Goal: Information Seeking & Learning: Learn about a topic

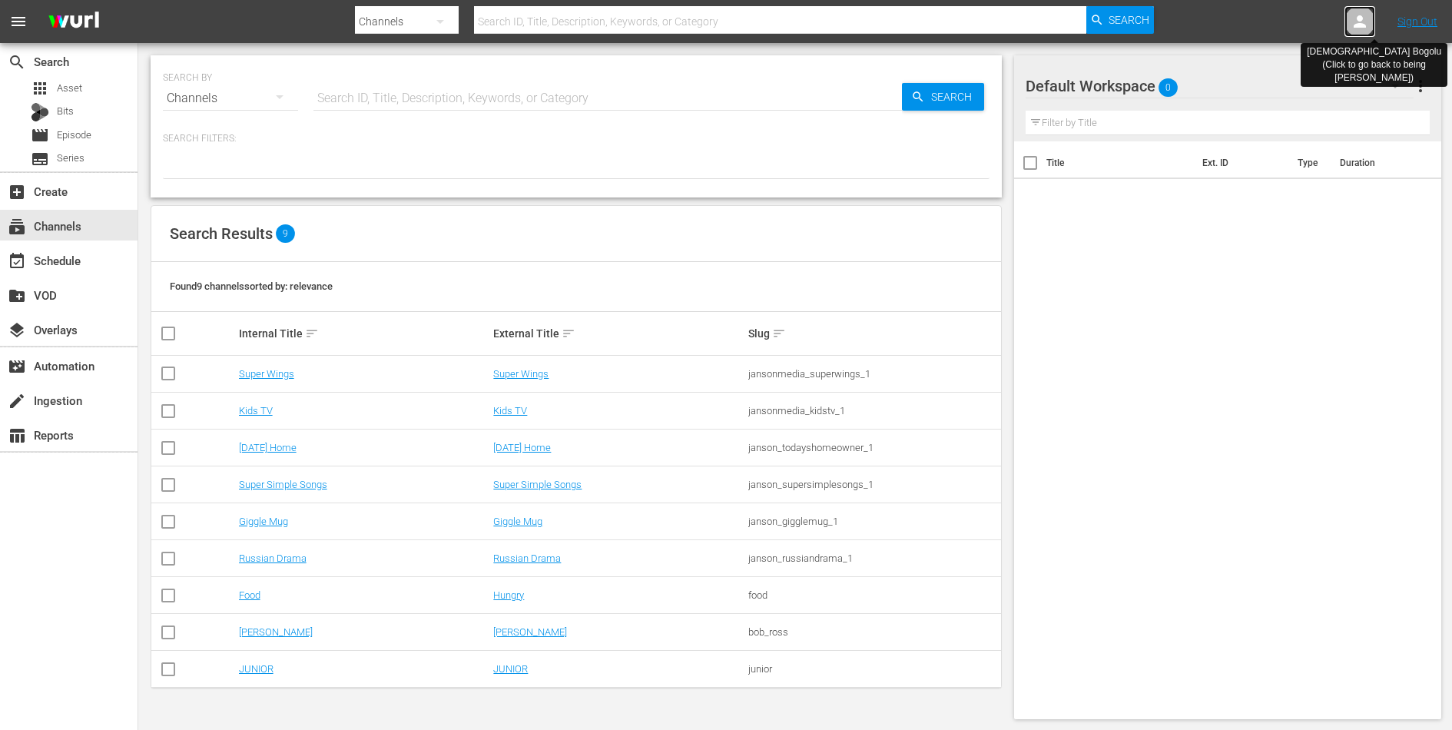
click at [1353, 14] on icon at bounding box center [1360, 21] width 18 height 18
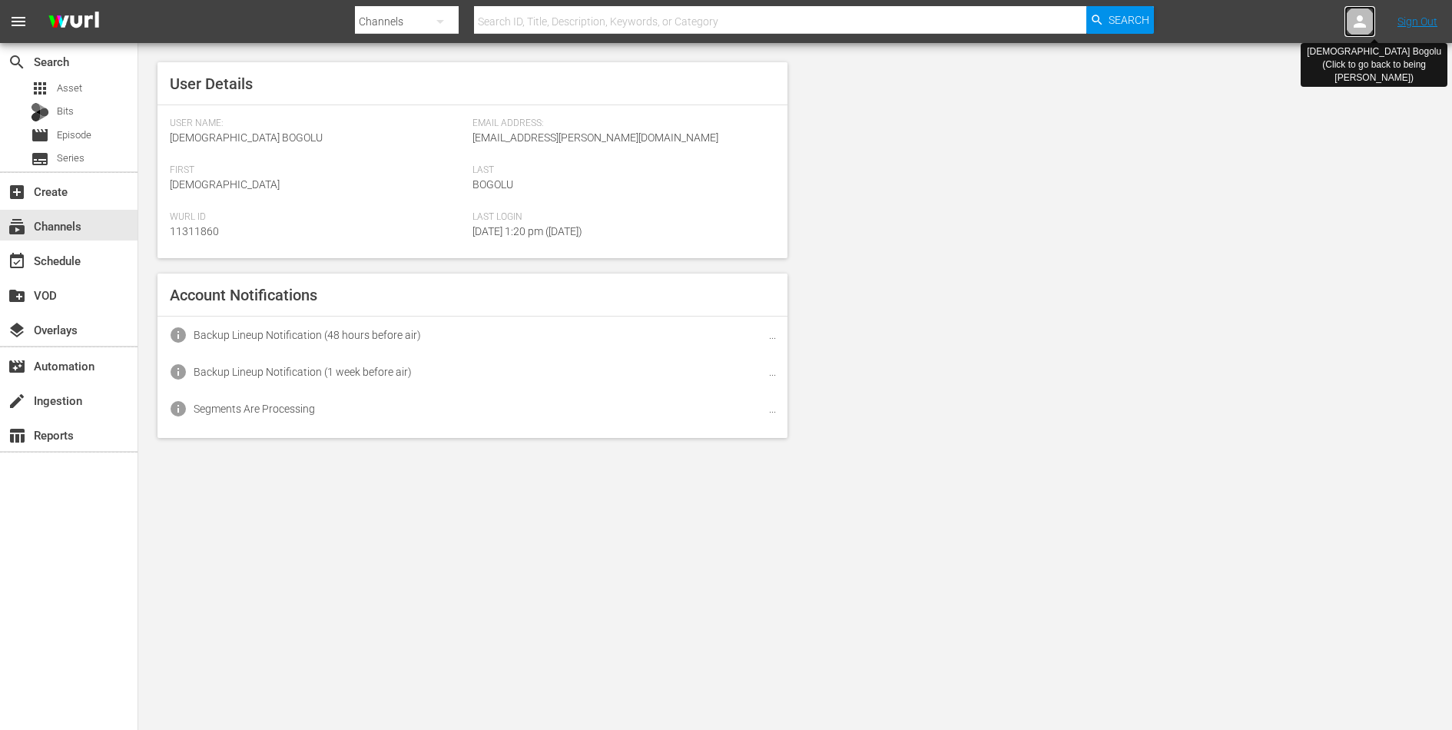
click at [1353, 14] on icon at bounding box center [1360, 21] width 18 height 18
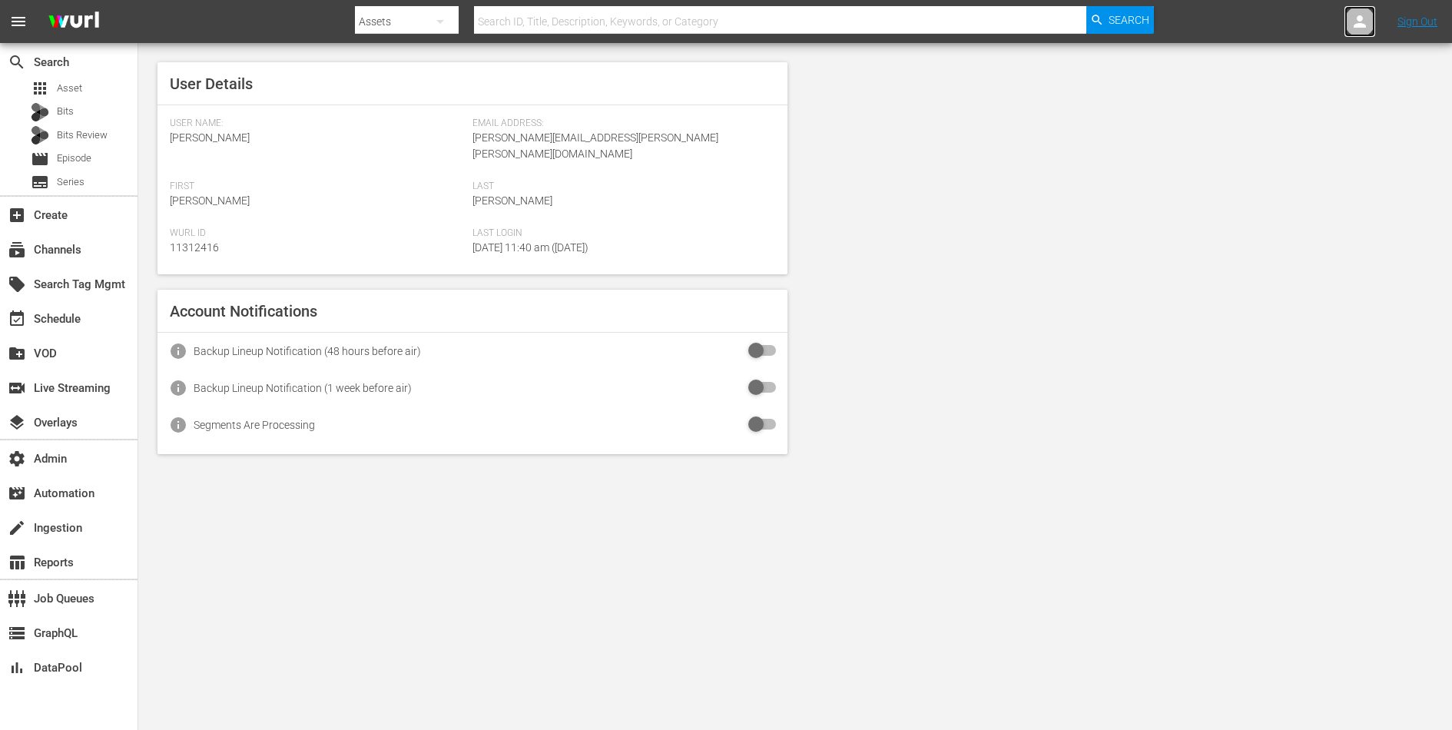
click at [1366, 25] on icon at bounding box center [1360, 21] width 18 height 18
click at [1353, 25] on input "text" at bounding box center [1320, 23] width 197 height 37
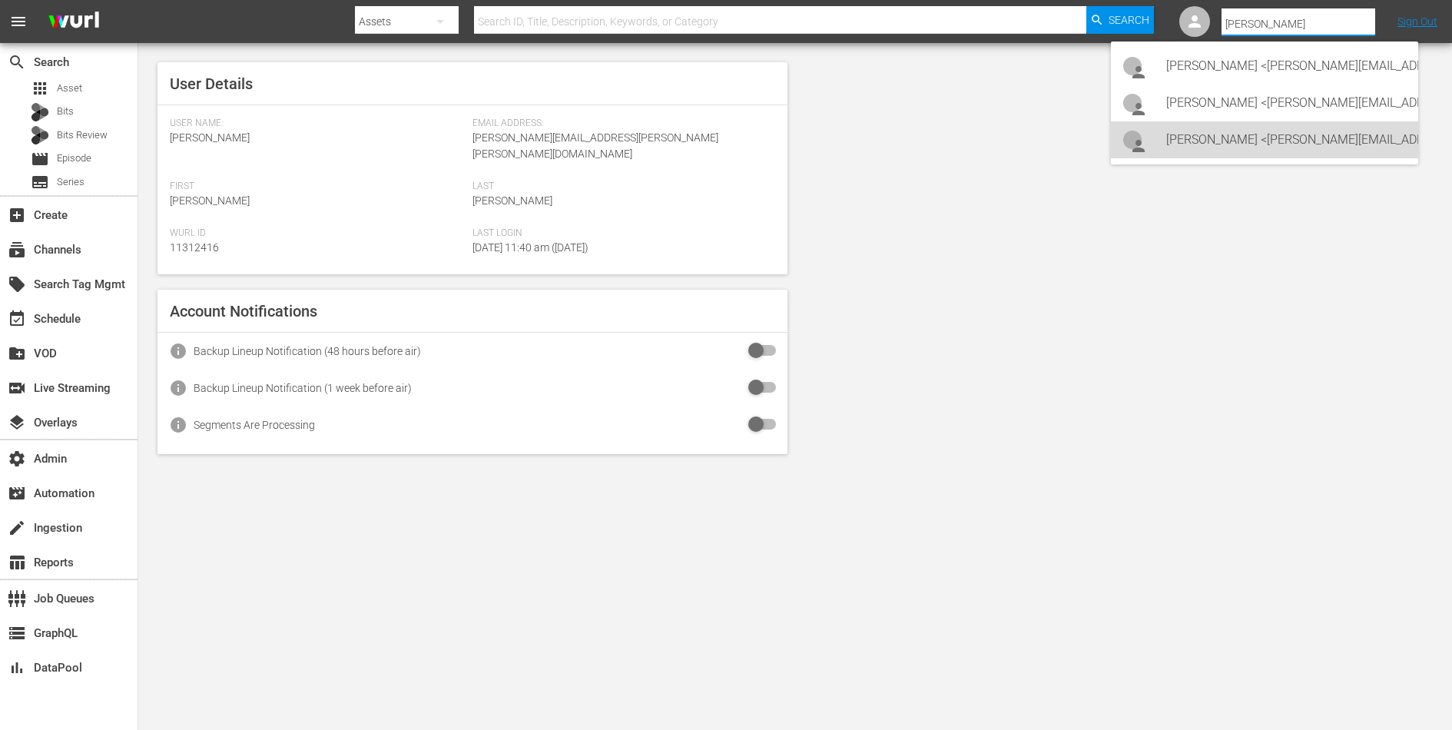
click at [1248, 139] on div "Lars Frahm <lars@levelk.dk>" at bounding box center [1287, 139] width 240 height 37
type input "Lars Frahm (11314798)"
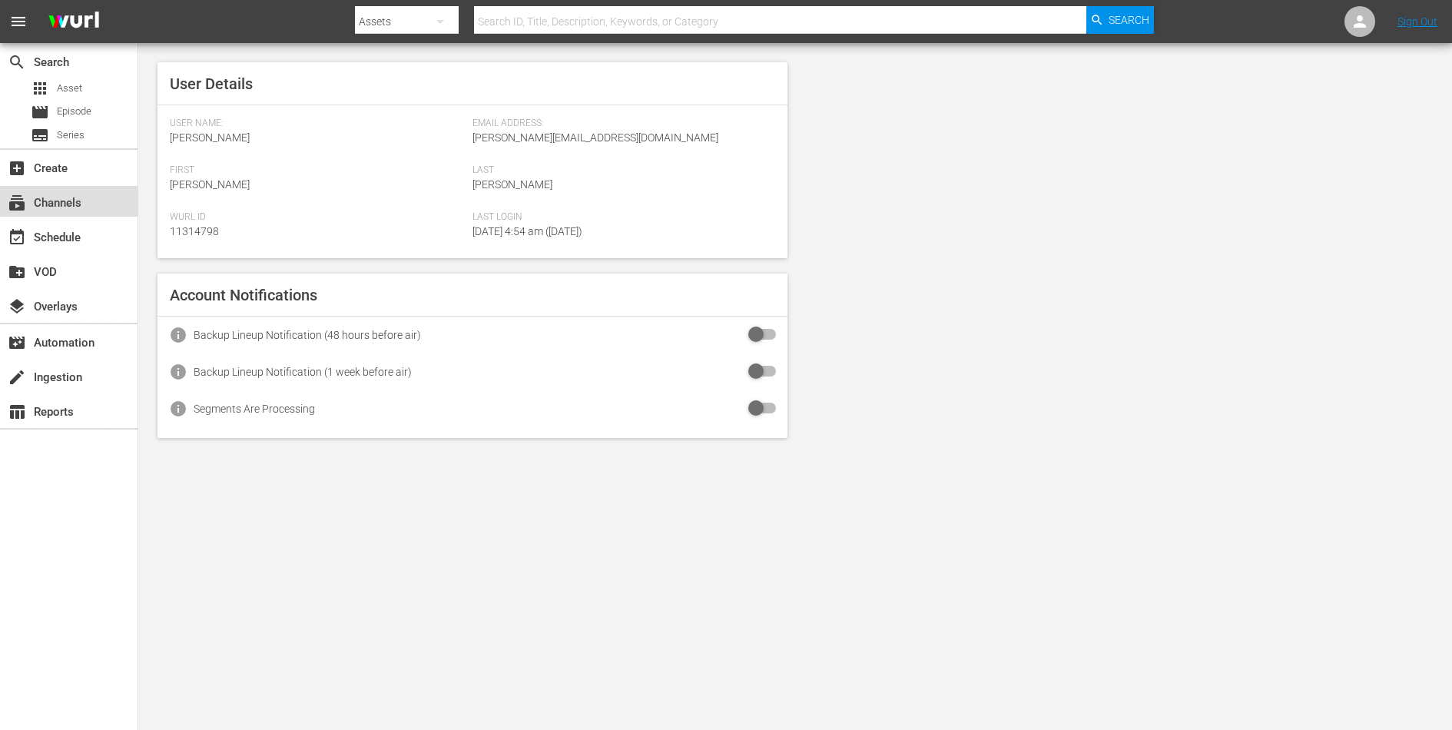
click at [58, 204] on div "subscriptions Channels" at bounding box center [43, 201] width 86 height 14
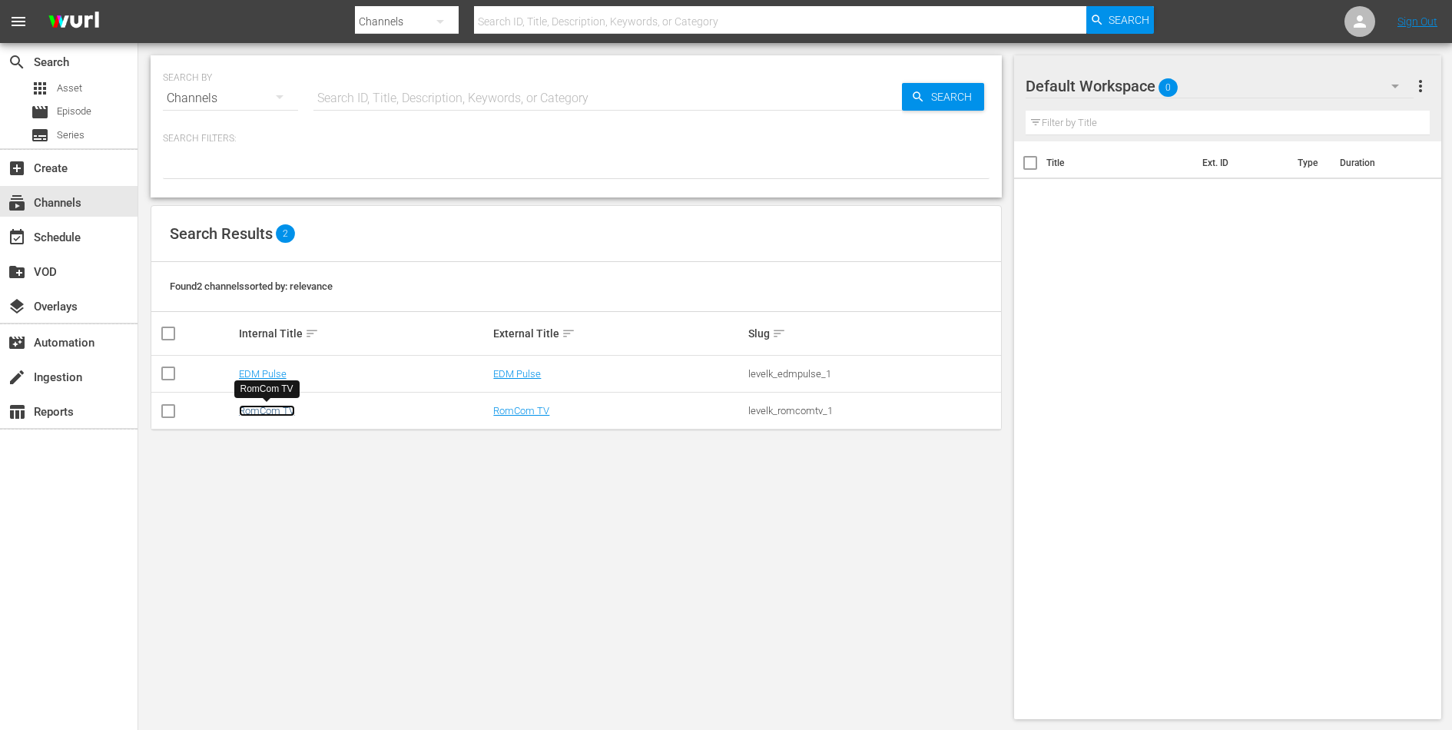
click at [247, 408] on link "RomCom TV" at bounding box center [267, 411] width 56 height 12
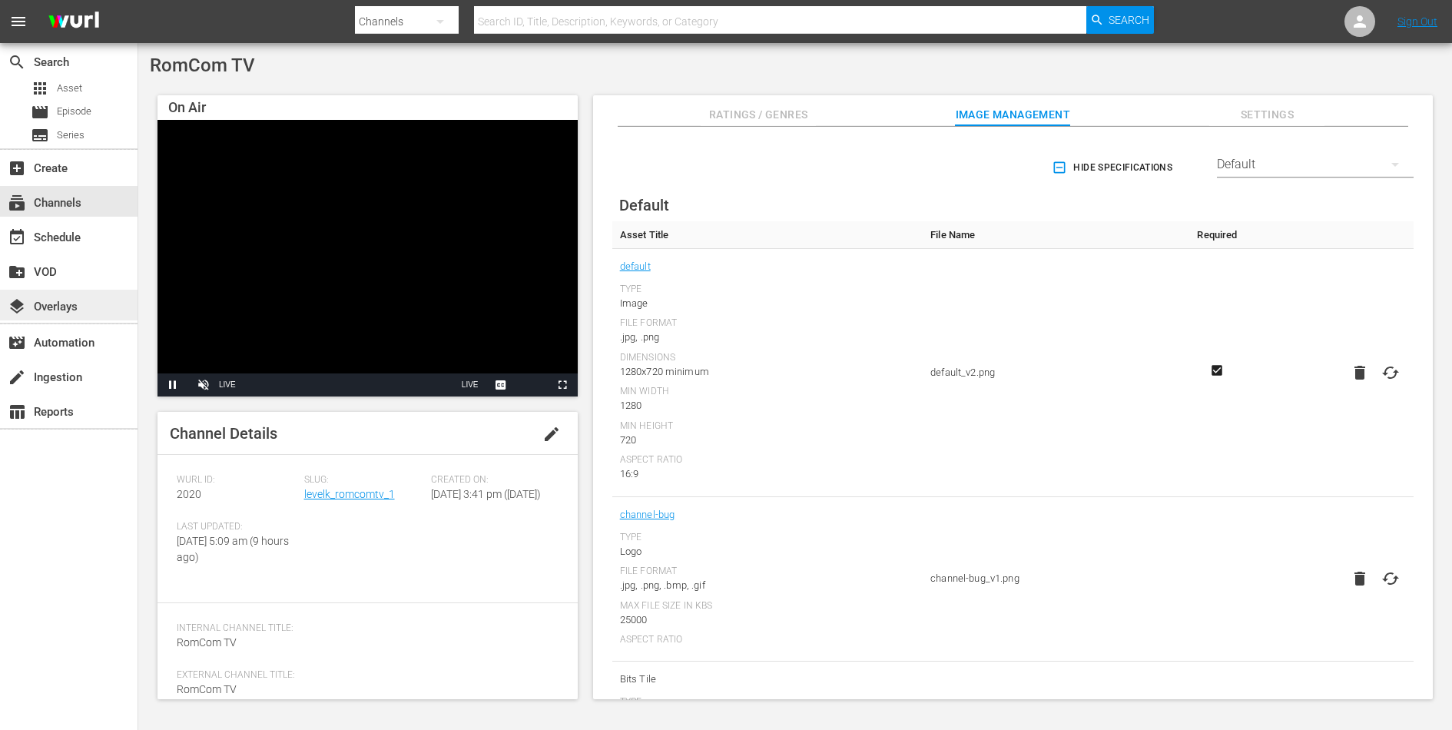
click at [65, 302] on div "layers Overlays" at bounding box center [43, 304] width 86 height 14
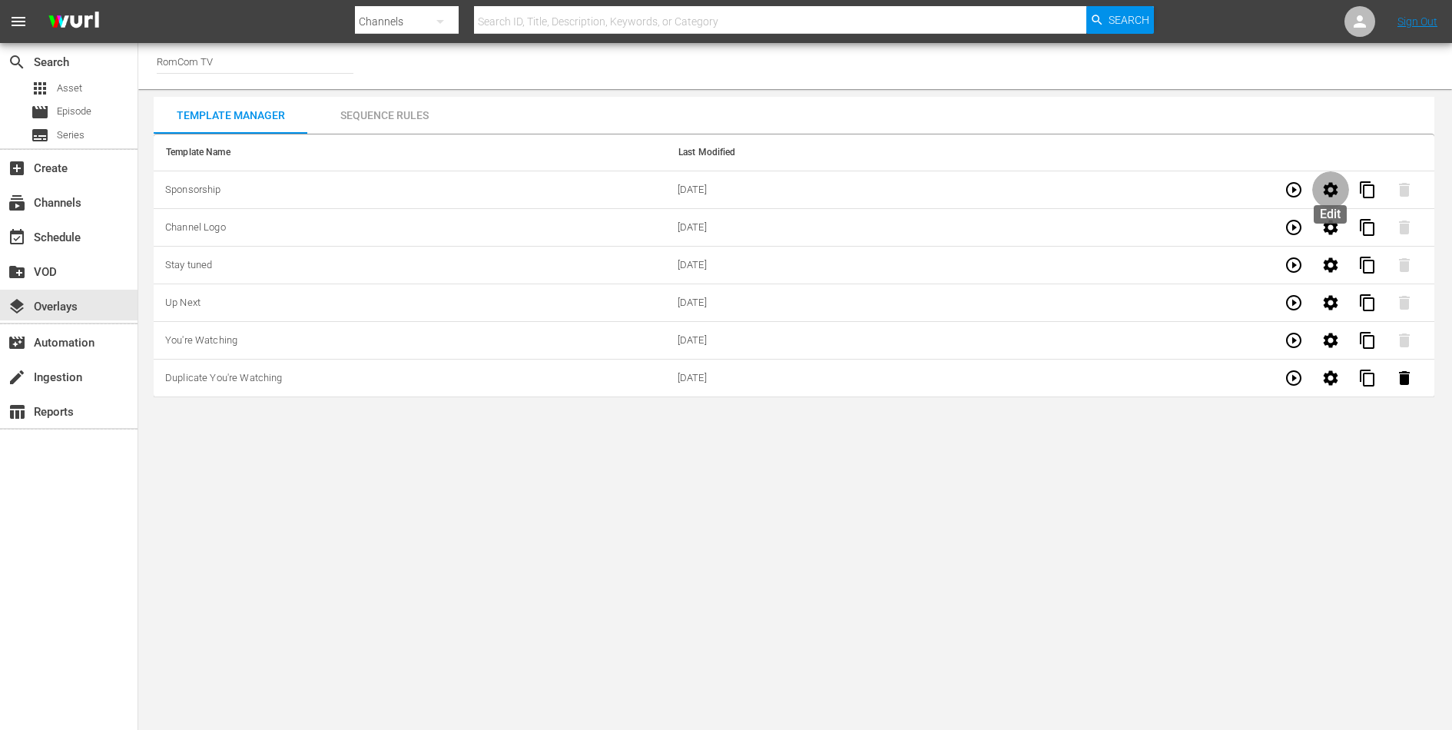
click at [1338, 191] on icon "button" at bounding box center [1331, 190] width 18 height 18
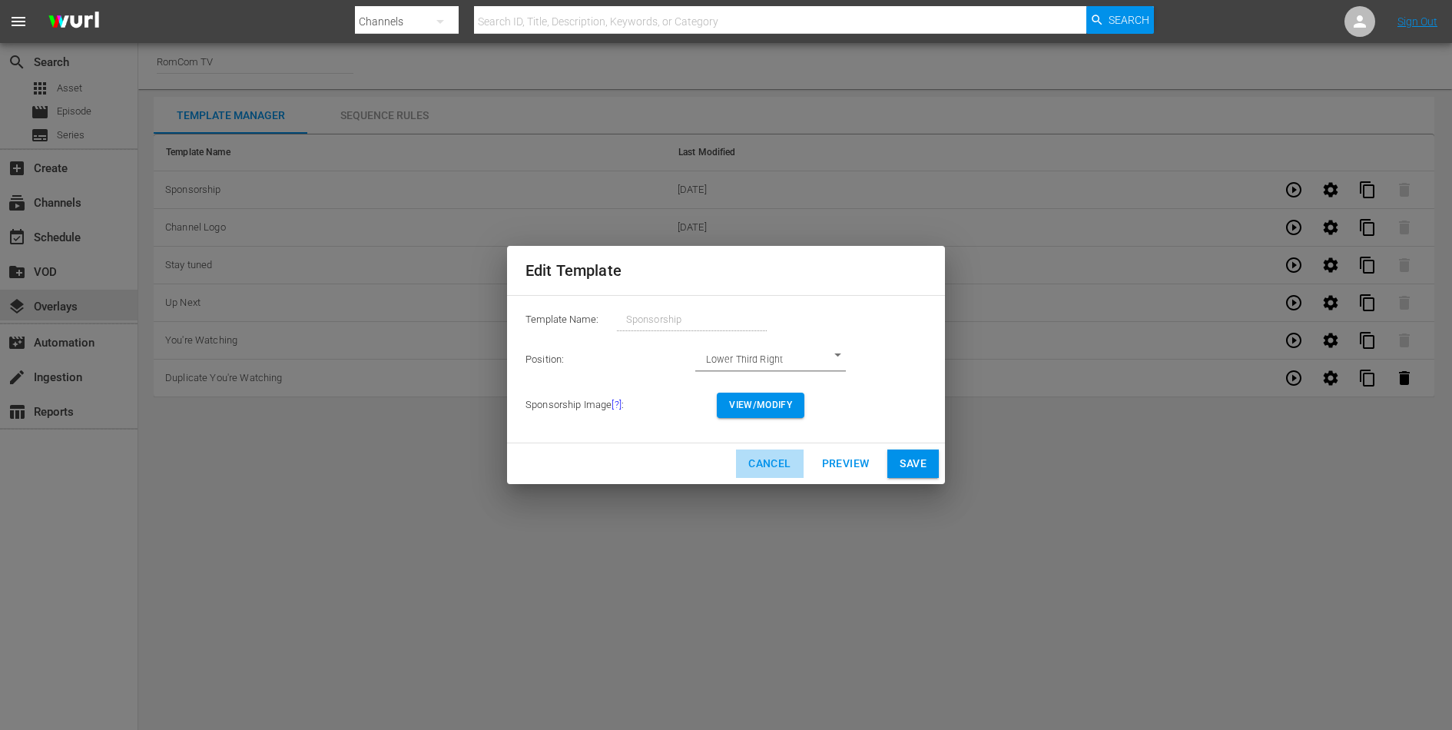
click at [778, 470] on span "Cancel" at bounding box center [769, 463] width 42 height 19
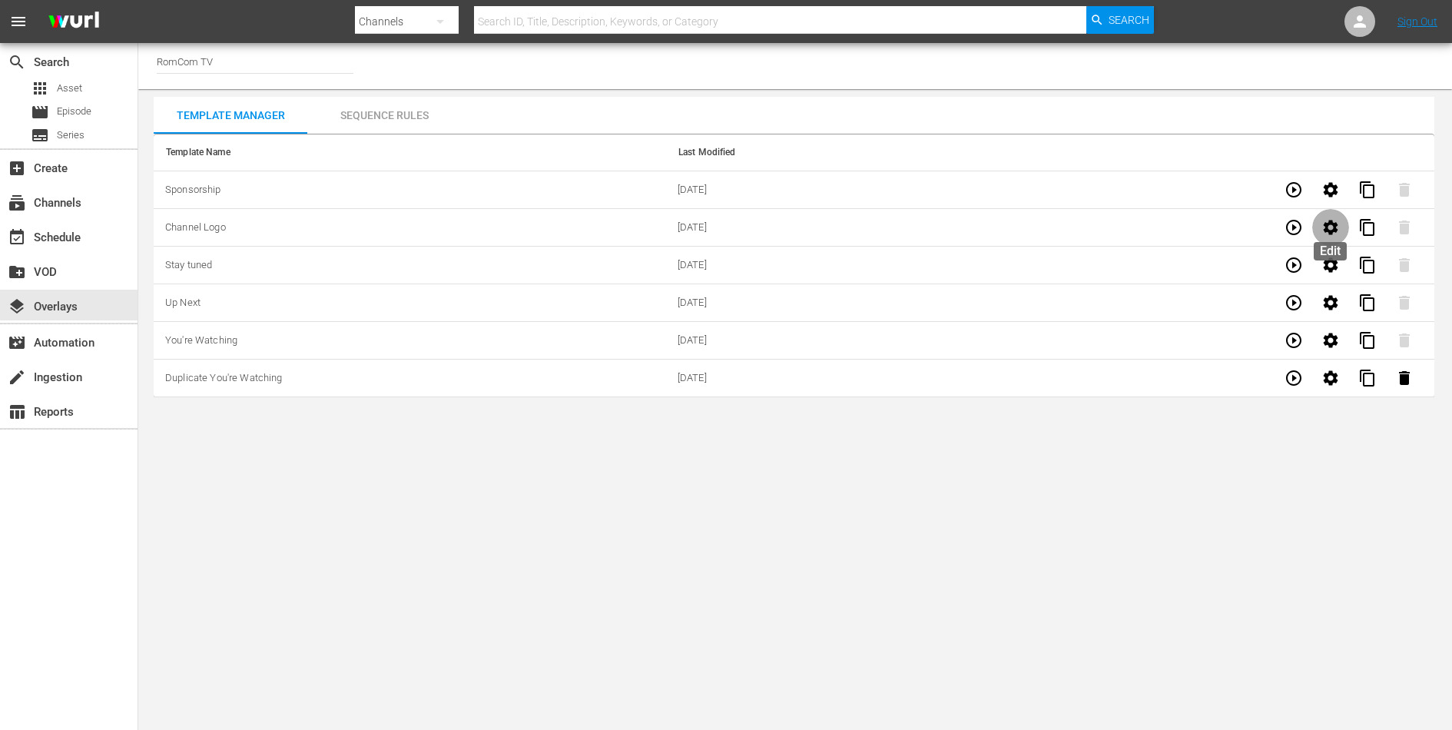
click at [1339, 227] on icon "button" at bounding box center [1331, 227] width 18 height 18
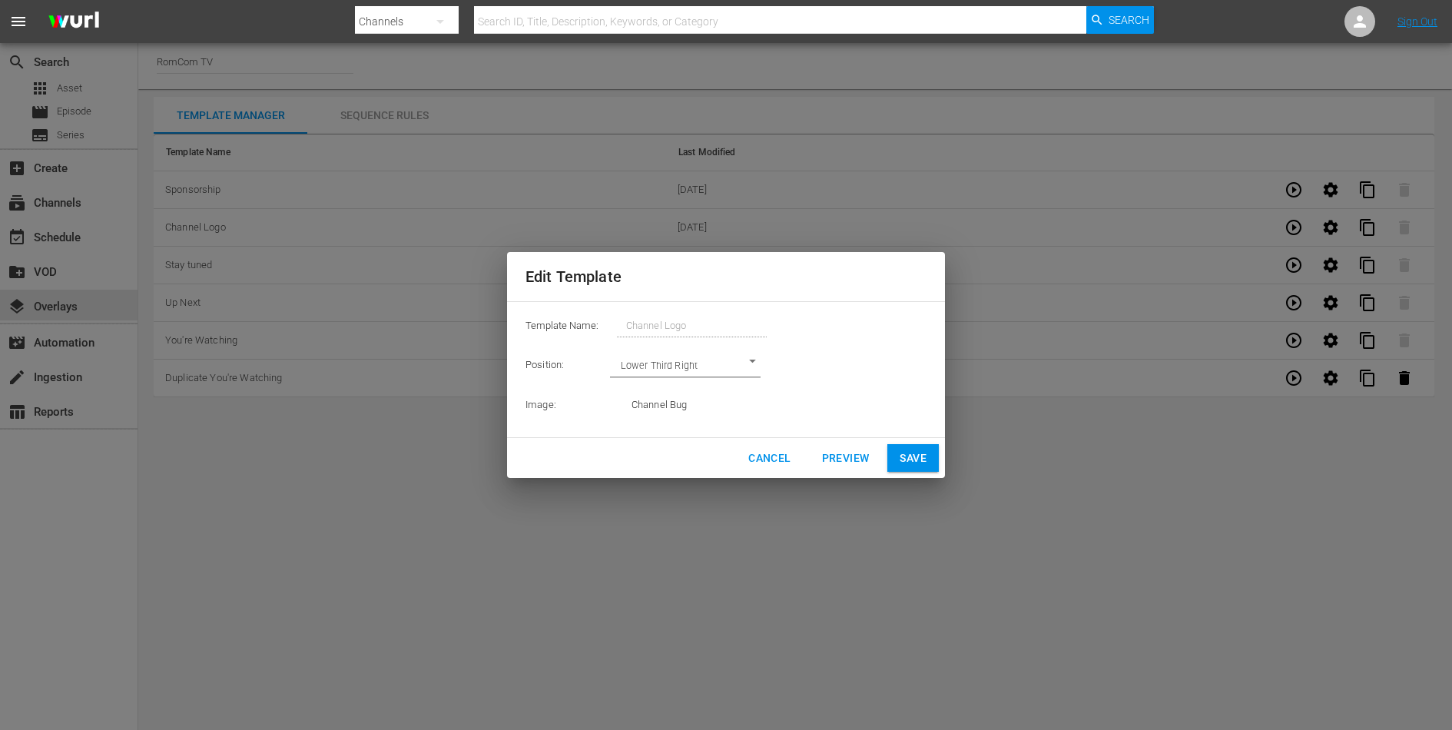
click at [789, 456] on span "Cancel" at bounding box center [769, 458] width 42 height 19
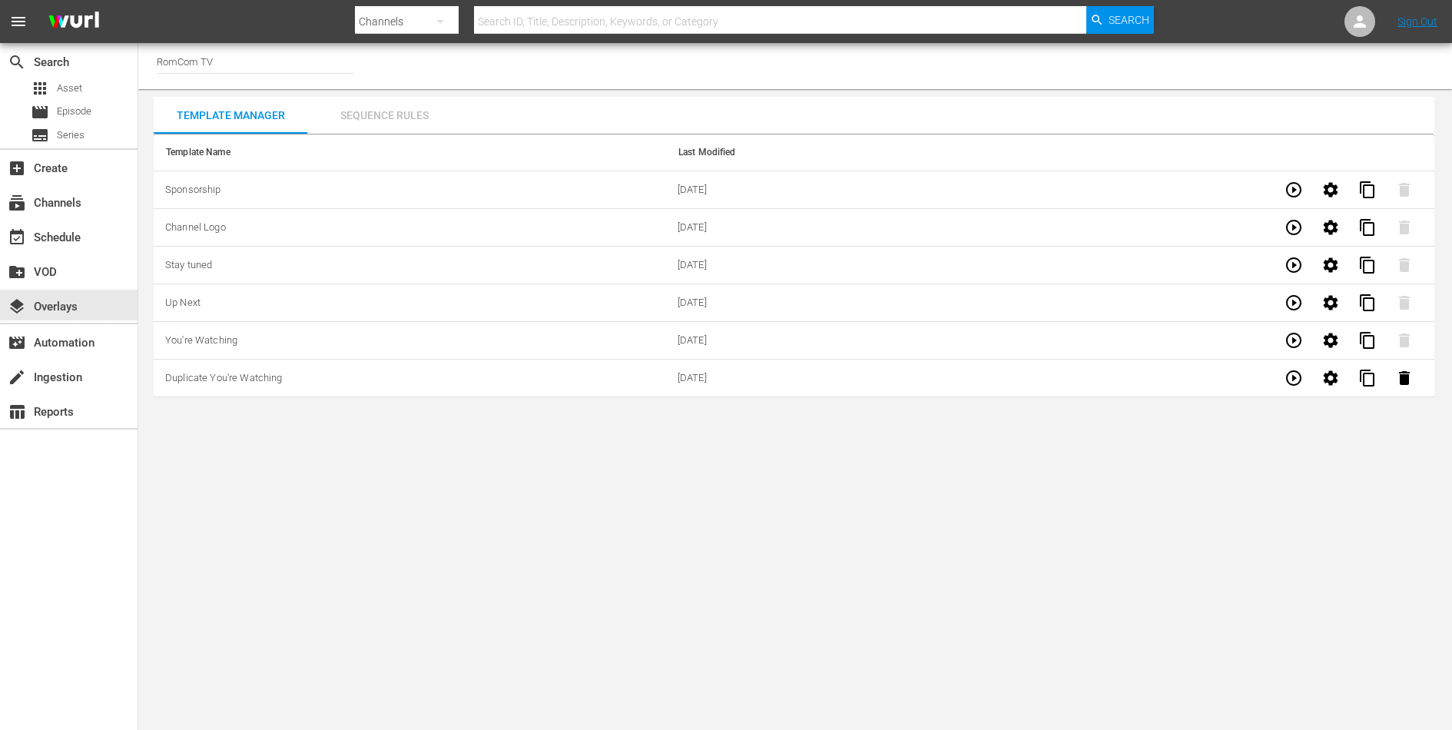
click at [392, 108] on div "Sequence Rules" at bounding box center [384, 115] width 154 height 37
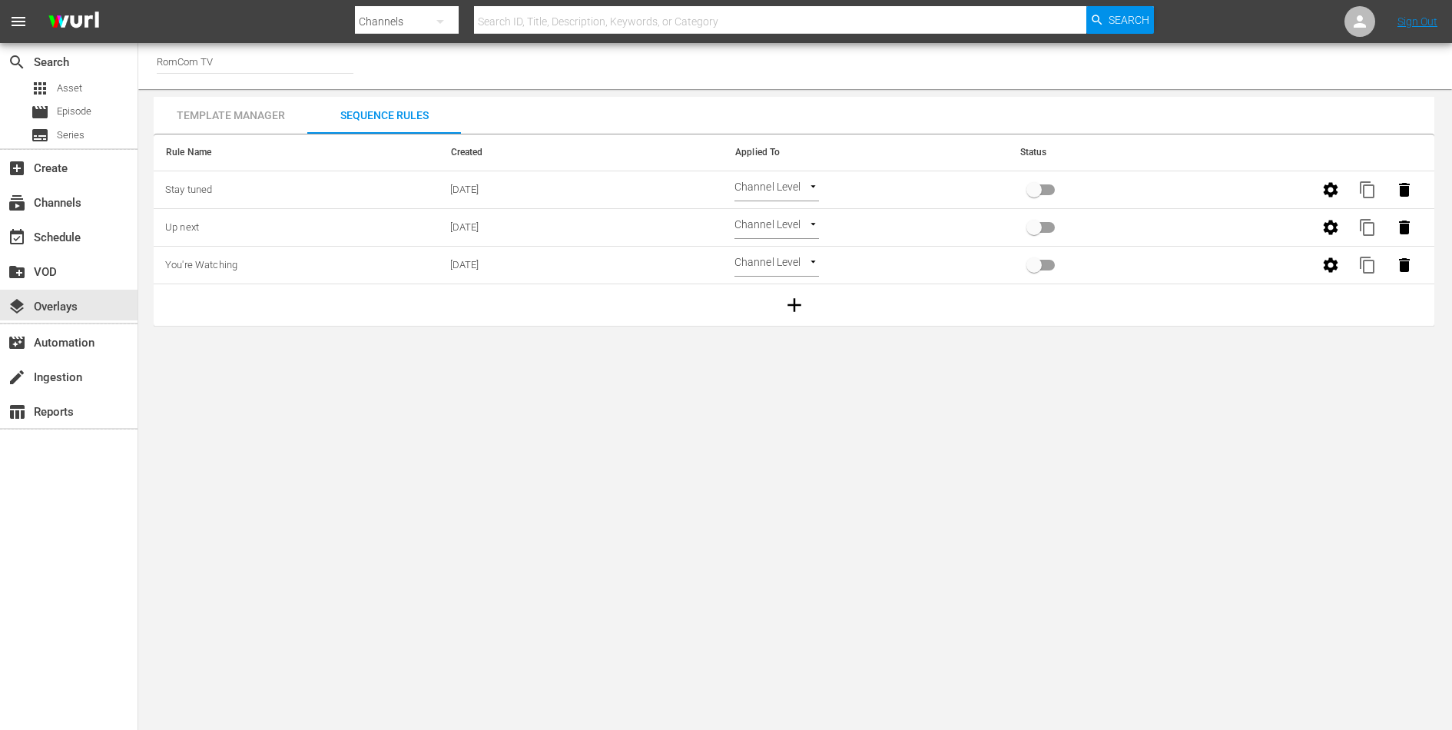
click at [274, 112] on div "Template Manager" at bounding box center [231, 115] width 154 height 37
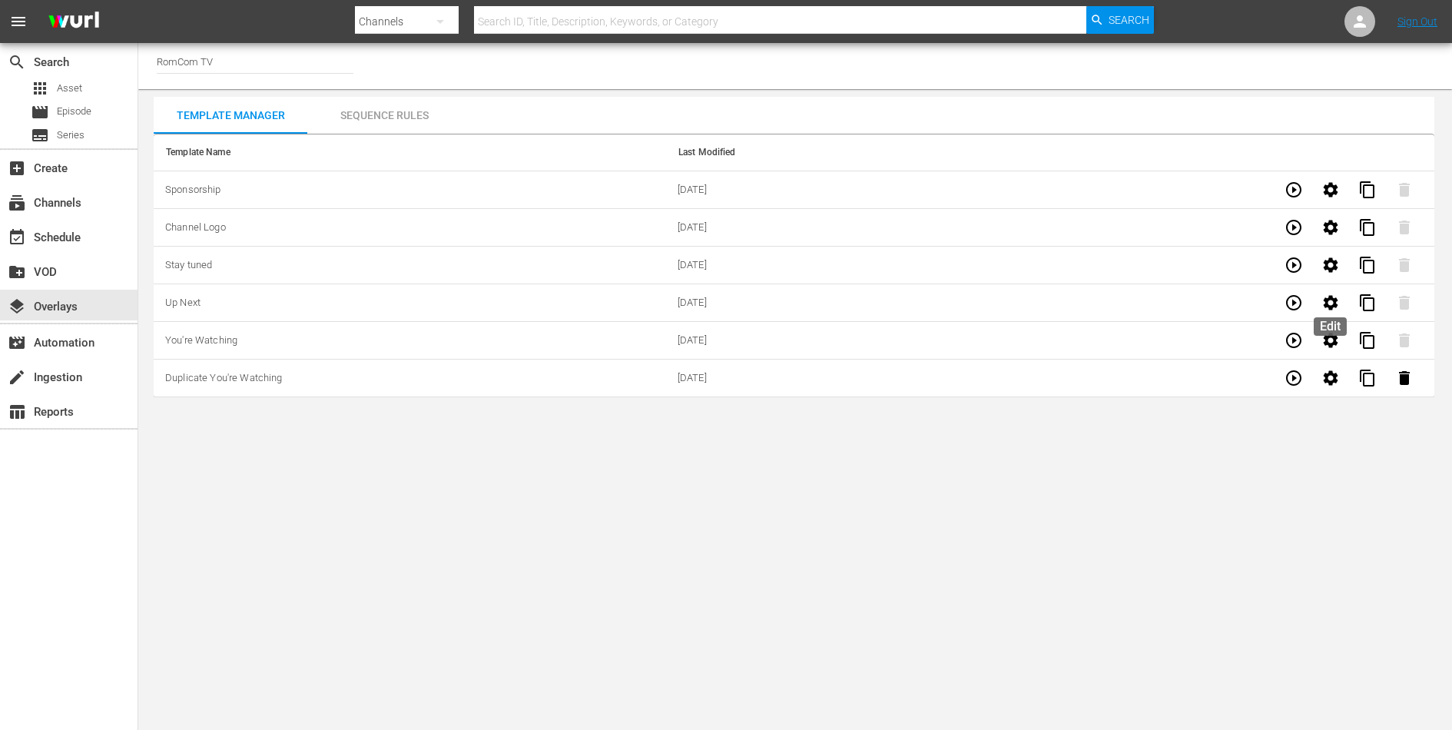
click at [1333, 304] on icon "button" at bounding box center [1331, 302] width 15 height 15
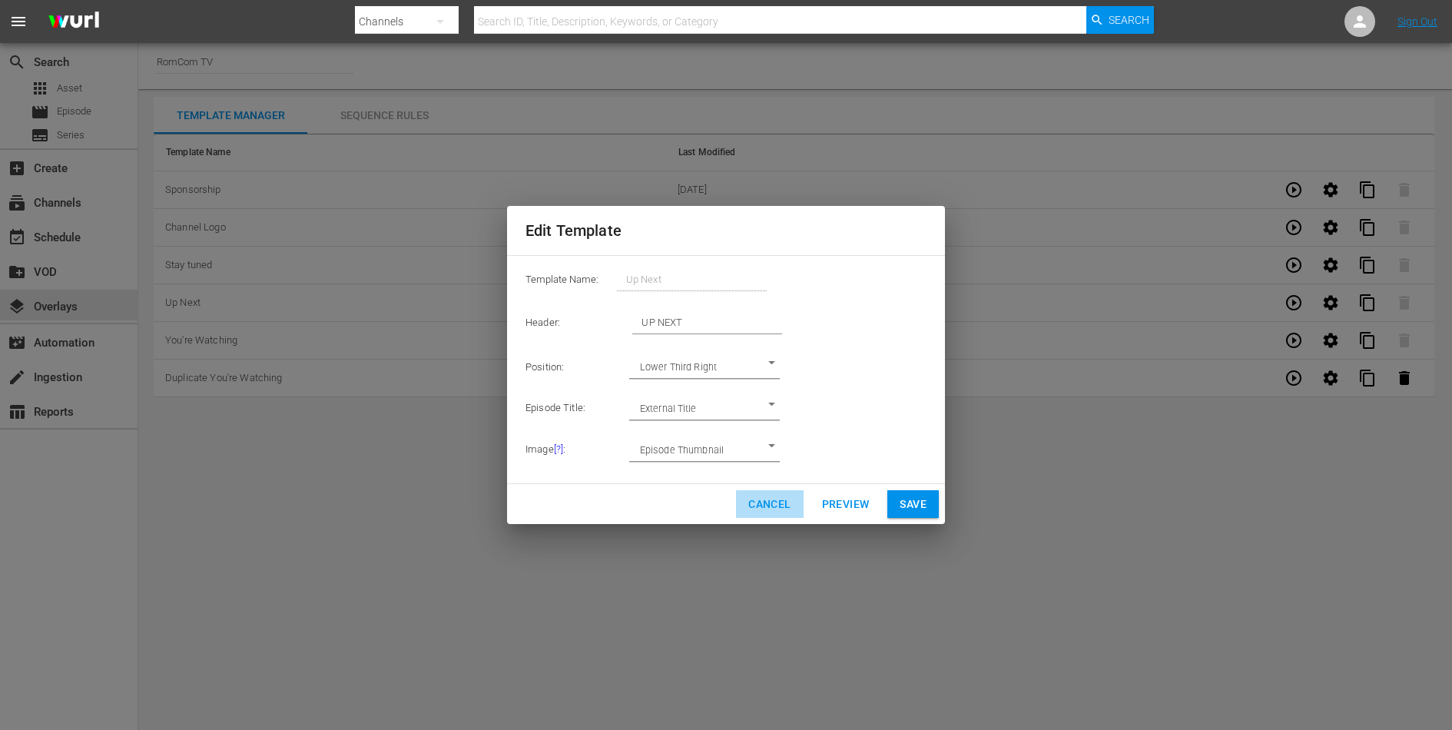
click at [780, 501] on span "Cancel" at bounding box center [769, 504] width 42 height 19
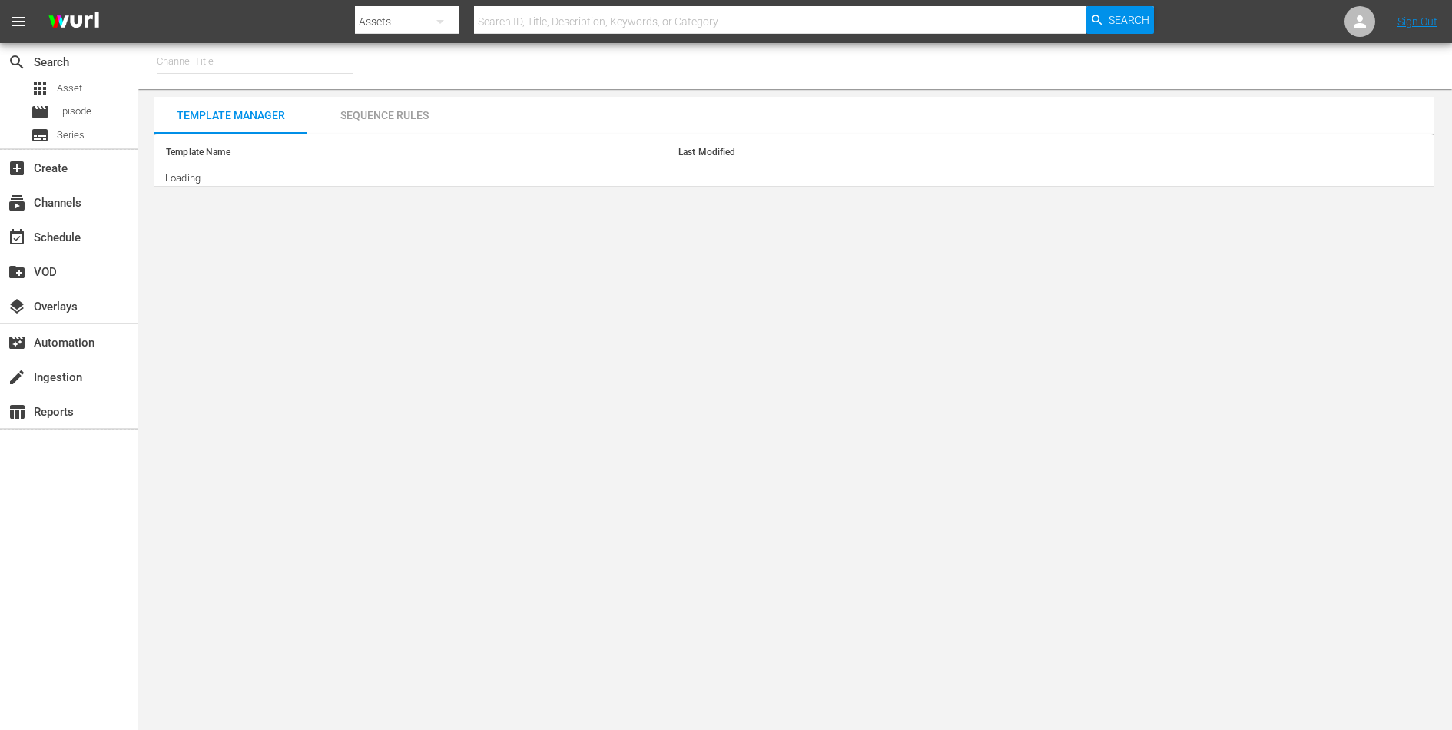
type input "RomCom TV (2020)"
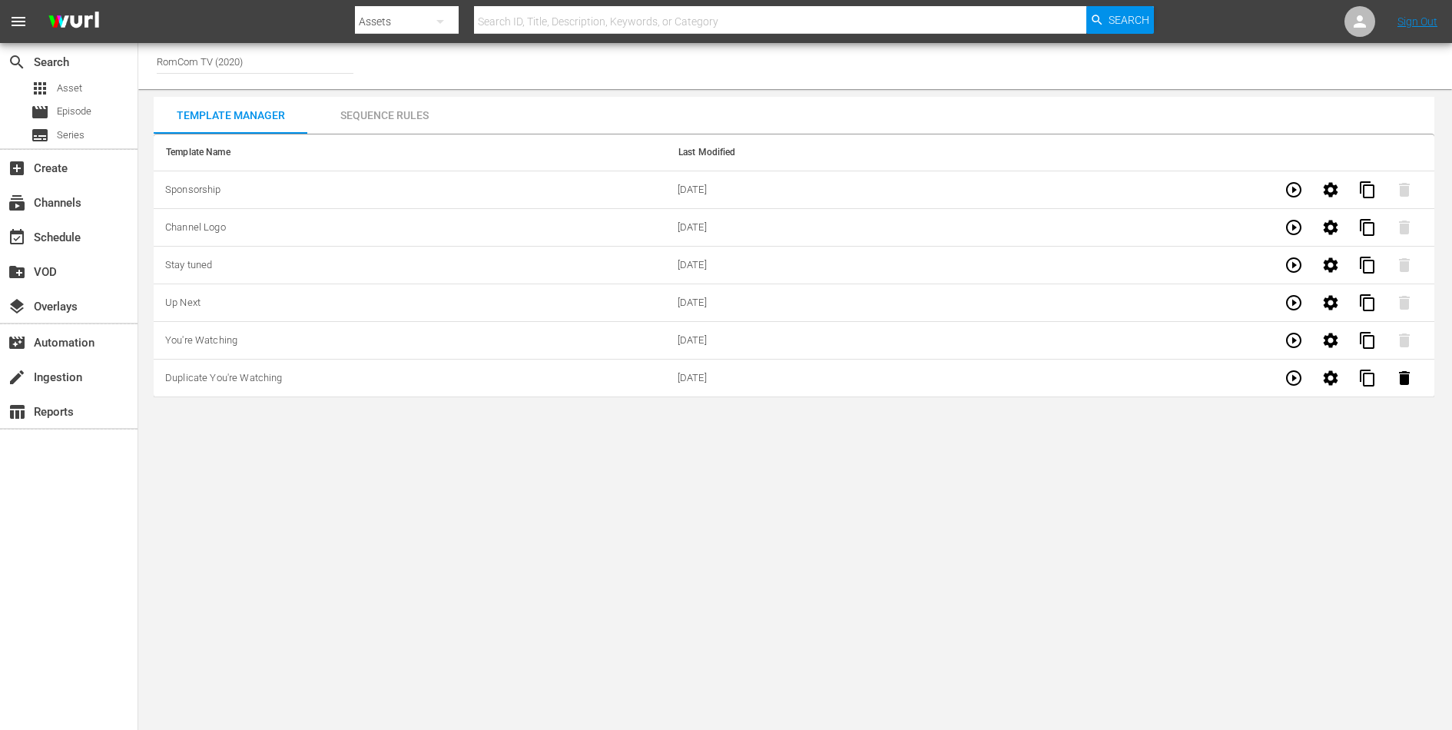
click at [223, 181] on td "Sponsorship" at bounding box center [410, 190] width 513 height 38
click at [1326, 226] on icon "button" at bounding box center [1331, 227] width 15 height 15
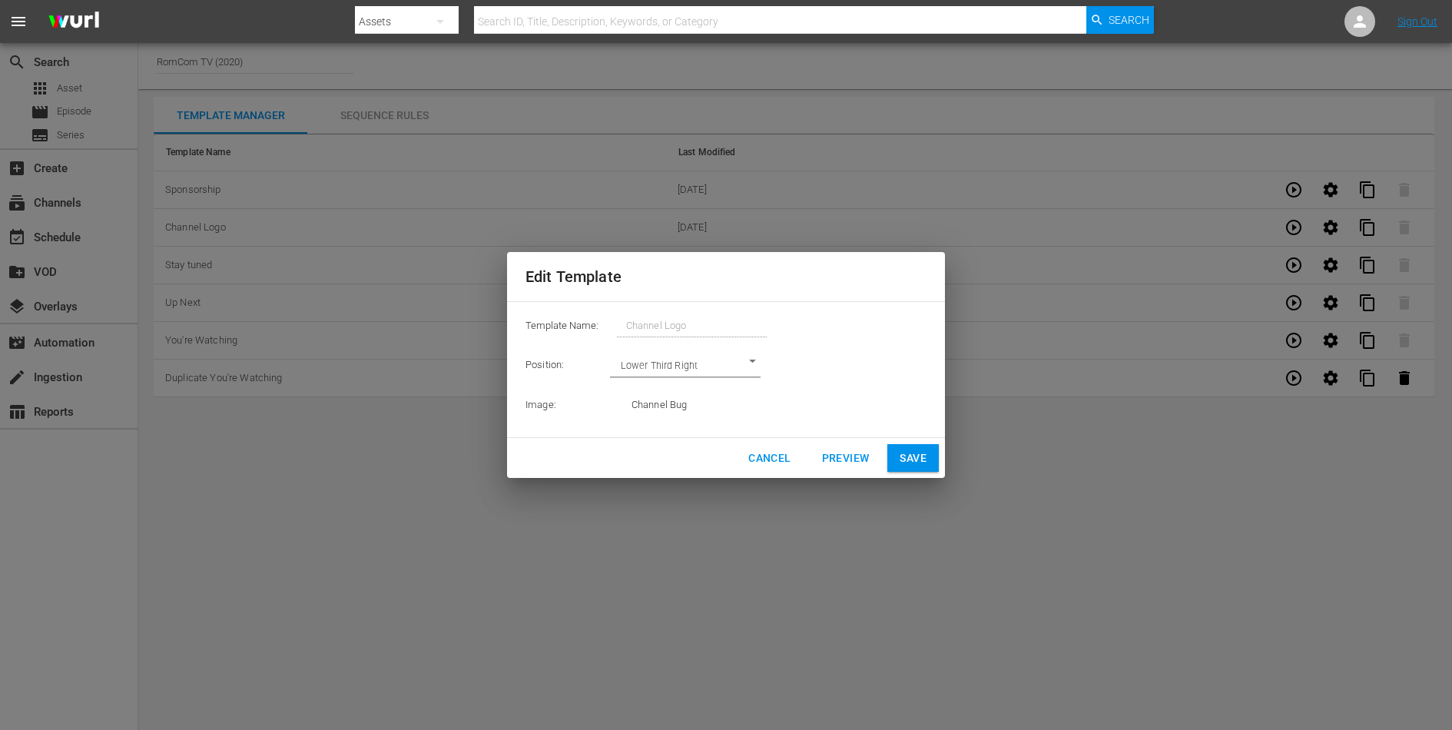
click at [775, 463] on span "Cancel" at bounding box center [769, 458] width 42 height 19
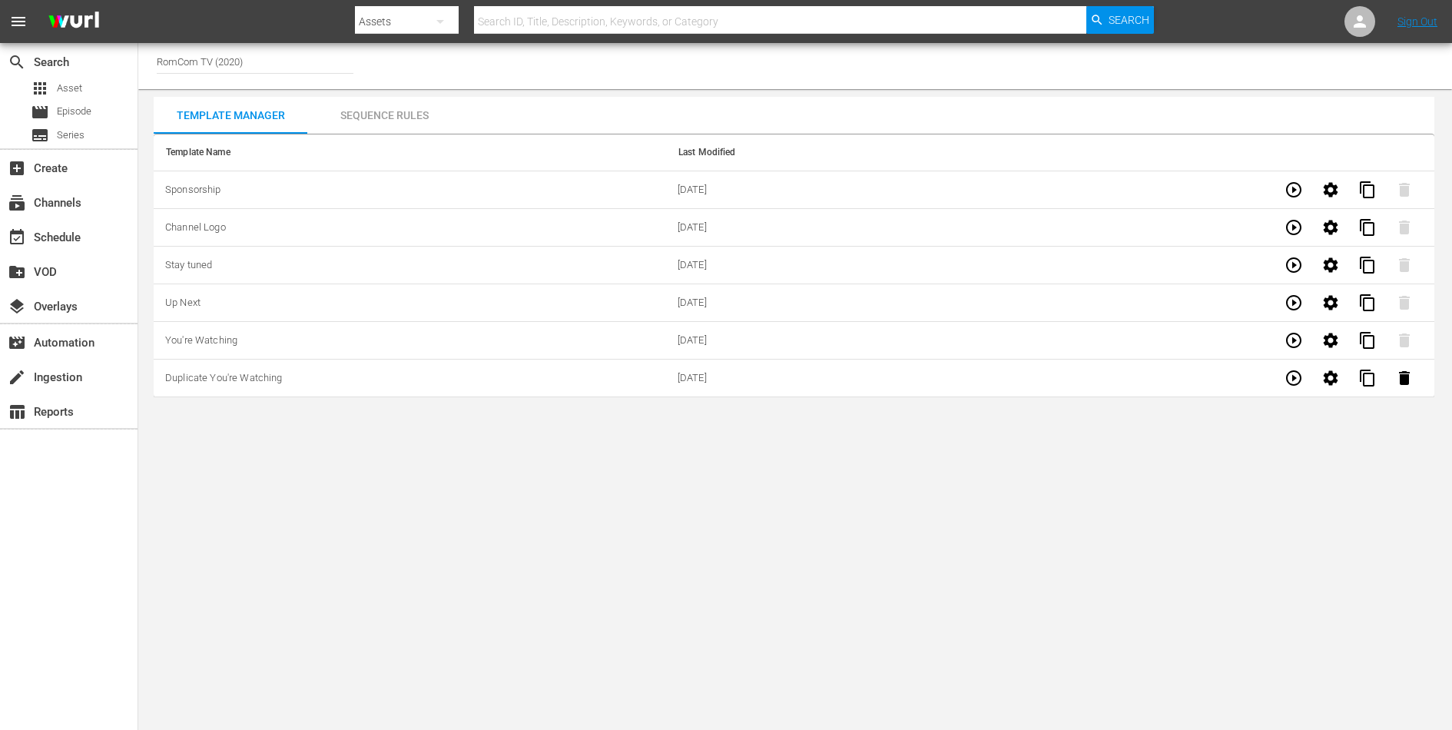
click at [602, 592] on body "menu Search By Assets Search ID, Title, Description, Keywords, or Category Sear…" at bounding box center [726, 365] width 1452 height 730
click at [469, 542] on body "menu Search By Assets Search ID, Title, Description, Keywords, or Category Sear…" at bounding box center [726, 365] width 1452 height 730
click at [1376, 26] on nav "menu Search By Assets Search ID, Title, Description, Keywords, or Category Sear…" at bounding box center [726, 21] width 1452 height 43
click at [1369, 25] on icon at bounding box center [1360, 21] width 18 height 18
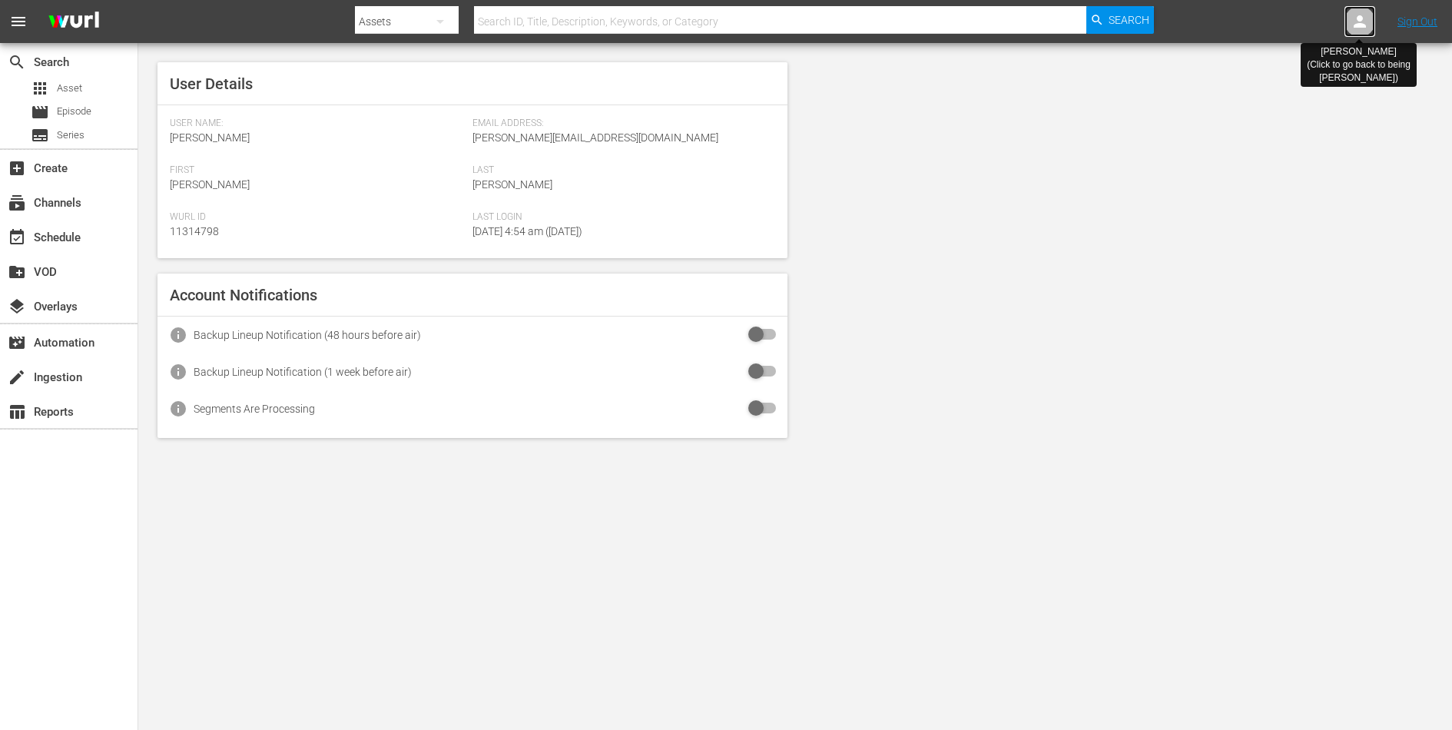
click at [1367, 26] on icon at bounding box center [1360, 21] width 18 height 18
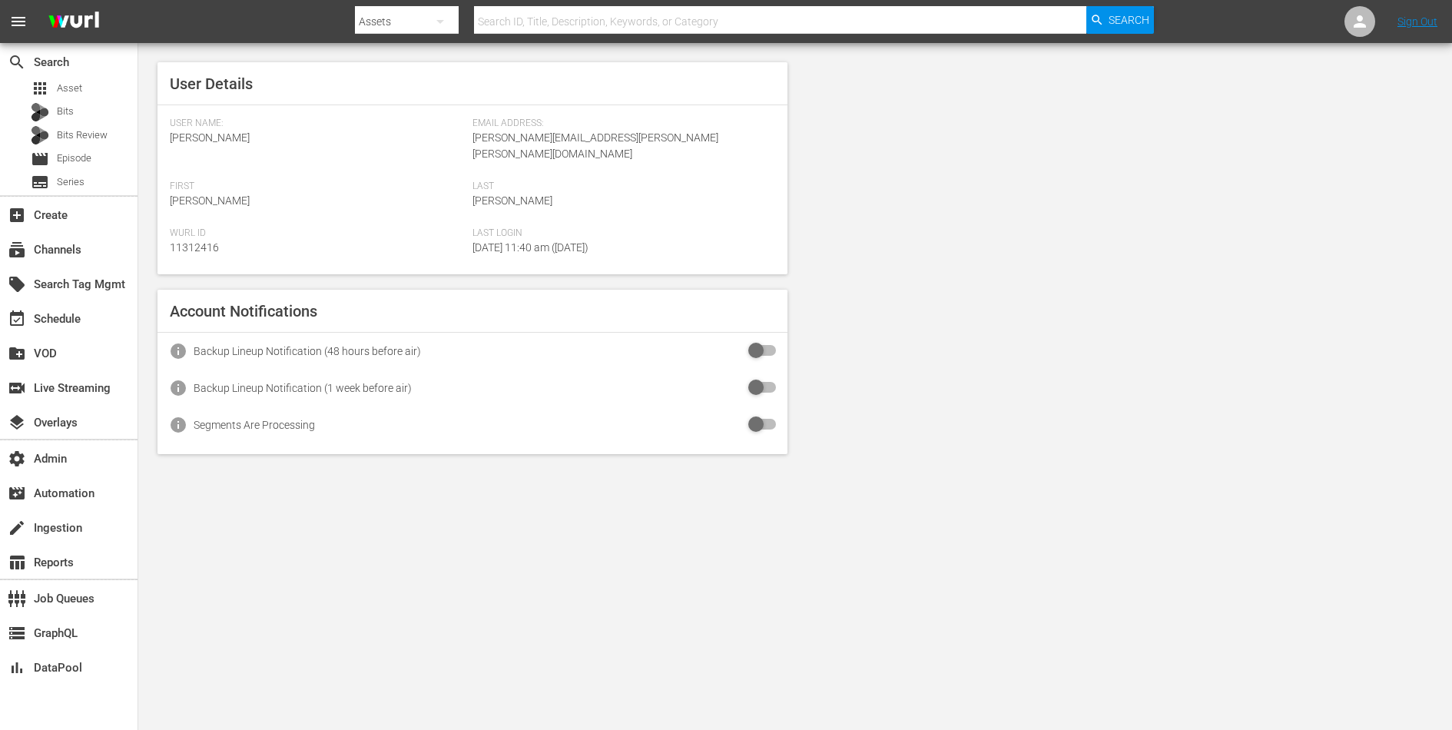
click at [1136, 191] on div "User Details User Name: [PERSON_NAME] Email Address: [PERSON_NAME][EMAIL_ADDRES…" at bounding box center [795, 258] width 1314 height 430
click at [62, 243] on div "subscriptions Channels" at bounding box center [43, 248] width 86 height 14
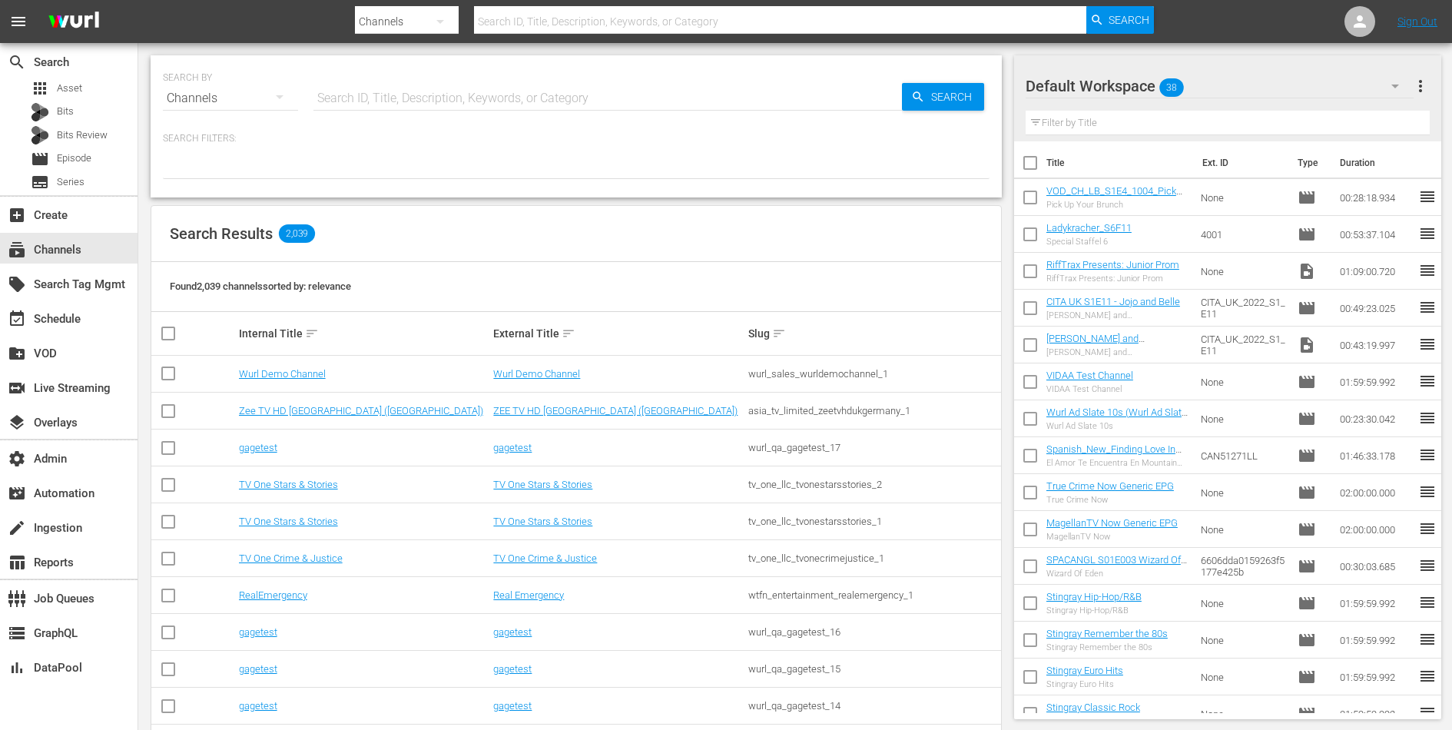
click at [399, 99] on input "text" at bounding box center [608, 98] width 589 height 37
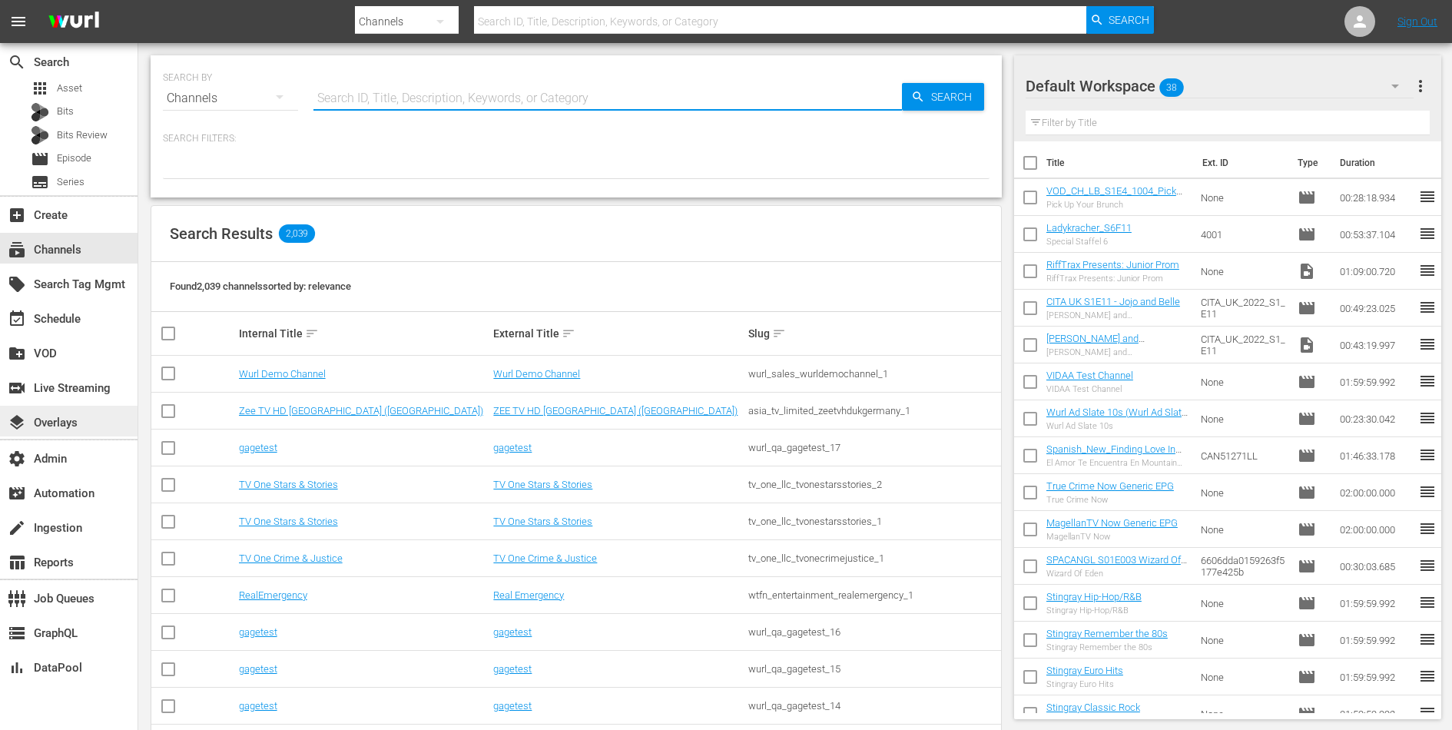
click at [58, 417] on div "layers Overlays" at bounding box center [43, 420] width 86 height 14
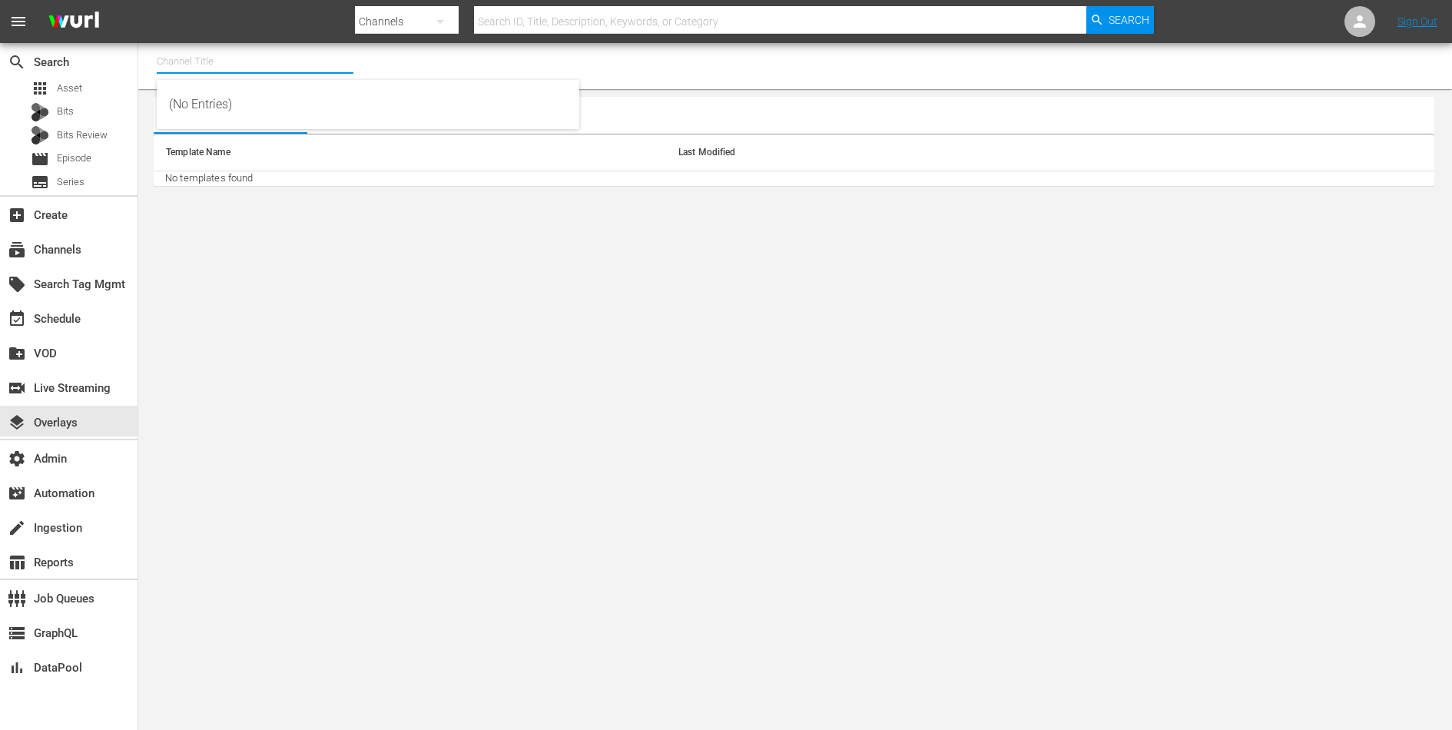
click at [213, 56] on input "text" at bounding box center [255, 61] width 197 height 37
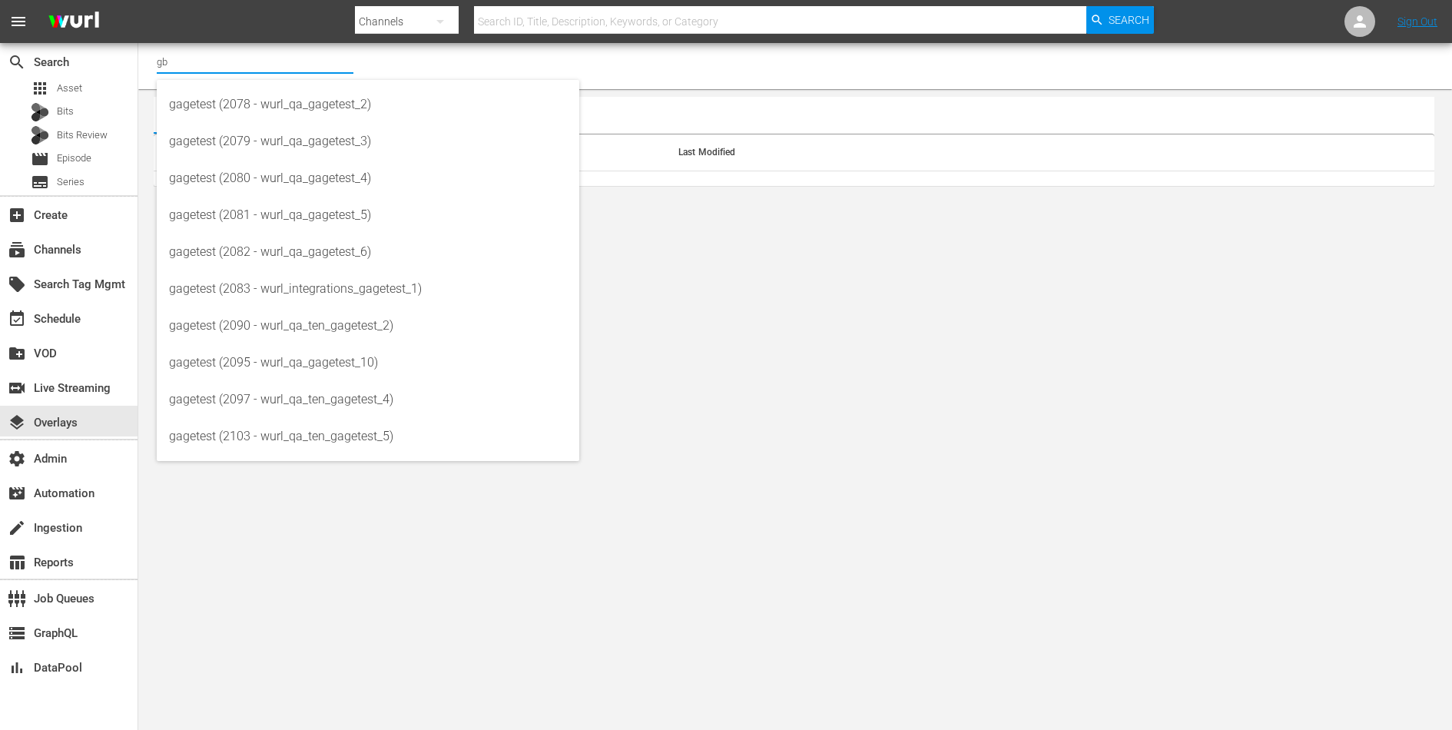
type input "g"
type input "f"
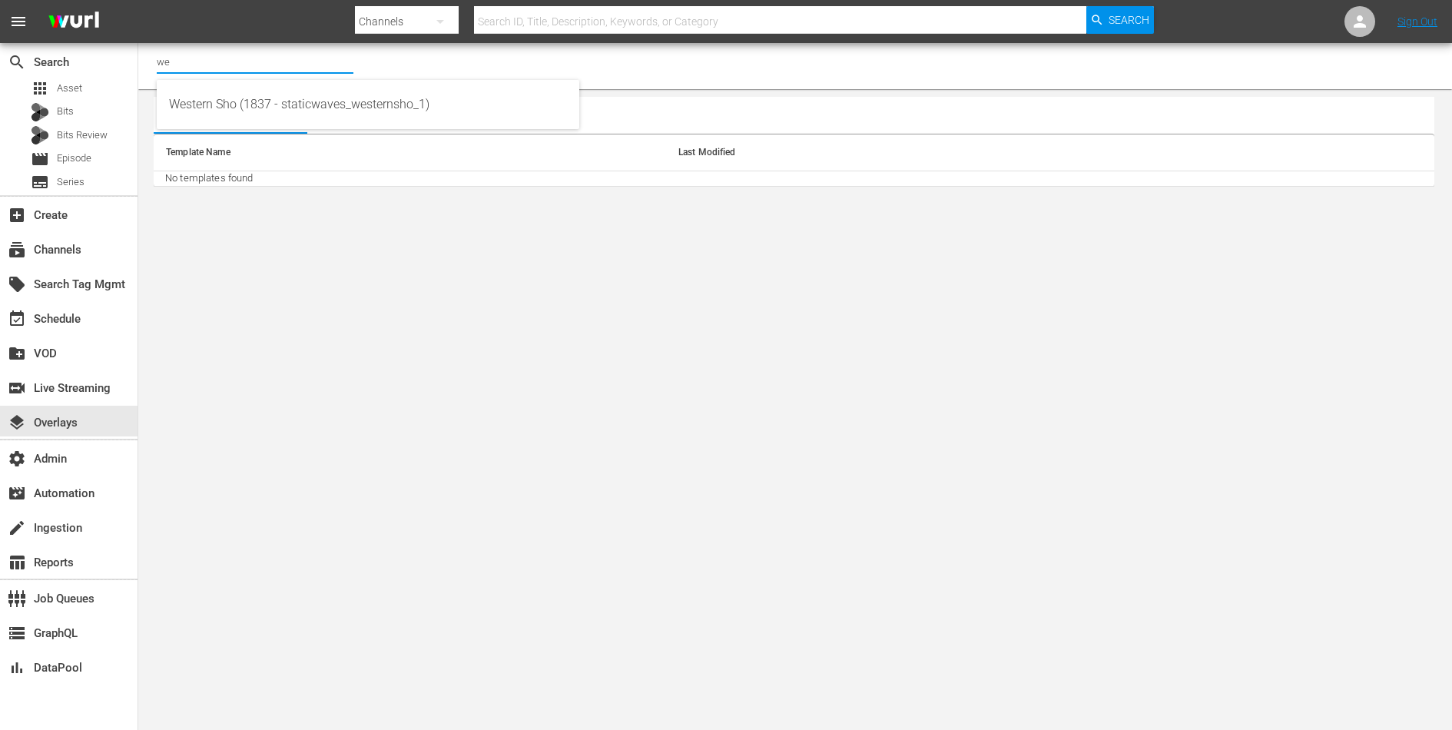
type input "w"
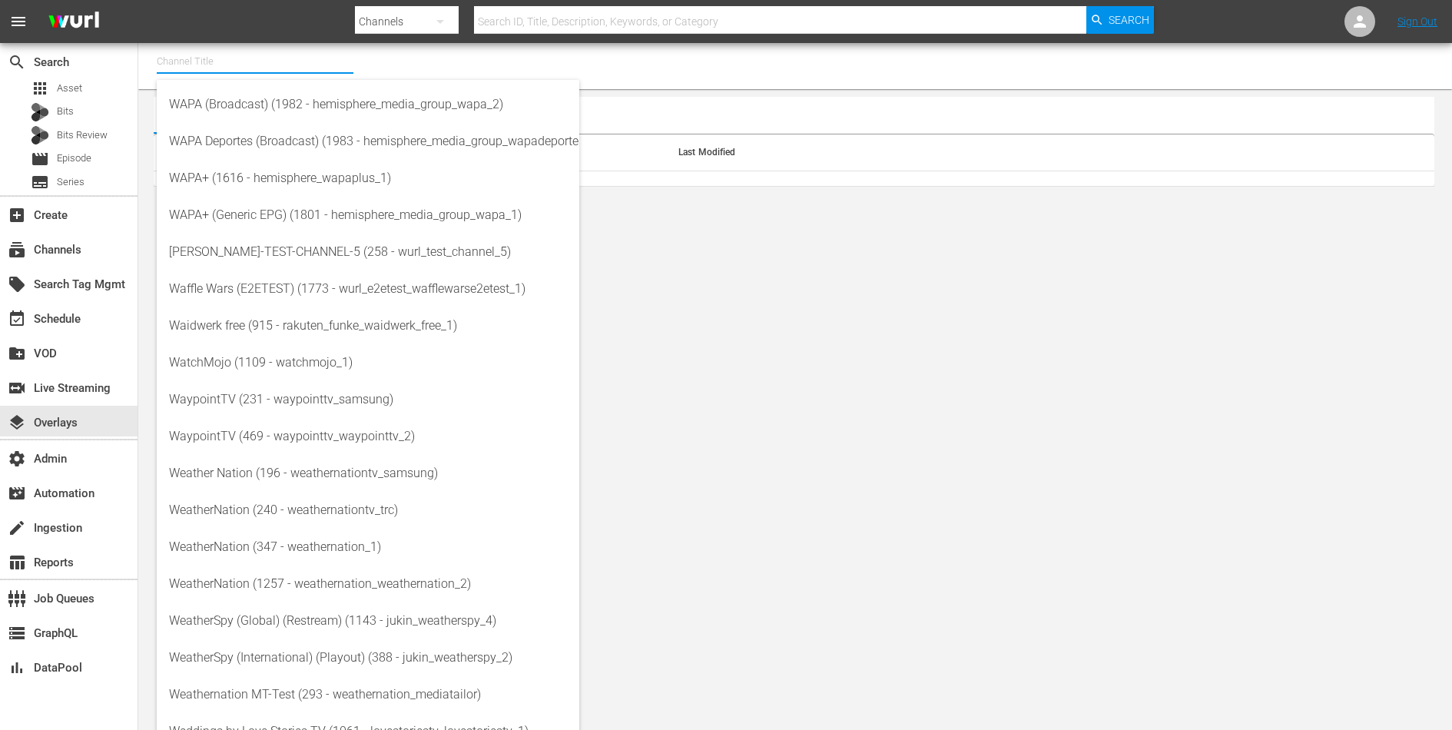
type input "p"
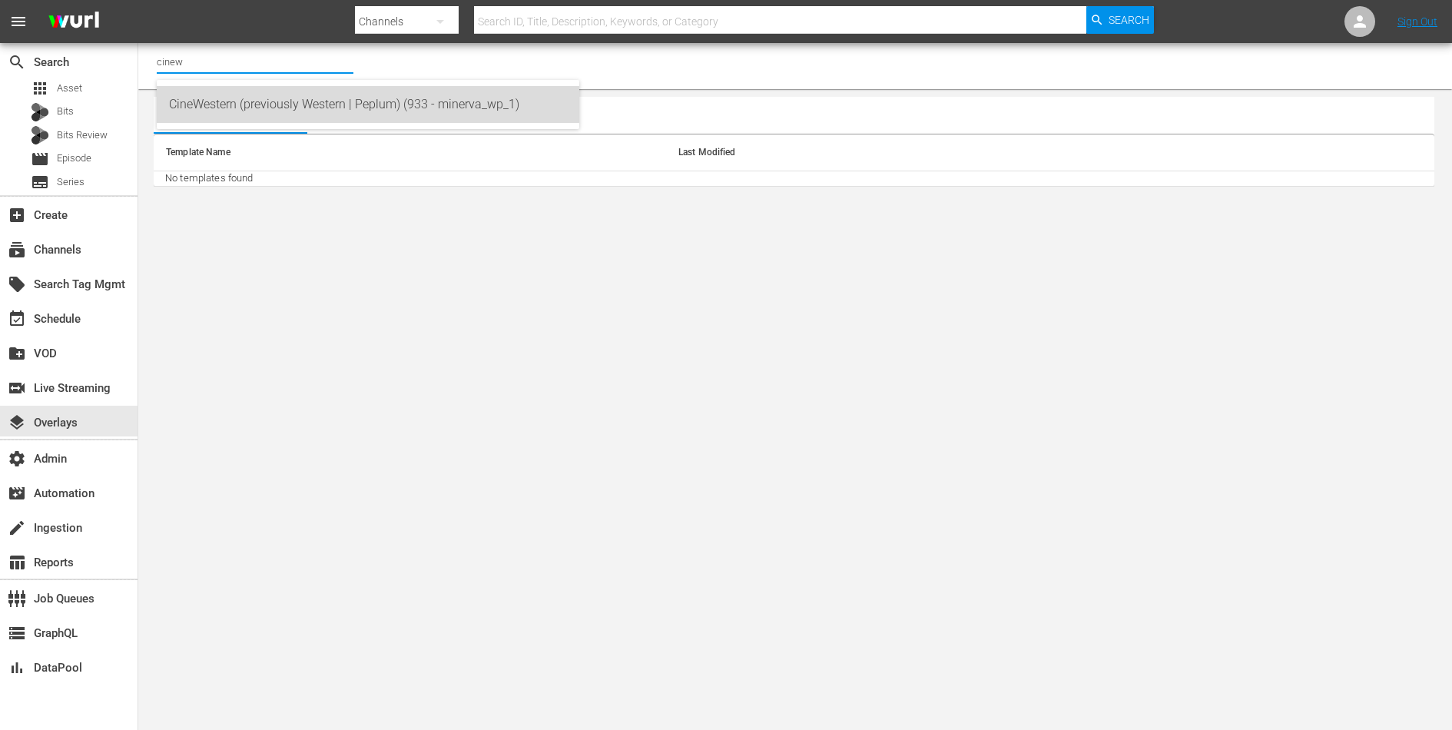
click at [274, 100] on div "CineWestern (previously Western | Peplum) (933 - minerva_wp_1)" at bounding box center [368, 104] width 398 height 37
type input "CineWestern (previously Western | Peplum) (933 - minerva_wp_1)"
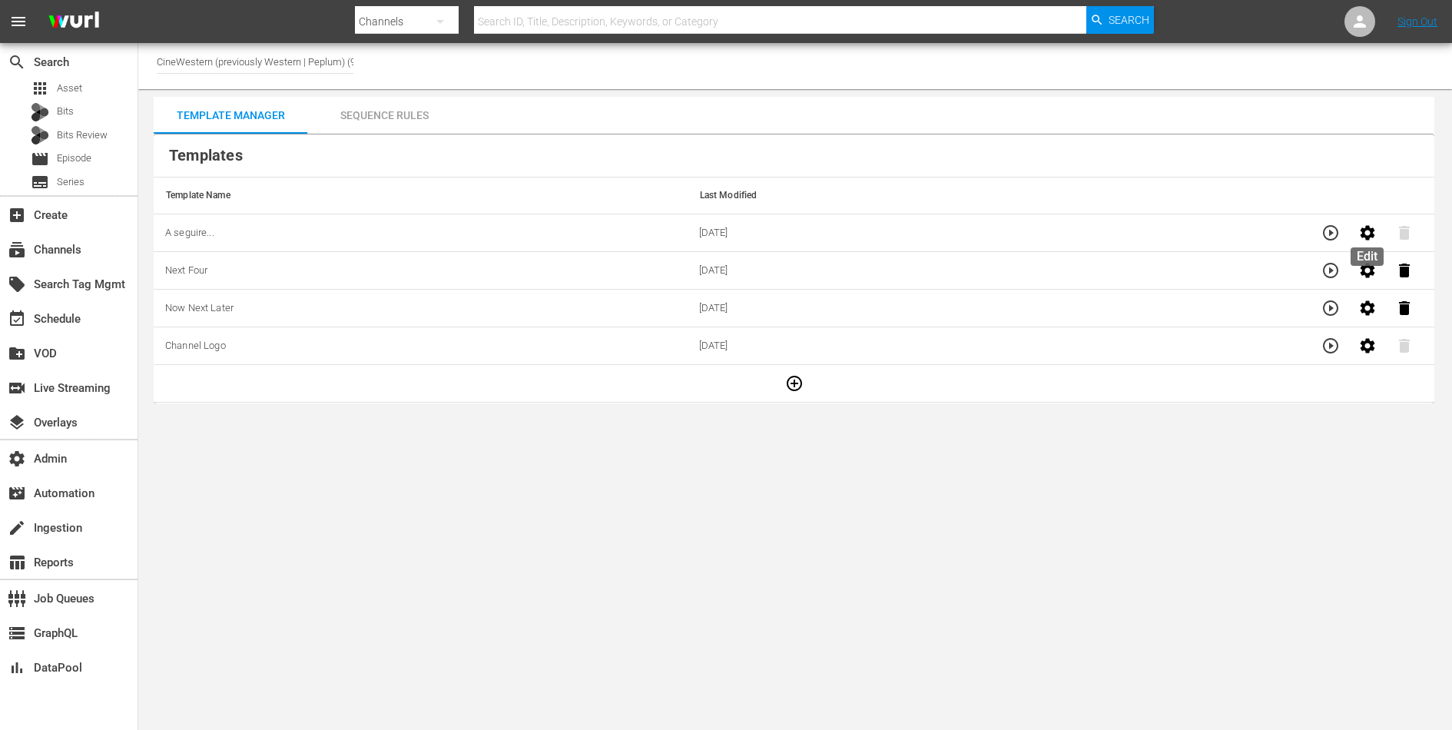
click at [1369, 237] on icon "button" at bounding box center [1368, 232] width 15 height 15
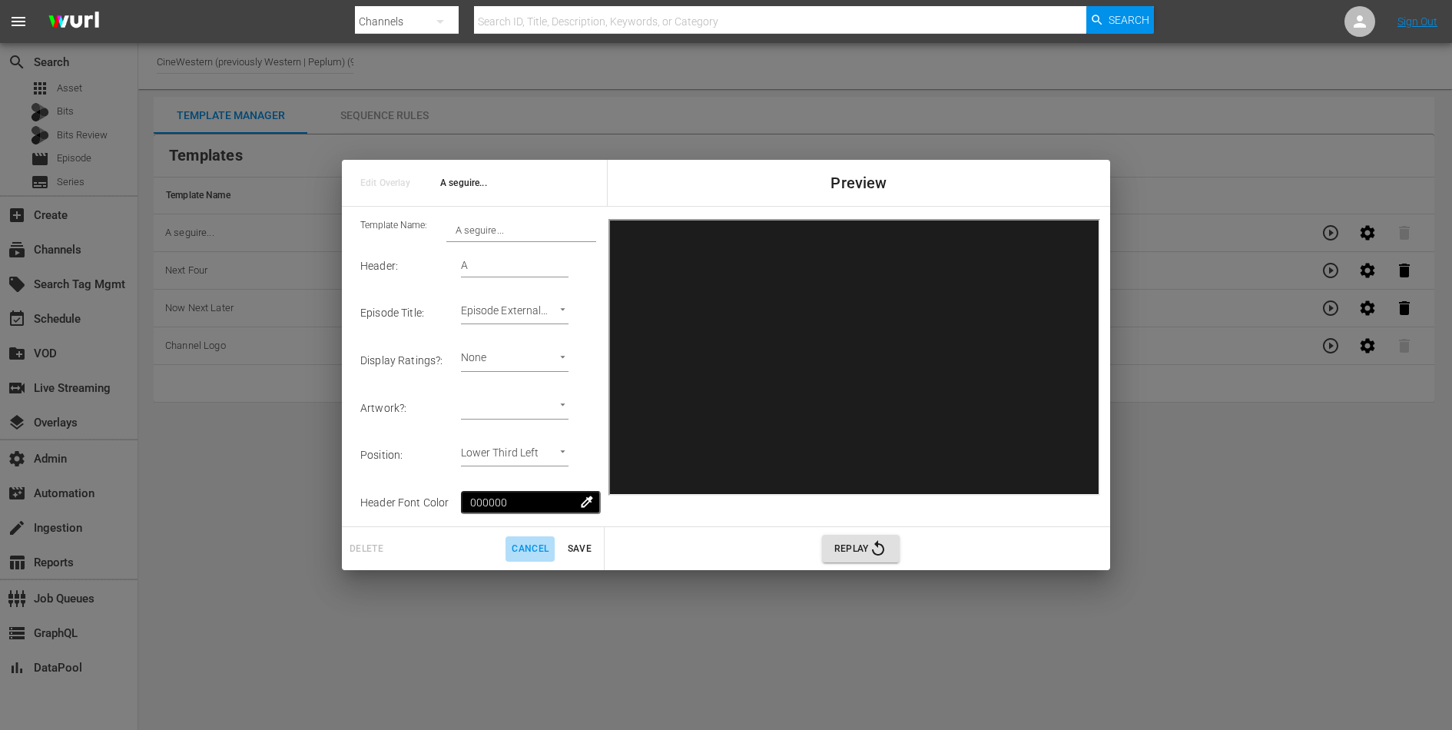
click at [526, 543] on span "Cancel" at bounding box center [530, 549] width 37 height 16
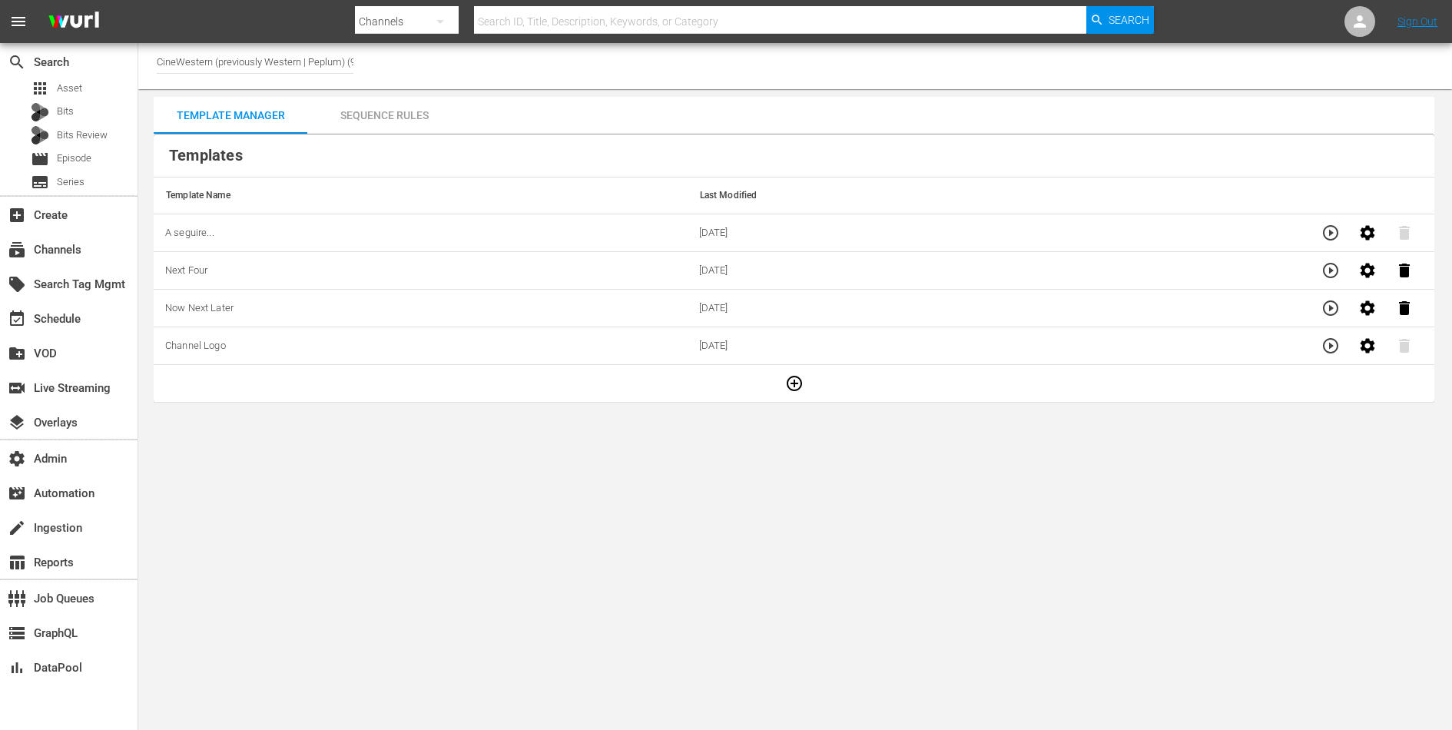
click at [688, 67] on div "Channel Title CineWestern (previously Western | Peplum) (933)" at bounding box center [795, 66] width 1314 height 46
click at [1366, 224] on icon "button" at bounding box center [1368, 233] width 18 height 18
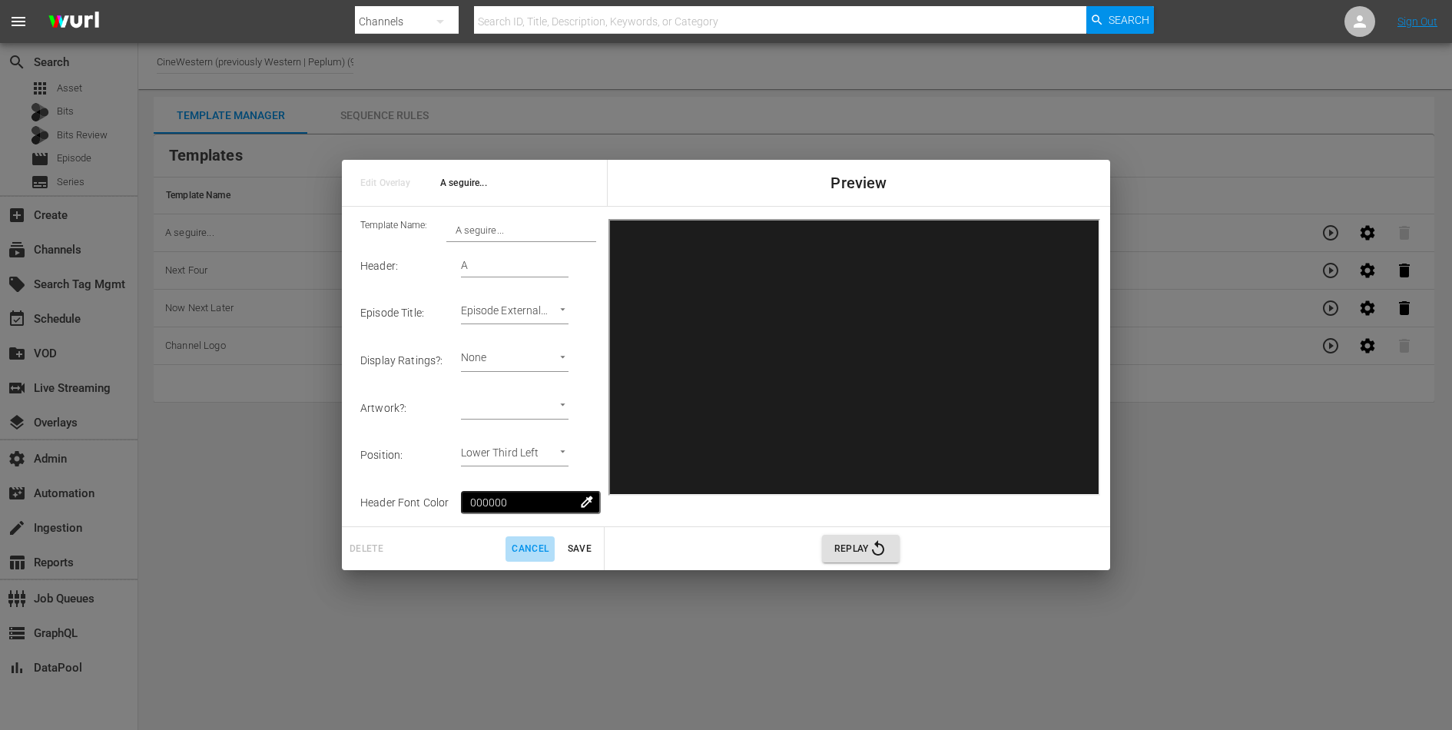
click at [543, 553] on span "Cancel" at bounding box center [530, 549] width 37 height 16
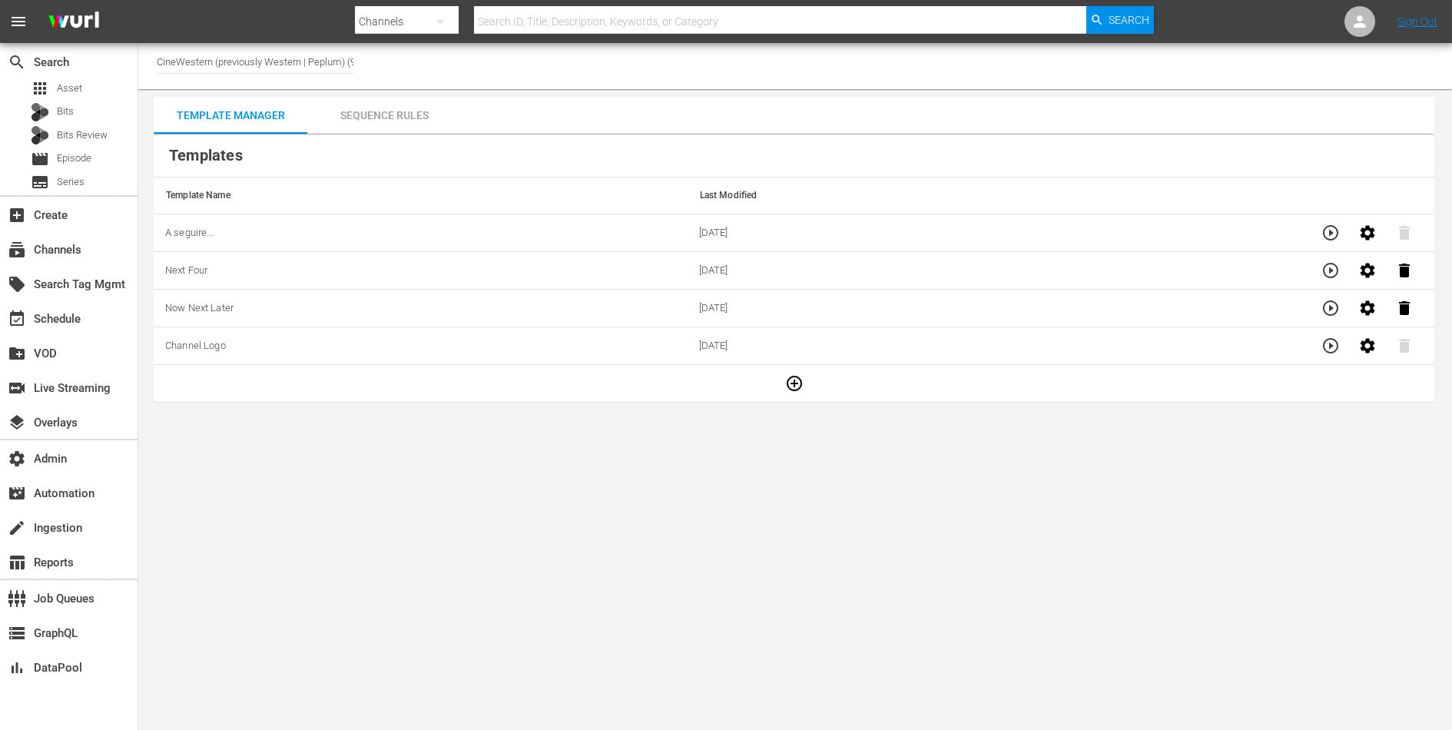
click at [306, 64] on input "CineWestern (previously Western | Peplum) (933)" at bounding box center [255, 61] width 197 height 37
type input "l"
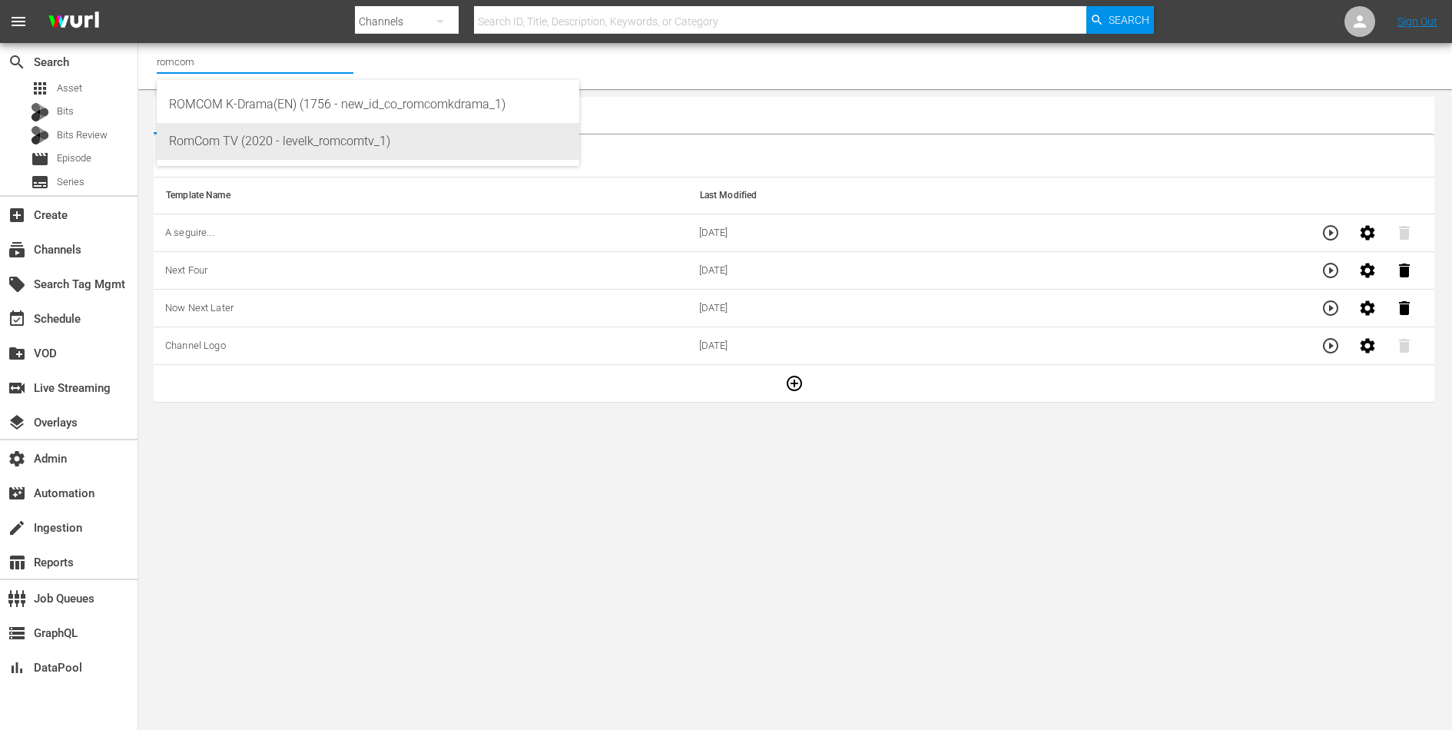
click at [243, 151] on div "RomCom TV (2020 - levelk_romcomtv_1)" at bounding box center [368, 141] width 398 height 37
type input "RomCom TV (2020 - levelk_romcomtv_1)"
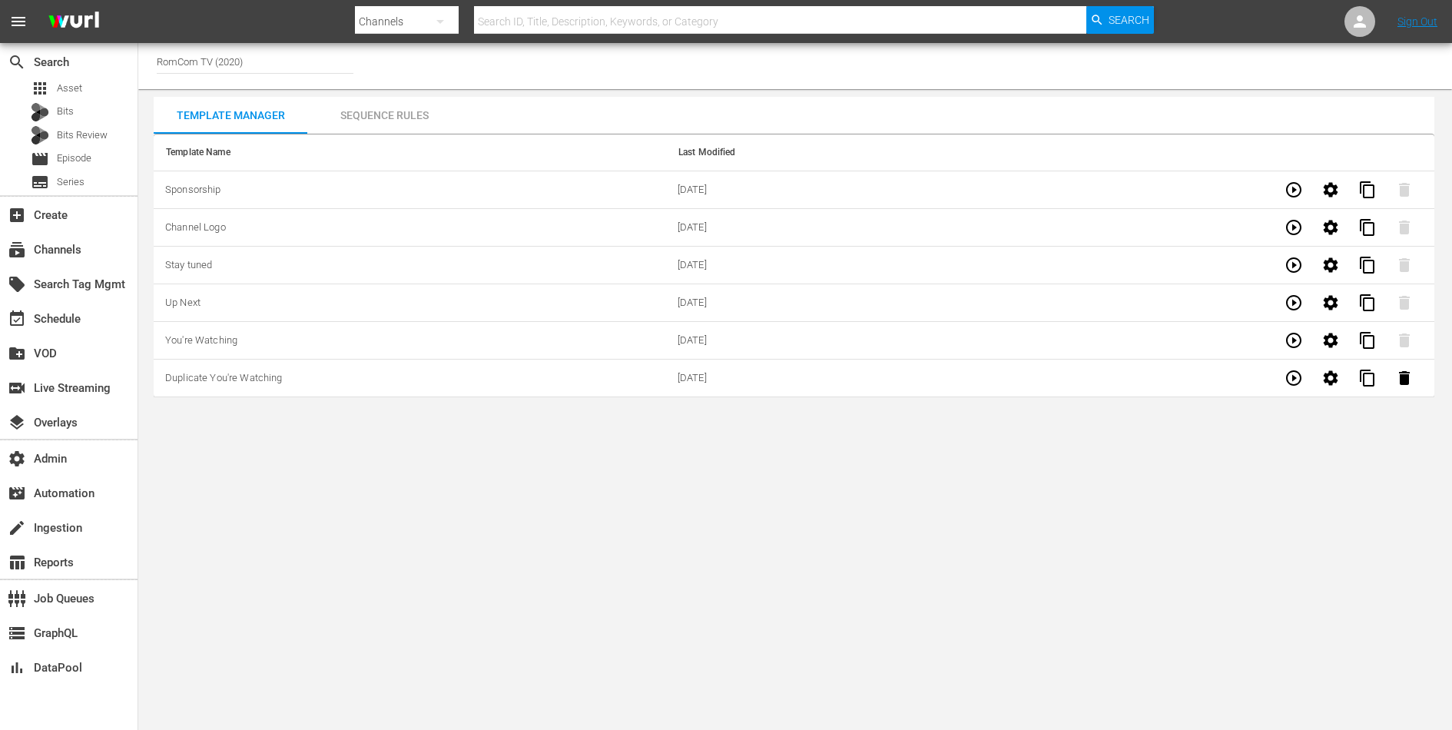
click at [648, 439] on body "menu Search By Channels Search ID, Title, Description, Keywords, or Category Se…" at bounding box center [726, 365] width 1452 height 730
click at [390, 100] on div "Sequence Rules" at bounding box center [384, 115] width 154 height 37
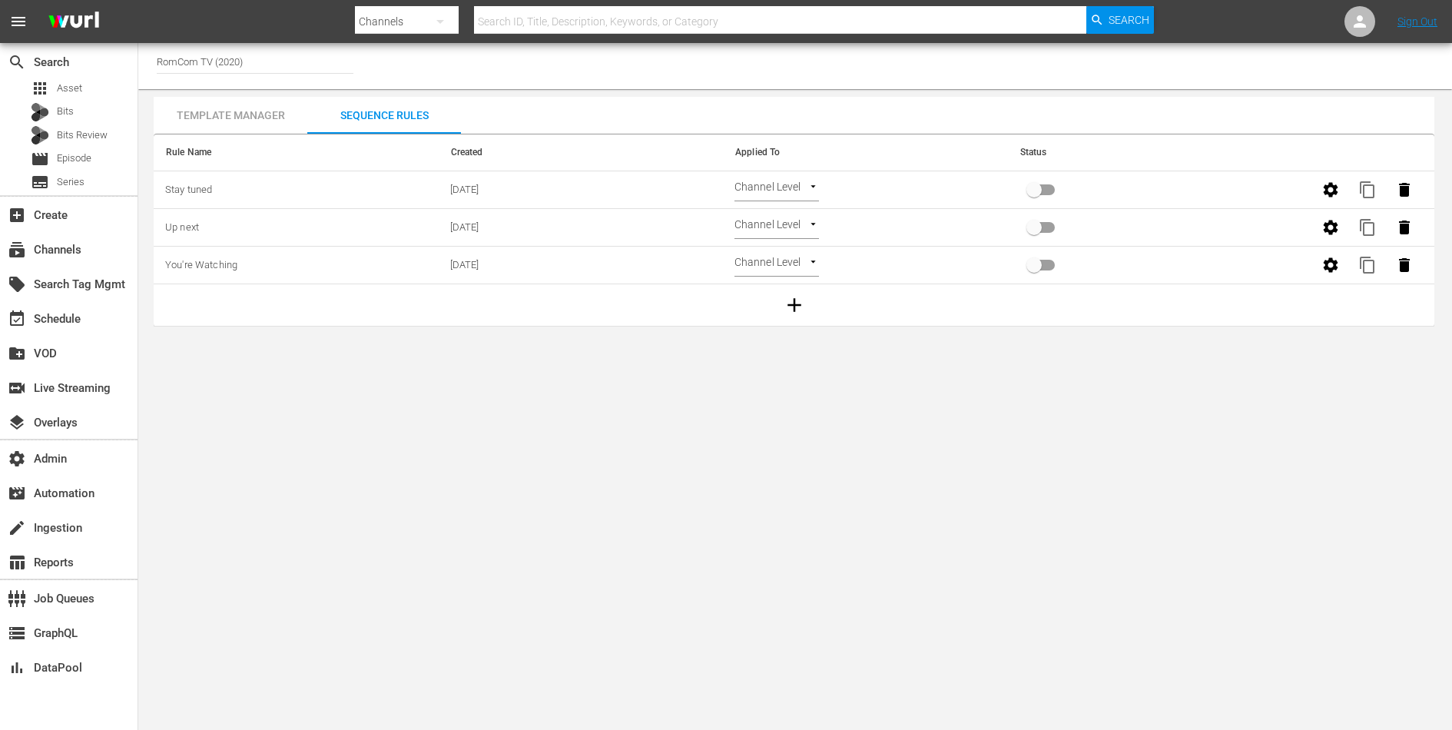
click at [231, 94] on div "Channel Title RomCom TV (2020) Template Manager Sequence Rules Template Name La…" at bounding box center [795, 185] width 1314 height 284
click at [235, 109] on div "Template Manager" at bounding box center [231, 115] width 154 height 37
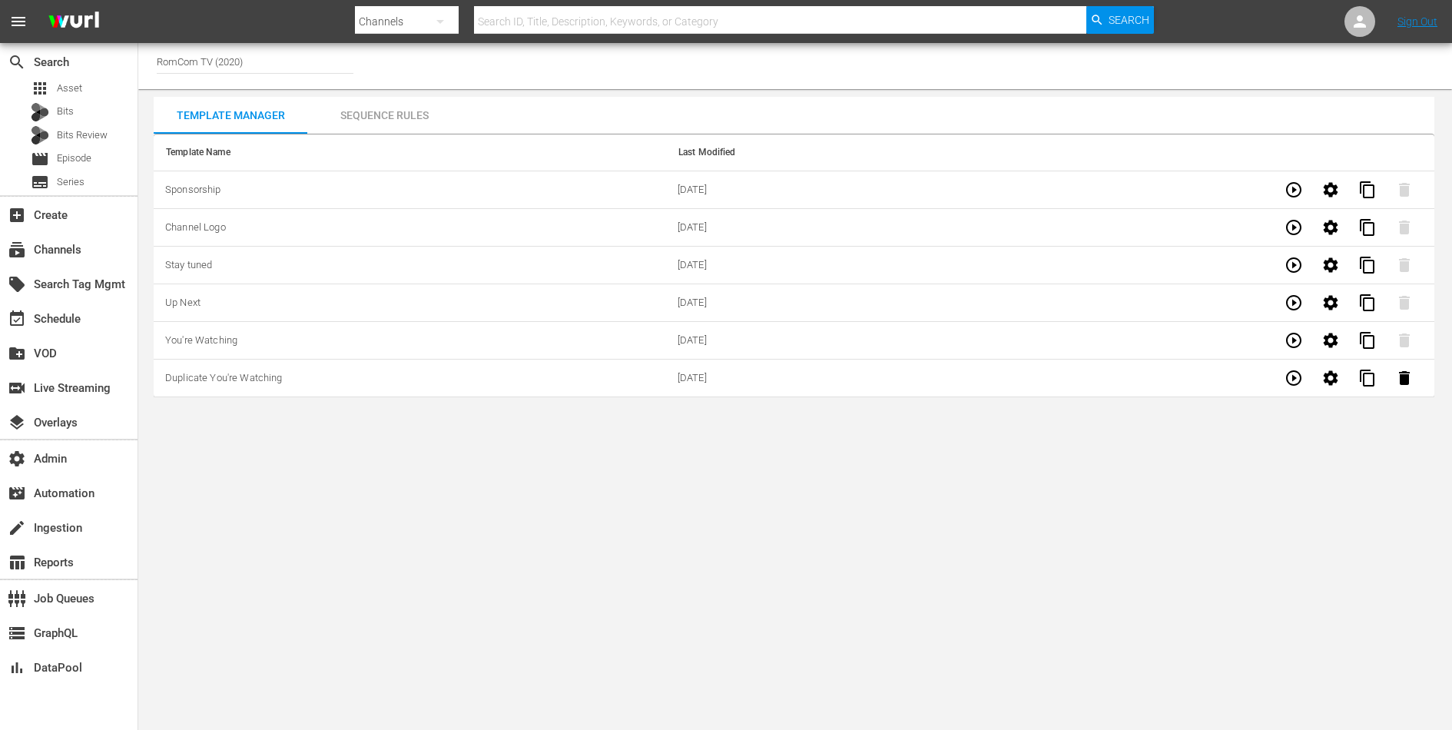
click at [530, 380] on td "Duplicate You're Watching" at bounding box center [410, 379] width 513 height 38
click at [525, 355] on td "You're Watching" at bounding box center [410, 341] width 513 height 38
drag, startPoint x: 721, startPoint y: 189, endPoint x: 721, endPoint y: 351, distance: 162.1
click at [721, 351] on tbody "Sponsorship 04/04/2025 content_copy Channel Logo 04/04/2025 content_copy Stay t…" at bounding box center [794, 284] width 1281 height 226
click at [721, 351] on td "[DATE]" at bounding box center [922, 341] width 513 height 38
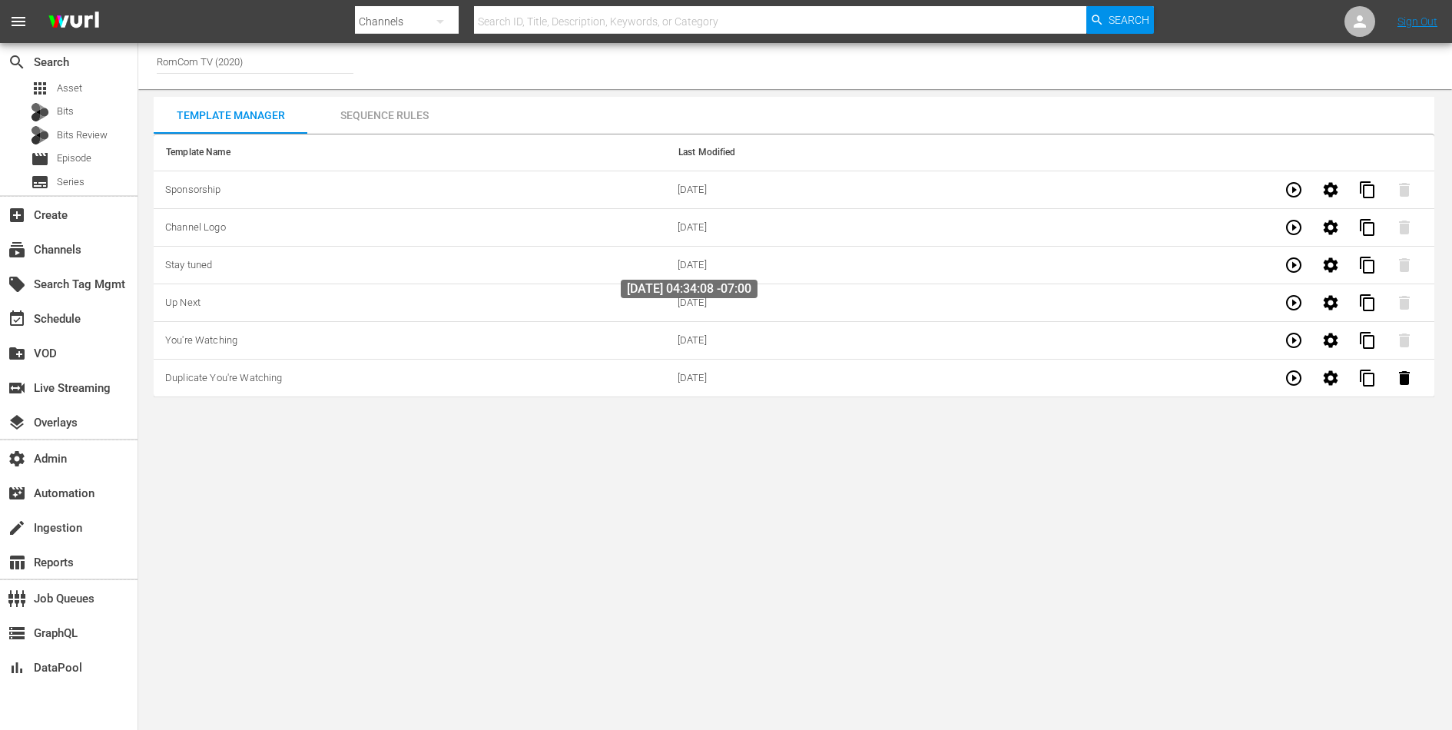
drag, startPoint x: 719, startPoint y: 371, endPoint x: 719, endPoint y: 232, distance: 139.1
click at [719, 257] on tbody "Sponsorship 04/04/2025 content_copy Channel Logo 04/04/2025 content_copy Stay t…" at bounding box center [794, 284] width 1281 height 226
click at [719, 231] on td "[DATE]" at bounding box center [922, 228] width 513 height 38
click at [390, 458] on body "menu Search By Channels Search ID, Title, Description, Keywords, or Category Se…" at bounding box center [726, 365] width 1452 height 730
click at [1361, 22] on icon at bounding box center [1360, 21] width 18 height 18
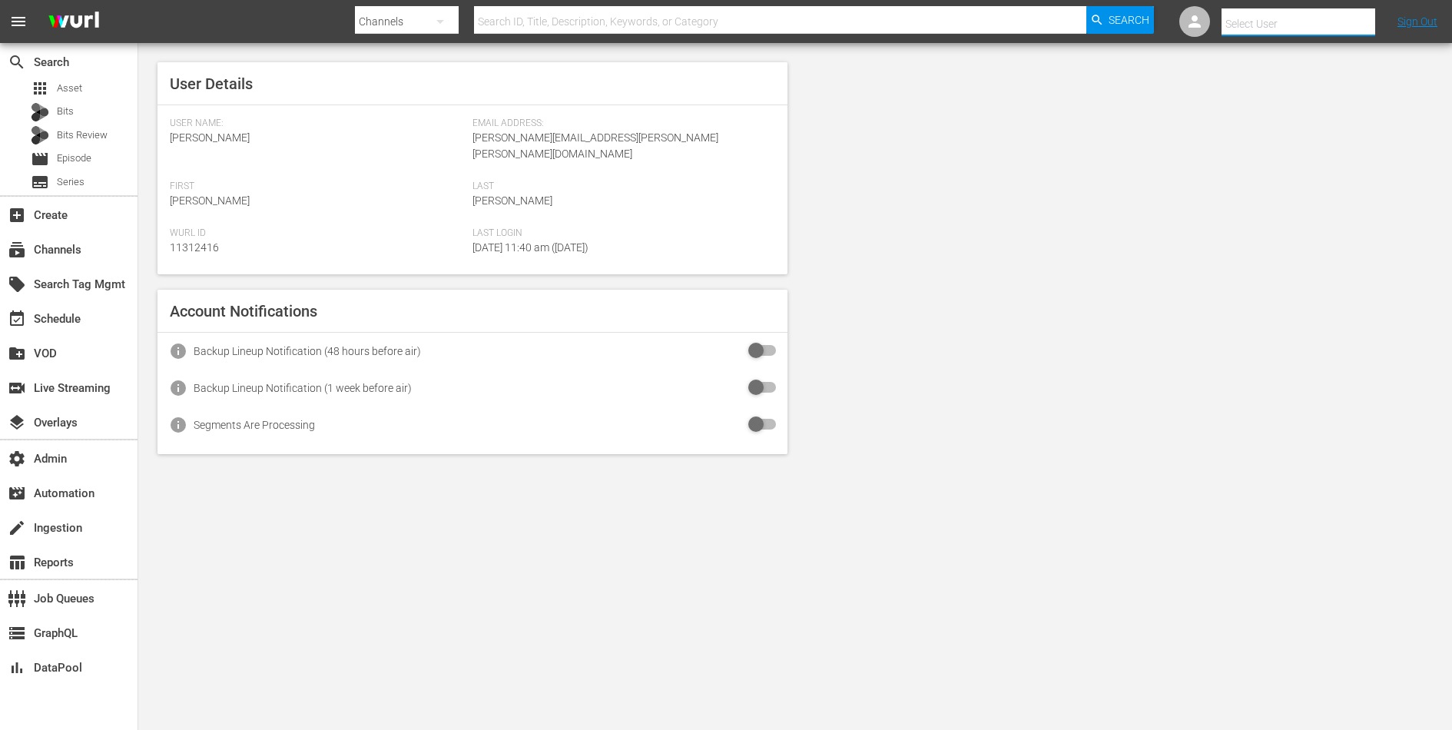
click at [1318, 22] on input "text" at bounding box center [1320, 23] width 197 height 37
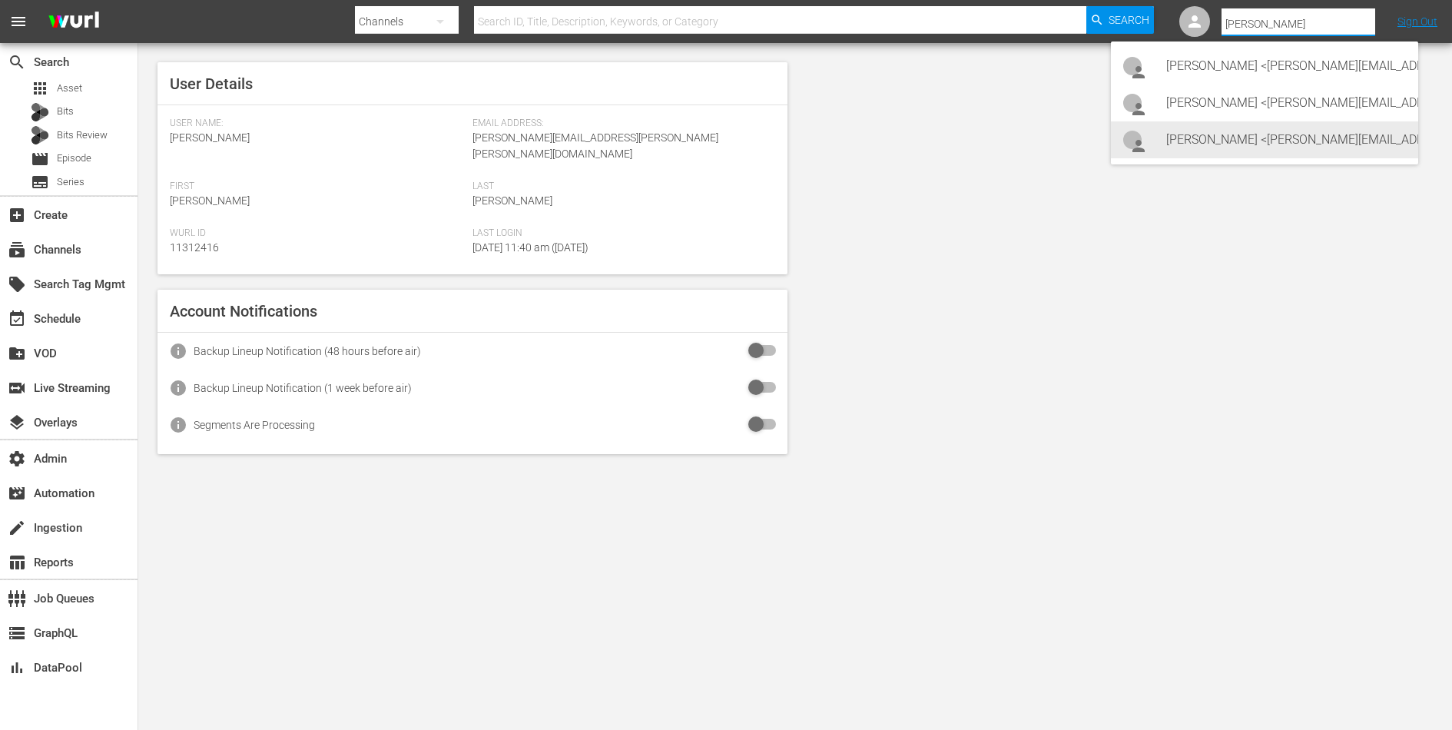
click at [1223, 150] on div "Lars Frahm <lars@levelk.dk>" at bounding box center [1287, 139] width 240 height 37
type input "Lars Frahm (11314798)"
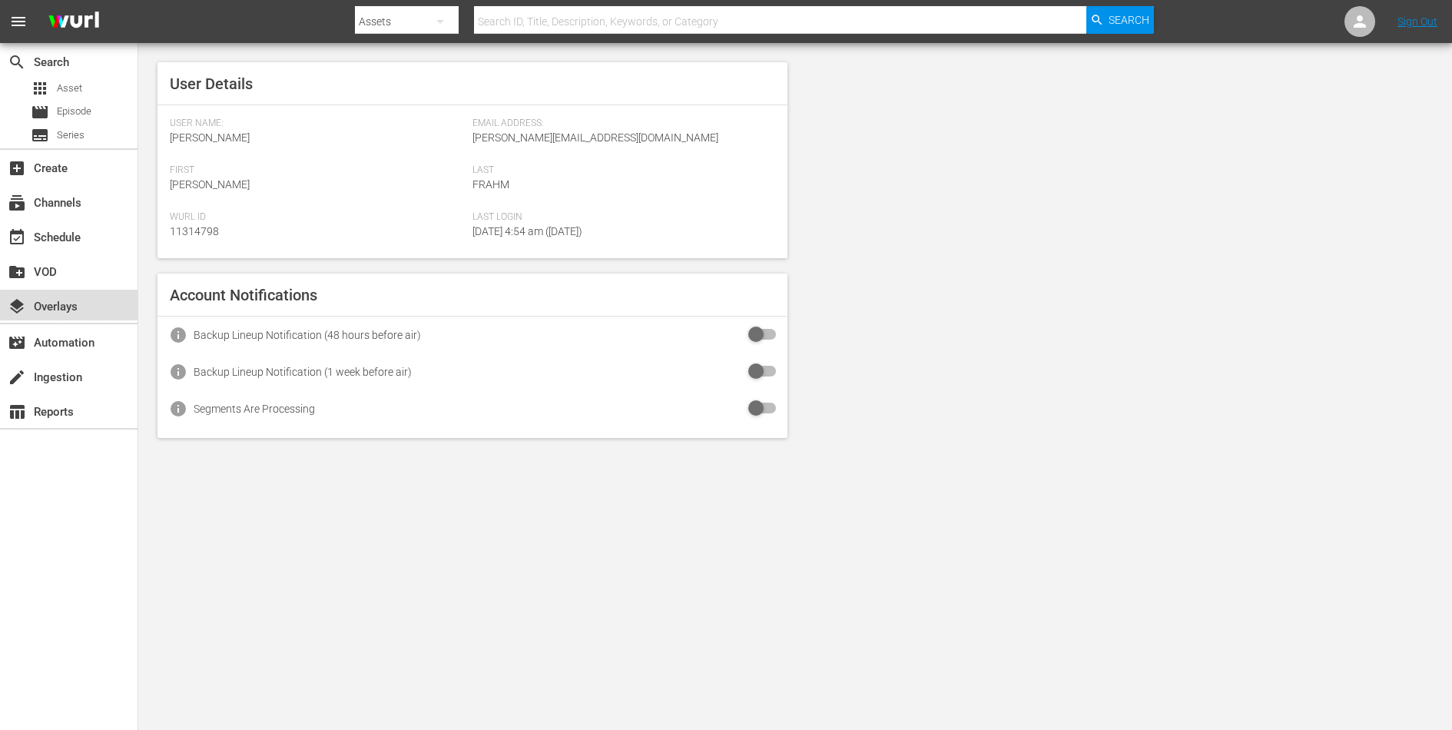
click at [63, 296] on div "layers Overlays" at bounding box center [69, 305] width 138 height 31
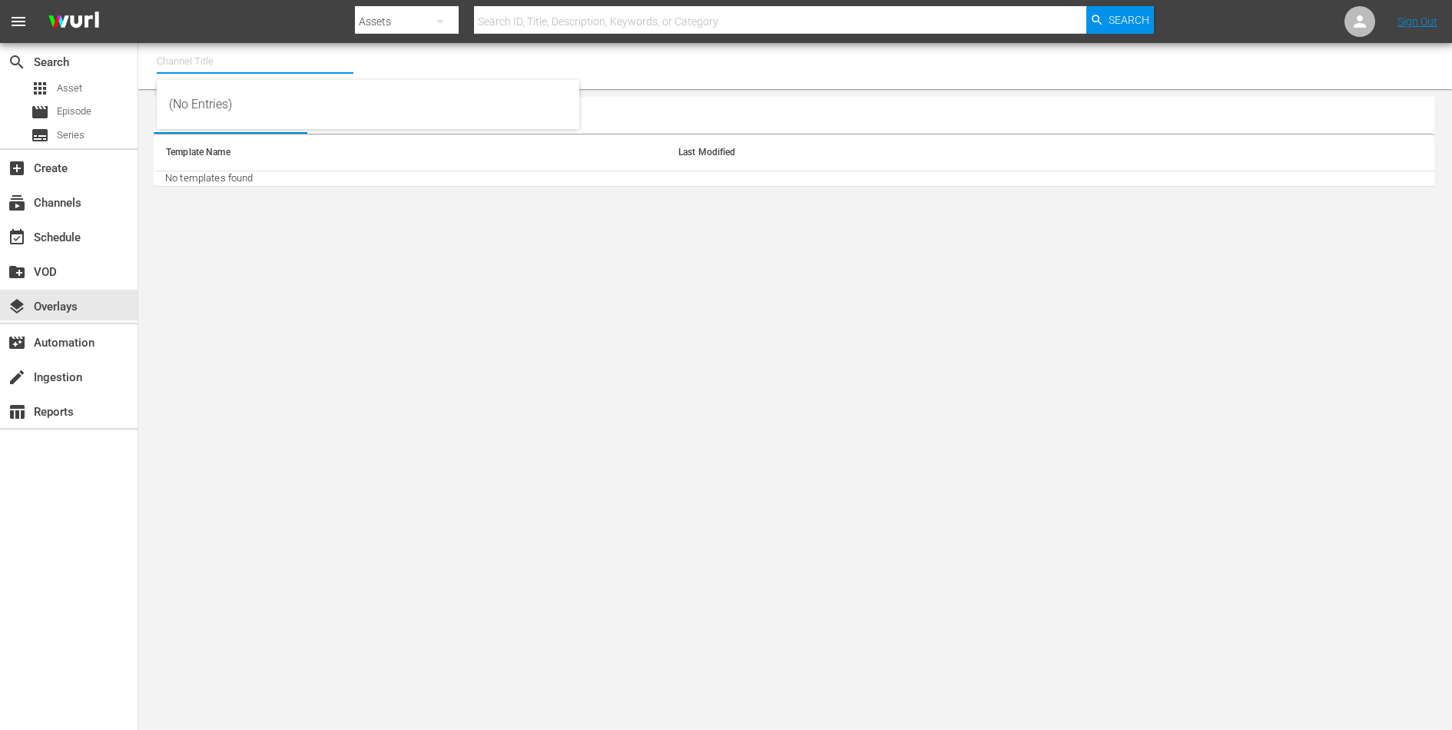
click at [325, 58] on input "text" at bounding box center [255, 61] width 197 height 37
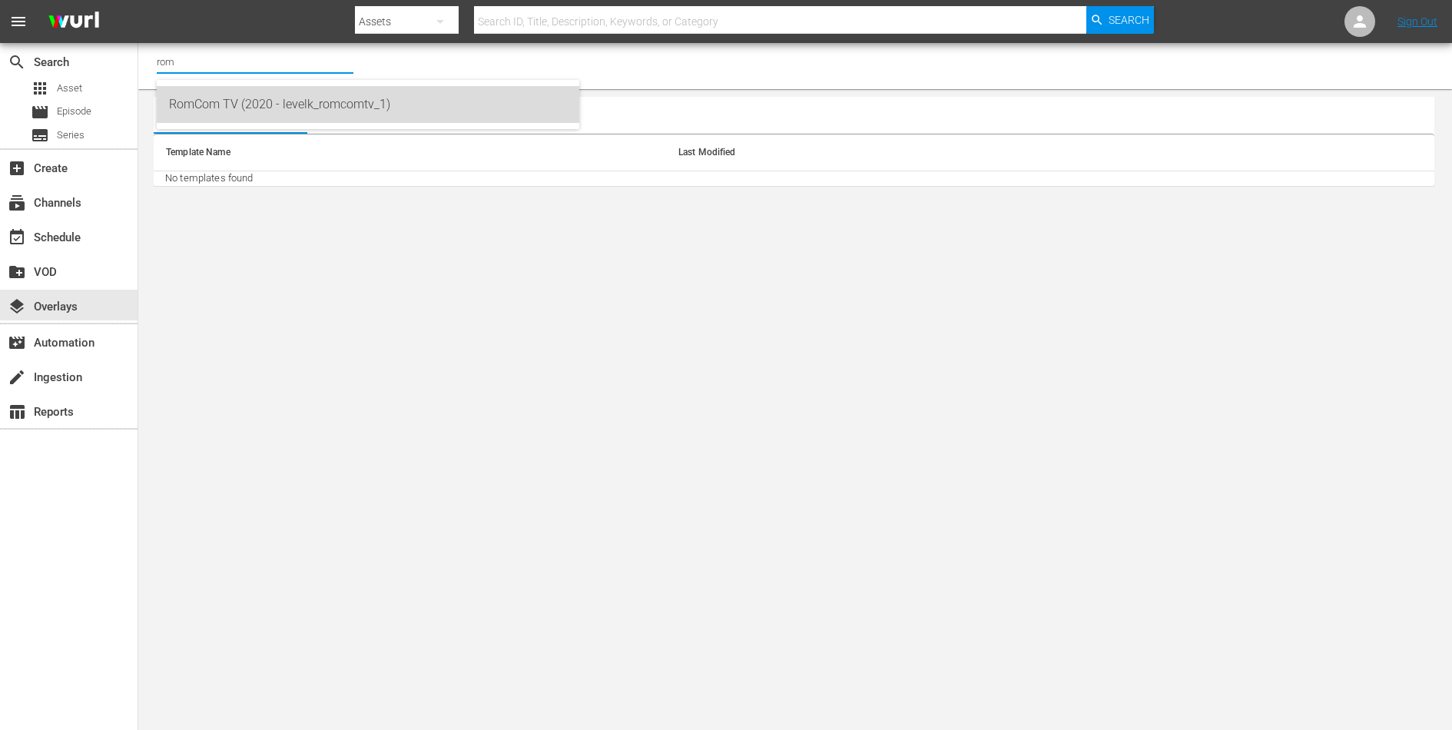
click at [310, 96] on div "RomCom TV (2020 - levelk_romcomtv_1)" at bounding box center [368, 104] width 398 height 37
type input "RomCom TV (2020 - levelk_romcomtv_1)"
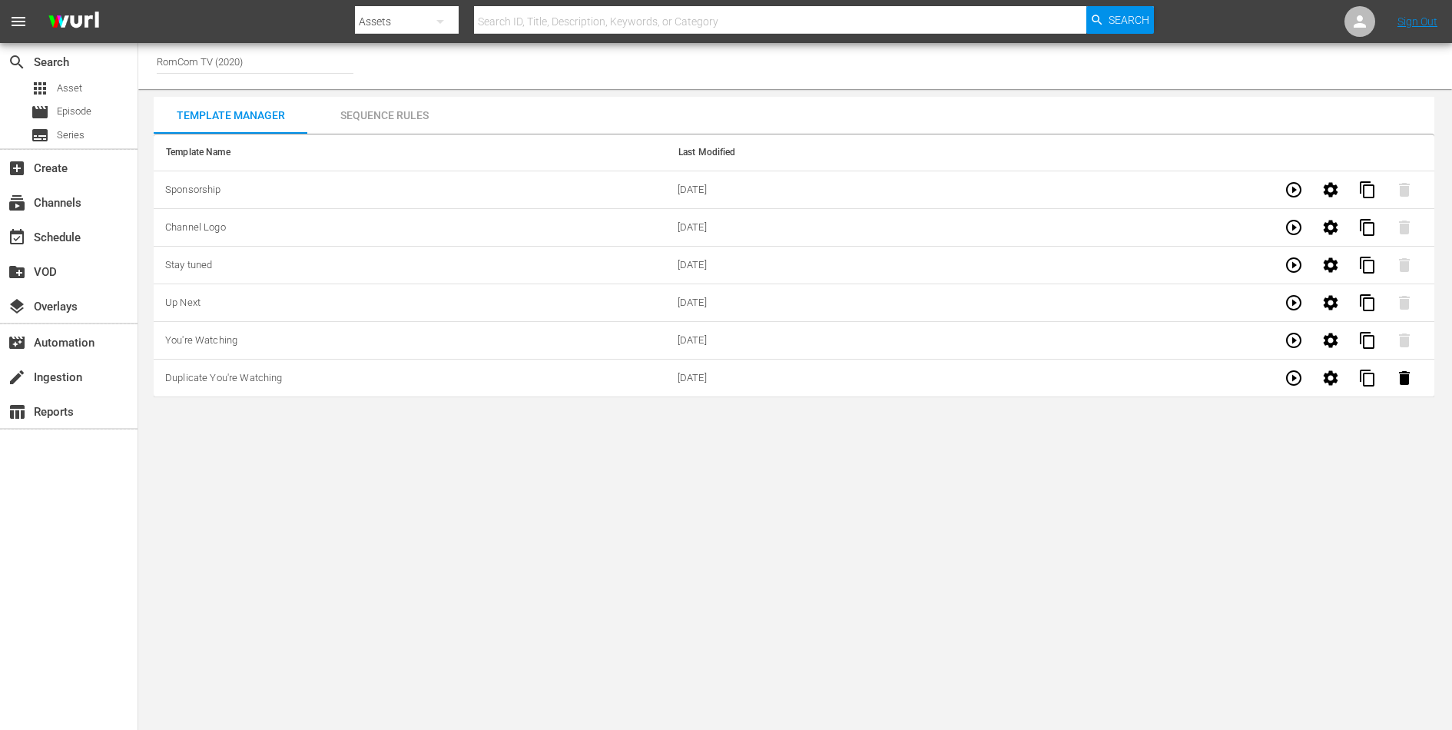
click at [572, 456] on body "menu Search By Assets Search ID, Title, Description, Keywords, or Category Sear…" at bounding box center [726, 365] width 1452 height 730
click at [486, 451] on body "menu Search By Assets Search ID, Title, Description, Keywords, or Category Sear…" at bounding box center [726, 365] width 1452 height 730
click at [638, 587] on body "menu Search By Assets Search ID, Title, Description, Keywords, or Category Sear…" at bounding box center [726, 365] width 1452 height 730
click at [1331, 191] on icon "button" at bounding box center [1331, 190] width 18 height 18
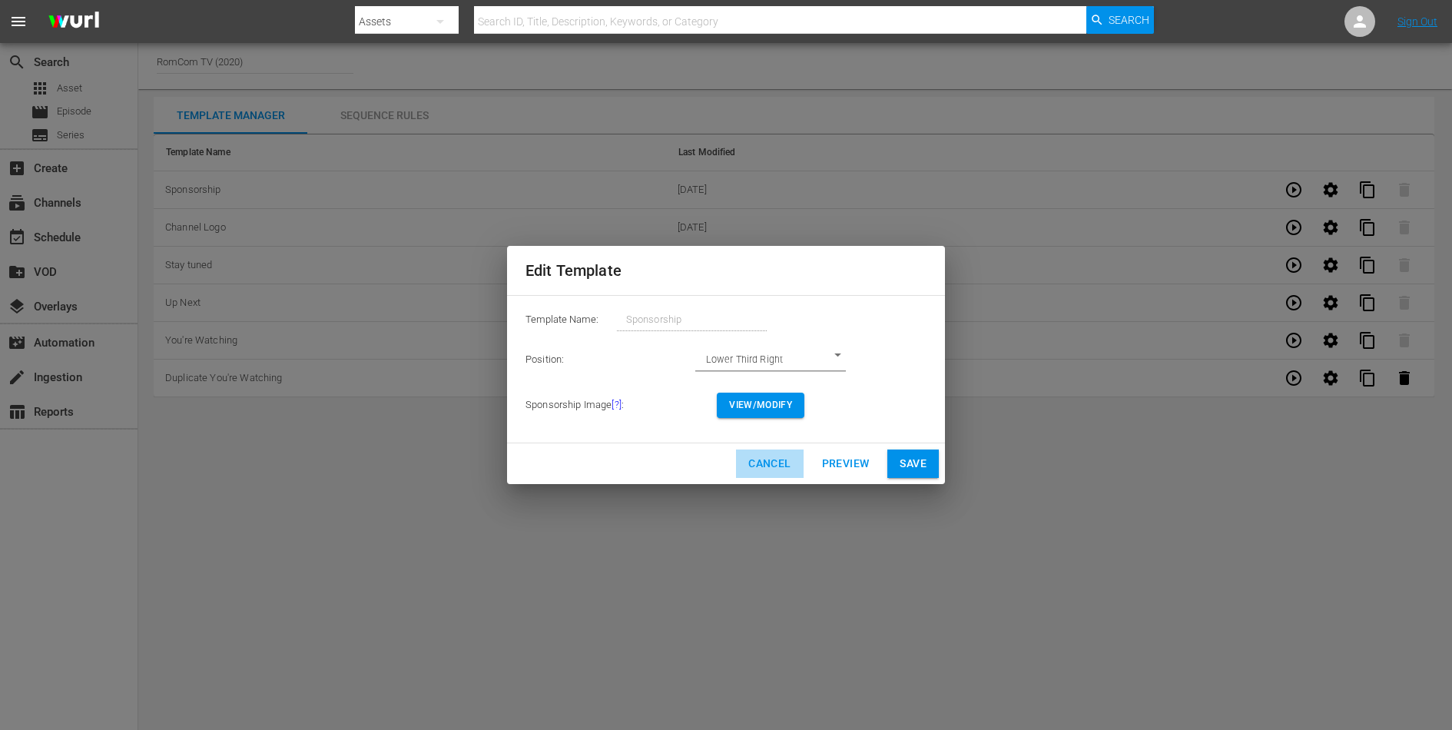
click at [771, 464] on span "Cancel" at bounding box center [769, 463] width 42 height 19
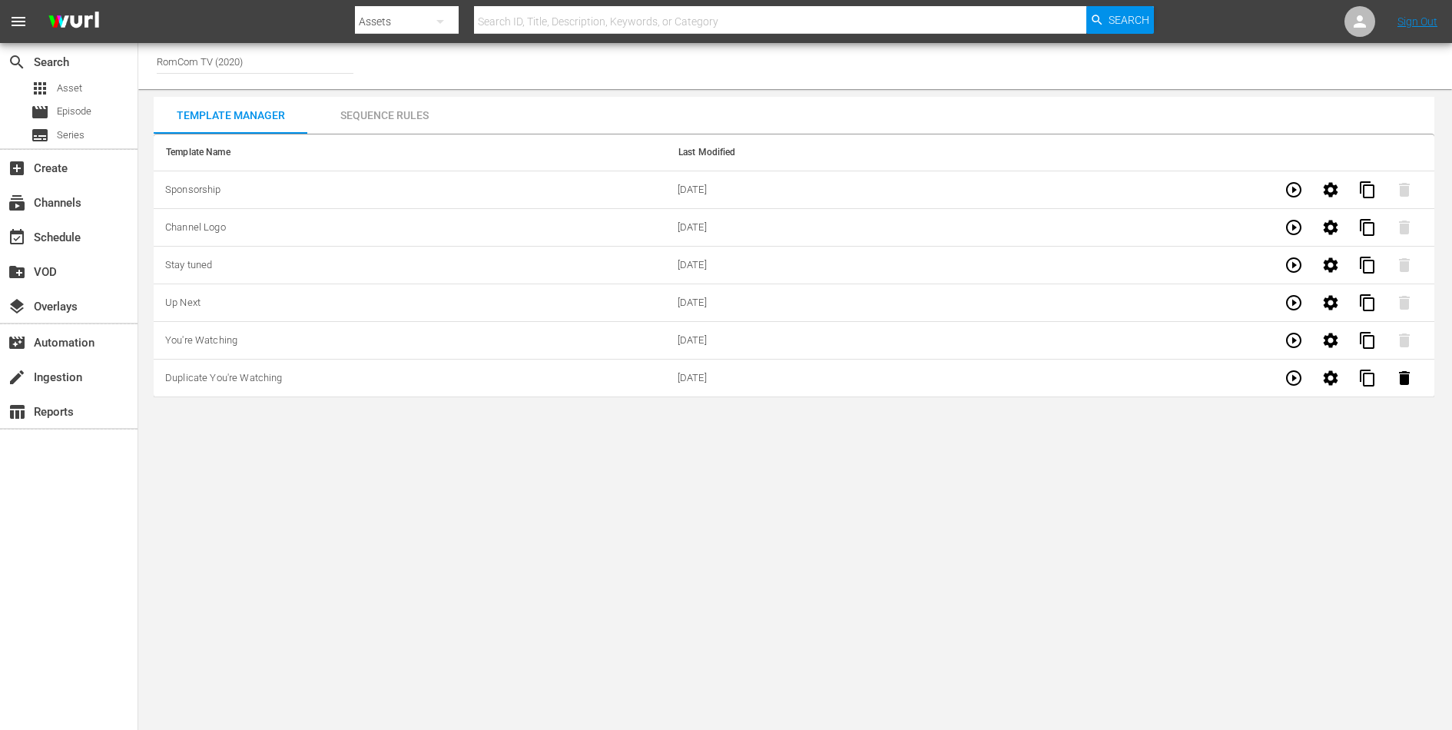
click at [657, 492] on body "menu Search By Assets Search ID, Title, Description, Keywords, or Category Sear…" at bounding box center [726, 365] width 1452 height 730
click at [1356, 24] on icon at bounding box center [1360, 21] width 12 height 12
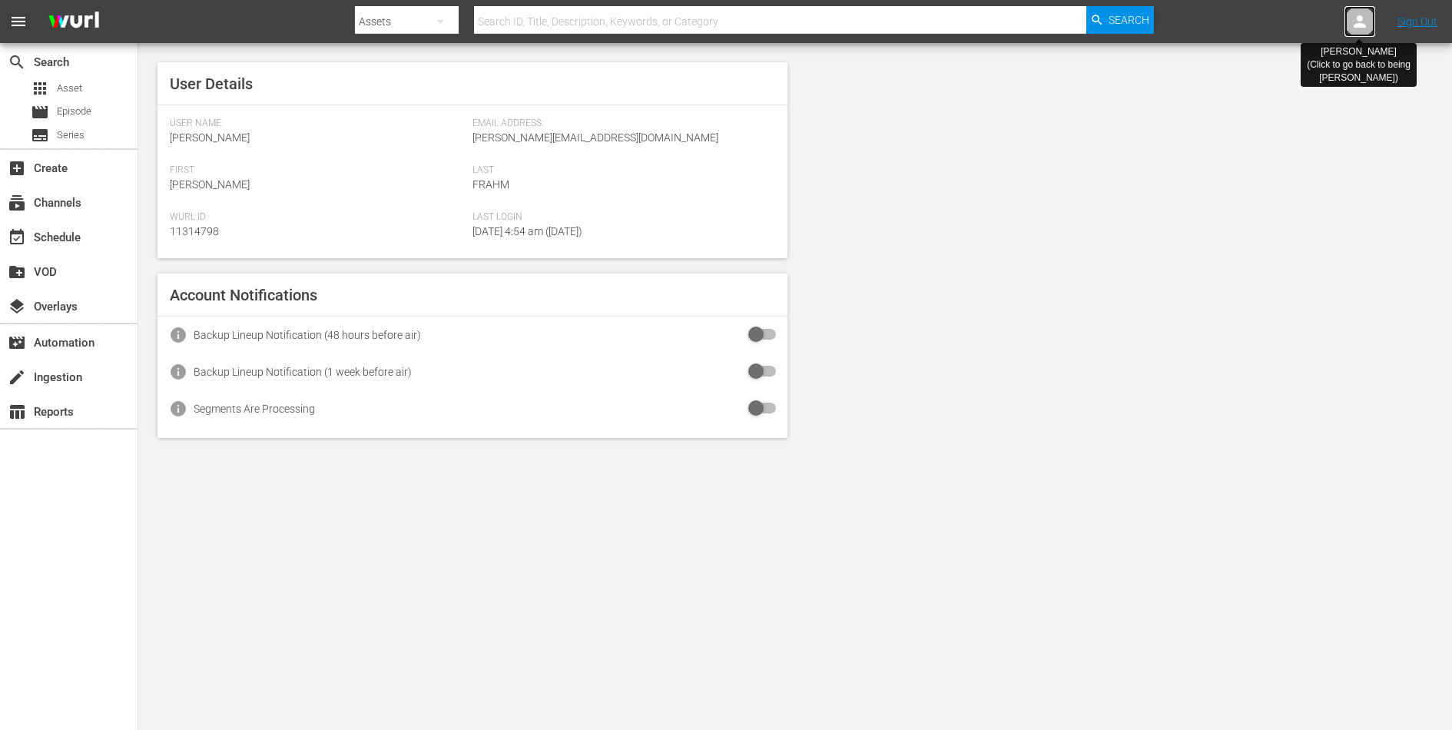
click at [1356, 24] on icon at bounding box center [1360, 21] width 12 height 12
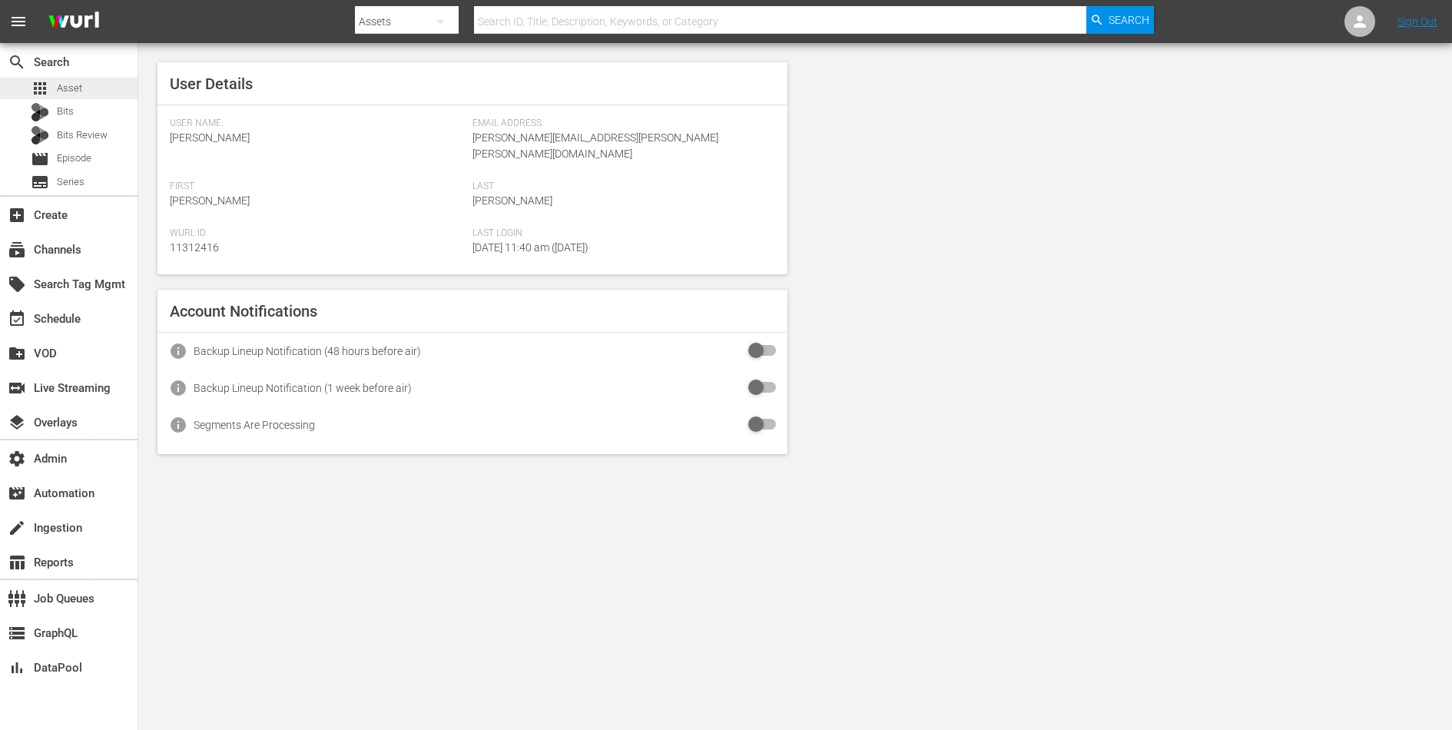
click at [68, 92] on span "Asset" at bounding box center [69, 88] width 25 height 15
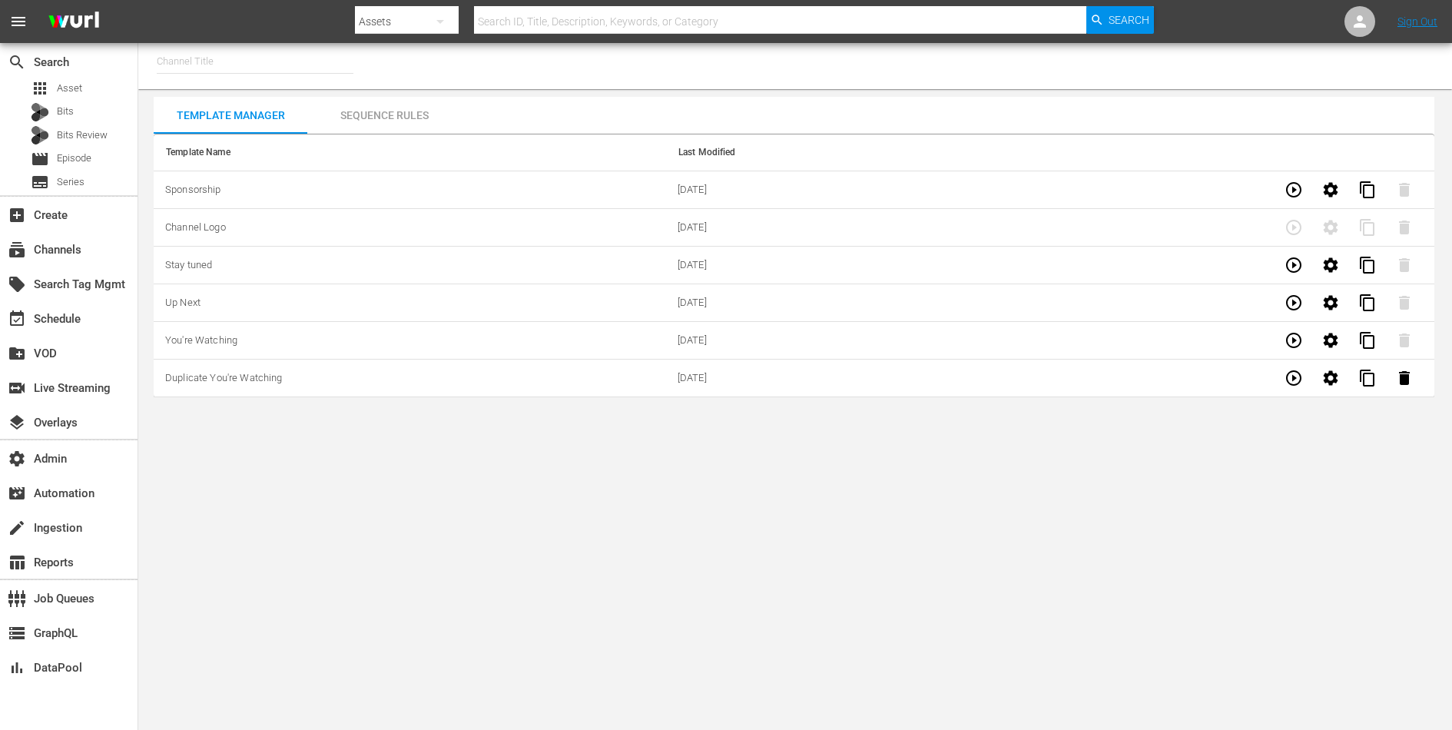
type input "RomCom TV (2020)"
click at [1332, 176] on button "button" at bounding box center [1331, 189] width 37 height 37
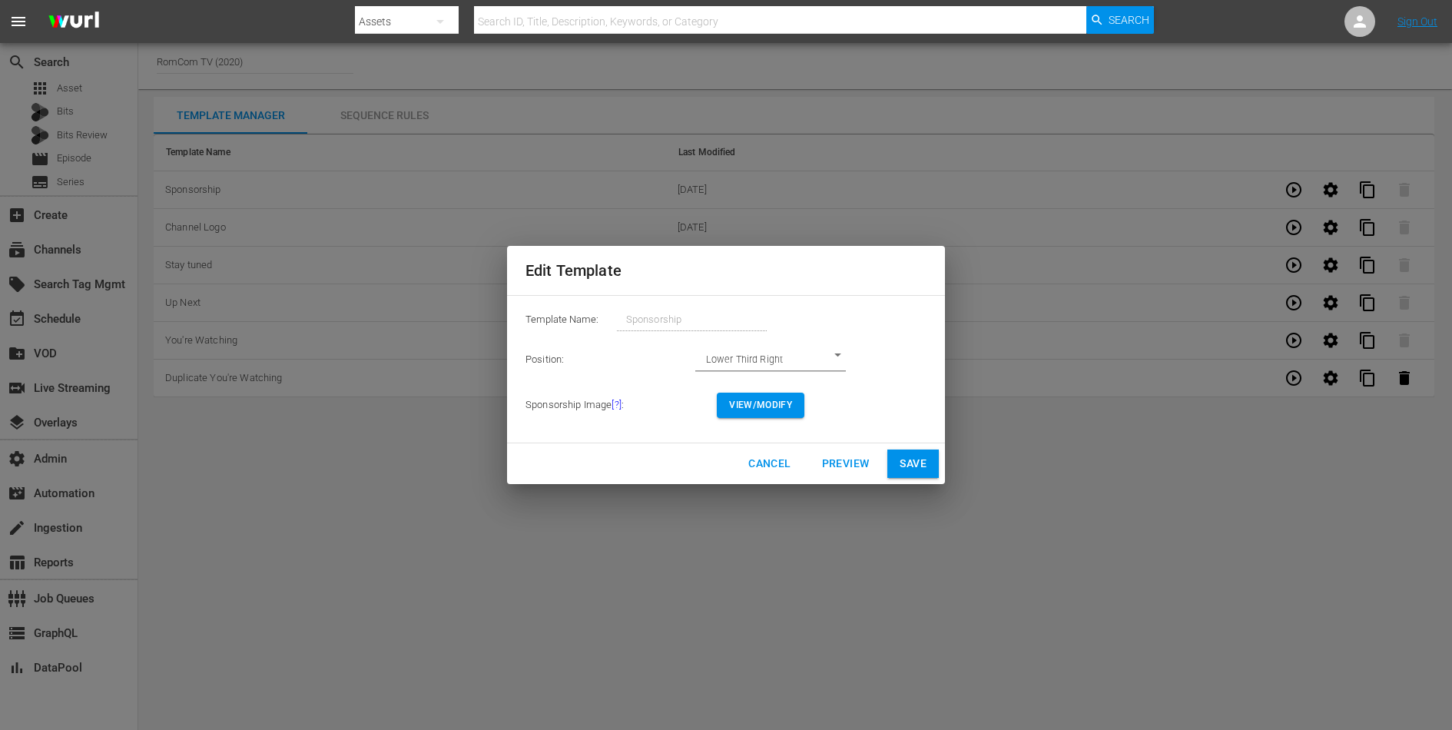
click at [751, 446] on div "Cancel Preview Save" at bounding box center [726, 463] width 438 height 41
click at [751, 459] on span "Cancel" at bounding box center [769, 463] width 42 height 19
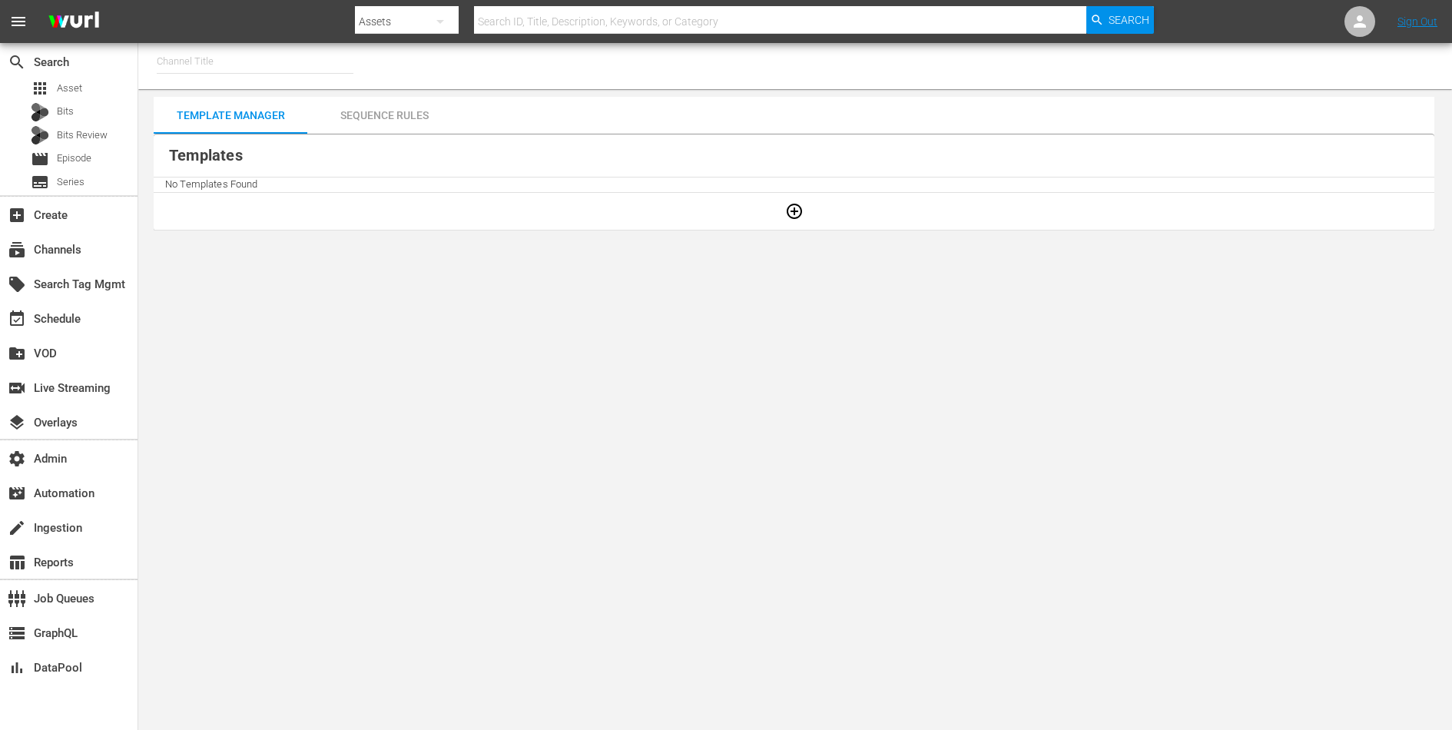
type input "RomCom TV (2020)"
click at [244, 62] on input "RomCom TV (2020)" at bounding box center [255, 61] width 197 height 37
click at [396, 290] on body "menu Search By Assets Search ID, Title, Description, Keywords, or Category Sear…" at bounding box center [726, 365] width 1452 height 730
click at [798, 207] on icon "button" at bounding box center [794, 211] width 18 height 18
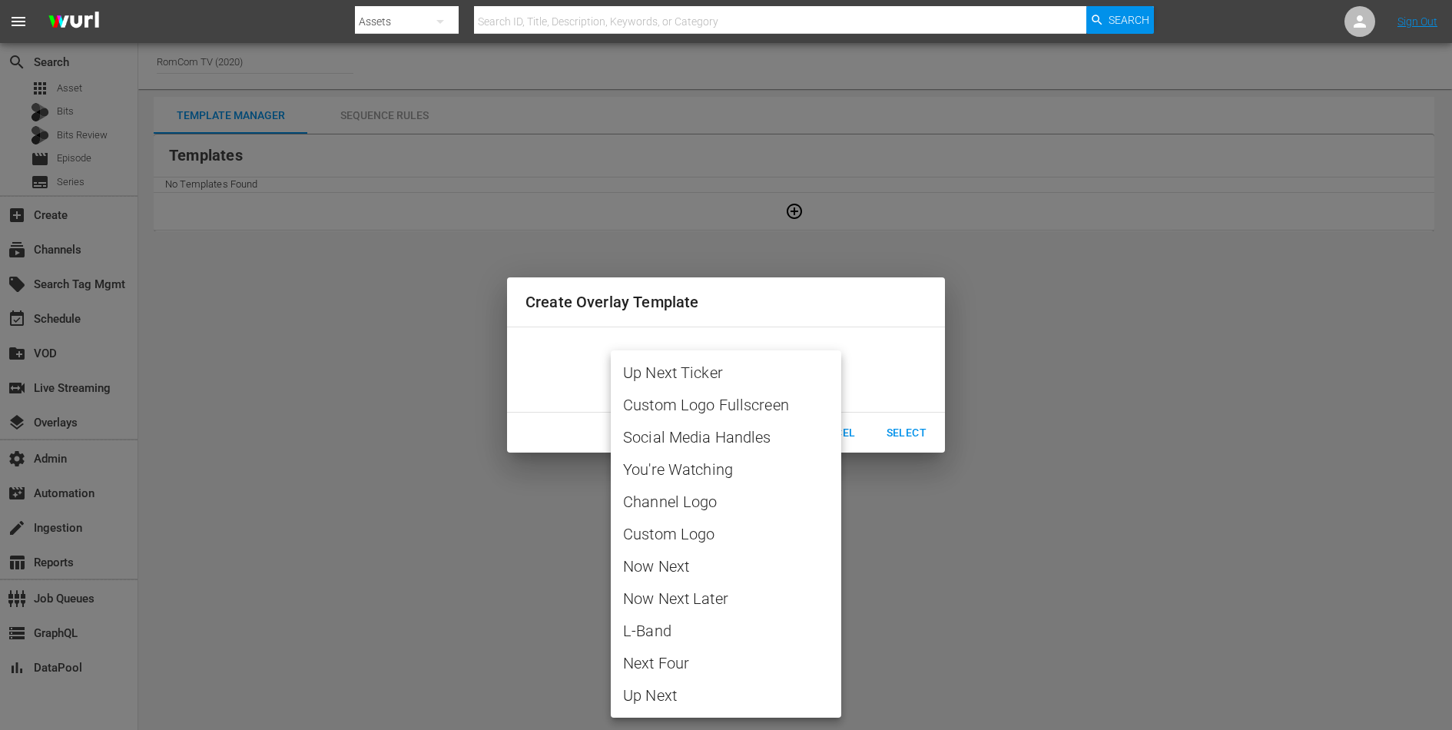
click at [727, 375] on body "menu Search By Assets Search ID, Title, Description, Keywords, or Category Sear…" at bounding box center [726, 365] width 1452 height 730
click at [853, 433] on div at bounding box center [726, 365] width 1452 height 730
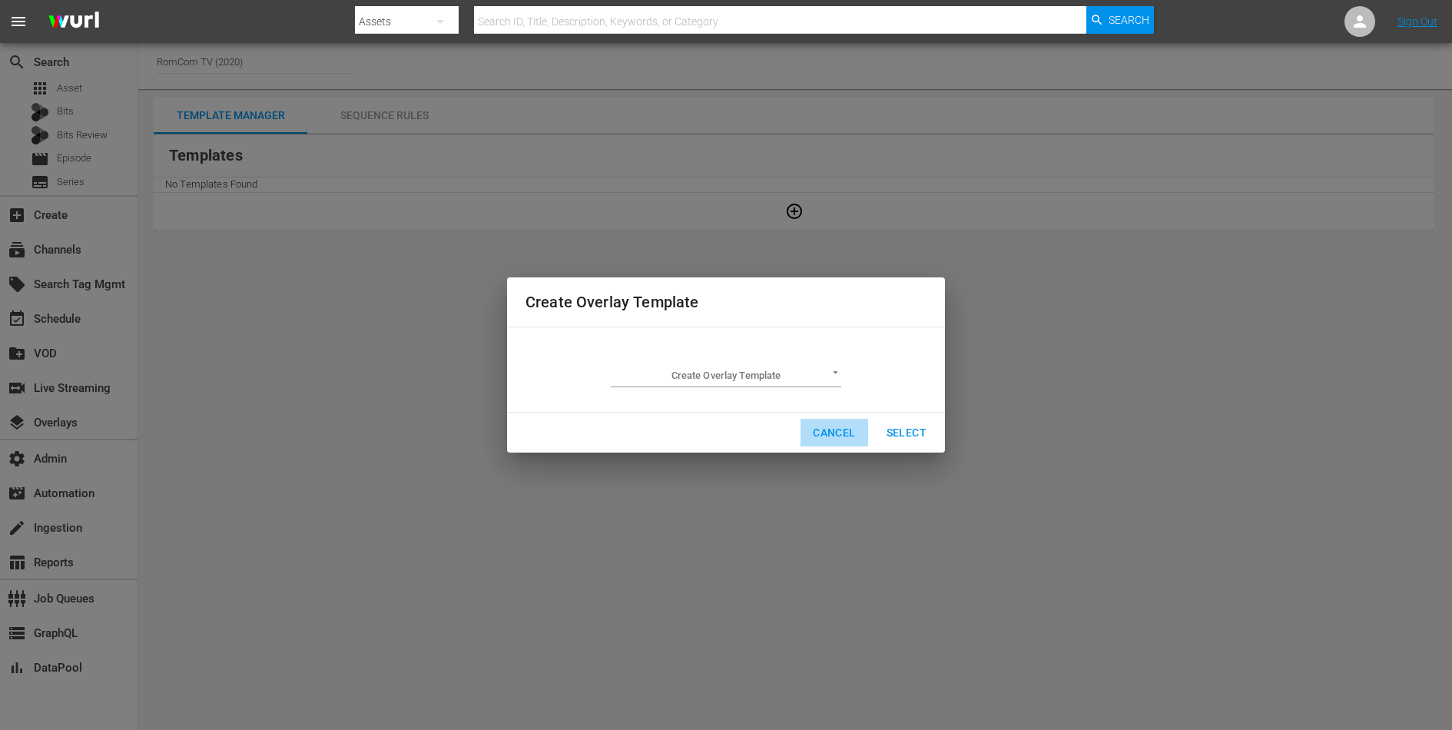
click at [825, 429] on span "Cancel" at bounding box center [834, 432] width 42 height 19
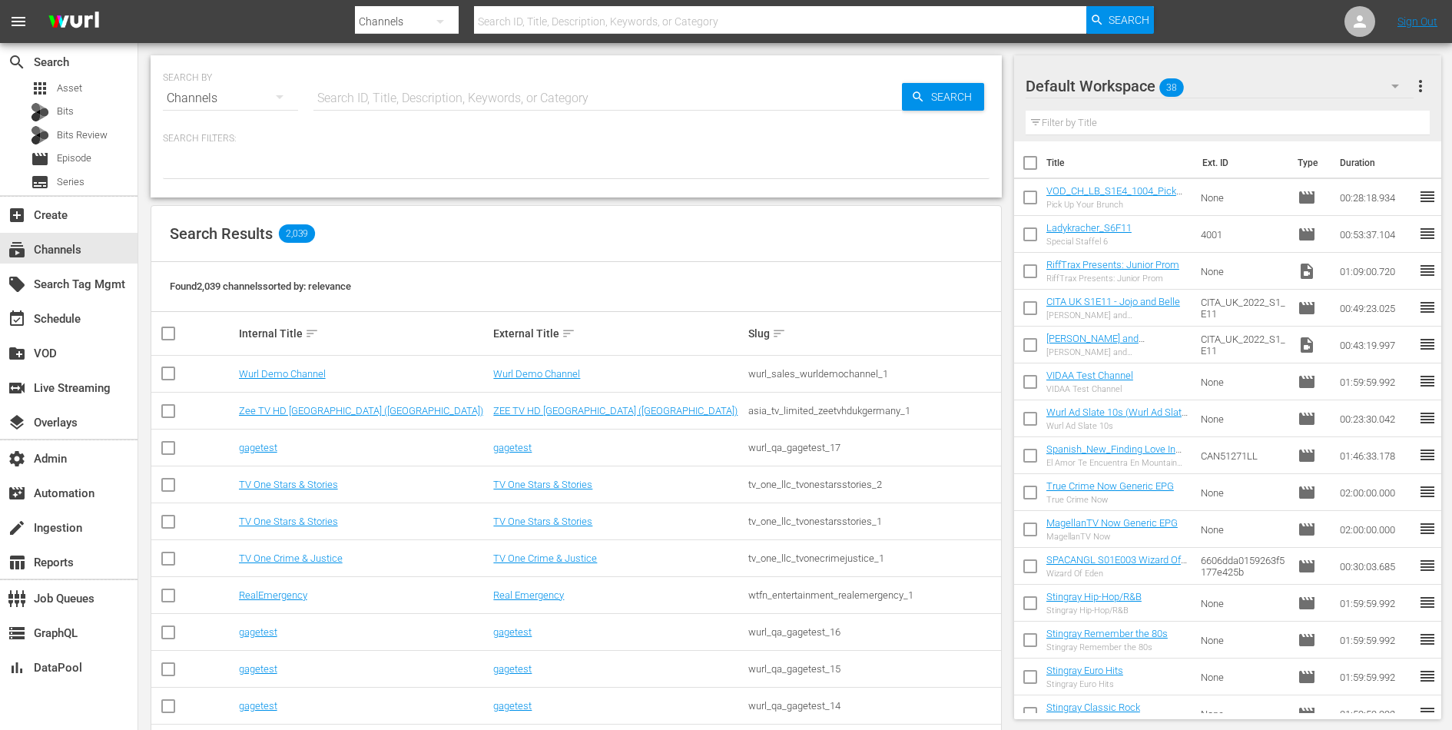
click at [352, 95] on input "text" at bounding box center [608, 98] width 589 height 37
type input "crunchyroll"
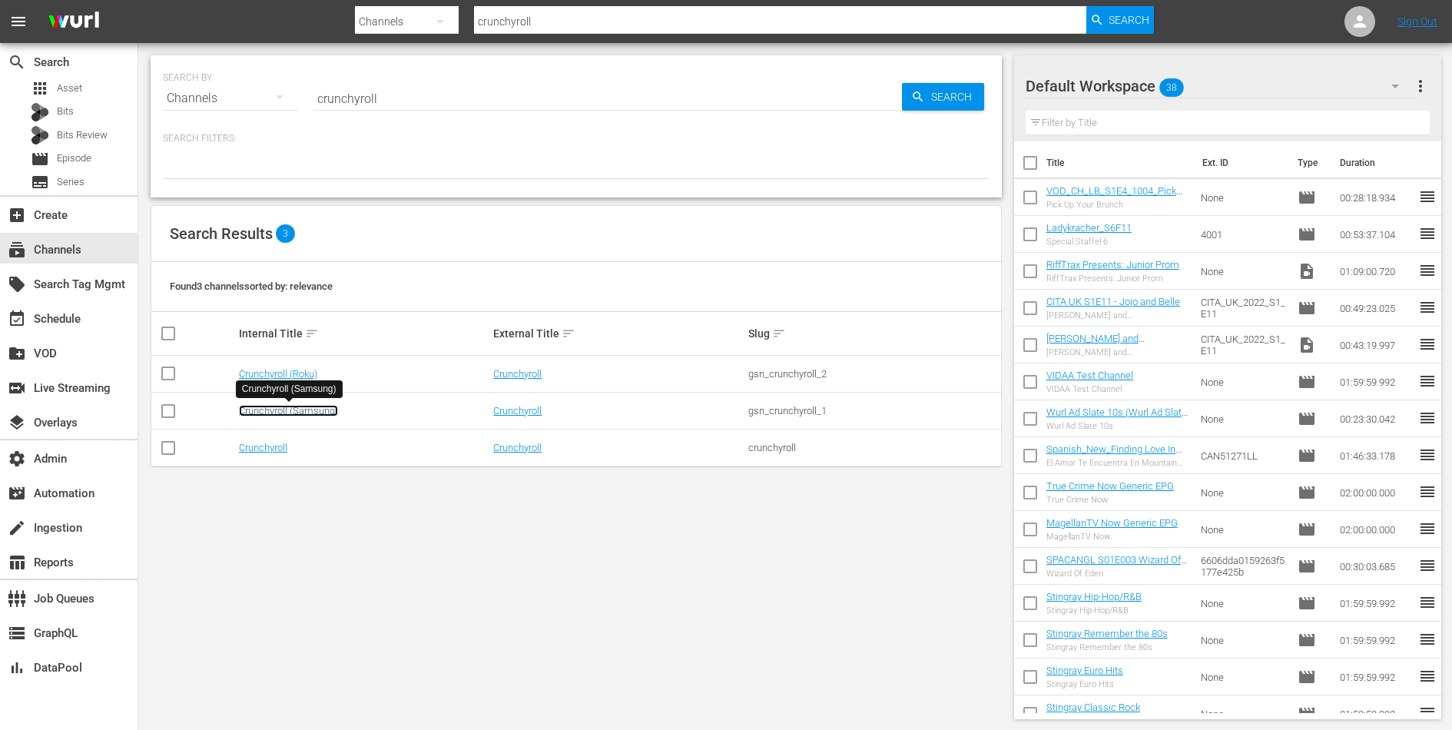
click at [281, 413] on link "Crunchyroll (Samsung)" at bounding box center [288, 411] width 99 height 12
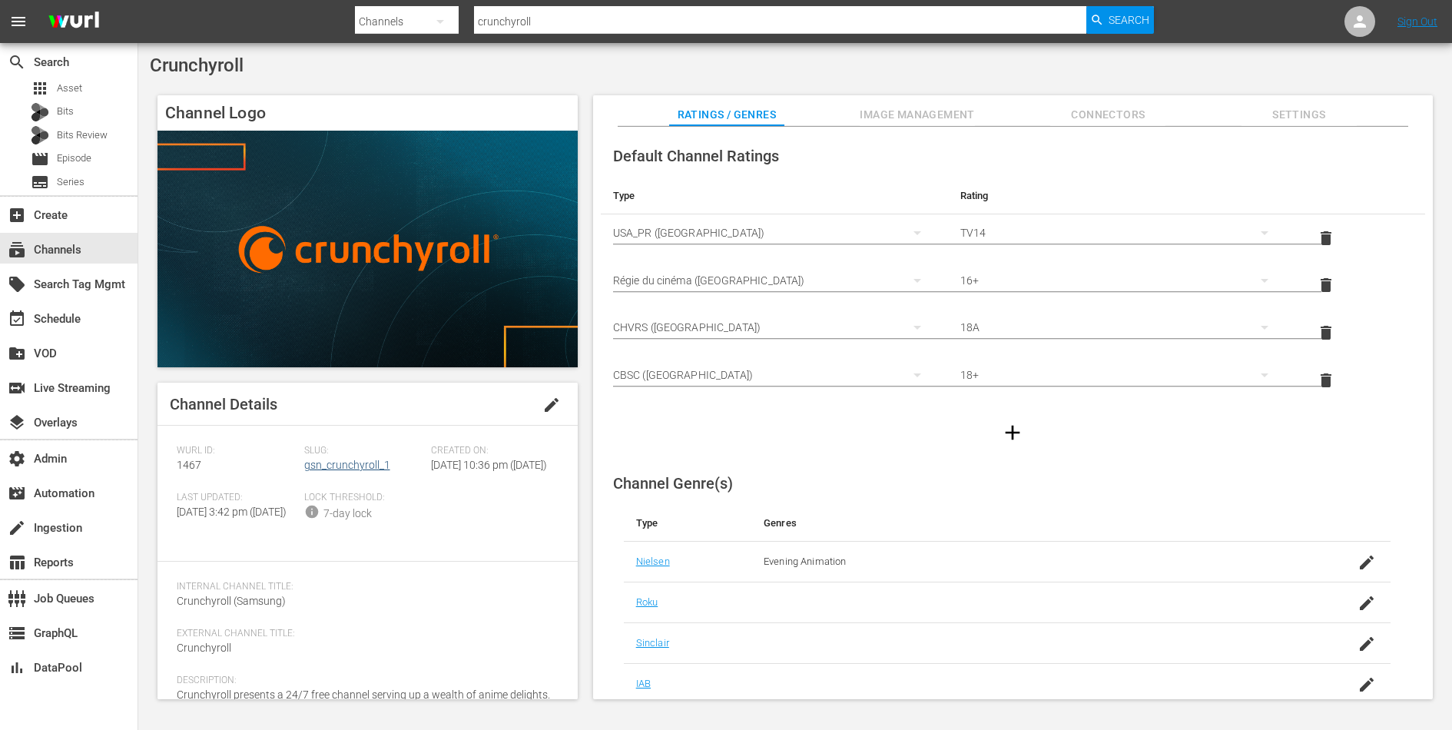
click at [330, 463] on div "Slug: gsn_crunchyroll_1" at bounding box center [368, 468] width 128 height 47
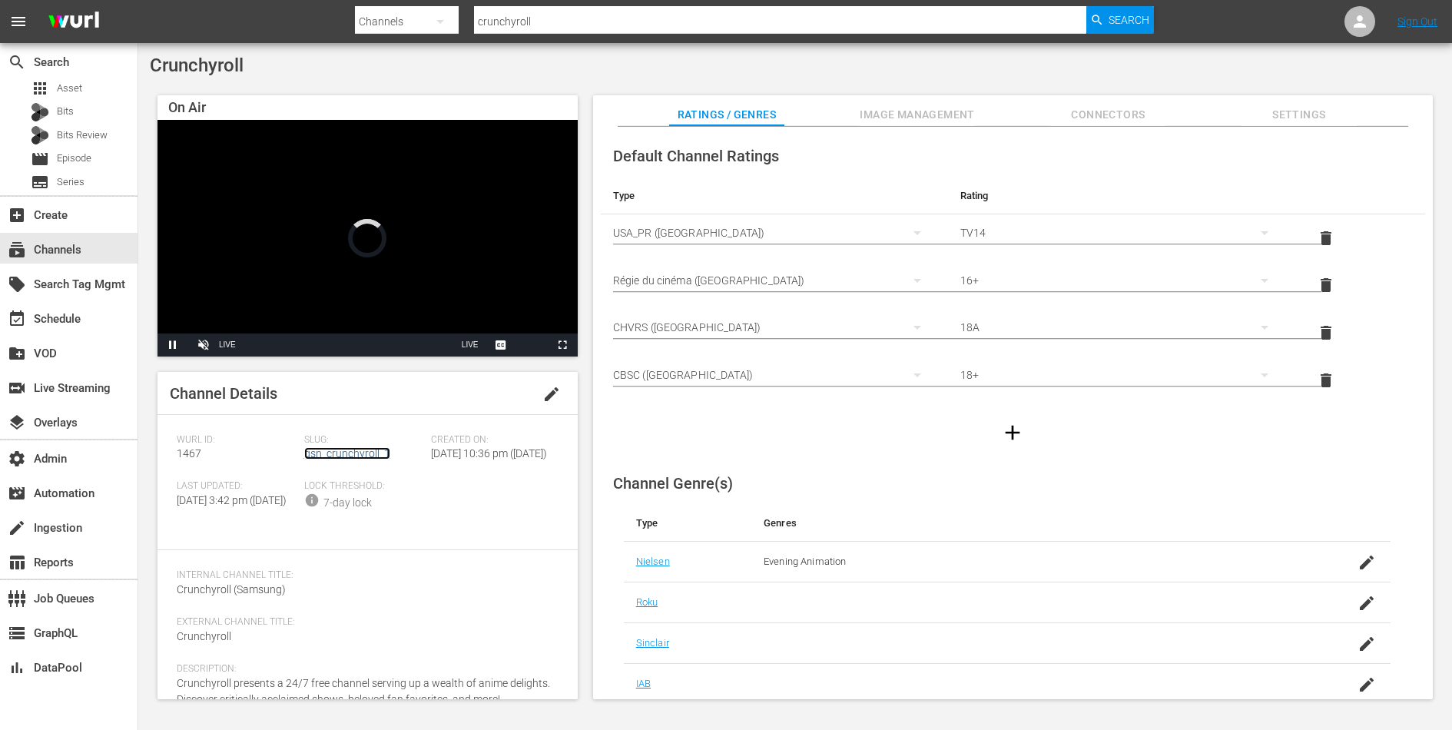
click at [337, 456] on link "gsn_crunchyroll_1" at bounding box center [347, 453] width 86 height 12
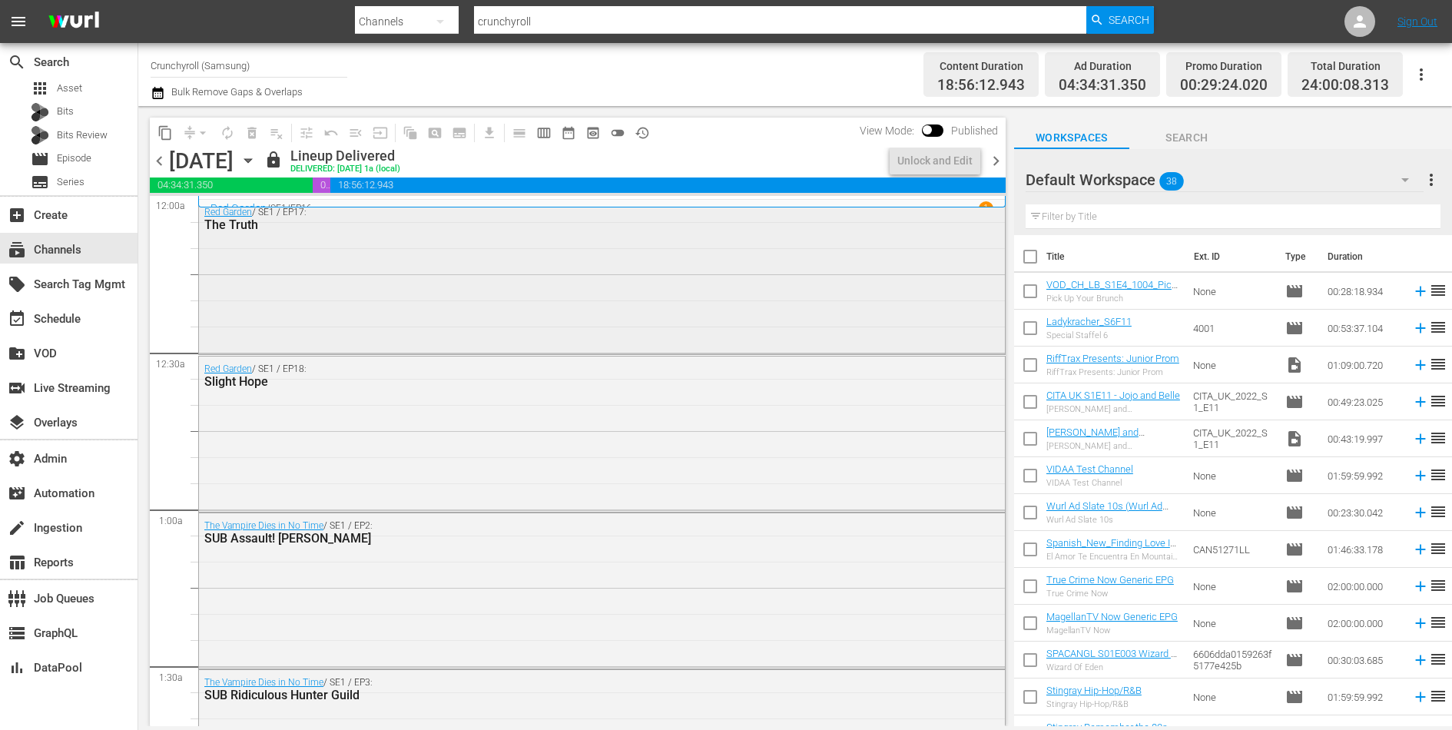
click at [347, 304] on div "Red Garden / SE1 / EP17: The Truth" at bounding box center [602, 276] width 806 height 152
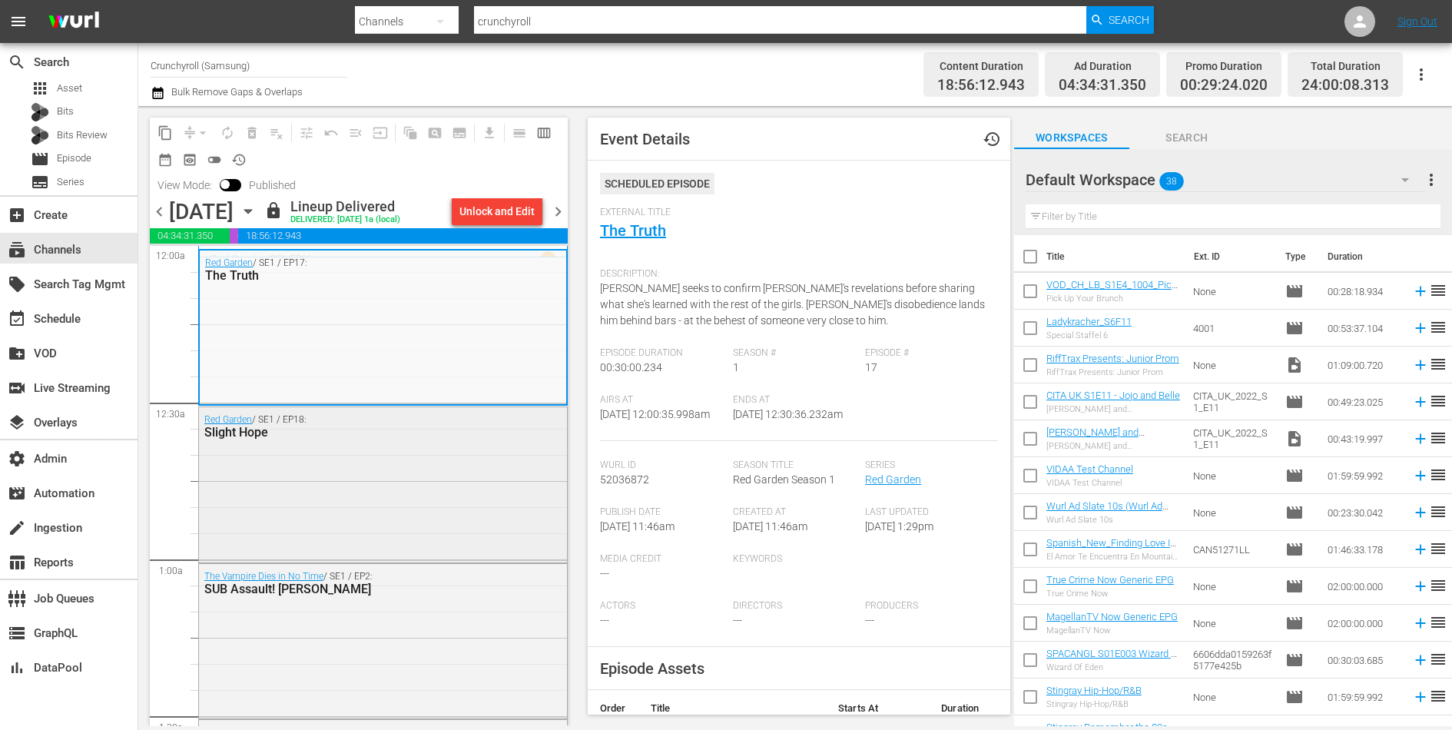
click at [439, 516] on div "Red Garden / SE1 / EP18: Slight Hope" at bounding box center [383, 483] width 368 height 152
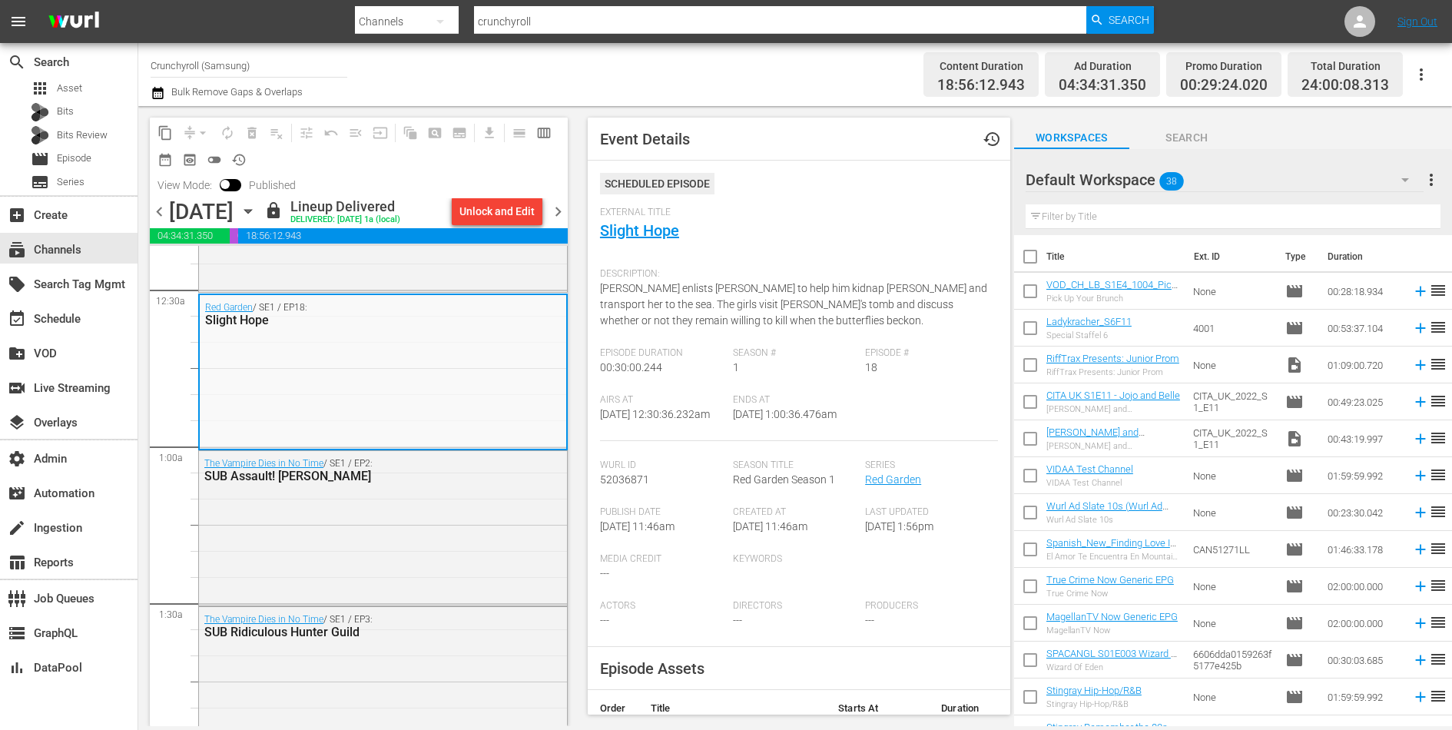
scroll to position [139, 0]
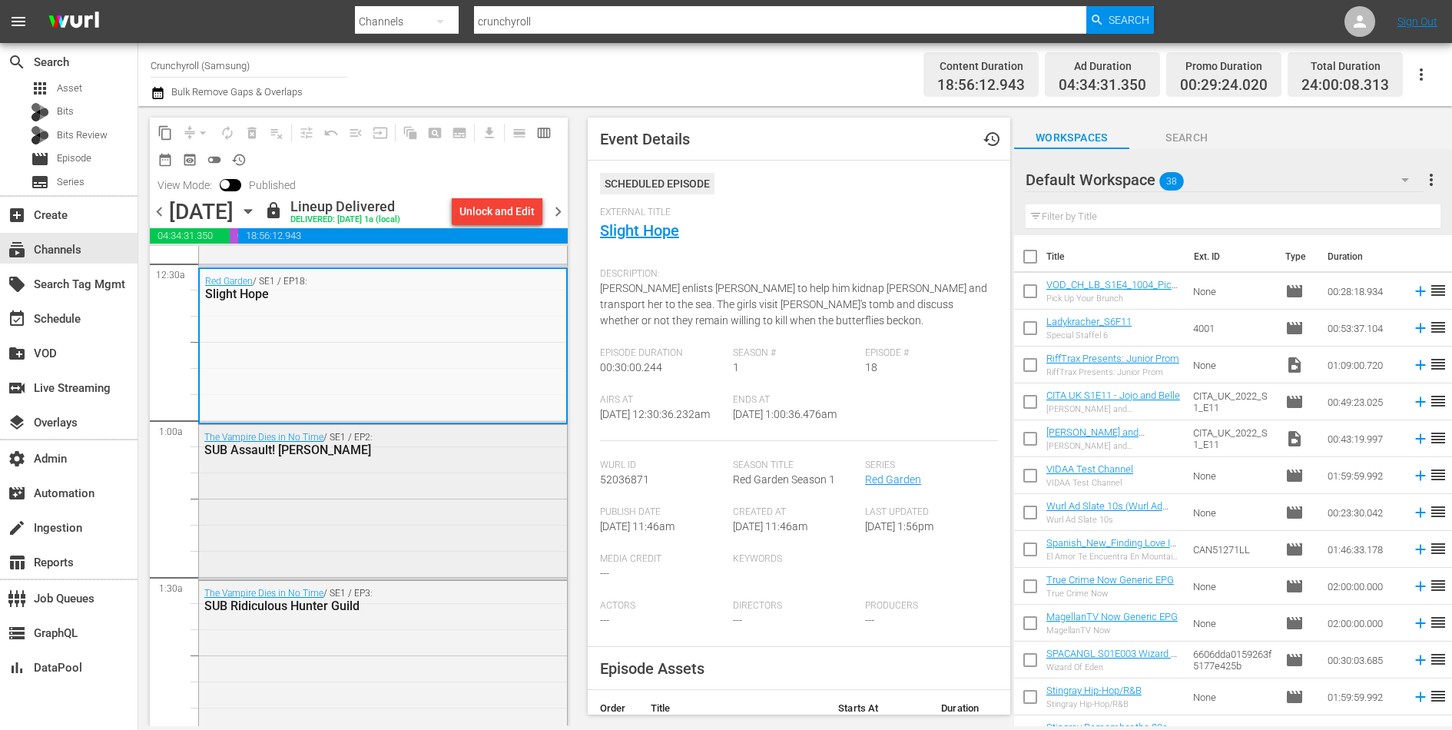
click at [439, 503] on div "The Vampire Dies in No Time / SE1 / EP2: SUB Assault! [PERSON_NAME]" at bounding box center [383, 501] width 368 height 152
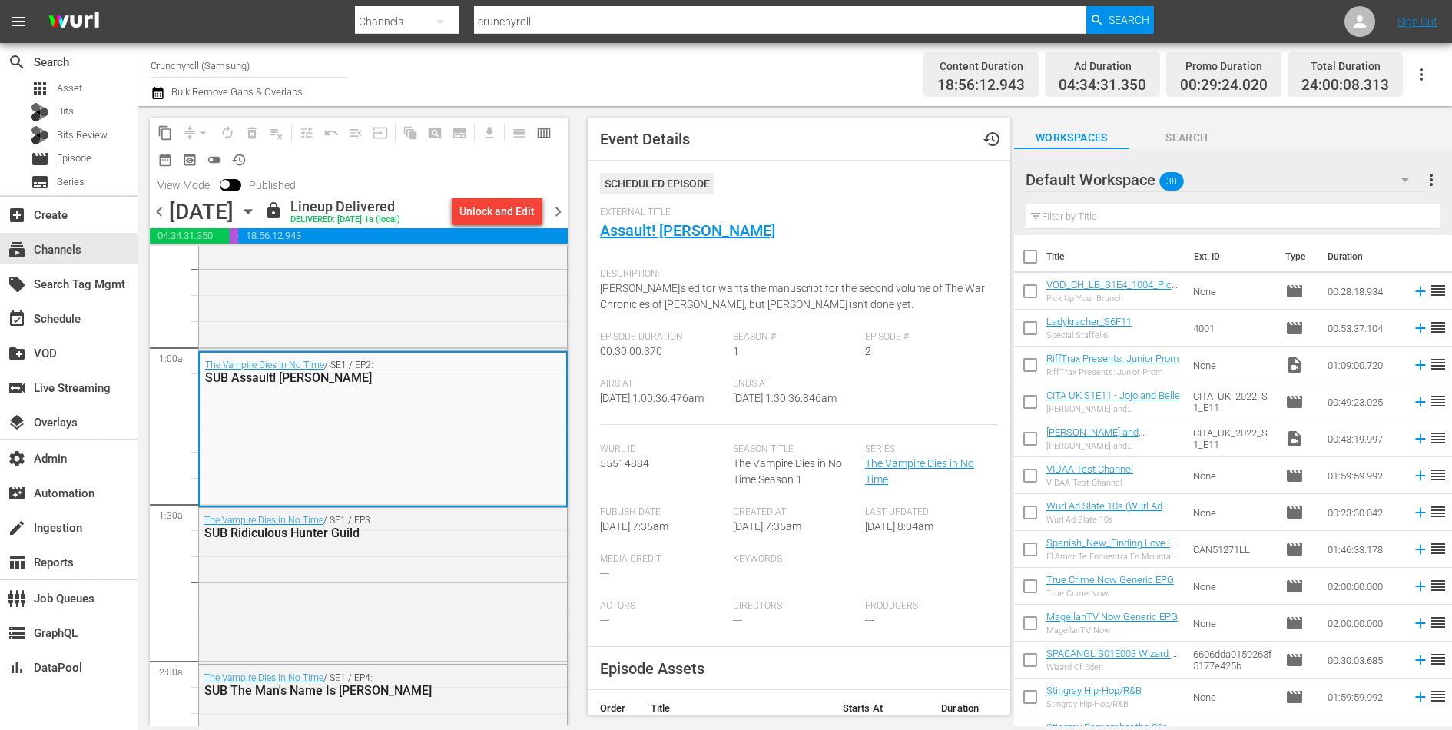
scroll to position [247, 0]
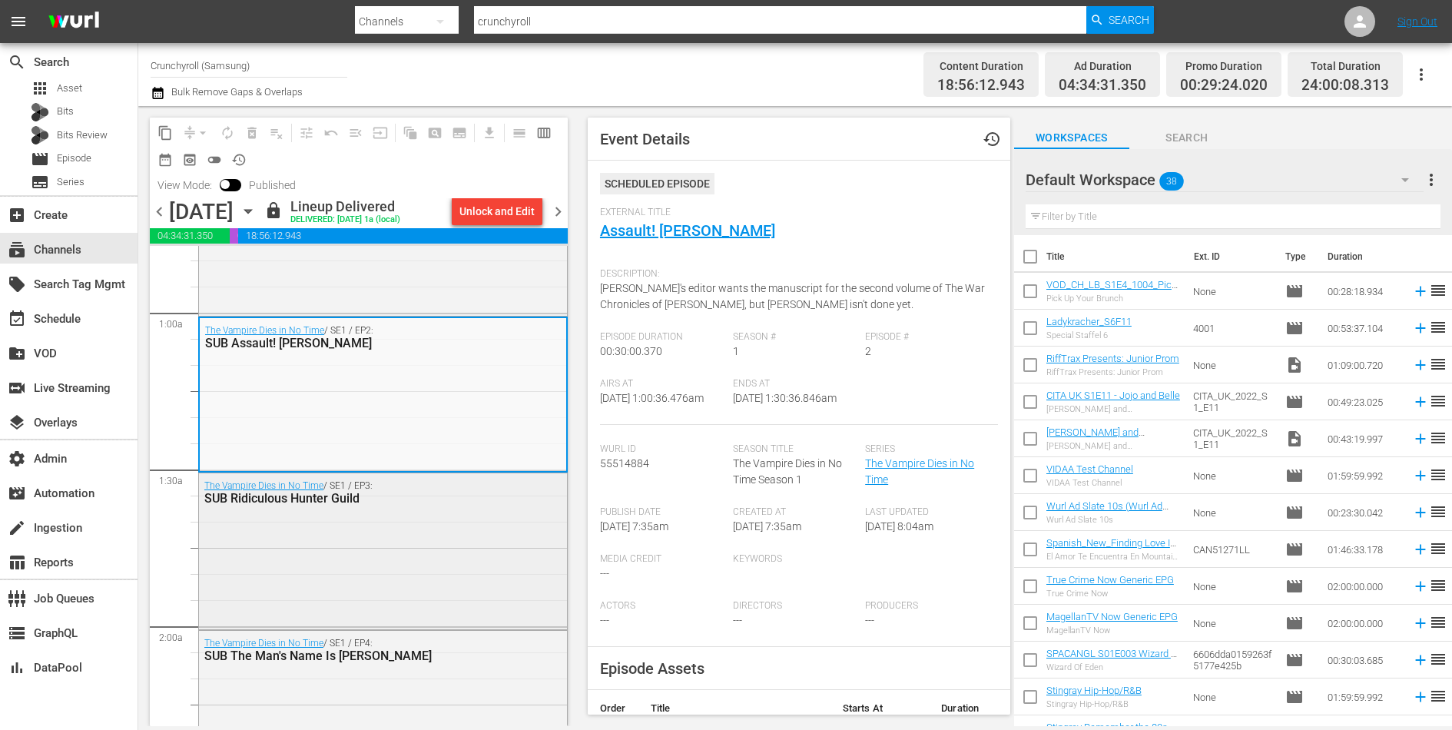
click at [450, 547] on div "The Vampire Dies in No Time / SE1 / EP3: SUB Ridiculous Hunter Guild" at bounding box center [383, 549] width 368 height 152
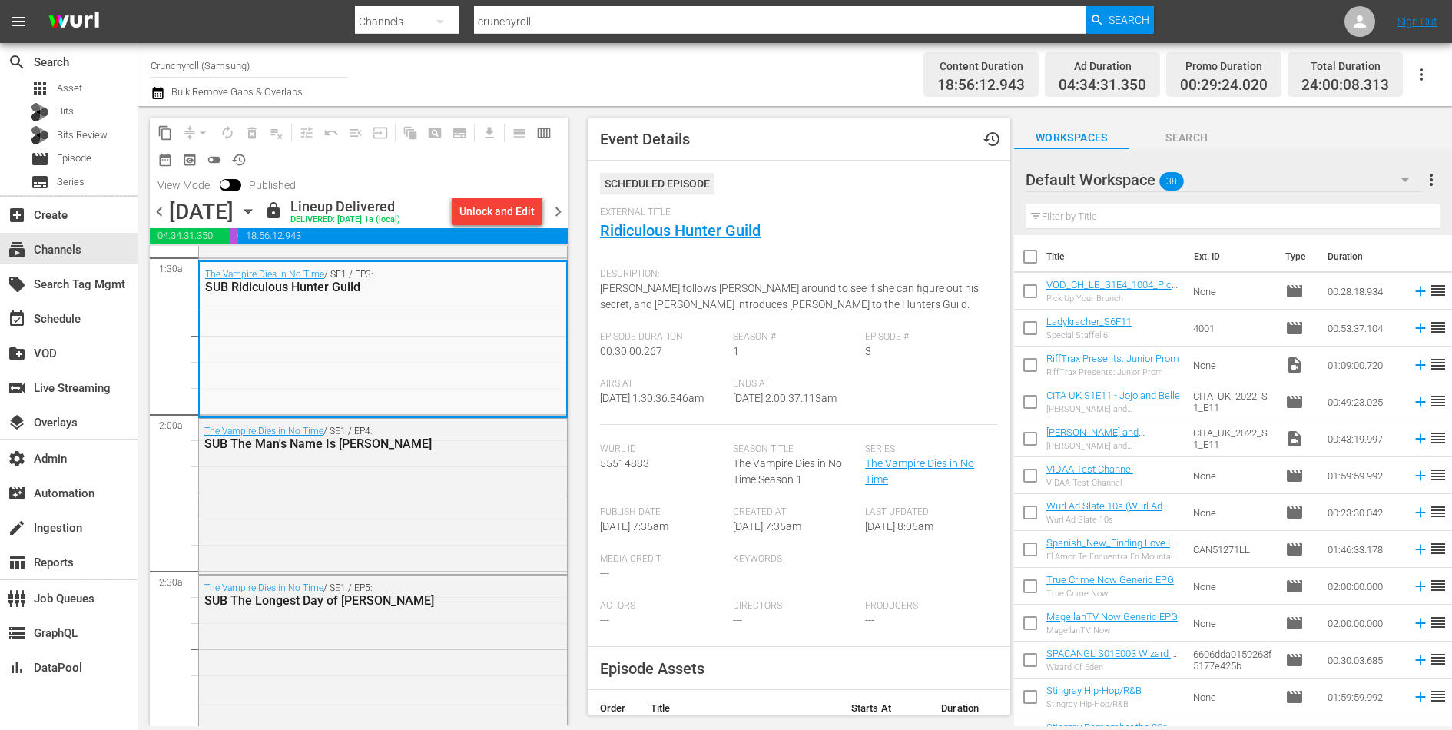
scroll to position [473, 0]
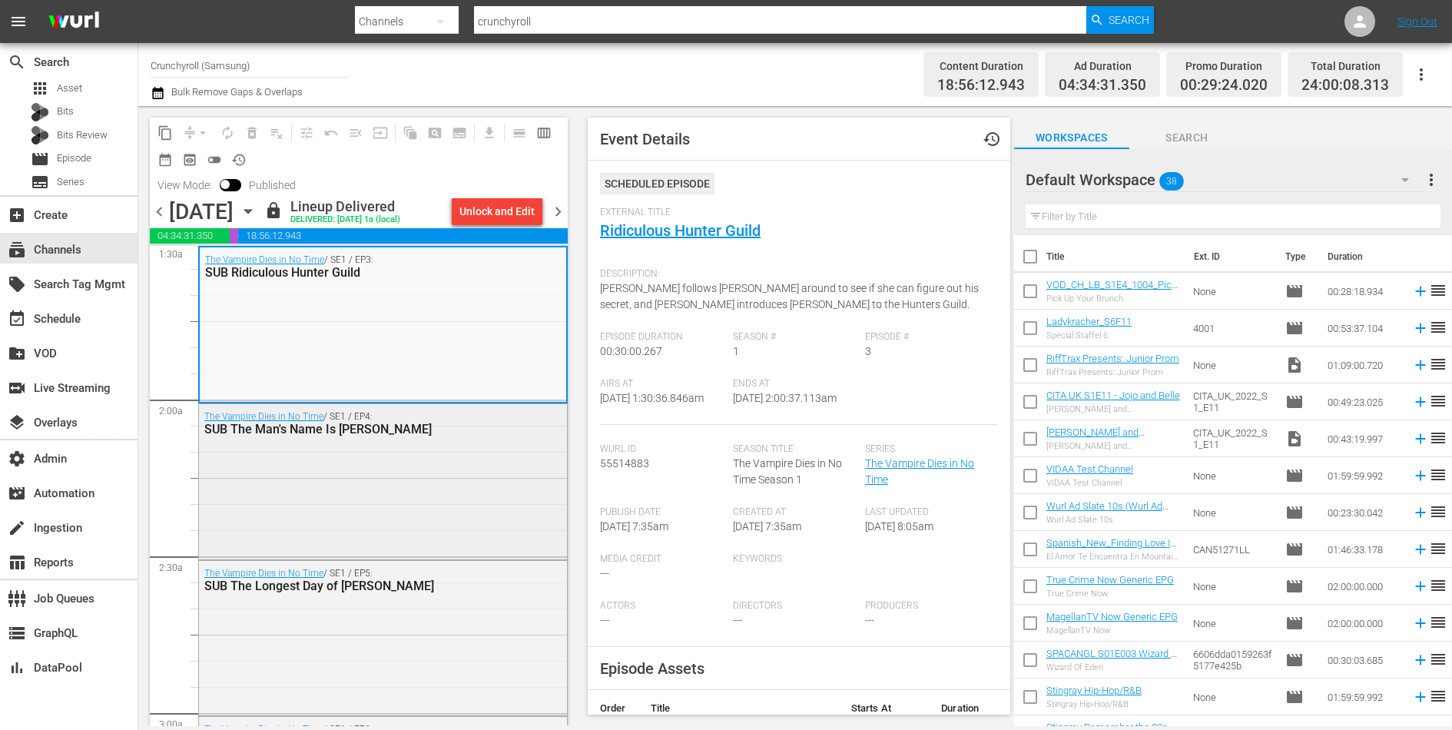
click at [446, 480] on div "The Vampire Dies in No Time / SE1 / EP4: SUB The Man's Name Is [PERSON_NAME]" at bounding box center [383, 480] width 368 height 152
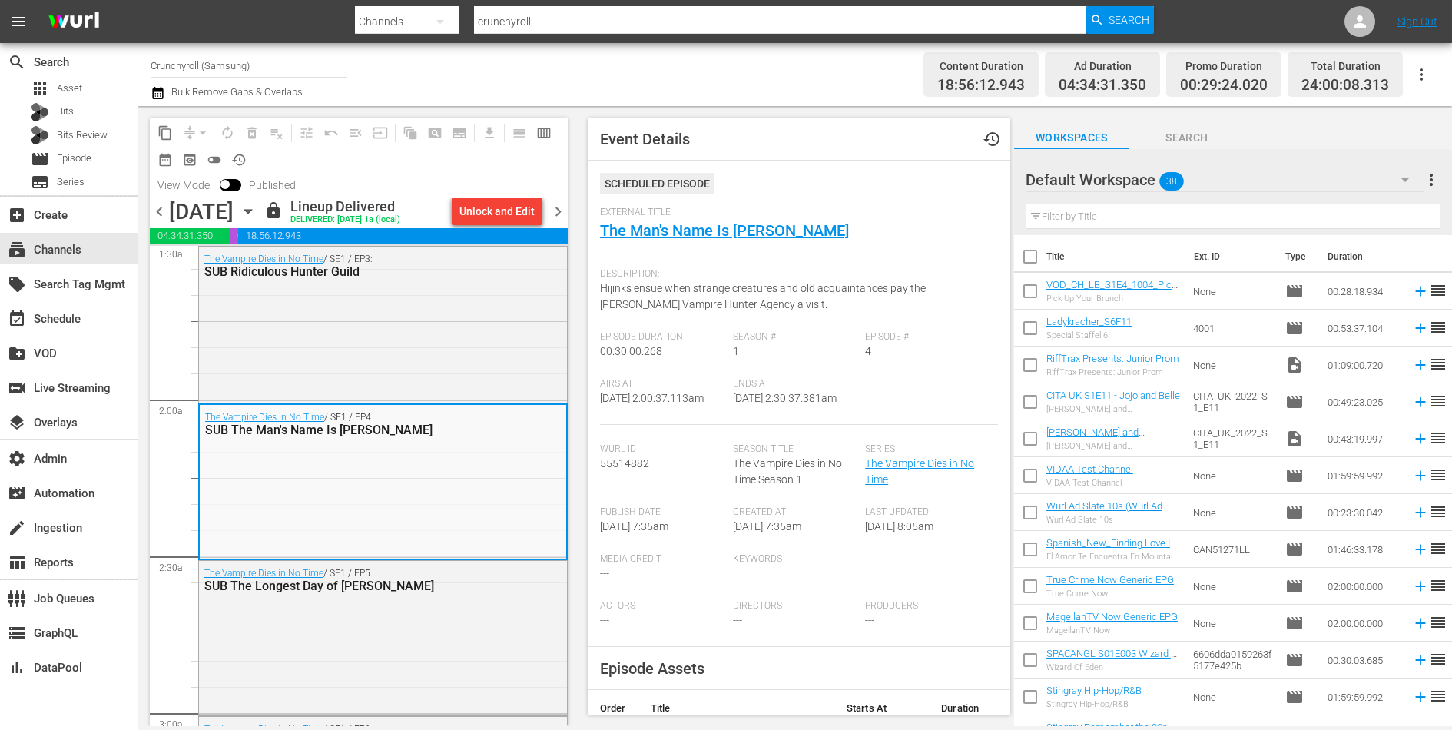
scroll to position [606, 0]
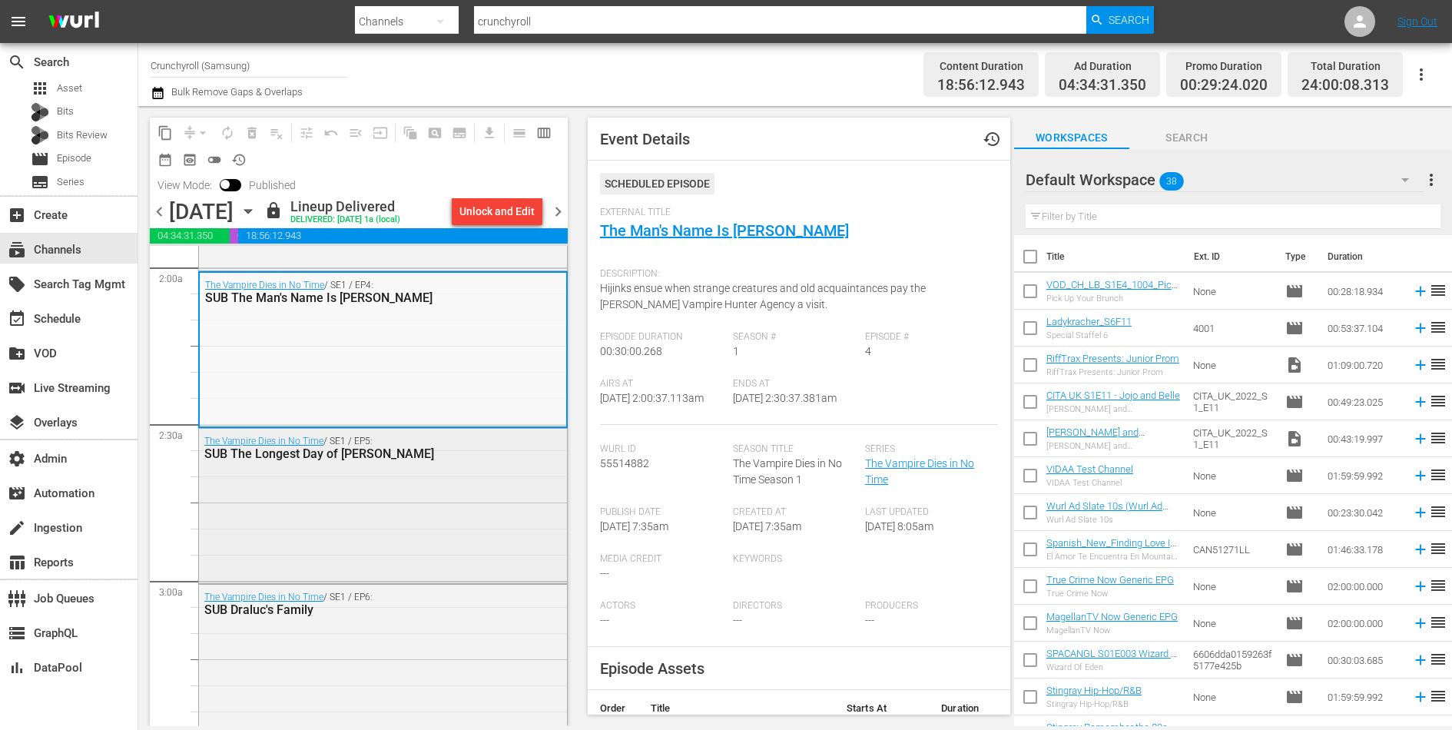
click at [446, 486] on div "The Vampire Dies in No Time / SE1 / EP5: SUB The Longest Day of [PERSON_NAME]" at bounding box center [383, 505] width 368 height 152
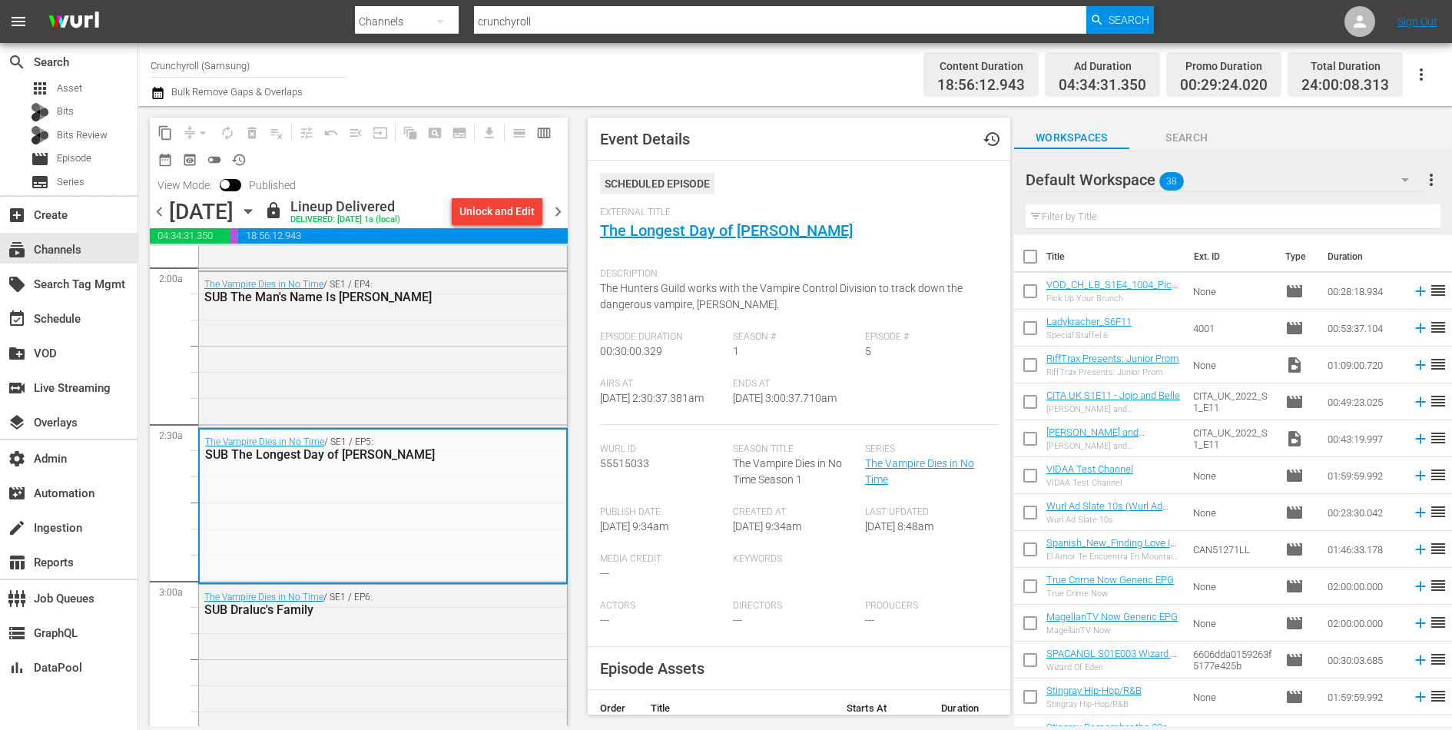
scroll to position [726, 0]
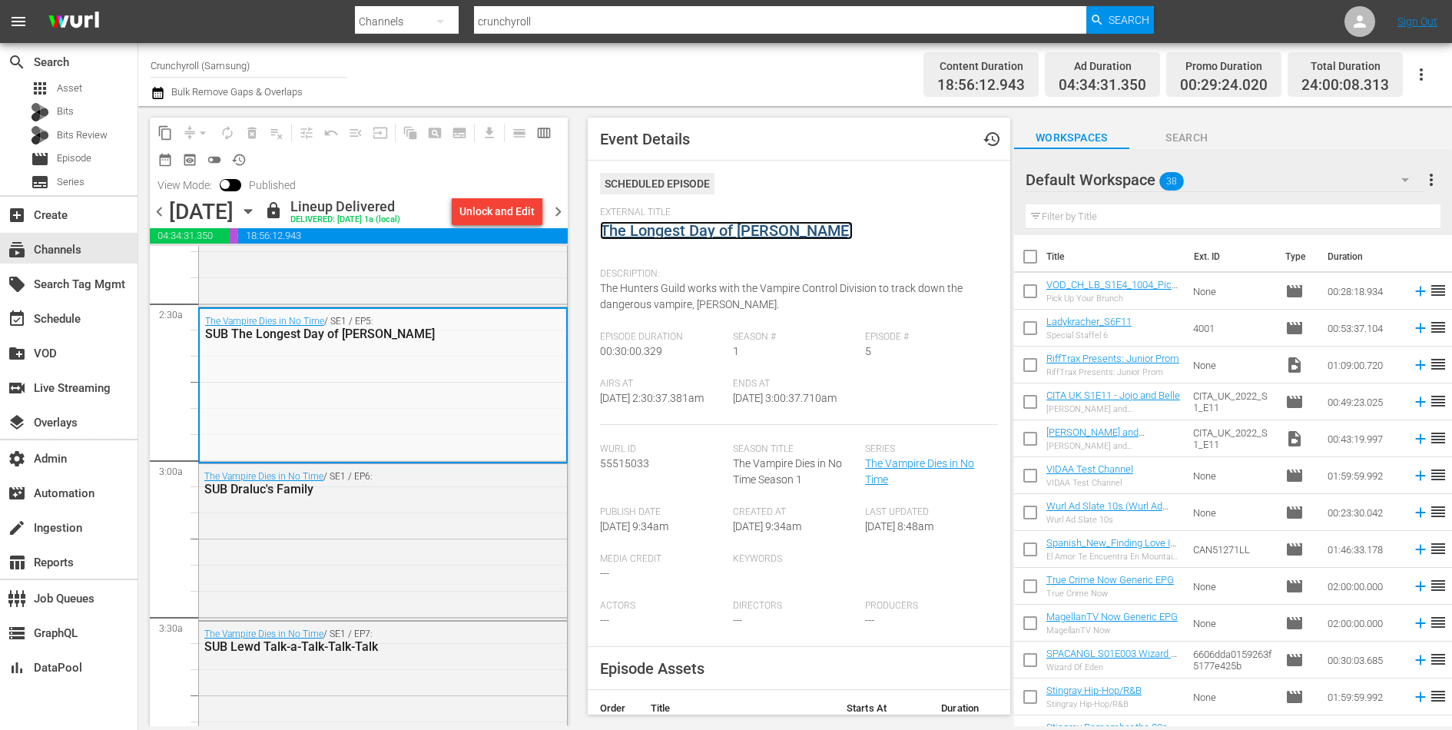
click at [646, 234] on link "The Longest Day of [PERSON_NAME]" at bounding box center [726, 230] width 253 height 18
click at [454, 519] on div "The Vampire Dies in No Time / SE1 / EP6: SUB Draluc's Family" at bounding box center [383, 540] width 368 height 152
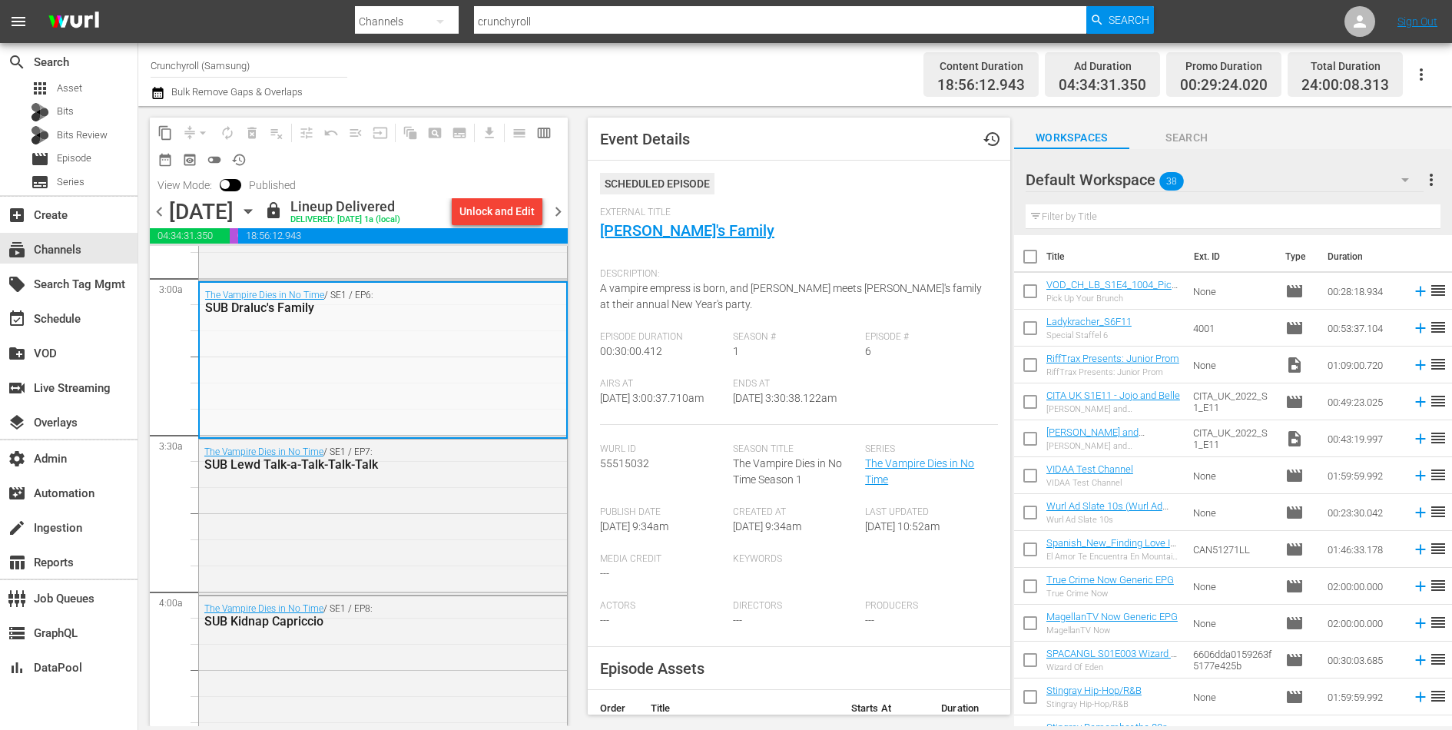
scroll to position [941, 0]
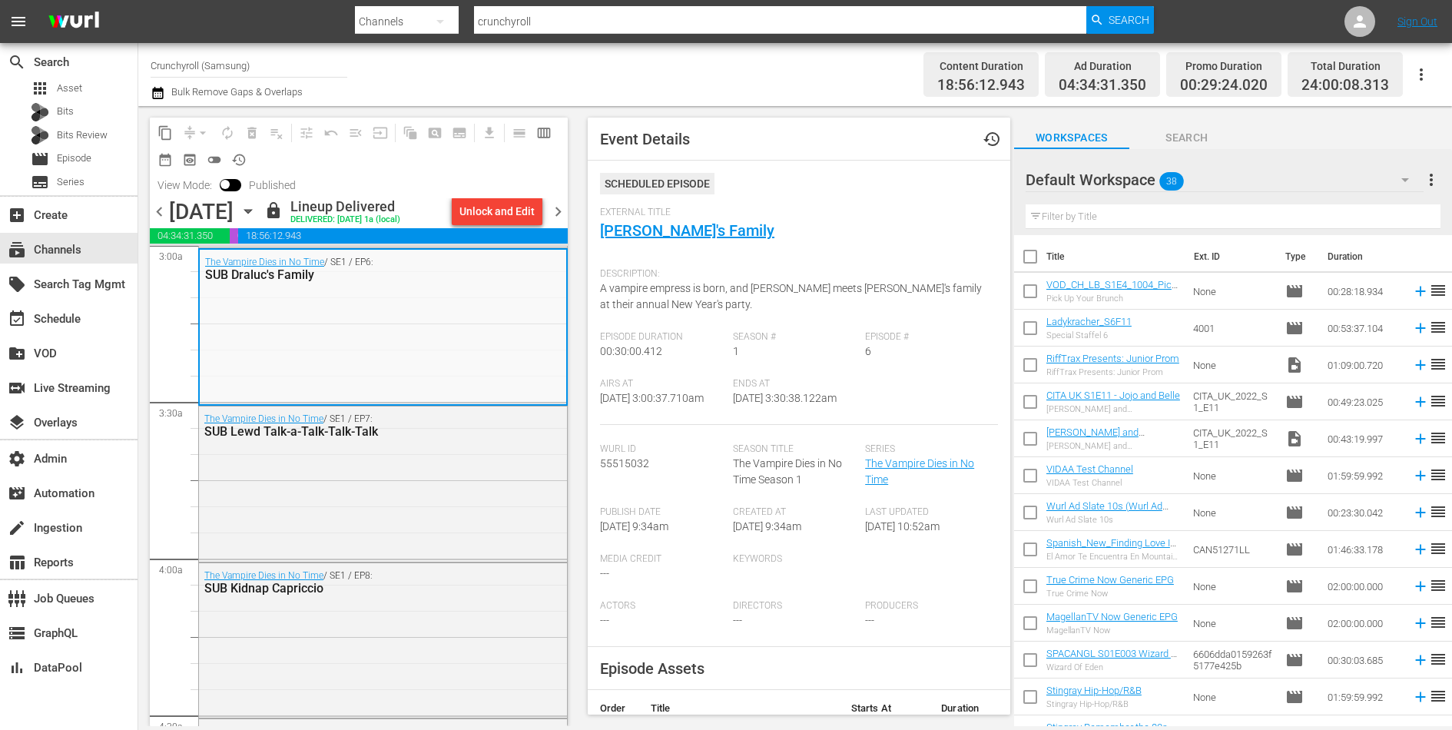
click at [454, 519] on div "The Vampire Dies in No Time / SE1 / EP7: SUB Lewd Talk-a-Talk-Talk-Talk" at bounding box center [383, 483] width 368 height 152
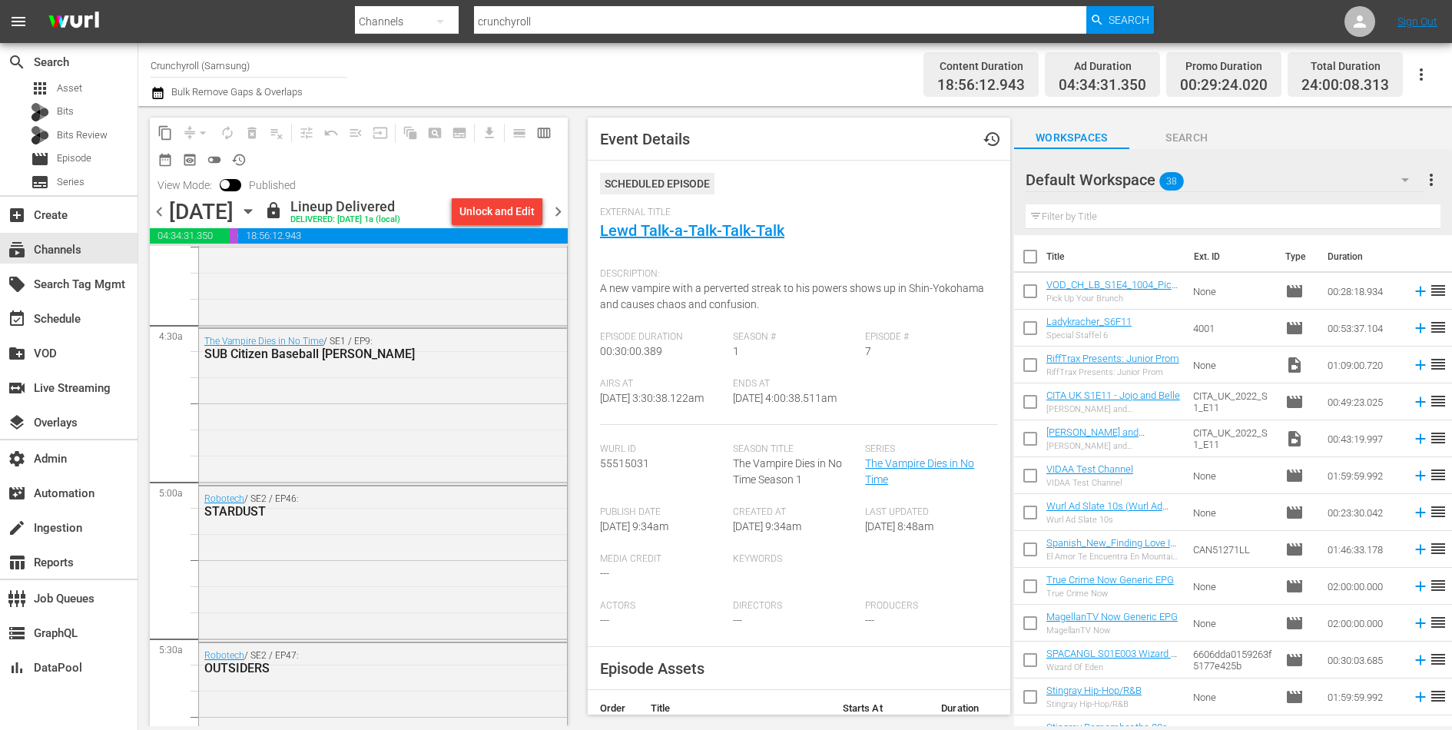
scroll to position [1527, 0]
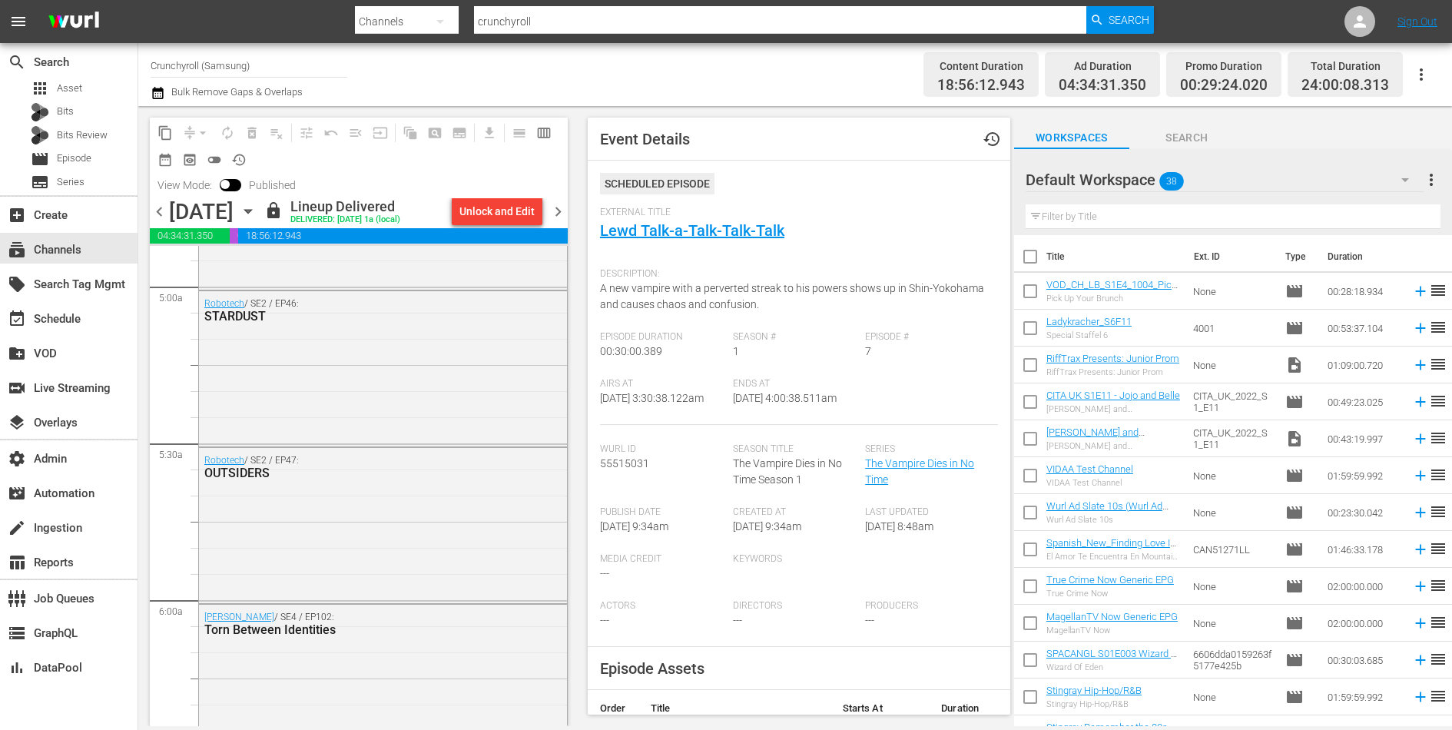
click at [454, 519] on div "Robotech / SE2 / EP47: OUTSIDERS" at bounding box center [383, 524] width 368 height 152
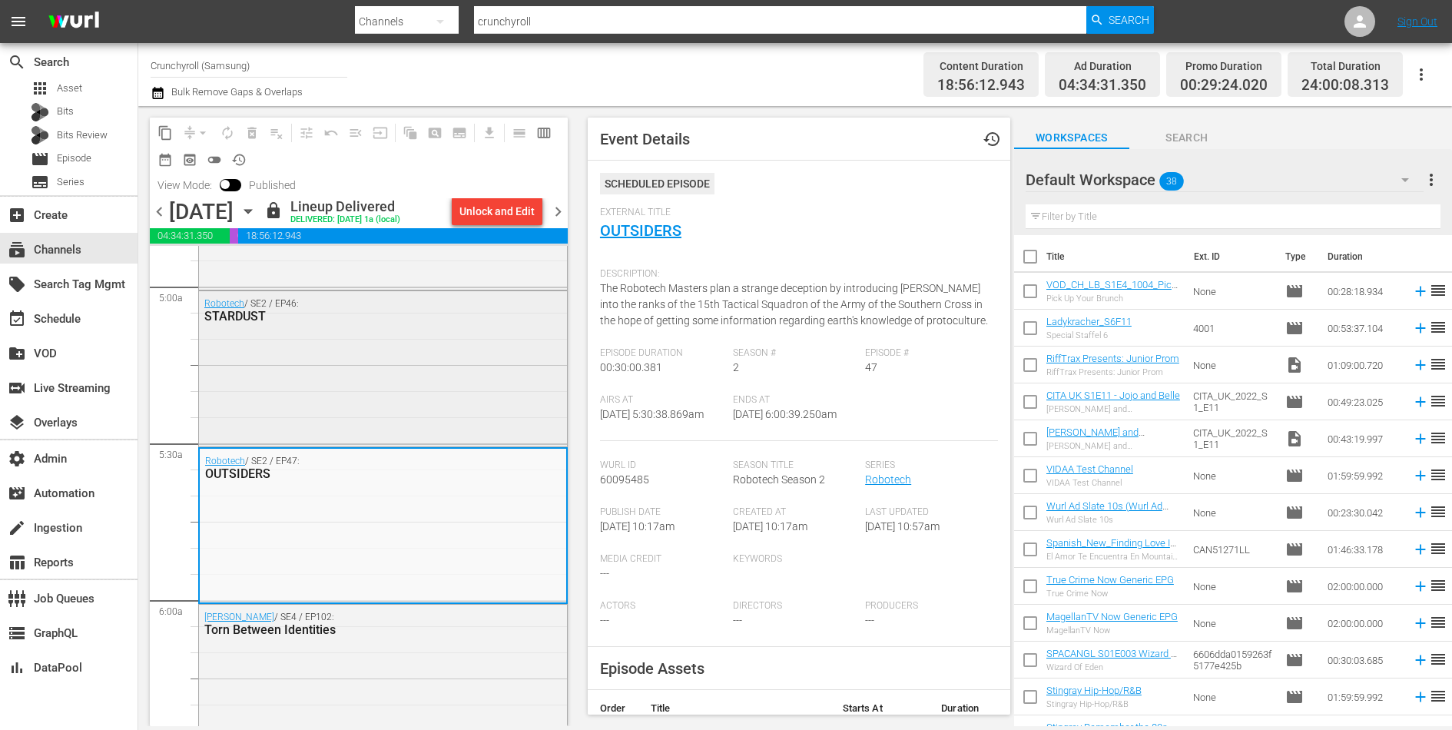
click at [439, 385] on div "Robotech / SE2 / EP46: STARDUST" at bounding box center [383, 367] width 368 height 152
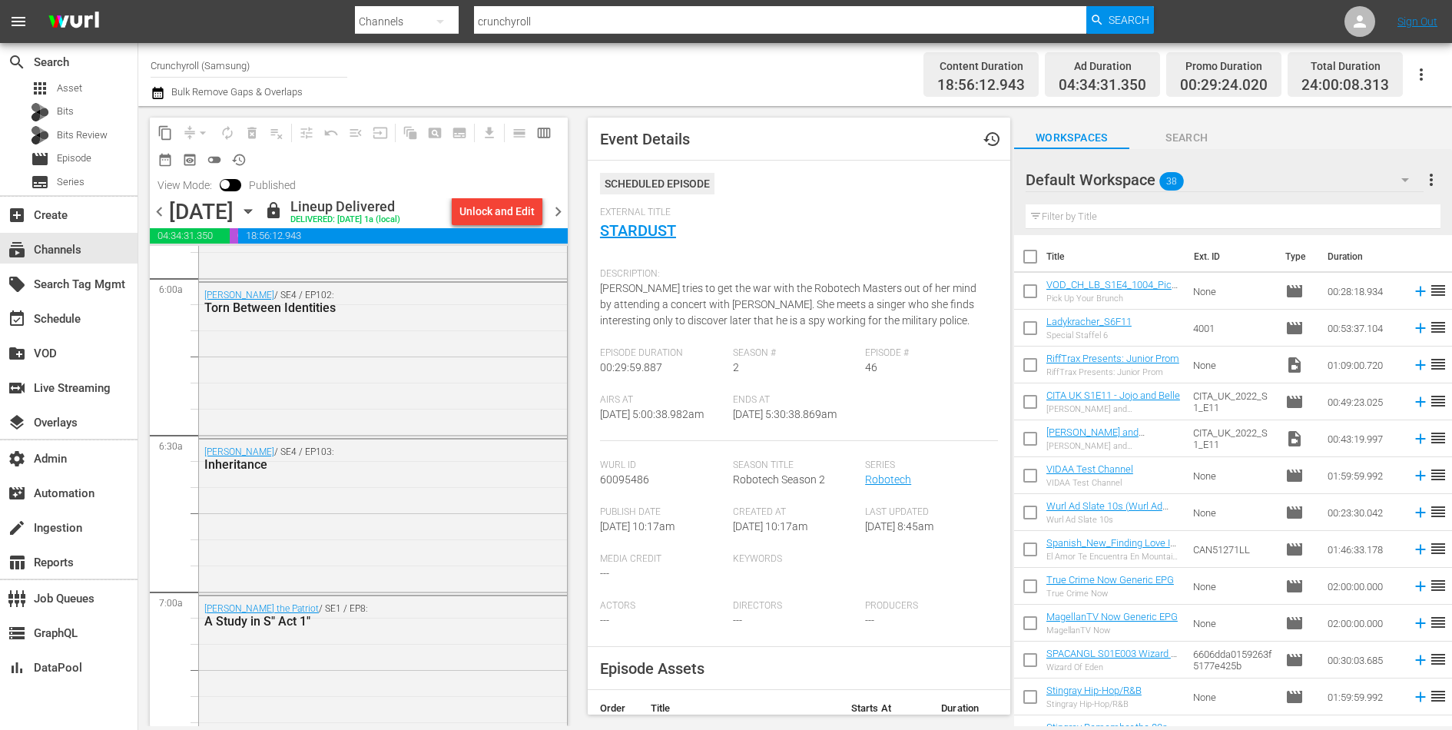
scroll to position [1934, 0]
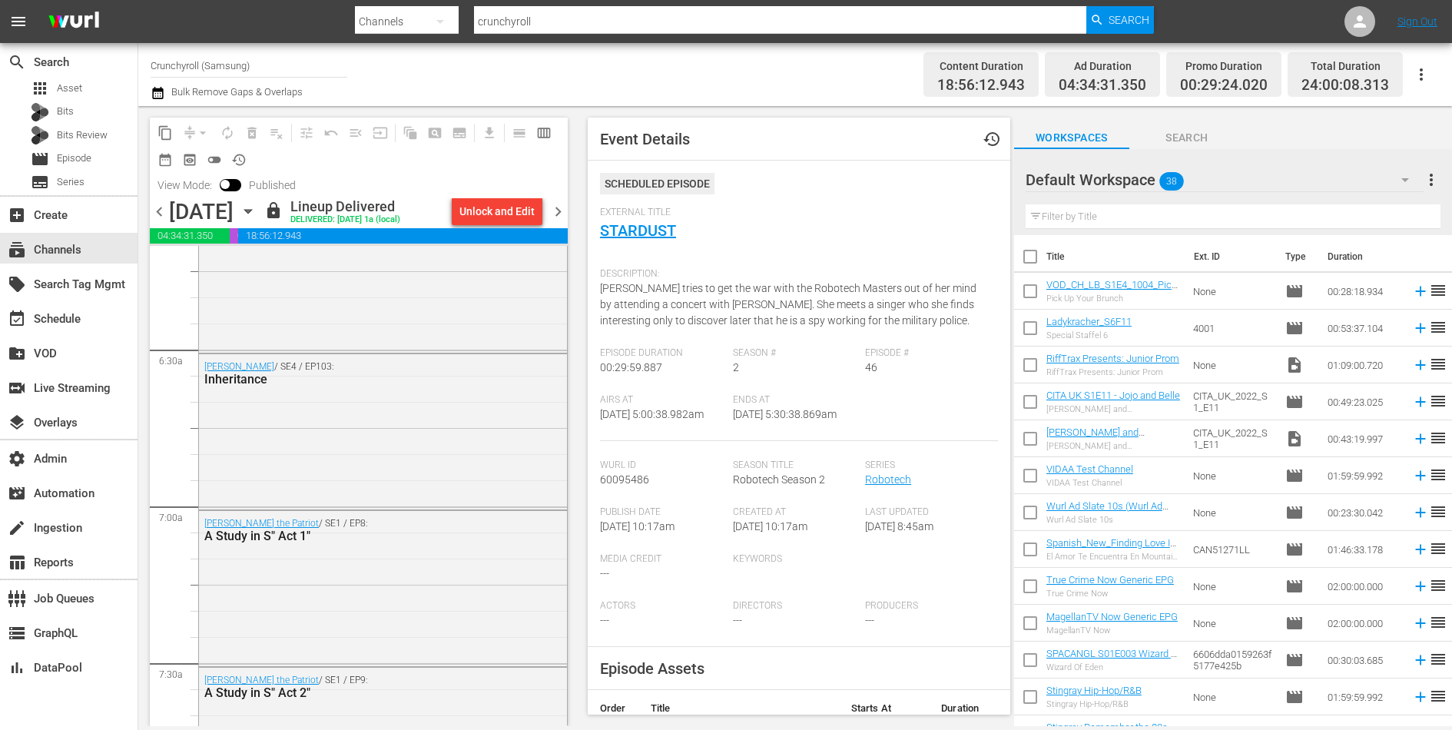
click at [439, 385] on div "Inheritance" at bounding box center [345, 379] width 282 height 15
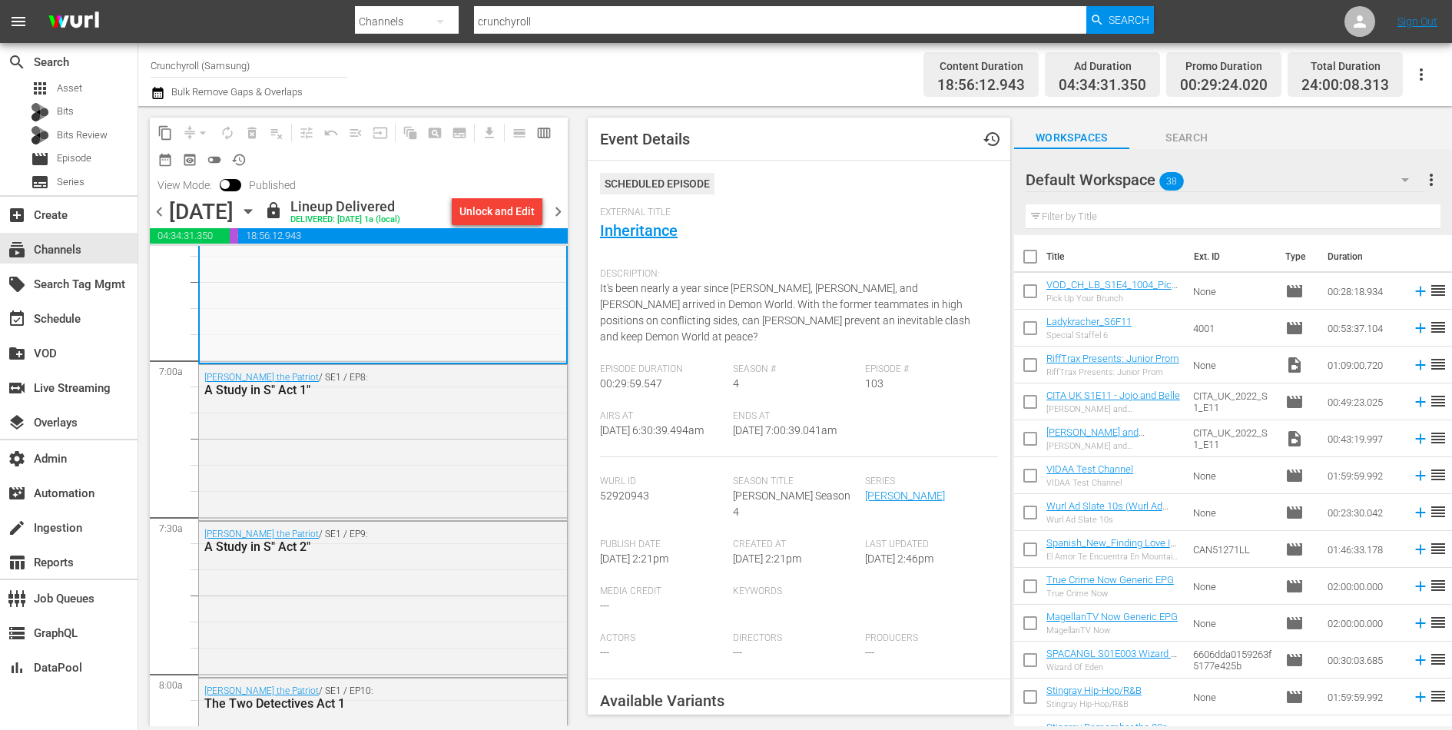
scroll to position [2084, 0]
click at [445, 423] on div "[PERSON_NAME] the Patriot / SE1 / EP8: A Study in S" Act 1"" at bounding box center [383, 437] width 368 height 152
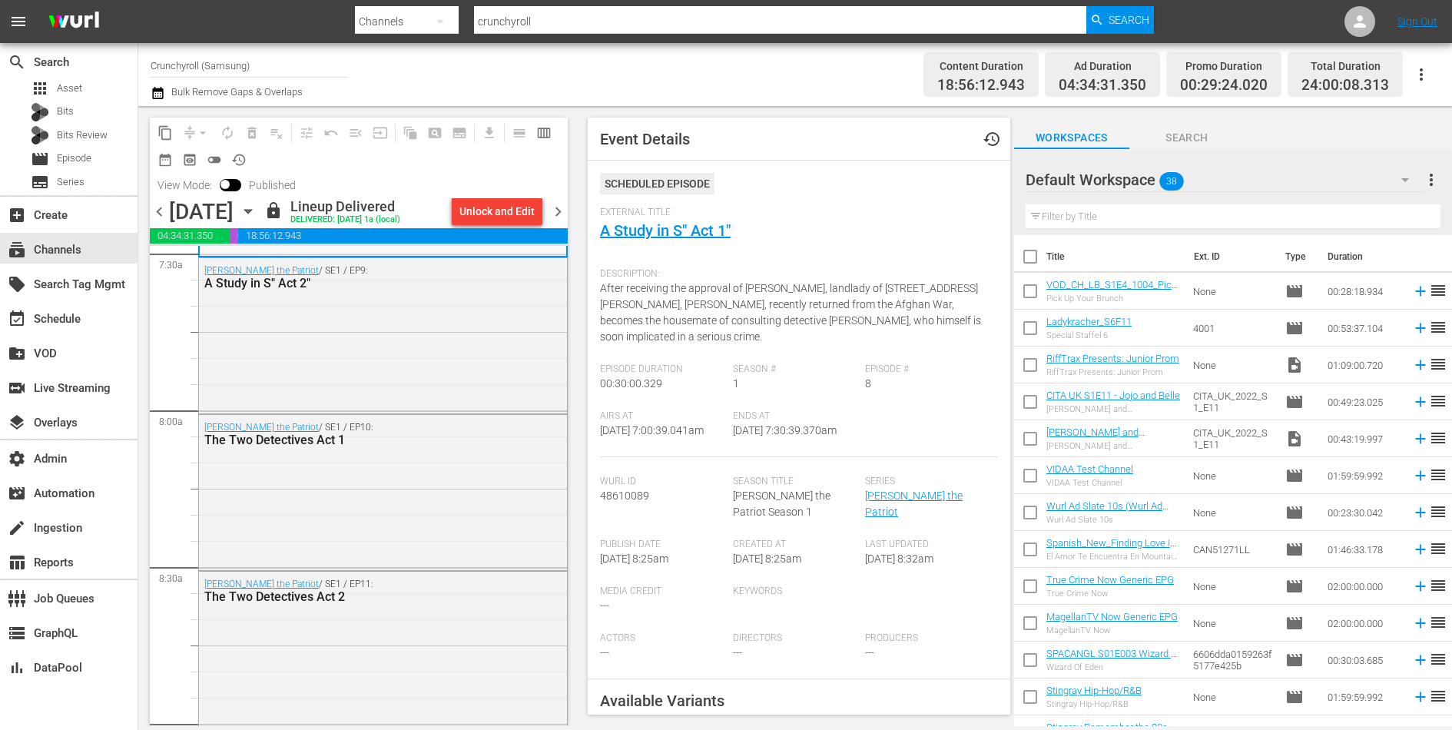
scroll to position [2359, 0]
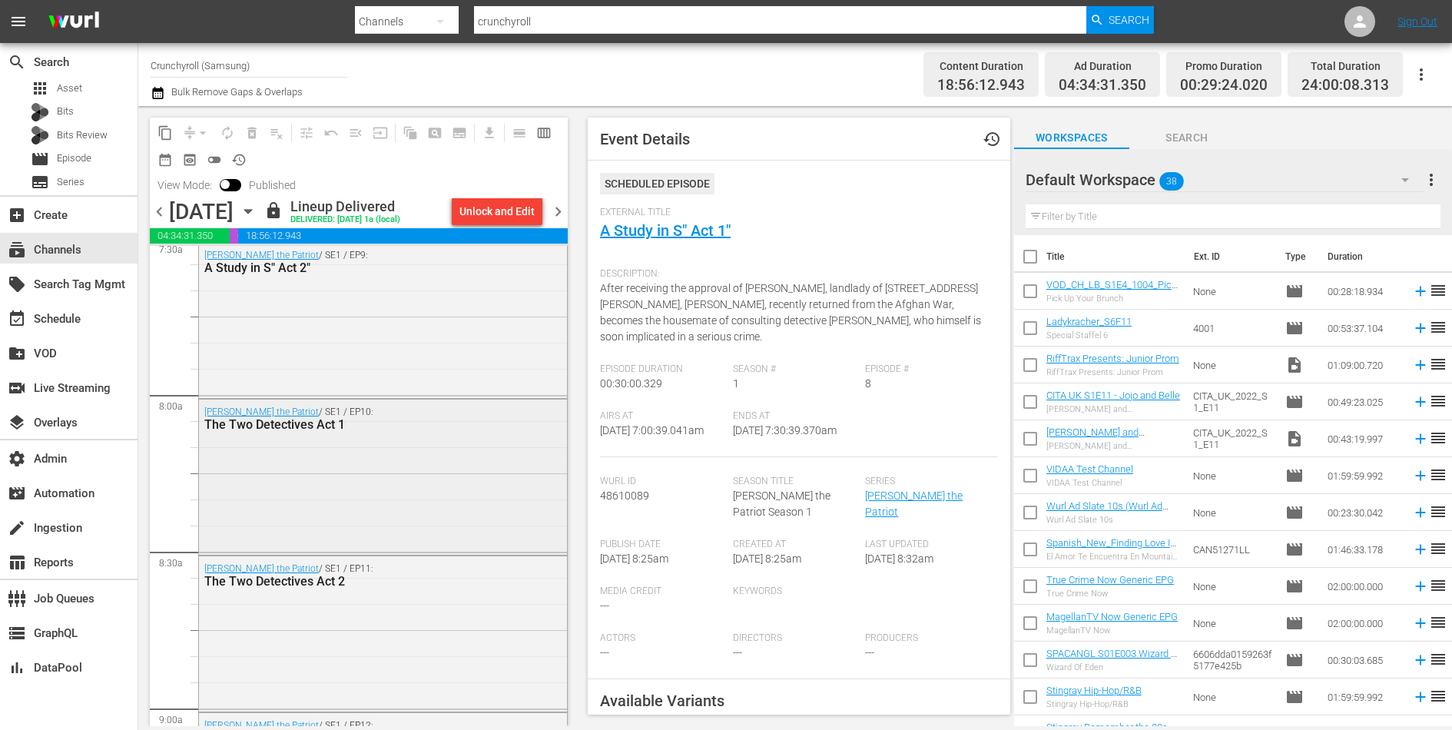
click at [456, 468] on div "[PERSON_NAME] the Patriot / SE1 / EP10: The Two Detectives Act 1" at bounding box center [383, 476] width 368 height 152
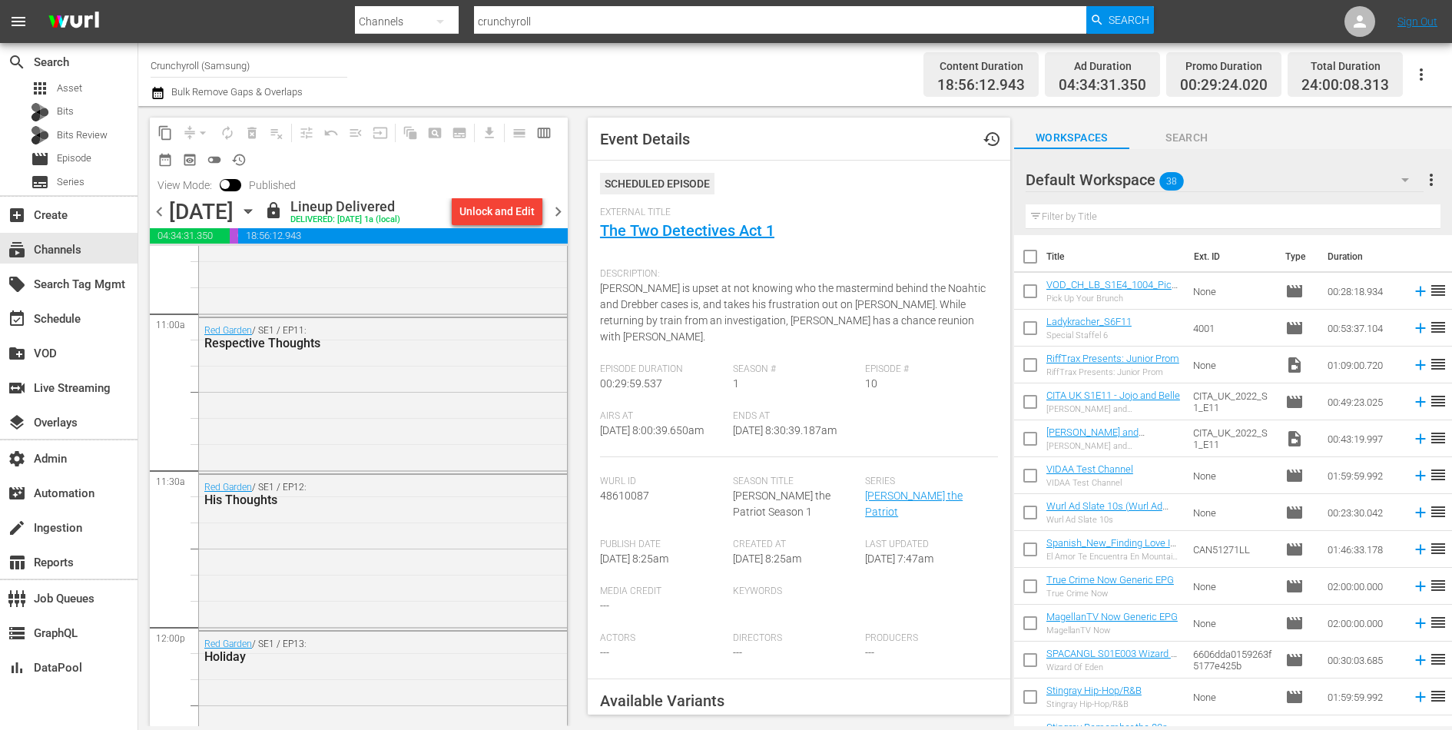
scroll to position [3397, 0]
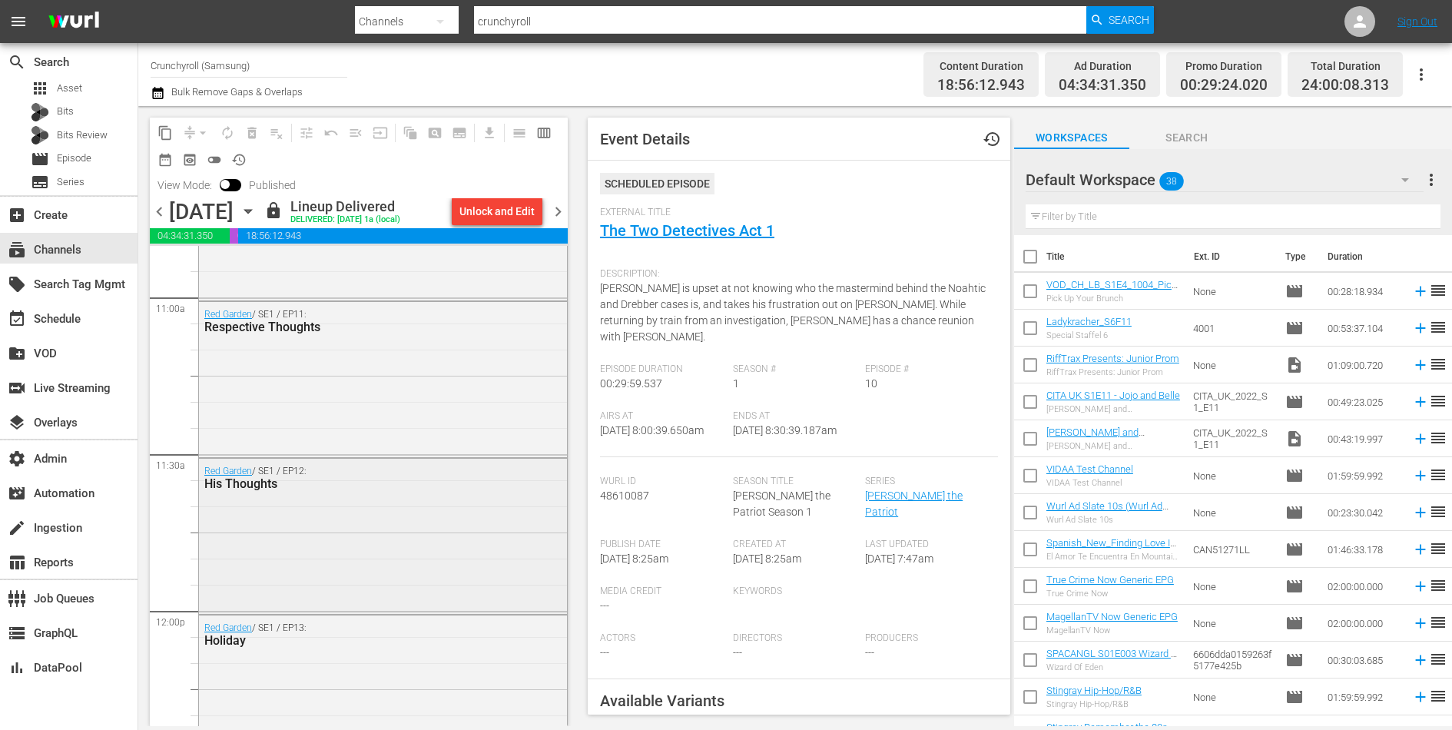
click at [456, 468] on div "Red Garden / SE1 / EP12: His Thoughts" at bounding box center [345, 478] width 282 height 25
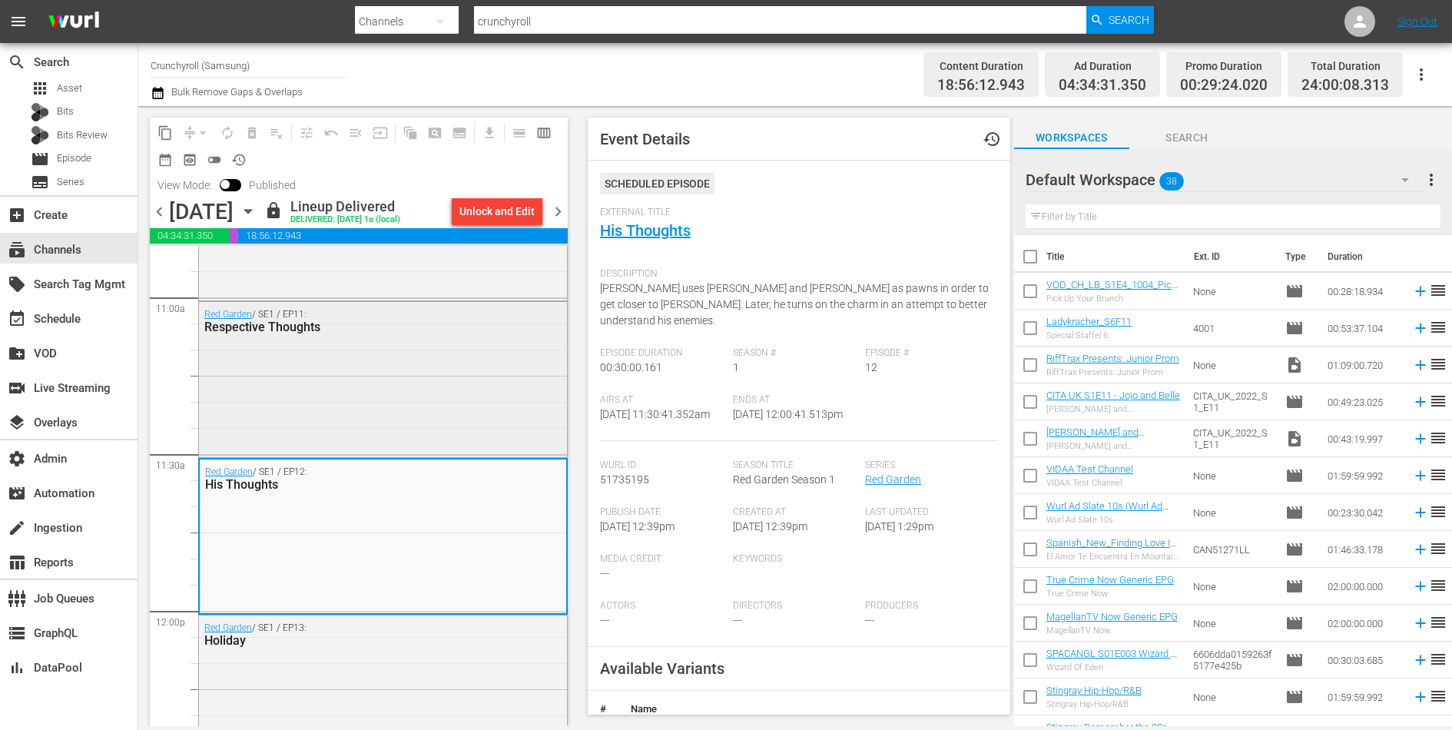
click at [455, 384] on div "Red Garden / SE1 / EP11: Respective Thoughts" at bounding box center [383, 378] width 368 height 152
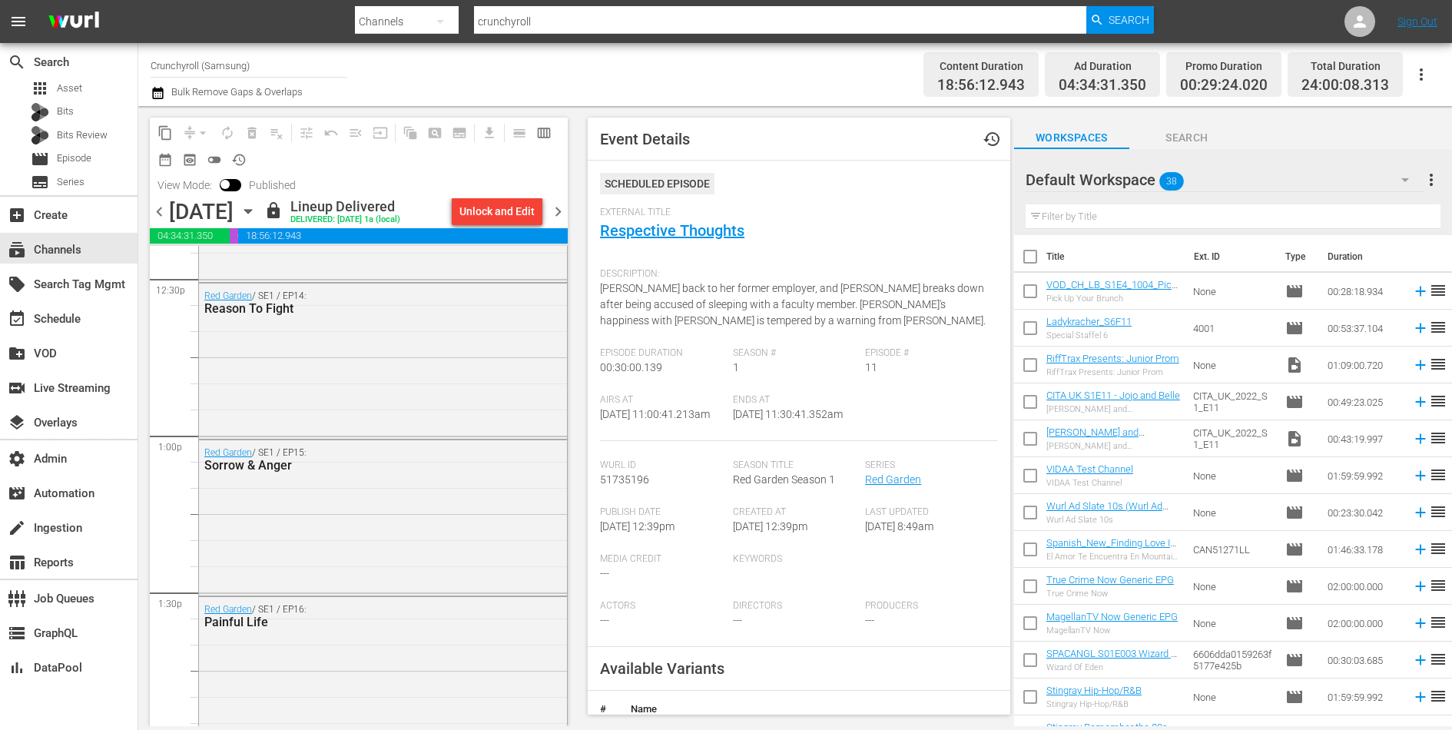
scroll to position [3943, 0]
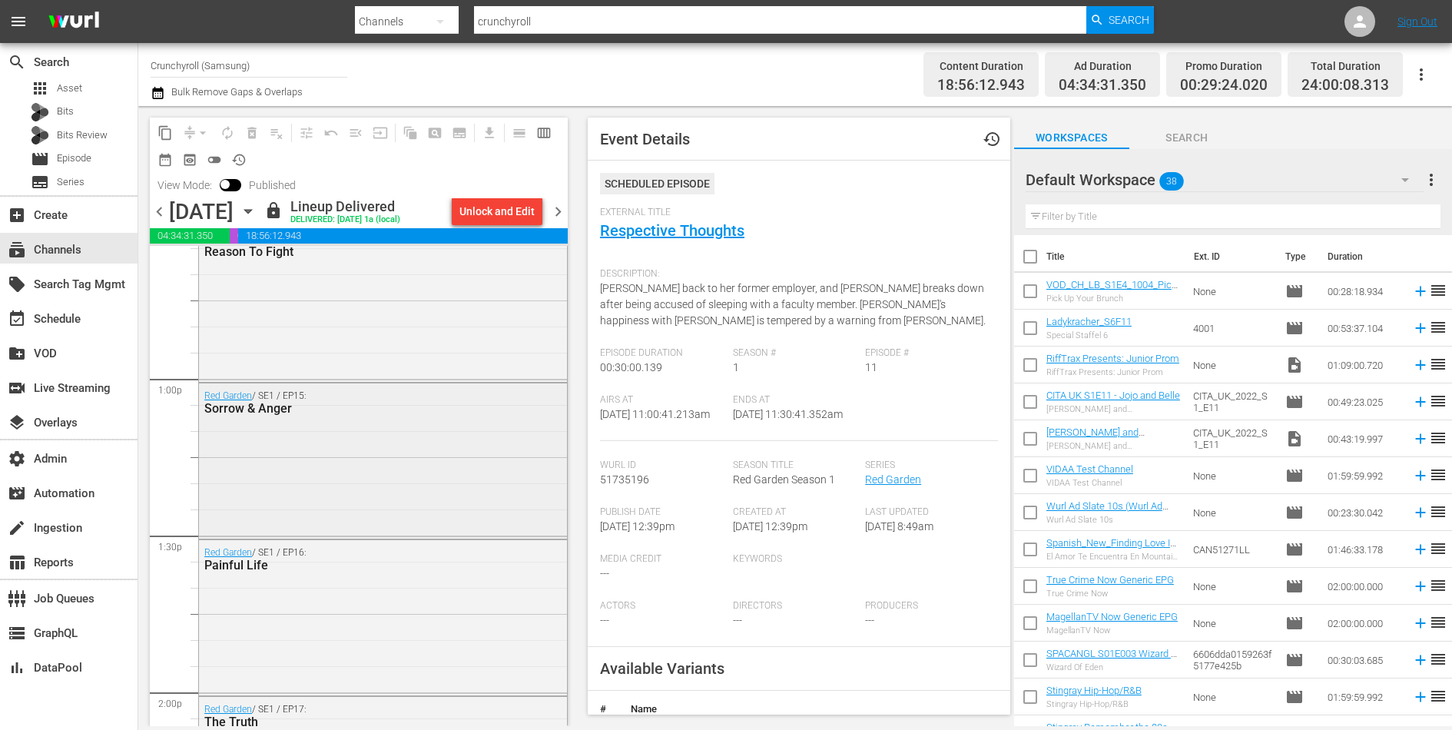
click at [467, 449] on div "Red Garden / SE1 / EP15: Sorrow & Anger" at bounding box center [383, 459] width 368 height 152
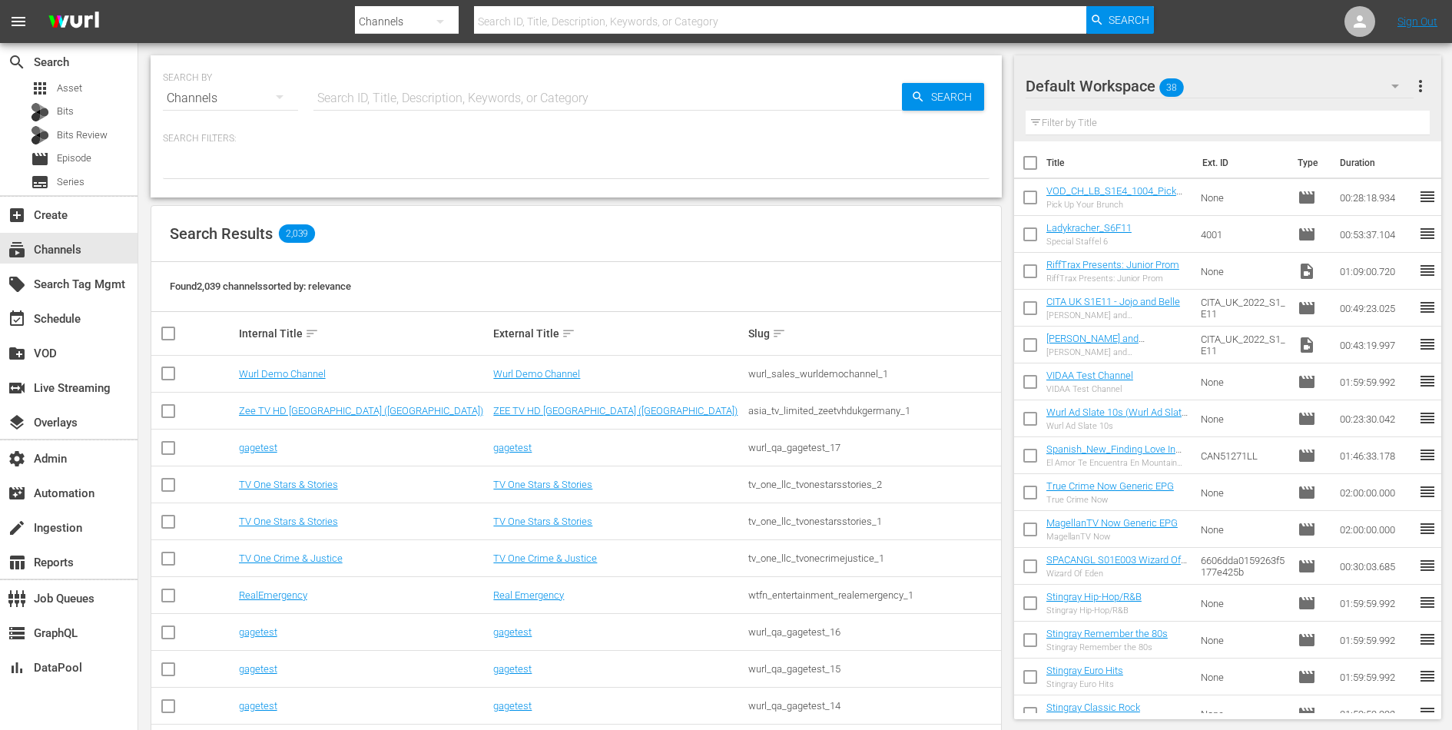
click at [816, 77] on div "SEARCH BY Search By Channels Search ID, Title, Description, Keywords, or Catego…" at bounding box center [576, 88] width 827 height 55
click at [679, 170] on div at bounding box center [576, 166] width 827 height 26
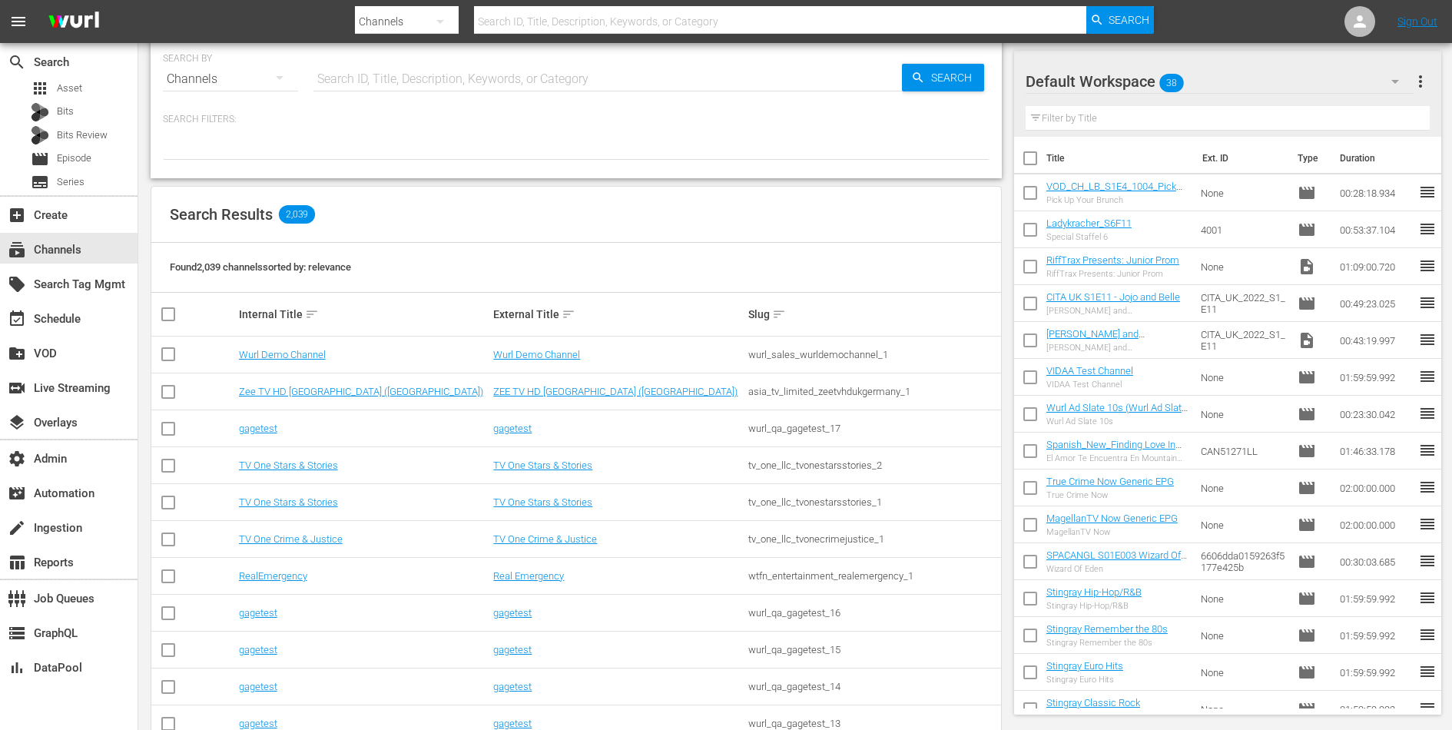
scroll to position [35, 0]
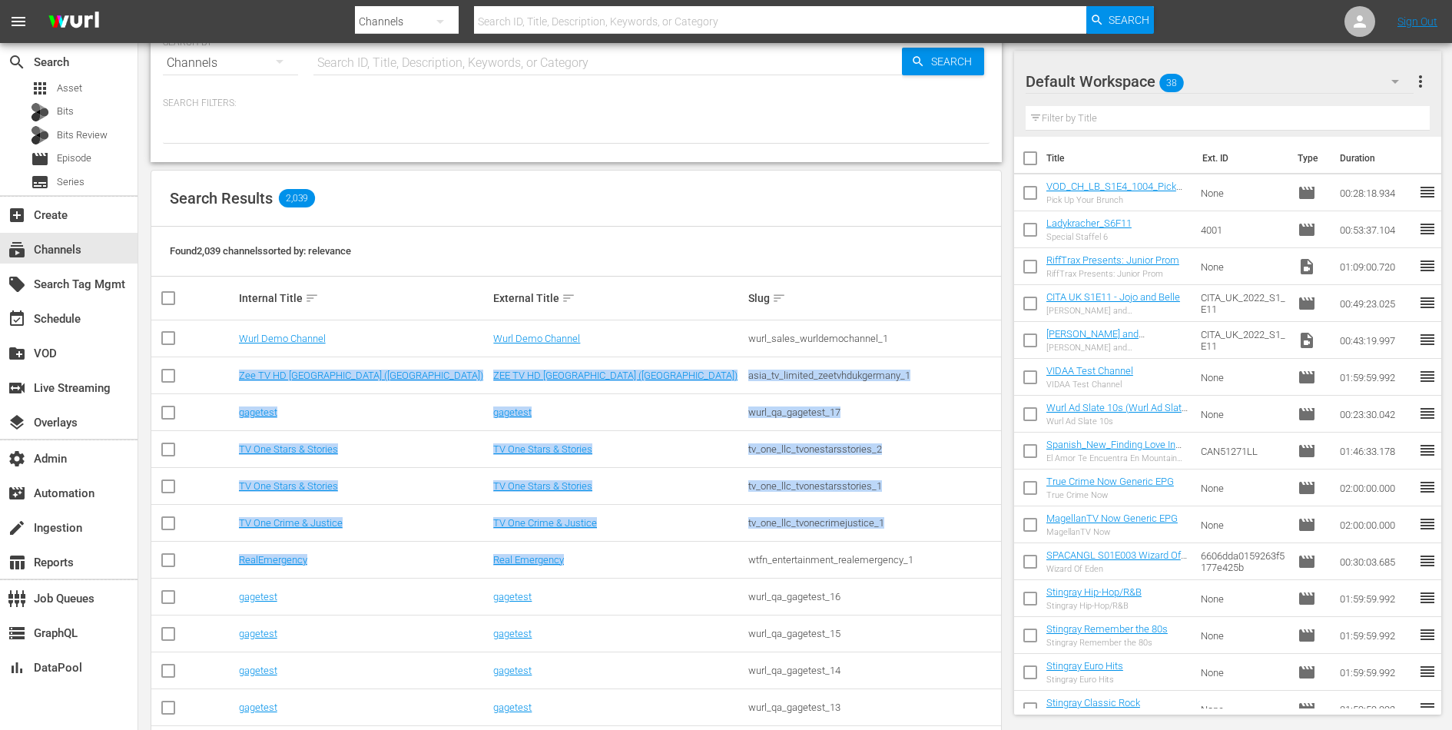
drag, startPoint x: 802, startPoint y: 347, endPoint x: 825, endPoint y: 544, distance: 198.2
click at [825, 544] on td "wtfn_entertainment_realemergency_1" at bounding box center [873, 560] width 255 height 37
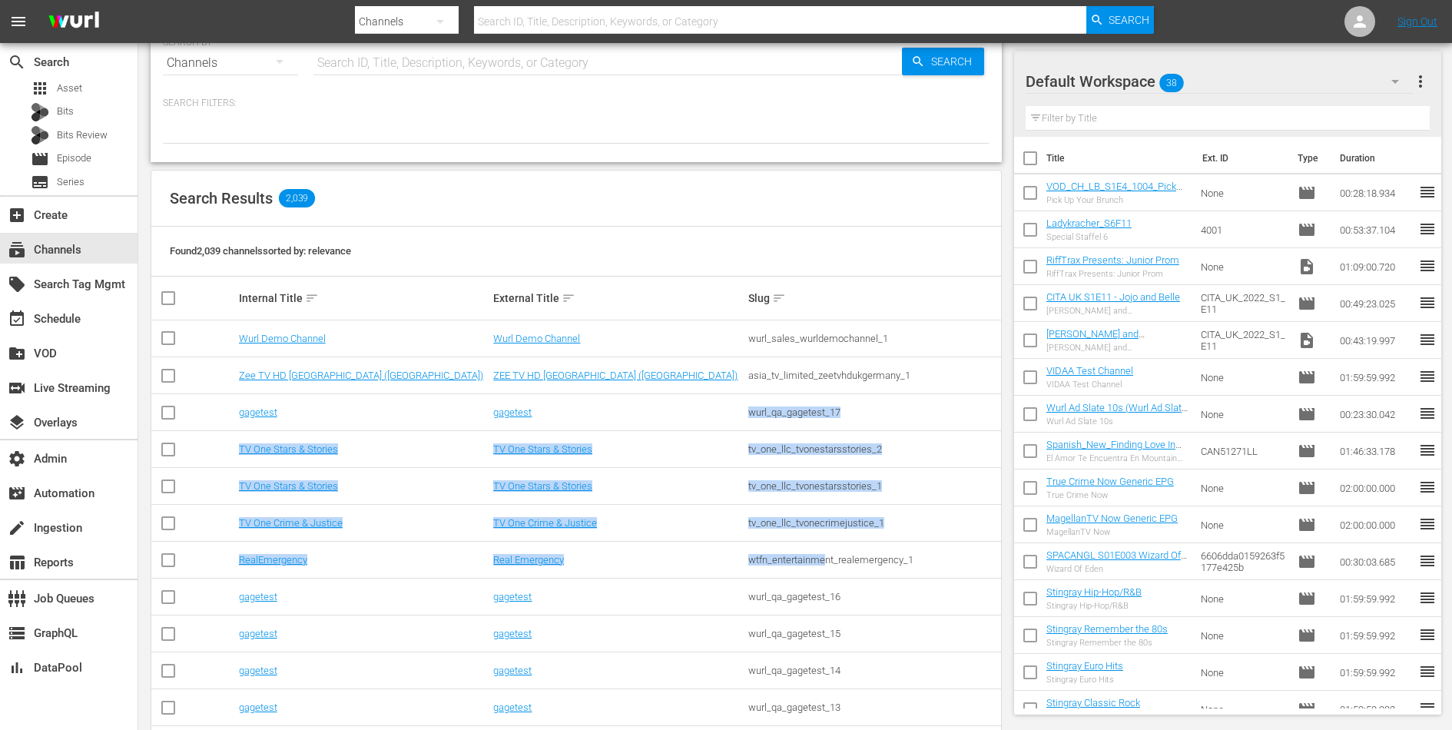
drag, startPoint x: 827, startPoint y: 554, endPoint x: 827, endPoint y: 400, distance: 153.7
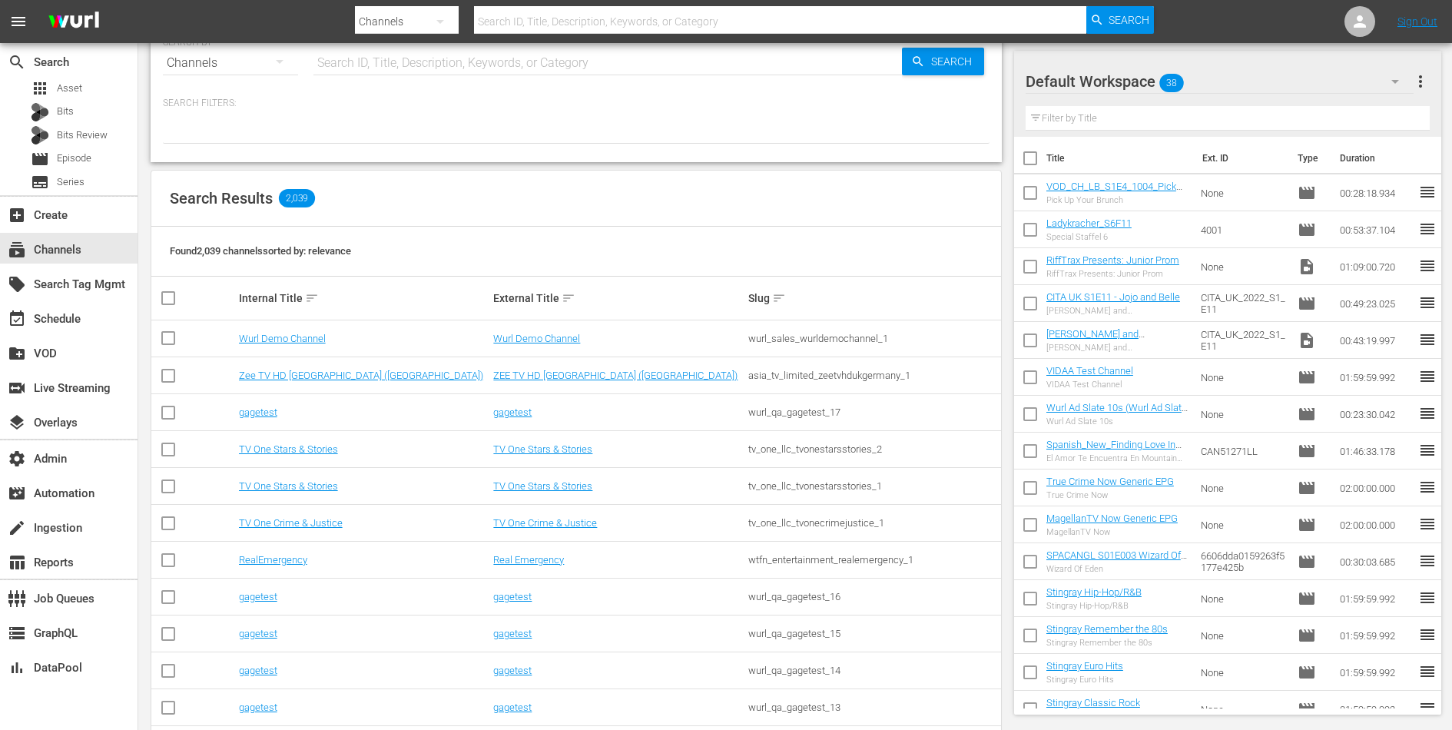
click at [827, 379] on div "asia_tv_limited_zeetvhdukgermany_1" at bounding box center [873, 376] width 251 height 12
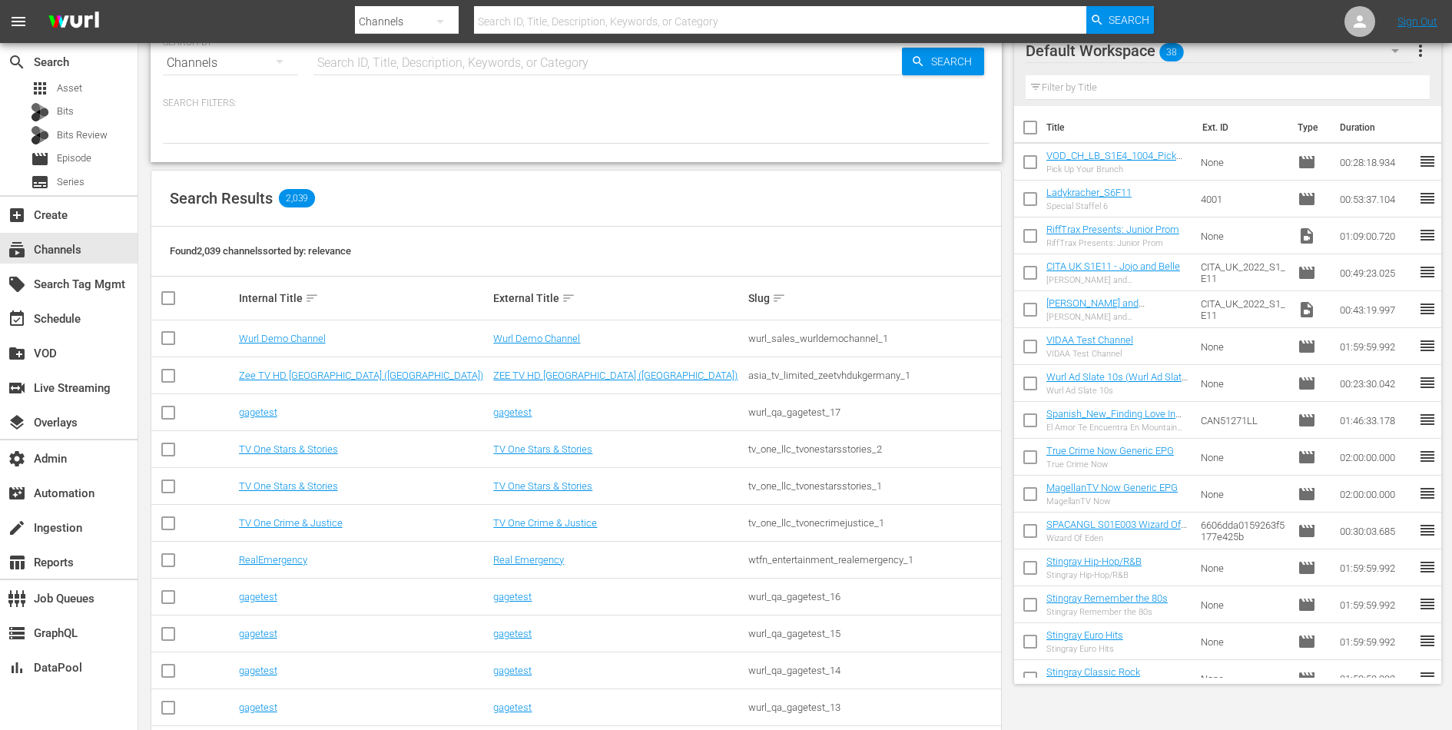
scroll to position [0, 0]
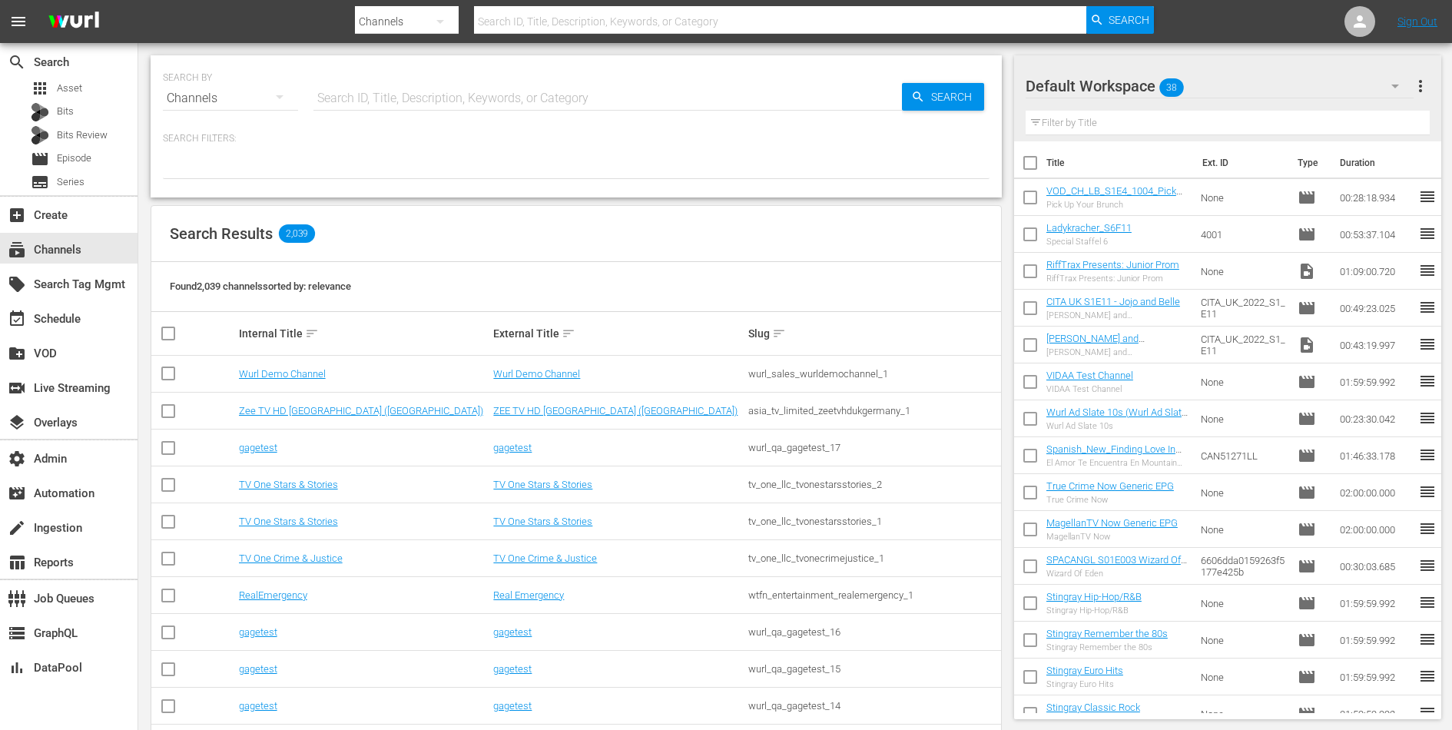
click at [572, 174] on div at bounding box center [576, 166] width 827 height 26
click at [574, 183] on div "SEARCH BY Search By Channels Search ID, Title, Description, Keywords, or Catego…" at bounding box center [576, 126] width 851 height 142
click at [705, 155] on div at bounding box center [576, 166] width 827 height 26
click at [50, 356] on div "create_new_folder VOD" at bounding box center [43, 351] width 86 height 14
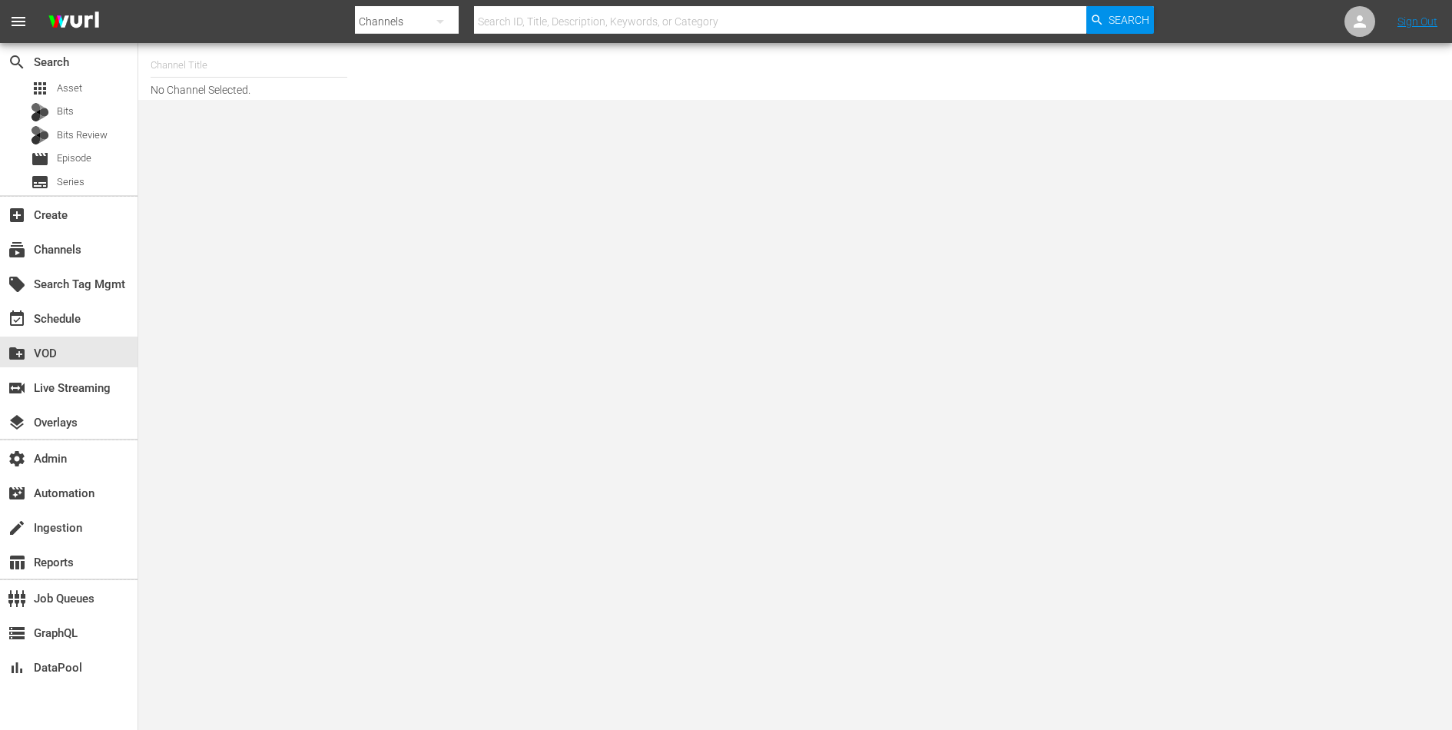
click at [213, 51] on input "text" at bounding box center [249, 65] width 197 height 37
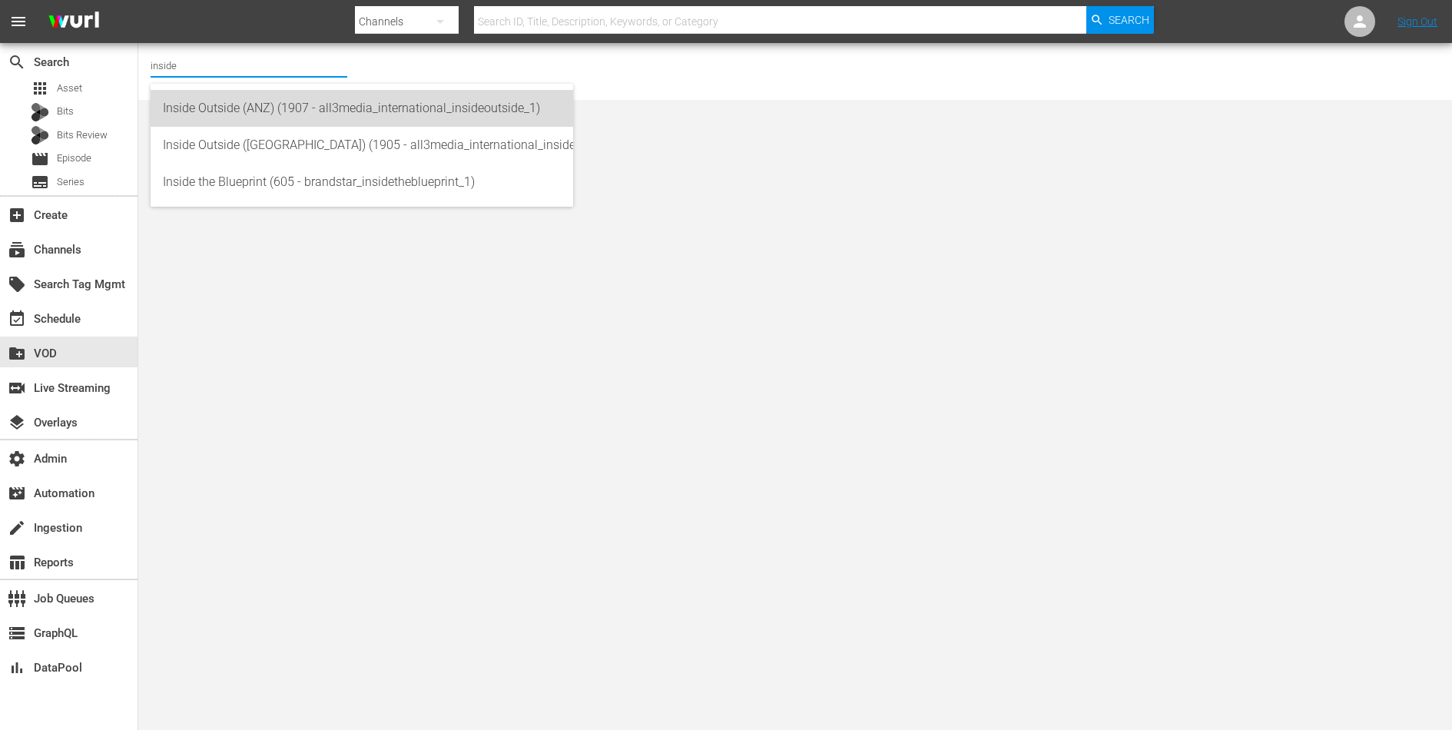
click at [227, 92] on div "Inside Outside (ANZ) (1907 - all3media_international_insideoutside_1)" at bounding box center [362, 108] width 398 height 37
type input "Inside Outside (ANZ) (1907 - all3media_international_insideoutside_1)"
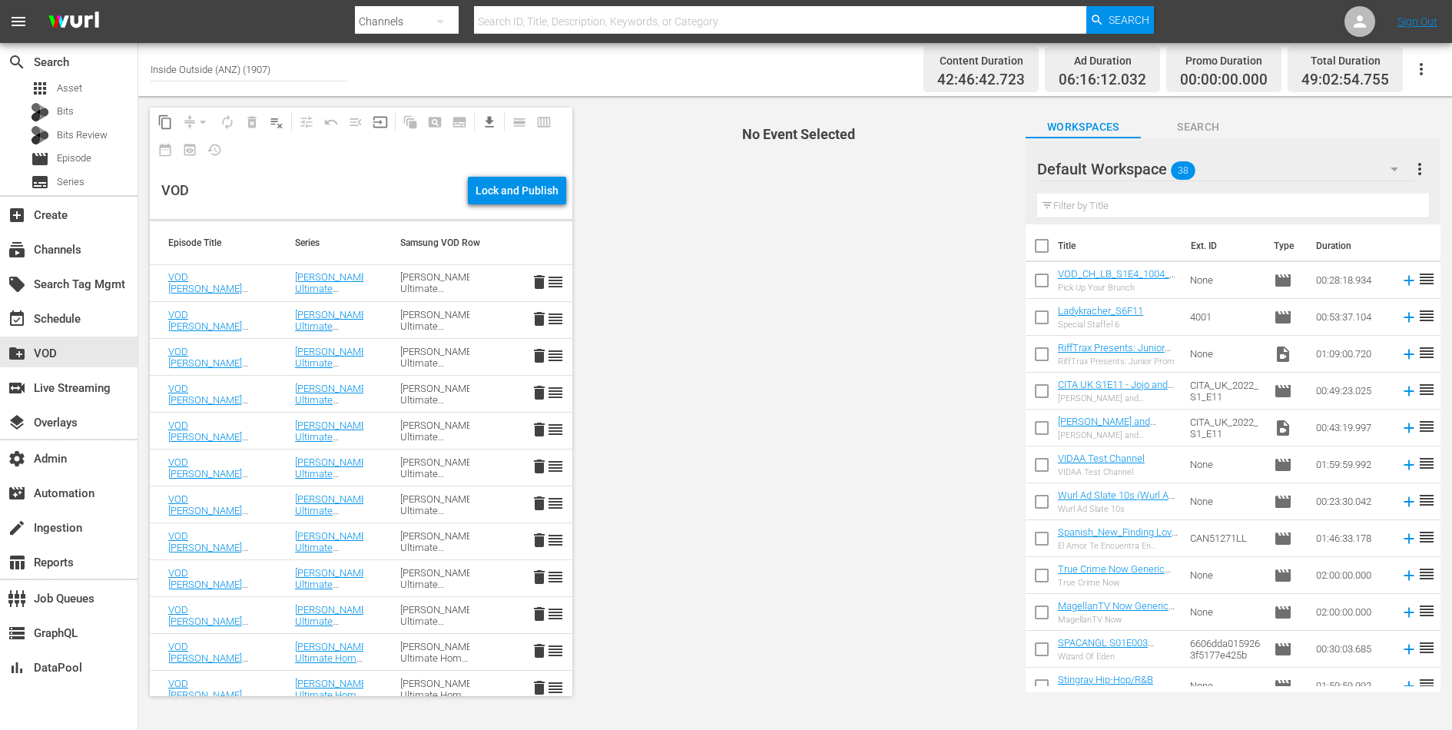
click at [357, 280] on div "Gordon Ramsay’s Ultimate Cookery Course" at bounding box center [329, 282] width 68 height 23
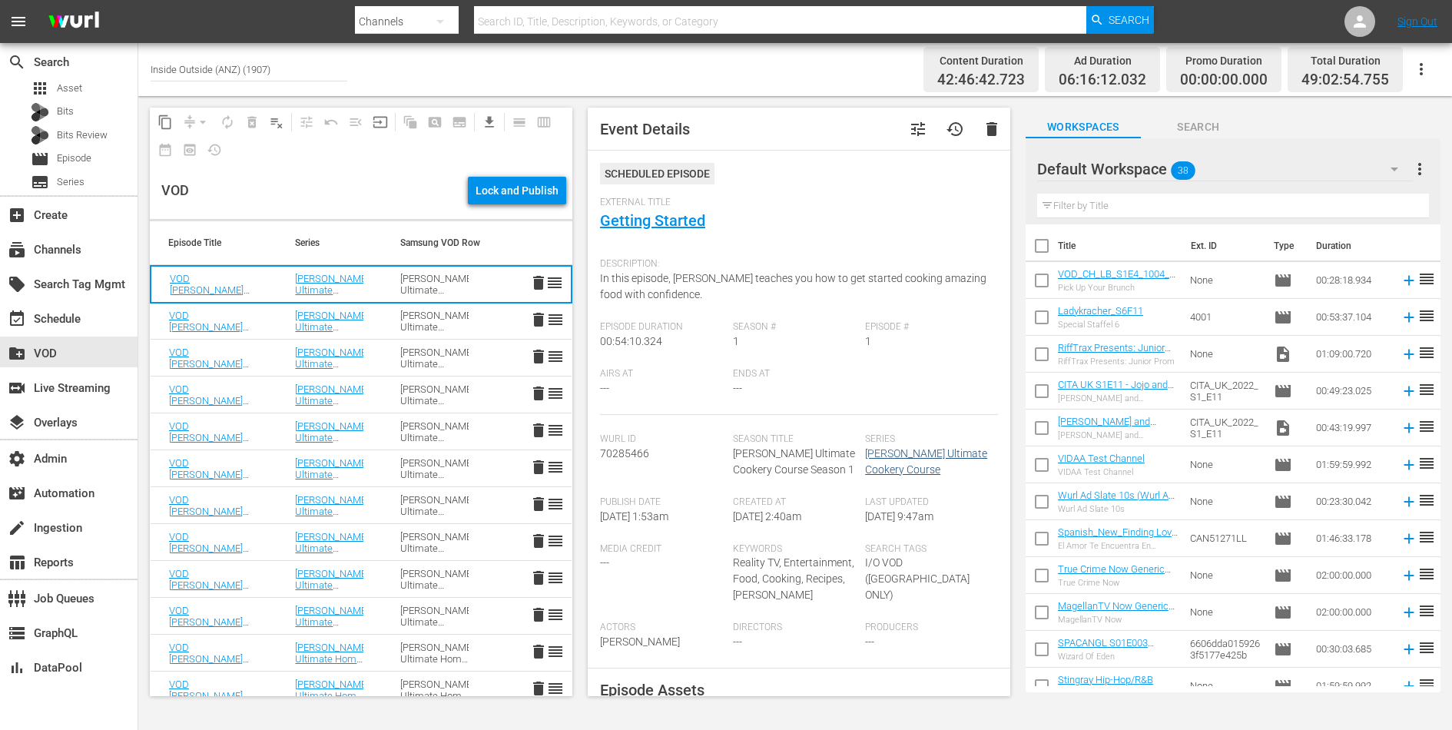
drag, startPoint x: 987, startPoint y: 470, endPoint x: 865, endPoint y: 453, distance: 123.5
click at [865, 453] on div "Series Gordon Ramsay’s Ultimate Cookery Course" at bounding box center [931, 464] width 133 height 63
copy link "Gordon Ramsay’s Ultimate Cookery Course"
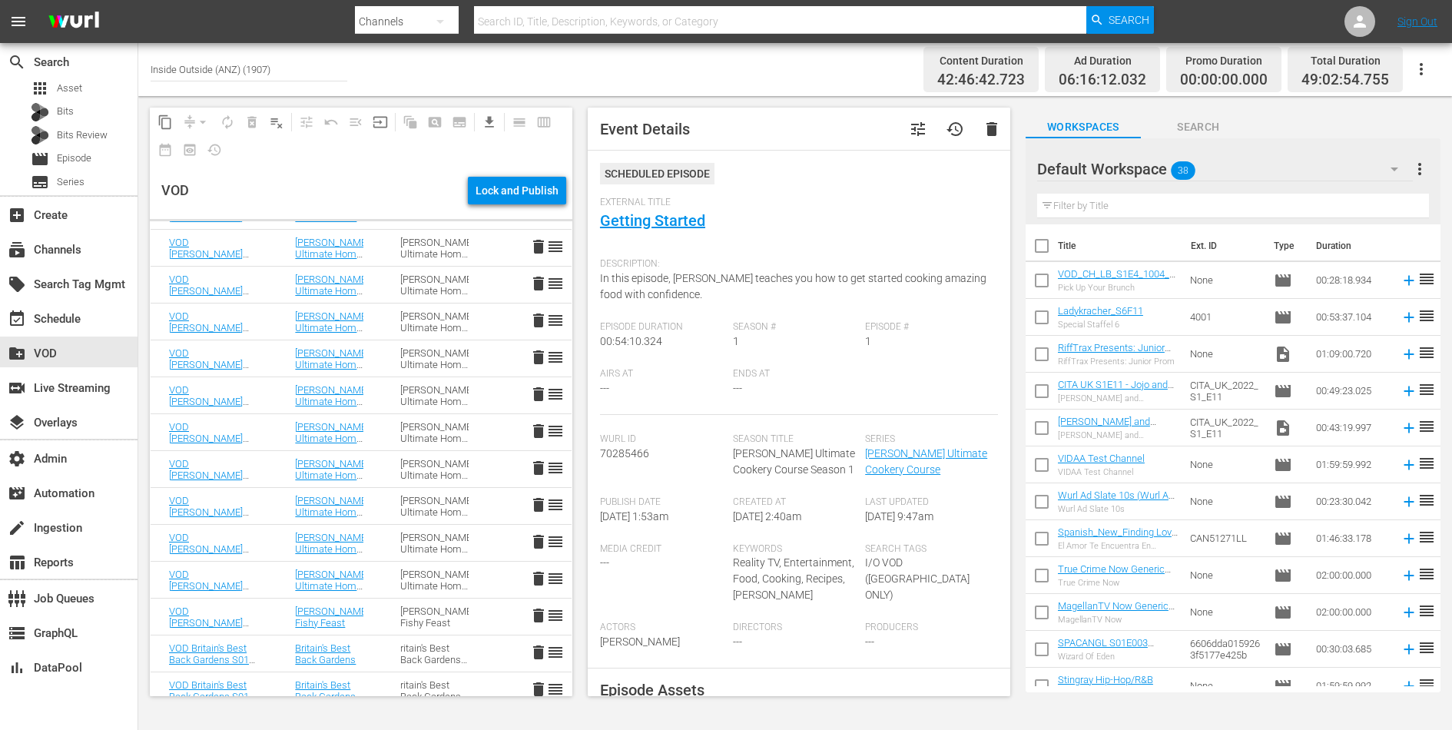
scroll to position [874, 0]
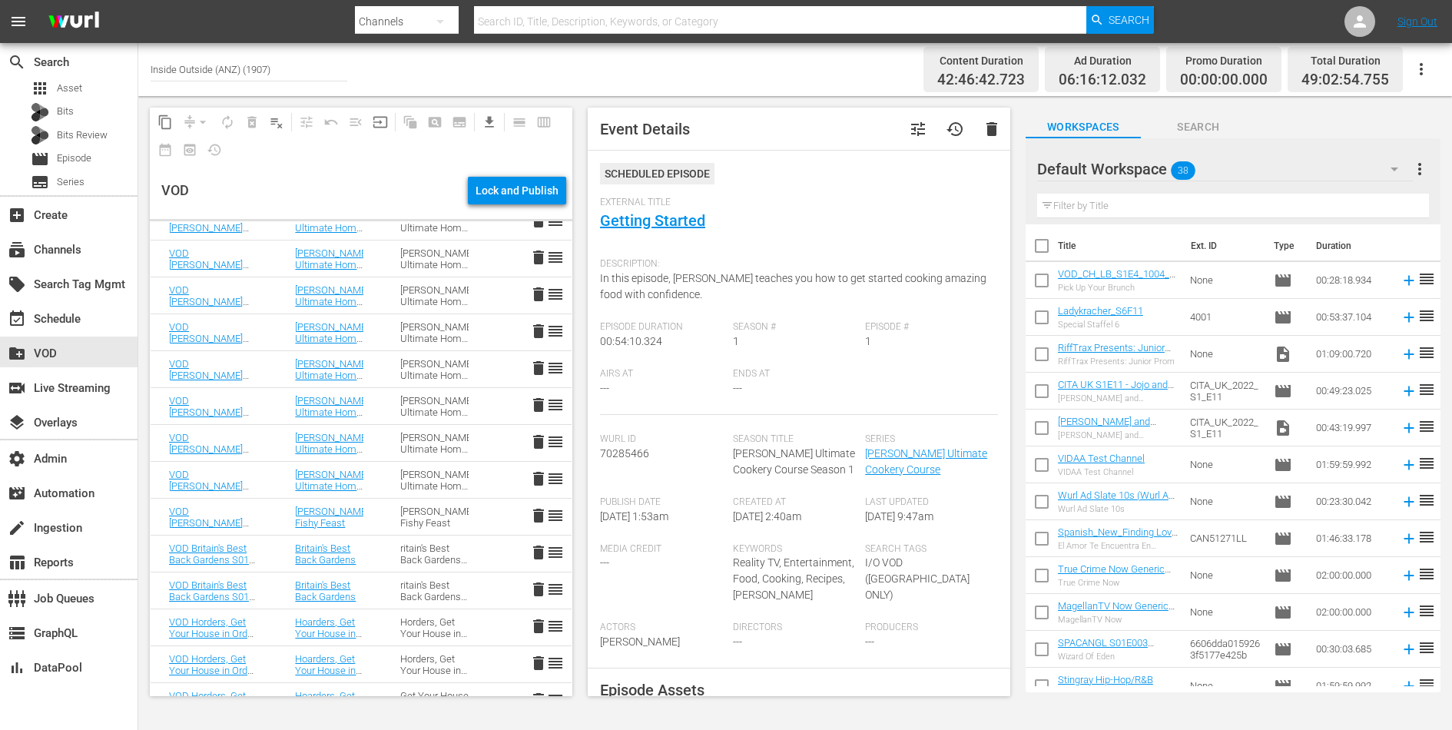
click at [459, 476] on div "Gordon Ramsay’s Ultimate Home Cooking Season 1" at bounding box center [434, 480] width 68 height 23
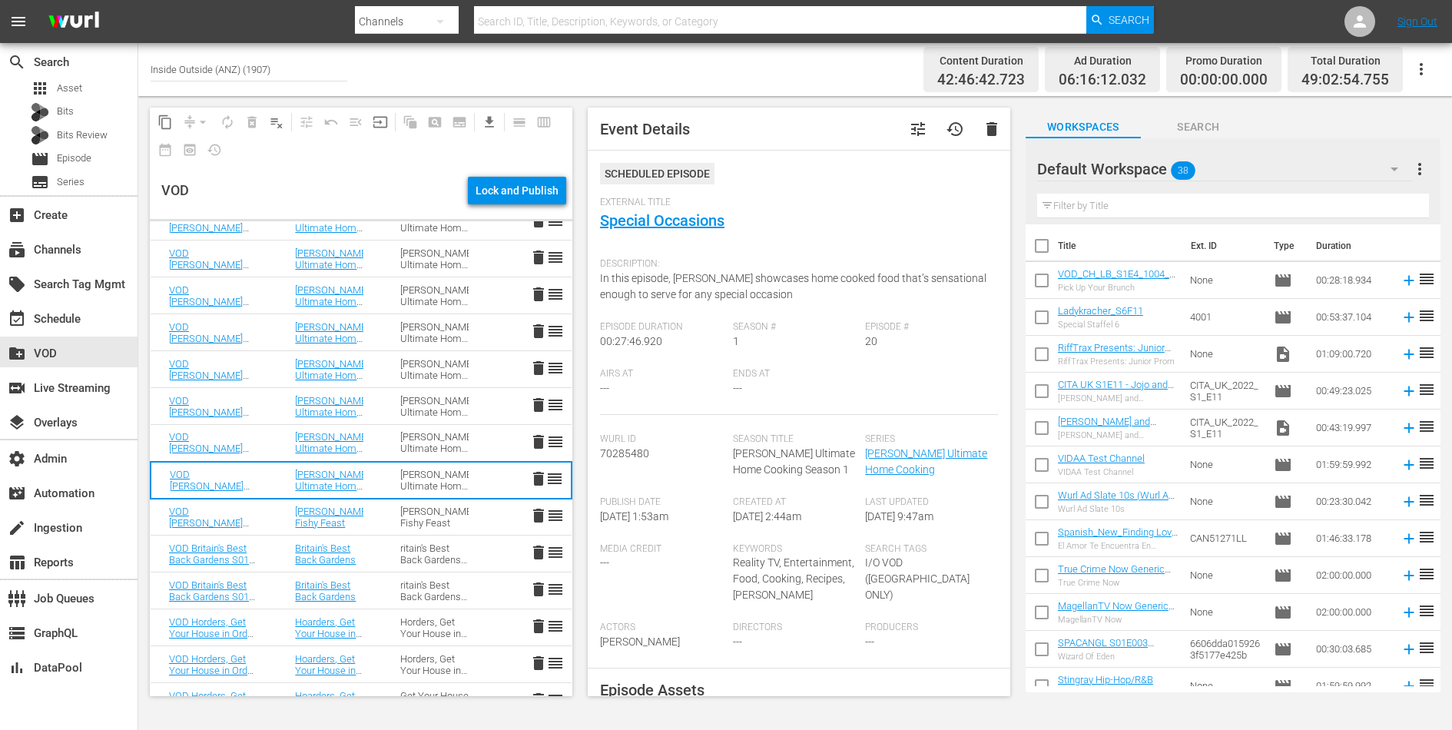
click at [483, 277] on td "Gordon Ramsay’s Ultimate Home Cooking Season 1" at bounding box center [434, 295] width 105 height 37
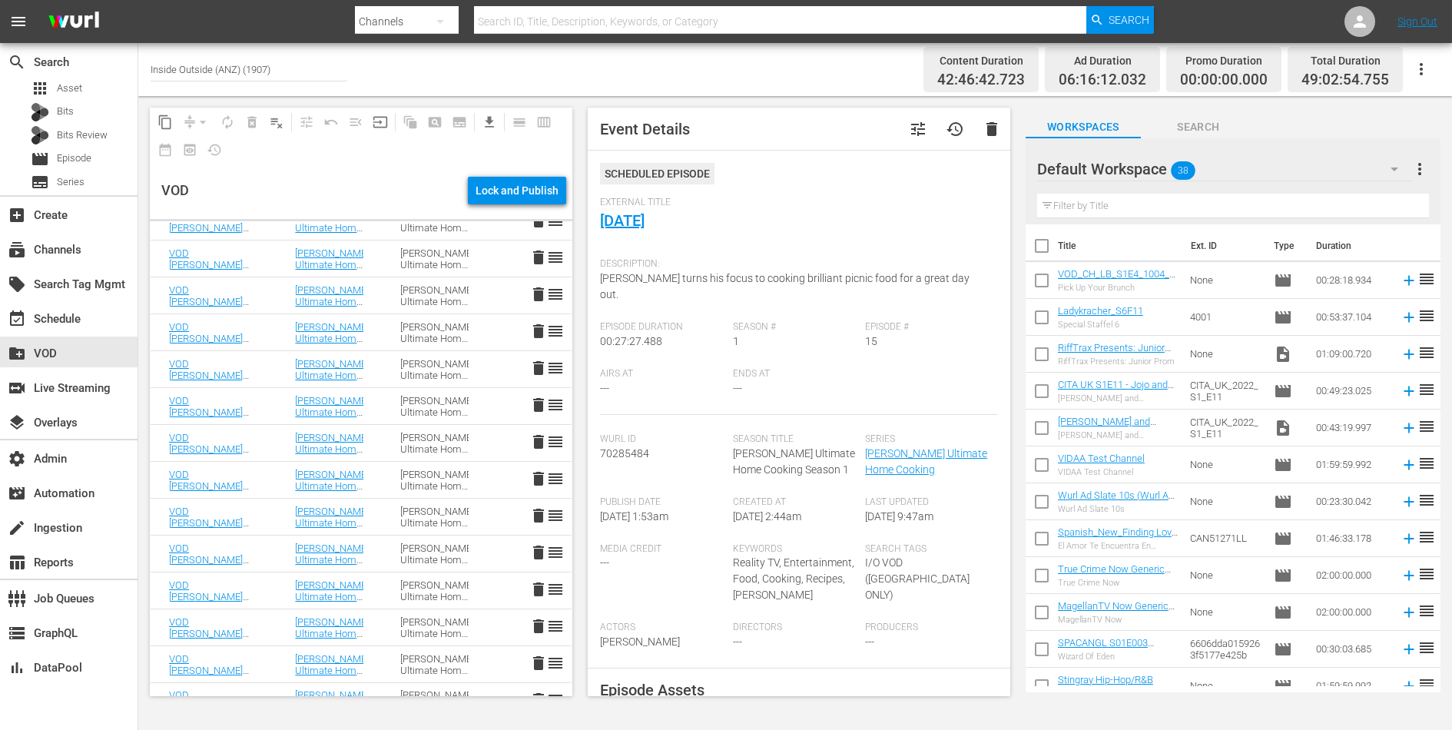
scroll to position [0, 0]
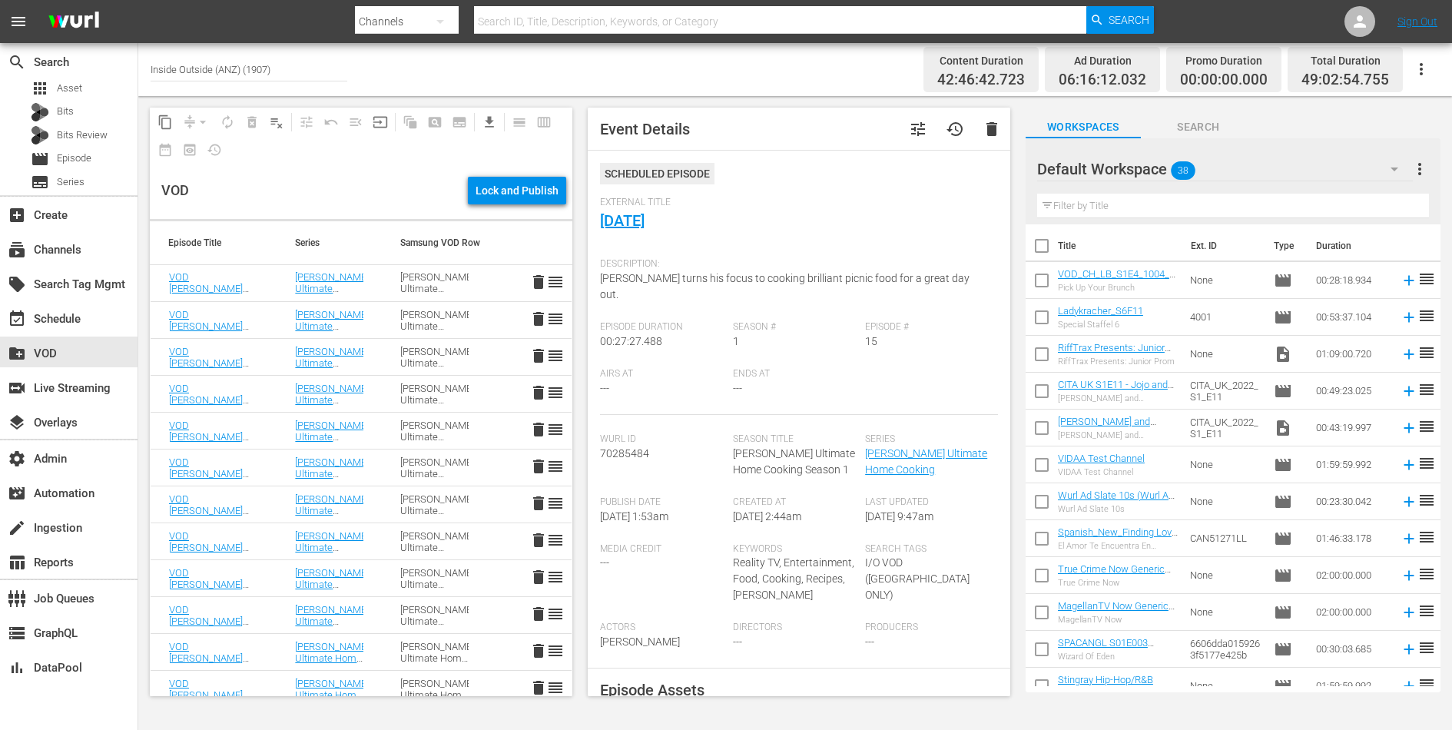
click at [469, 282] on td "Gordon Ramsay’s Ultimate Cookery Course Season 1" at bounding box center [434, 283] width 105 height 37
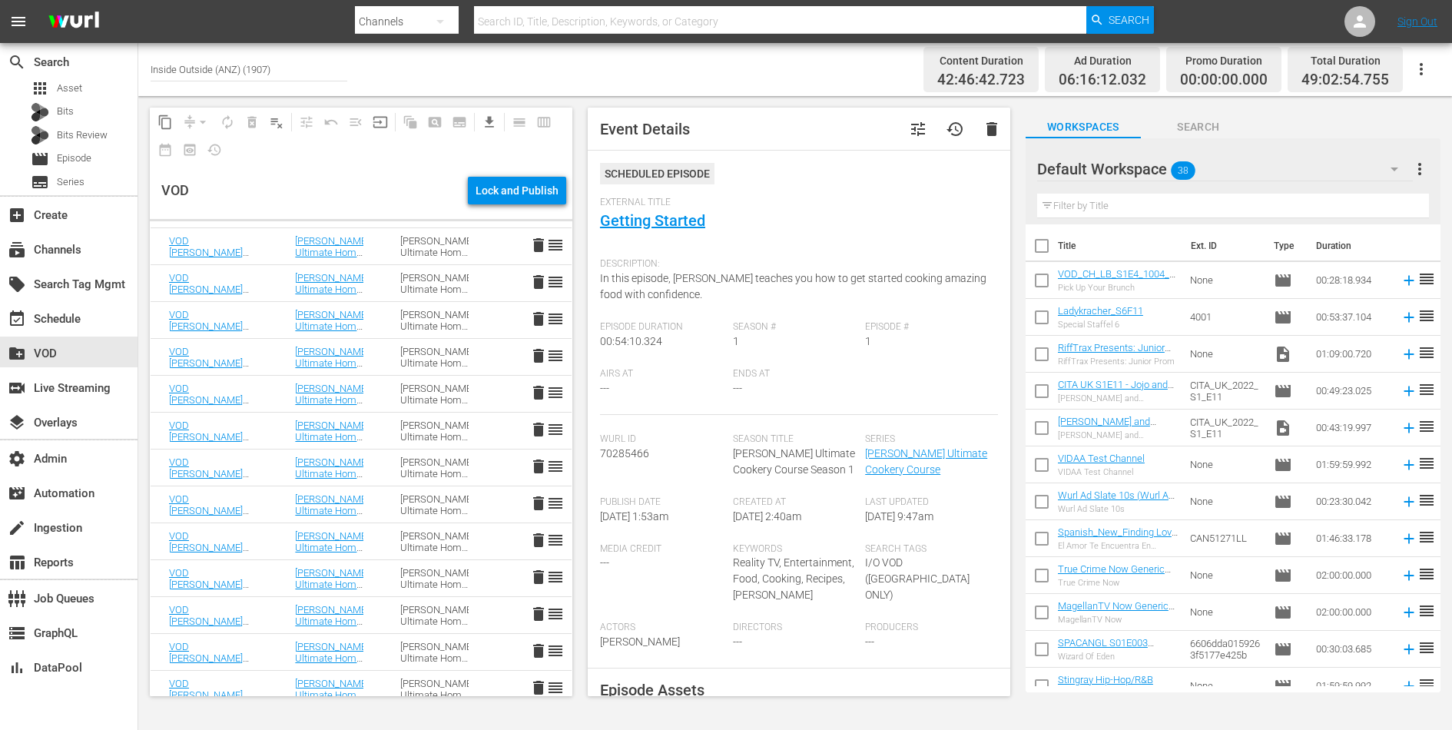
click at [483, 453] on td "Gordon Ramsay’s Ultimate Home Cooking Season 1" at bounding box center [434, 468] width 105 height 37
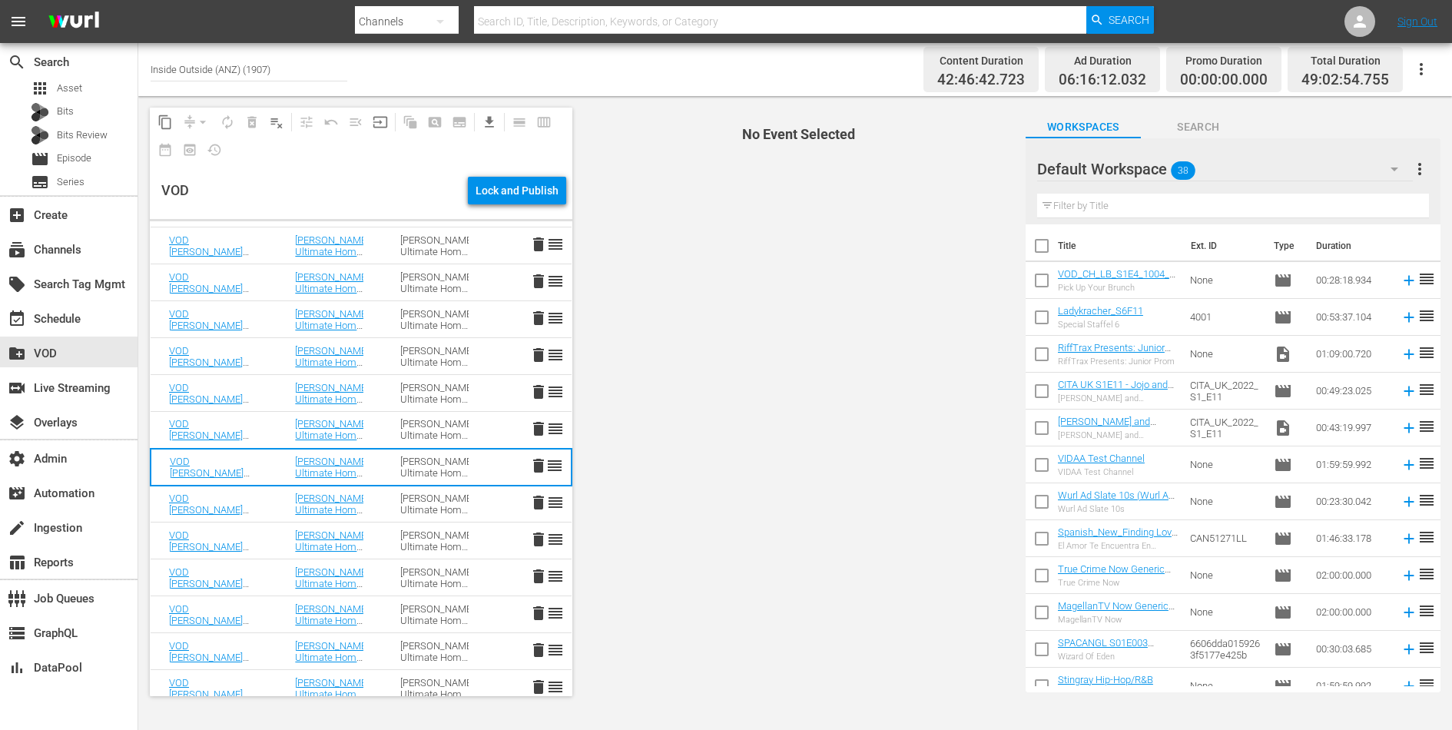
scroll to position [664, 0]
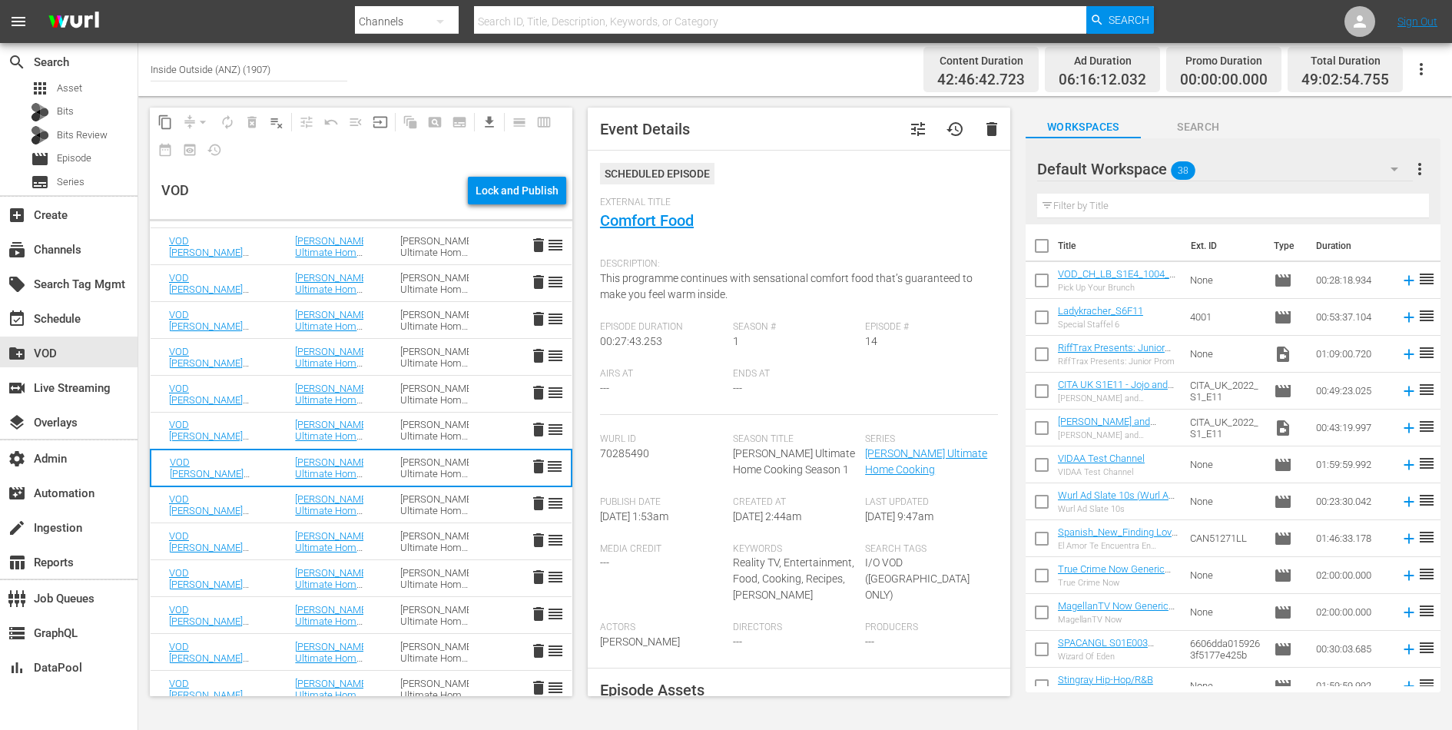
click at [462, 377] on td "Gordon Ramsay’s Ultimate Home Cooking Season 1" at bounding box center [434, 394] width 105 height 37
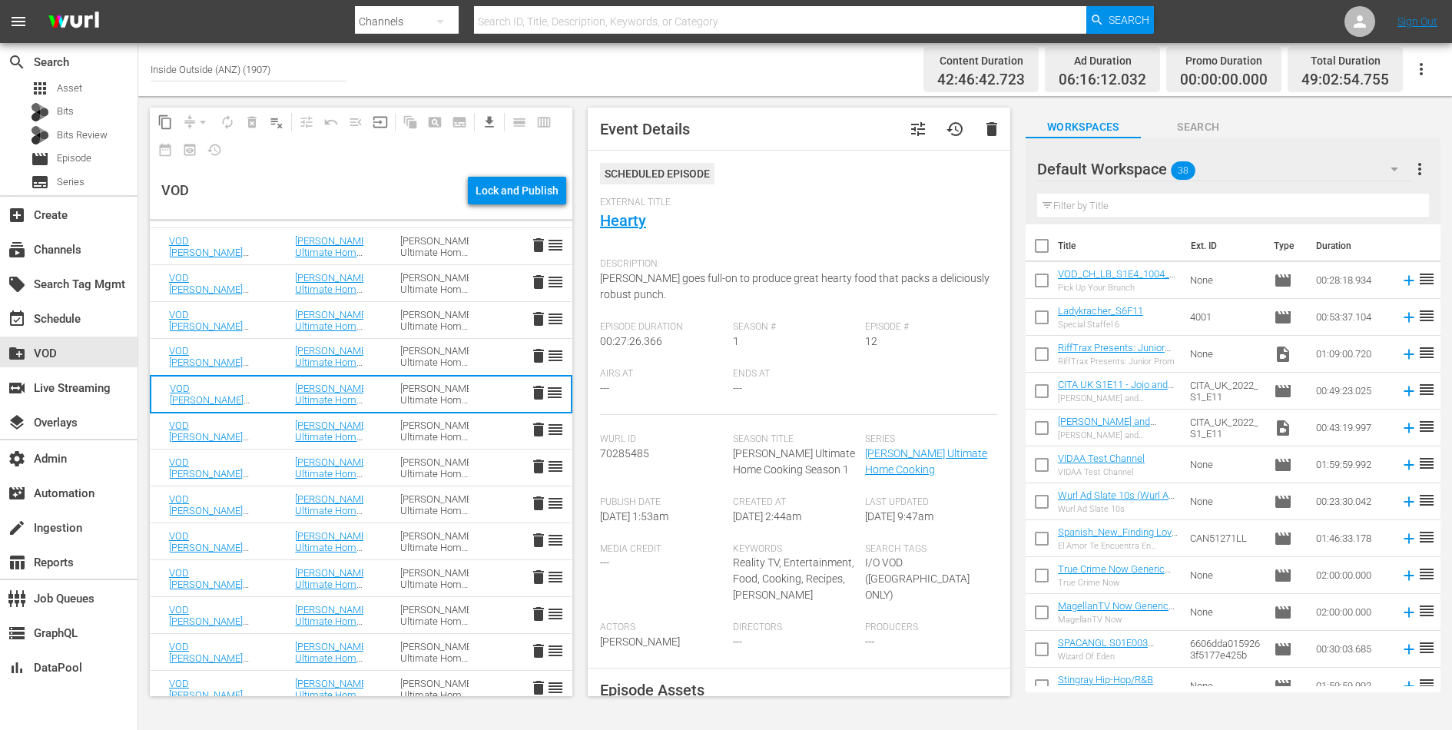
click at [462, 357] on div "Gordon Ramsay’s Ultimate Home Cooking Season 1" at bounding box center [434, 356] width 68 height 23
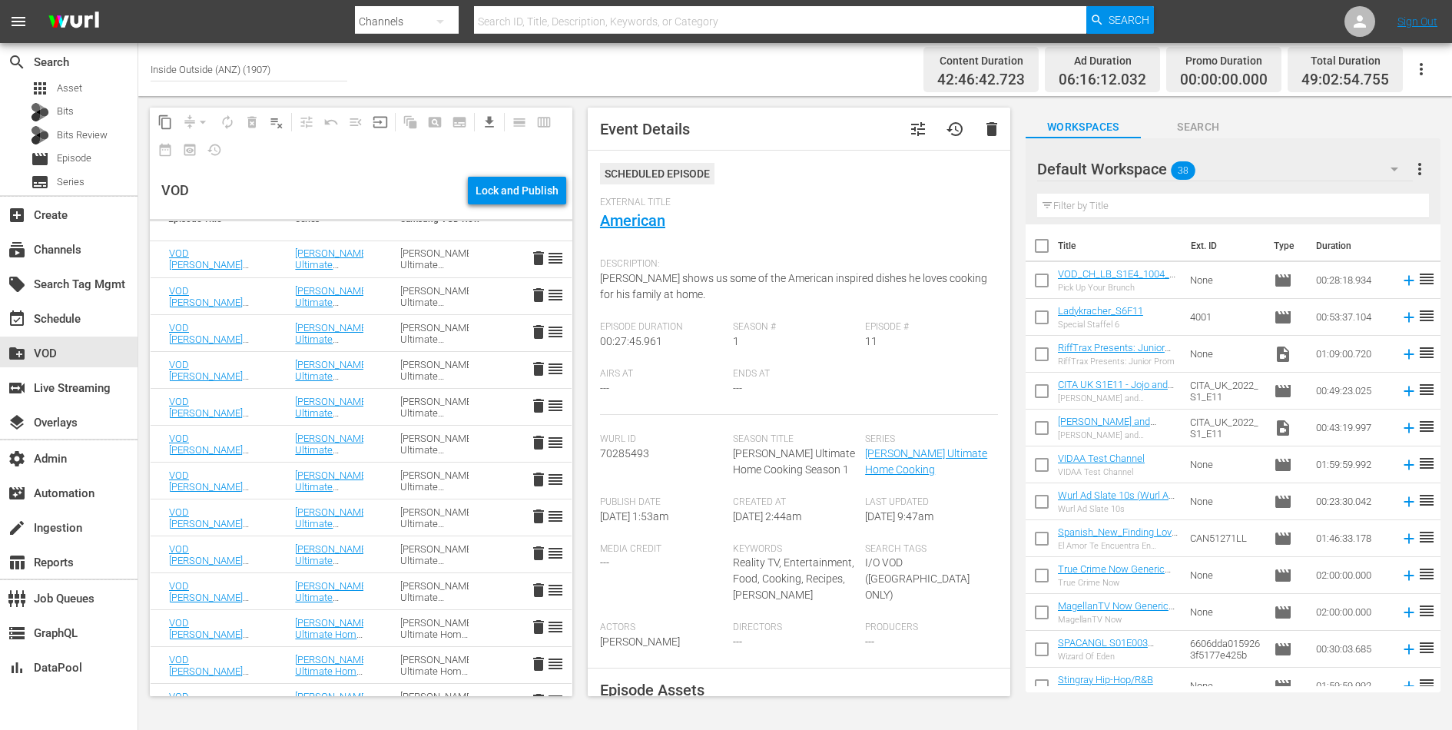
scroll to position [0, 0]
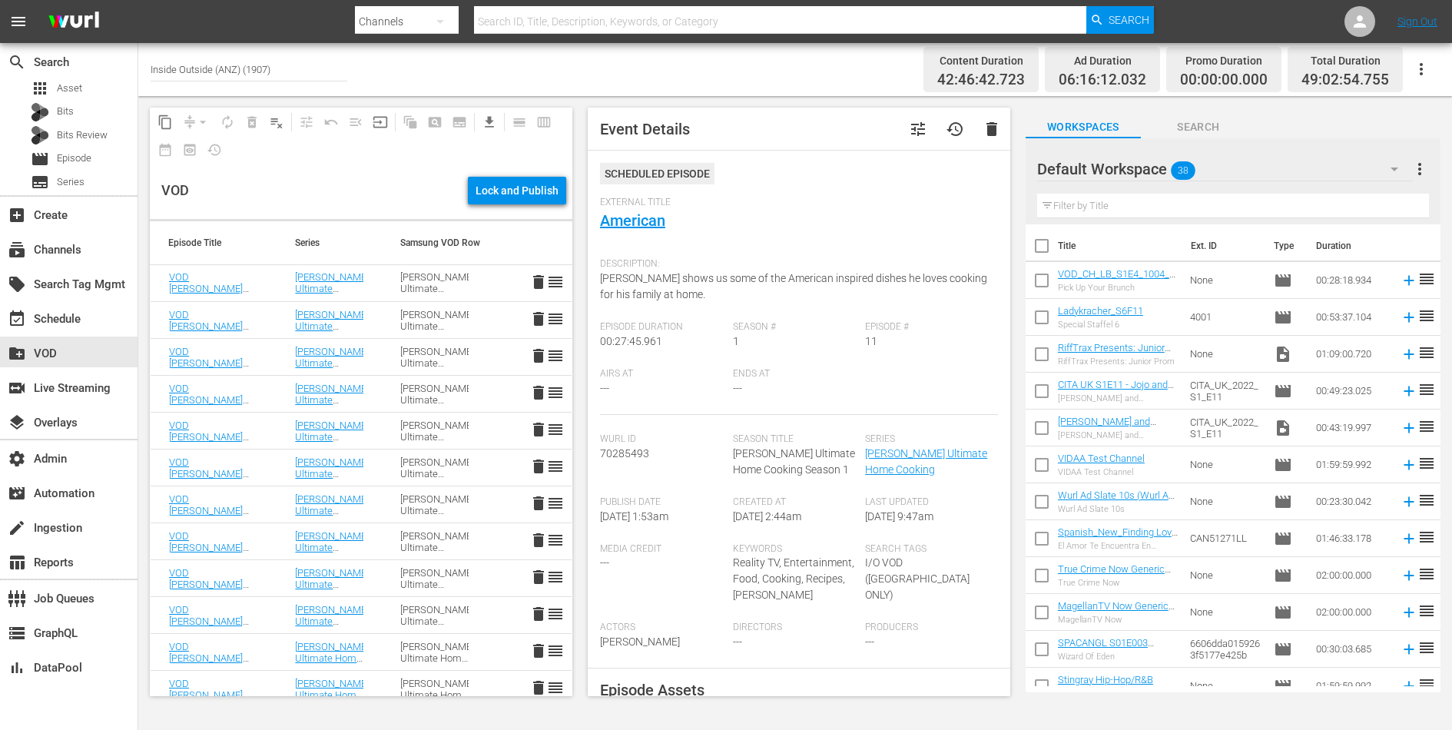
click at [433, 279] on div "Gordon Ramsay’s Ultimate Cookery Course Season 1" at bounding box center [434, 282] width 68 height 23
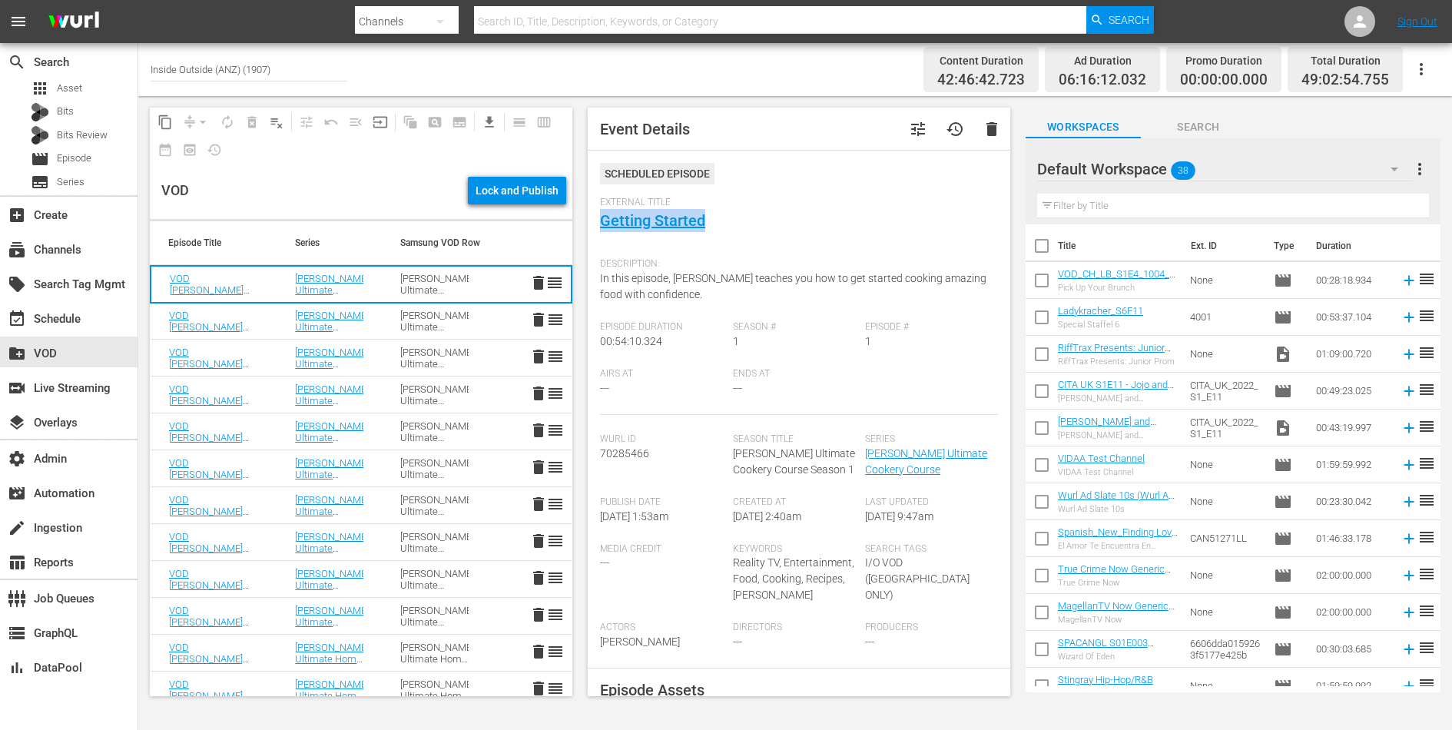
drag, startPoint x: 715, startPoint y: 221, endPoint x: 598, endPoint y: 220, distance: 116.8
click at [598, 220] on div "Event Details tune history delete Scheduled Episode External Title Getting Star…" at bounding box center [799, 402] width 423 height 589
copy link "Getting Started"
click at [467, 323] on div "Gordon Ramsay’s Ultimate Cookery Course Season 1" at bounding box center [434, 321] width 68 height 23
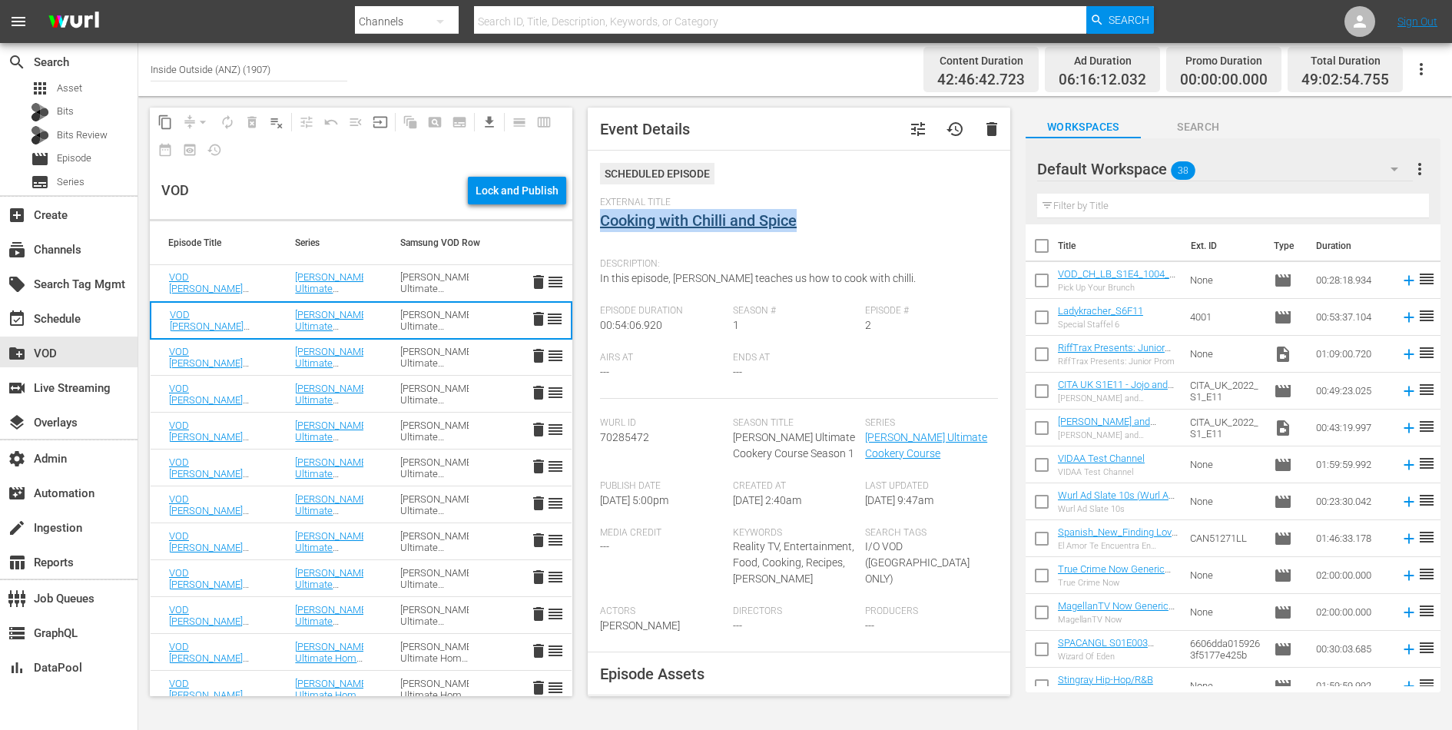
drag, startPoint x: 814, startPoint y: 212, endPoint x: 600, endPoint y: 228, distance: 214.2
click at [600, 228] on div "External Title Cooking with Chilli and Spice" at bounding box center [799, 224] width 398 height 54
copy link "Cooking with Chilli and Spice"
click at [446, 280] on div "Gordon Ramsay’s Ultimate Cookery Course Season 1" at bounding box center [434, 282] width 68 height 23
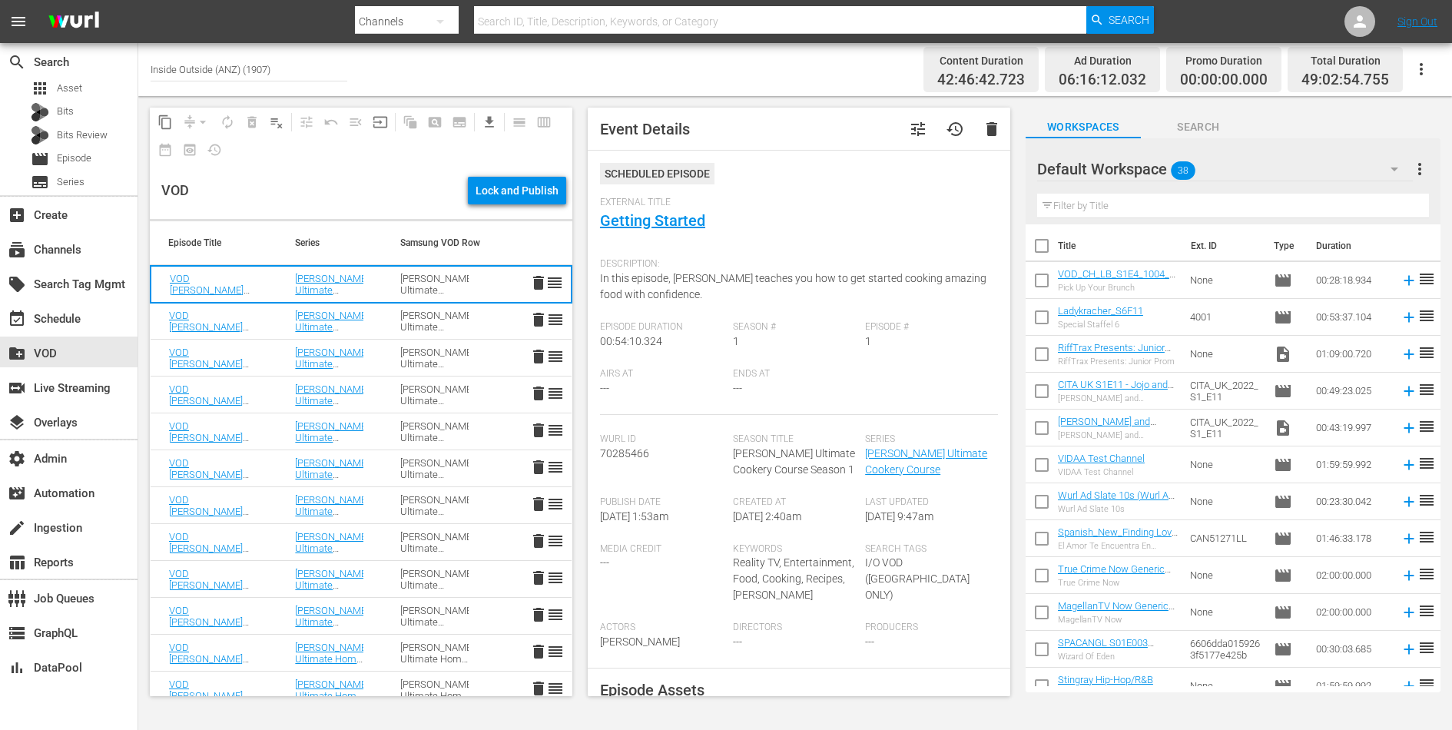
click at [635, 290] on span "In this episode, Gordon teaches you how to get started cooking amazing food wit…" at bounding box center [793, 286] width 387 height 28
copy span "In this episode, Gordon teaches you how to get started cooking amazing food wit…"
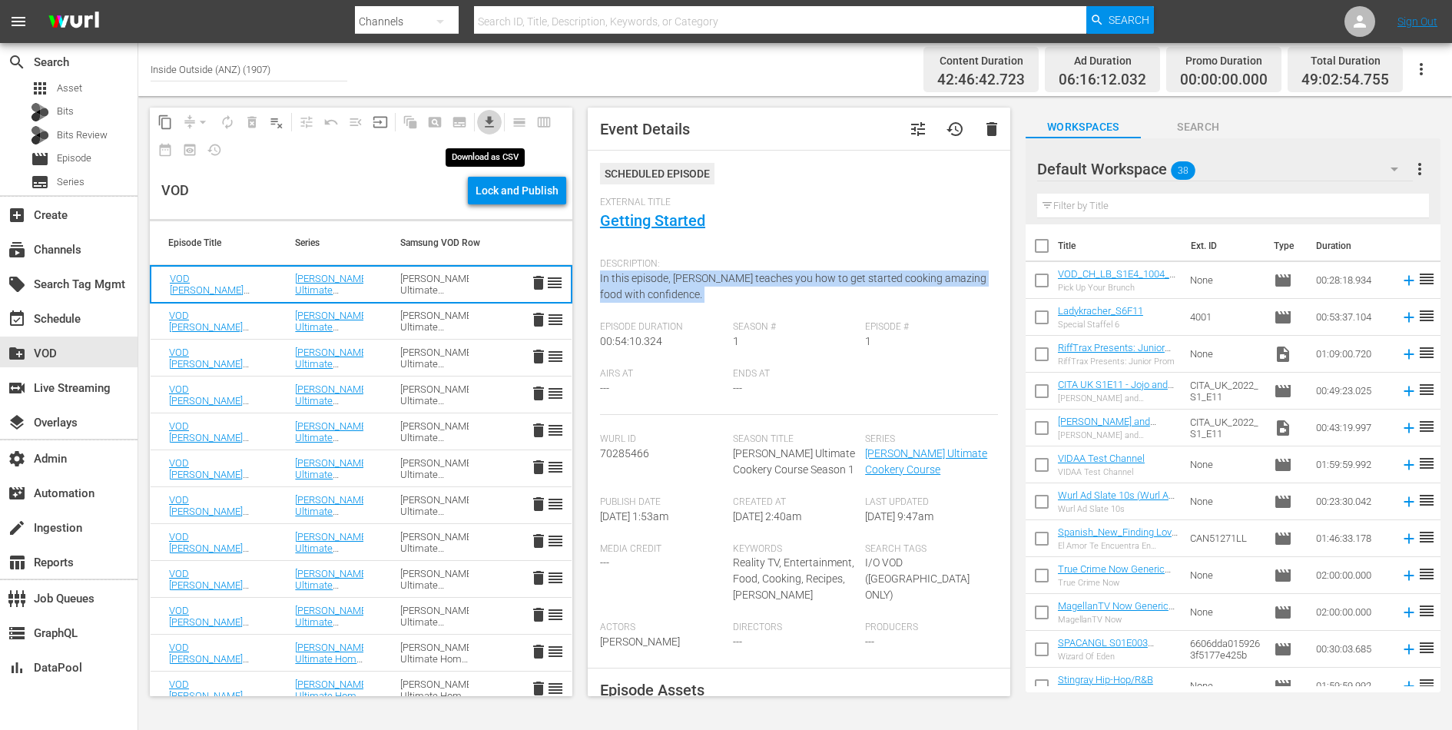
click at [489, 124] on span "get_app" at bounding box center [489, 122] width 15 height 15
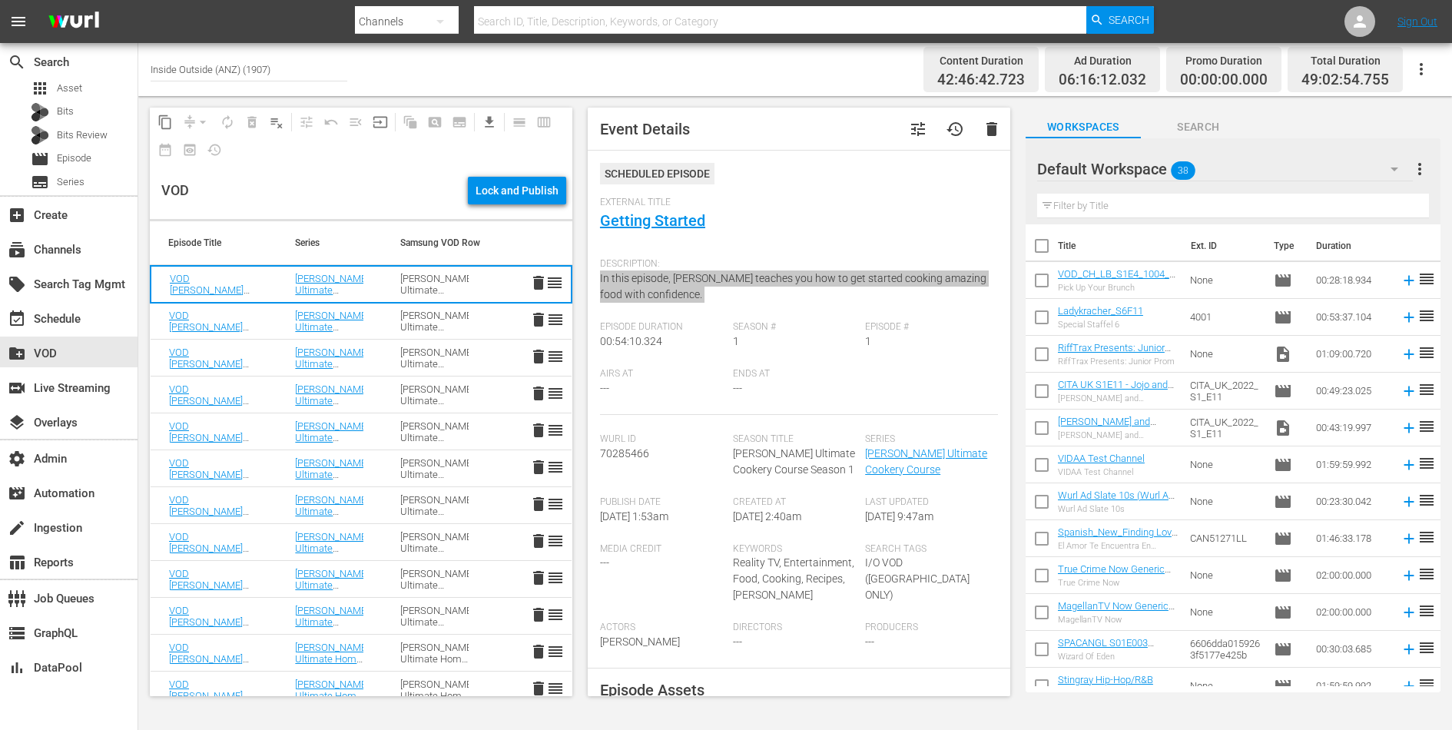
click at [474, 316] on td "Gordon Ramsay’s Ultimate Cookery Course Season 1" at bounding box center [434, 321] width 105 height 37
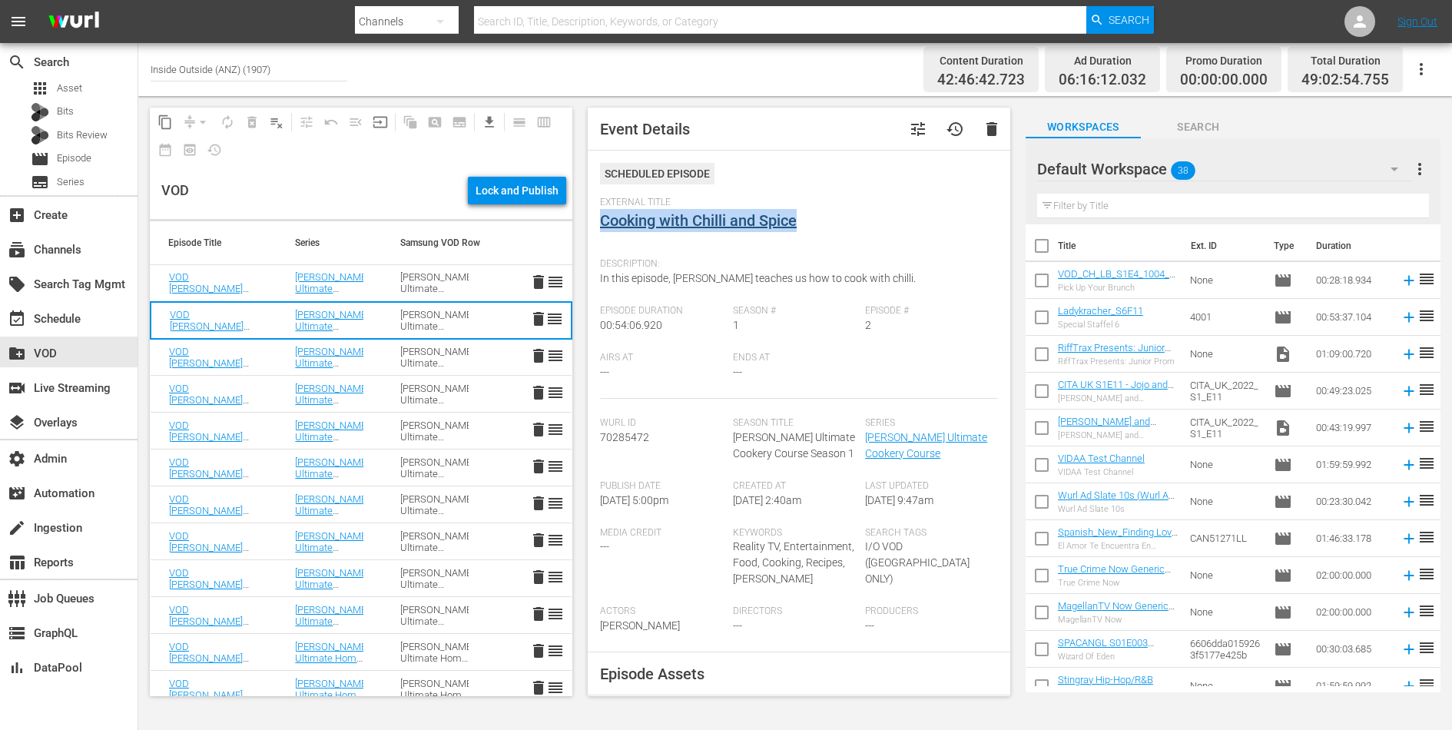
drag, startPoint x: 811, startPoint y: 219, endPoint x: 601, endPoint y: 215, distance: 209.8
click at [601, 215] on div "External Title Cooking with Chilli and Spice" at bounding box center [799, 224] width 398 height 54
copy link "Cooking with Chilli and Spice"
click at [645, 287] on div "Description: In this episode, Gordon teaches us how to cook with chilli." at bounding box center [799, 278] width 398 height 55
click at [646, 284] on span "In this episode, Gordon teaches us how to cook with chilli." at bounding box center [758, 278] width 316 height 12
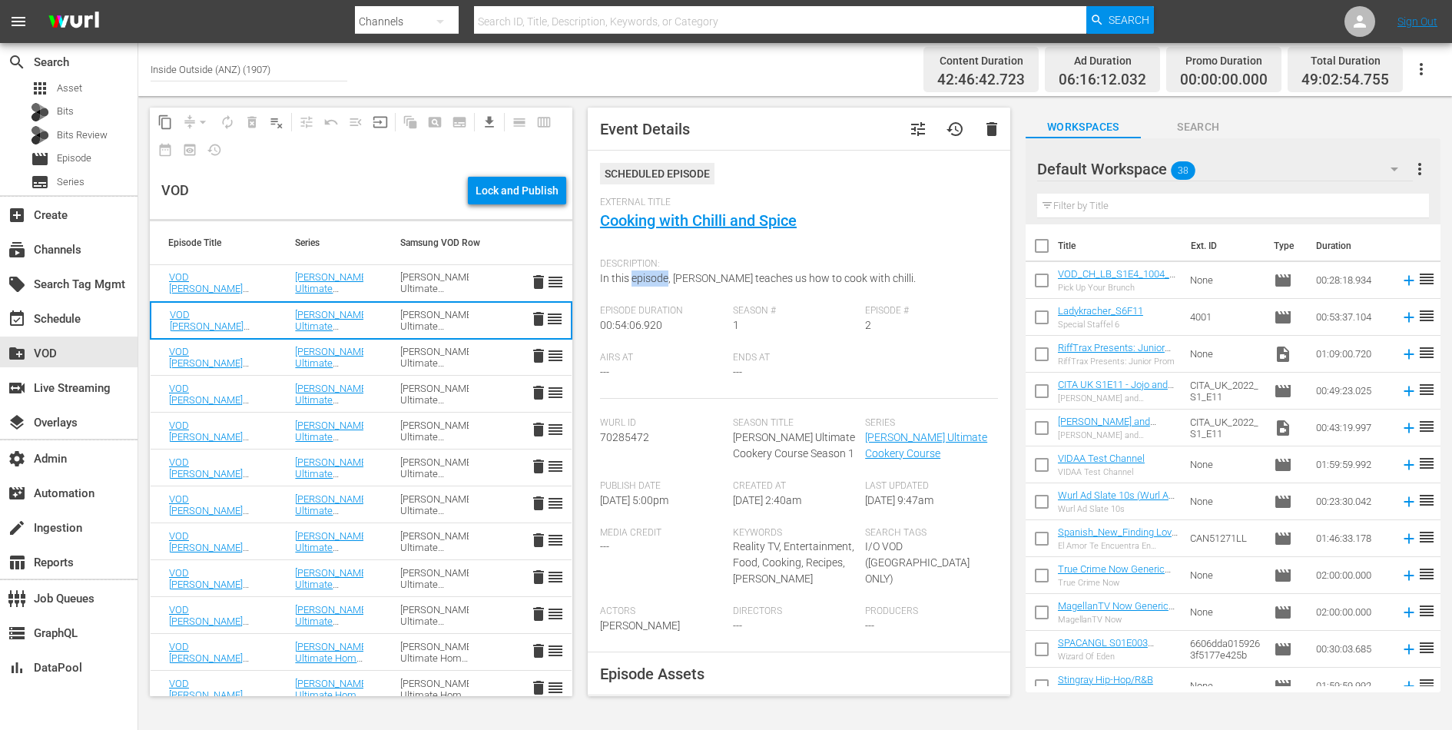
click at [646, 284] on span "In this episode, Gordon teaches us how to cook with chilli." at bounding box center [758, 278] width 316 height 12
copy span "In this episode, Gordon teaches us how to cook with chilli."
click at [420, 350] on div "Gordon Ramsay’s Ultimate Cookery Course Season 1" at bounding box center [434, 357] width 68 height 23
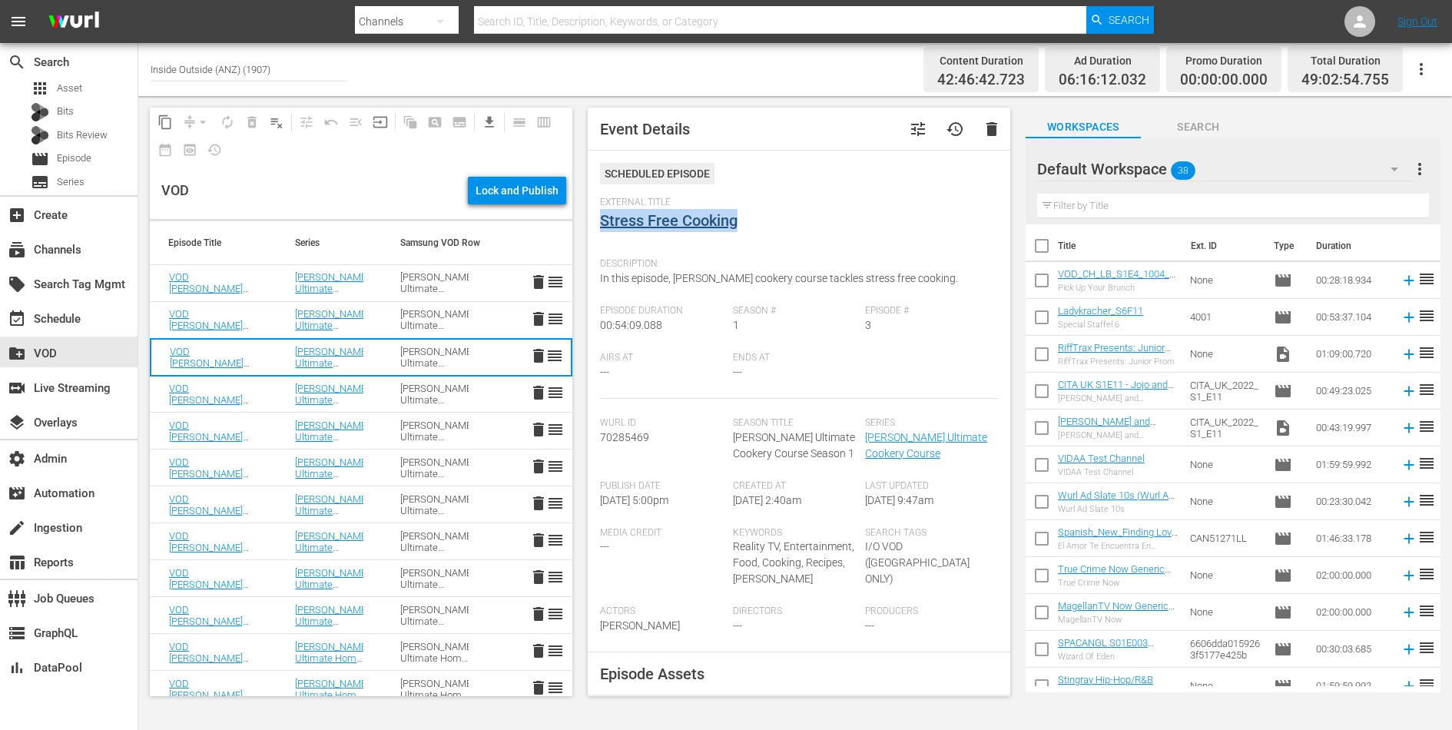
drag, startPoint x: 749, startPoint y: 221, endPoint x: 602, endPoint y: 217, distance: 146.9
click at [602, 217] on div "External Title Stress Free Cooking" at bounding box center [799, 224] width 398 height 54
copy link "Stress Free Cooking"
click at [639, 279] on span "In this episode, Gordon’s cookery course tackles stress free cooking." at bounding box center [779, 278] width 358 height 12
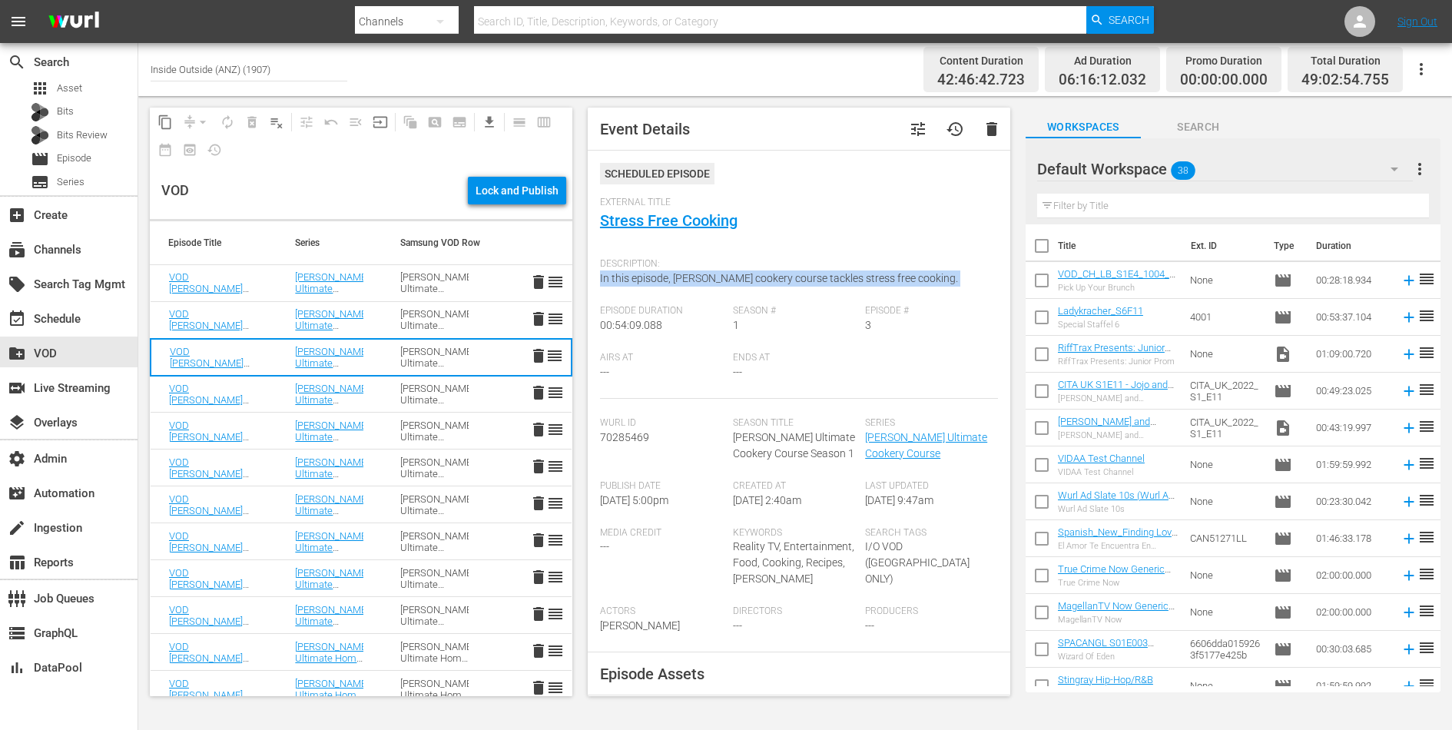
click at [639, 279] on span "In this episode, Gordon’s cookery course tackles stress free cooking." at bounding box center [779, 278] width 358 height 12
copy span "In this episode, Gordon’s cookery course tackles stress free cooking."
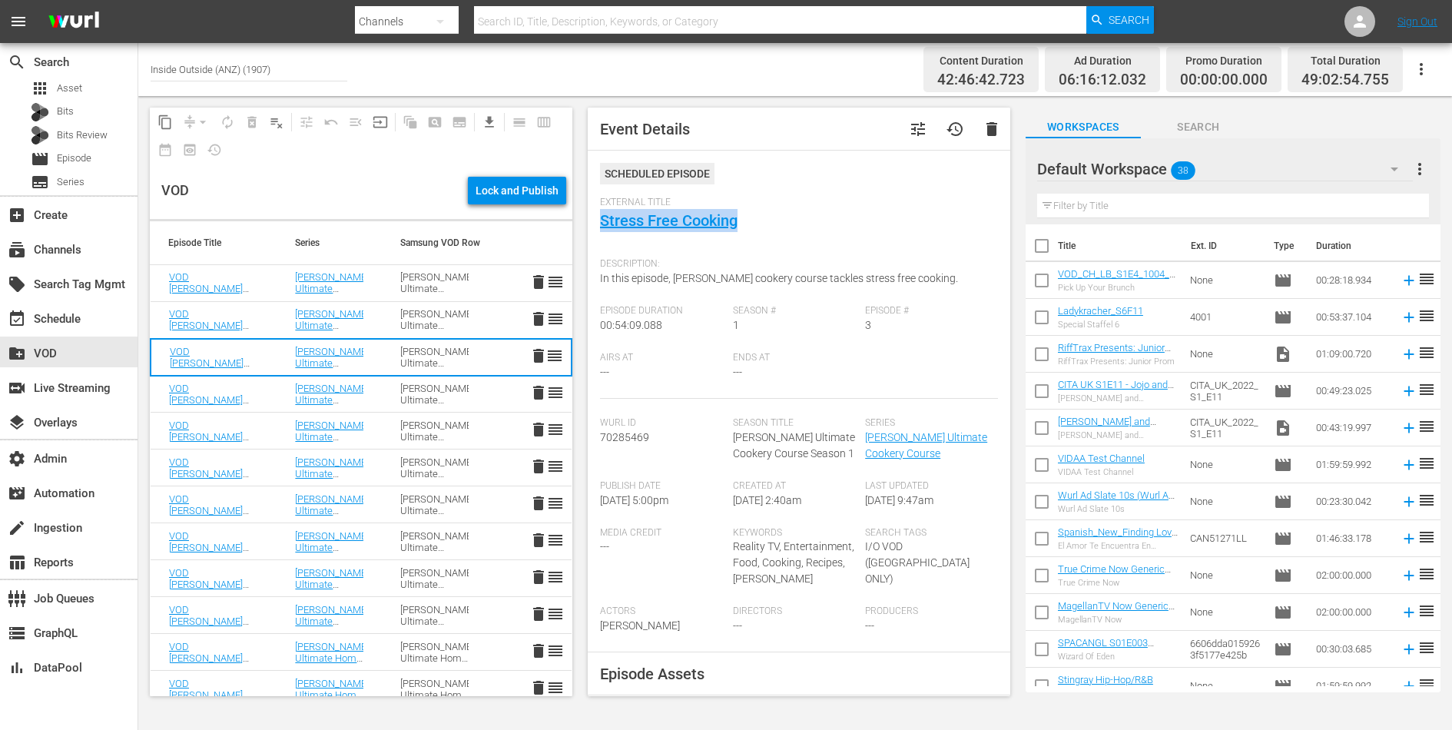
click at [383, 390] on td "Gordon Ramsay’s Ultimate Cookery Course Season 1" at bounding box center [434, 394] width 105 height 37
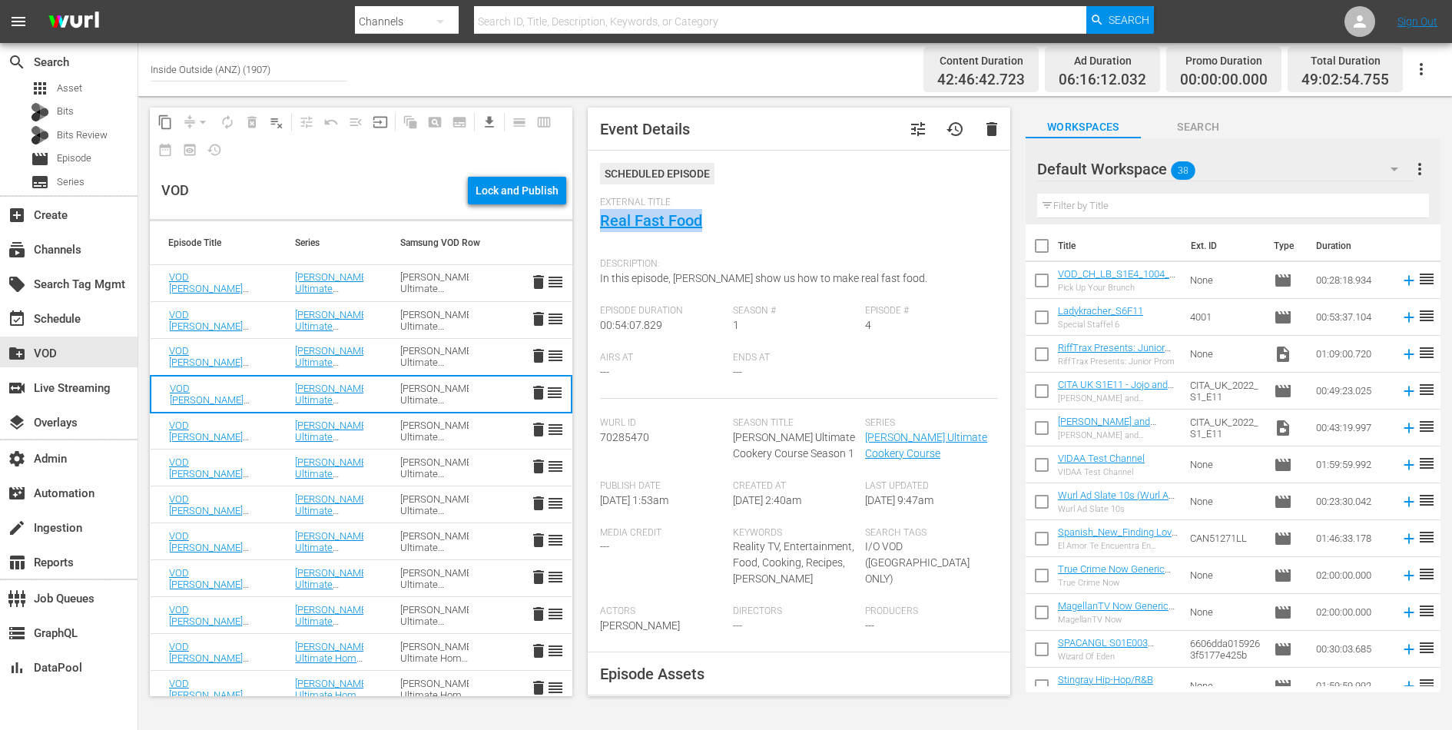
drag, startPoint x: 717, startPoint y: 222, endPoint x: 597, endPoint y: 221, distance: 119.9
click at [597, 221] on div "Event Details tune history delete Scheduled Episode External Title Real Fast Fo…" at bounding box center [799, 402] width 423 height 589
copy link "Real Fast Food"
click at [675, 277] on span "In this episode, Gordon show us how to make real fast food." at bounding box center [763, 278] width 327 height 12
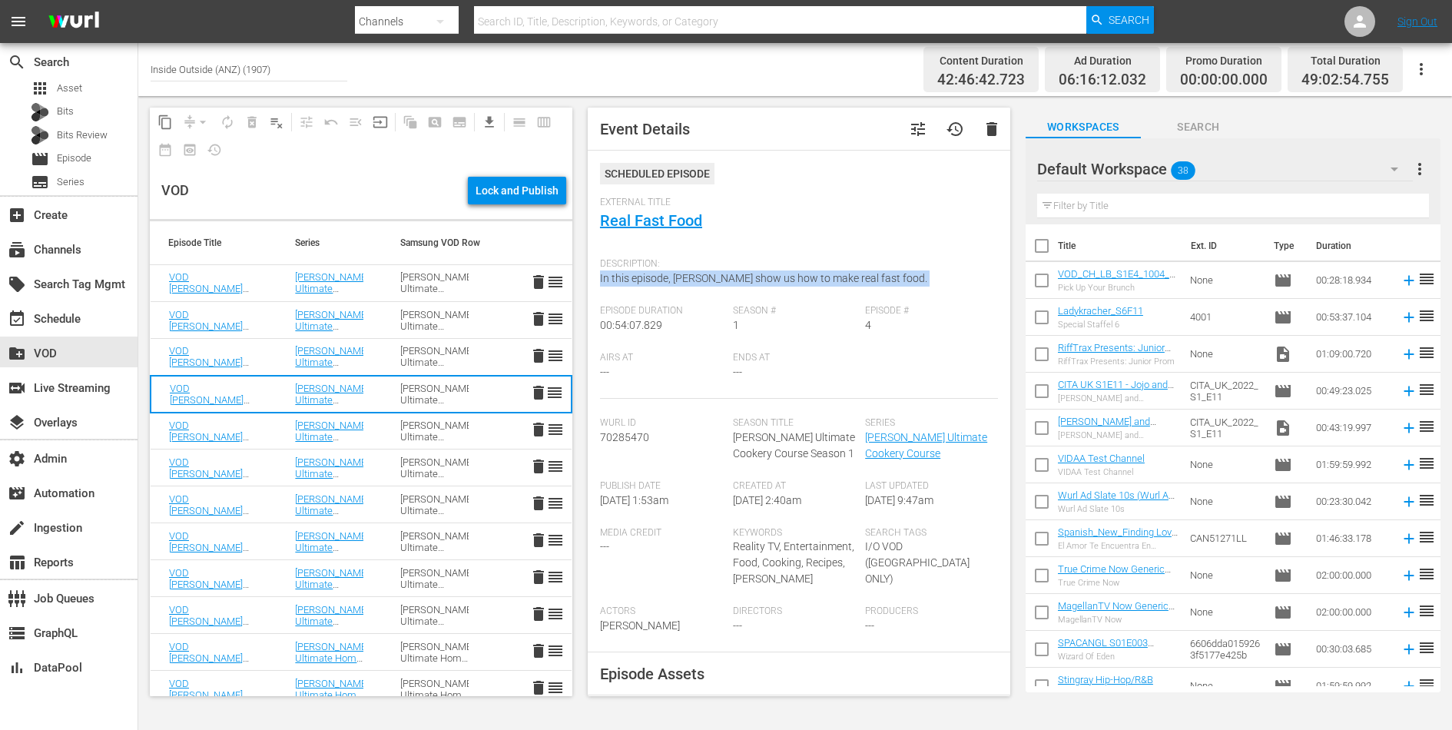
click at [675, 277] on span "In this episode, Gordon show us how to make real fast food." at bounding box center [763, 278] width 327 height 12
click at [398, 424] on td "Gordon Ramsay’s Ultimate Cookery Course Season 1" at bounding box center [434, 431] width 105 height 37
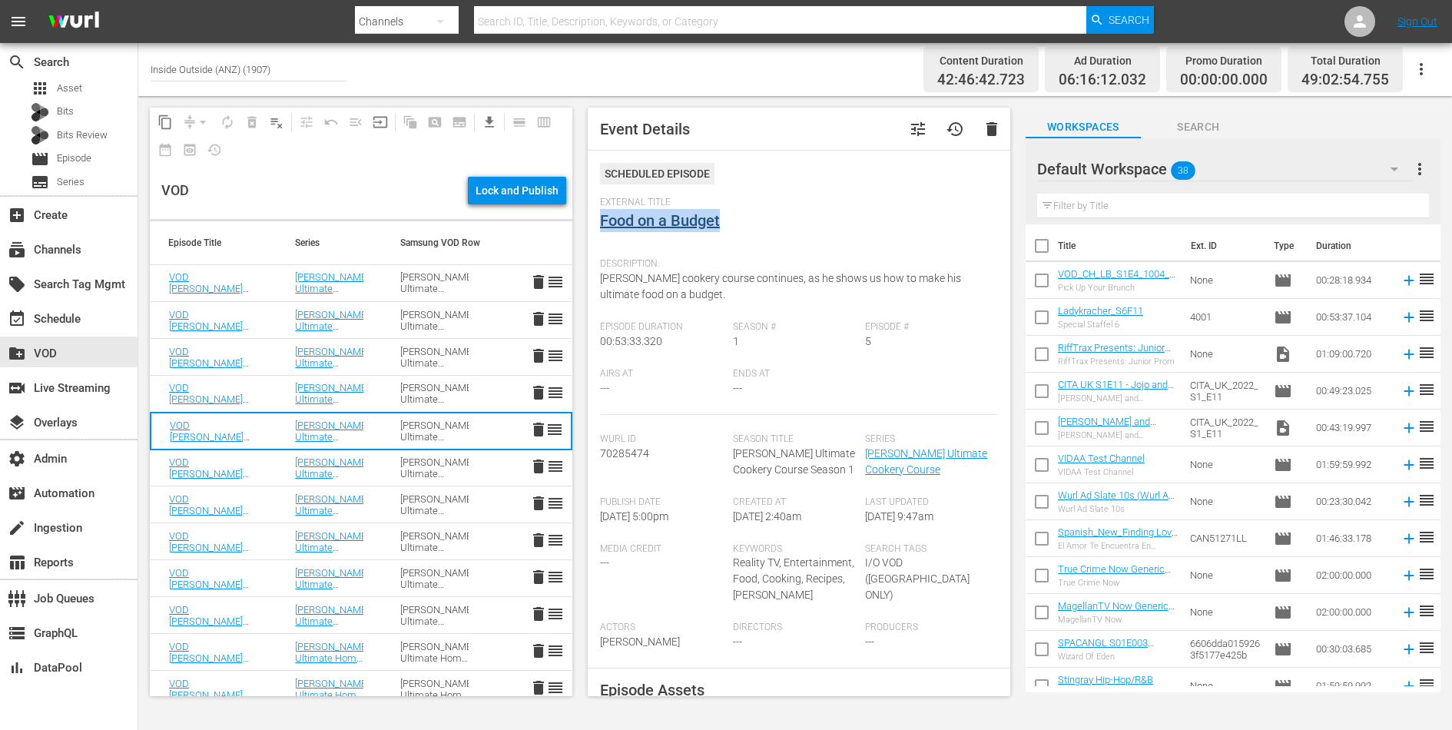
drag, startPoint x: 725, startPoint y: 214, endPoint x: 602, endPoint y: 216, distance: 123.0
click at [602, 216] on div "External Title Food on a Budget" at bounding box center [799, 224] width 398 height 54
click at [781, 277] on span "Gordon’s cookery course continues, as he shows us how to make his ultimate food…" at bounding box center [780, 286] width 361 height 28
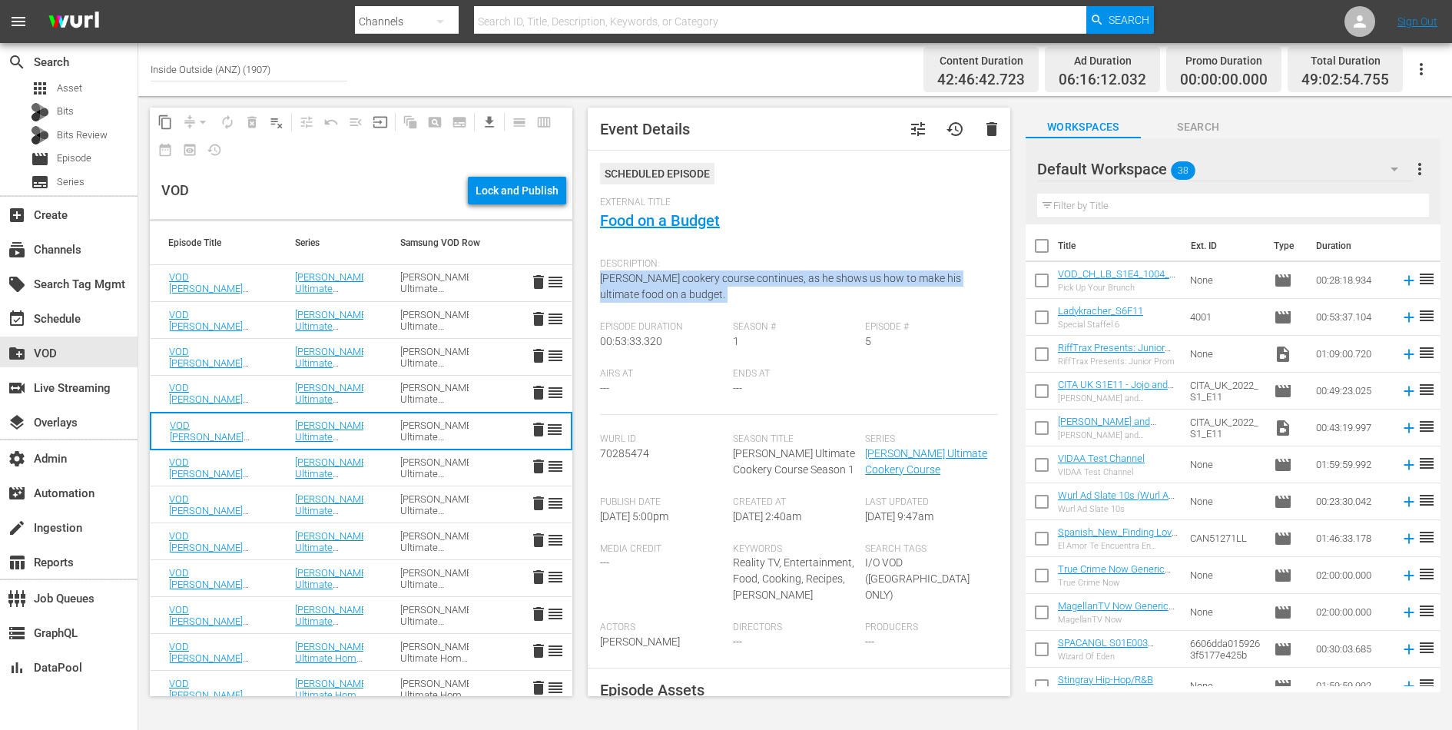
click at [781, 277] on span "Gordon’s cookery course continues, as he shows us how to make his ultimate food…" at bounding box center [780, 286] width 361 height 28
click at [402, 464] on div "Gordon Ramsay’s Ultimate Cookery Course Season 1" at bounding box center [434, 467] width 68 height 23
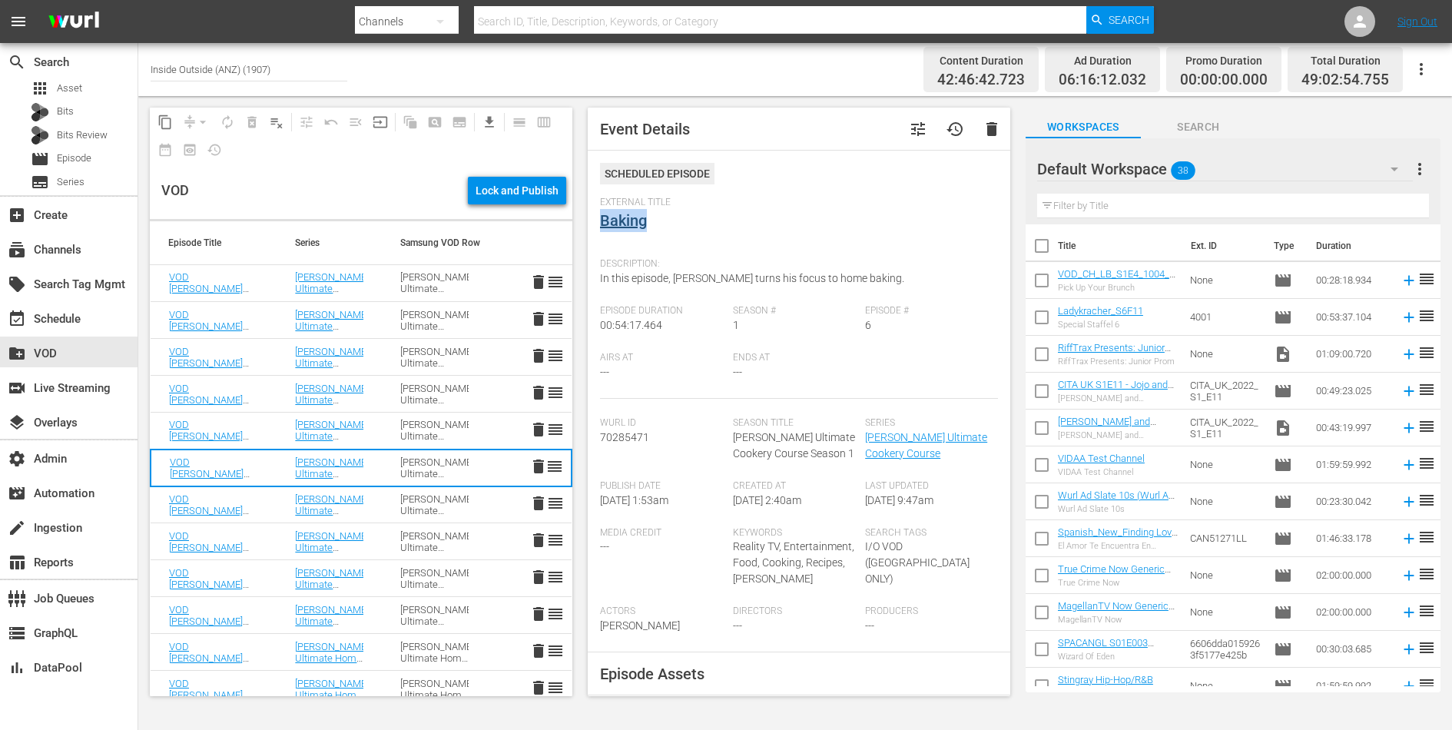
drag, startPoint x: 665, startPoint y: 223, endPoint x: 602, endPoint y: 223, distance: 62.2
click at [602, 223] on div "External Title Baking" at bounding box center [799, 224] width 398 height 54
click at [687, 272] on span "In this episode, Gordon turns his focus to home baking." at bounding box center [752, 278] width 304 height 12
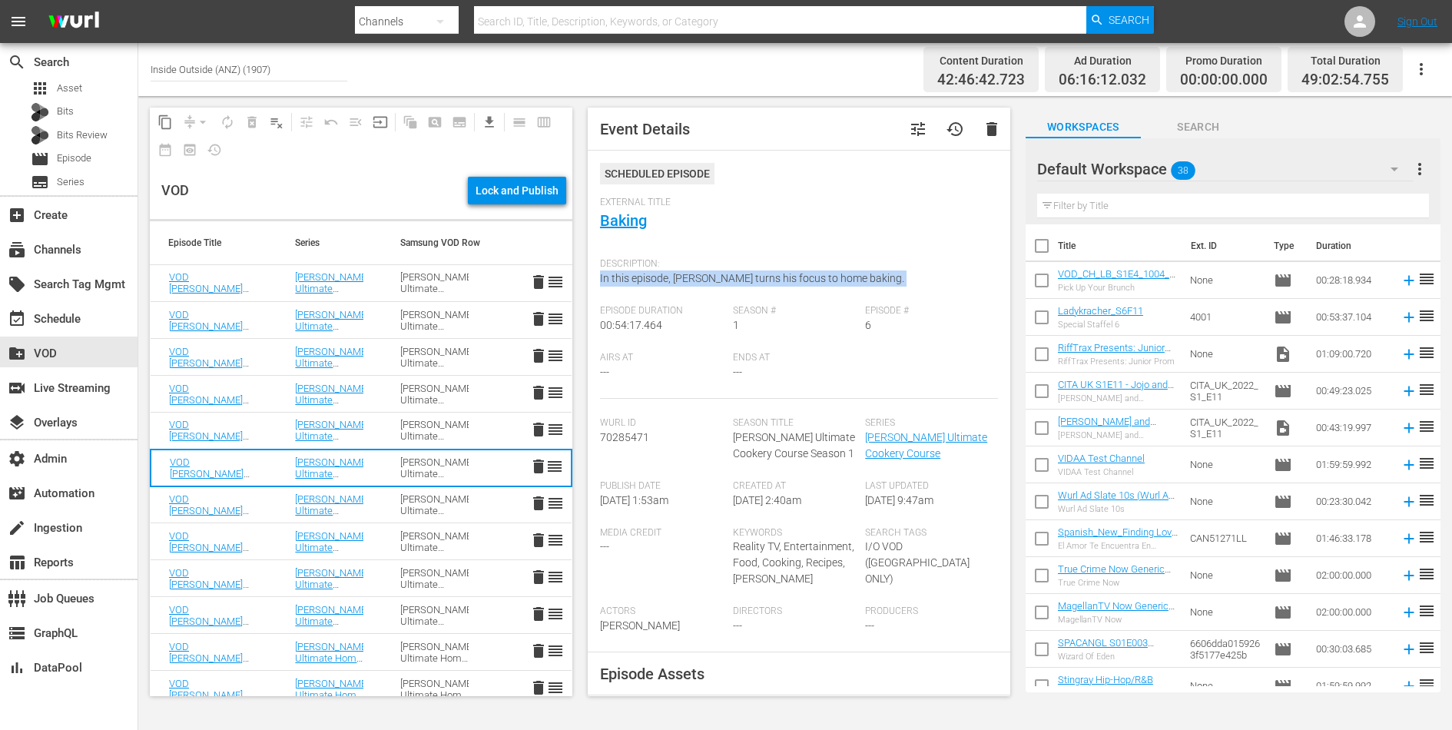
click at [408, 500] on div "Gordon Ramsay’s Ultimate Cookery Course Season 1" at bounding box center [434, 504] width 68 height 23
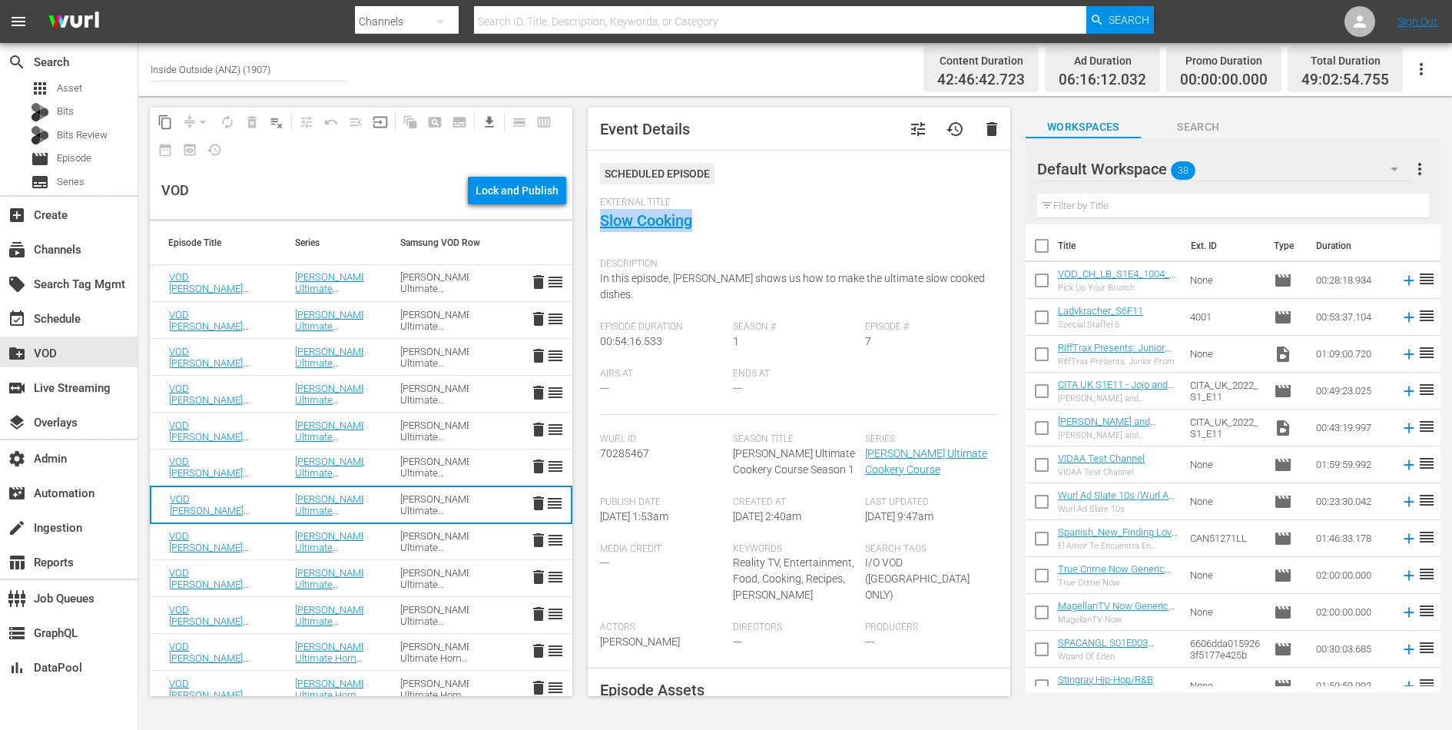
drag, startPoint x: 708, startPoint y: 221, endPoint x: 599, endPoint y: 221, distance: 109.1
click at [599, 221] on div "Event Details tune history delete Scheduled Episode External Title Slow Cooking…" at bounding box center [799, 402] width 423 height 589
click at [742, 282] on span "In this episode, Gordon shows us how to make the ultimate slow cooked dishes." at bounding box center [792, 286] width 385 height 28
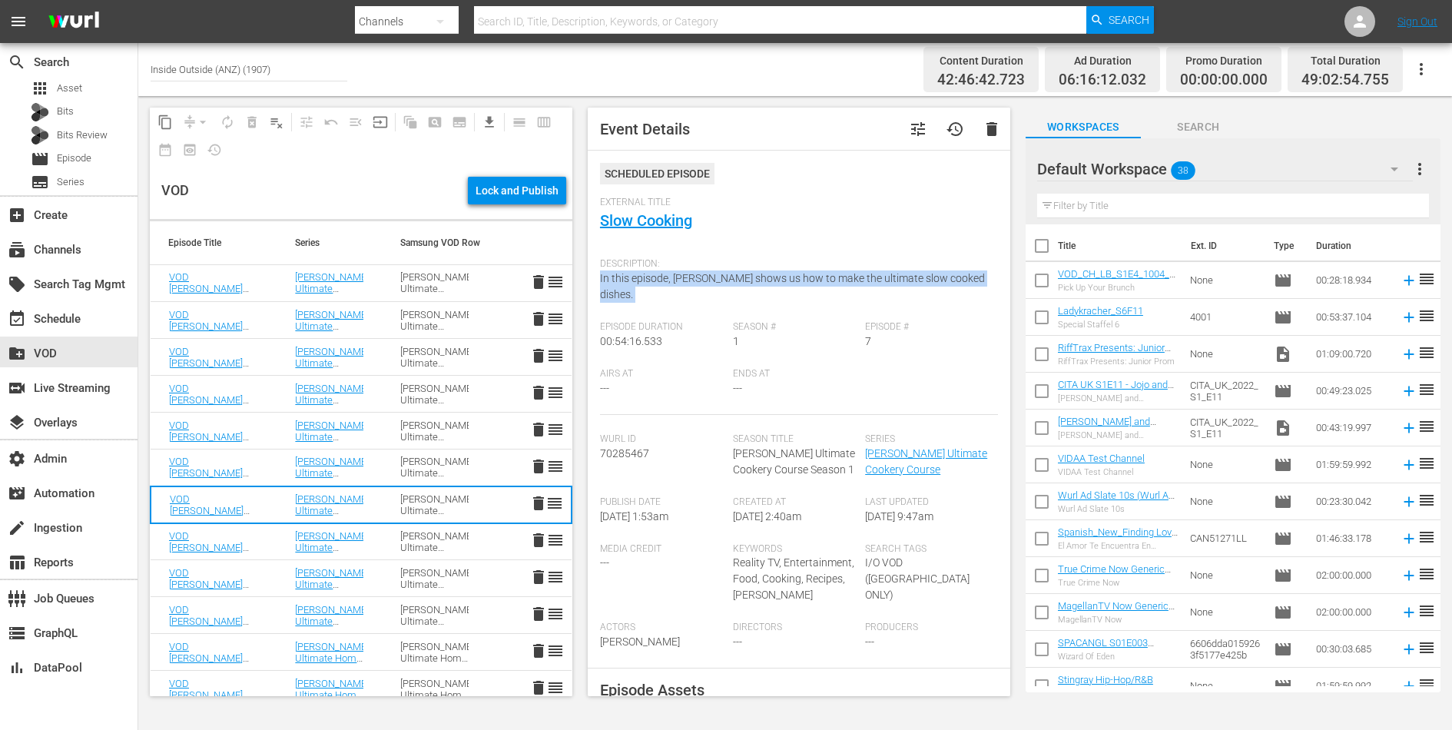
click at [742, 282] on span "In this episode, Gordon shows us how to make the ultimate slow cooked dishes." at bounding box center [792, 286] width 385 height 28
click at [380, 545] on td "Gordon Ramsay’s Ultimate Cookery Course" at bounding box center [329, 541] width 105 height 37
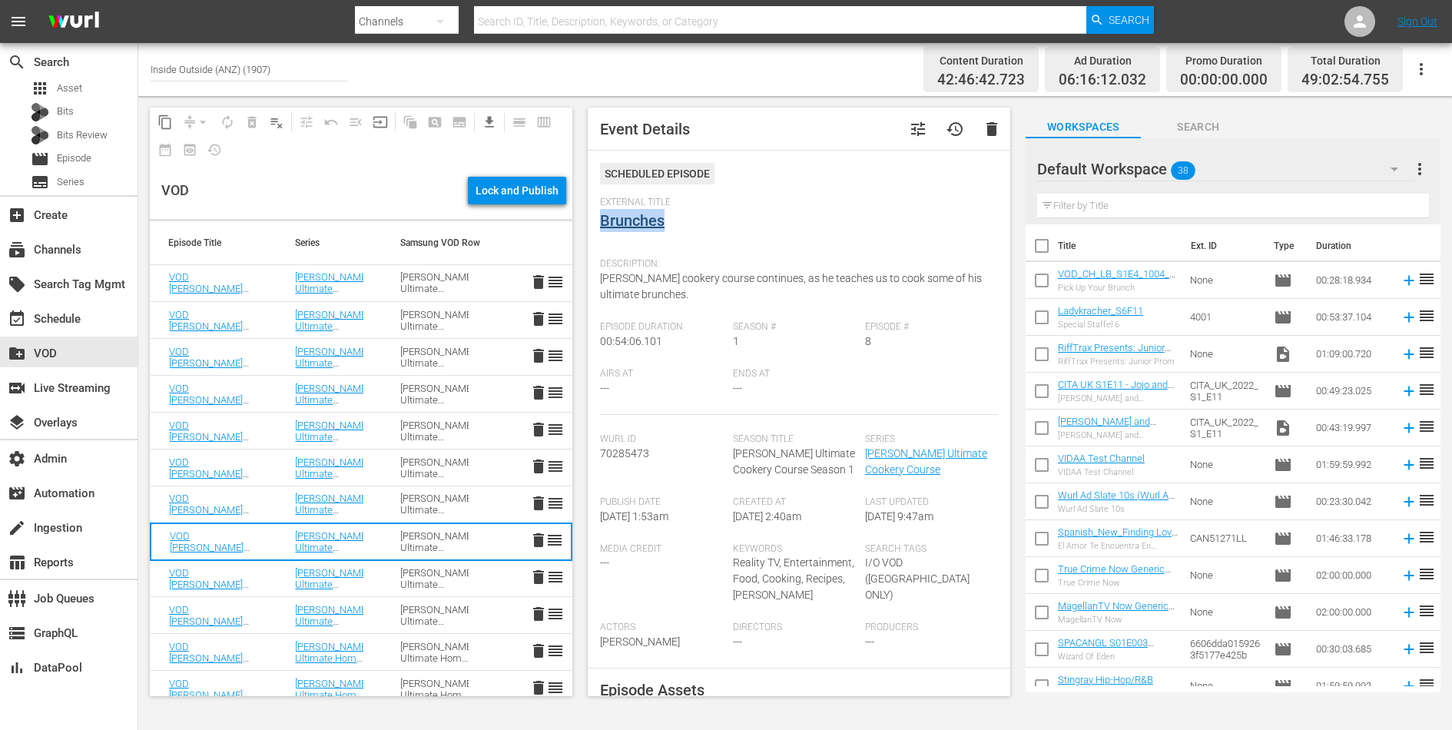
drag, startPoint x: 674, startPoint y: 217, endPoint x: 603, endPoint y: 218, distance: 70.7
click at [603, 218] on div "External Title Brunches" at bounding box center [799, 224] width 398 height 54
click at [659, 278] on span "Gordon's cookery course continues, as he teaches us to cook some of his ultimat…" at bounding box center [791, 286] width 382 height 28
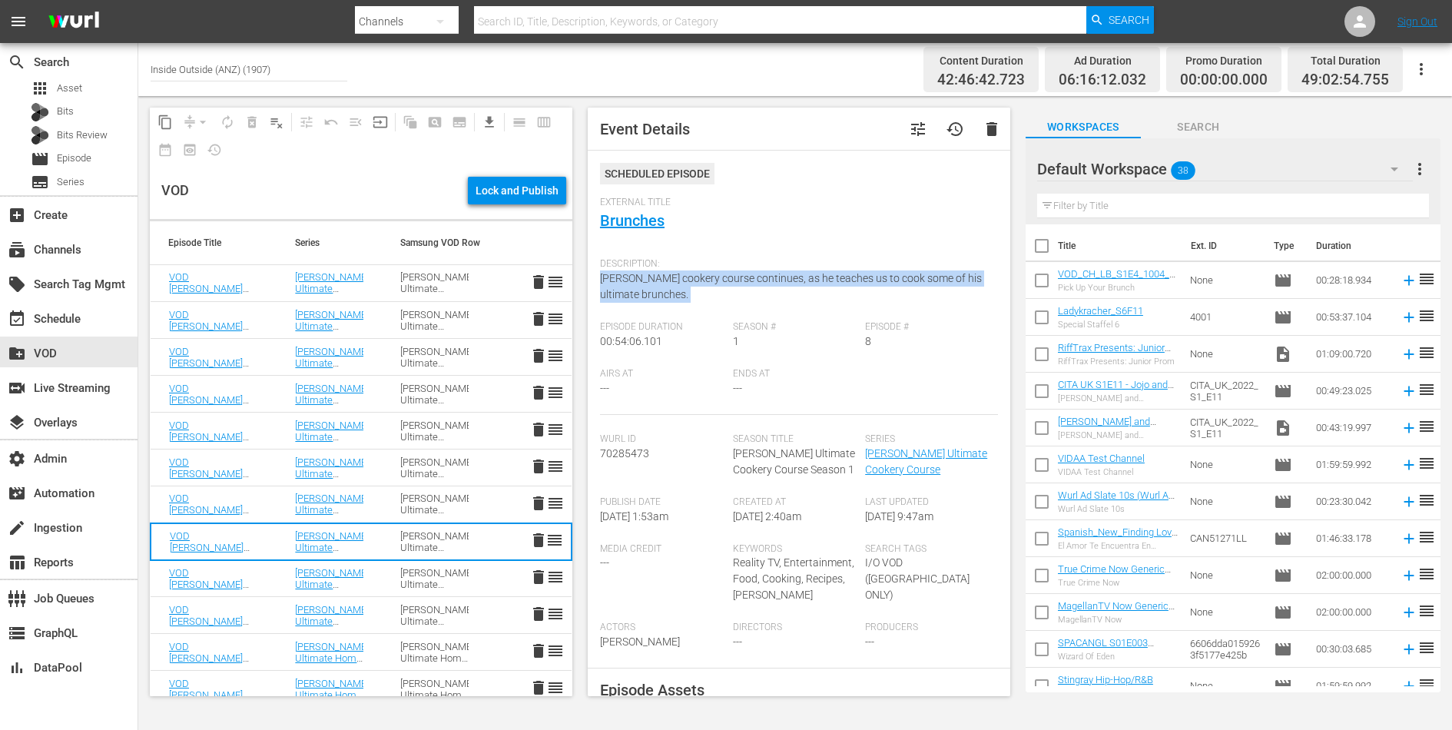
click at [659, 278] on span "Gordon's cookery course continues, as he teaches us to cook some of his ultimat…" at bounding box center [791, 286] width 382 height 28
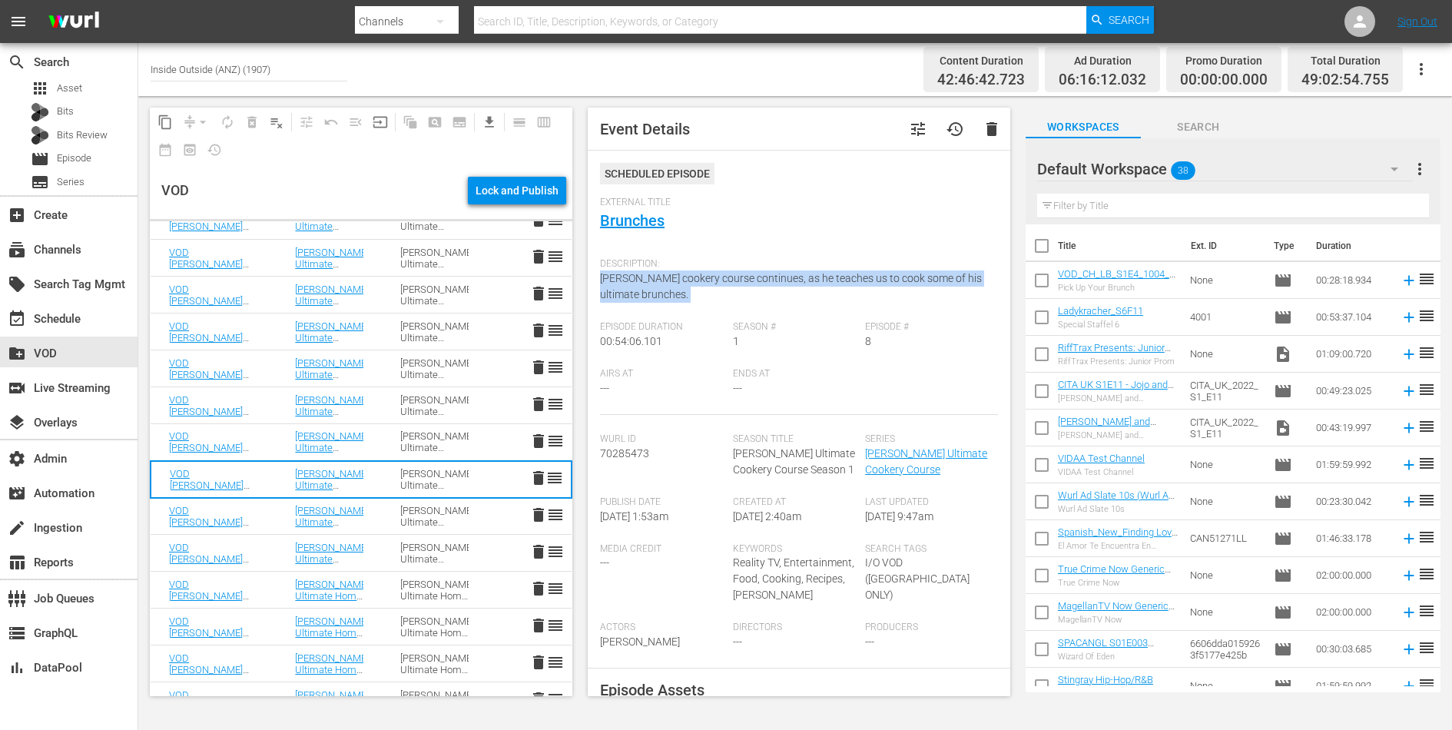
scroll to position [78, 0]
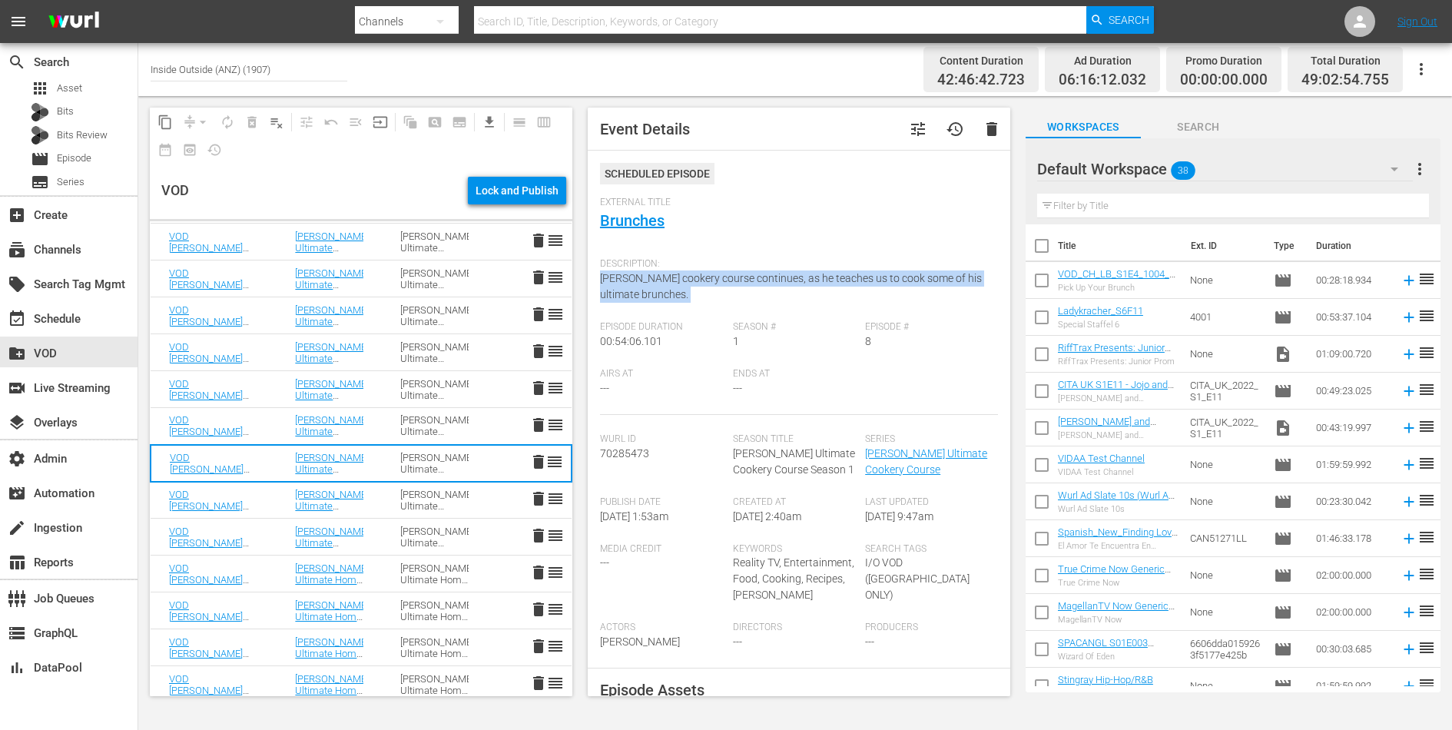
click at [413, 495] on div "Gordon Ramsay’s Ultimate Cookery Course Season 1" at bounding box center [434, 500] width 68 height 23
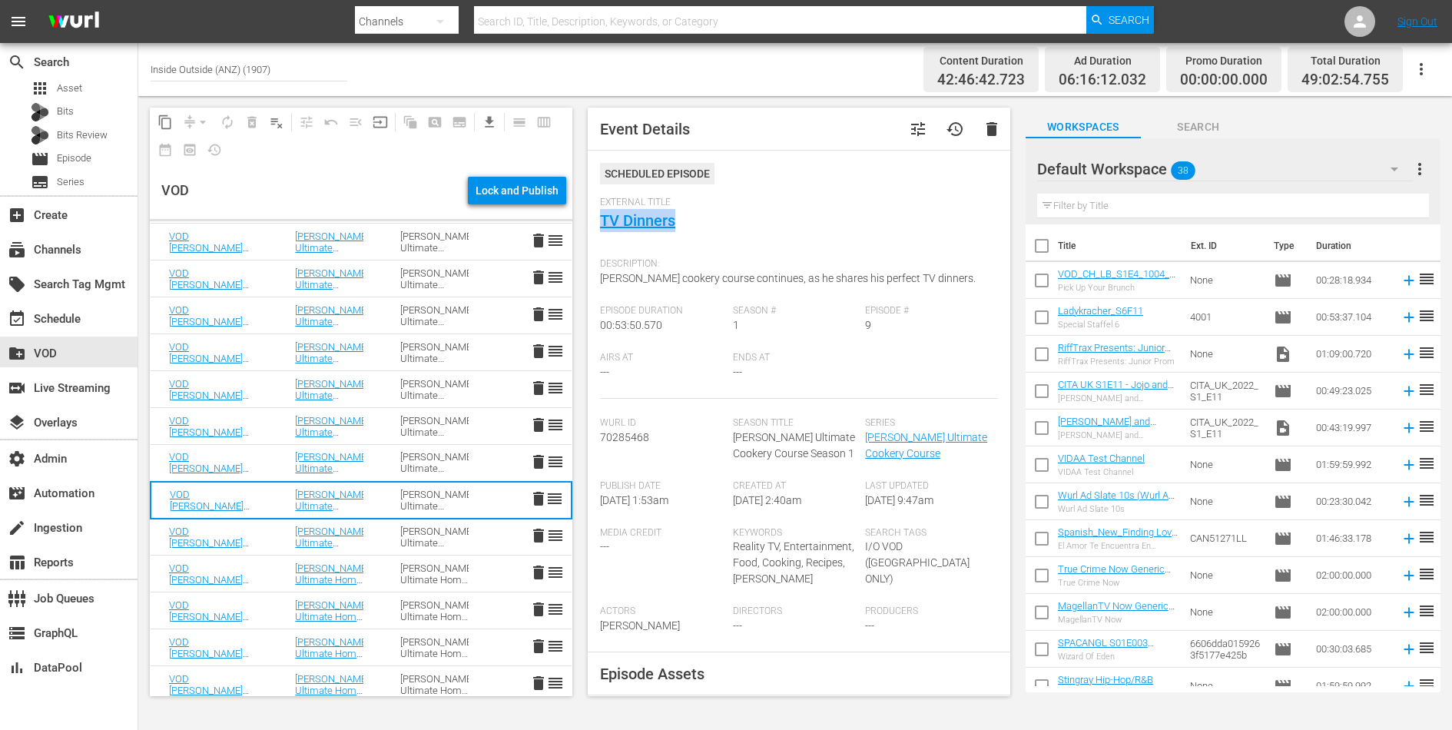
drag, startPoint x: 685, startPoint y: 221, endPoint x: 595, endPoint y: 221, distance: 89.9
click at [595, 221] on div "Event Details tune history delete Scheduled Episode External Title TV Dinners D…" at bounding box center [799, 402] width 423 height 589
click at [778, 284] on span "Gordon's cookery course continues, as he shares his perfect TV dinners." at bounding box center [788, 278] width 376 height 12
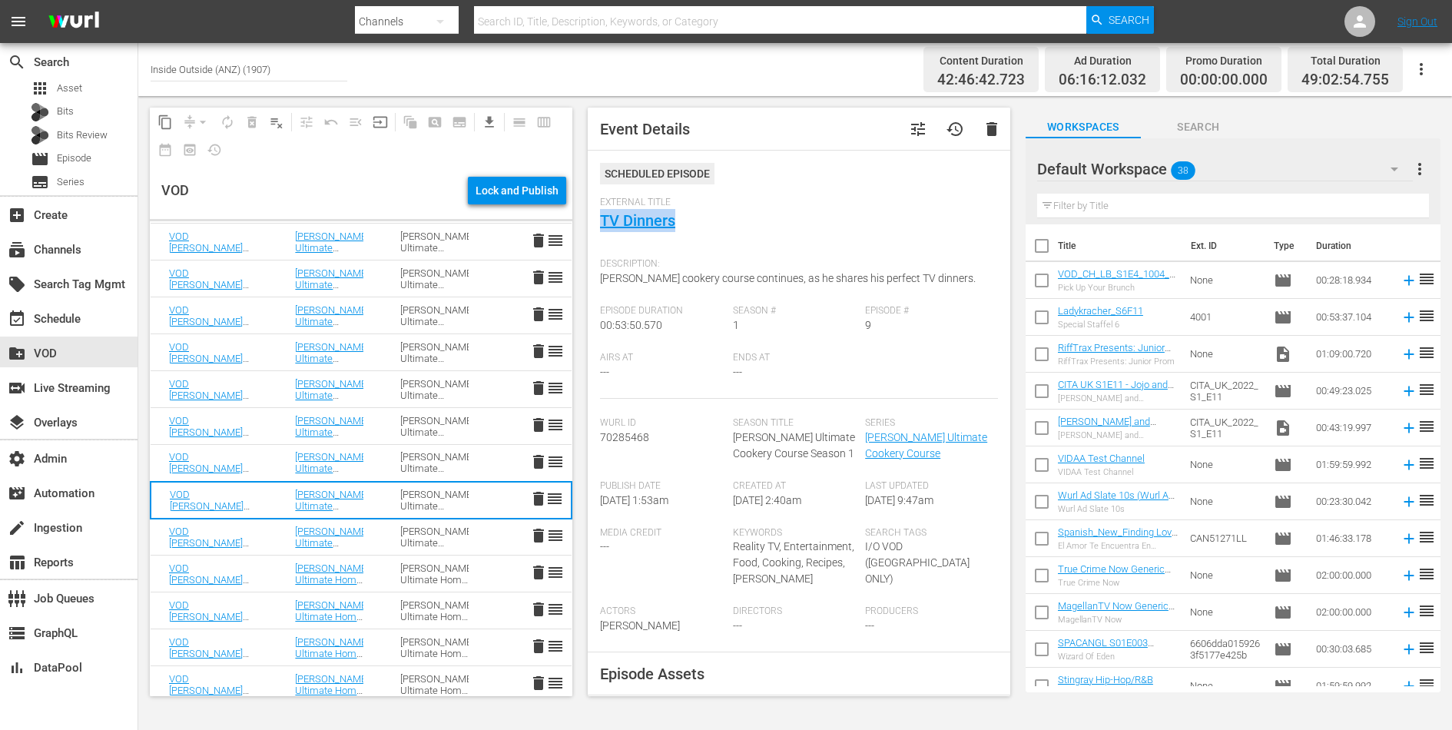
click at [391, 533] on td "Gordon Ramsay’s Ultimate Cookery Course Season 1" at bounding box center [434, 537] width 105 height 37
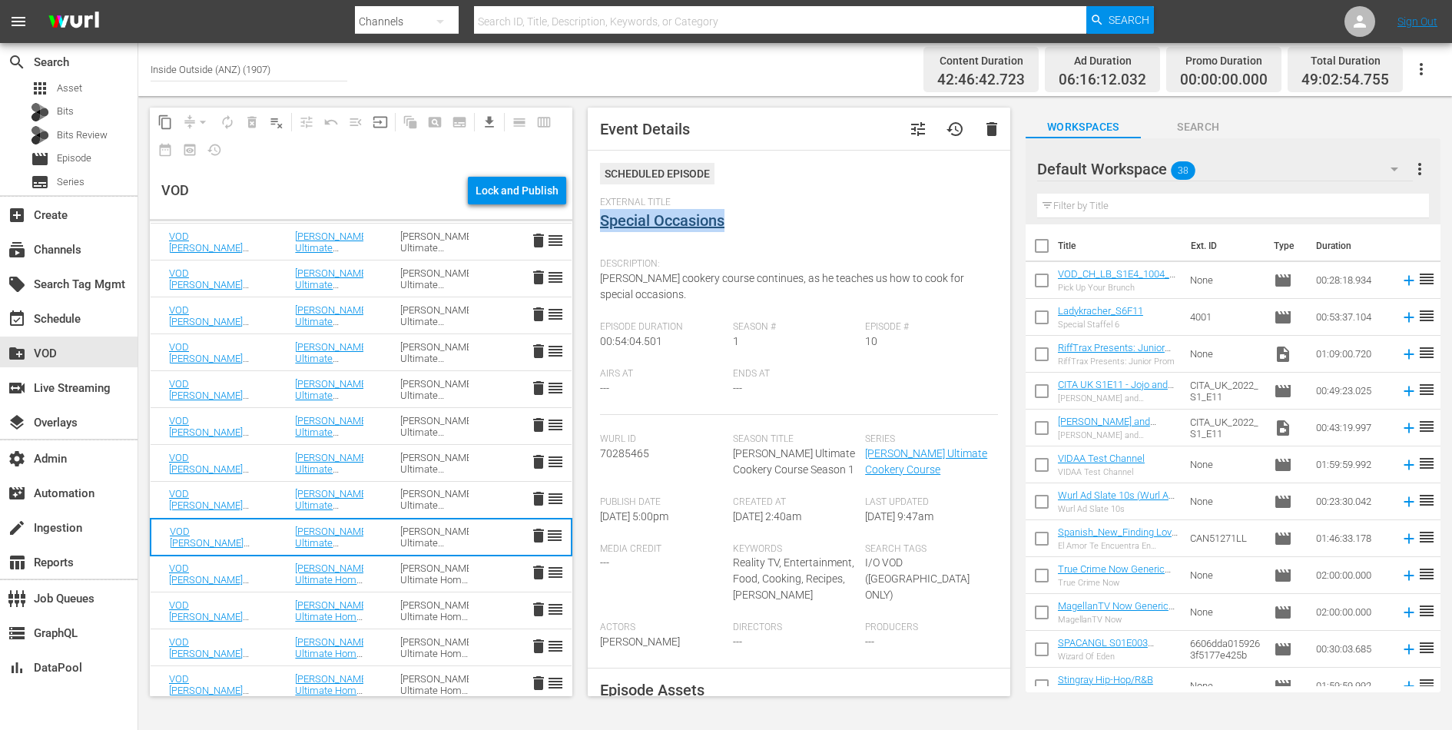
drag, startPoint x: 731, startPoint y: 223, endPoint x: 602, endPoint y: 222, distance: 128.3
click at [602, 222] on div "External Title Special Occasions" at bounding box center [799, 224] width 398 height 54
click at [843, 280] on span "Gordon's cookery course continues, as he teaches us how to cook for special occ…" at bounding box center [782, 286] width 364 height 28
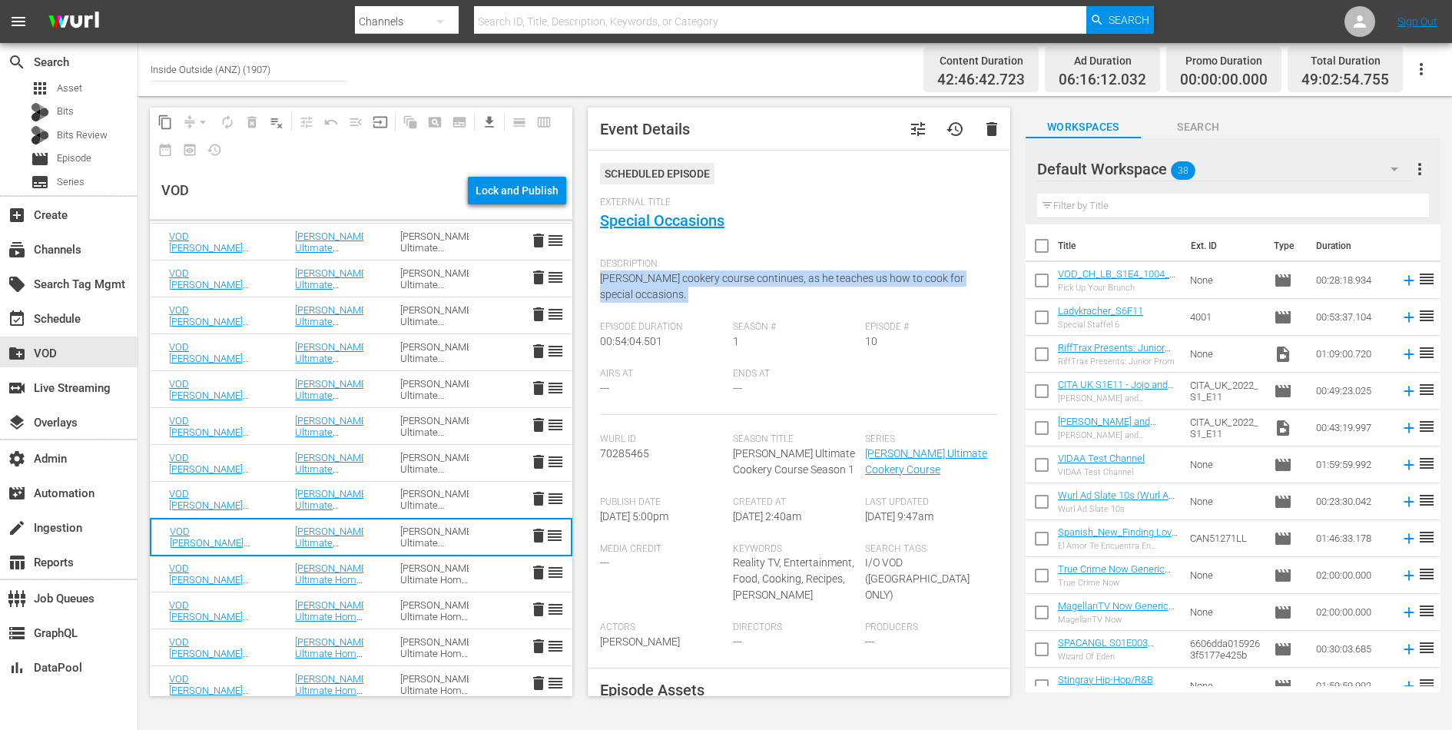
click at [843, 280] on span "Gordon's cookery course continues, as he teaches us how to cook for special occ…" at bounding box center [782, 286] width 364 height 28
click at [375, 580] on td "Gordon Ramsay’s Ultimate Home Cooking" at bounding box center [329, 574] width 105 height 37
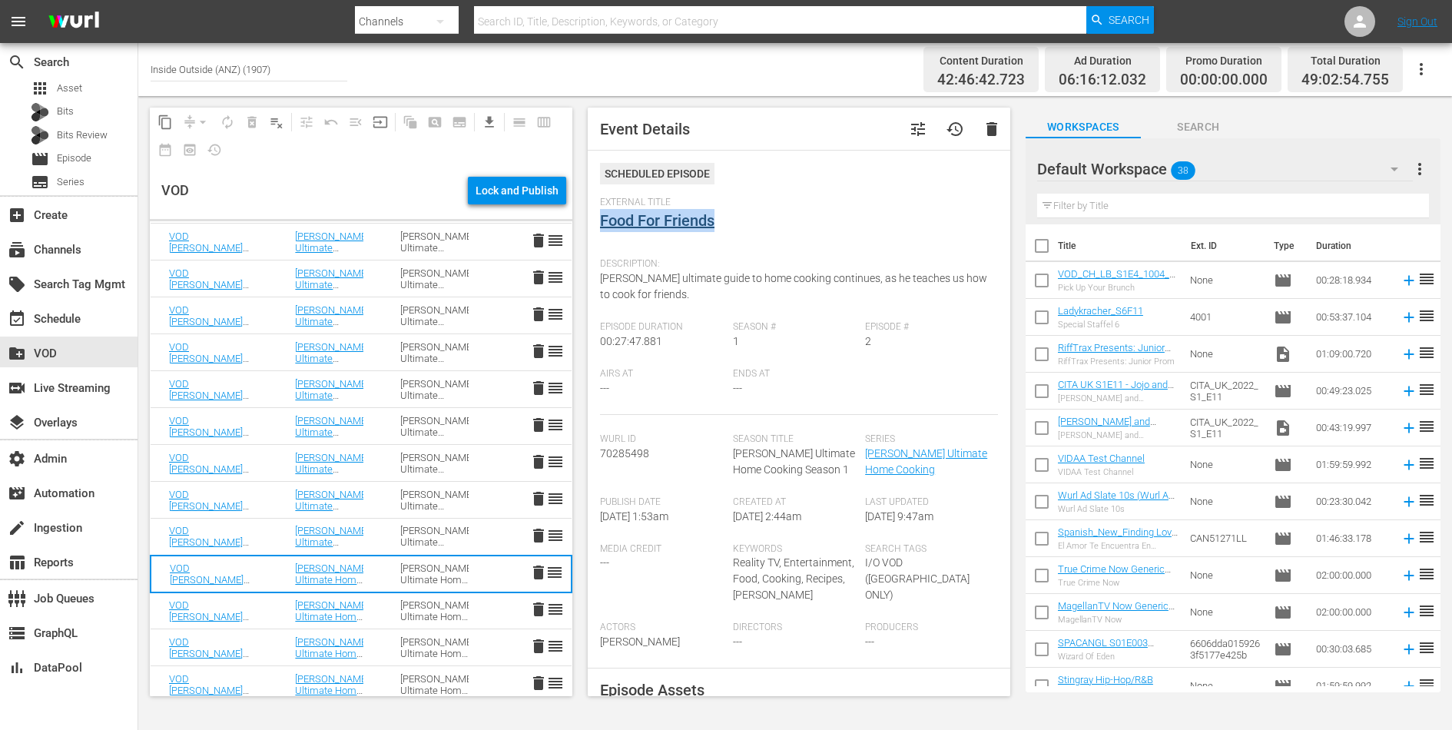
drag, startPoint x: 727, startPoint y: 211, endPoint x: 602, endPoint y: 211, distance: 124.5
click at [602, 211] on div "External Title Food For Friends" at bounding box center [799, 224] width 398 height 54
click at [743, 279] on span "Gordon’s ultimate guide to home cooking continues, as he teaches us how to cook…" at bounding box center [793, 286] width 387 height 28
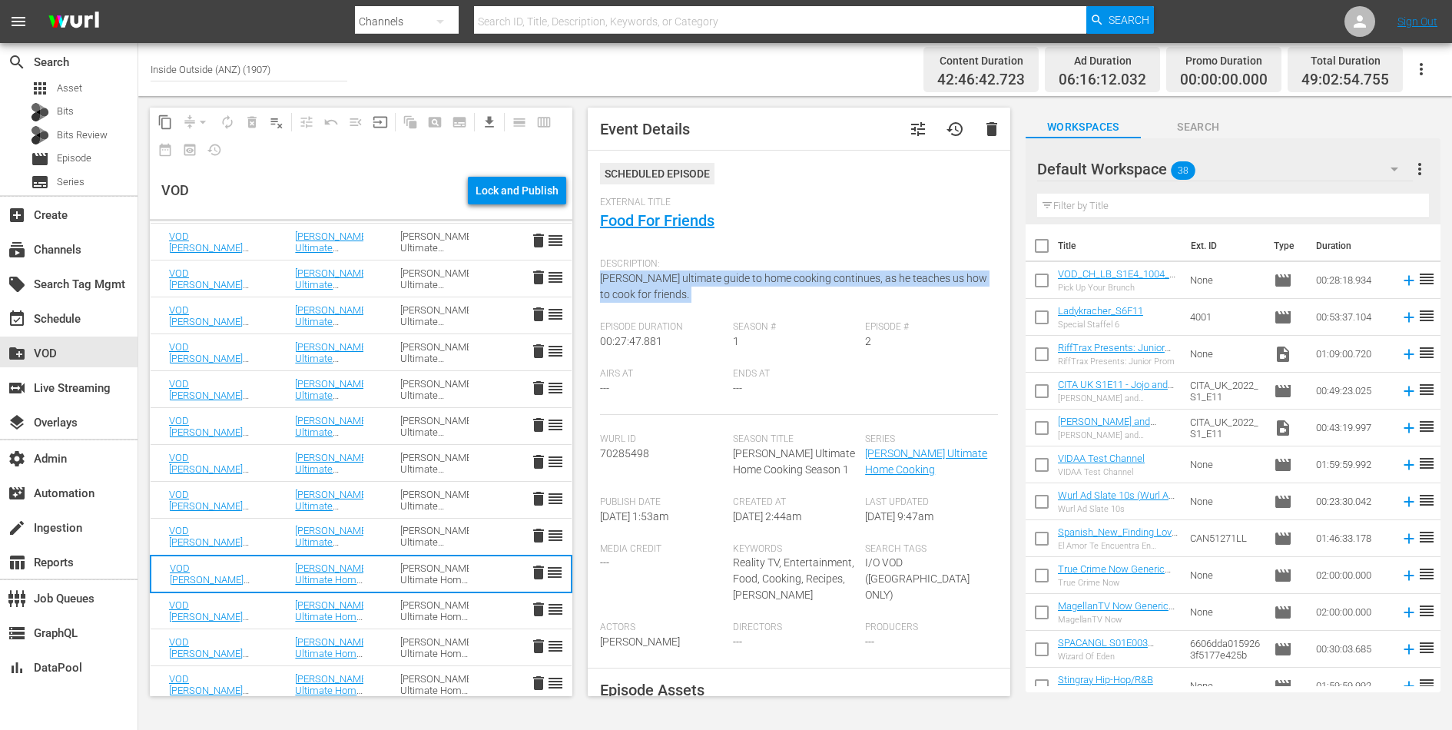
click at [743, 279] on span "Gordon’s ultimate guide to home cooking continues, as he teaches us how to cook…" at bounding box center [793, 286] width 387 height 28
click at [390, 607] on td "Gordon Ramsay’s Ultimate Home Cooking Season 1" at bounding box center [434, 610] width 105 height 37
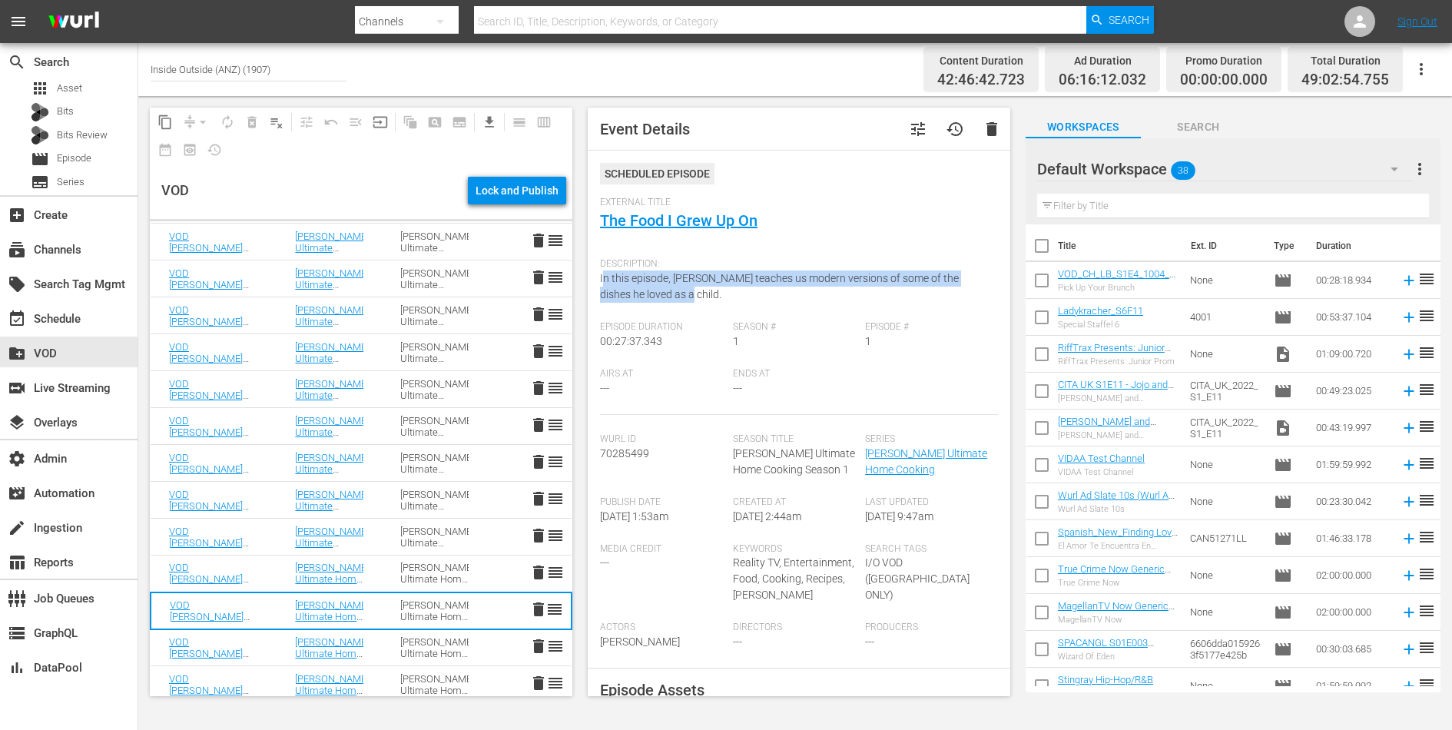
drag, startPoint x: 659, startPoint y: 297, endPoint x: 604, endPoint y: 286, distance: 55.6
click at [604, 286] on div "Description: In this episode, Gordon teaches us modern versions of some of the …" at bounding box center [799, 286] width 398 height 71
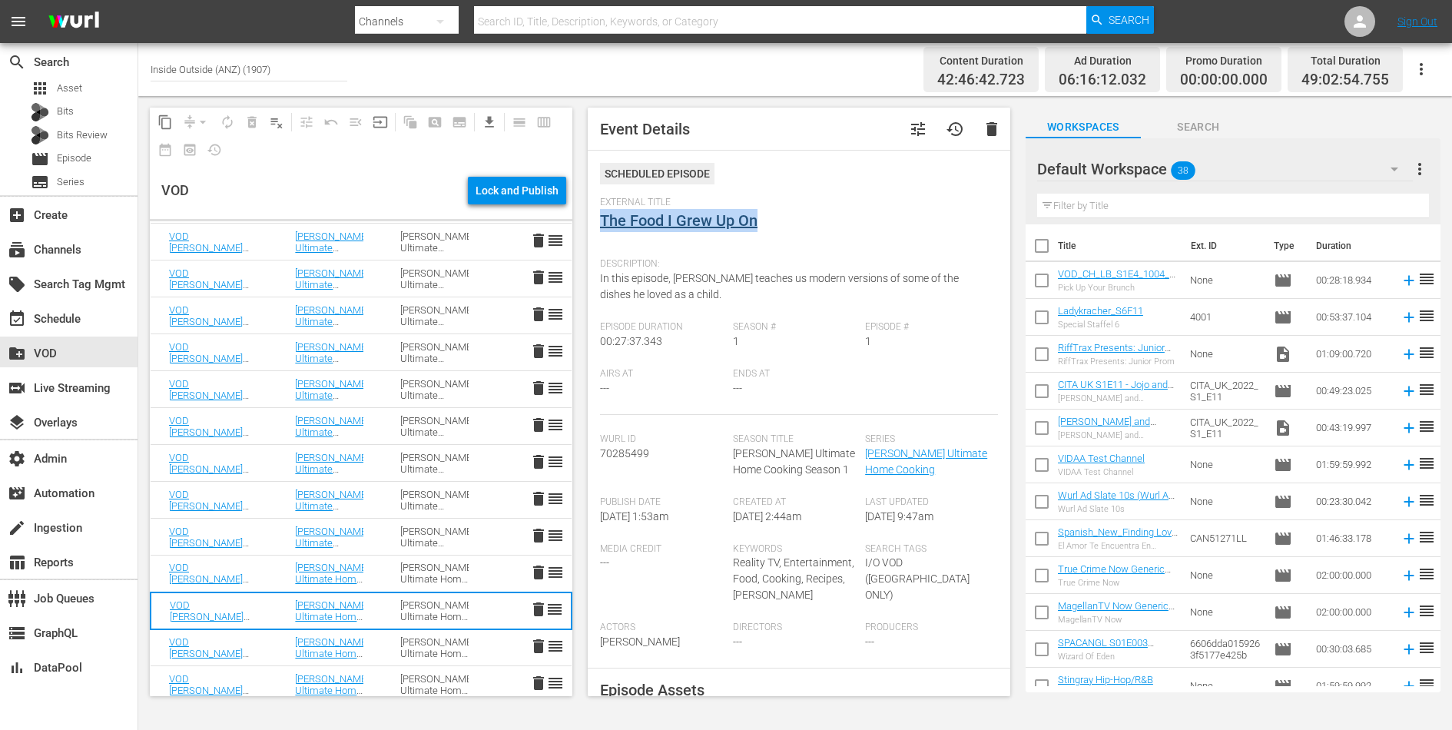
drag, startPoint x: 768, startPoint y: 221, endPoint x: 602, endPoint y: 219, distance: 165.2
click at [602, 219] on div "External Title The Food I Grew Up On" at bounding box center [799, 224] width 398 height 54
click at [762, 275] on span "In this episode, Gordon teaches us modern versions of some of the dishes he lov…" at bounding box center [779, 286] width 359 height 28
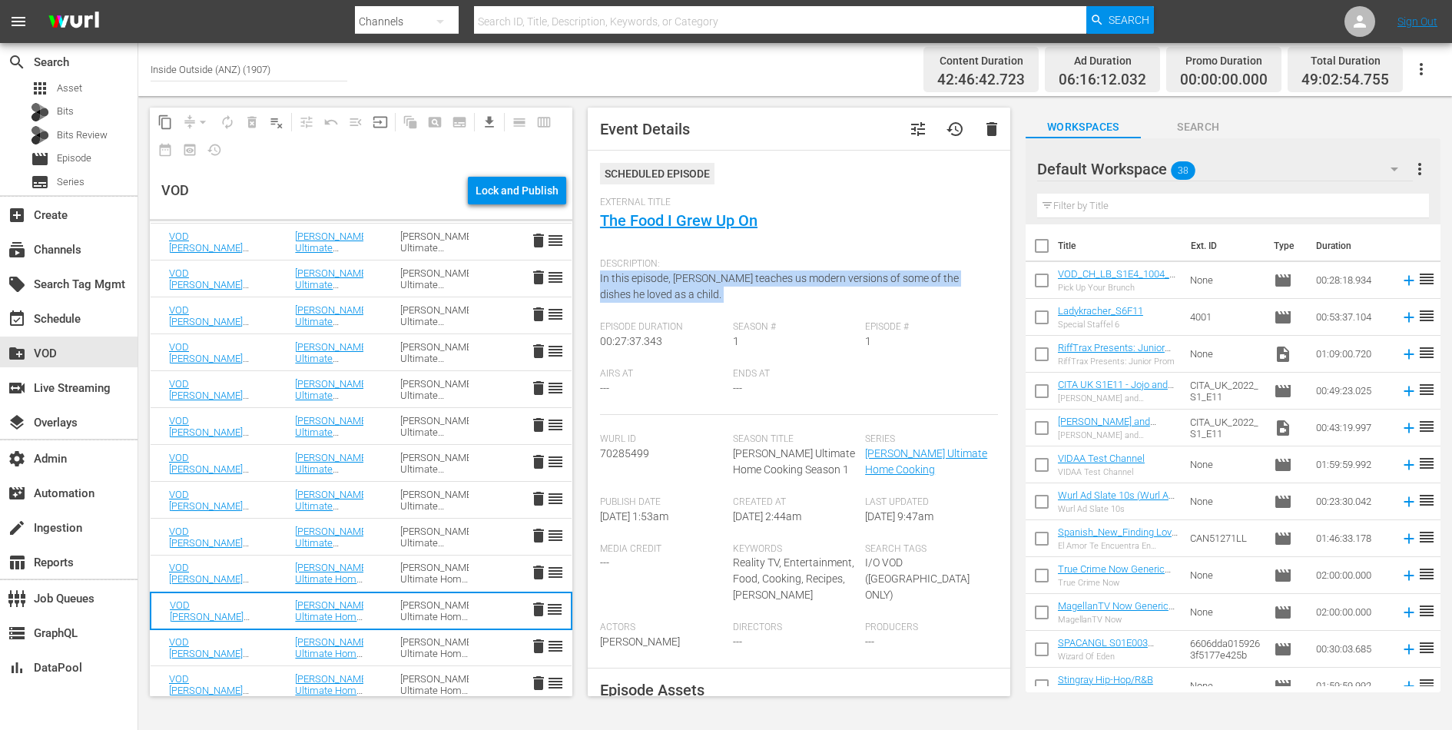
click at [762, 275] on span "In this episode, Gordon teaches us modern versions of some of the dishes he lov…" at bounding box center [779, 286] width 359 height 28
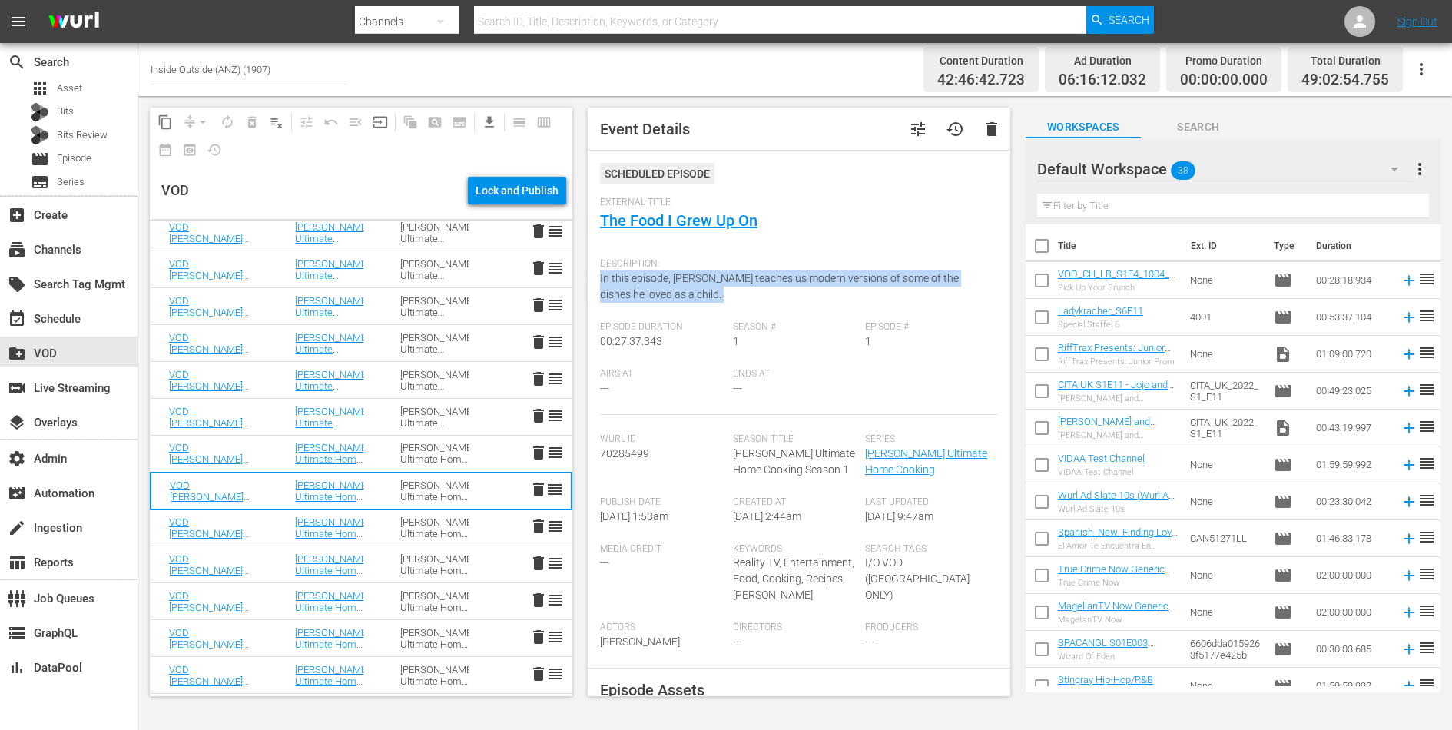
scroll to position [241, 0]
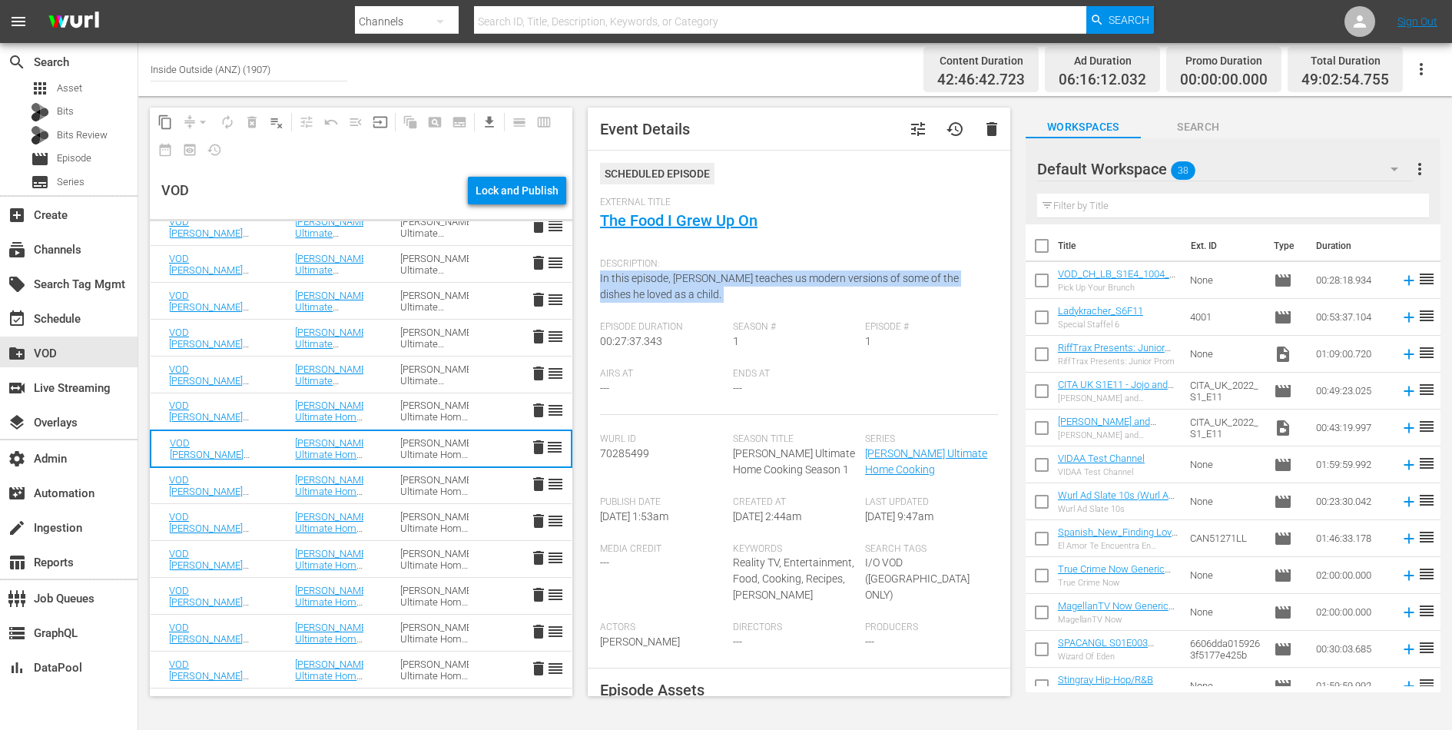
click at [448, 486] on div "Gordon Ramsay’s Ultimate Home Cooking Season 1" at bounding box center [434, 485] width 68 height 23
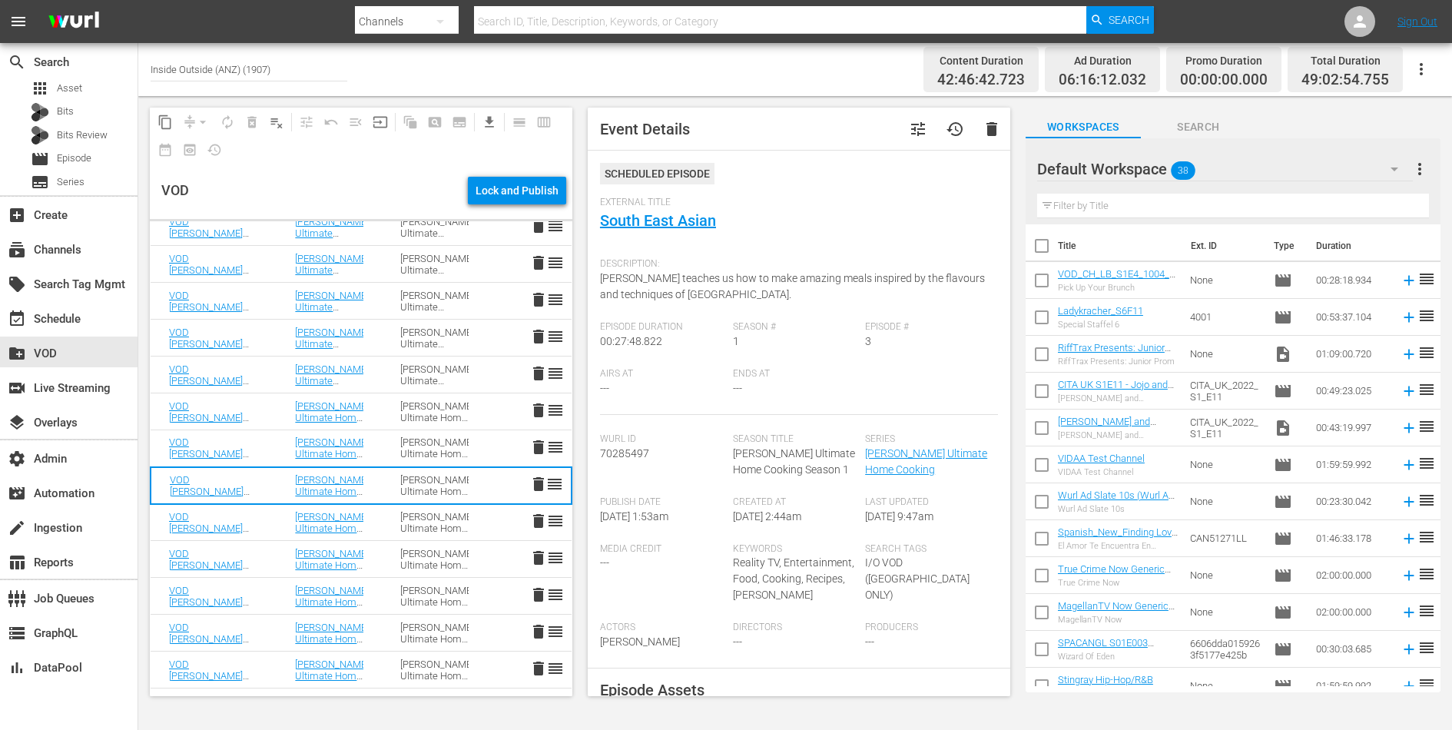
click at [401, 449] on div "Gordon Ramsay’s Ultimate Home Cooking Season 1" at bounding box center [434, 447] width 68 height 23
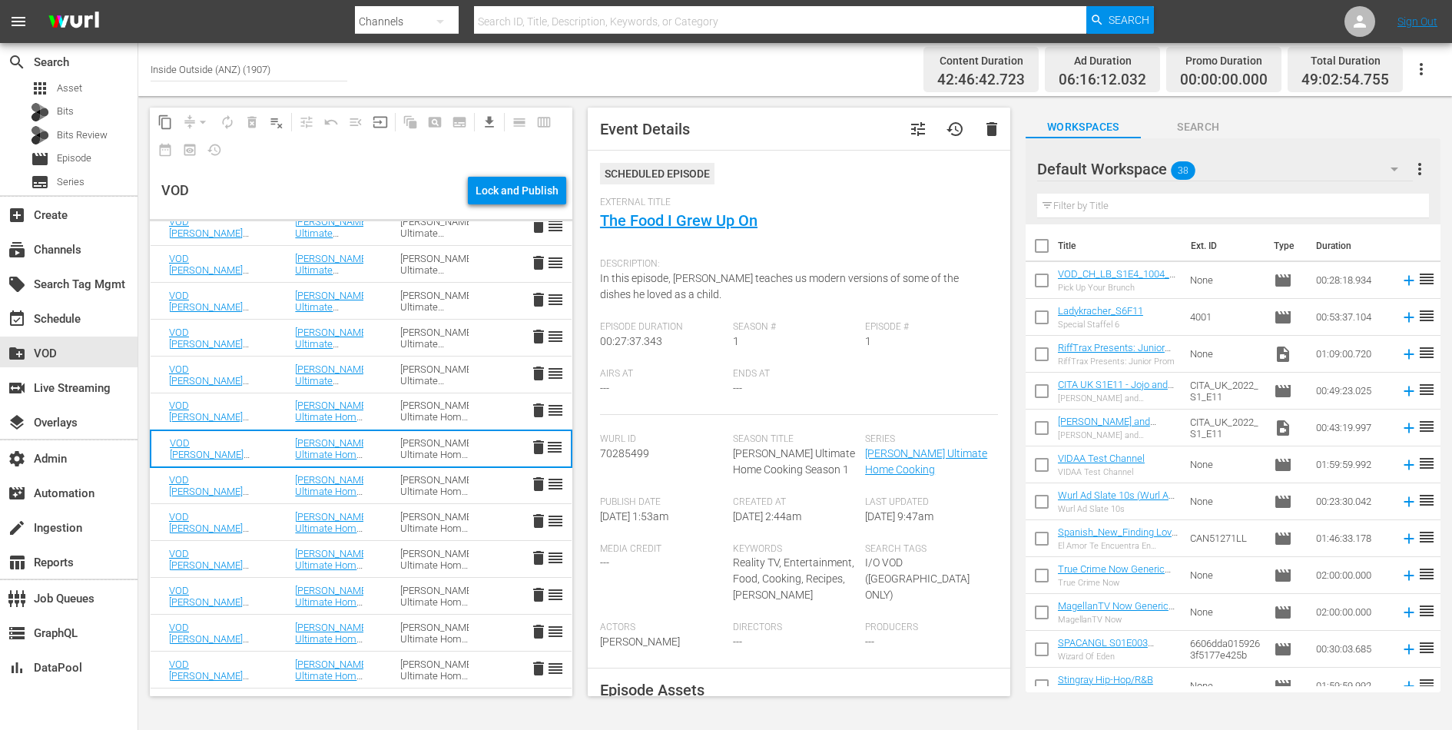
click at [401, 410] on div "Gordon Ramsay’s Ultimate Home Cooking Season 1" at bounding box center [434, 411] width 68 height 23
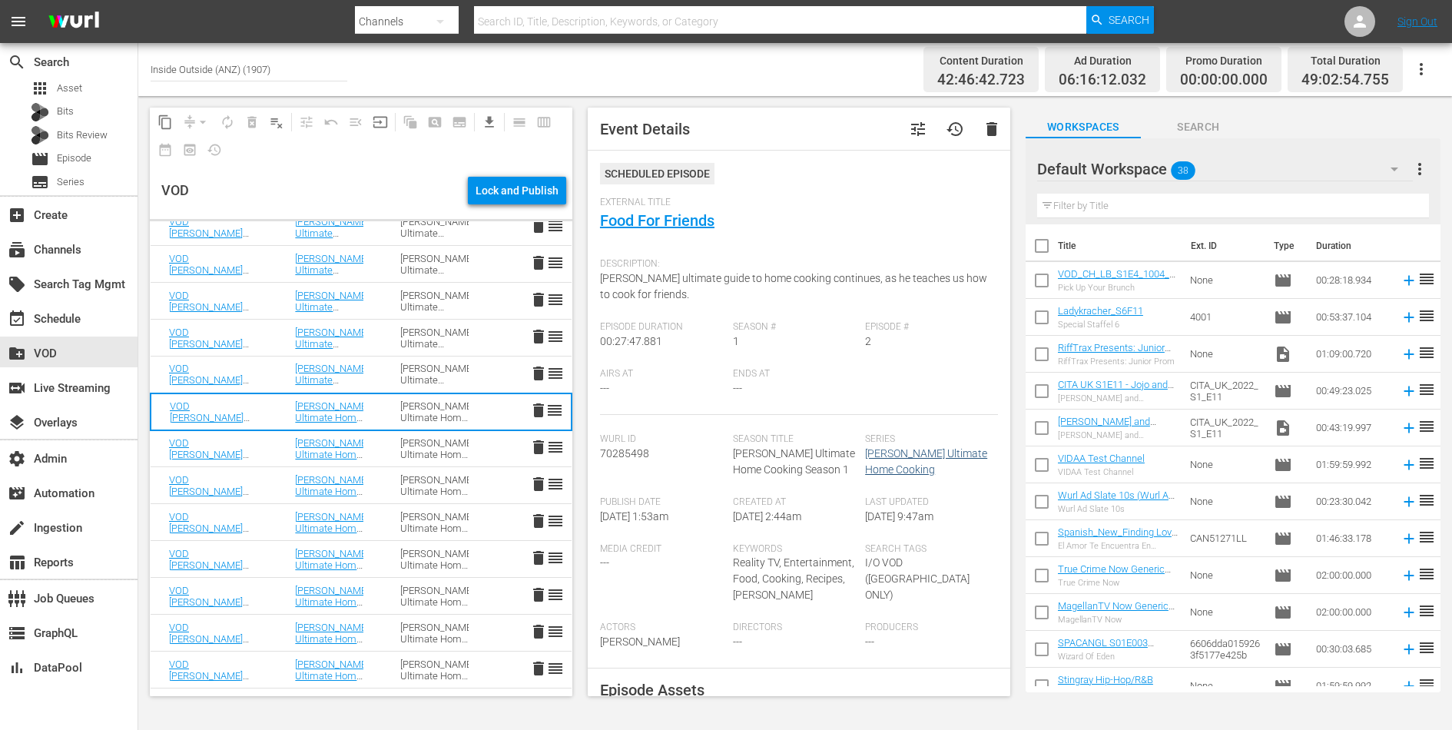
drag, startPoint x: 980, startPoint y: 466, endPoint x: 865, endPoint y: 453, distance: 115.2
click at [865, 453] on div "Series Gordon Ramsay’s Ultimate Home Cooking" at bounding box center [931, 464] width 133 height 63
click at [377, 331] on td "Gordon Ramsay’s Ultimate Cookery Course" at bounding box center [329, 338] width 105 height 37
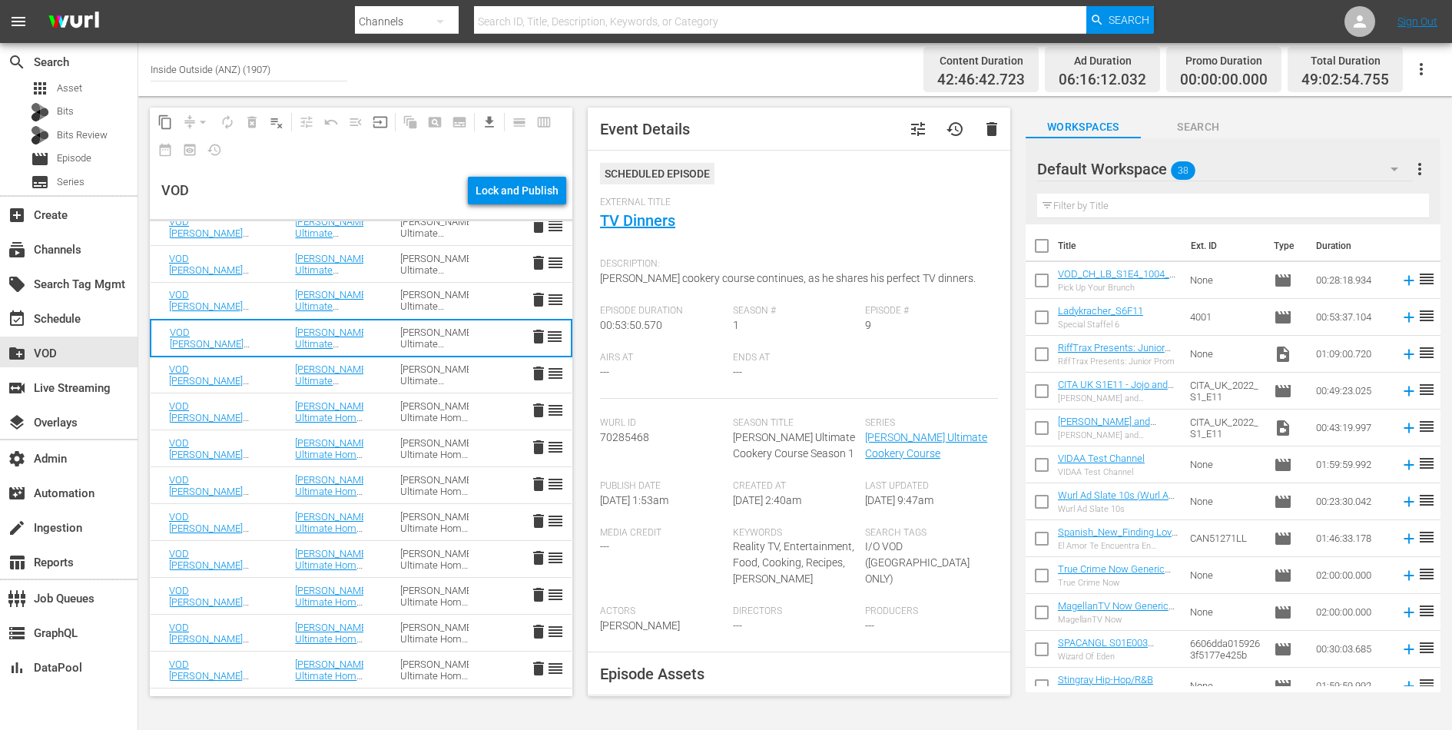
click at [376, 368] on td "Gordon Ramsay’s Ultimate Cookery Course" at bounding box center [329, 375] width 105 height 37
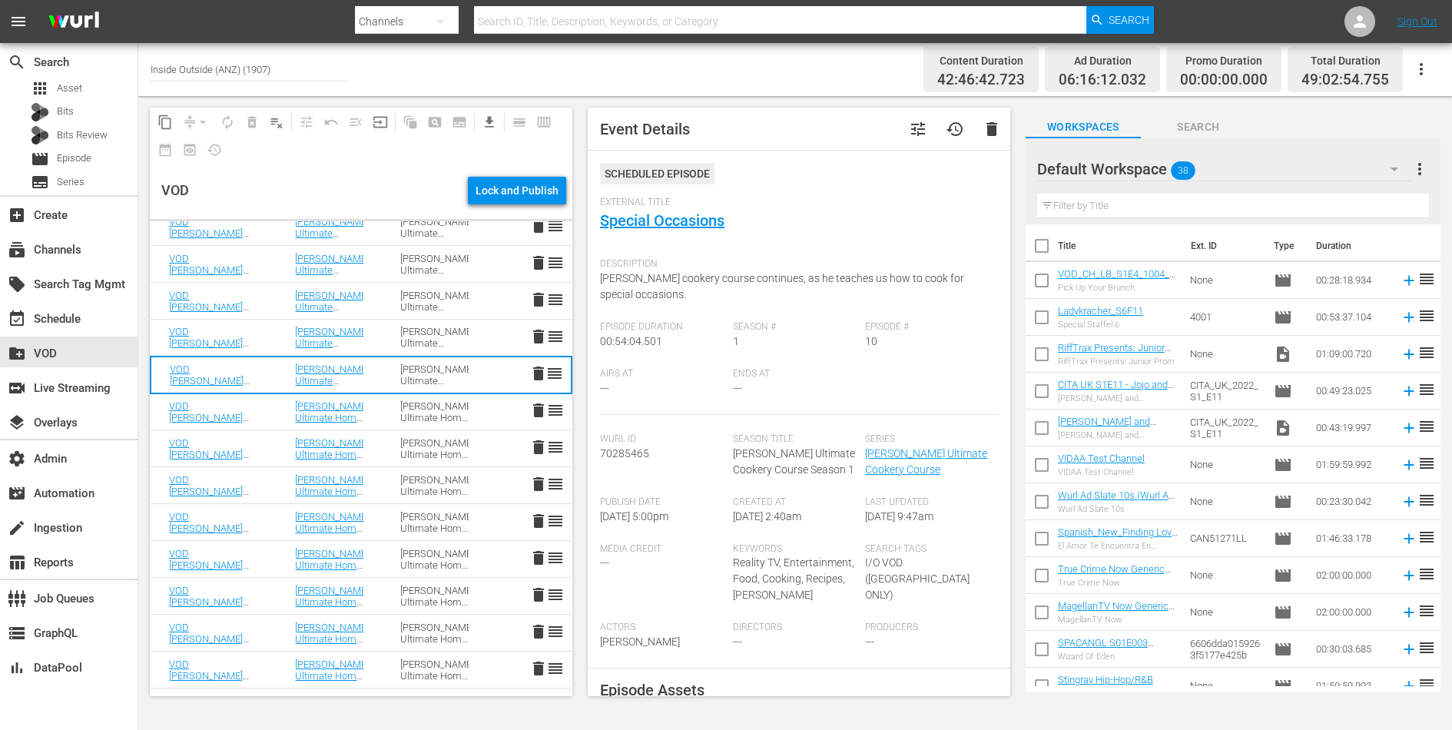
click at [377, 403] on td "Gordon Ramsay’s Ultimate Home Cooking" at bounding box center [329, 411] width 105 height 37
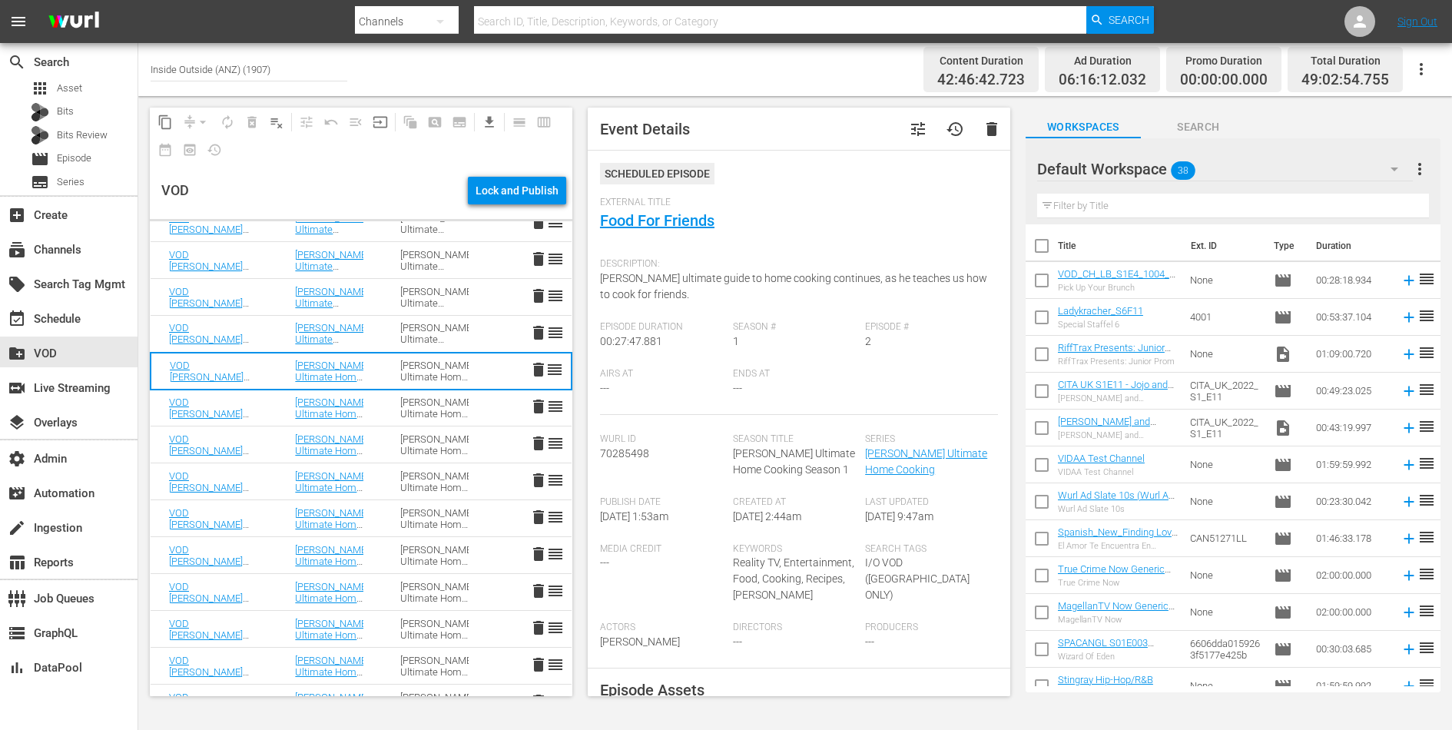
click at [377, 405] on td "Gordon Ramsay’s Ultimate Home Cooking" at bounding box center [329, 408] width 105 height 37
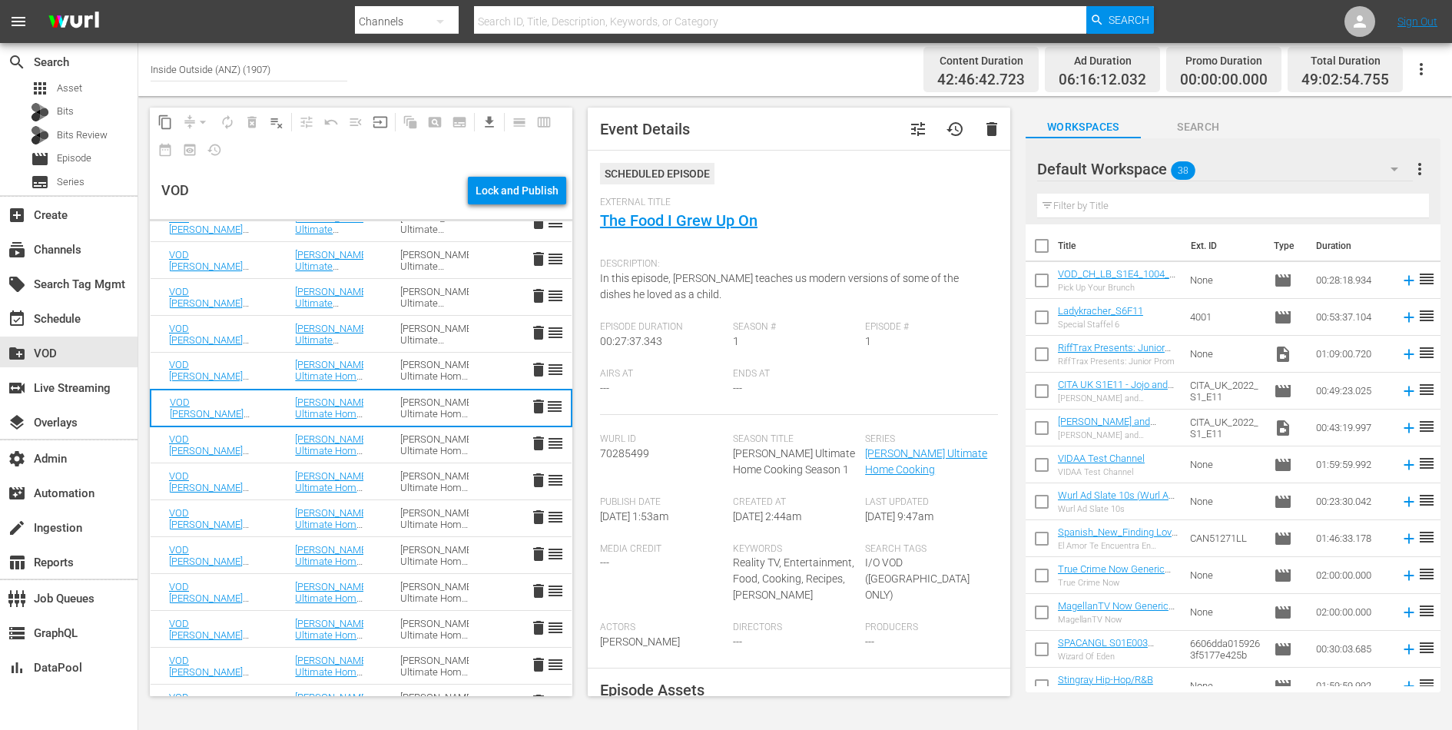
click at [375, 443] on td "Gordon Ramsay’s Ultimate Home Cooking" at bounding box center [329, 445] width 105 height 37
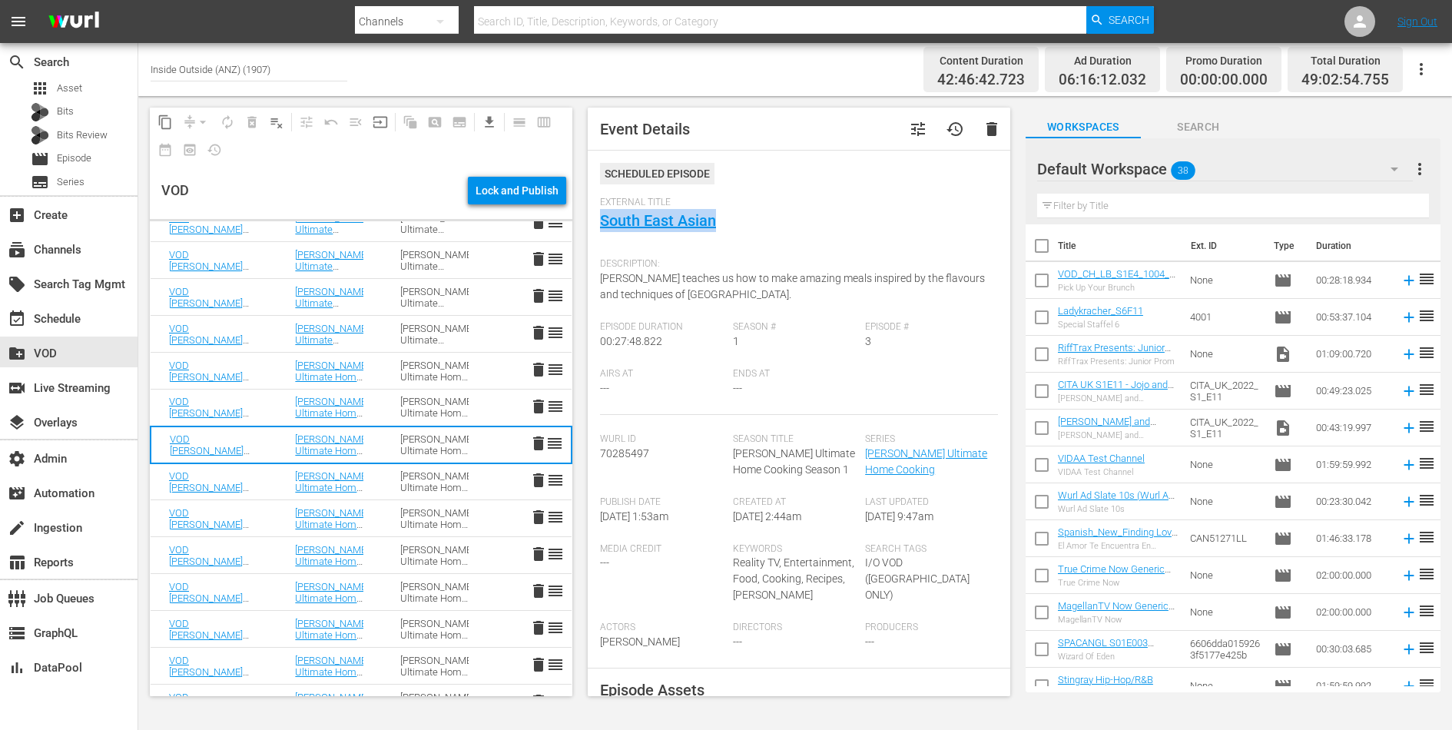
drag, startPoint x: 729, startPoint y: 224, endPoint x: 596, endPoint y: 224, distance: 132.9
click at [596, 224] on div "Event Details tune history delete Scheduled Episode External Title South East A…" at bounding box center [799, 402] width 423 height 589
click at [693, 289] on span "Gordon’s teaches us how to make amazing meals inspired by the flavours and tech…" at bounding box center [792, 286] width 385 height 28
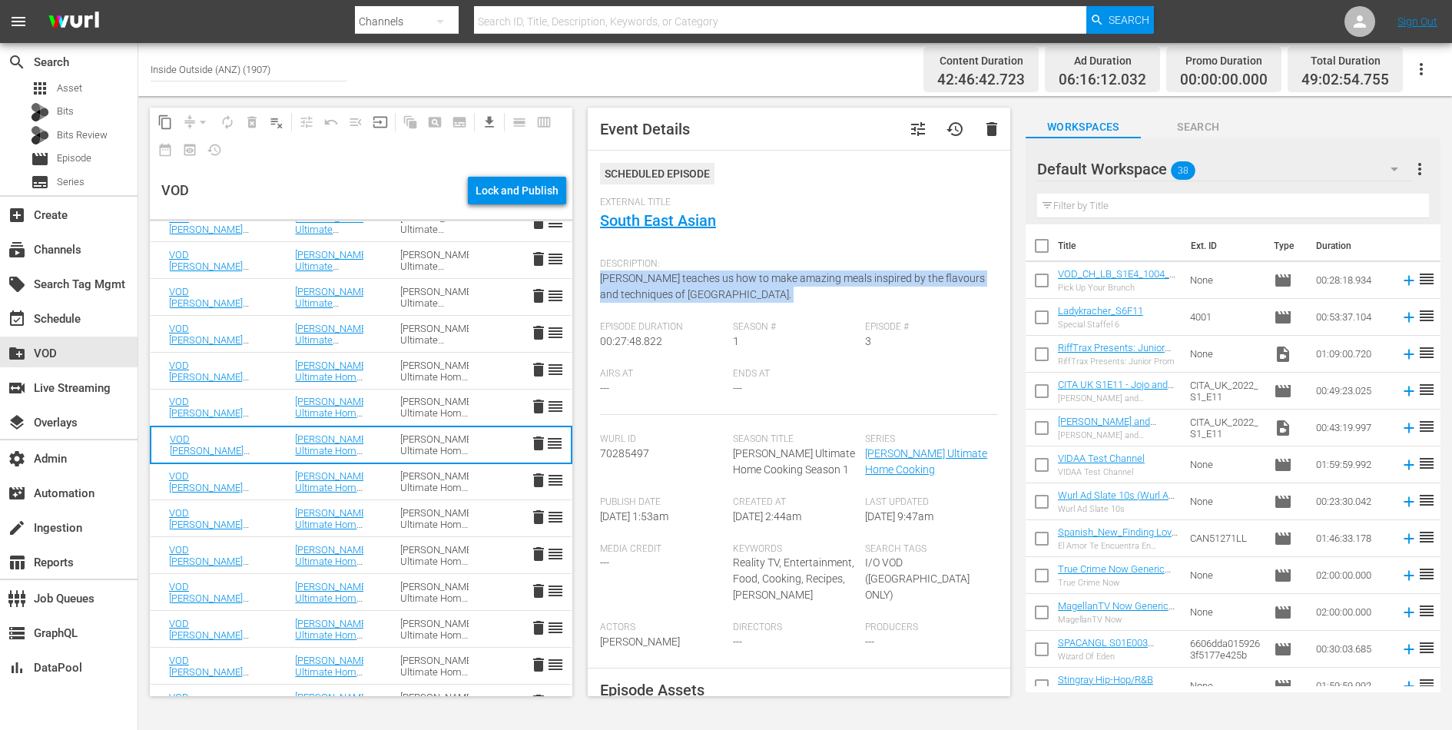
click at [693, 289] on span "Gordon’s teaches us how to make amazing meals inspired by the flavours and tech…" at bounding box center [792, 286] width 385 height 28
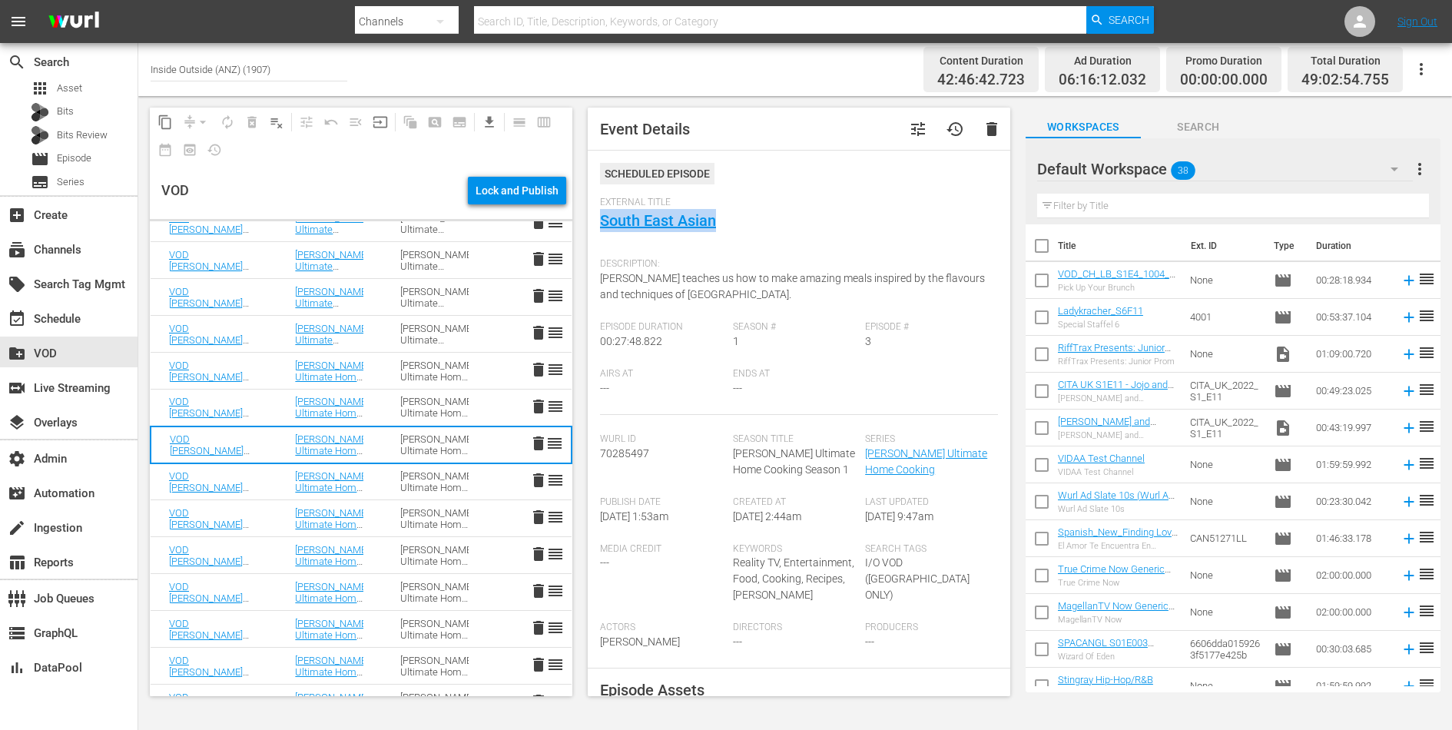
click at [436, 480] on div "Gordon Ramsay’s Ultimate Home Cooking Season 1" at bounding box center [434, 481] width 68 height 23
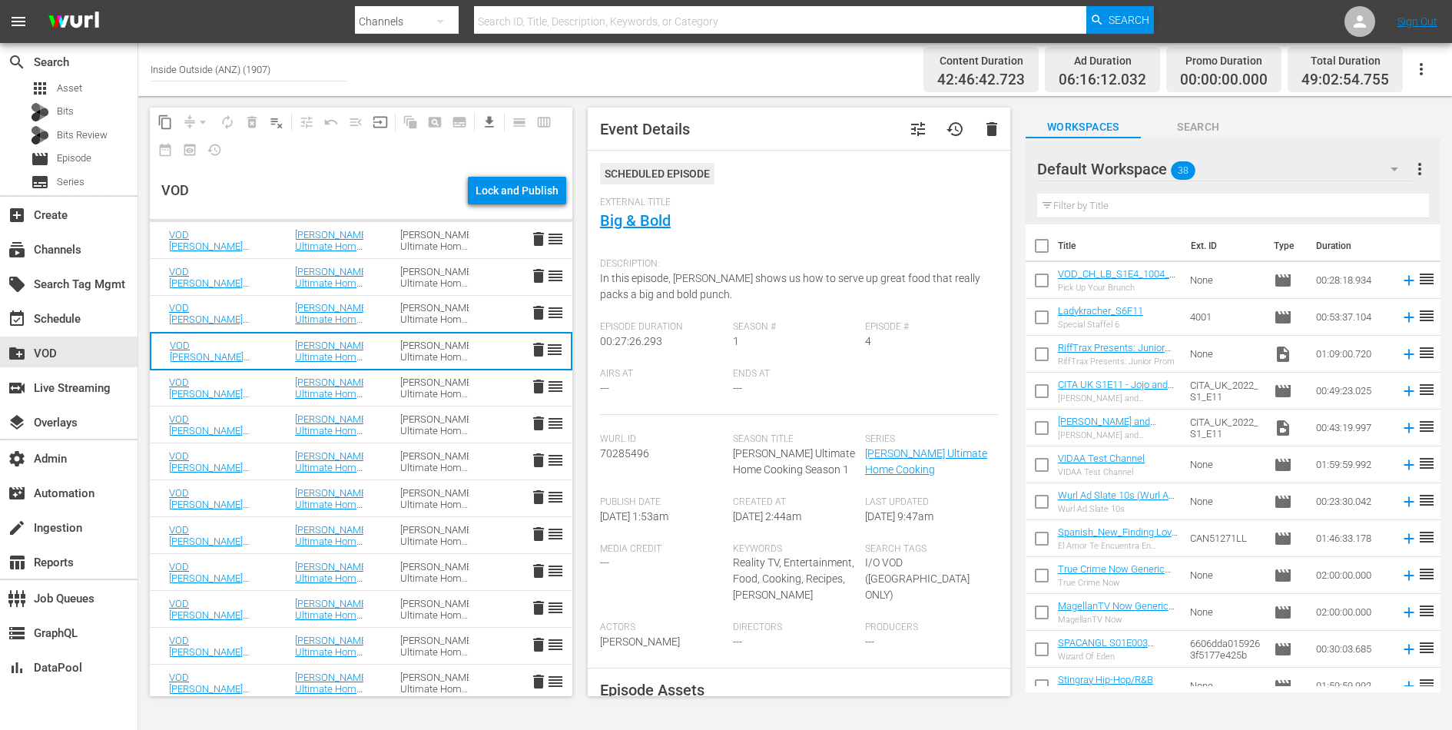
scroll to position [360, 0]
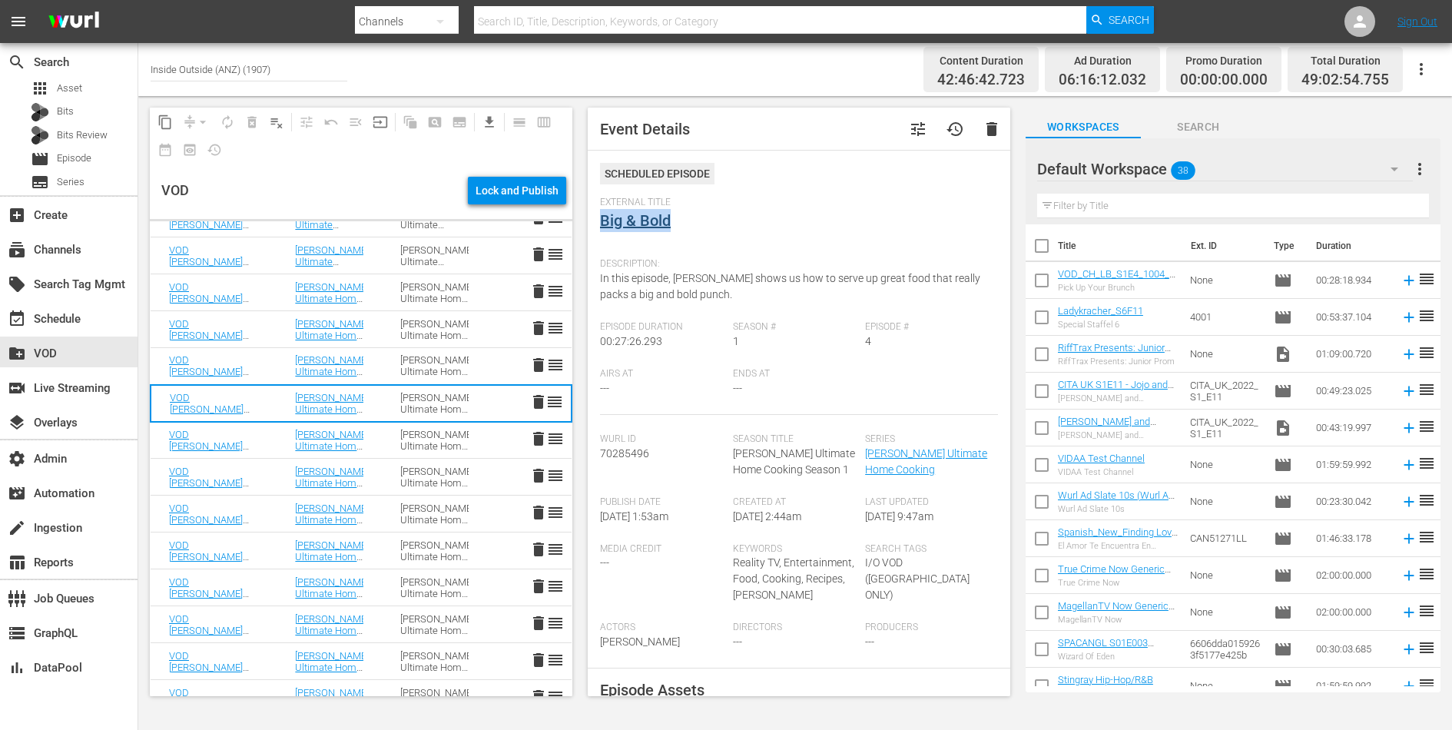
drag, startPoint x: 669, startPoint y: 222, endPoint x: 600, endPoint y: 222, distance: 68.4
click at [600, 222] on div "External Title Big & Bold" at bounding box center [799, 224] width 398 height 54
click at [654, 214] on link "Big & Bold" at bounding box center [635, 220] width 71 height 18
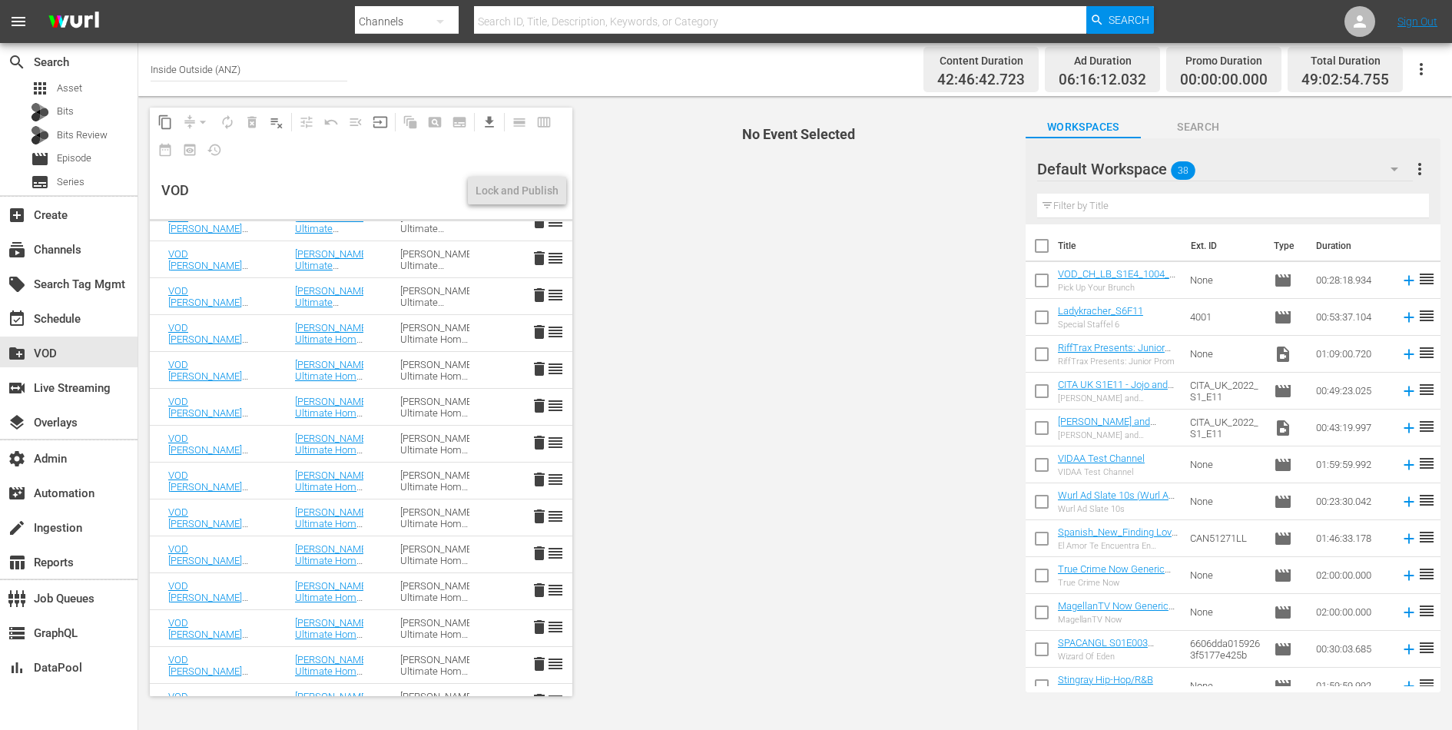
scroll to position [456, 0]
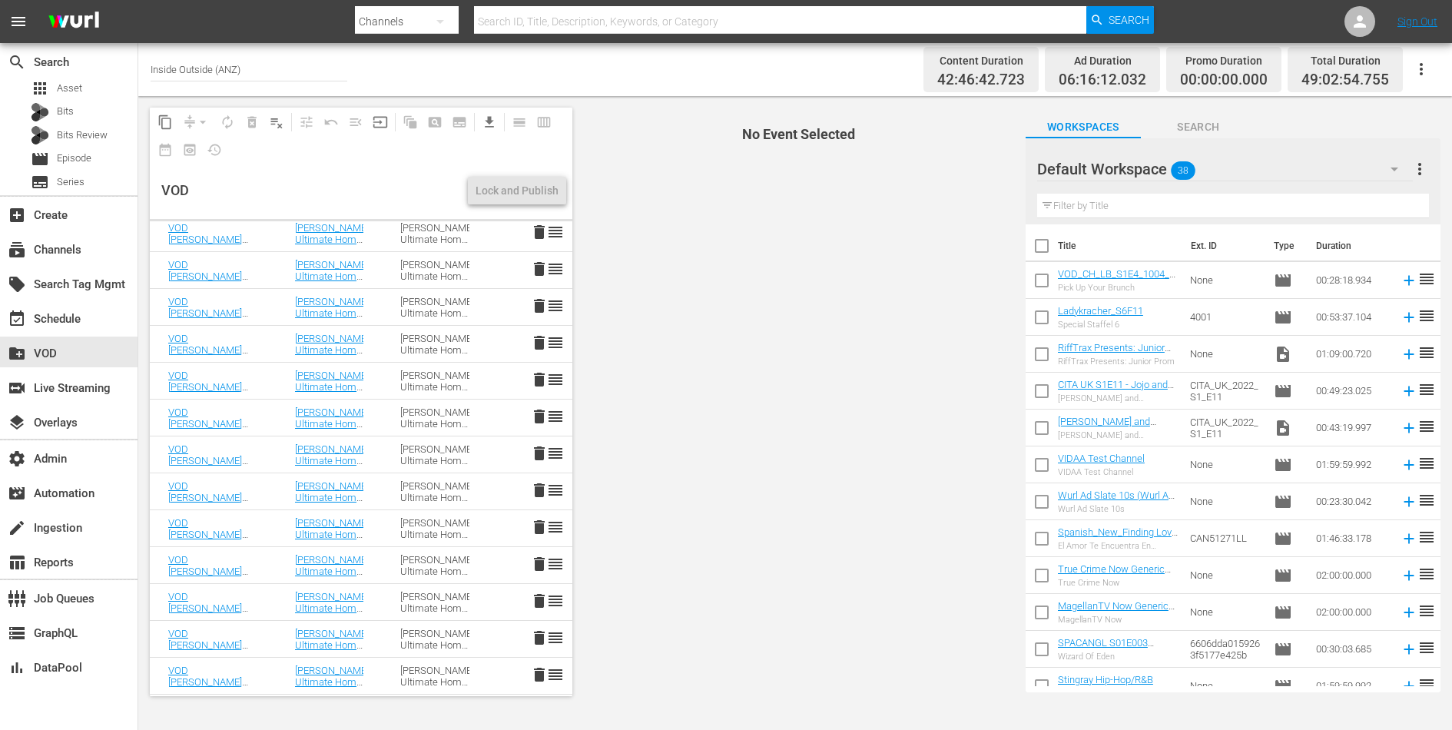
click at [417, 390] on div "Gordon Ramsay’s Ultimate Home Cooking Season 1" at bounding box center [434, 381] width 68 height 23
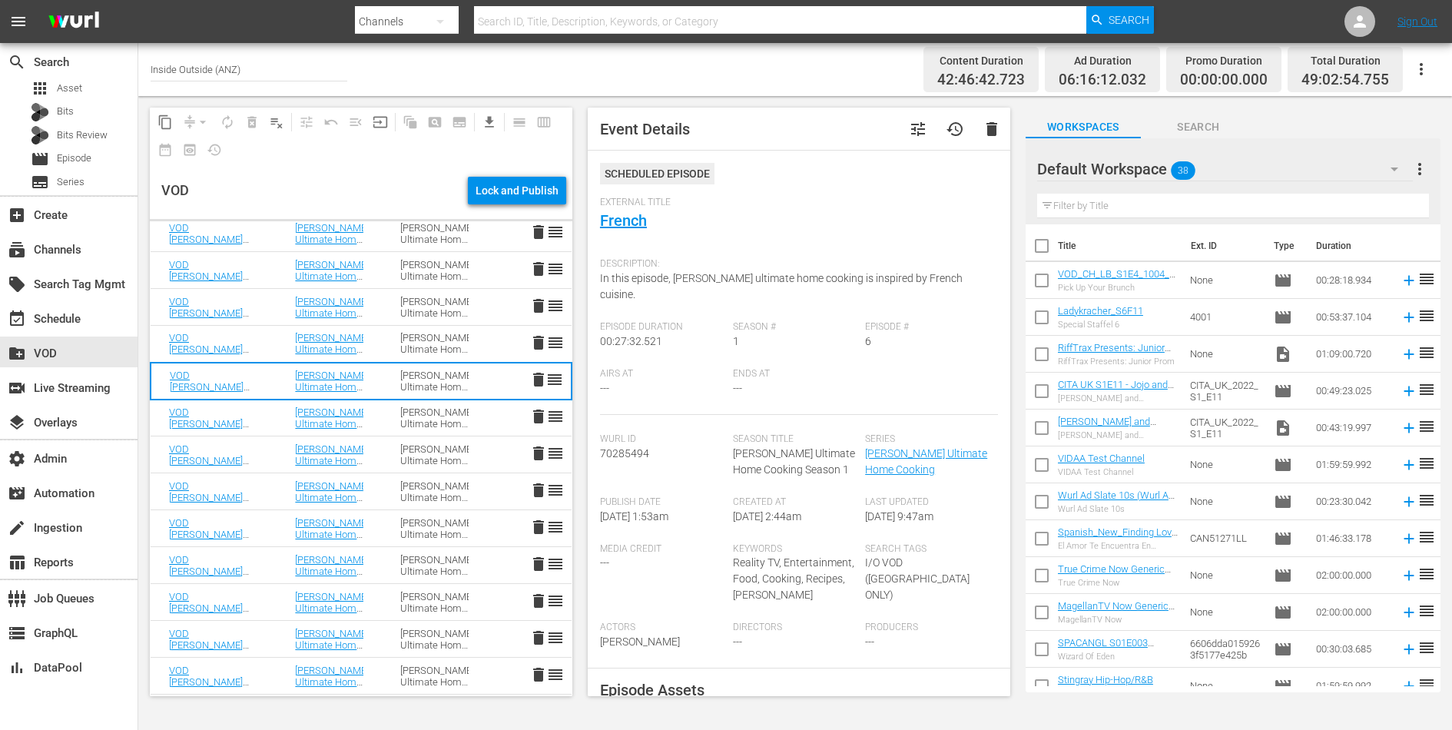
click at [400, 283] on td "Gordon Ramsay’s Ultimate Home Cooking Season 1" at bounding box center [434, 270] width 105 height 37
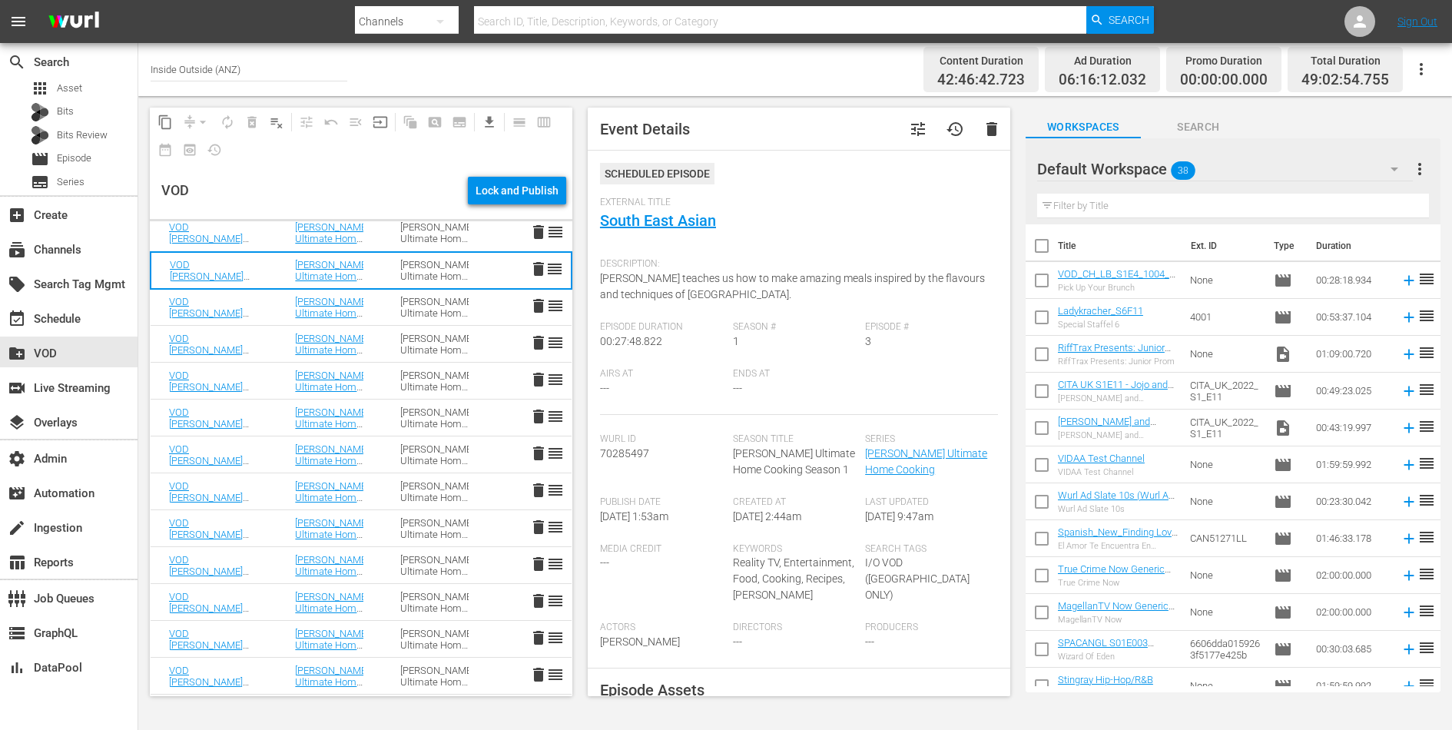
click at [414, 305] on div "Gordon Ramsay’s Ultimate Home Cooking Season 1" at bounding box center [434, 307] width 68 height 23
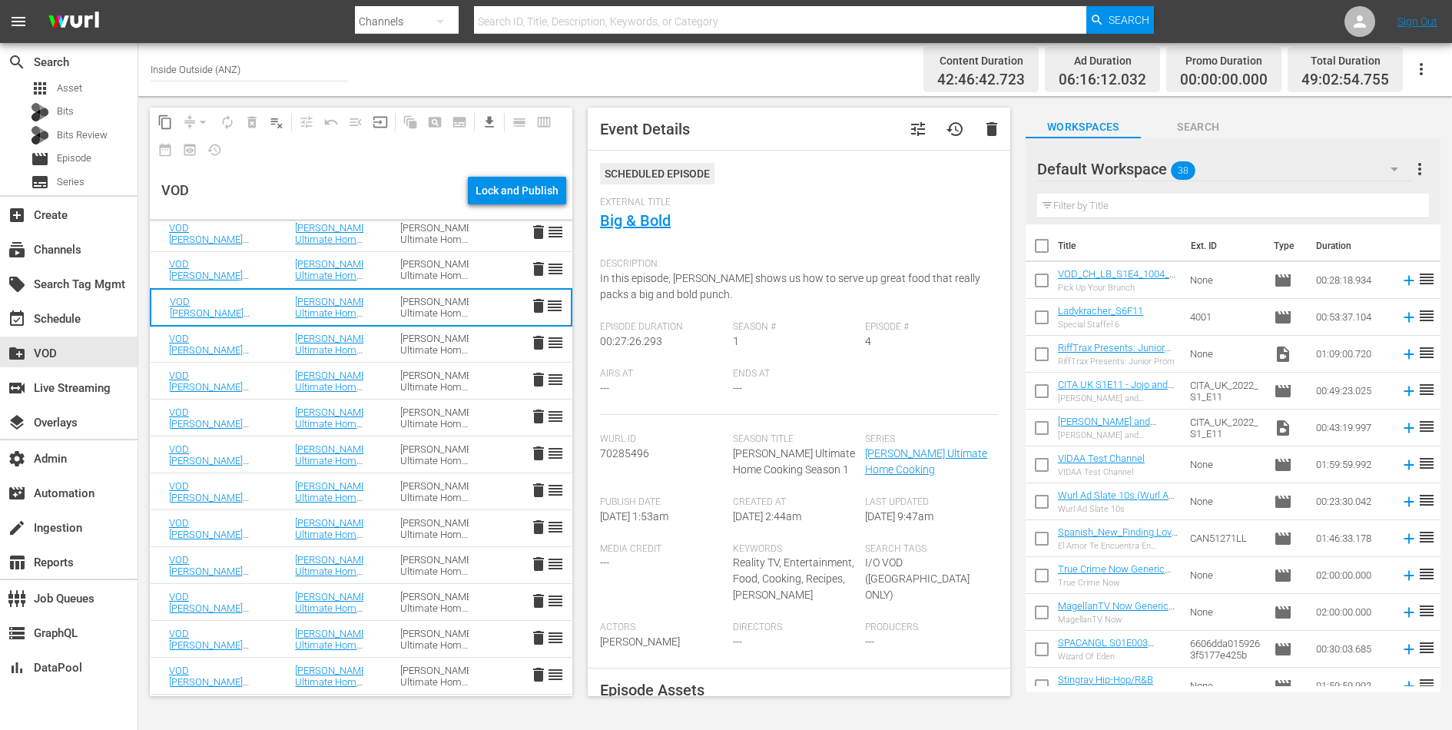
click at [745, 275] on span "In this episode, Gordon shows us how to serve up great food that really packs a…" at bounding box center [790, 286] width 380 height 28
click at [409, 339] on div "Gordon Ramsay’s Ultimate Home Cooking Season 1" at bounding box center [434, 344] width 68 height 23
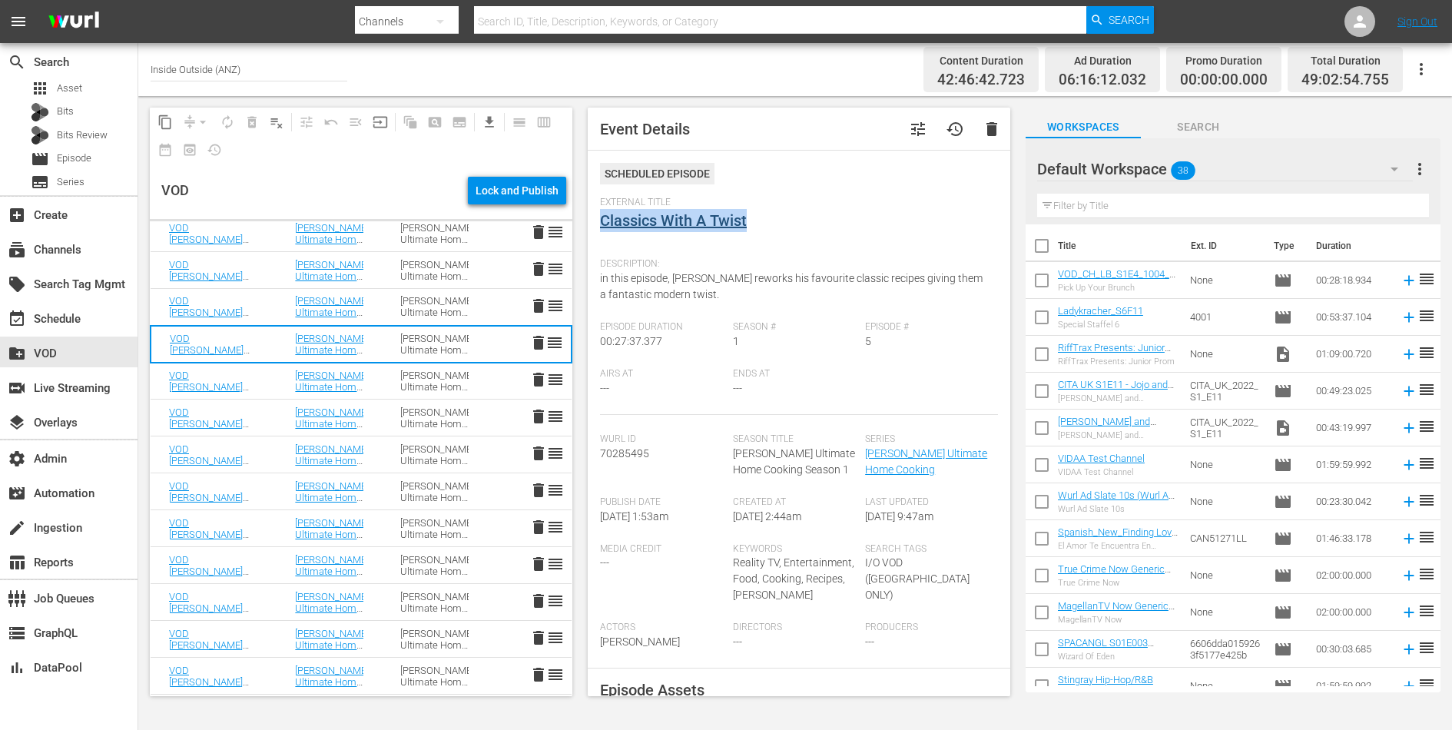
drag, startPoint x: 755, startPoint y: 221, endPoint x: 603, endPoint y: 219, distance: 152.2
click at [603, 219] on div "External Title Classics With A Twist" at bounding box center [799, 224] width 398 height 54
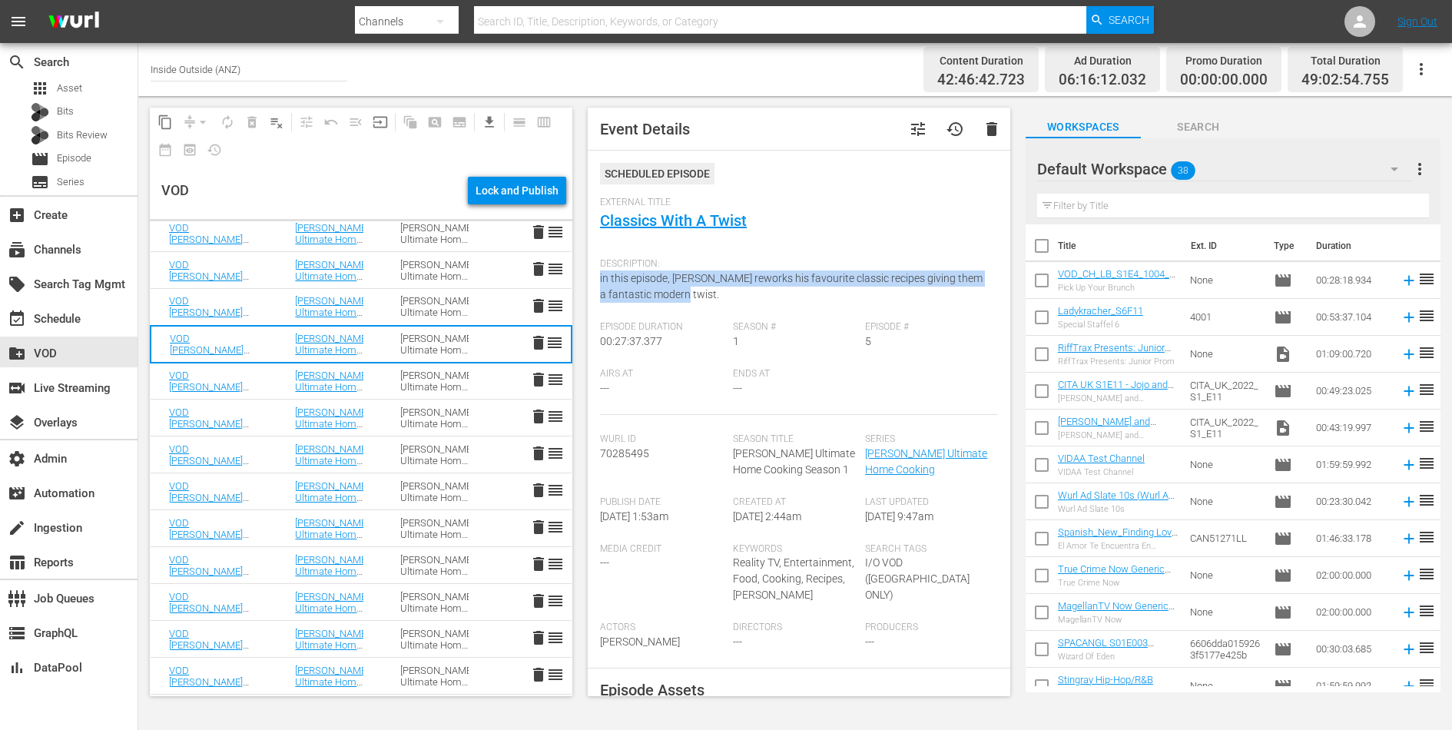
drag, startPoint x: 672, startPoint y: 296, endPoint x: 599, endPoint y: 286, distance: 73.7
click at [599, 286] on div "Event Details tune history delete Scheduled Episode External Title Classics Wit…" at bounding box center [799, 402] width 423 height 589
click at [422, 376] on div "Gordon Ramsay’s Ultimate Home Cooking Season 1" at bounding box center [434, 381] width 68 height 23
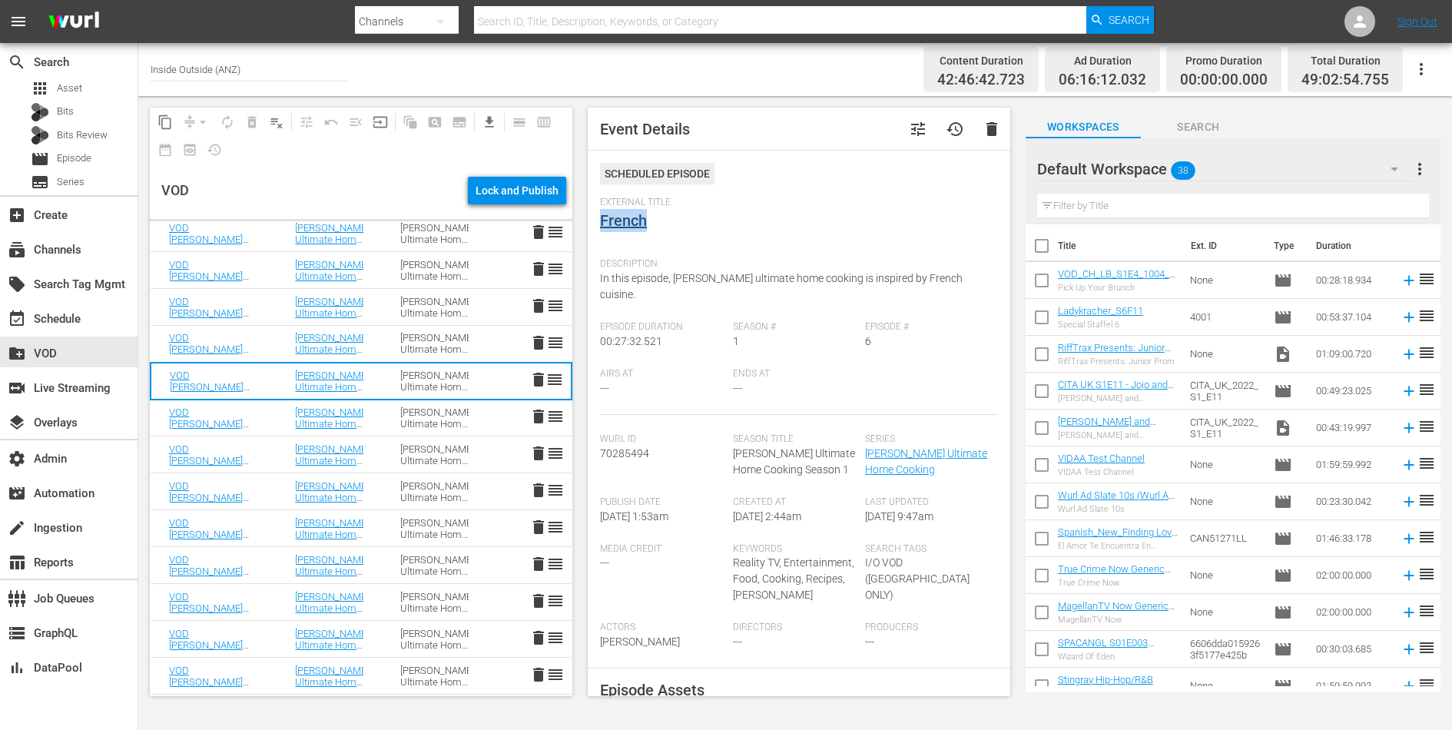
drag, startPoint x: 657, startPoint y: 225, endPoint x: 602, endPoint y: 224, distance: 54.6
click at [602, 224] on div "External Title French" at bounding box center [799, 224] width 398 height 54
click at [654, 278] on span "In this episode, Gordon’s ultimate home cooking is inspired by French cuisine." at bounding box center [781, 286] width 363 height 28
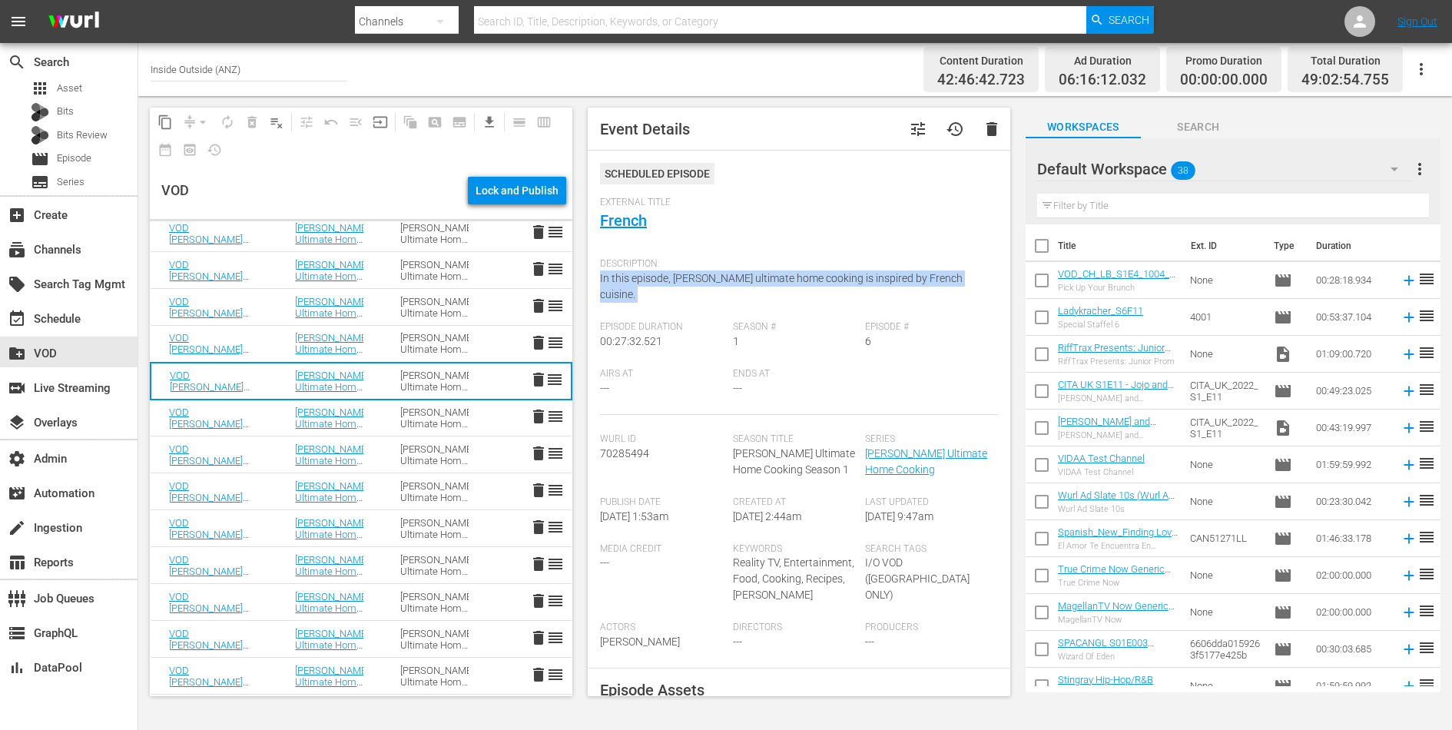
click at [375, 413] on td "Gordon Ramsay’s Ultimate Home Cooking" at bounding box center [329, 418] width 105 height 37
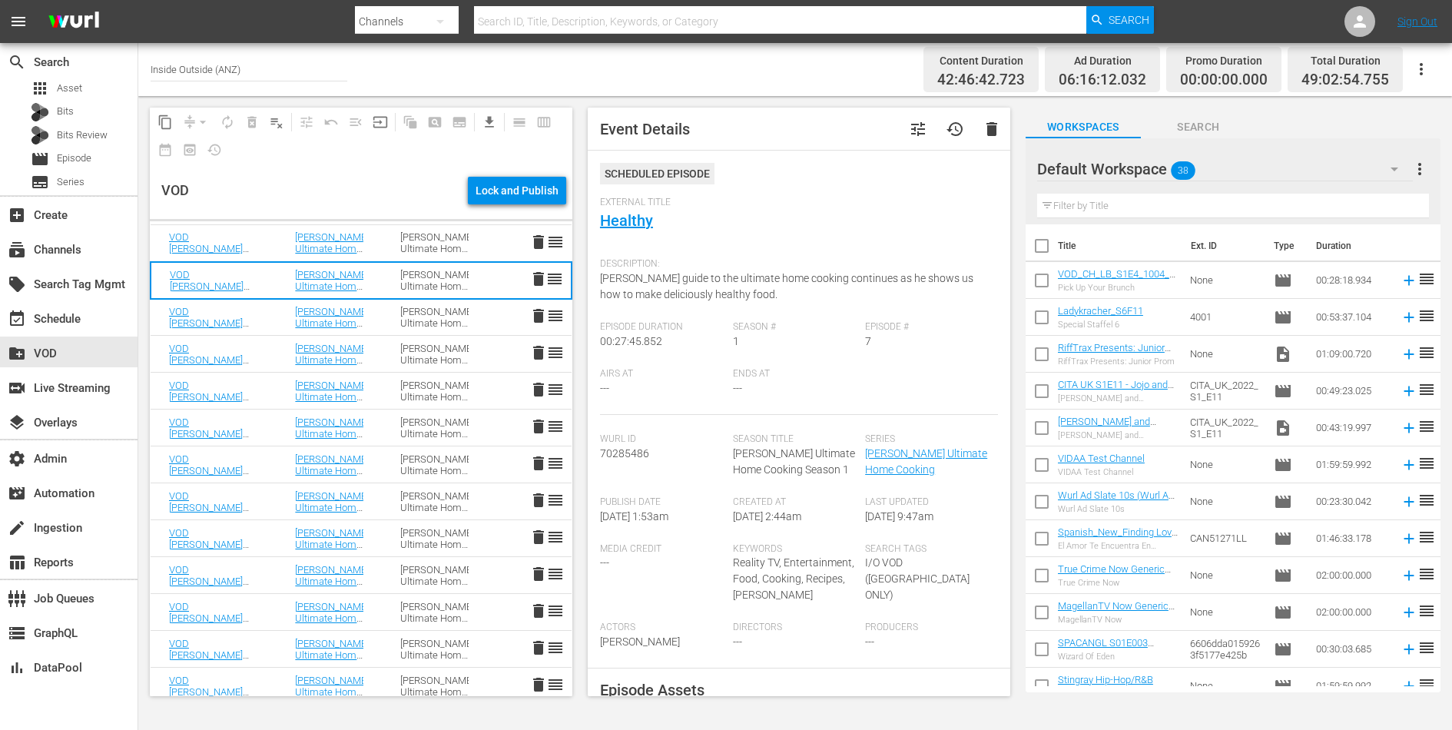
scroll to position [596, 0]
drag, startPoint x: 665, startPoint y: 220, endPoint x: 596, endPoint y: 217, distance: 68.5
click at [596, 217] on div "Event Details tune history delete Scheduled Episode External Title Healthy Desc…" at bounding box center [799, 402] width 423 height 589
click at [661, 276] on span "Gordon’s guide to the ultimate home cooking continues as he shows us how to mak…" at bounding box center [786, 286] width 373 height 28
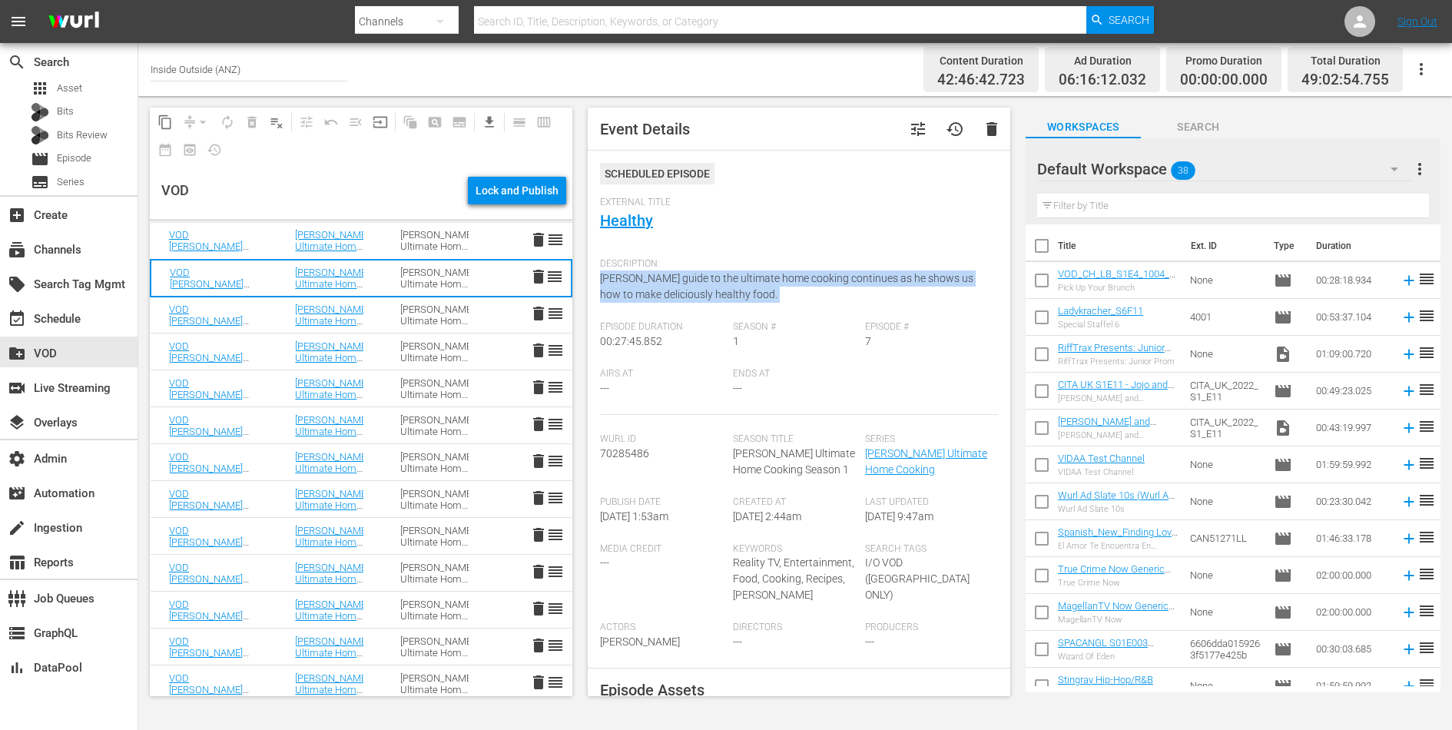
click at [661, 276] on span "Gordon’s guide to the ultimate home cooking continues as he shows us how to mak…" at bounding box center [786, 286] width 373 height 28
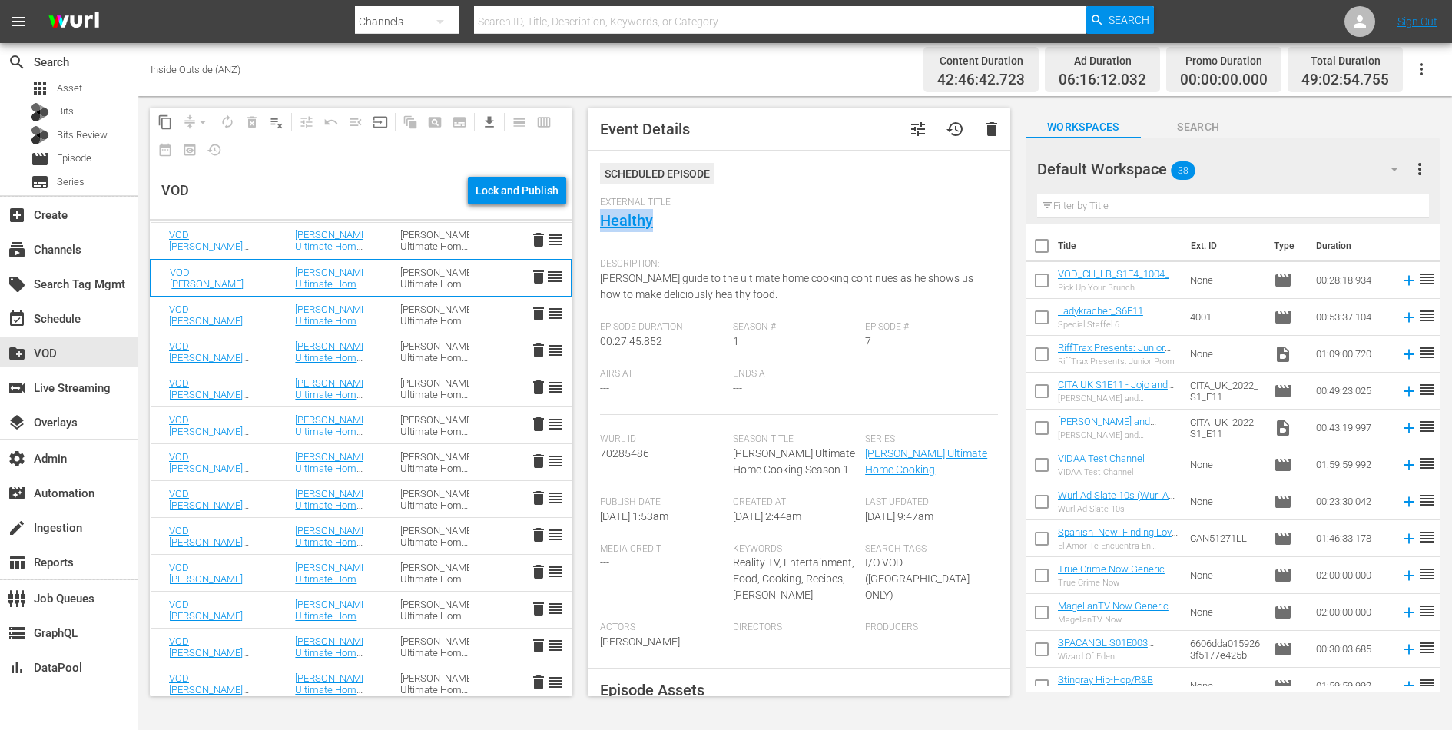
click at [433, 313] on div "Gordon Ramsay’s Ultimate Home Cooking Season 1" at bounding box center [434, 315] width 68 height 23
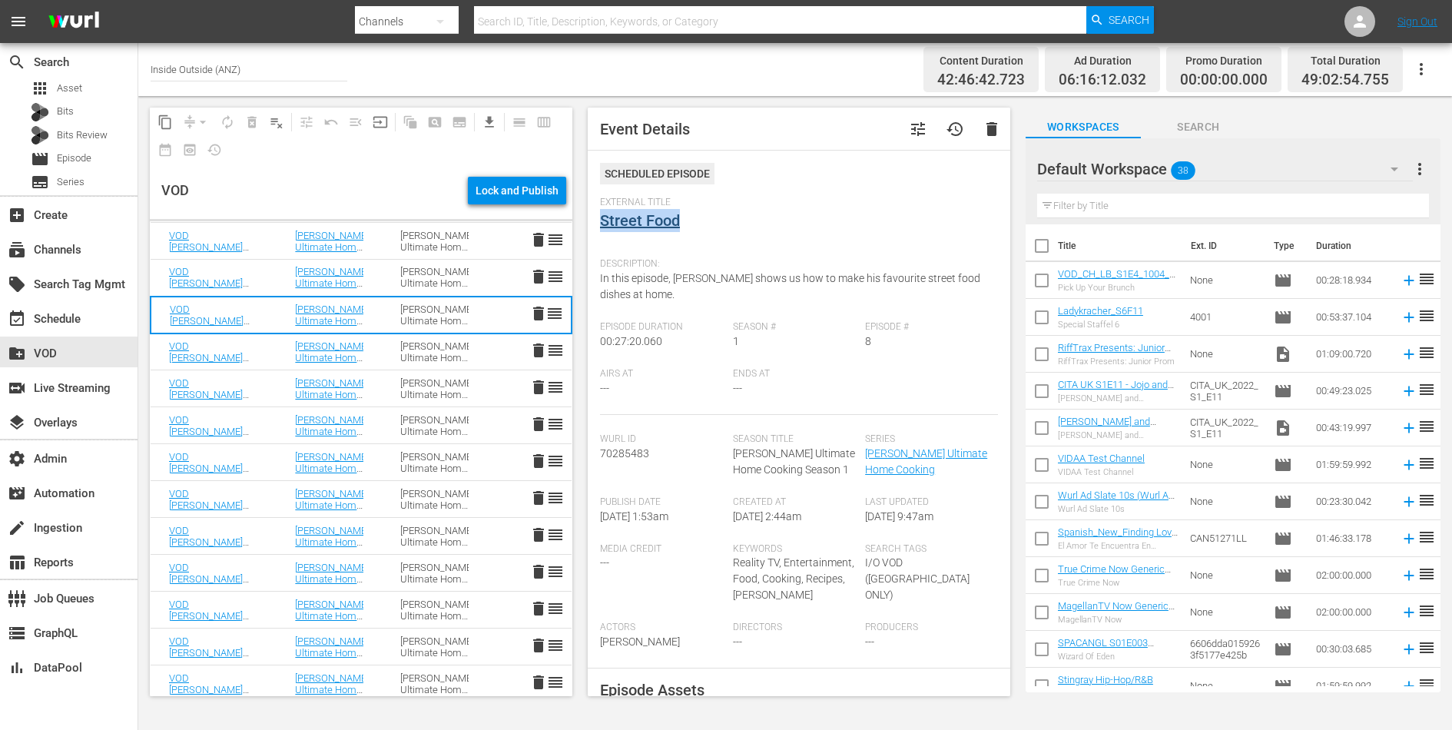
drag, startPoint x: 692, startPoint y: 220, endPoint x: 603, endPoint y: 219, distance: 89.1
click at [603, 219] on div "External Title Street Food" at bounding box center [799, 224] width 398 height 54
click at [695, 280] on span "In this episode, Gordon shows us how to make his favourite street food dishes a…" at bounding box center [790, 286] width 380 height 28
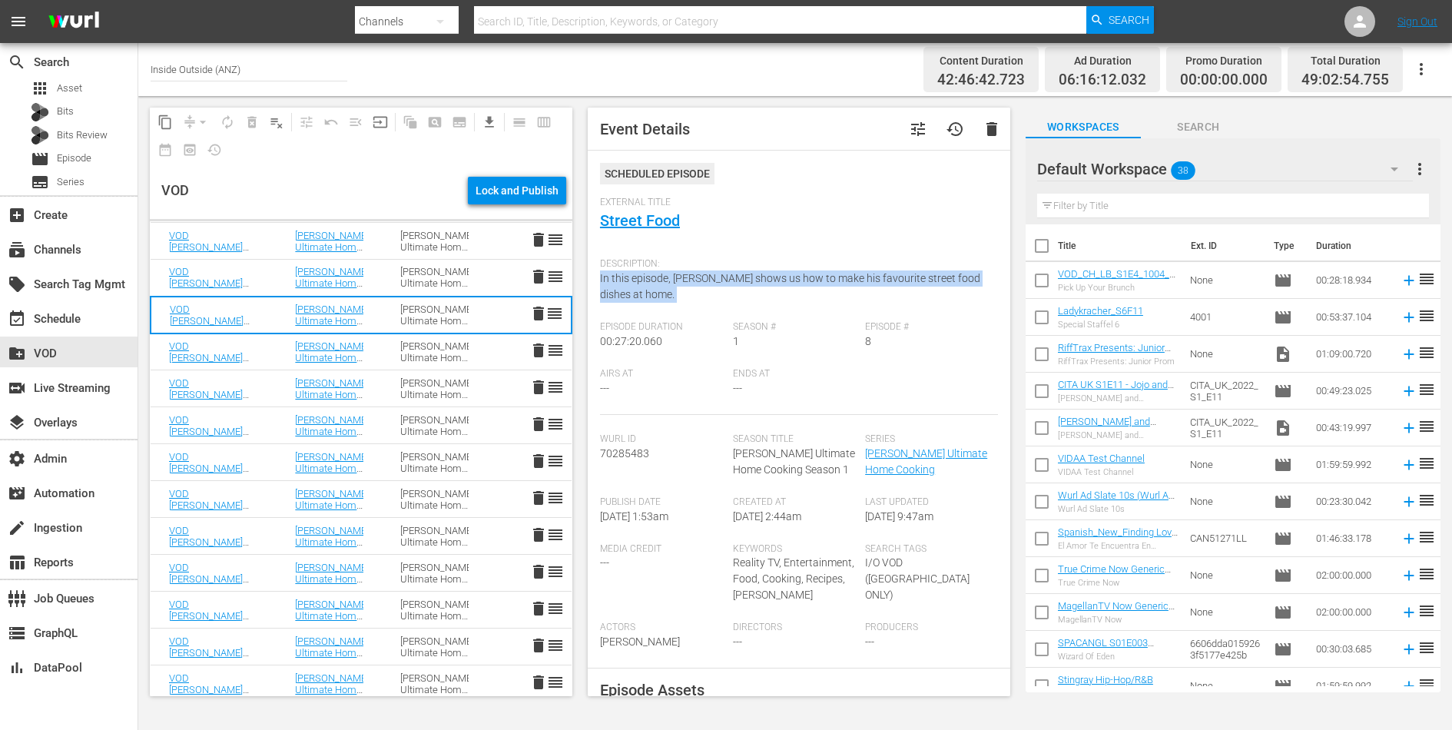
click at [695, 280] on span "In this episode, Gordon shows us how to make his favourite street food dishes a…" at bounding box center [790, 286] width 380 height 28
click at [403, 347] on div "Gordon Ramsay’s Ultimate Home Cooking Season 1" at bounding box center [434, 351] width 68 height 23
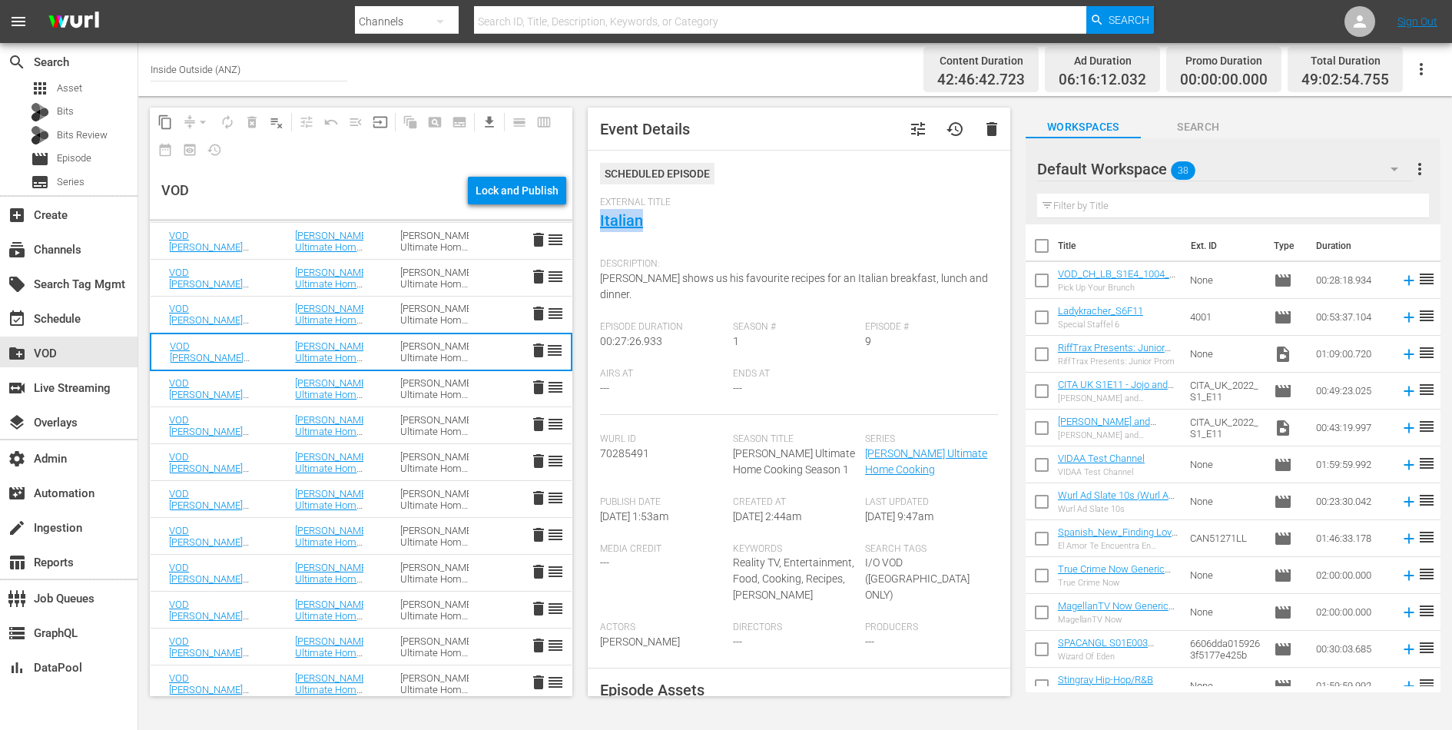
drag, startPoint x: 656, startPoint y: 226, endPoint x: 598, endPoint y: 226, distance: 57.6
click at [598, 226] on div "Event Details tune history delete Scheduled Episode External Title Italian Desc…" at bounding box center [799, 402] width 423 height 589
click at [622, 279] on span "Gordon shows us his favourite recipes for an Italian breakfast, lunch and dinne…" at bounding box center [794, 286] width 388 height 28
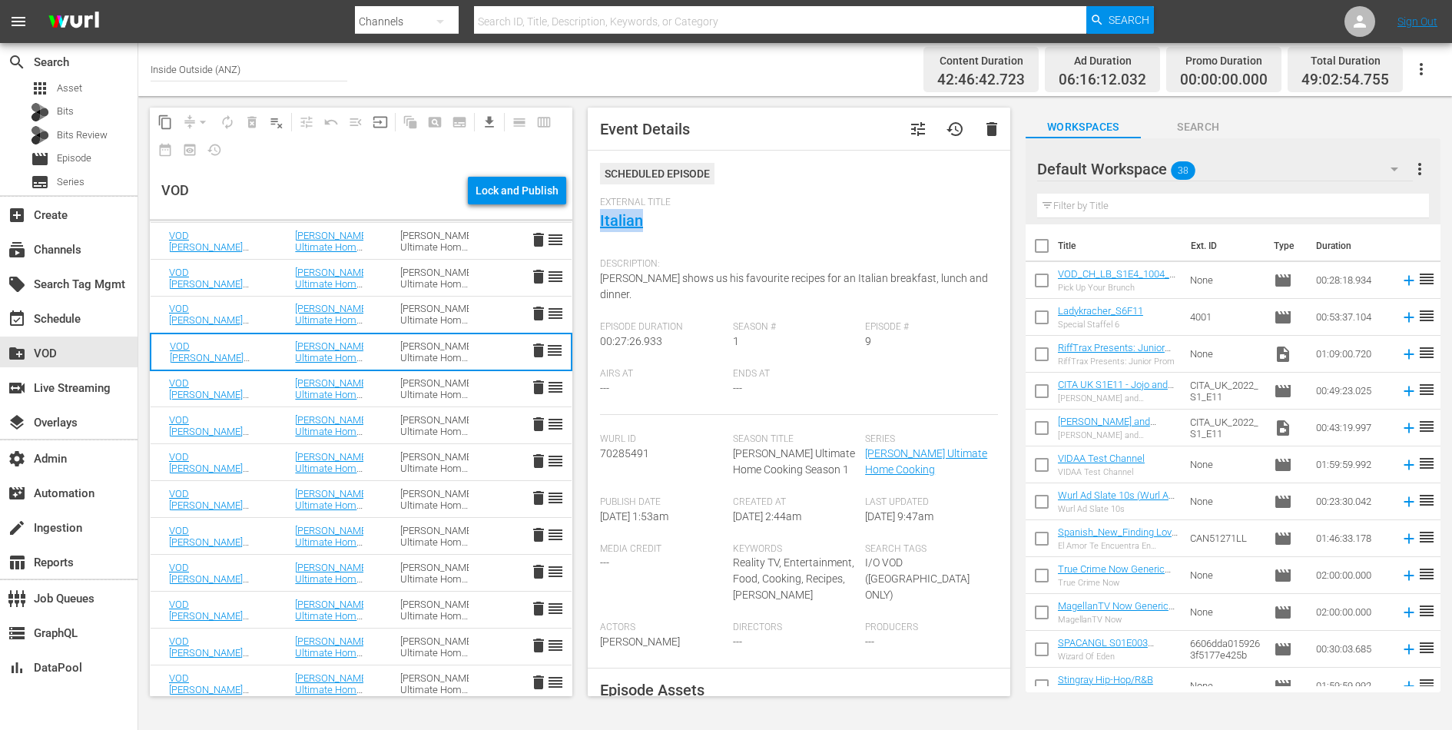
click at [440, 381] on div "Gordon Ramsay’s Ultimate Home Cooking Season 1" at bounding box center [434, 388] width 68 height 23
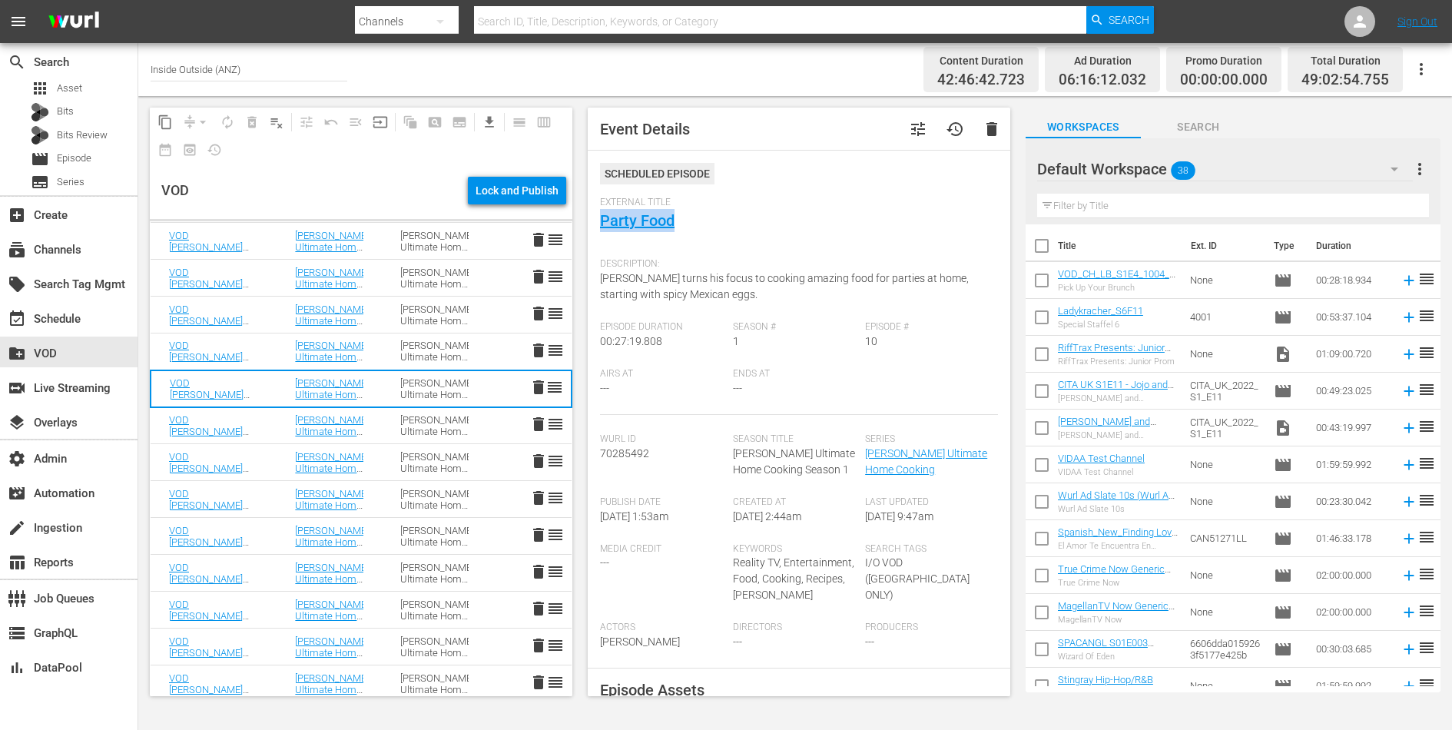
drag, startPoint x: 682, startPoint y: 221, endPoint x: 595, endPoint y: 221, distance: 87.6
click at [595, 221] on div "Event Details tune history delete Scheduled Episode External Title Party Food D…" at bounding box center [799, 402] width 423 height 589
click at [671, 280] on span "Gordon turns his focus to cooking amazing food for parties at home, starting wi…" at bounding box center [784, 286] width 369 height 28
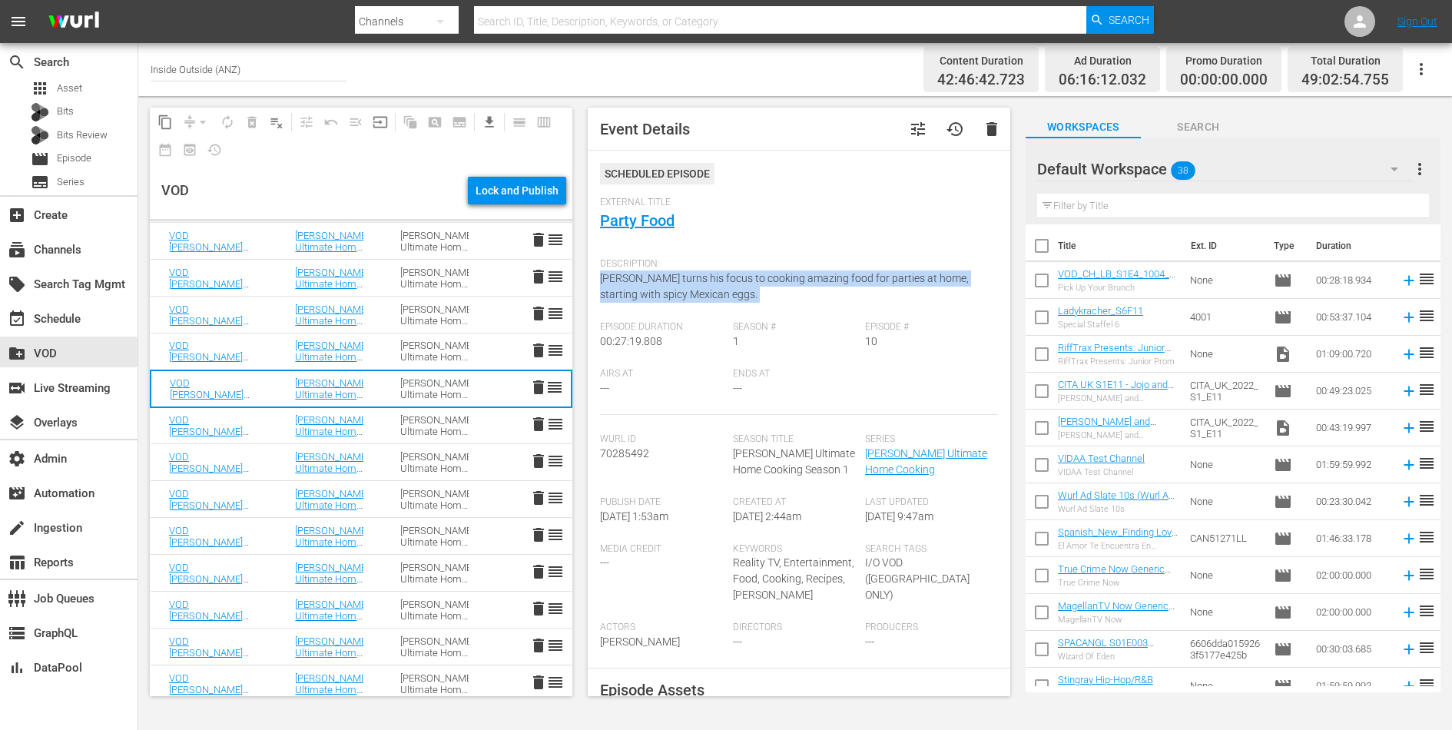
click at [671, 280] on span "Gordon turns his focus to cooking amazing food for parties at home, starting wi…" at bounding box center [784, 286] width 369 height 28
click at [432, 430] on div "Gordon Ramsay’s Ultimate Home Cooking Season 1" at bounding box center [434, 425] width 68 height 23
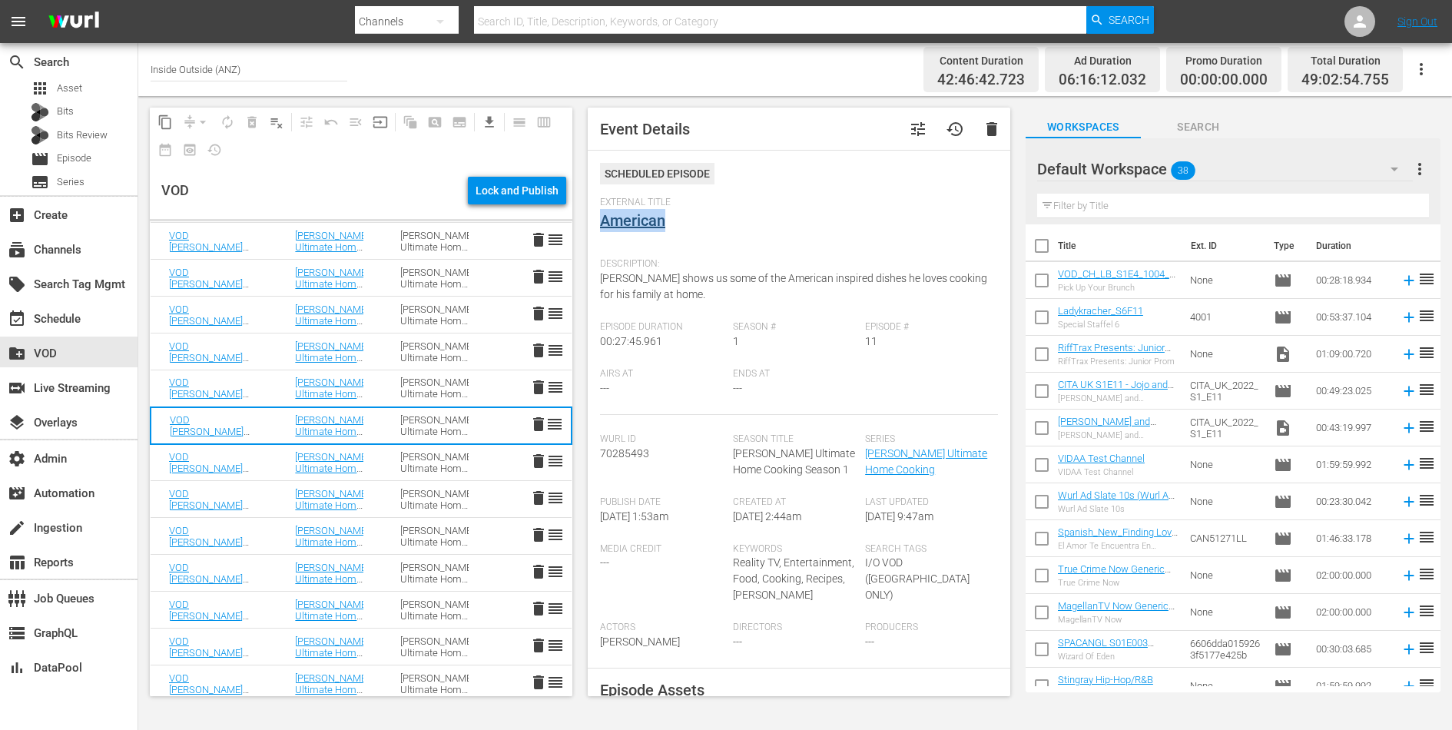
drag, startPoint x: 679, startPoint y: 217, endPoint x: 602, endPoint y: 216, distance: 76.1
click at [602, 216] on div "External Title American" at bounding box center [799, 224] width 398 height 54
click at [637, 274] on span "Gordon shows us some of the American inspired dishes he loves cooking for his f…" at bounding box center [793, 286] width 387 height 28
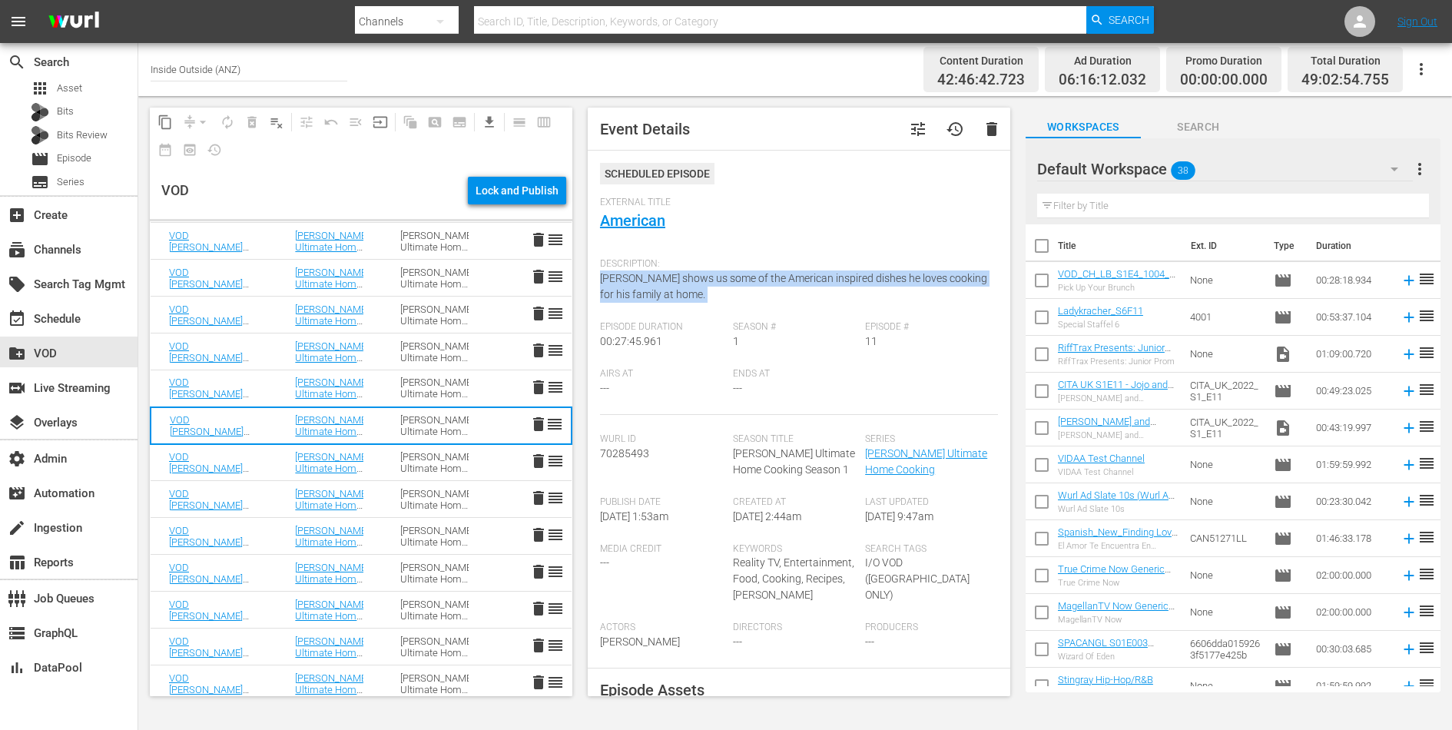
click at [637, 274] on span "Gordon shows us some of the American inspired dishes he loves cooking for his f…" at bounding box center [793, 286] width 387 height 28
click at [616, 217] on link "American" at bounding box center [632, 220] width 65 height 18
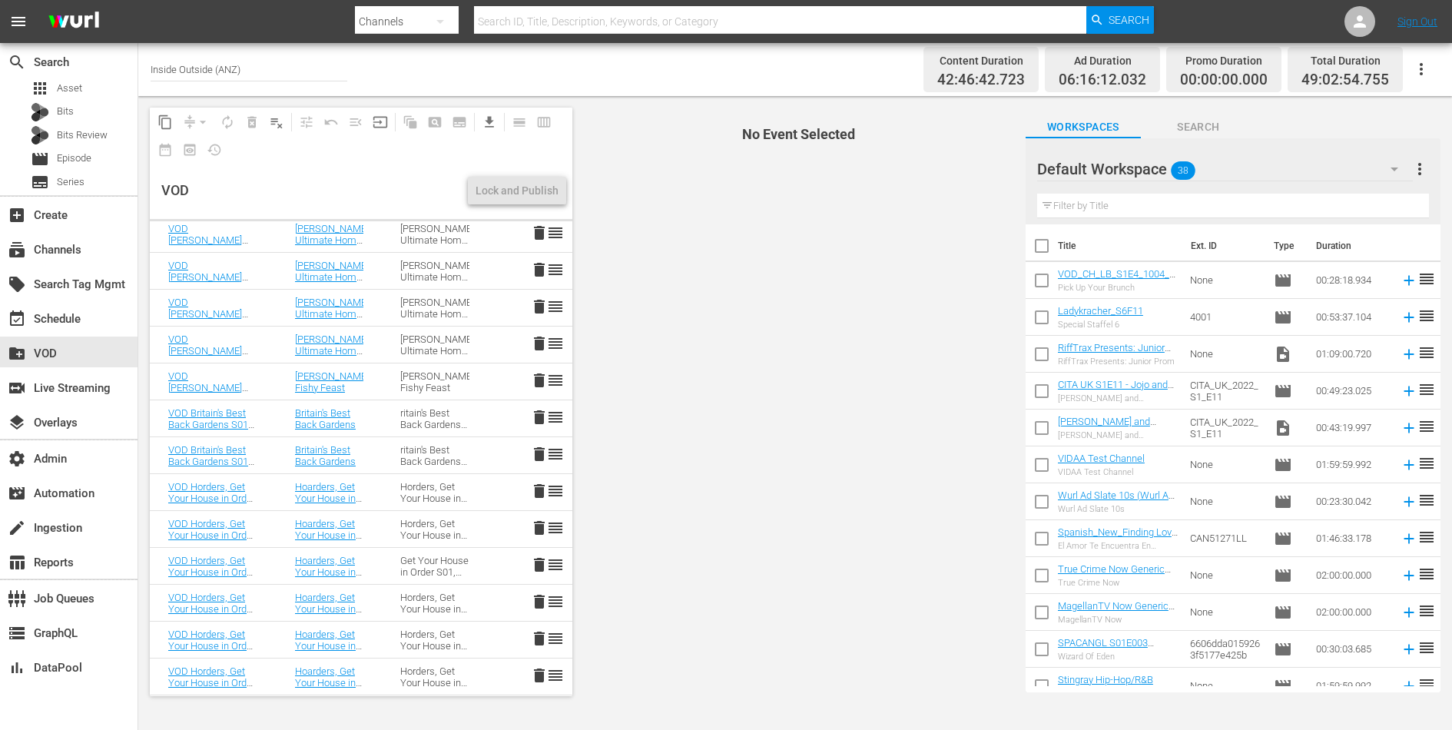
scroll to position [916, 0]
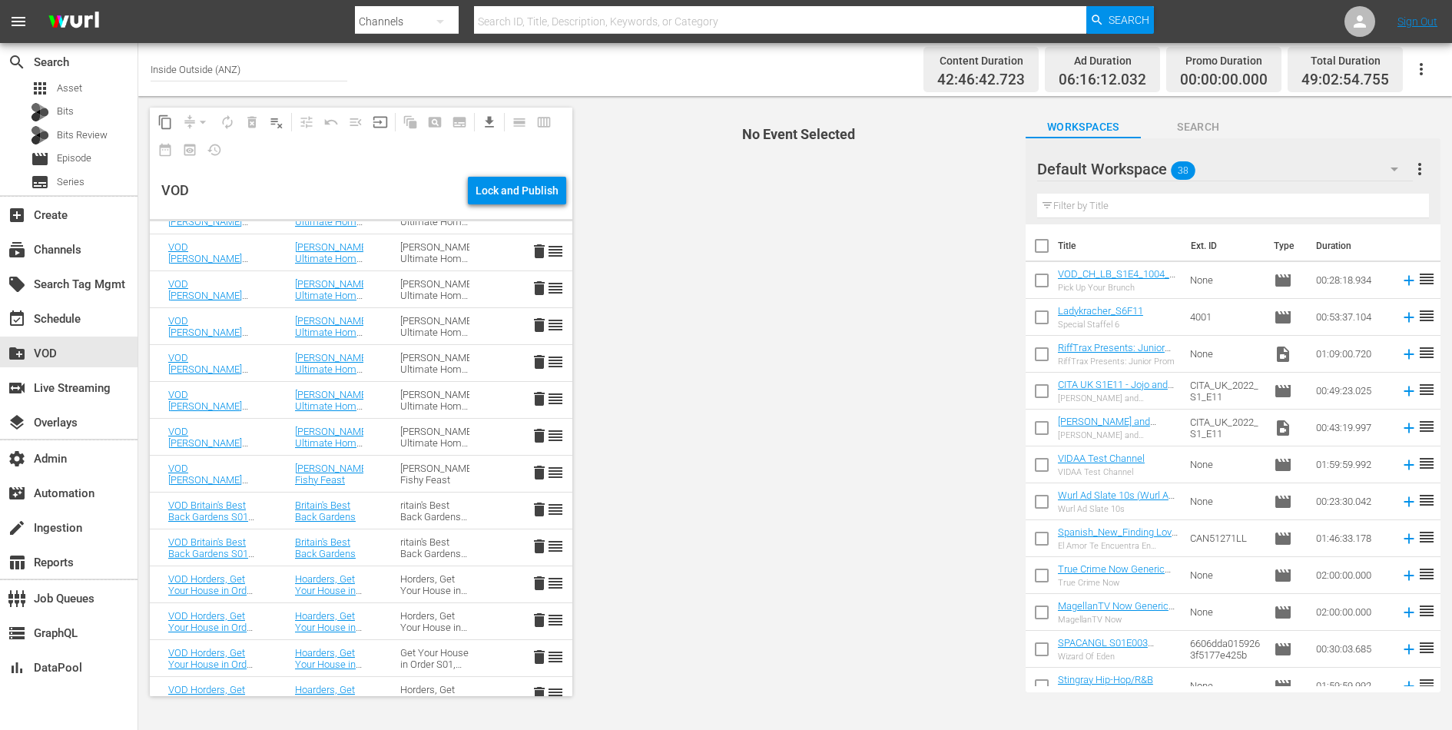
click at [368, 397] on td "Gordon Ramsay’s Ultimate Home Cooking" at bounding box center [329, 400] width 105 height 37
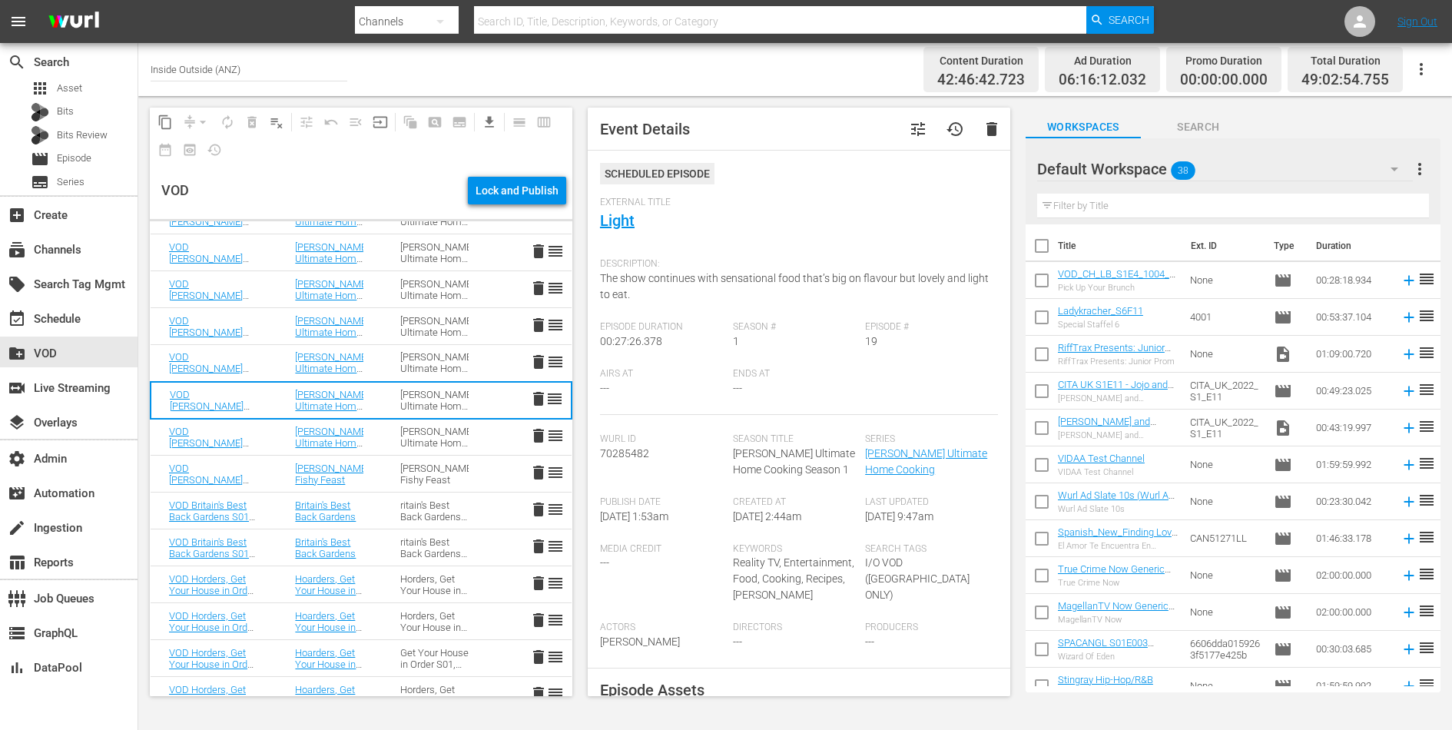
click at [373, 363] on td "Gordon Ramsay’s Ultimate Home Cooking" at bounding box center [329, 363] width 105 height 37
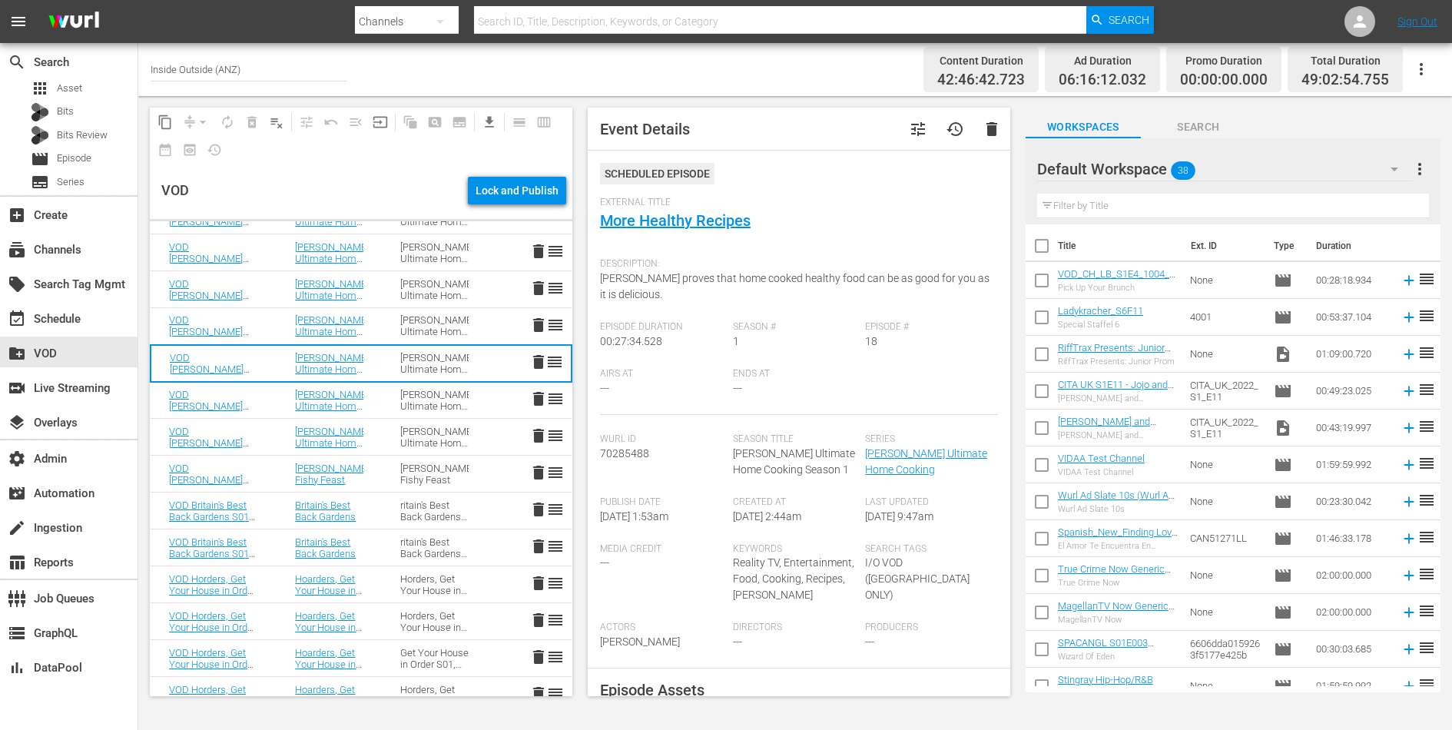
click at [379, 321] on td "Gordon Ramsay’s Ultimate Home Cooking" at bounding box center [329, 326] width 105 height 37
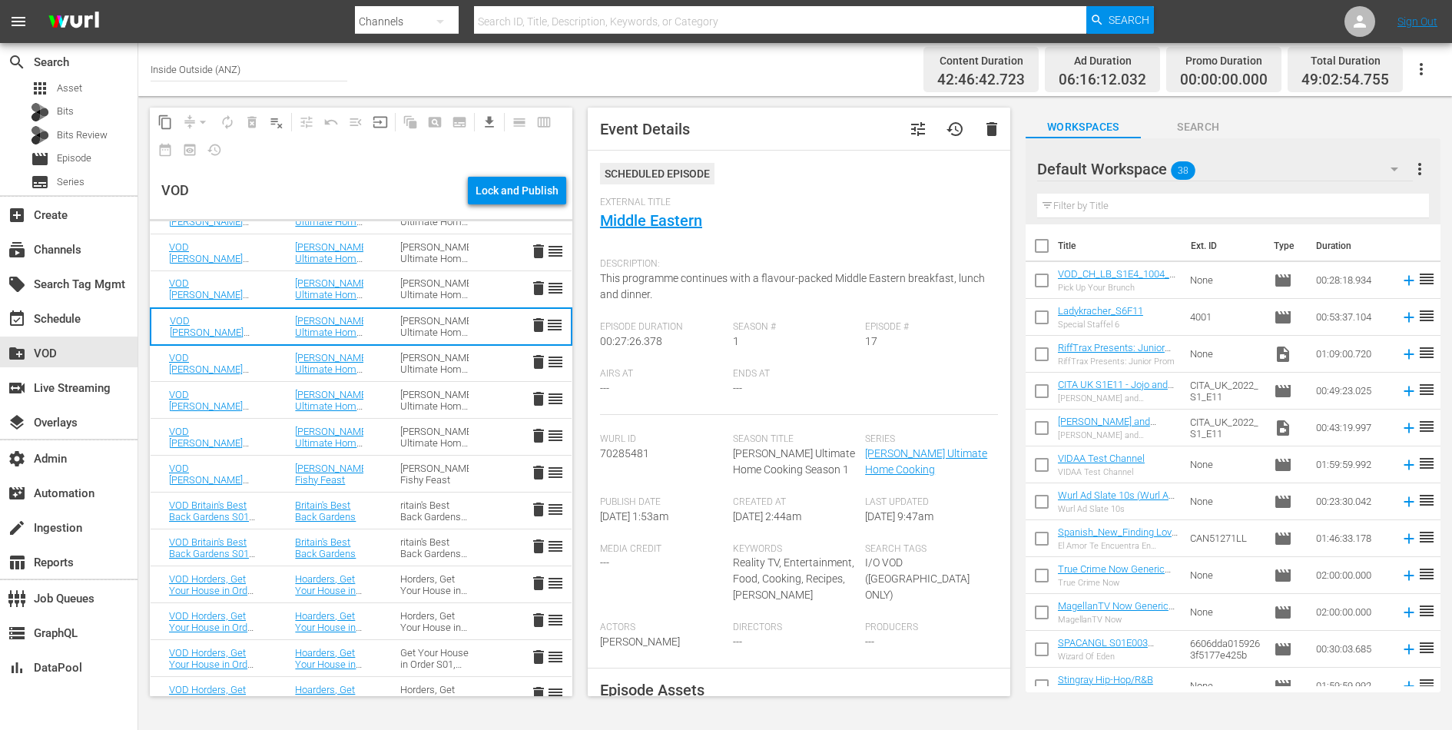
click at [380, 297] on td "Gordon Ramsay’s Ultimate Home Cooking" at bounding box center [329, 289] width 105 height 37
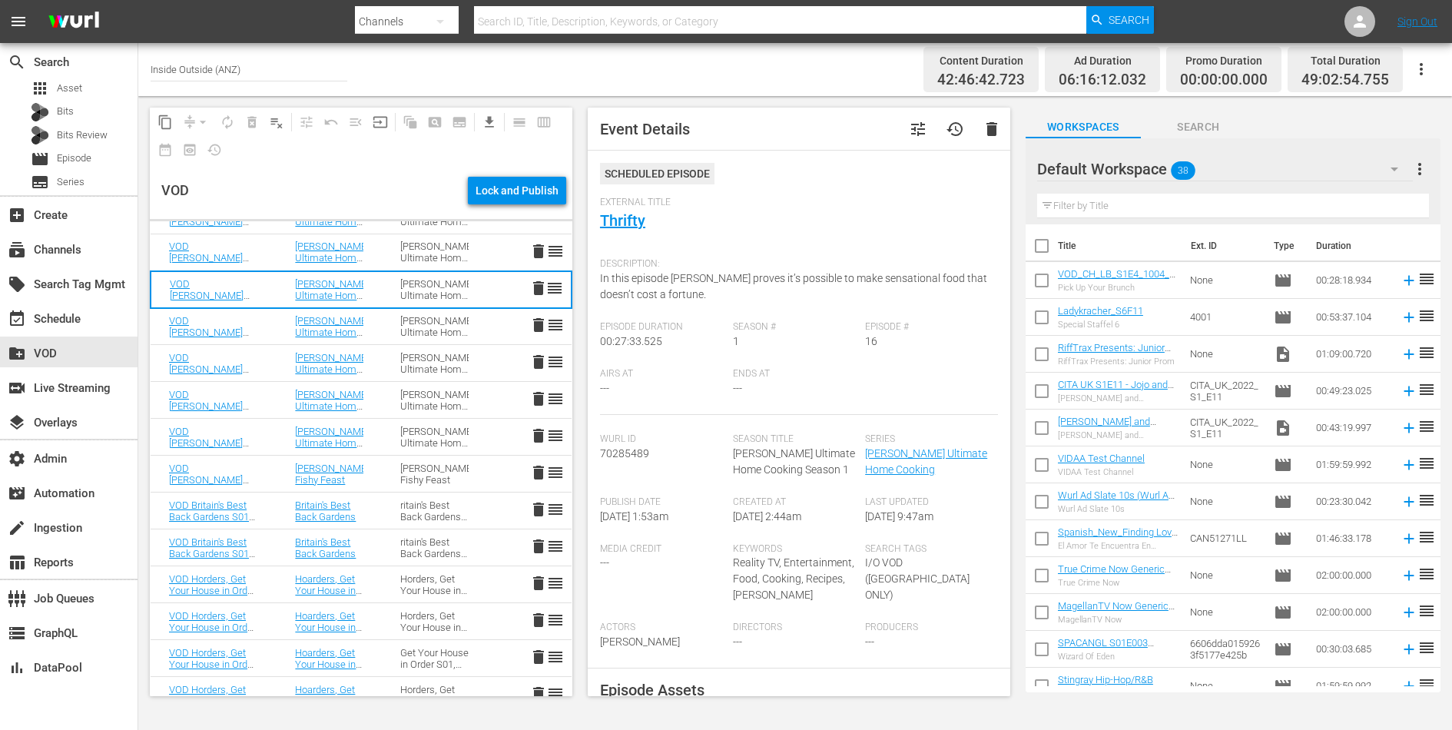
click at [377, 251] on td "Gordon Ramsay’s Ultimate Home Cooking" at bounding box center [329, 252] width 105 height 37
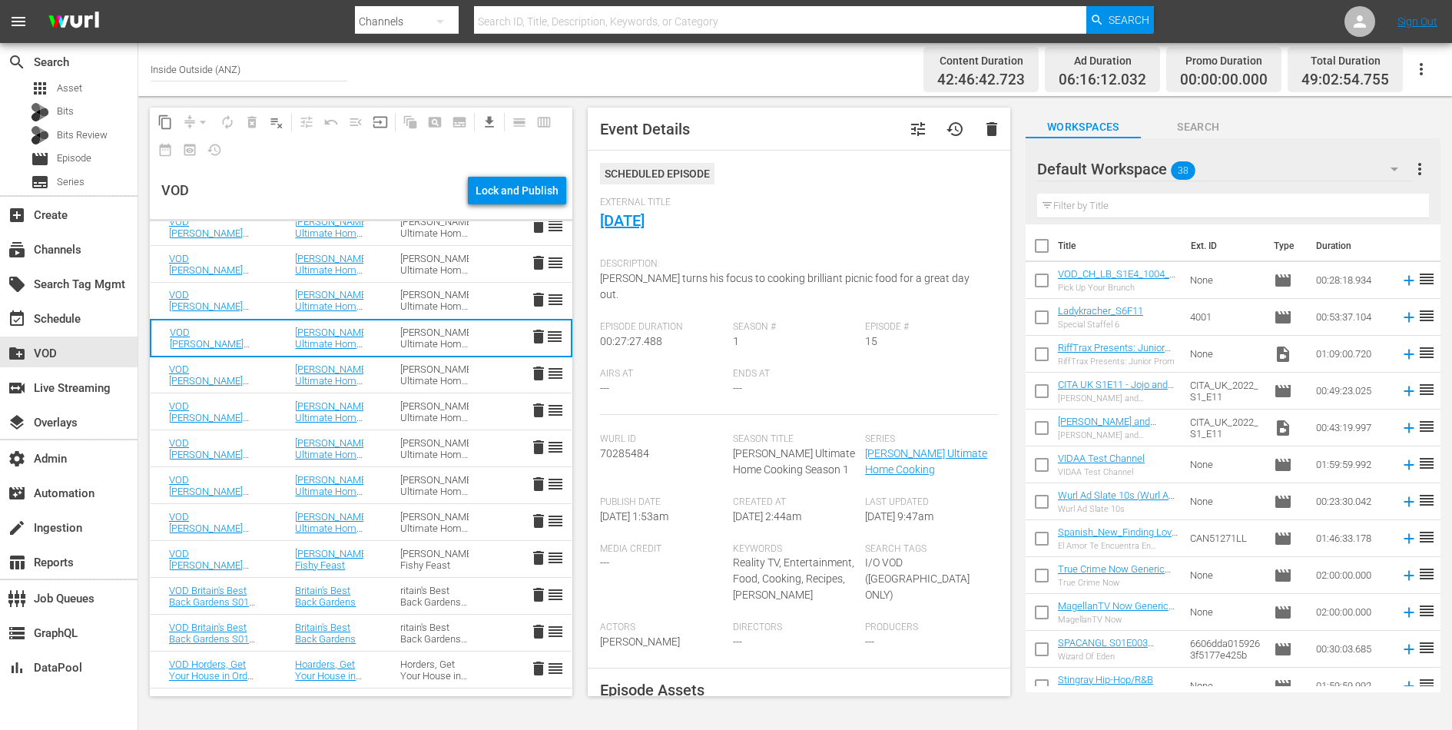
scroll to position [829, 0]
click at [383, 294] on td "Gordon Ramsay’s Ultimate Home Cooking Season 1" at bounding box center [434, 302] width 105 height 37
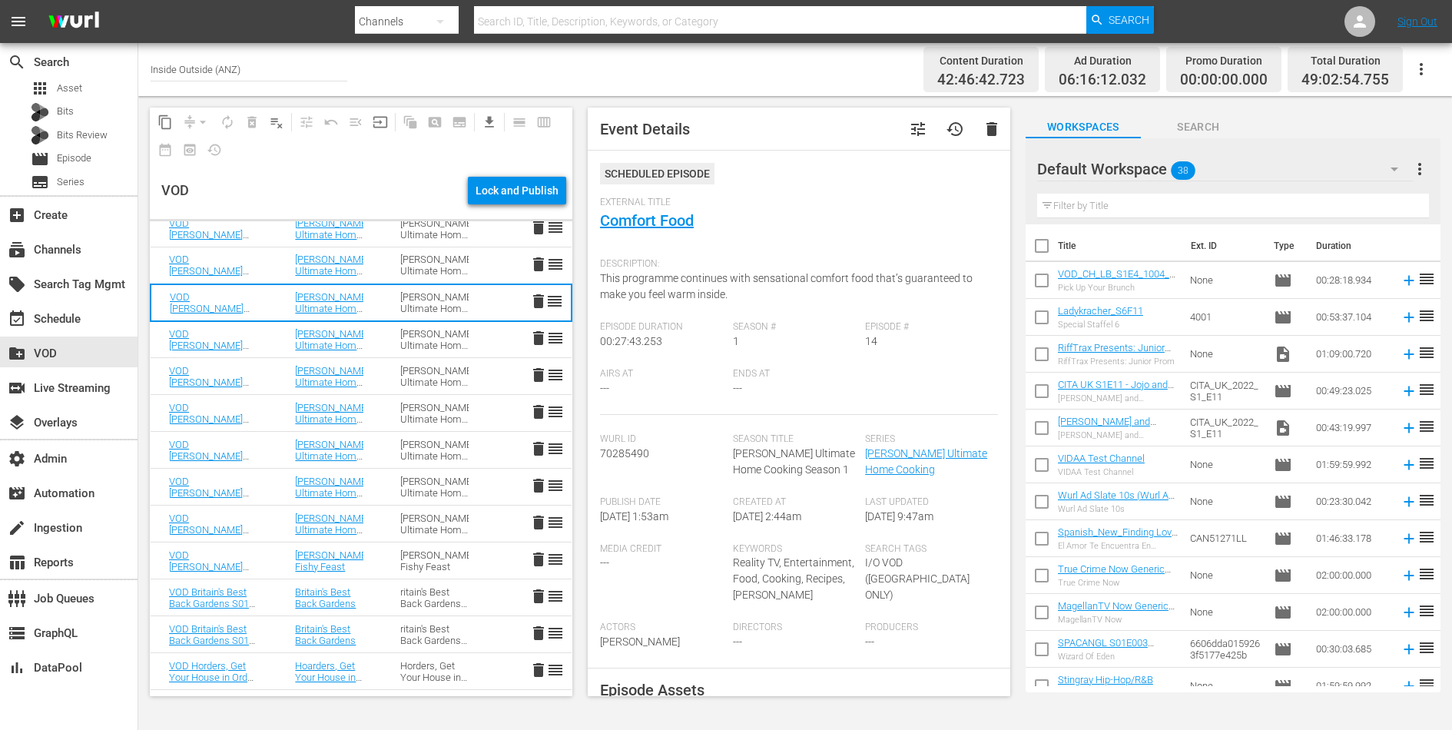
click at [380, 262] on td "Gordon Ramsay’s Ultimate Home Cooking" at bounding box center [329, 265] width 105 height 37
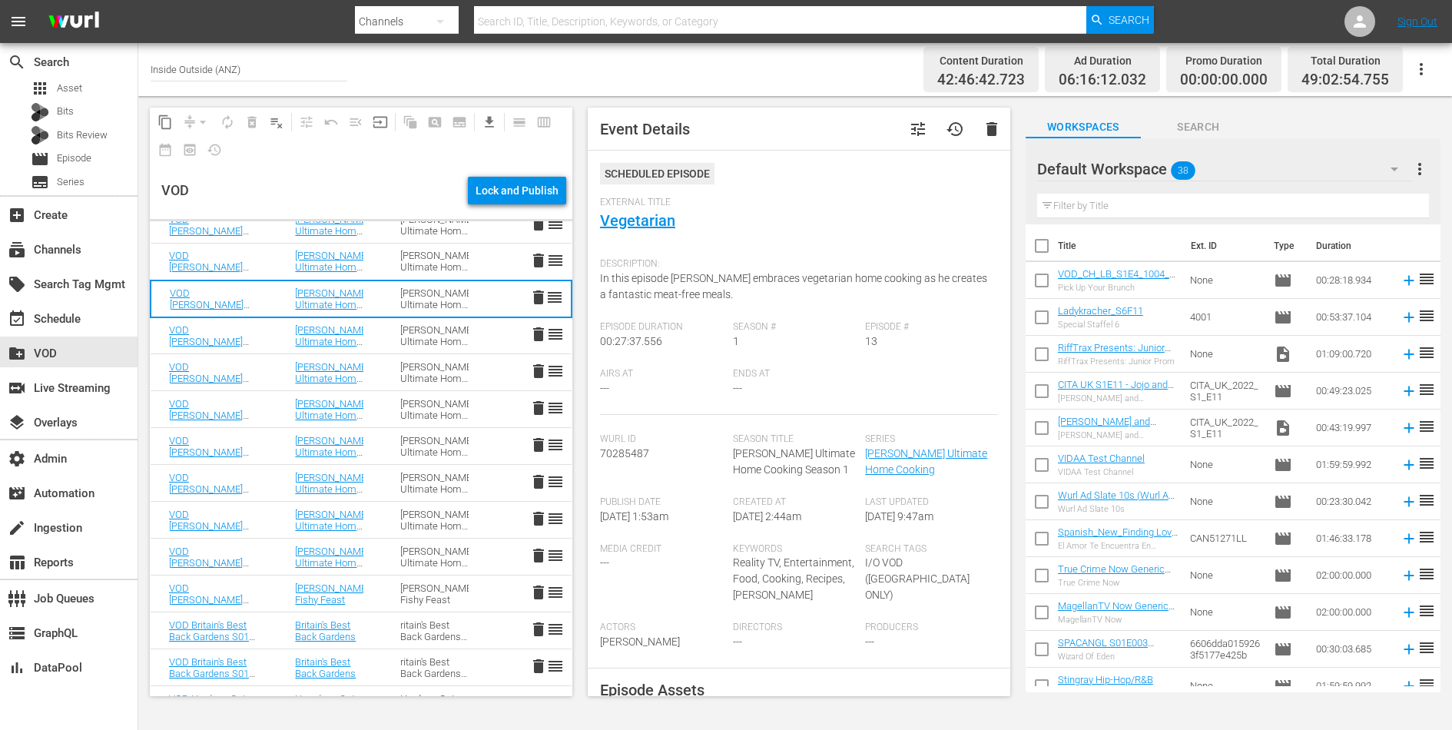
click at [380, 262] on td "Gordon Ramsay’s Ultimate Home Cooking" at bounding box center [329, 262] width 105 height 37
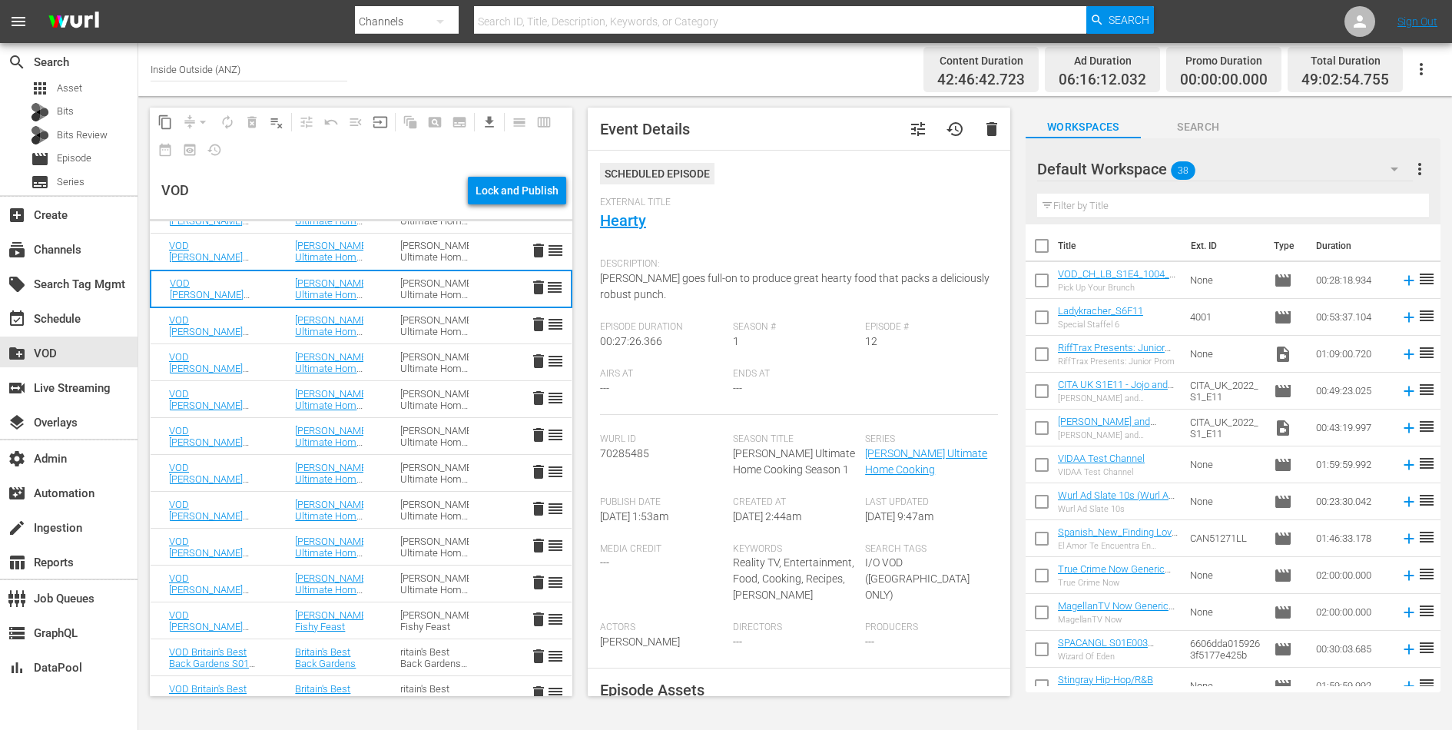
click at [380, 262] on td "Gordon Ramsay’s Ultimate Home Cooking" at bounding box center [329, 252] width 105 height 37
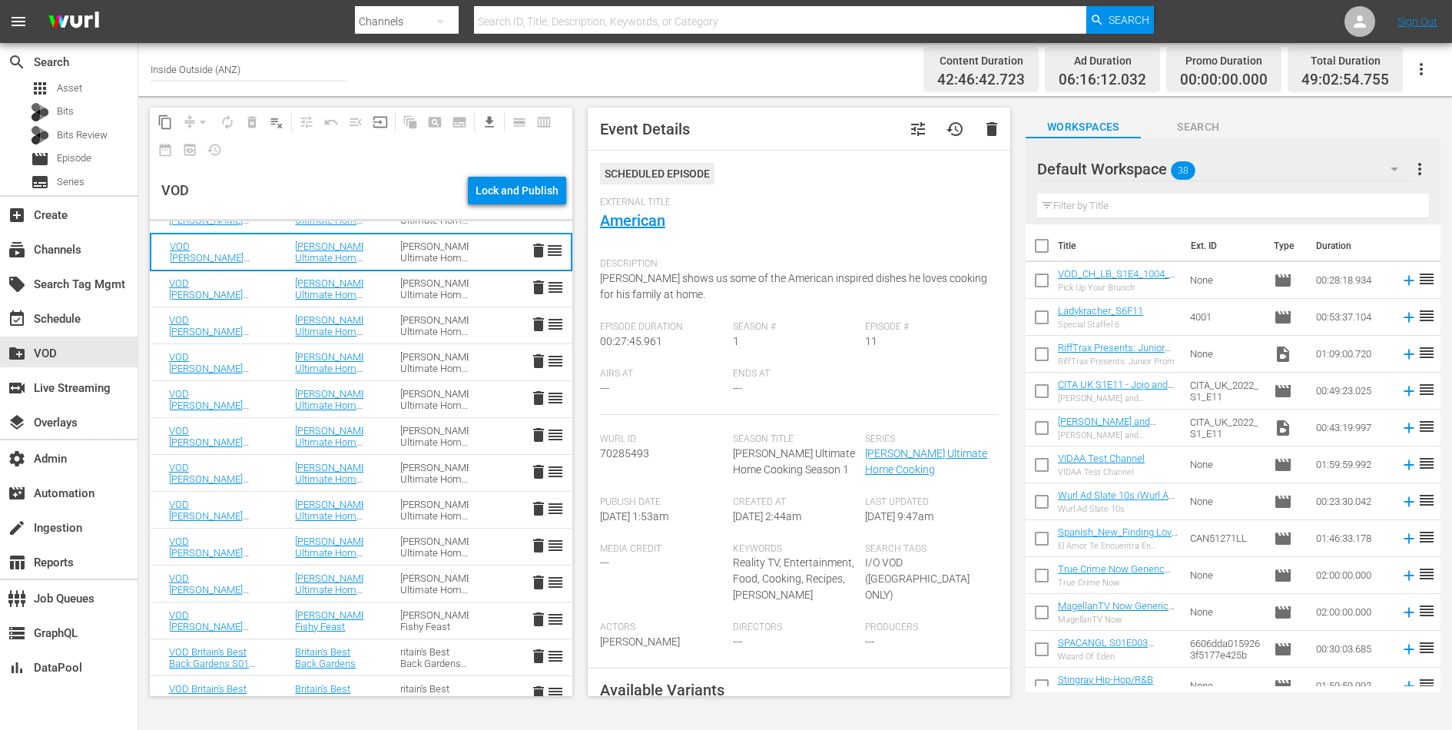
scroll to position [769, 0]
click at [643, 277] on span "Gordon shows us some of the American inspired dishes he loves cooking for his f…" at bounding box center [793, 286] width 387 height 28
click at [373, 282] on td "Gordon Ramsay’s Ultimate Home Cooking" at bounding box center [329, 289] width 105 height 37
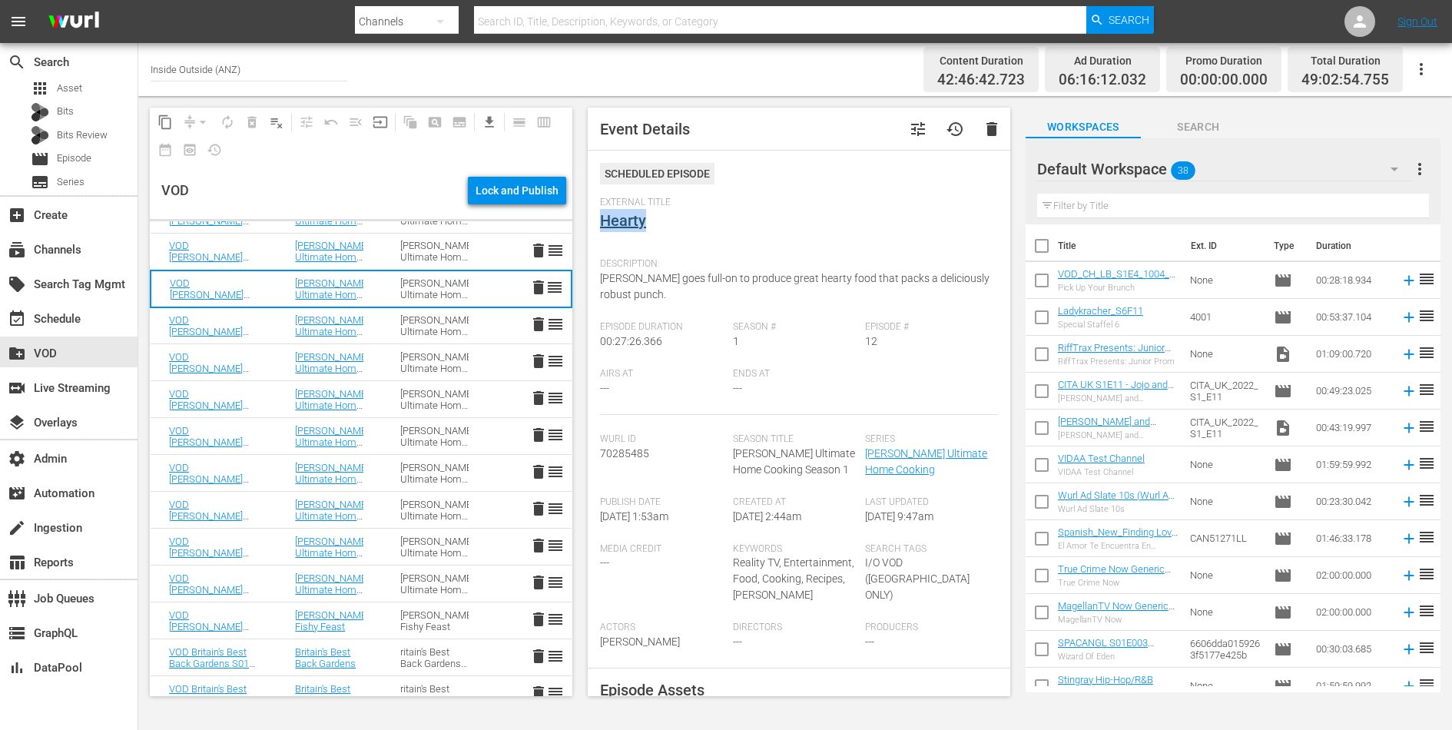
drag, startPoint x: 656, startPoint y: 222, endPoint x: 601, endPoint y: 221, distance: 54.6
click at [601, 221] on div "External Title Hearty" at bounding box center [799, 224] width 398 height 54
click at [723, 282] on span "Gordon goes full-on to produce great hearty food that packs a deliciously robus…" at bounding box center [795, 286] width 390 height 28
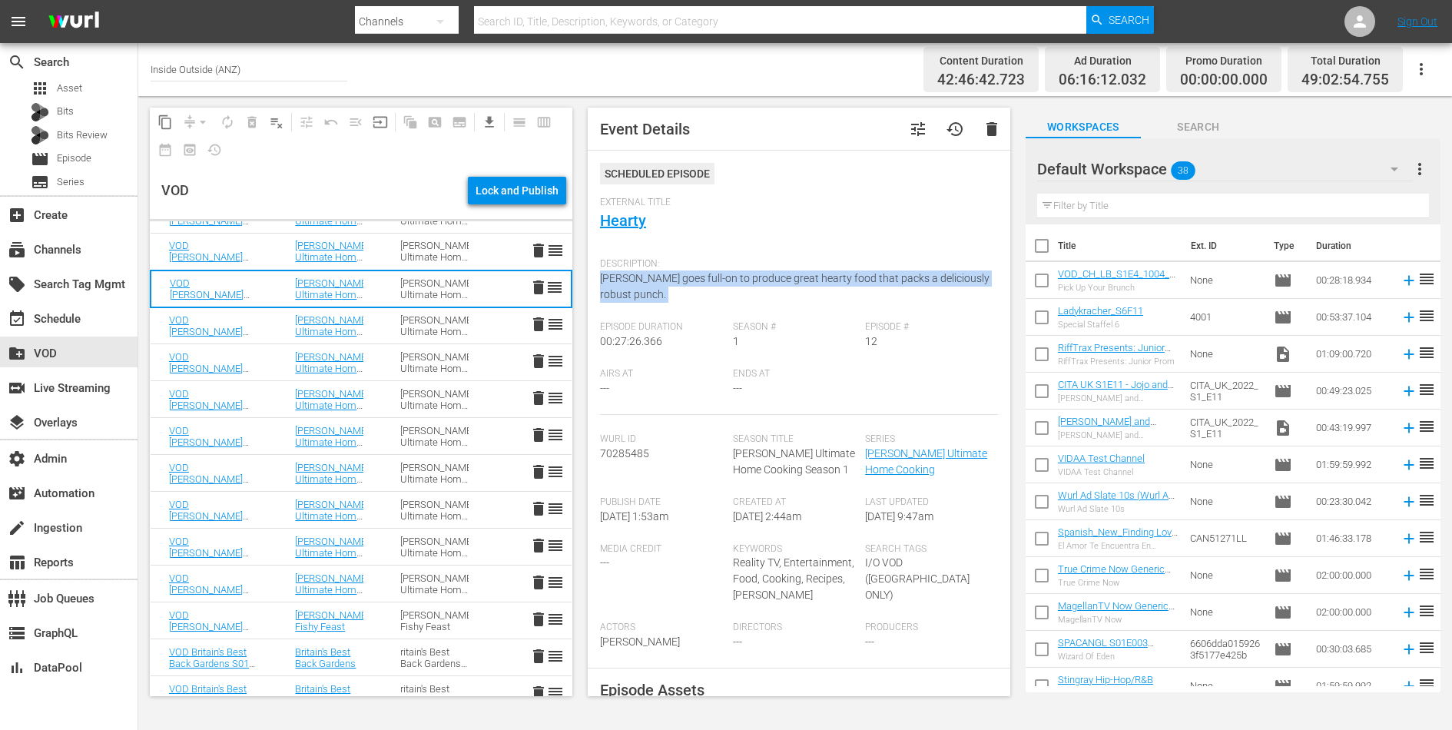
click at [382, 327] on td "Gordon Ramsay’s Ultimate Home Cooking Season 1" at bounding box center [434, 325] width 105 height 37
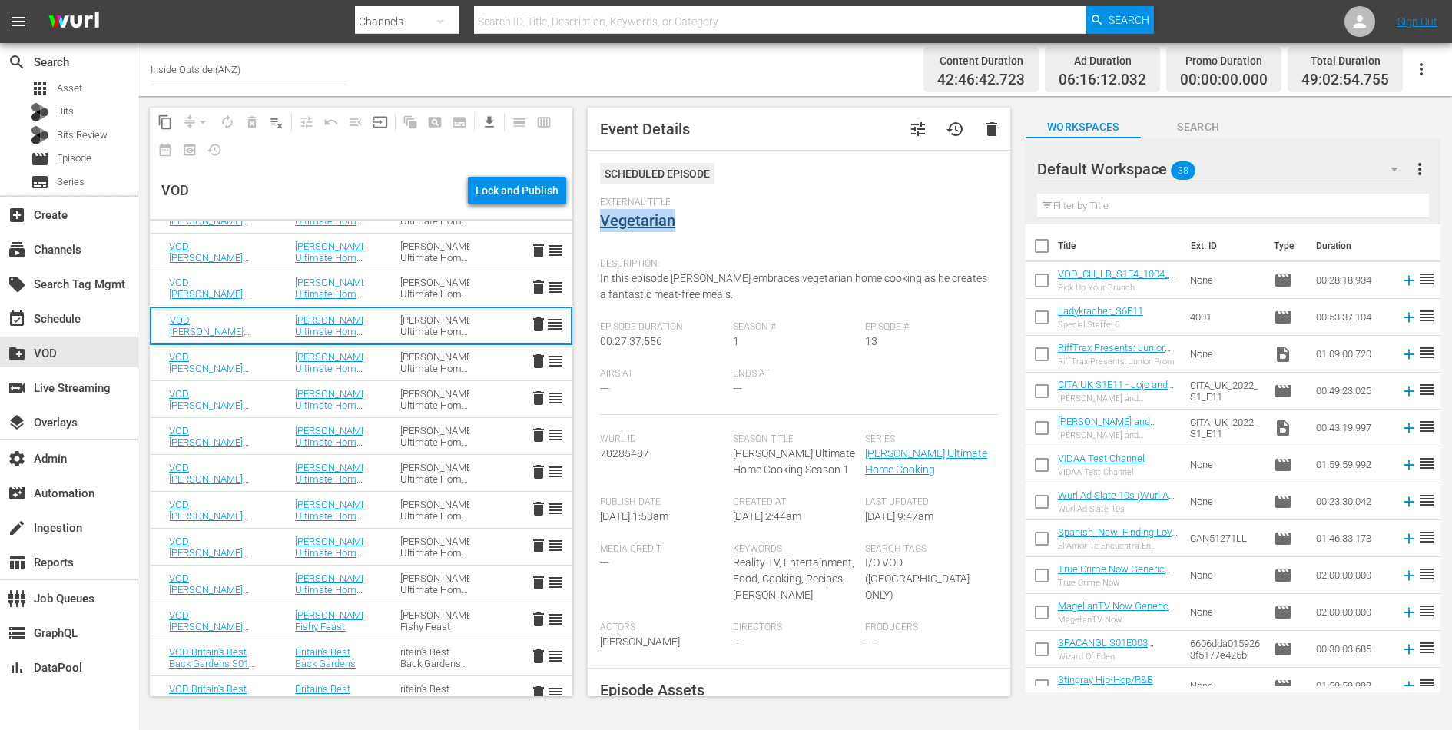
drag, startPoint x: 685, startPoint y: 217, endPoint x: 602, endPoint y: 217, distance: 83.0
click at [602, 218] on div "External Title Vegetarian" at bounding box center [799, 224] width 398 height 54
click at [636, 281] on span "In this episode Gordon embraces vegetarian home cooking as he creates a fantast…" at bounding box center [793, 286] width 387 height 28
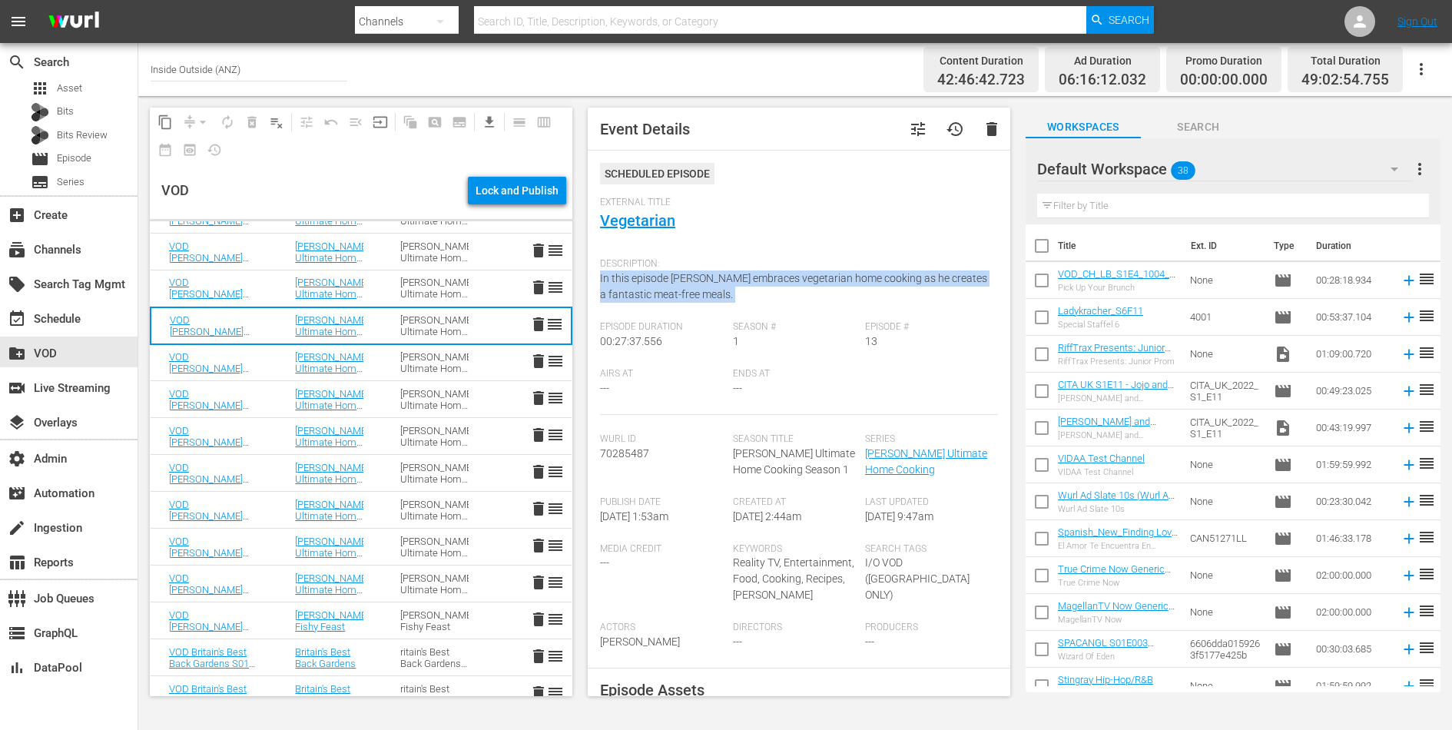
click at [636, 281] on span "In this episode Gordon embraces vegetarian home cooking as he creates a fantast…" at bounding box center [793, 286] width 387 height 28
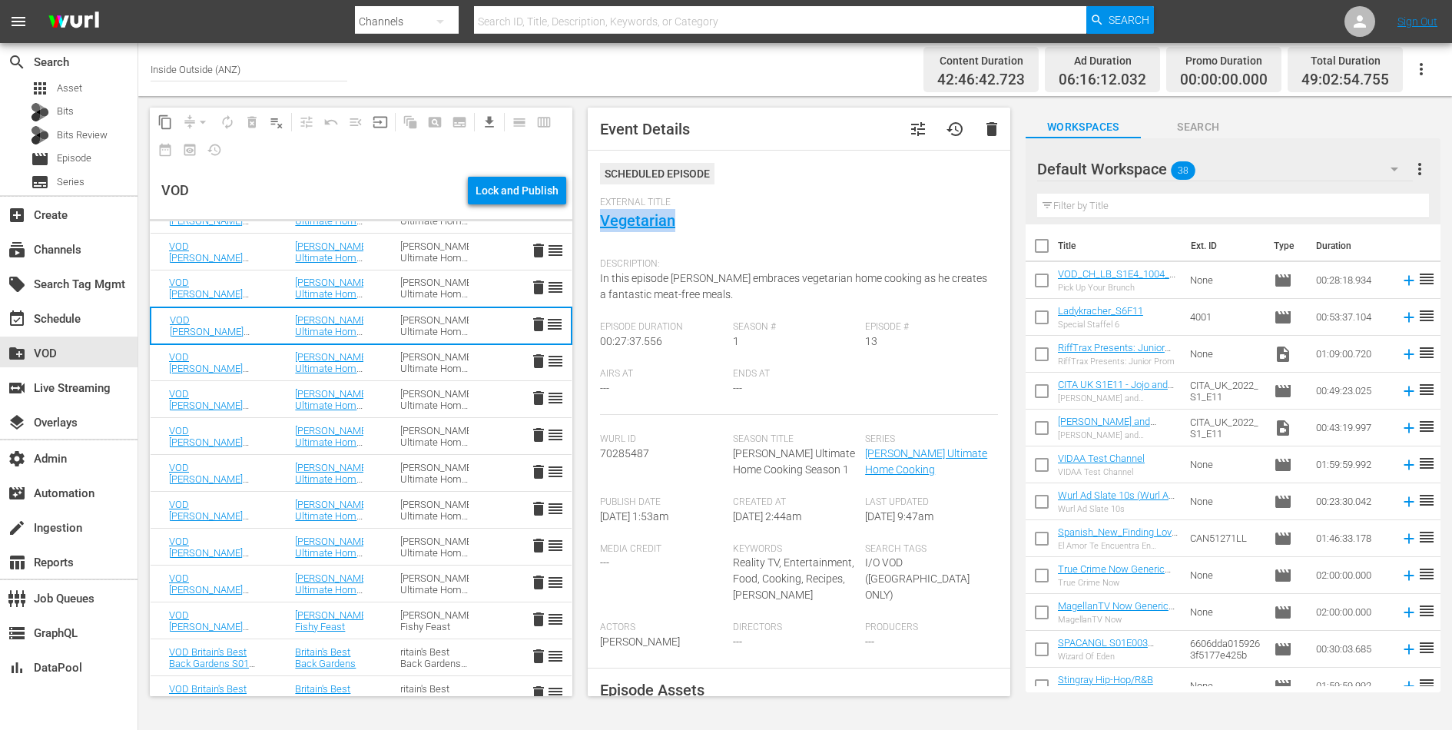
click at [387, 360] on td "Gordon Ramsay’s Ultimate Home Cooking Season 1" at bounding box center [434, 362] width 105 height 37
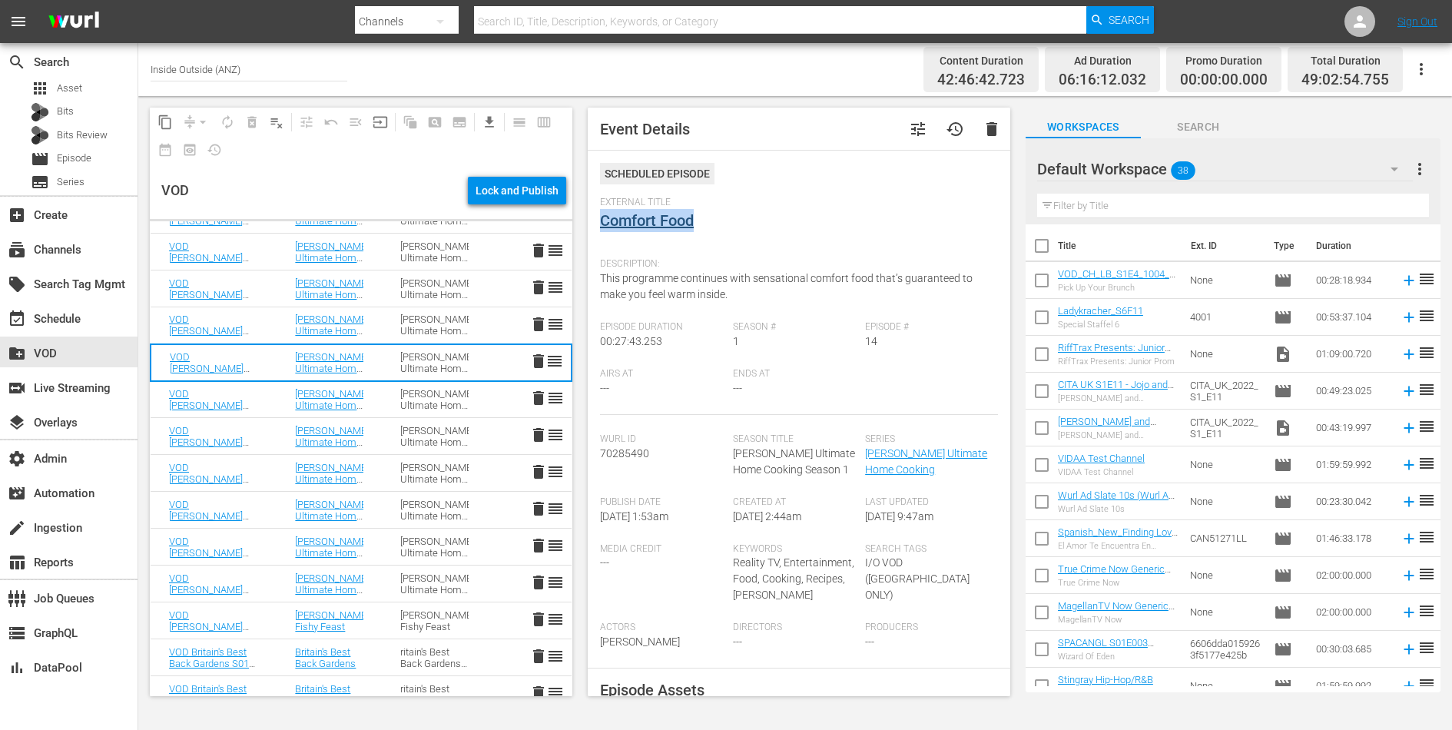
drag, startPoint x: 707, startPoint y: 220, endPoint x: 600, endPoint y: 217, distance: 106.9
click at [600, 217] on div "External Title Comfort Food" at bounding box center [799, 224] width 398 height 54
click at [667, 282] on span "This programme continues with sensational comfort food that’s guaranteed to mak…" at bounding box center [786, 286] width 373 height 28
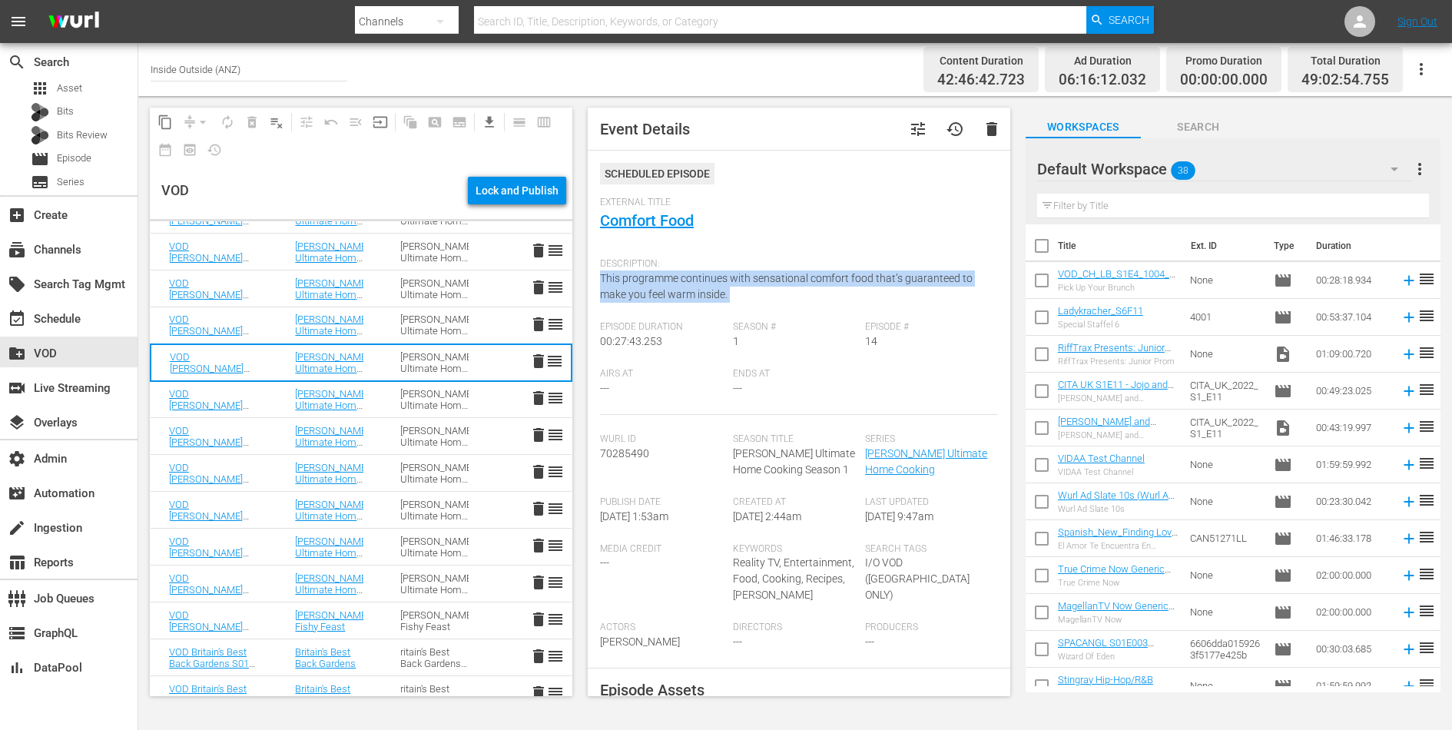
click at [667, 282] on span "This programme continues with sensational comfort food that’s guaranteed to mak…" at bounding box center [786, 286] width 373 height 28
click at [407, 393] on div "Gordon Ramsay’s Ultimate Home Cooking Season 1" at bounding box center [434, 399] width 68 height 23
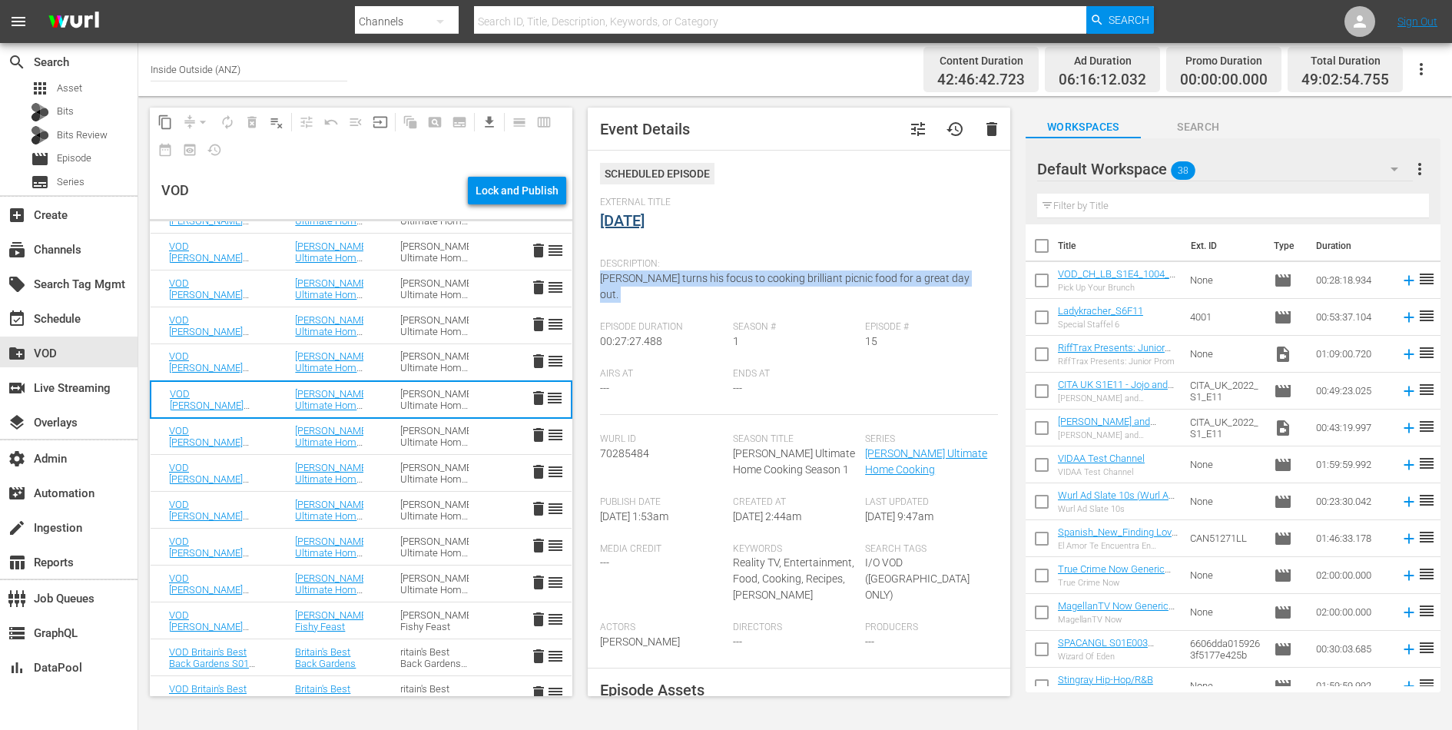
drag, startPoint x: 680, startPoint y: 221, endPoint x: 602, endPoint y: 217, distance: 78.5
click at [602, 217] on div "External Title Picnic Day" at bounding box center [799, 224] width 398 height 54
click at [712, 275] on span "Gordon turns his focus to cooking brilliant picnic food for a great day out." at bounding box center [785, 286] width 370 height 28
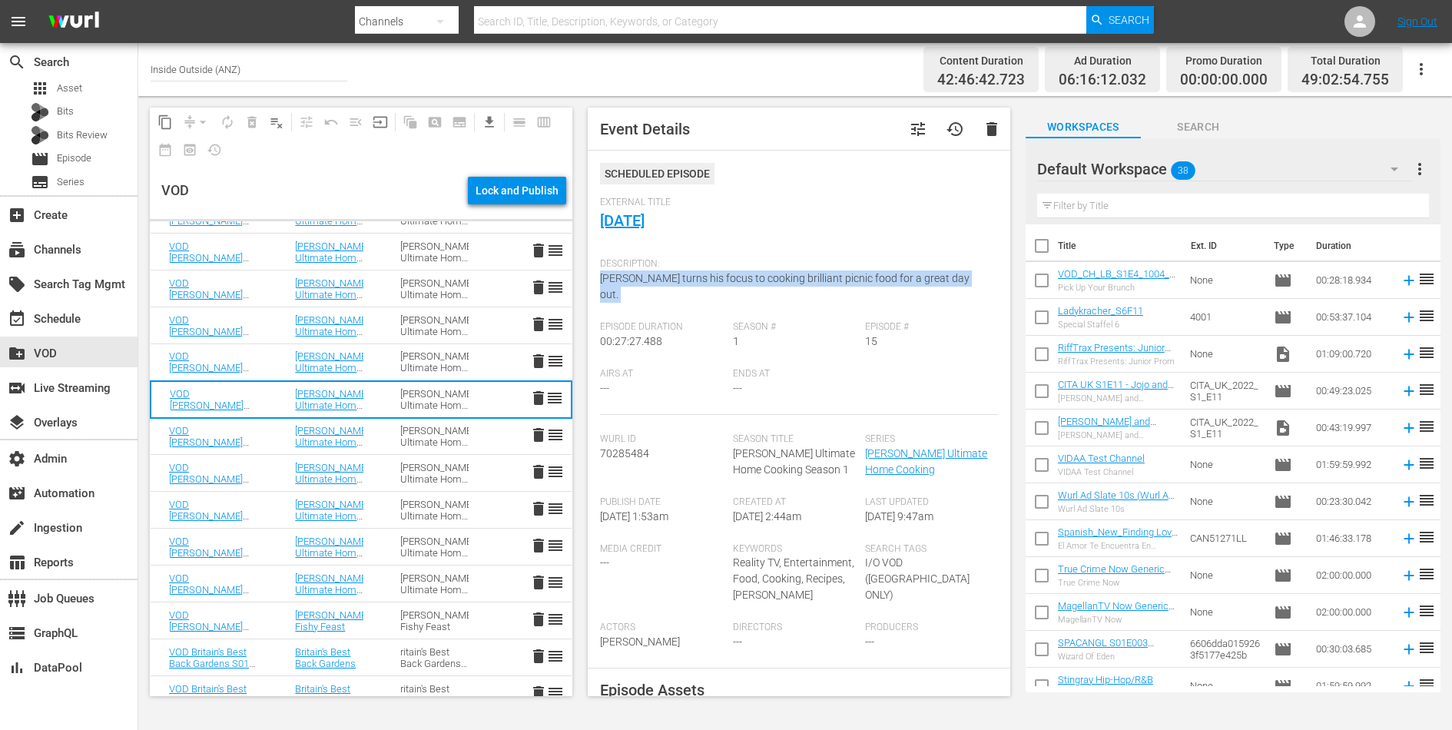
click at [382, 436] on td "Gordon Ramsay’s Ultimate Home Cooking Season 1" at bounding box center [434, 436] width 105 height 37
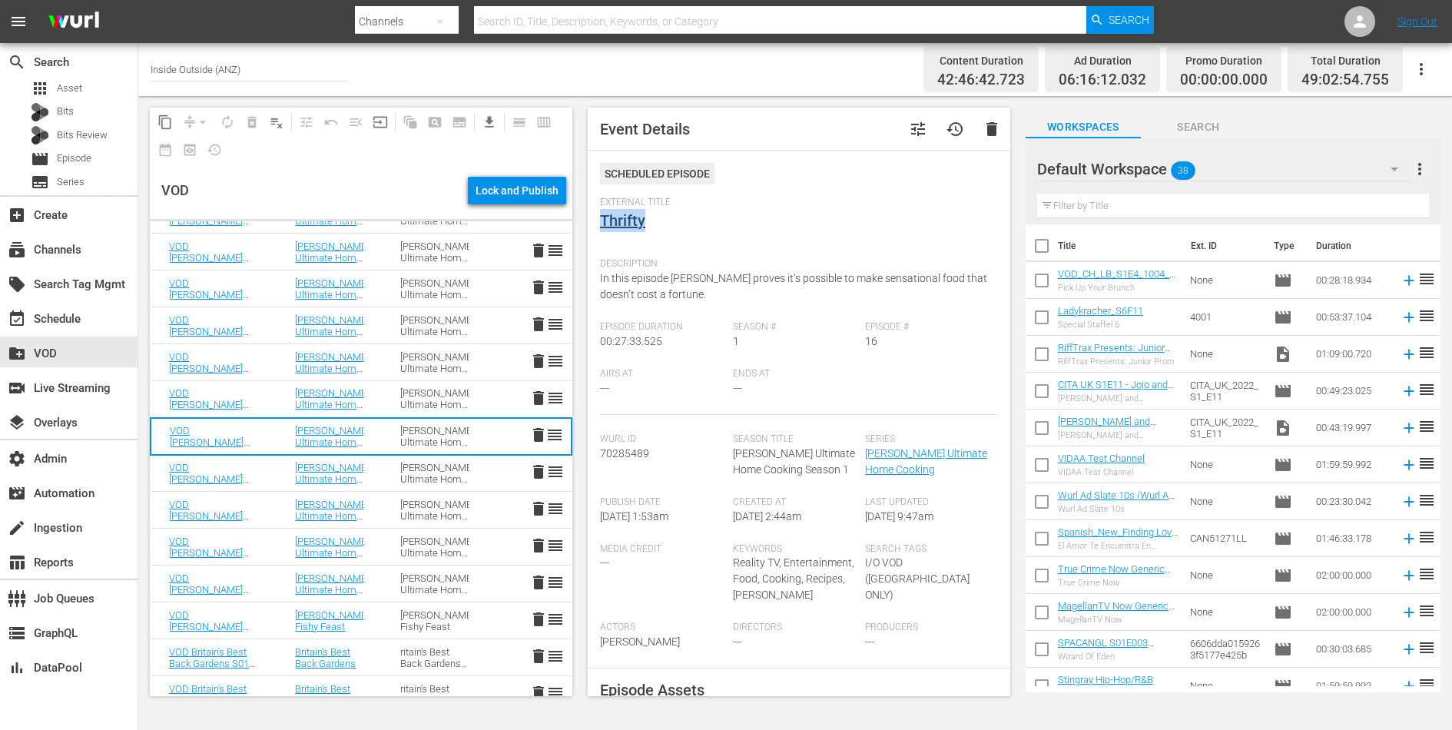
drag, startPoint x: 658, startPoint y: 231, endPoint x: 601, endPoint y: 216, distance: 58.7
click at [601, 216] on div "External Title Thrifty" at bounding box center [799, 224] width 398 height 54
drag, startPoint x: 679, startPoint y: 294, endPoint x: 599, endPoint y: 284, distance: 80.5
click at [600, 284] on div "Description: In this episode Gordon proves it’s possible to make sensational fo…" at bounding box center [799, 286] width 398 height 71
click at [394, 470] on td "Gordon Ramsay’s Ultimate Home Cooking Season 1" at bounding box center [434, 473] width 105 height 37
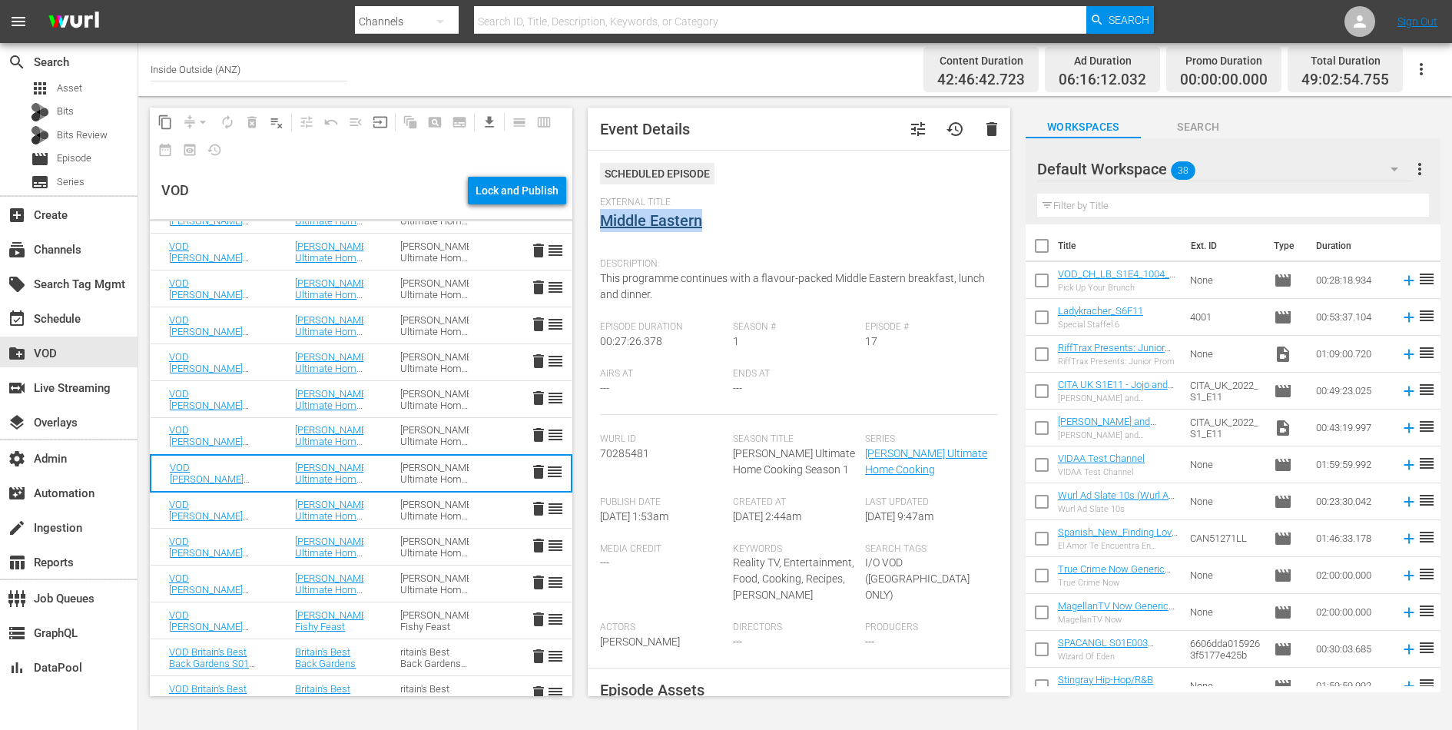
drag, startPoint x: 706, startPoint y: 215, endPoint x: 602, endPoint y: 216, distance: 104.5
click at [602, 216] on div "External Title Middle Eastern" at bounding box center [799, 224] width 398 height 54
click at [633, 289] on span "This programme continues with a flavour-packed Middle Eastern breakfast, lunch …" at bounding box center [792, 286] width 385 height 28
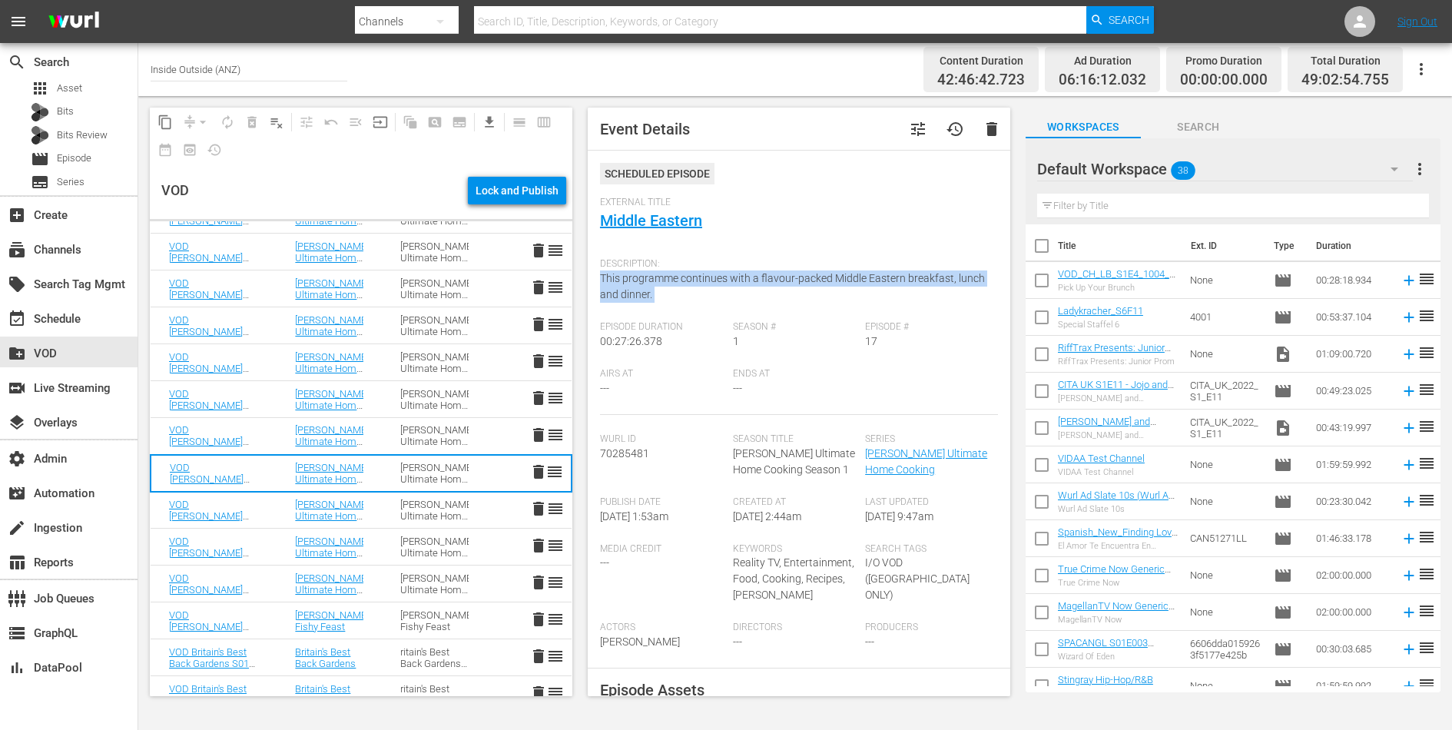
click at [633, 289] on span "This programme continues with a flavour-packed Middle Eastern breakfast, lunch …" at bounding box center [792, 286] width 385 height 28
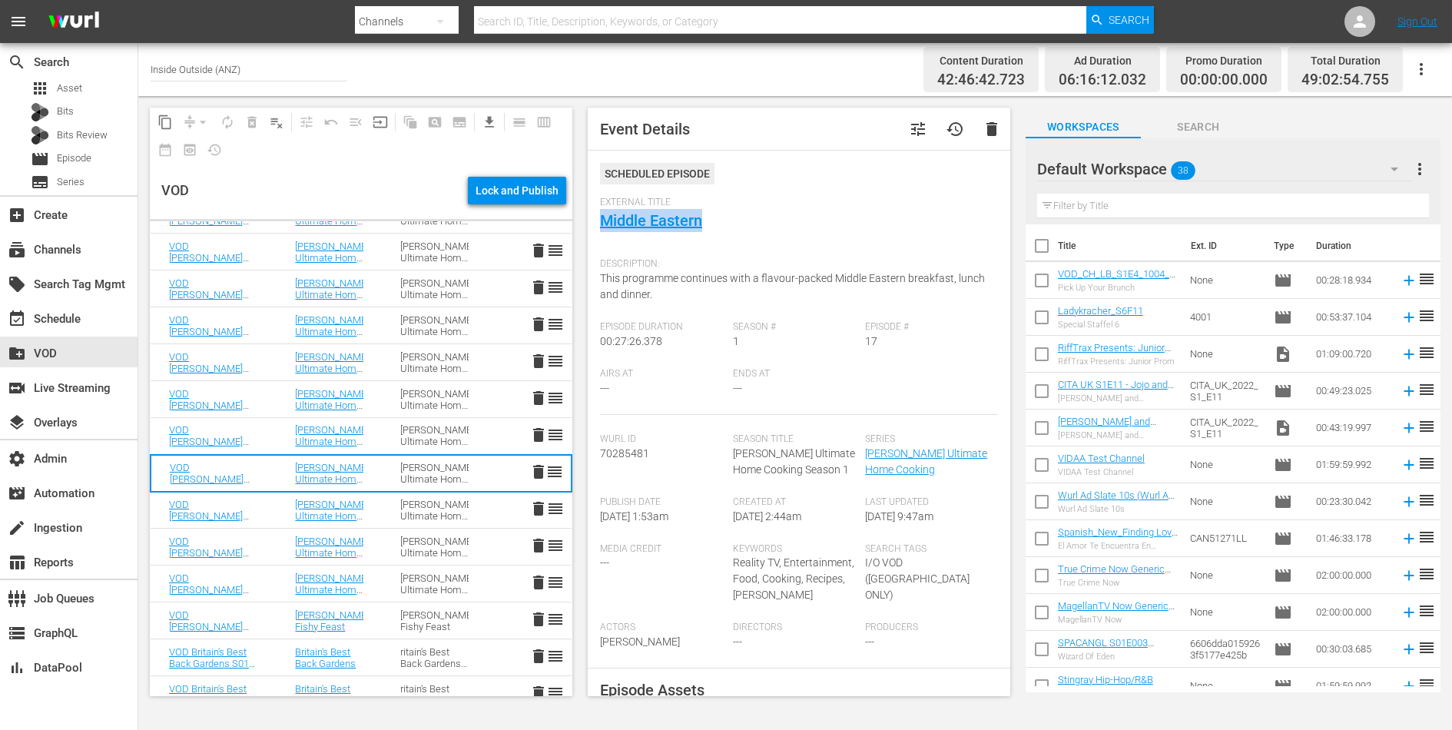
click at [395, 507] on td "Gordon Ramsay’s Ultimate Home Cooking Season 1" at bounding box center [434, 510] width 105 height 37
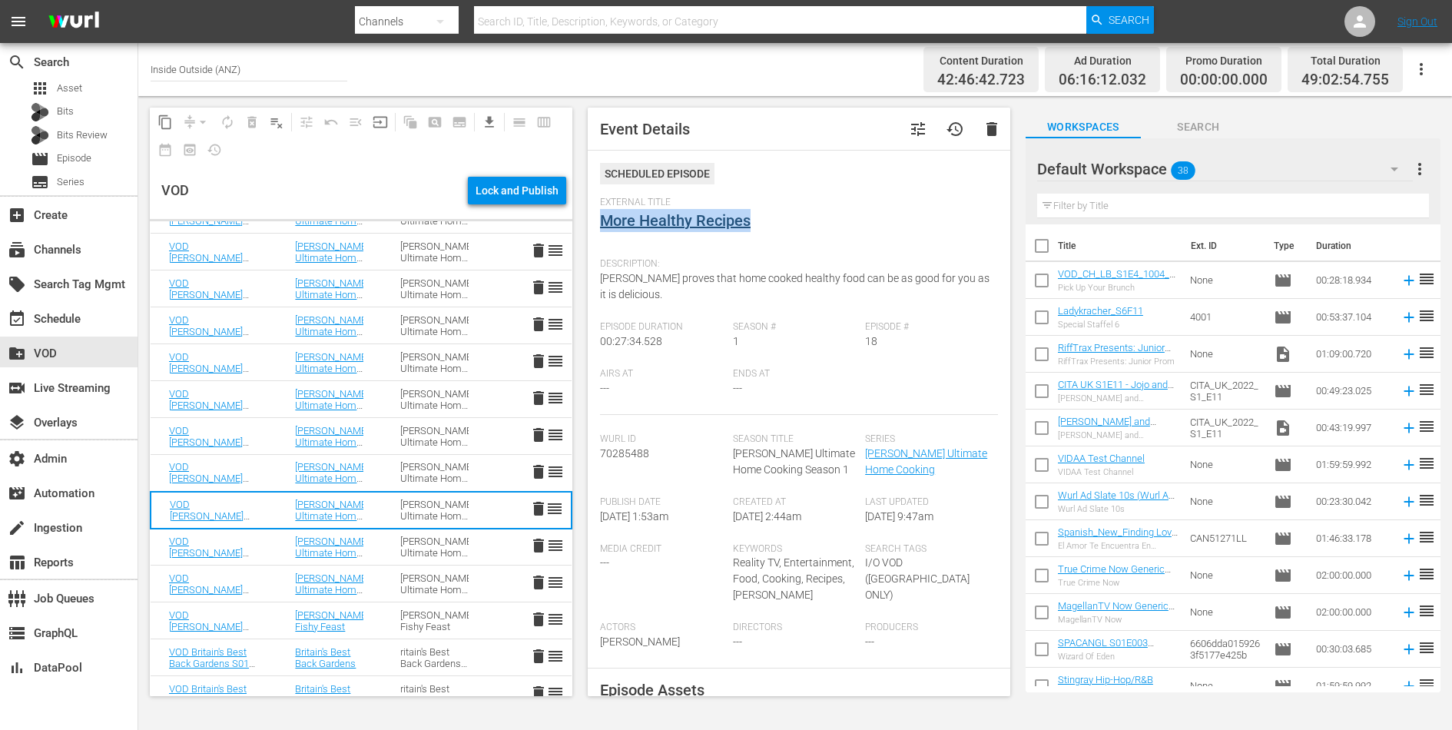
drag, startPoint x: 764, startPoint y: 224, endPoint x: 604, endPoint y: 219, distance: 159.9
click at [604, 219] on div "External Title More Healthy Recipes" at bounding box center [799, 224] width 398 height 54
click at [658, 277] on span "Gordon proves that home cooked healthy food can be as good for you as it is del…" at bounding box center [795, 286] width 390 height 28
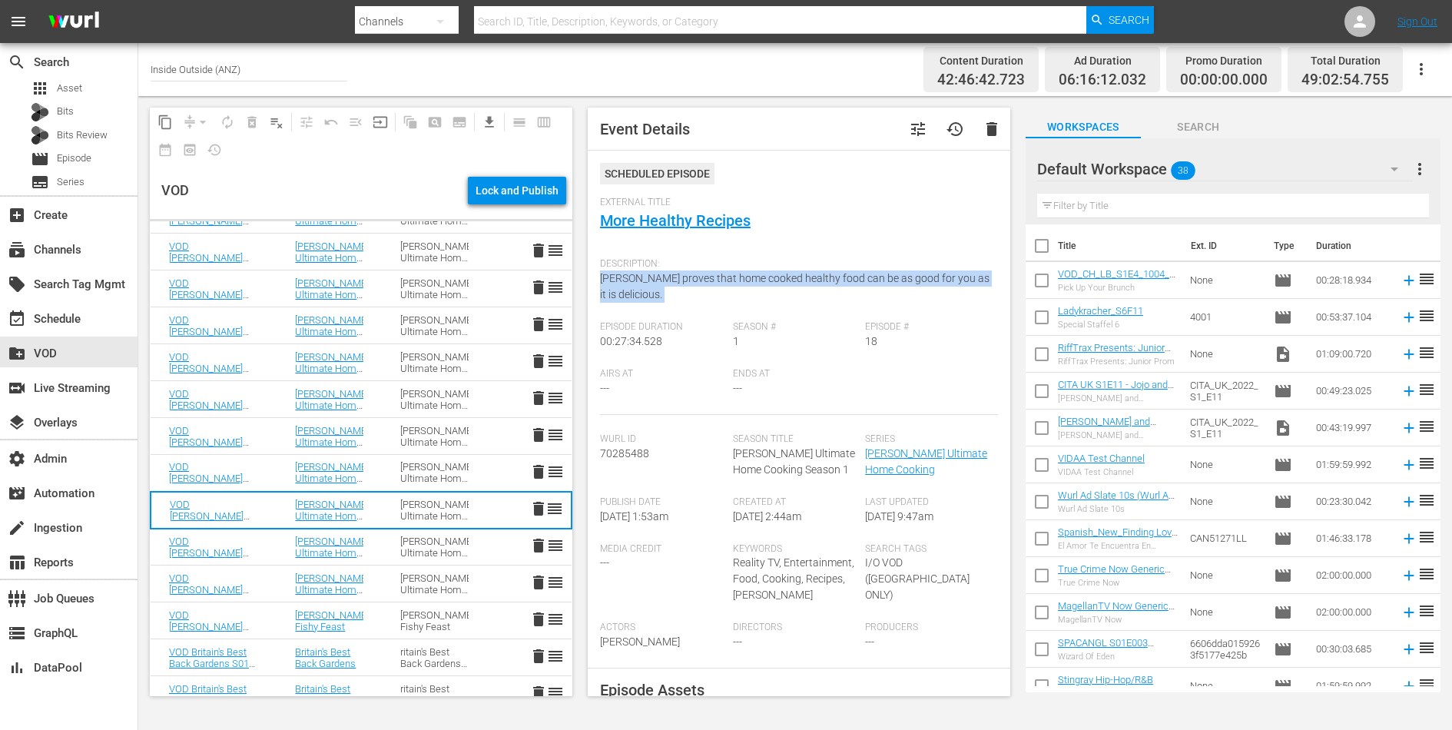
click at [658, 277] on span "Gordon proves that home cooked healthy food can be as good for you as it is del…" at bounding box center [795, 286] width 390 height 28
click at [416, 548] on div "Gordon Ramsay’s Ultimate Home Cooking Season 1" at bounding box center [434, 547] width 68 height 23
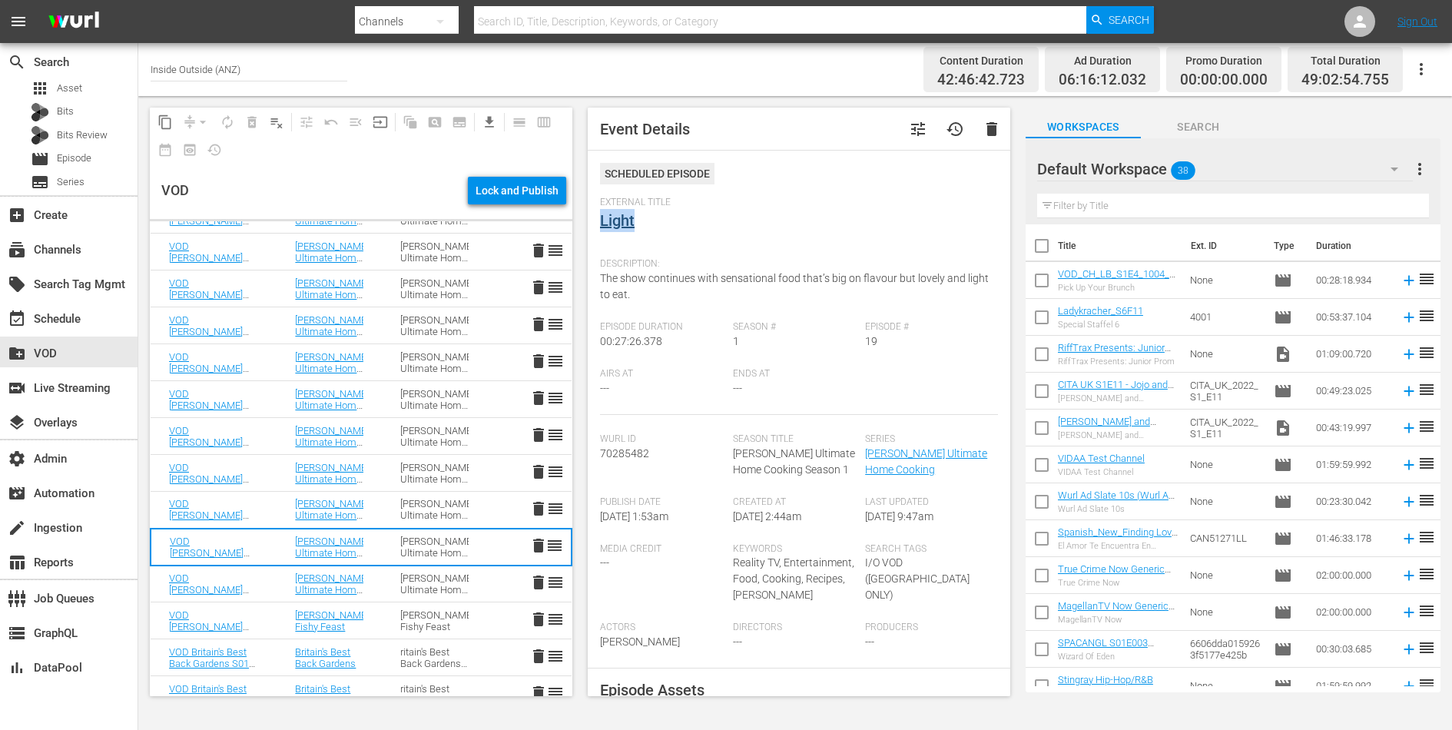
drag, startPoint x: 681, startPoint y: 227, endPoint x: 602, endPoint y: 219, distance: 78.8
click at [602, 219] on div "External Title Light" at bounding box center [799, 224] width 398 height 54
click at [718, 267] on span "Description:" at bounding box center [795, 264] width 390 height 12
click at [718, 273] on span "The show continues with sensational food that’s big on flavour but lovely and l…" at bounding box center [794, 286] width 389 height 28
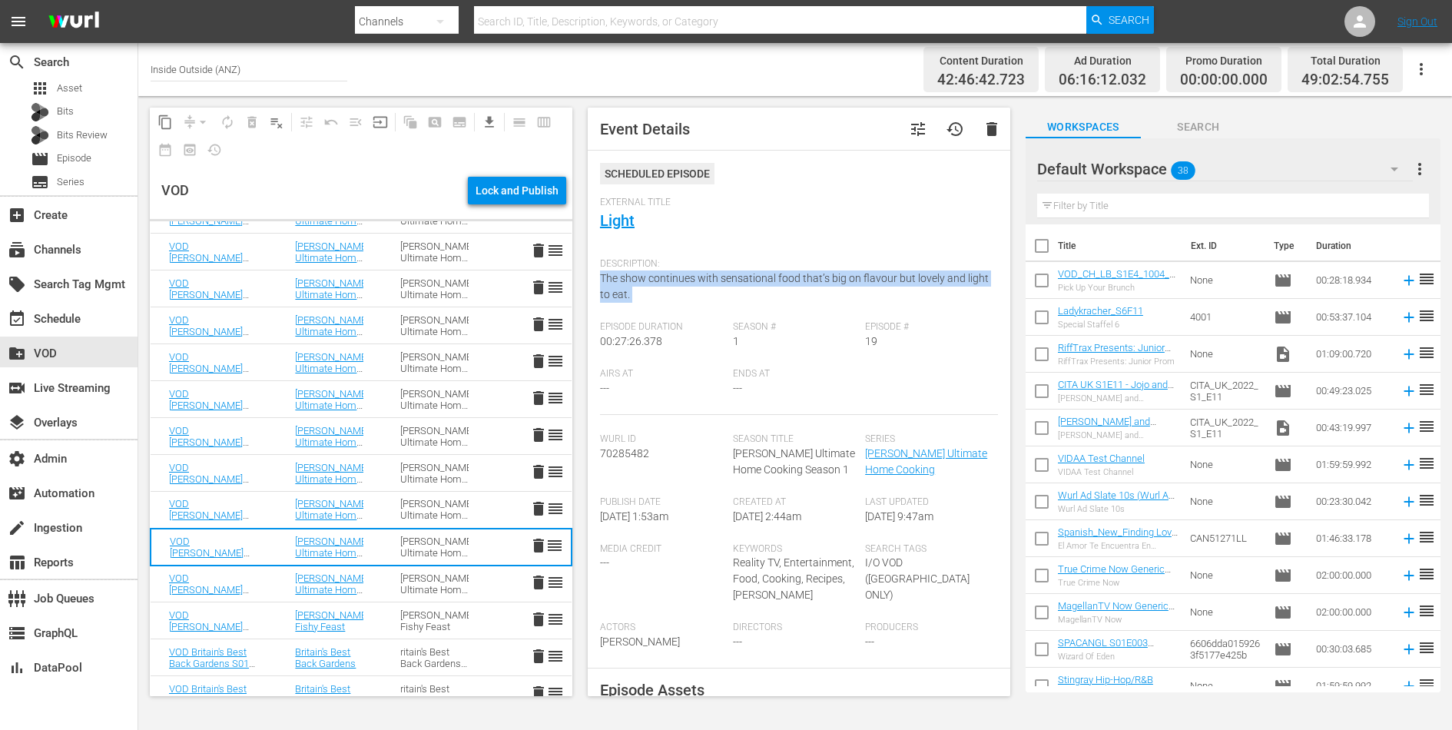
click at [718, 273] on span "The show continues with sensational food that’s big on flavour but lovely and l…" at bounding box center [794, 286] width 389 height 28
click at [383, 587] on td "Gordon Ramsay’s Ultimate Home Cooking Season 1" at bounding box center [434, 584] width 105 height 37
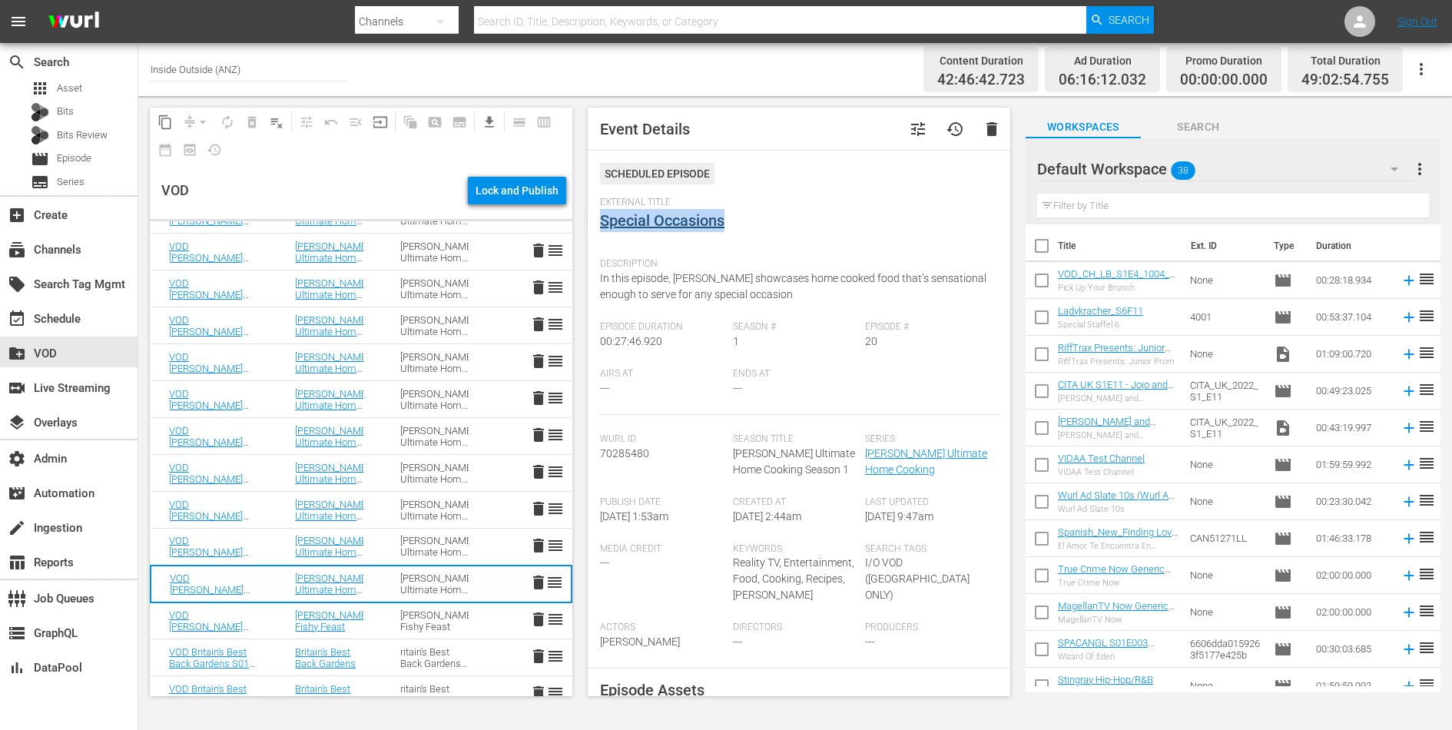
drag, startPoint x: 736, startPoint y: 224, endPoint x: 604, endPoint y: 224, distance: 132.2
click at [604, 224] on div "External Title Special Occasions" at bounding box center [799, 224] width 398 height 54
click at [690, 280] on span "In this episode, Gordon showcases home cooked food that’s sensational enough to…" at bounding box center [793, 286] width 387 height 28
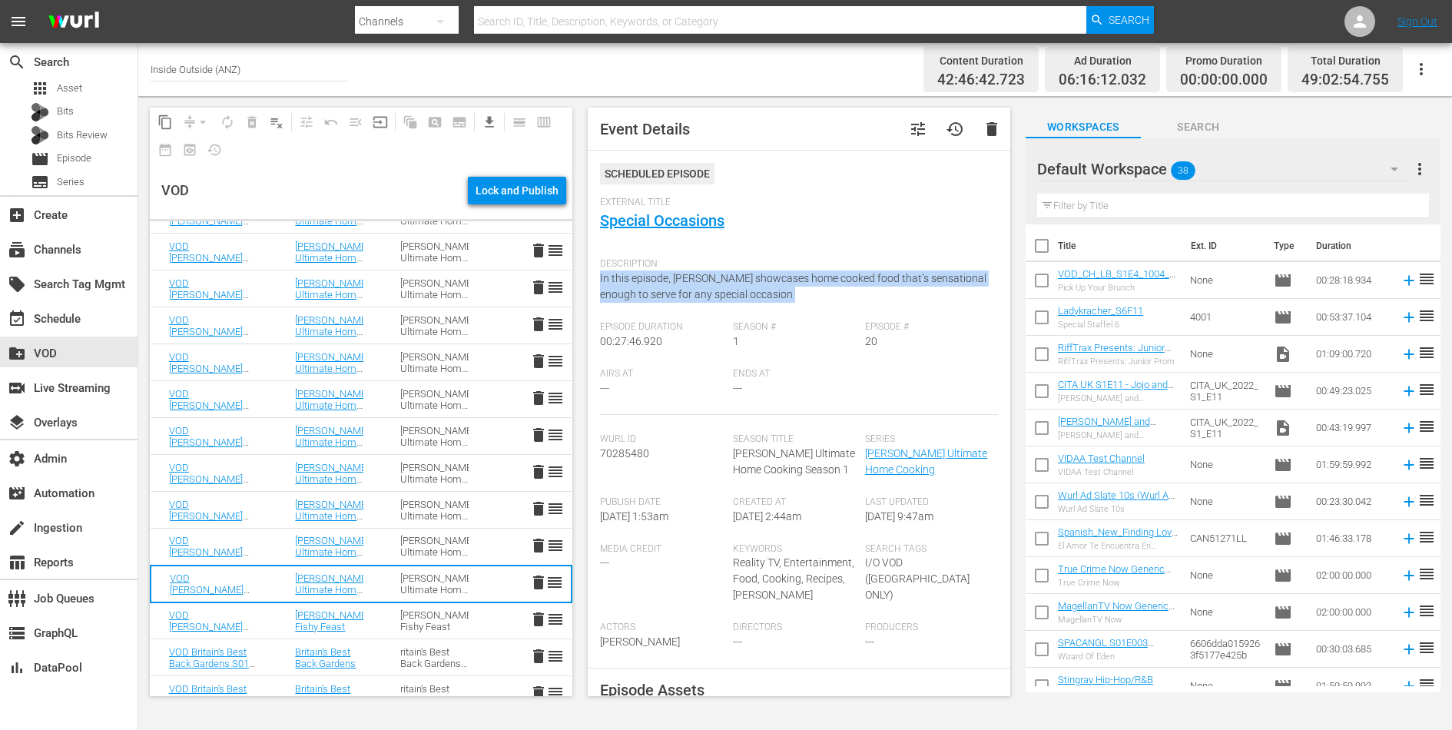
click at [690, 280] on span "In this episode, Gordon showcases home cooked food that’s sensational enough to…" at bounding box center [793, 286] width 387 height 28
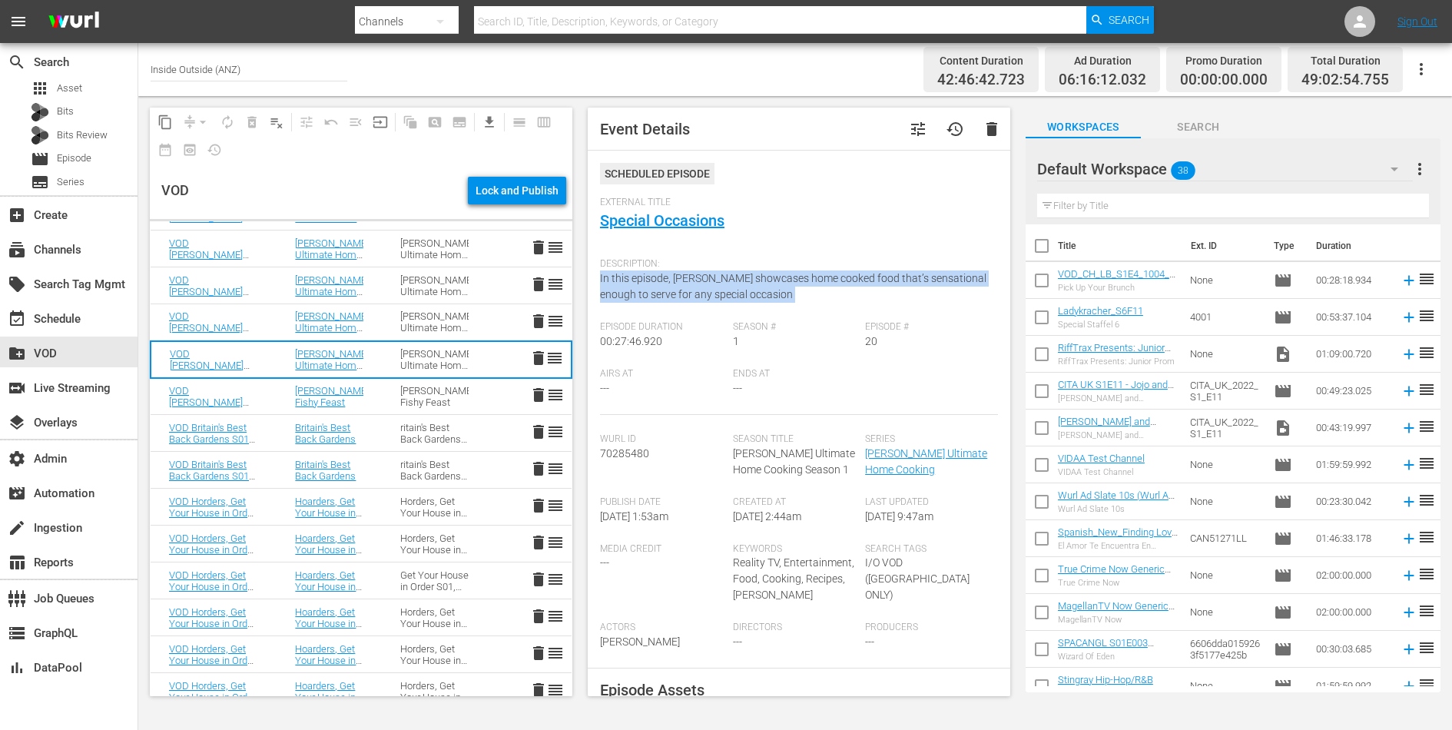
scroll to position [1066, 0]
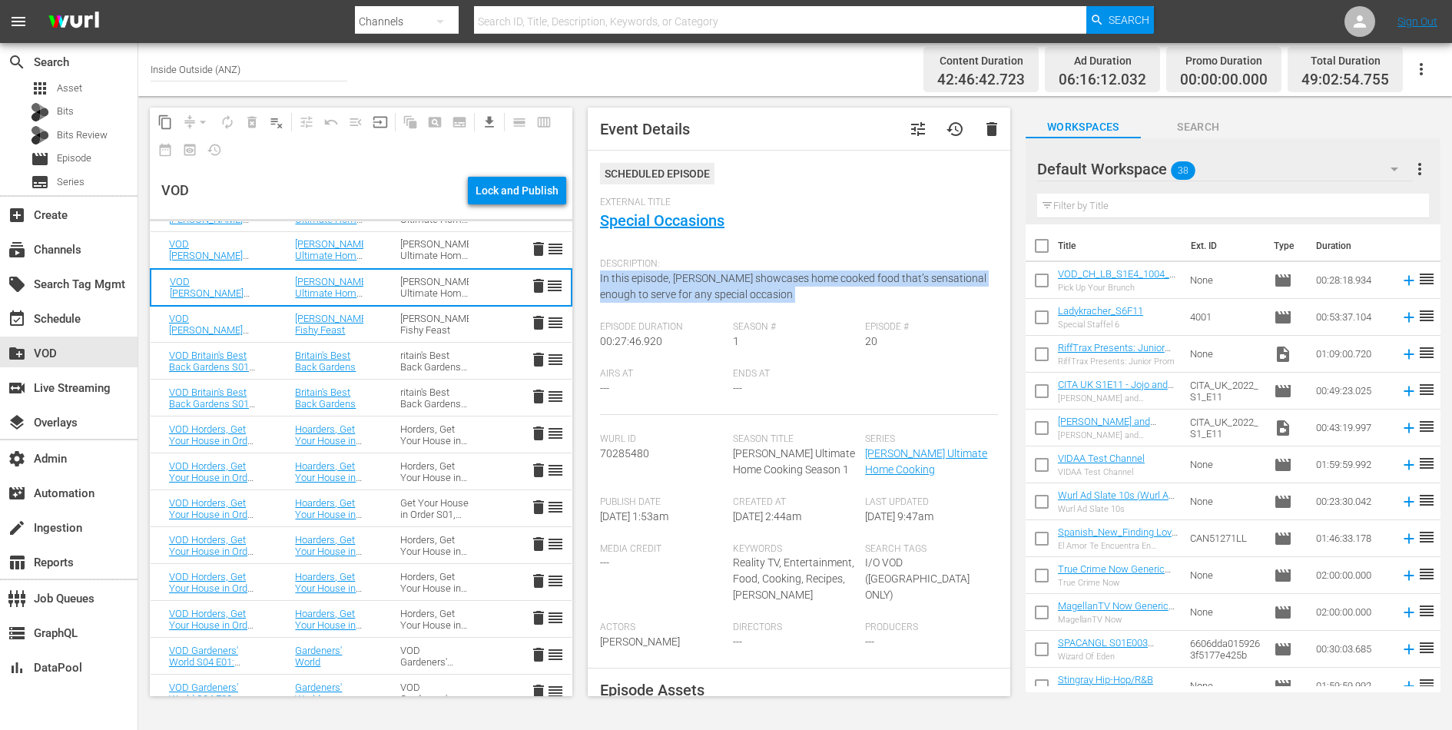
click at [423, 324] on div "Heston's Fishy Feast" at bounding box center [434, 324] width 68 height 23
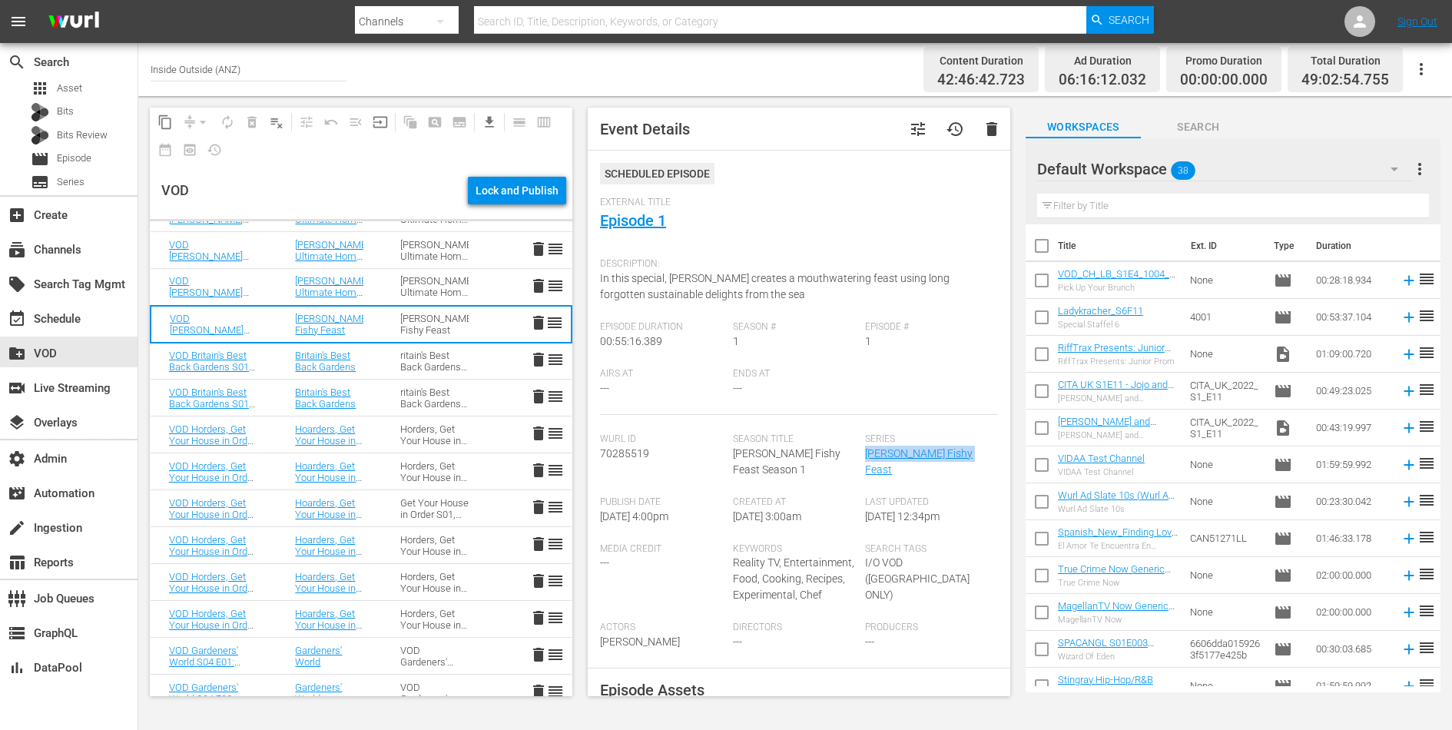
drag, startPoint x: 966, startPoint y: 451, endPoint x: 869, endPoint y: 460, distance: 97.2
click at [869, 460] on div "Series Heston's Fishy Feast" at bounding box center [931, 464] width 133 height 63
click at [748, 277] on span "In this special, Heston's creates a mouthwatering feast using long forgotten su…" at bounding box center [775, 286] width 350 height 28
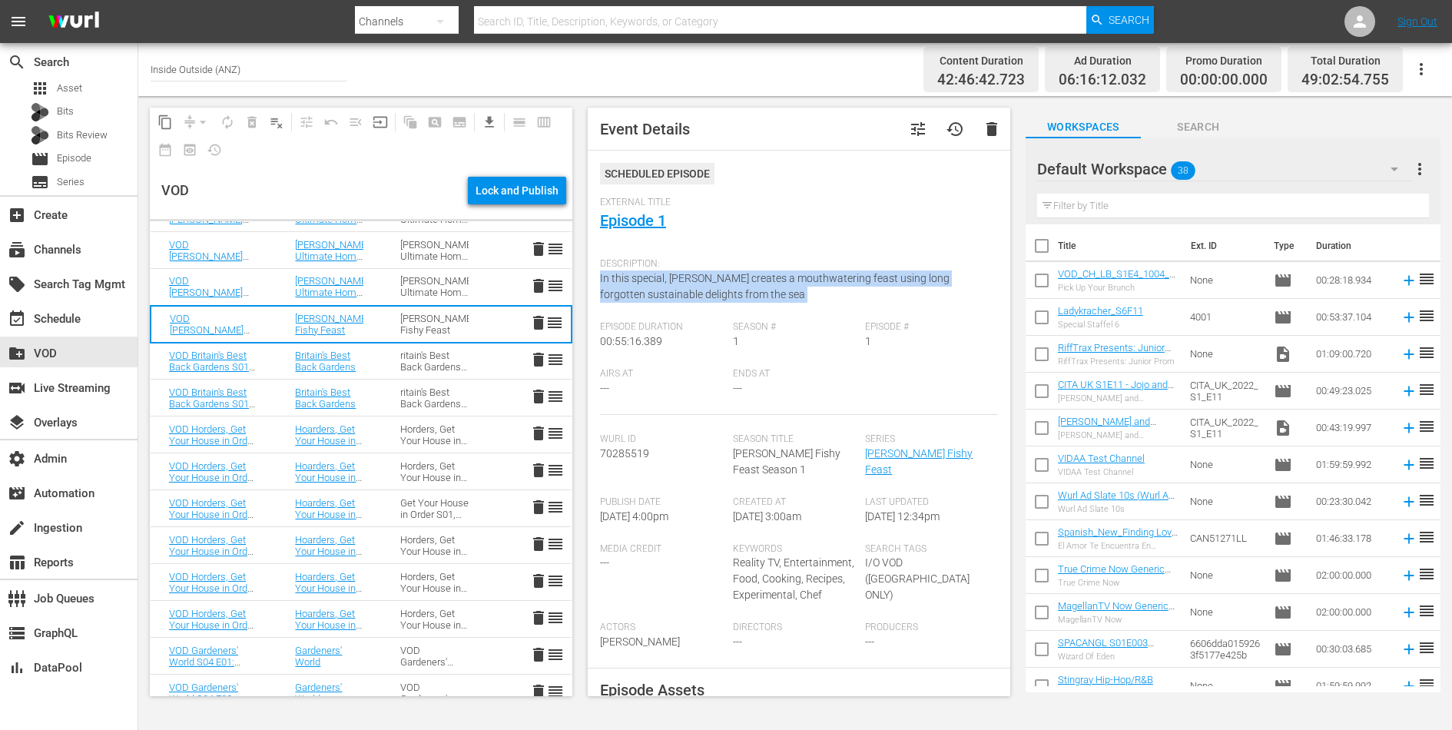
click at [748, 277] on span "In this special, Heston's creates a mouthwatering feast using long forgotten su…" at bounding box center [775, 286] width 350 height 28
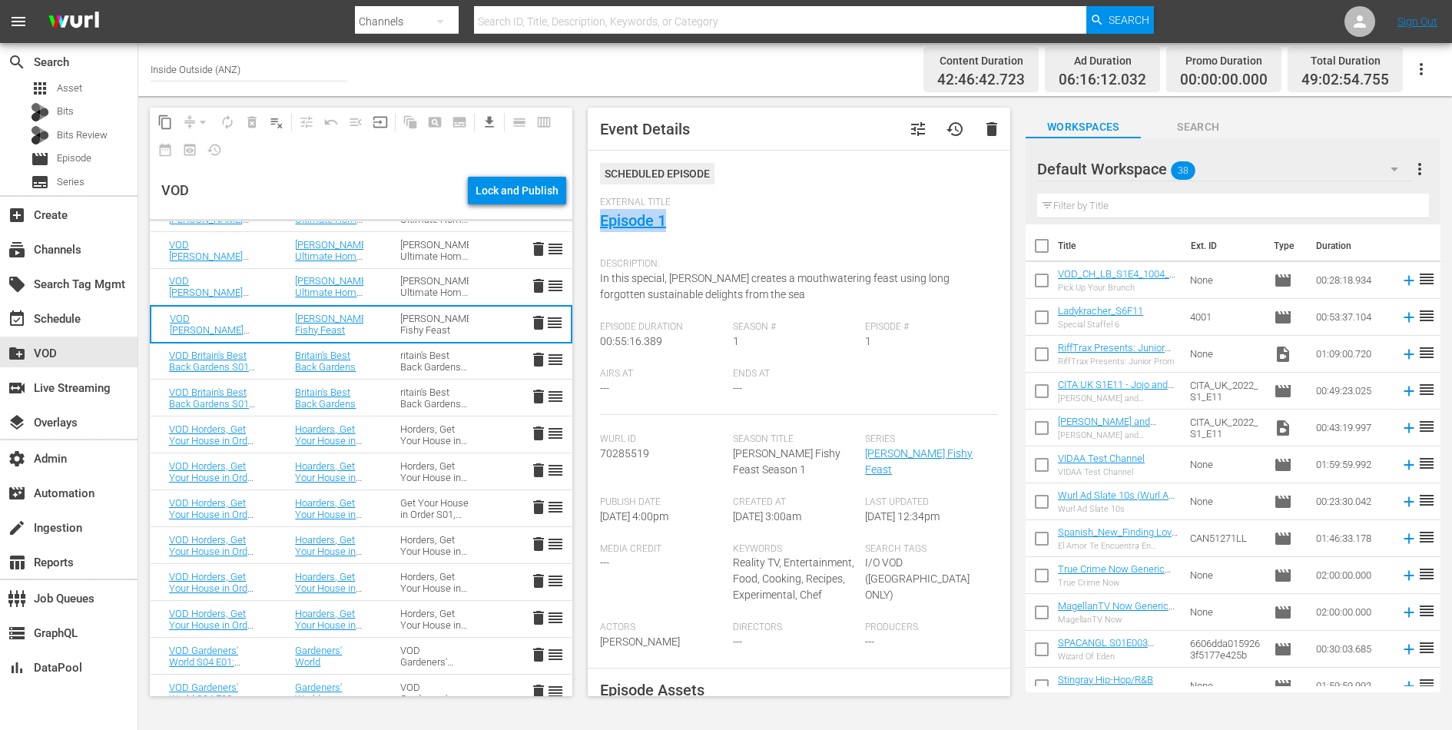
drag, startPoint x: 671, startPoint y: 225, endPoint x: 596, endPoint y: 224, distance: 74.5
click at [596, 224] on div "Event Details tune history delete Scheduled Episode External Title Episode 1 De…" at bounding box center [799, 402] width 423 height 589
click at [408, 362] on div "ritain's Best Back Gardens S01" at bounding box center [434, 361] width 68 height 23
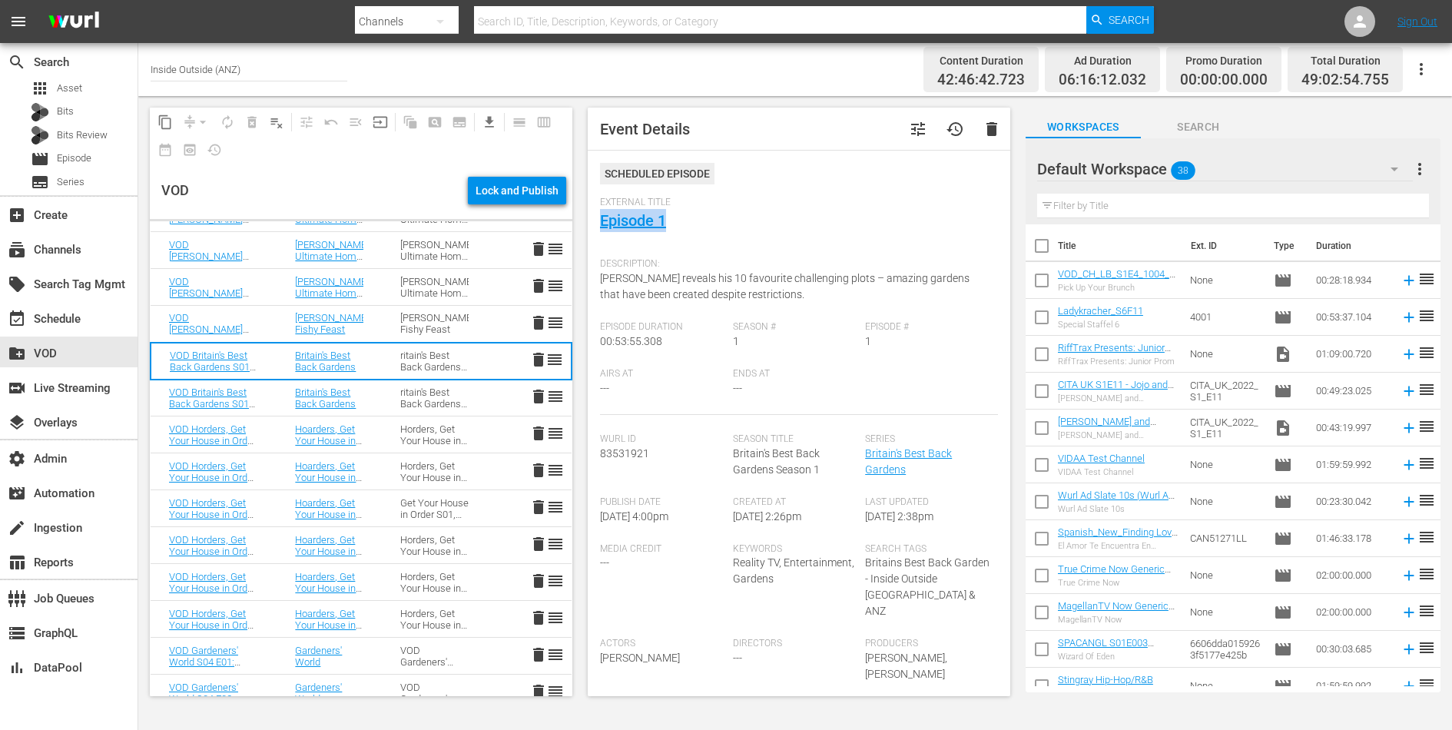
drag, startPoint x: 689, startPoint y: 222, endPoint x: 597, endPoint y: 222, distance: 92.2
click at [596, 222] on div "Event Details tune history delete Scheduled Episode External Title Episode 1 De…" at bounding box center [799, 402] width 423 height 589
drag, startPoint x: 914, startPoint y: 471, endPoint x: 867, endPoint y: 461, distance: 48.7
click at [867, 461] on div "Series Britain's Best Back Gardens" at bounding box center [931, 464] width 133 height 63
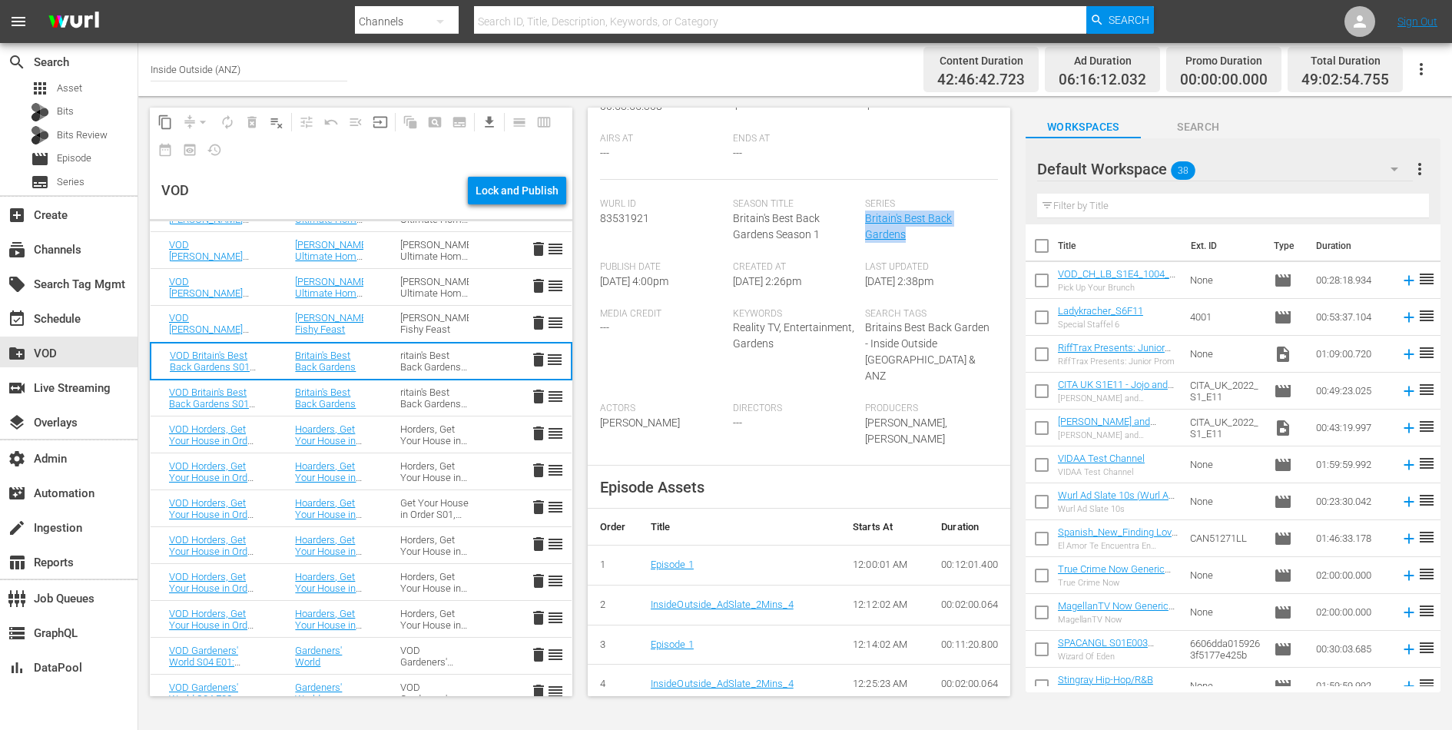
scroll to position [0, 0]
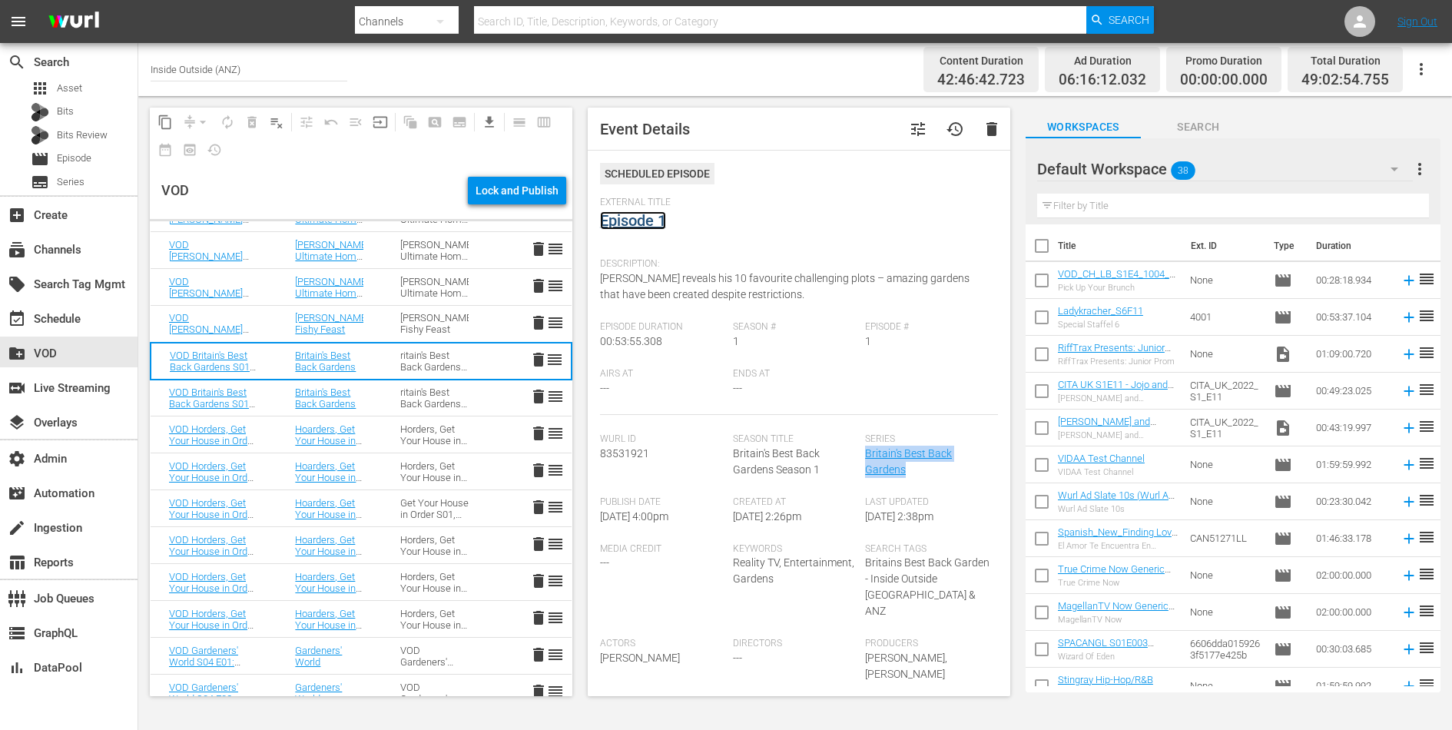
click at [629, 224] on link "Episode 1" at bounding box center [633, 220] width 66 height 18
click at [421, 397] on div "ritain's Best Back Gardens S01" at bounding box center [434, 398] width 68 height 23
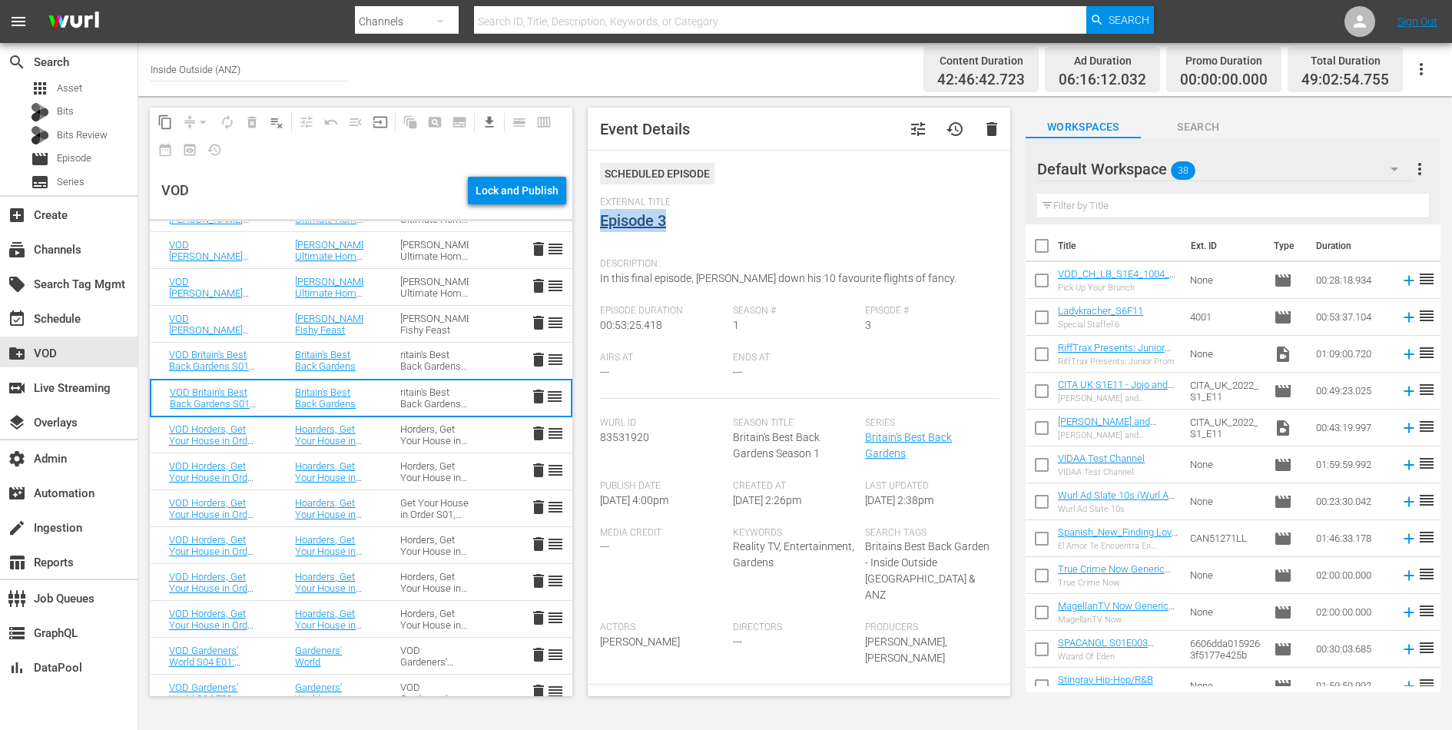
drag, startPoint x: 685, startPoint y: 214, endPoint x: 603, endPoint y: 215, distance: 81.5
click at [603, 215] on div "External Title Episode 3" at bounding box center [799, 224] width 398 height 54
click at [689, 271] on div "Description: In this final episode, Alan counts down his 10 favourite flights o…" at bounding box center [799, 278] width 398 height 55
click at [689, 275] on span "In this final episode, Alan counts down his 10 favourite flights of fancy." at bounding box center [778, 278] width 357 height 12
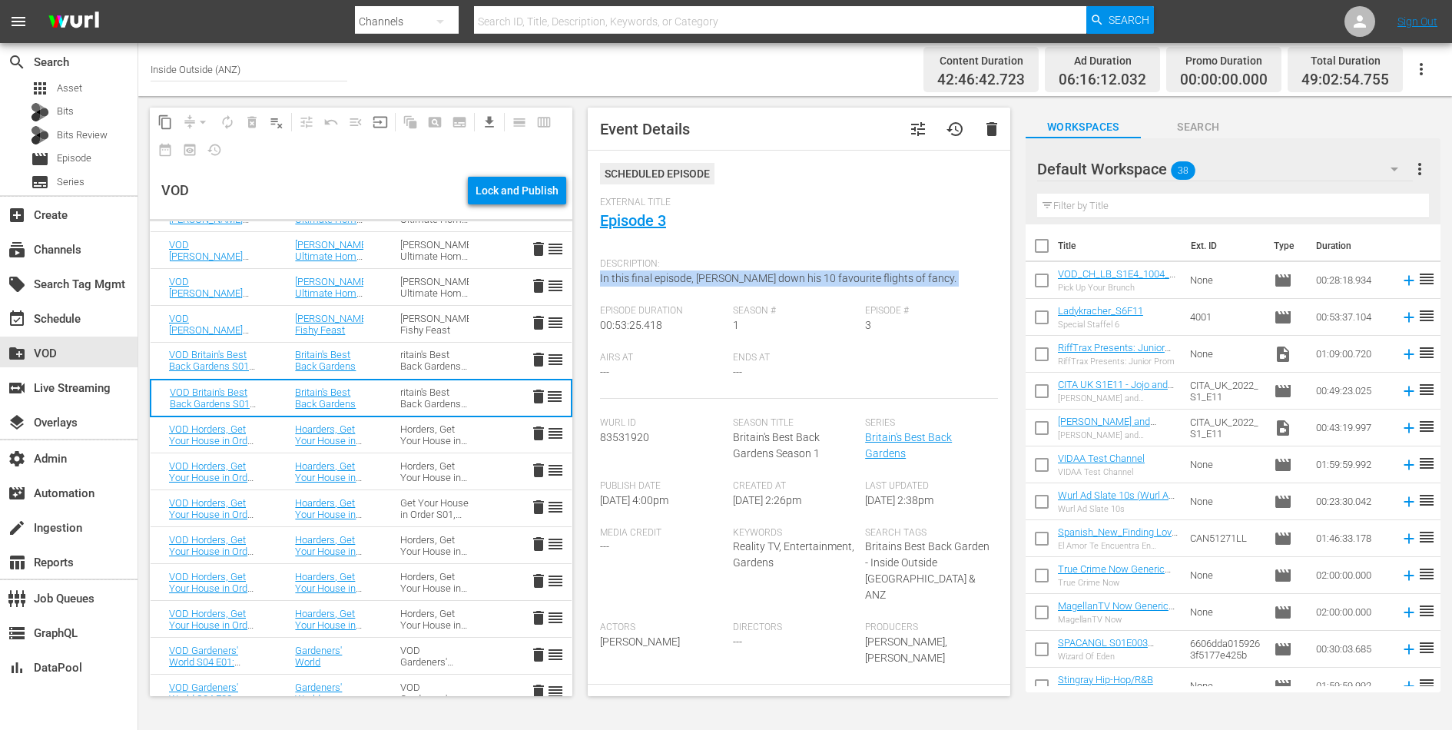
click at [689, 275] on span "In this final episode, Alan counts down his 10 favourite flights of fancy." at bounding box center [778, 278] width 357 height 12
click at [481, 363] on td "ritain's Best Back Gardens S01" at bounding box center [434, 361] width 105 height 37
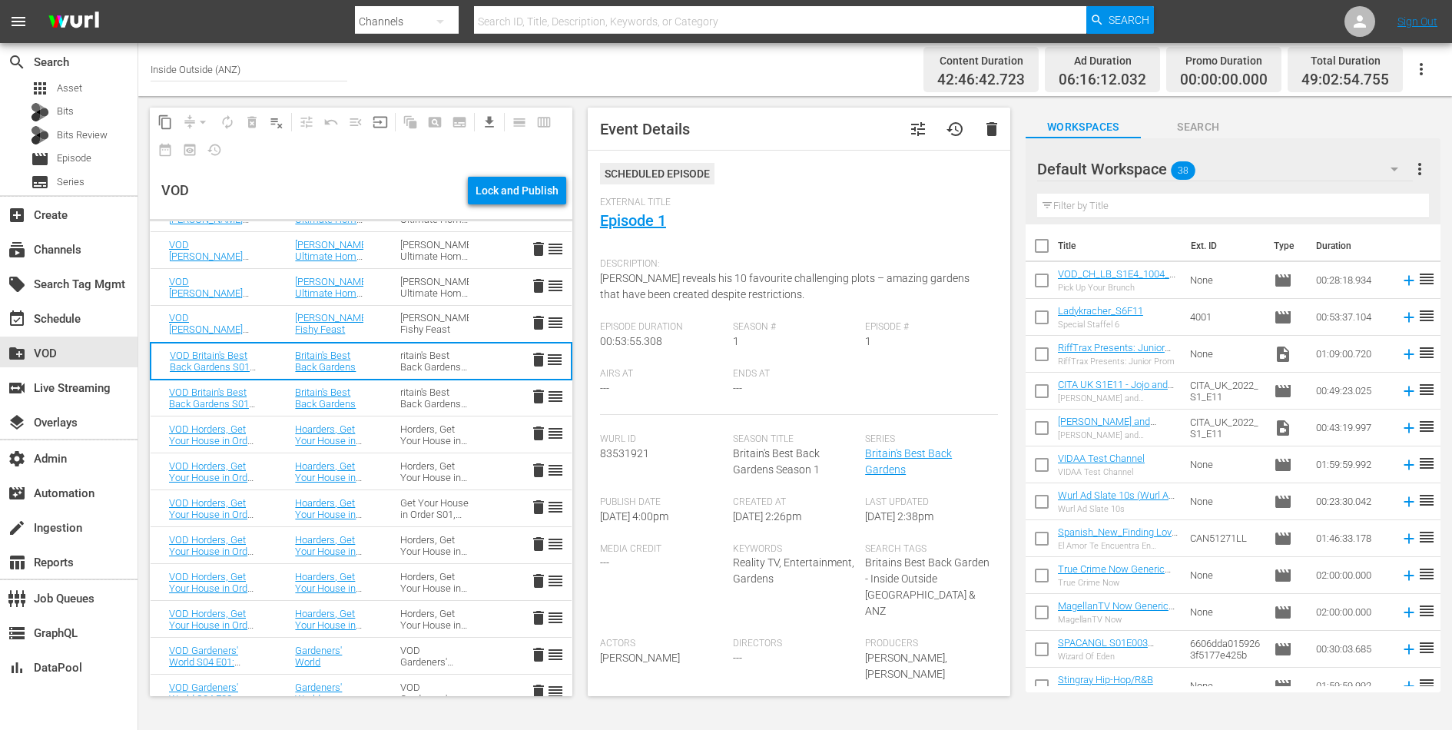
click at [683, 293] on span "Alan reveals his 10 favourite challenging plots – amazing gardens that have bee…" at bounding box center [785, 286] width 370 height 28
click at [403, 427] on div "Horders, Get Your House in Order S01, Hoarders, Get Your House in Order" at bounding box center [434, 434] width 68 height 23
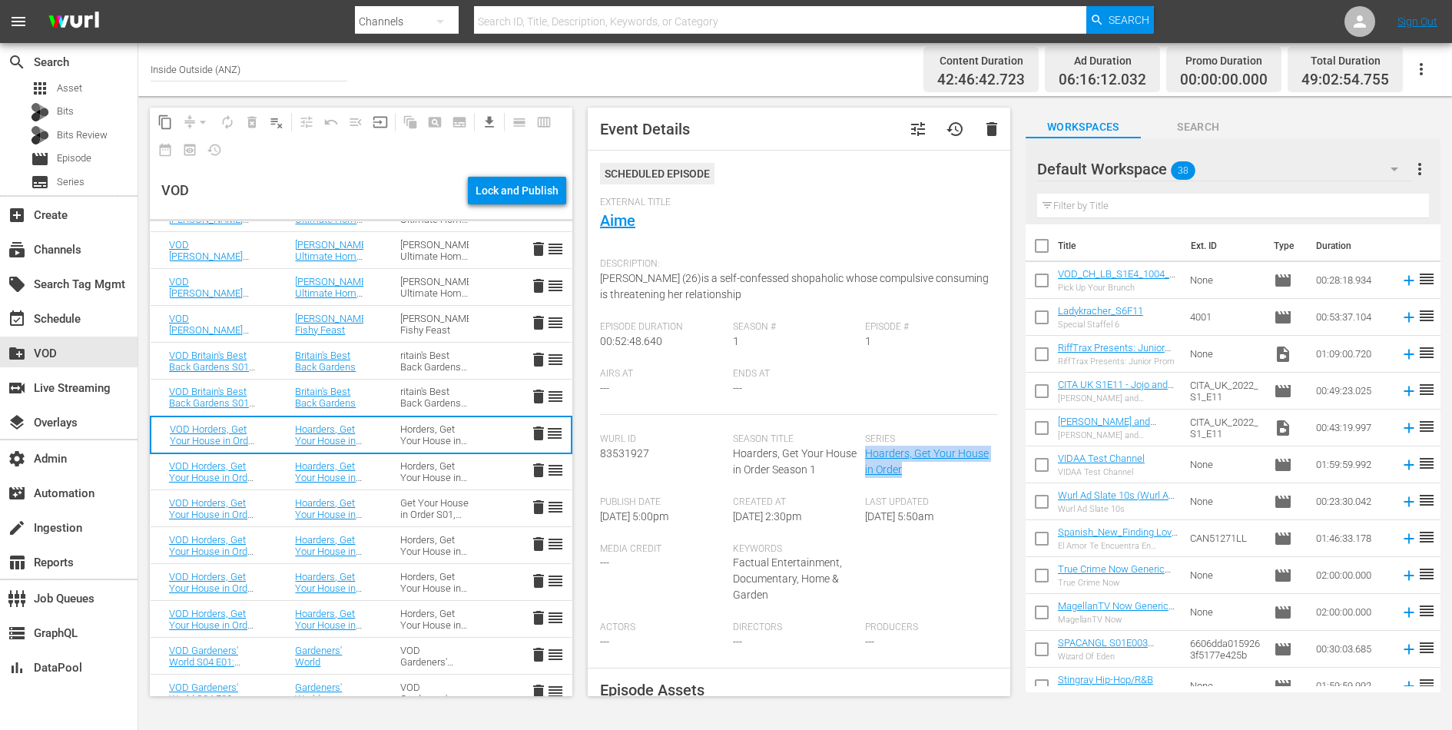
drag, startPoint x: 919, startPoint y: 470, endPoint x: 865, endPoint y: 460, distance: 54.9
click at [865, 460] on div "Series Hoarders, Get Your House in Order" at bounding box center [931, 464] width 133 height 63
drag, startPoint x: 649, startPoint y: 218, endPoint x: 599, endPoint y: 218, distance: 49.2
click at [600, 218] on div "External Title Aime" at bounding box center [799, 224] width 398 height 54
click at [437, 363] on div "ritain's Best Back Gardens S01" at bounding box center [434, 361] width 68 height 23
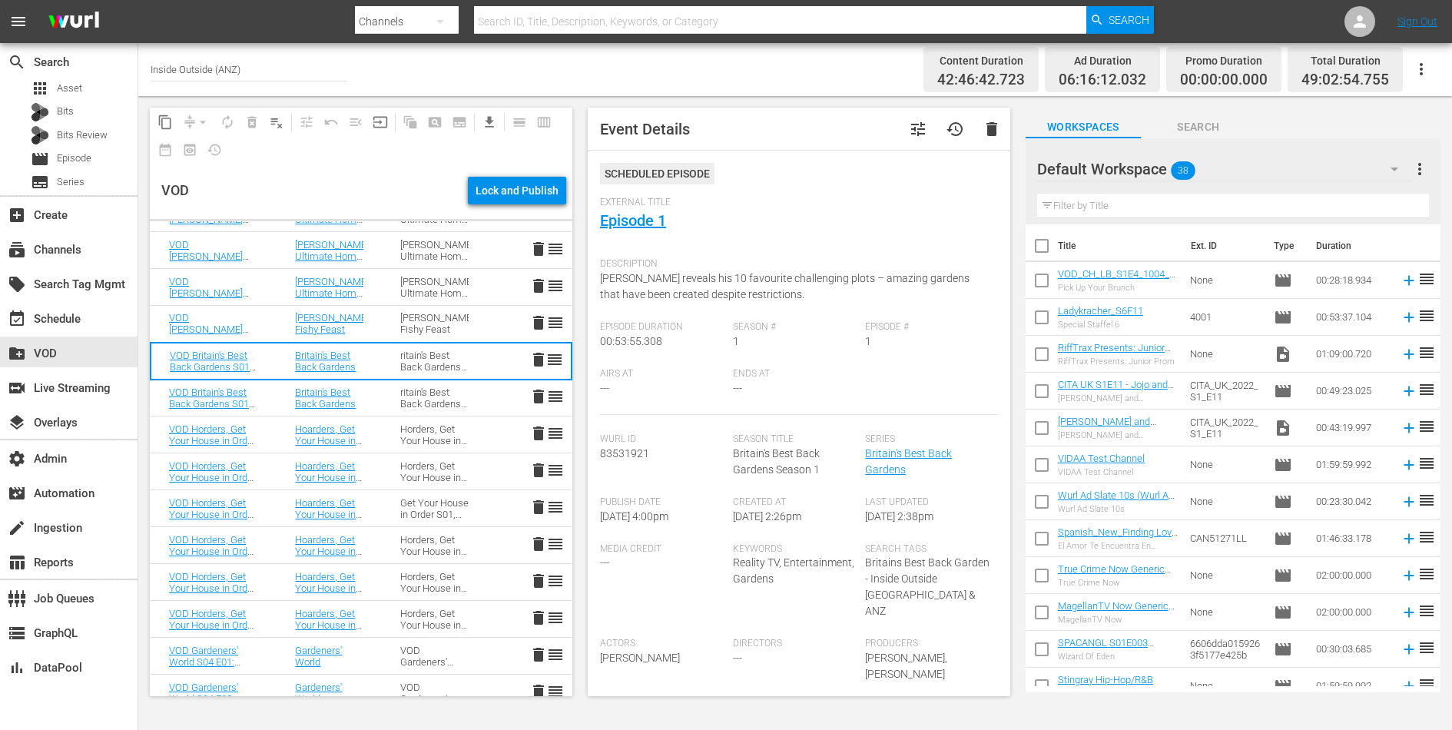
click at [433, 394] on div "ritain's Best Back Gardens S01" at bounding box center [434, 398] width 68 height 23
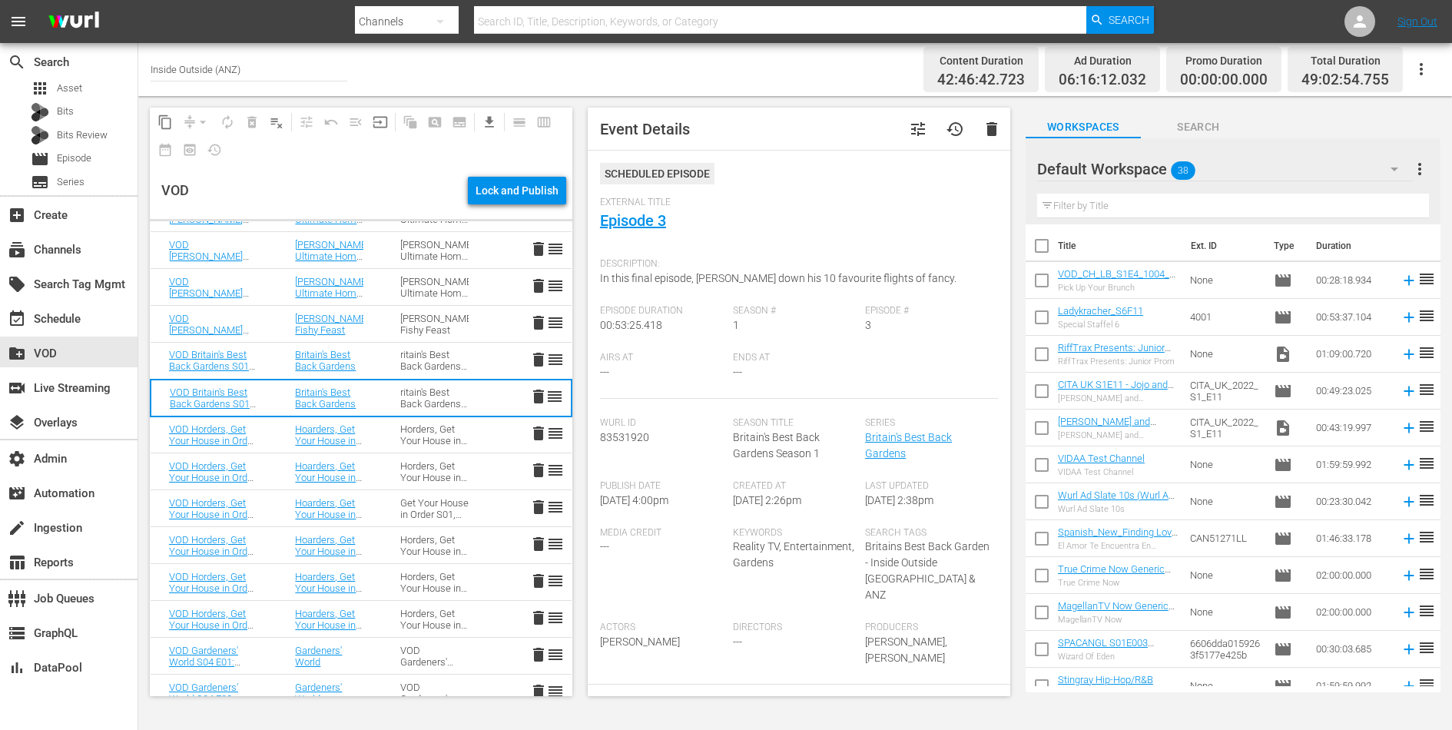
click at [661, 272] on span "In this final episode, Alan counts down his 10 favourite flights of fancy." at bounding box center [778, 278] width 357 height 12
click at [387, 428] on td "Horders, Get Your House in Order S01, Hoarders, Get Your House in Order" at bounding box center [434, 435] width 105 height 37
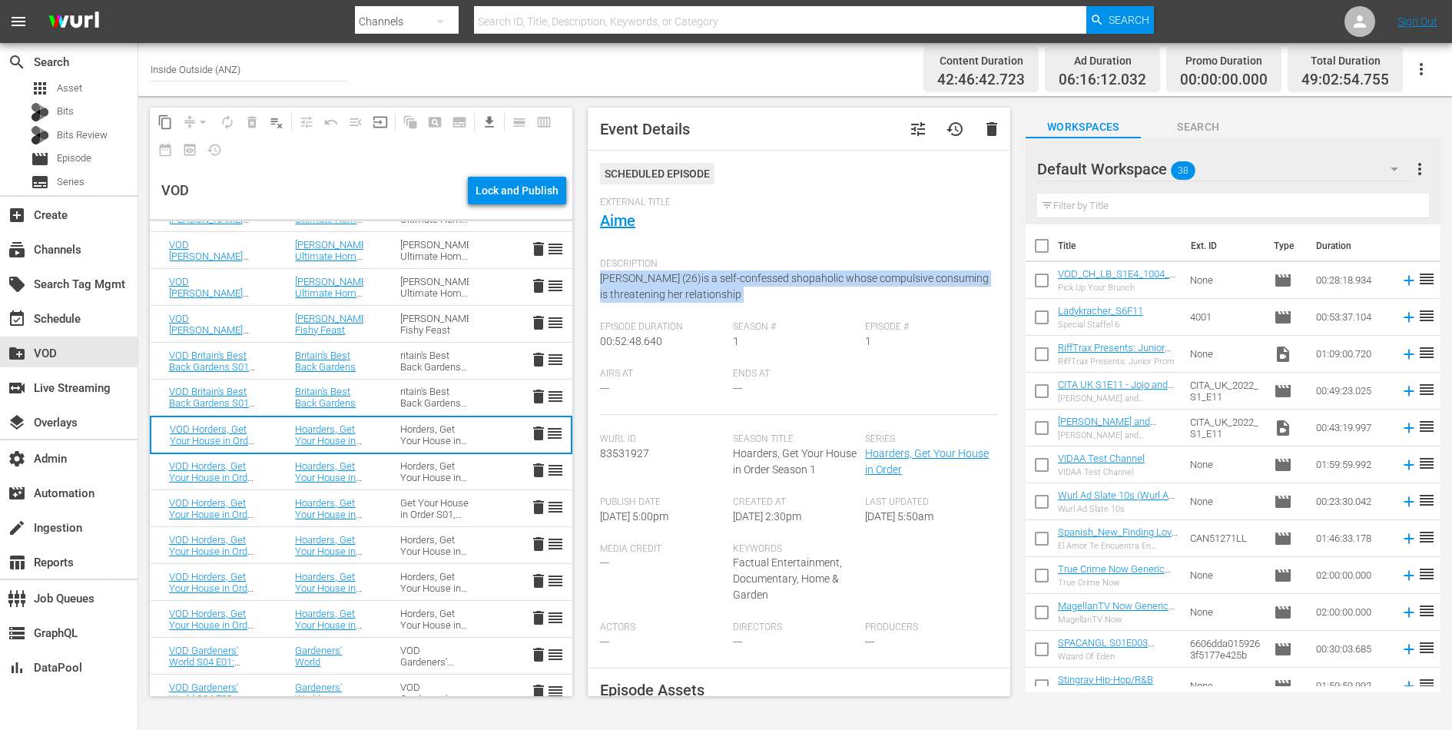
click at [425, 476] on div "Horders, Get Your House in Order S01, Hoarders, Get Your House in Order" at bounding box center [434, 471] width 68 height 23
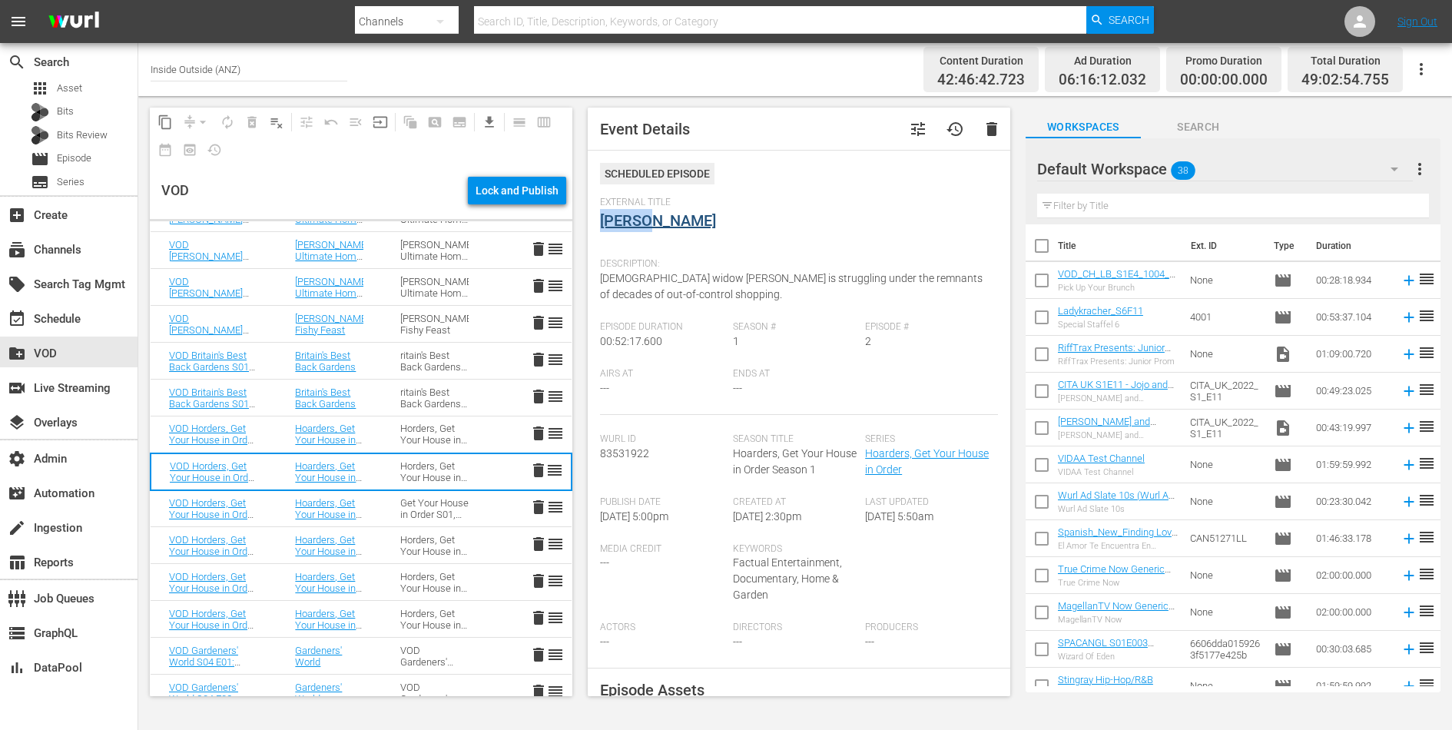
drag, startPoint x: 654, startPoint y: 223, endPoint x: 602, endPoint y: 219, distance: 51.6
click at [602, 219] on div "External Title Sylvia" at bounding box center [799, 224] width 398 height 54
click at [664, 278] on span "59-year-old widow Sylvia Stewart is struggling under the remnants of decades of…" at bounding box center [791, 286] width 383 height 28
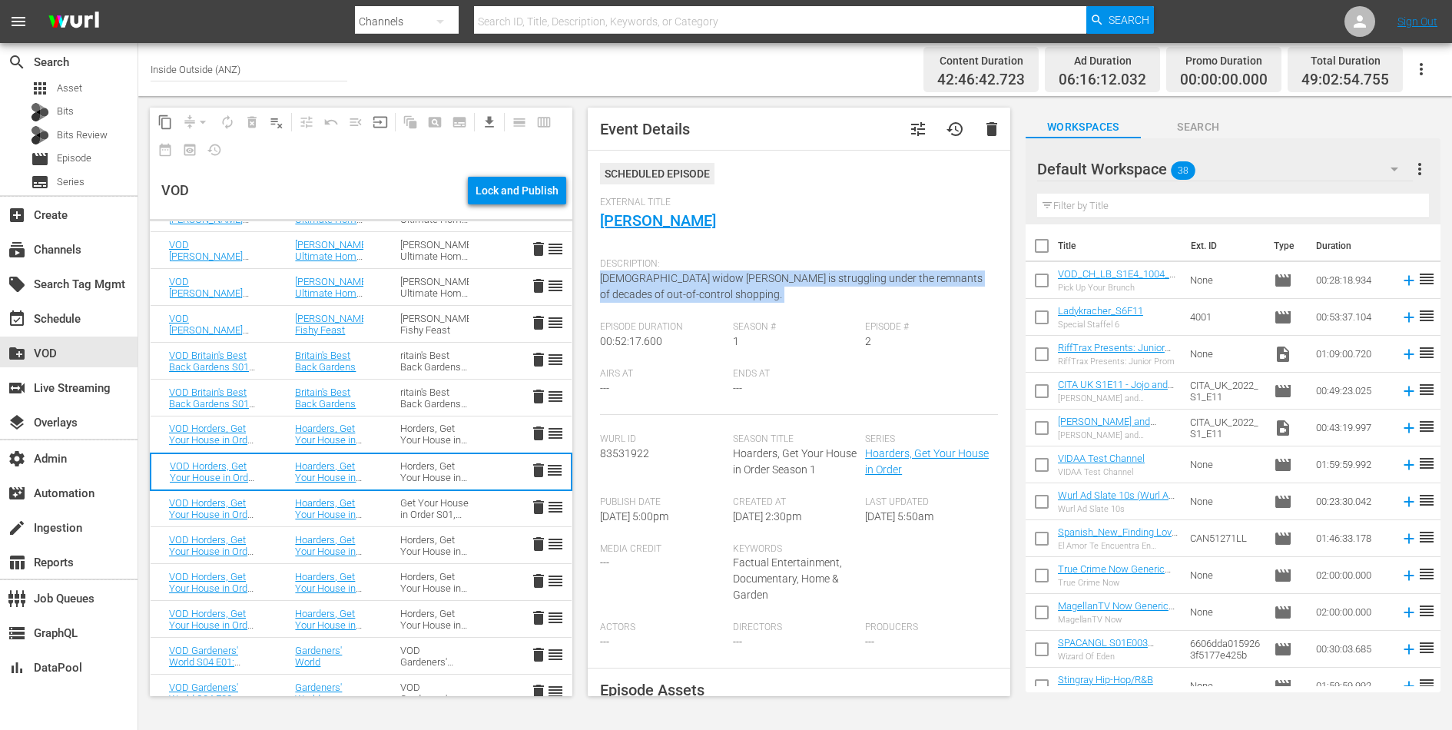
click at [664, 278] on span "59-year-old widow Sylvia Stewart is struggling under the remnants of decades of…" at bounding box center [791, 286] width 383 height 28
click at [281, 506] on td "Hoarders, Get Your House in Order" at bounding box center [329, 508] width 105 height 37
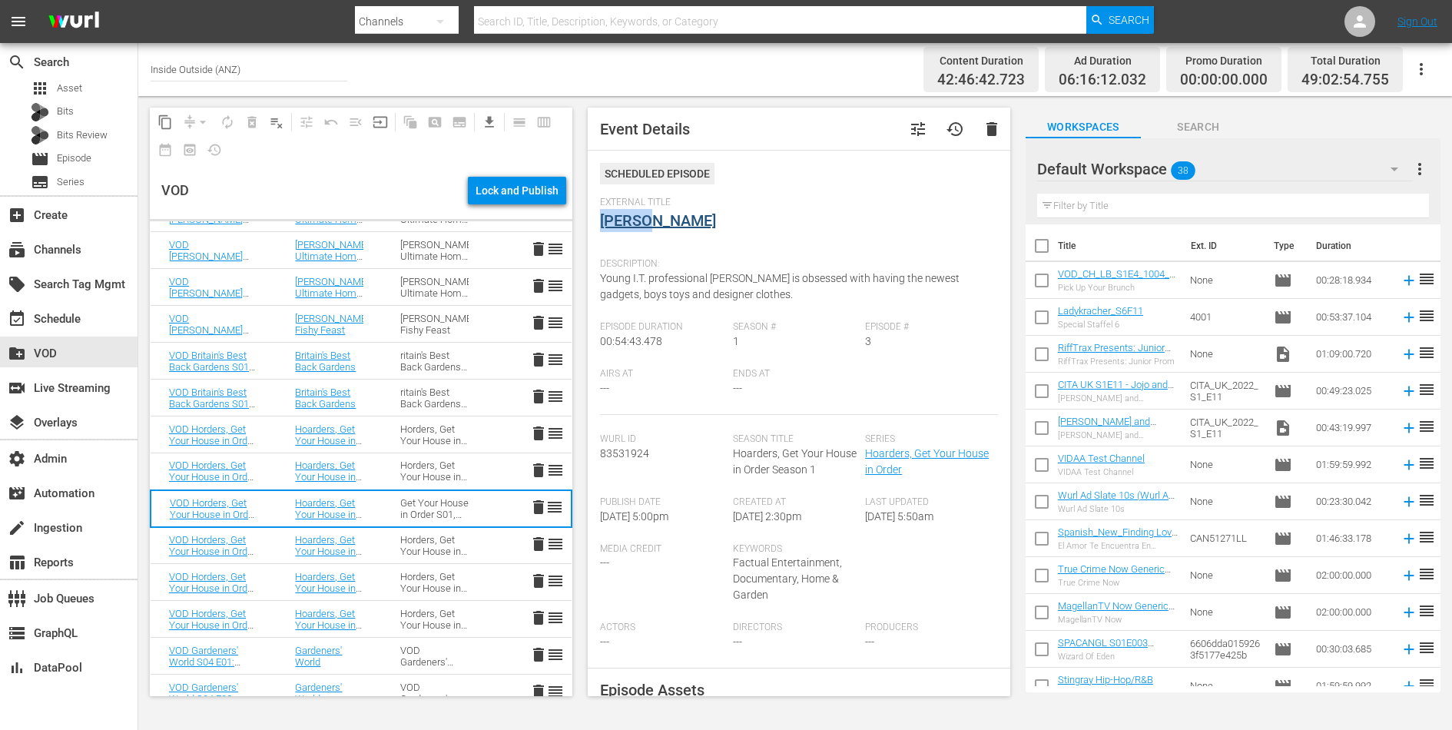
drag, startPoint x: 657, startPoint y: 227, endPoint x: 599, endPoint y: 225, distance: 57.7
click at [600, 225] on div "External Title Stuart" at bounding box center [799, 224] width 398 height 54
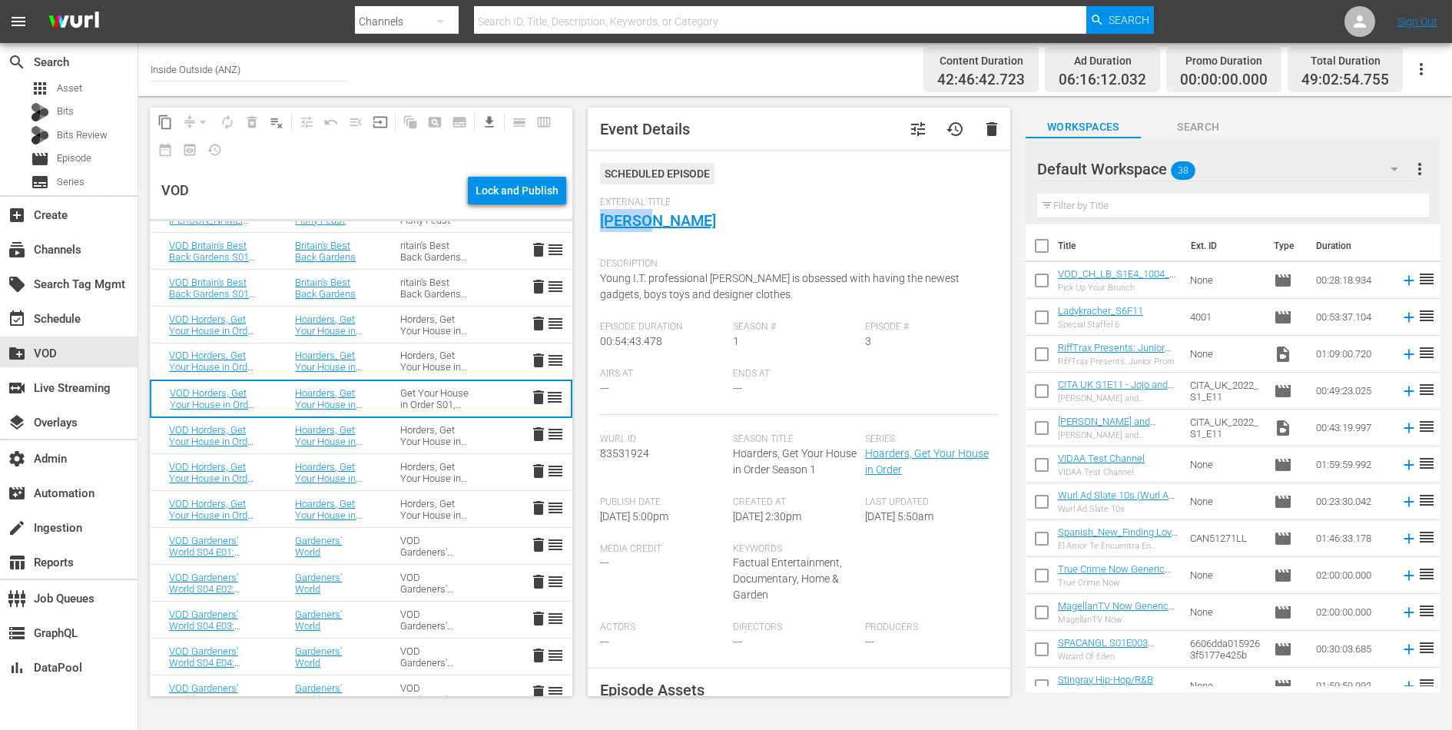
scroll to position [1185, 0]
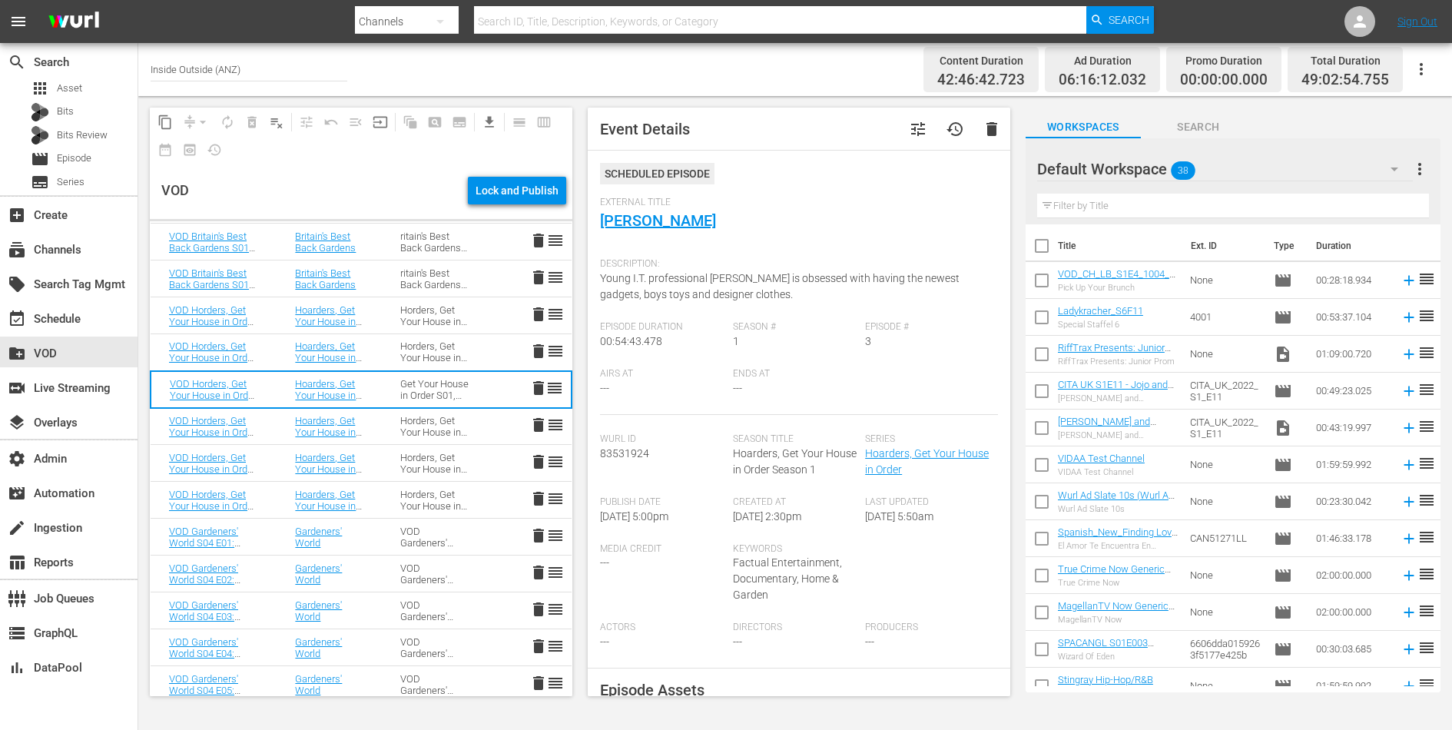
click at [704, 287] on div "Description: Young I.T. professional Stuart is obsessed with having the newest …" at bounding box center [799, 286] width 398 height 71
click at [374, 417] on td "Hoarders, Get Your House in Order" at bounding box center [329, 426] width 105 height 37
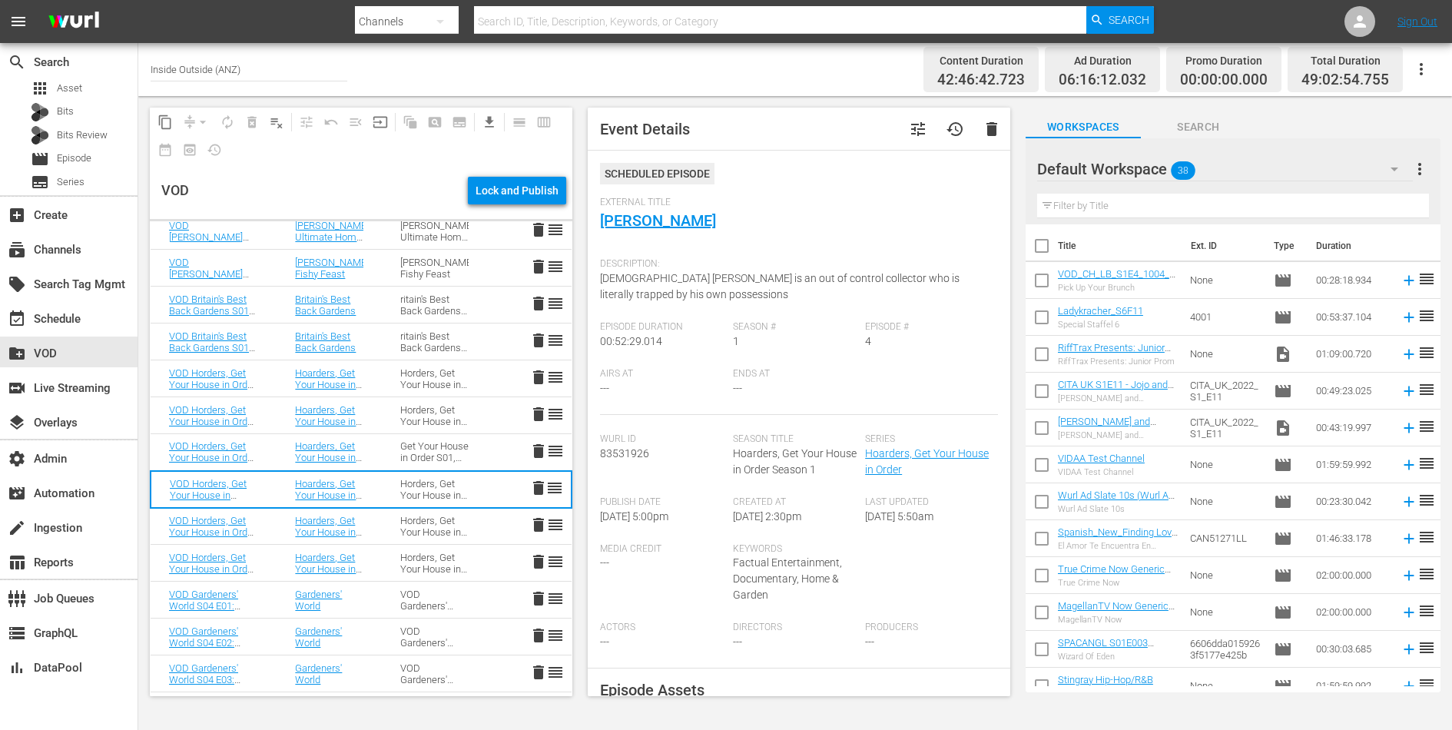
scroll to position [1092, 0]
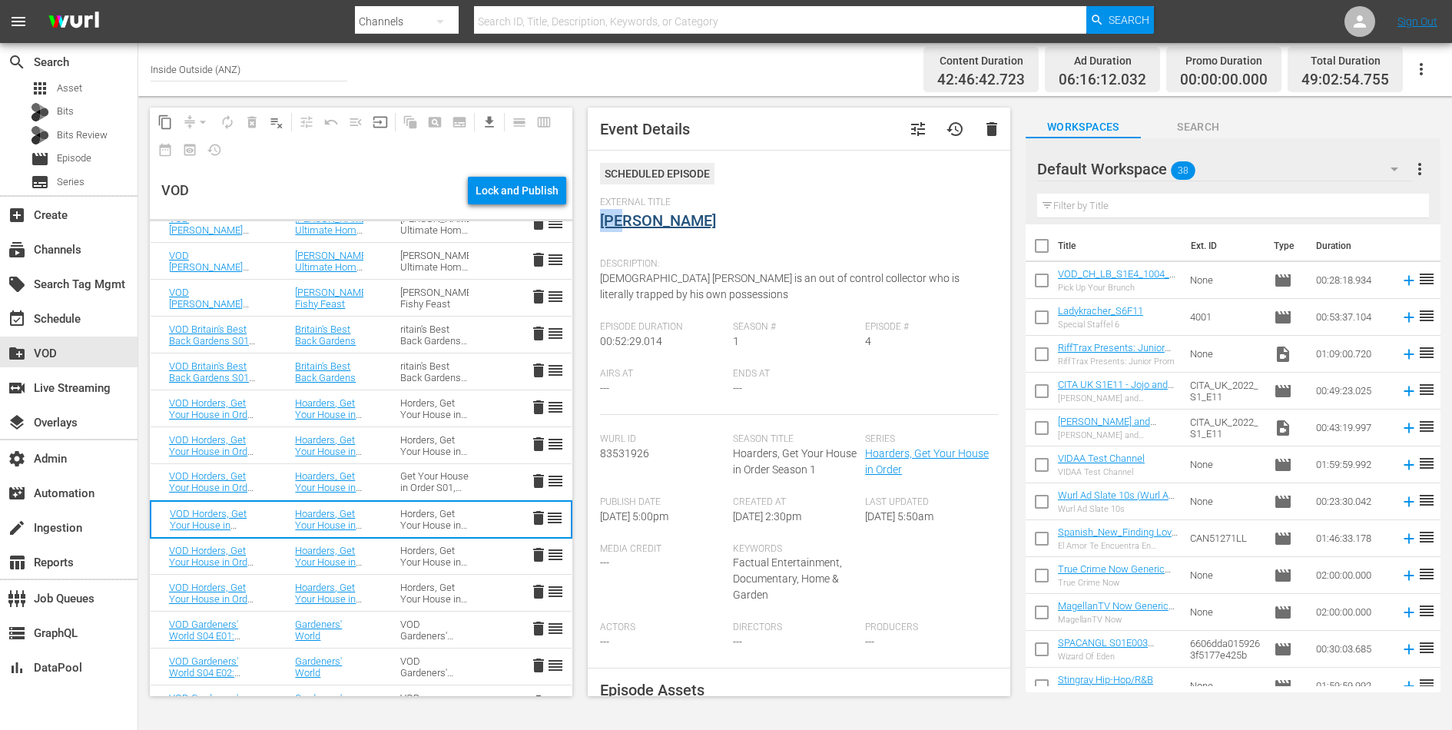
drag, startPoint x: 639, startPoint y: 227, endPoint x: 605, endPoint y: 224, distance: 34.8
click at [605, 224] on div "External Title Ray" at bounding box center [799, 224] width 398 height 54
click at [407, 556] on div "Horders, Get Your House in Order S01, Hoarders, Get Your House in Order" at bounding box center [434, 556] width 68 height 23
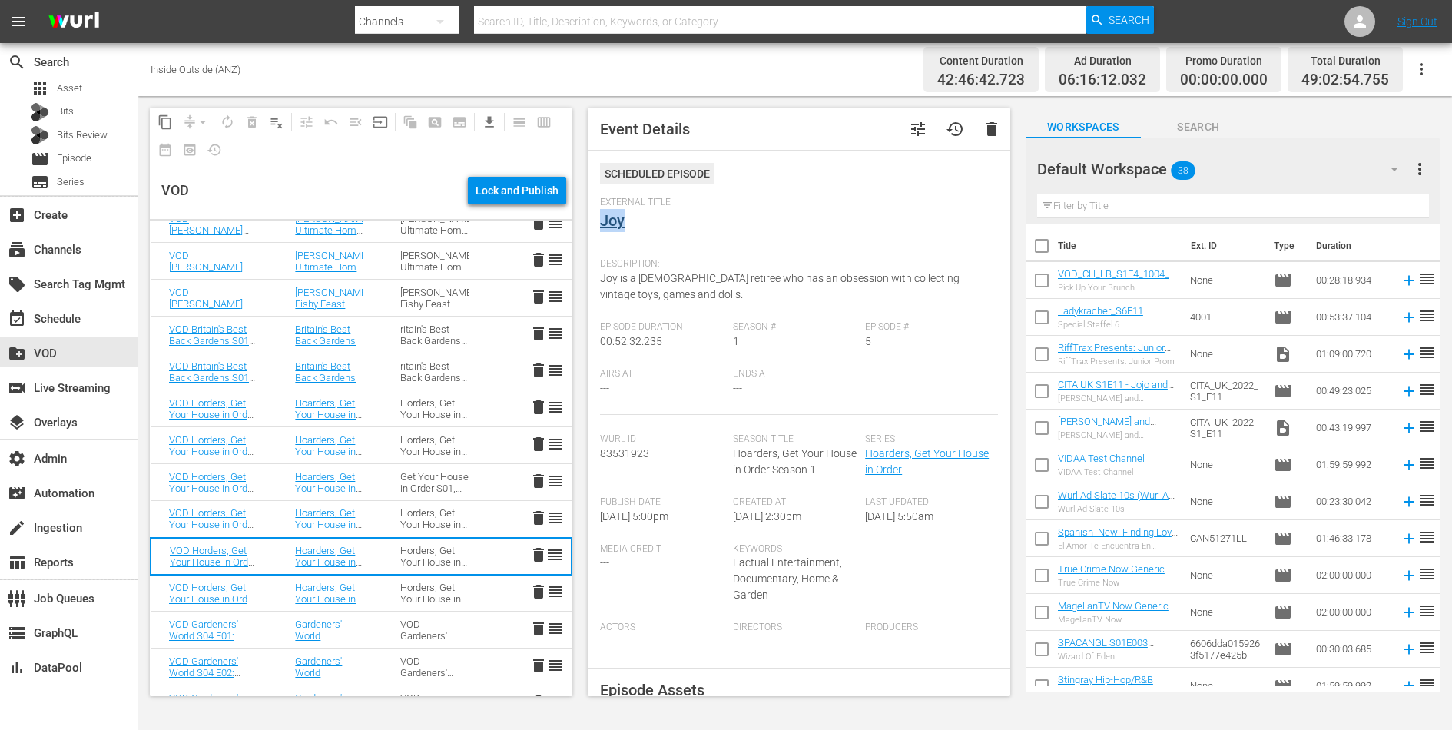
drag, startPoint x: 639, startPoint y: 228, endPoint x: 602, endPoint y: 224, distance: 37.9
click at [602, 224] on div "External Title Joy" at bounding box center [799, 224] width 398 height 54
click at [652, 294] on span "Joy is a 57-year-old retiree who has an obsession with collecting vintage toys,…" at bounding box center [780, 286] width 360 height 28
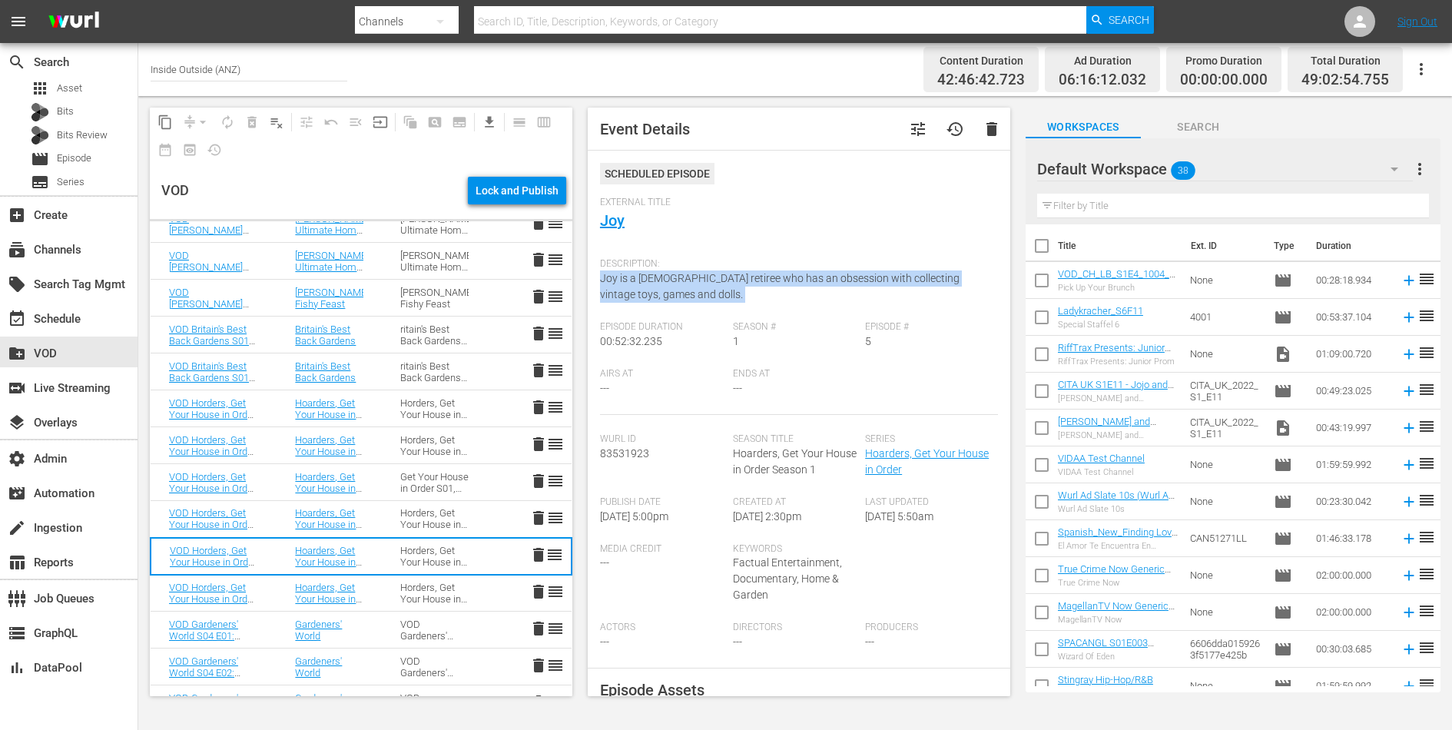
click at [410, 517] on div "Horders, Get Your House in Order S01, Hoarders, Get Your House in Order" at bounding box center [434, 518] width 68 height 23
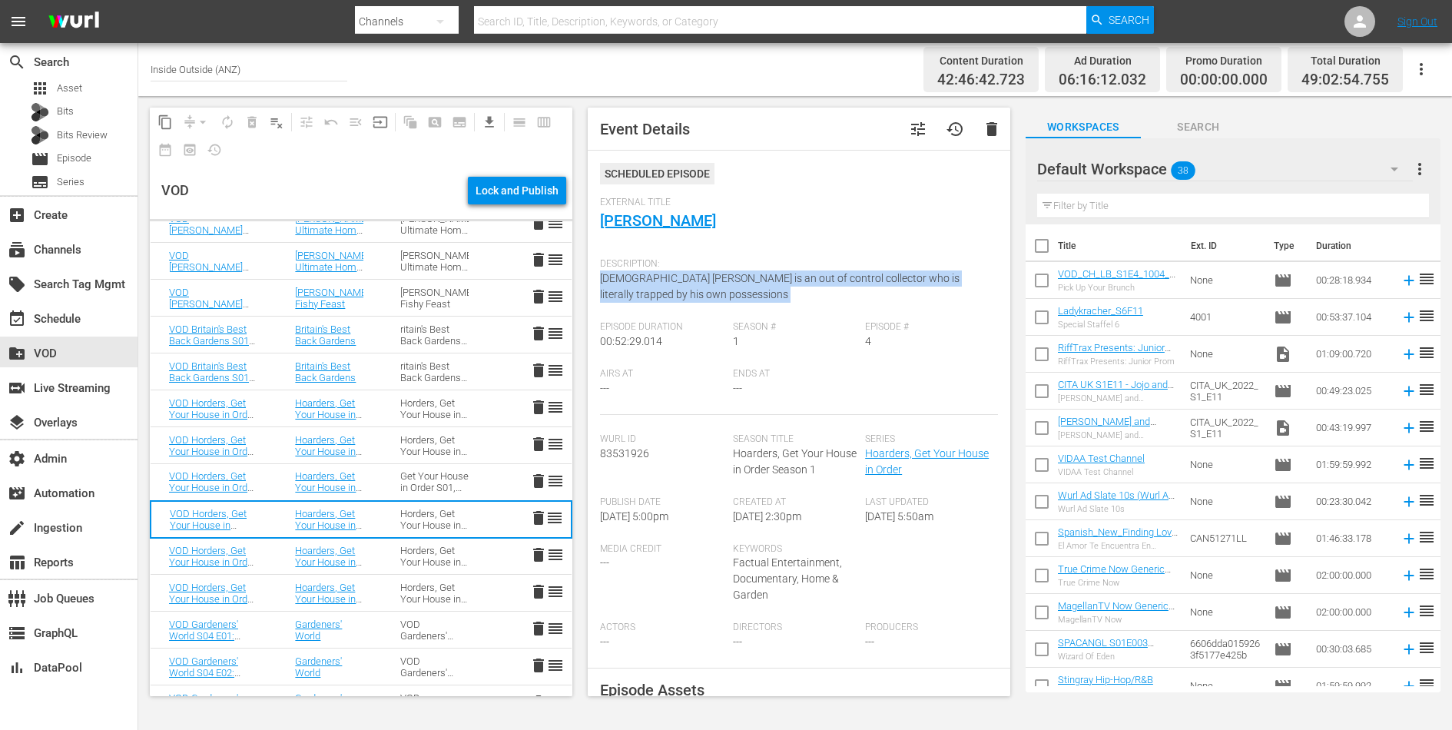
click at [457, 546] on div "Horders, Get Your House in Order S01, Hoarders, Get Your House in Order" at bounding box center [434, 556] width 68 height 23
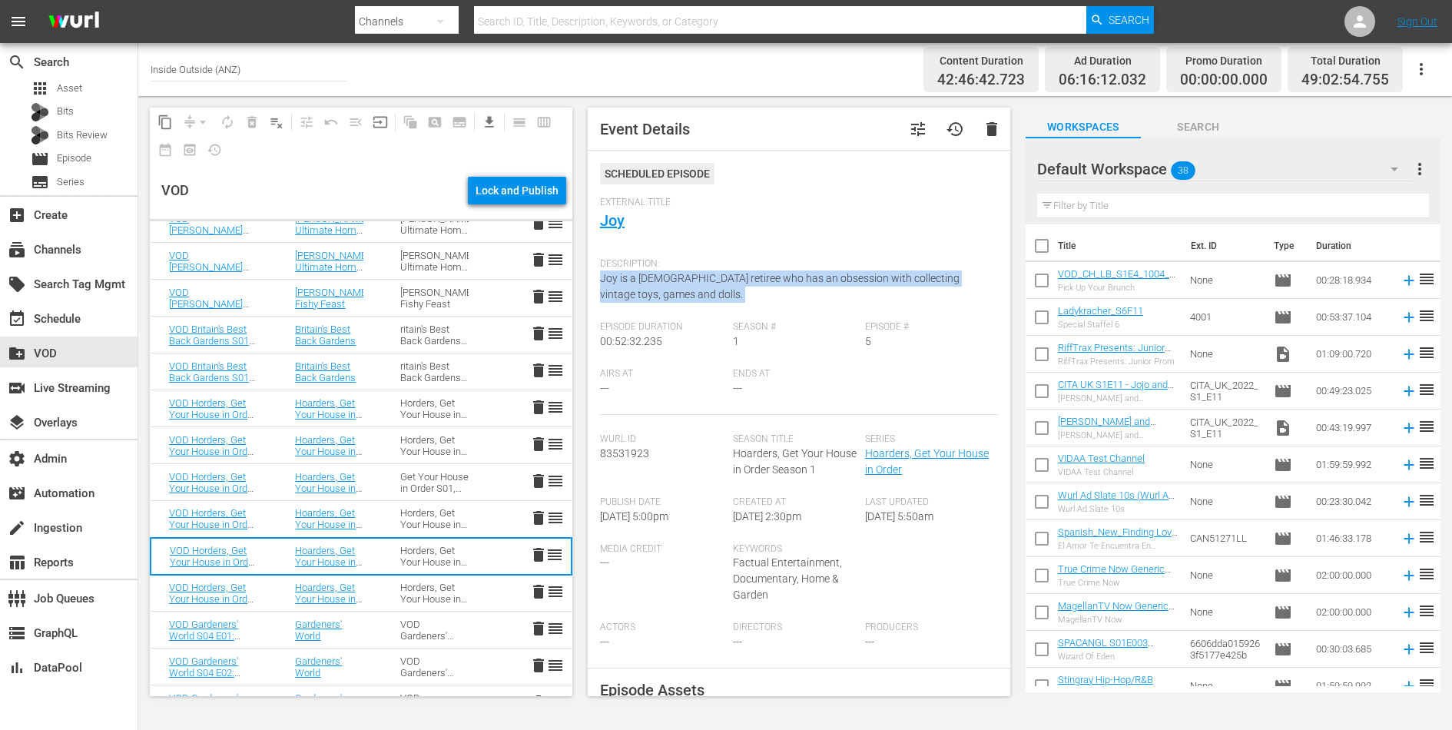
click at [669, 305] on div "Description: Joy is a 57-year-old retiree who has an obsession with collecting …" at bounding box center [799, 286] width 398 height 71
click at [666, 287] on span "Joy is a 57-year-old retiree who has an obsession with collecting vintage toys,…" at bounding box center [780, 286] width 360 height 28
click at [622, 219] on link "Joy" at bounding box center [612, 220] width 25 height 18
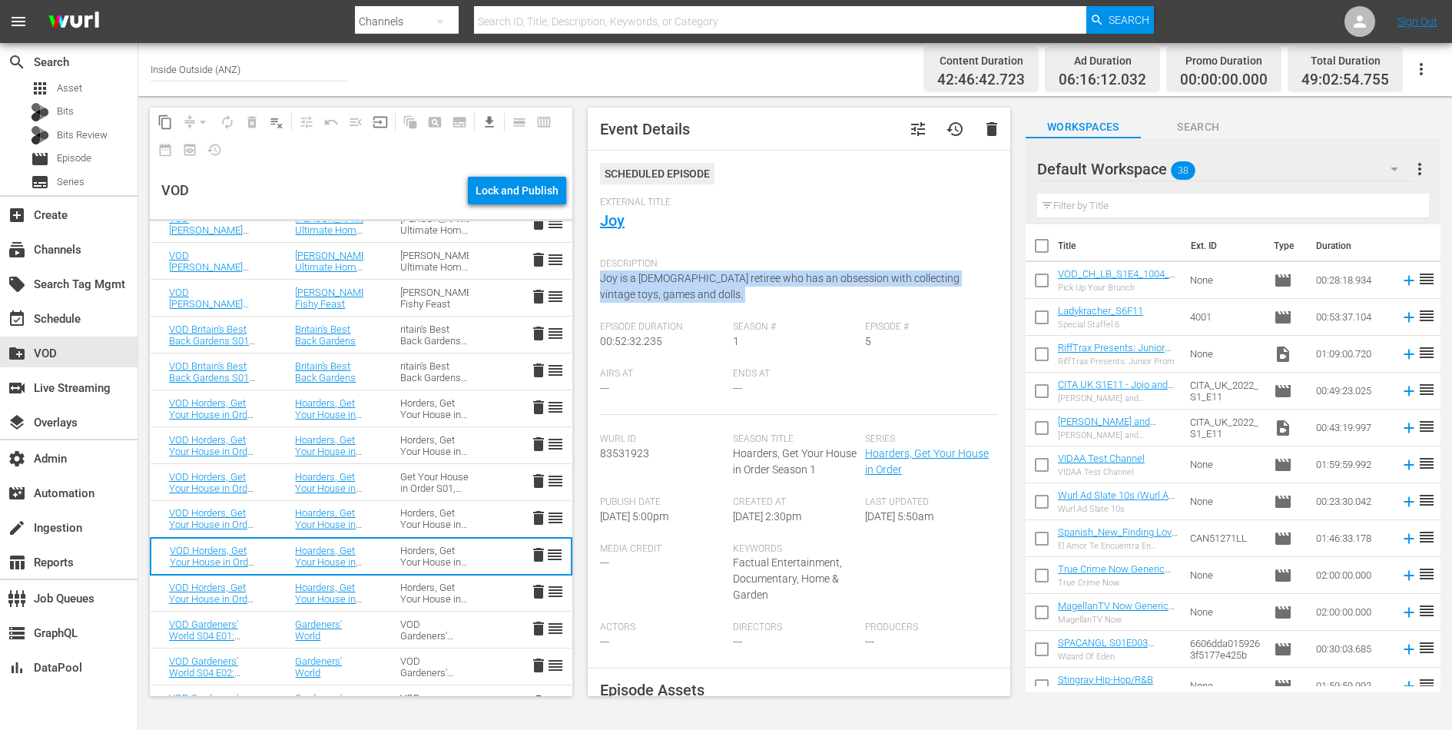
click at [390, 592] on td "Horders, Get Your House in Order S01, Hoarders, Get Your House in Order" at bounding box center [434, 593] width 105 height 37
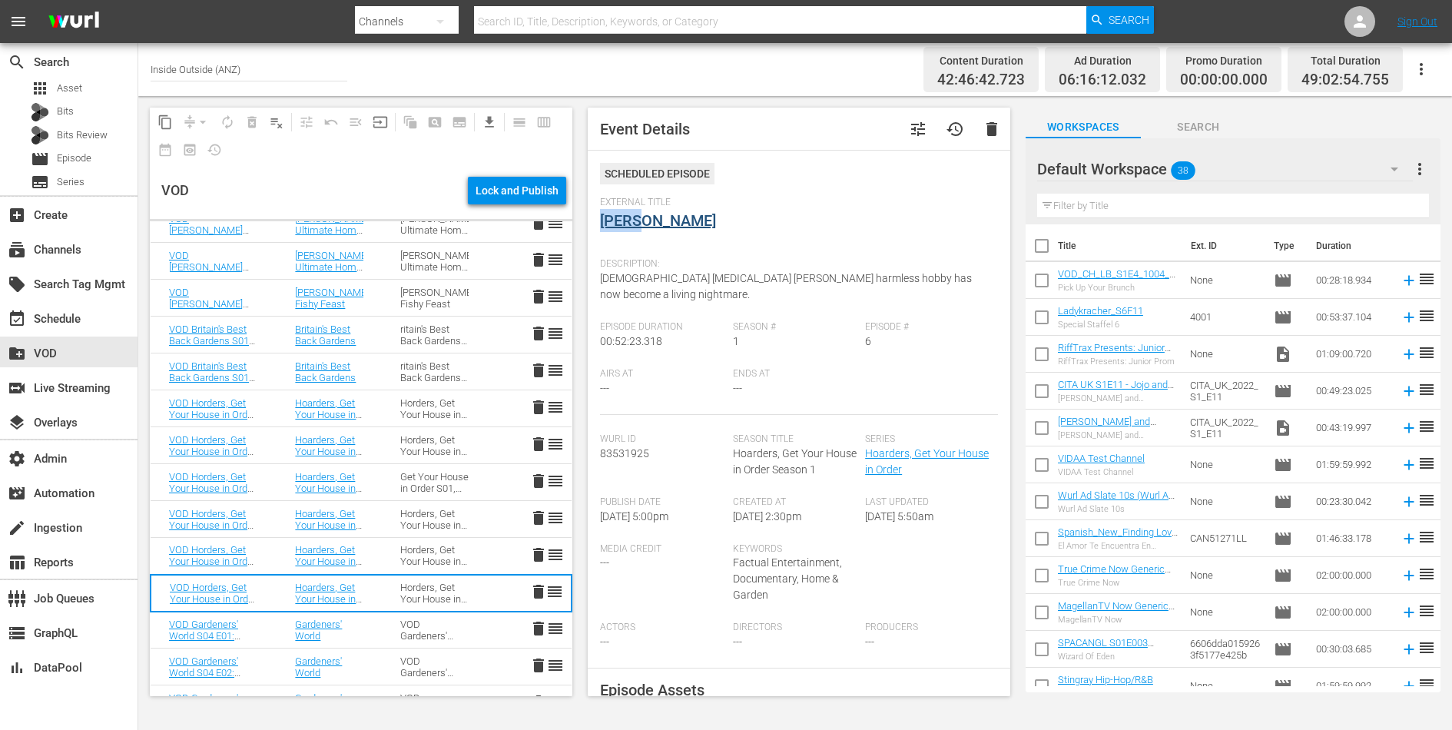
drag, startPoint x: 646, startPoint y: 226, endPoint x: 602, endPoint y: 226, distance: 43.8
click at [602, 226] on div "External Title Barry" at bounding box center [799, 224] width 398 height 54
click at [644, 274] on span "42-year-old lab technician Barry Phillips harmless hobby has now become a livin…" at bounding box center [786, 286] width 372 height 28
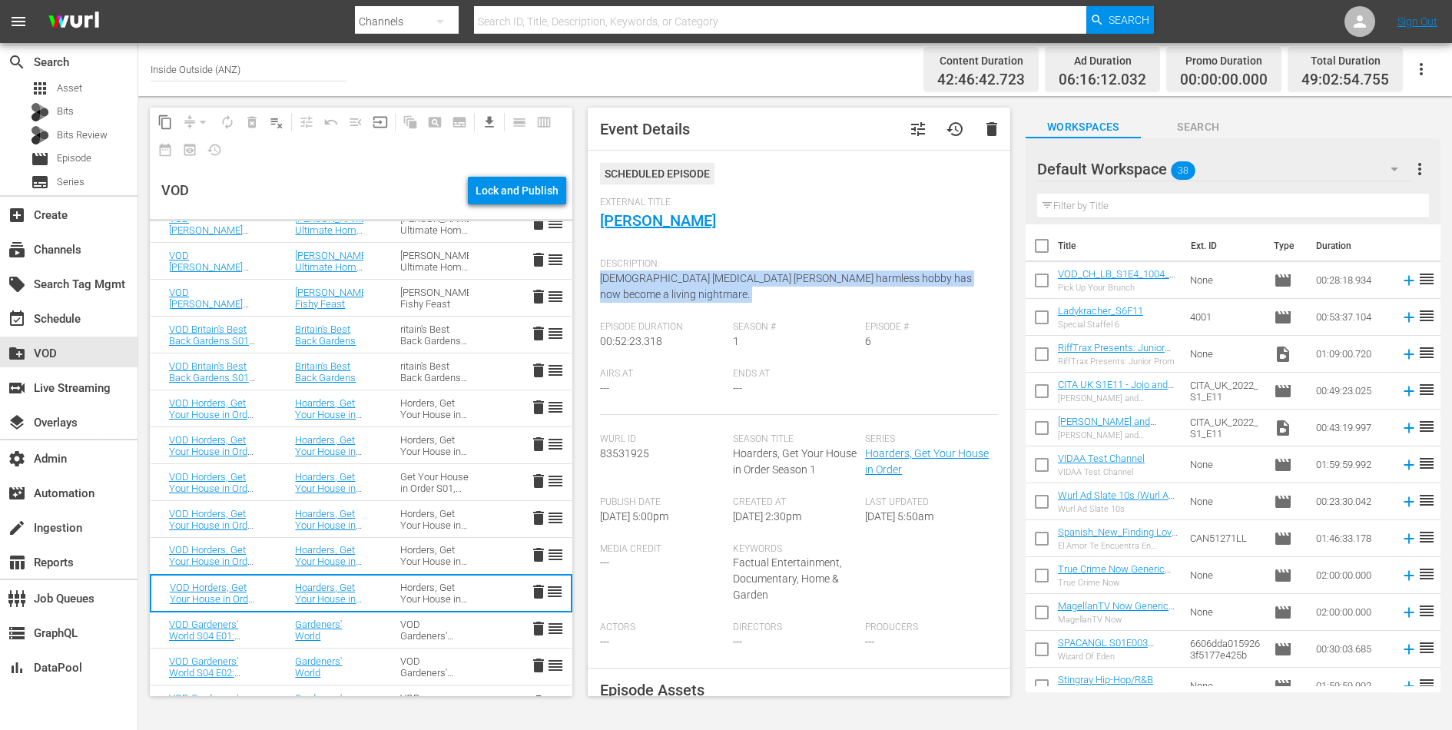
click at [644, 274] on span "42-year-old lab technician Barry Phillips harmless hobby has now become a livin…" at bounding box center [786, 286] width 372 height 28
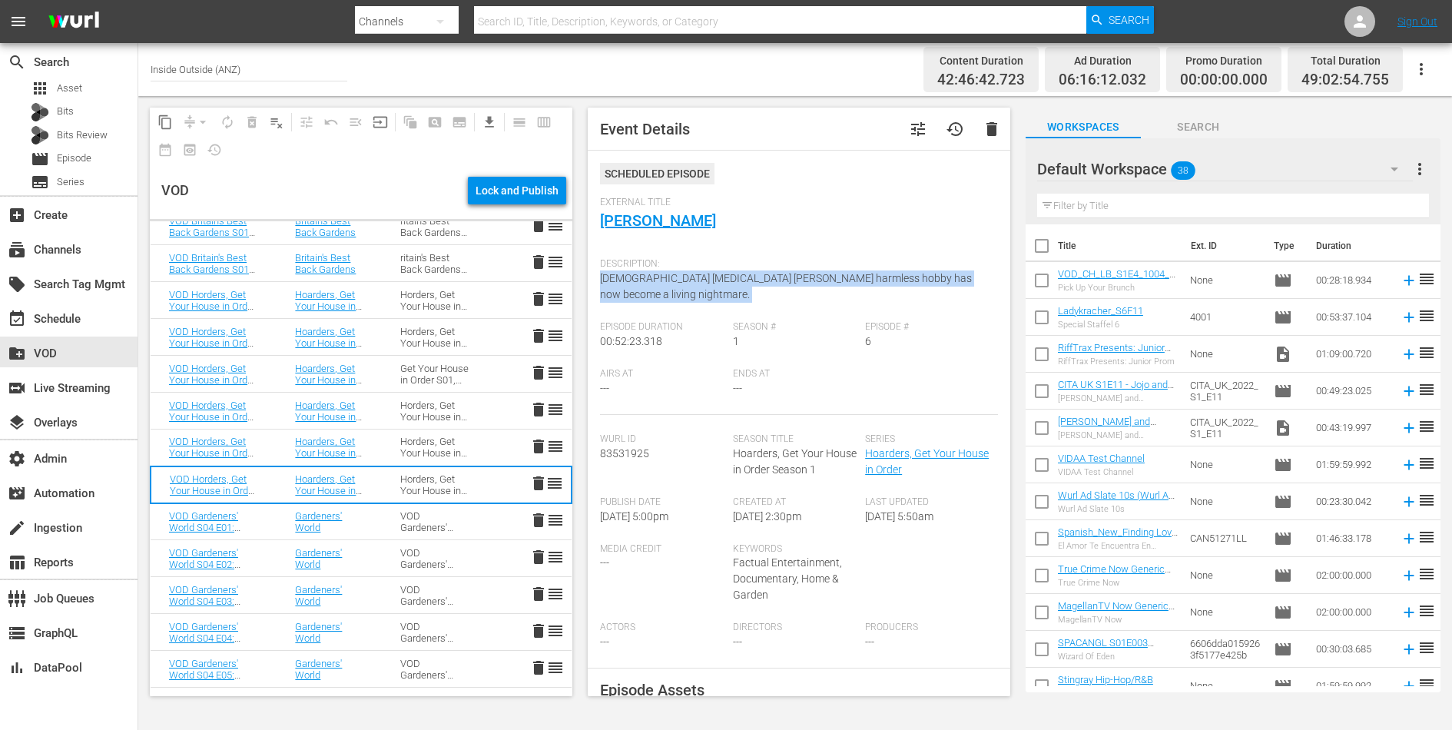
scroll to position [1209, 0]
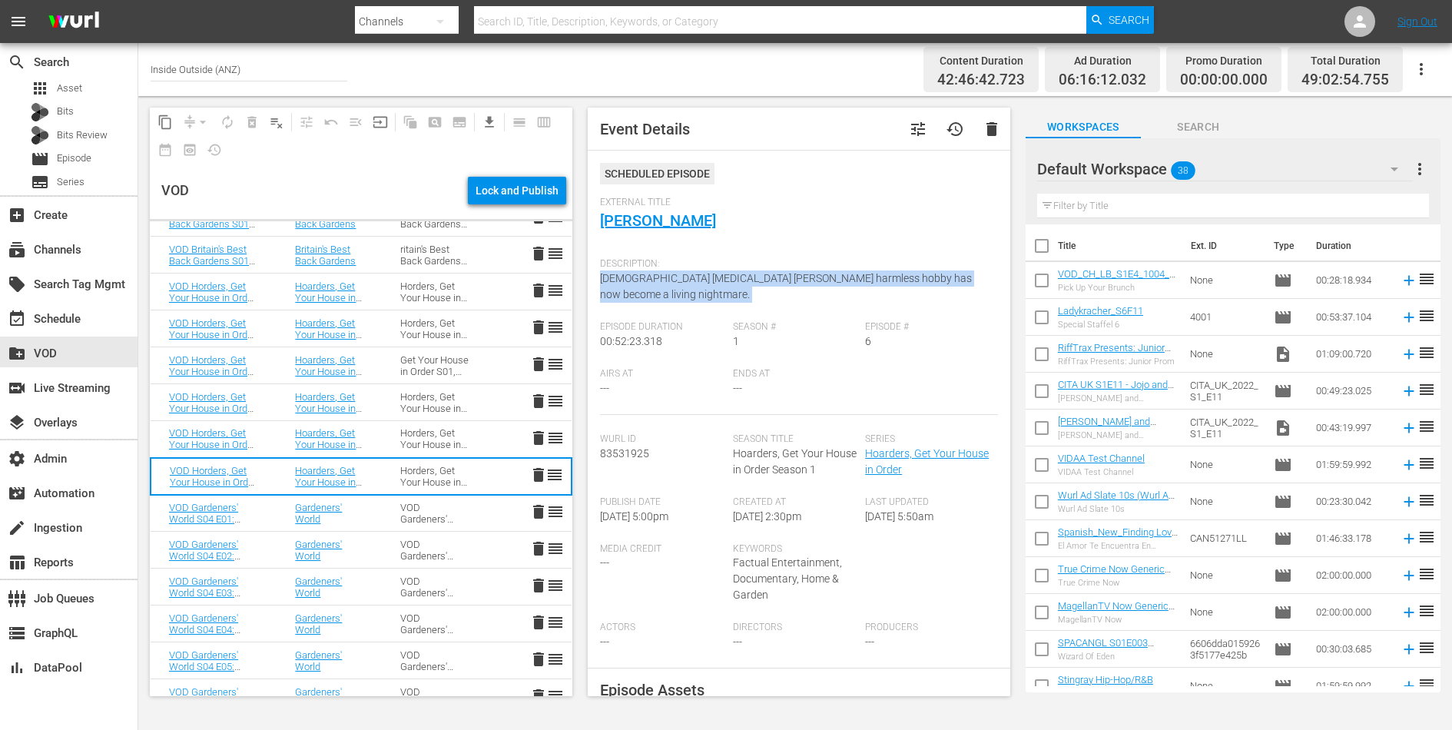
click at [381, 513] on td "Gardeners' World" at bounding box center [329, 513] width 105 height 37
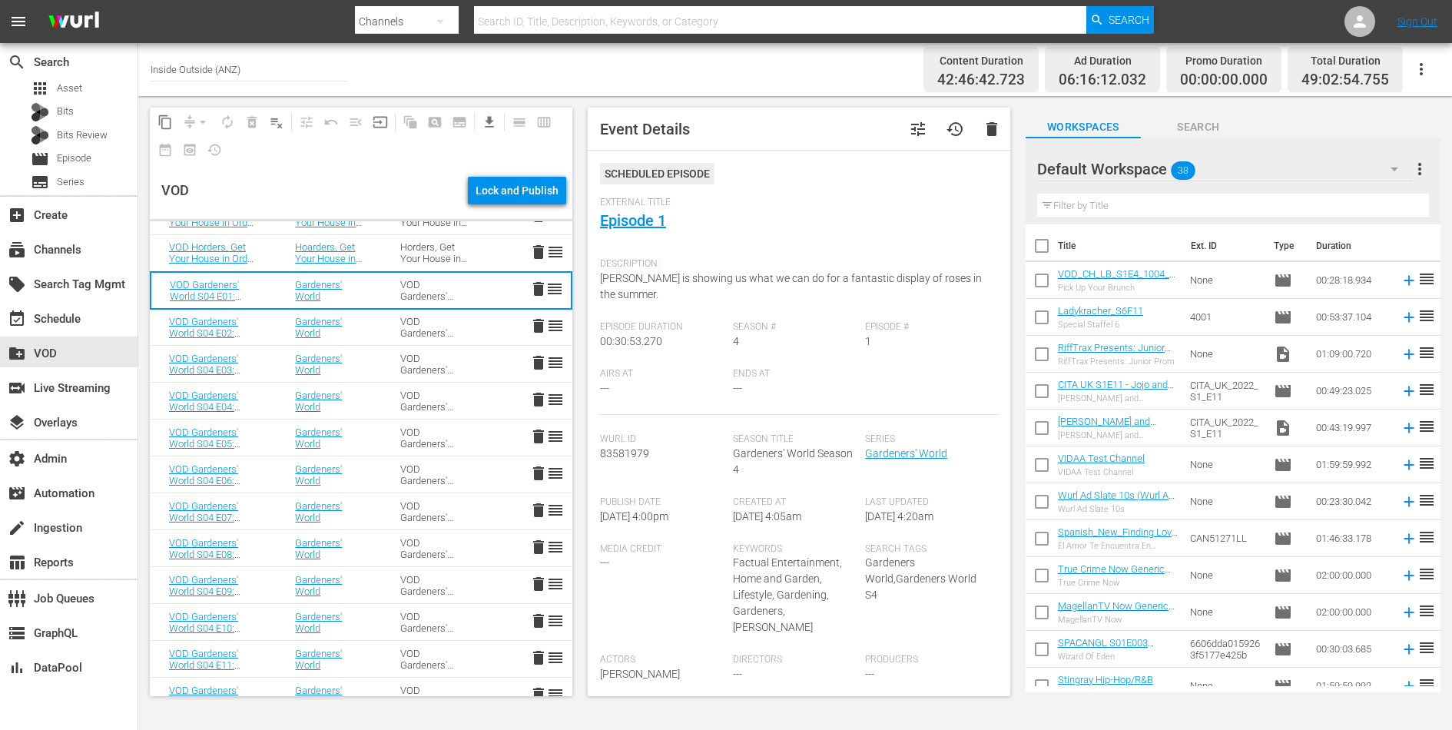
scroll to position [1256, 0]
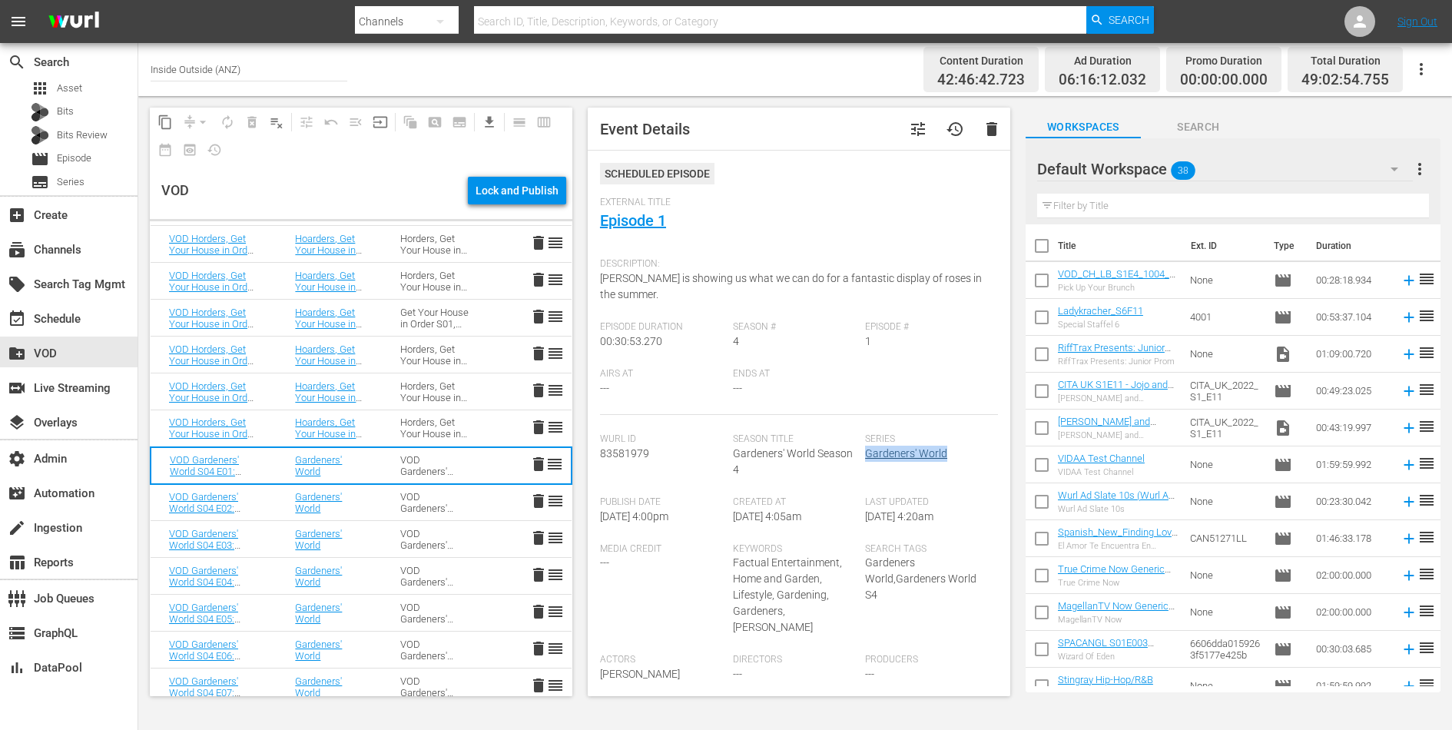
drag, startPoint x: 961, startPoint y: 453, endPoint x: 867, endPoint y: 450, distance: 94.6
click at [867, 450] on div "Series Gardeners' World" at bounding box center [931, 464] width 133 height 63
drag, startPoint x: 681, startPoint y: 224, endPoint x: 600, endPoint y: 221, distance: 80.7
click at [600, 221] on div "External Title Episode 1" at bounding box center [799, 224] width 398 height 54
click at [699, 245] on div "External Title Episode 1" at bounding box center [799, 224] width 398 height 54
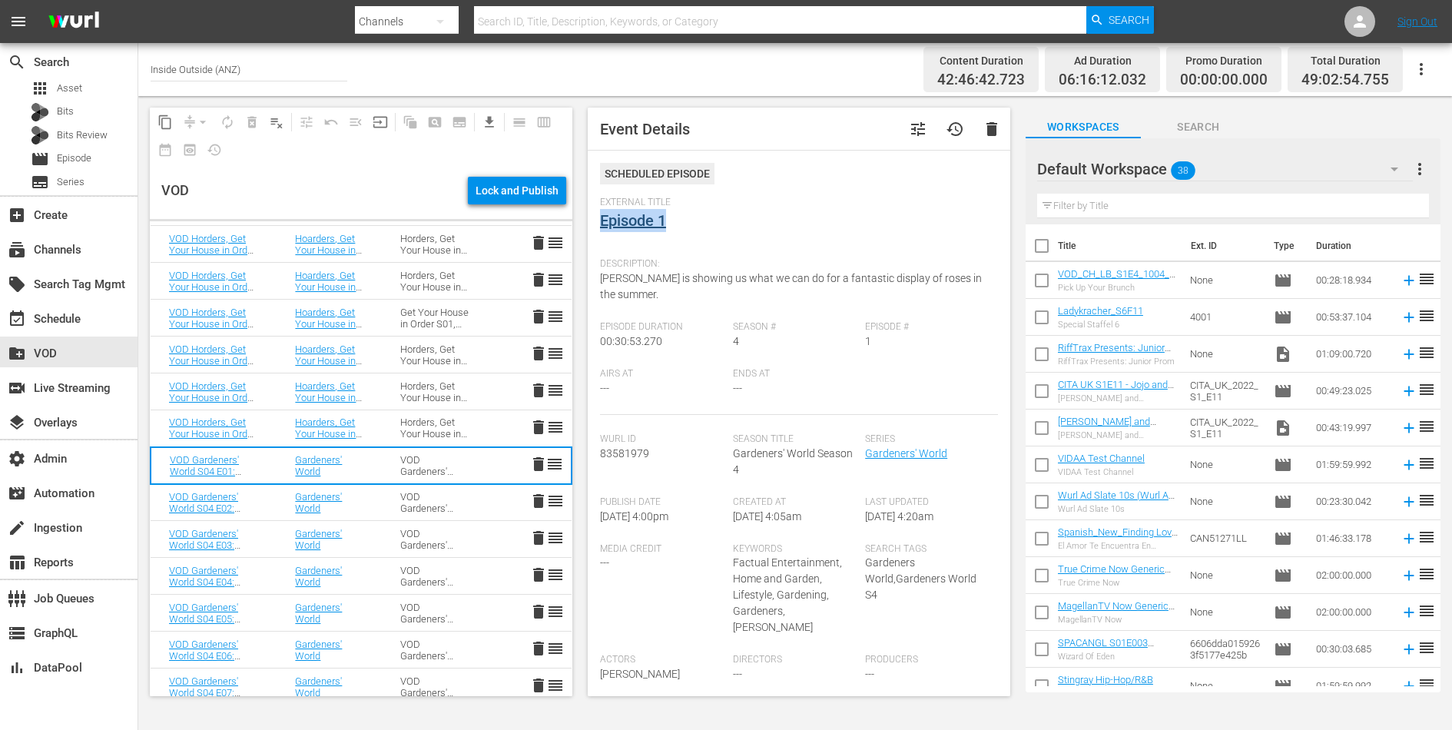
drag, startPoint x: 679, startPoint y: 216, endPoint x: 602, endPoint y: 215, distance: 76.9
click at [602, 216] on div "External Title Episode 1" at bounding box center [799, 224] width 398 height 54
drag, startPoint x: 645, startPoint y: 287, endPoint x: 602, endPoint y: 284, distance: 42.4
click at [602, 284] on div "Description: Monty is showing us what we can do for a fantastic display of rose…" at bounding box center [799, 286] width 398 height 71
click at [411, 500] on div "VOD Gardeners' World S04" at bounding box center [434, 502] width 68 height 23
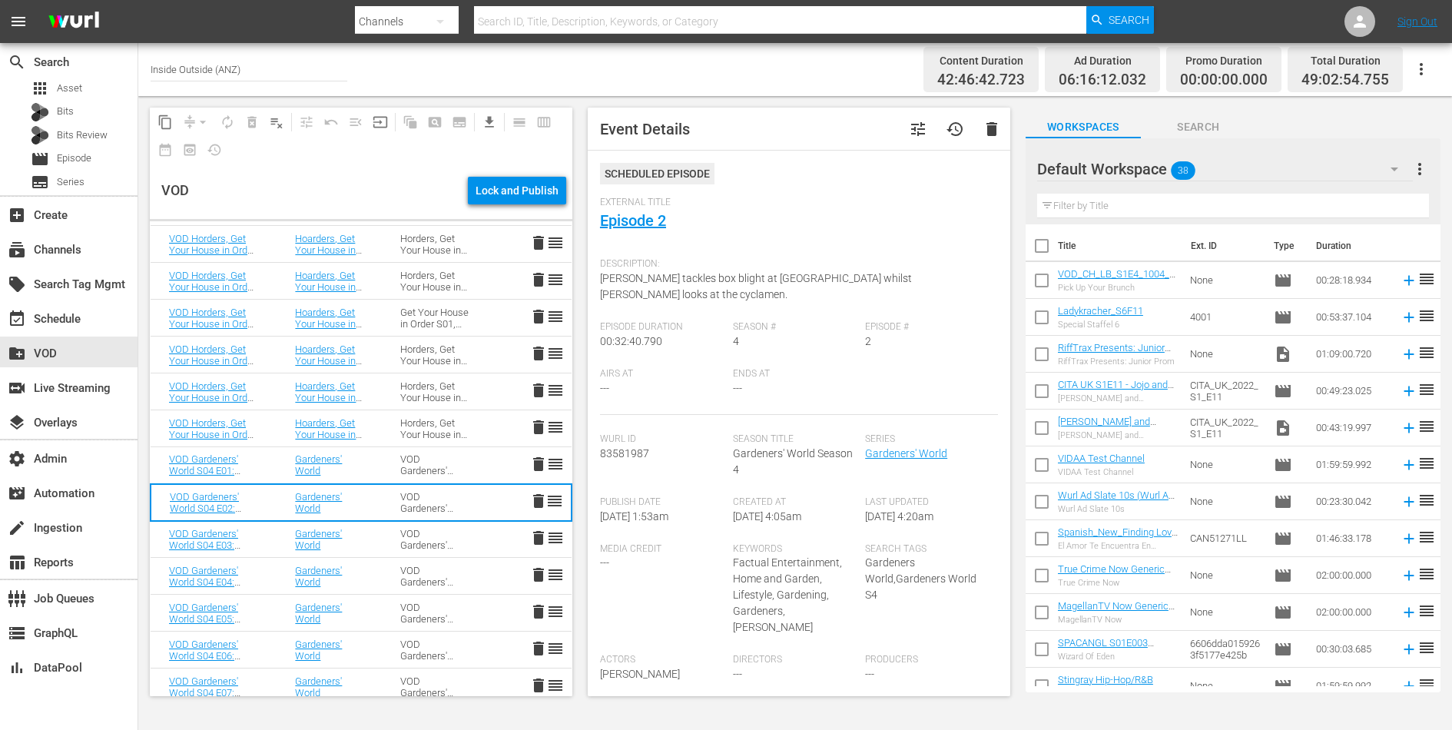
click at [675, 275] on span "Monty tackles box blight at Longmeadow whilst Carol looks at the cyclamen." at bounding box center [756, 286] width 312 height 28
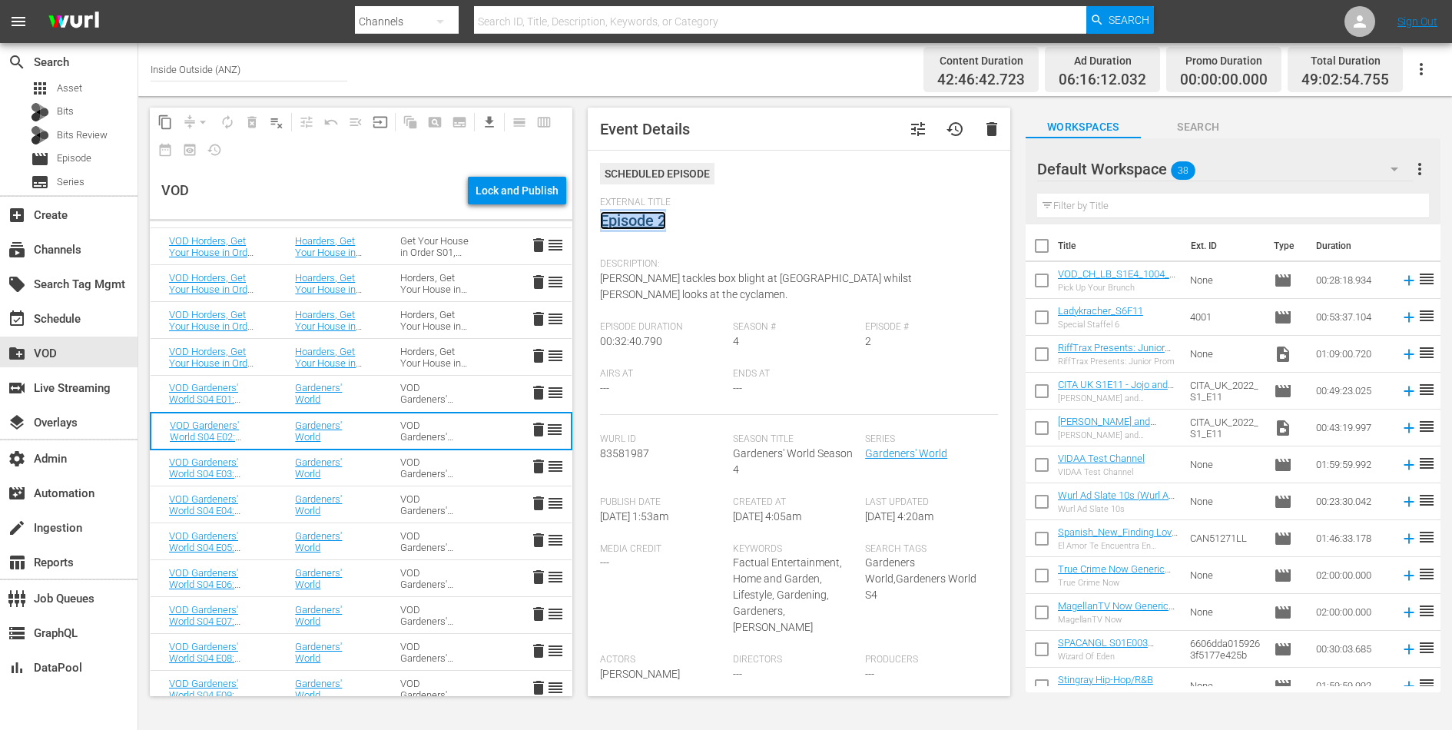
scroll to position [1347, 0]
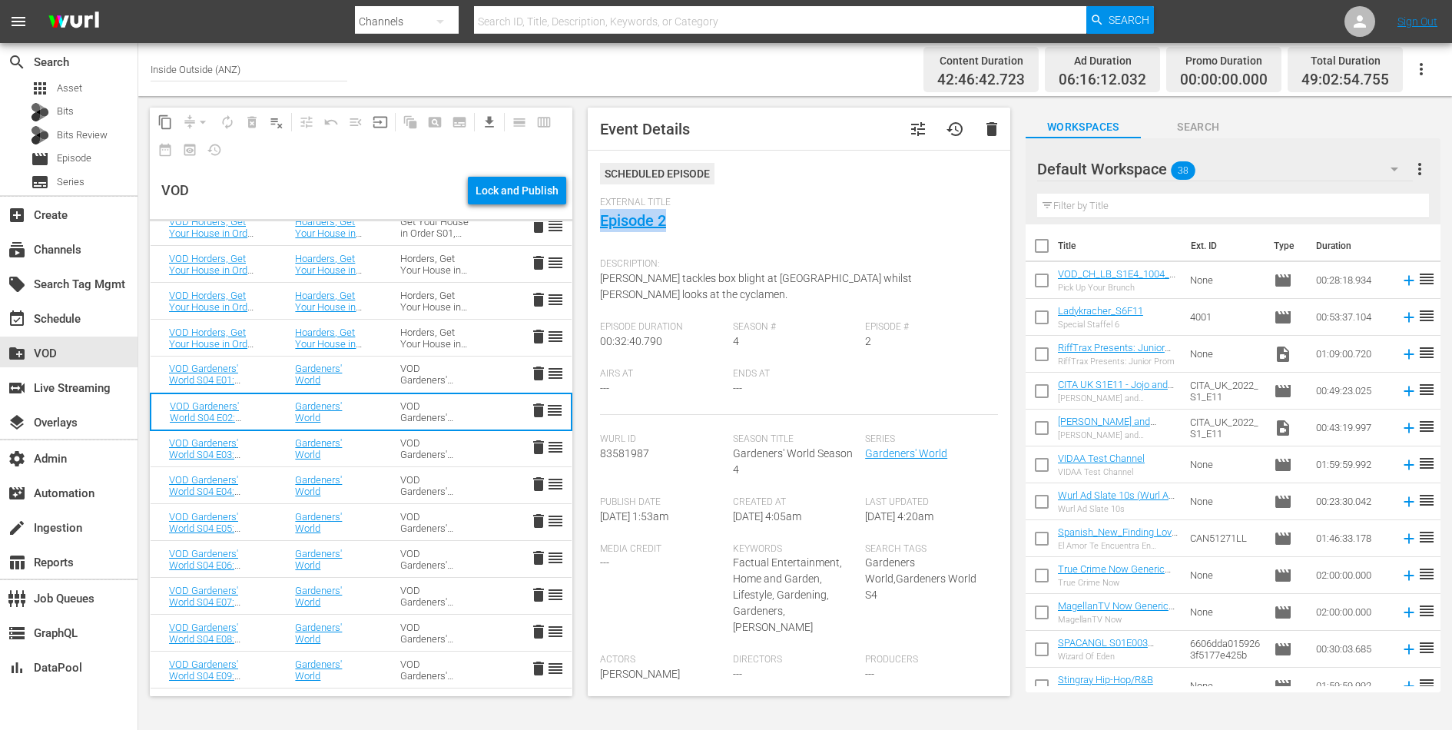
click at [390, 452] on td "VOD Gardeners' World S04" at bounding box center [434, 448] width 105 height 37
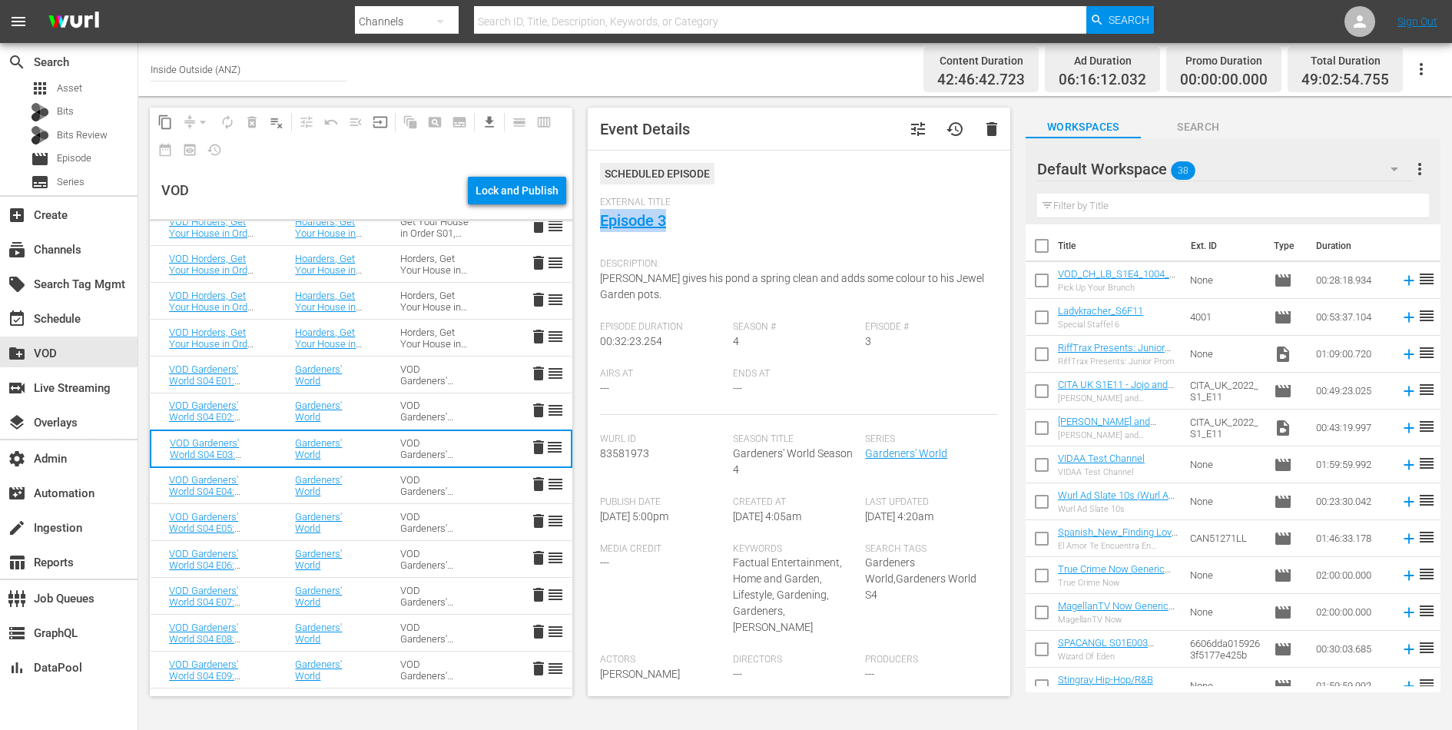
drag, startPoint x: 679, startPoint y: 225, endPoint x: 598, endPoint y: 222, distance: 81.5
click at [598, 222] on div "Event Details tune history delete Scheduled Episode External Title Episode 3 De…" at bounding box center [799, 402] width 423 height 589
drag, startPoint x: 634, startPoint y: 294, endPoint x: 600, endPoint y: 284, distance: 35.3
click at [600, 284] on div "Description: Monty gives his pond a spring clean and adds some colour to his Je…" at bounding box center [799, 286] width 398 height 71
click at [624, 217] on link "Episode 3" at bounding box center [633, 220] width 66 height 18
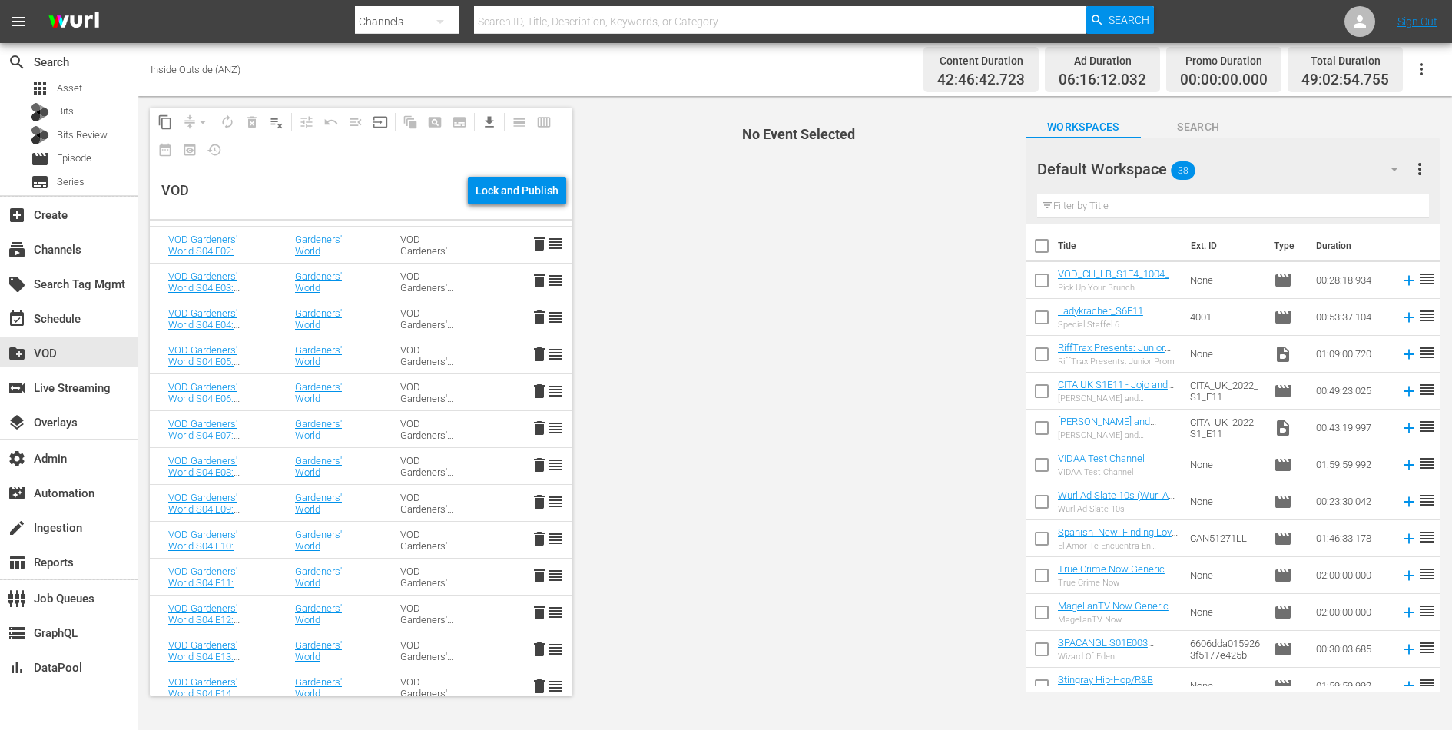
scroll to position [1400, 0]
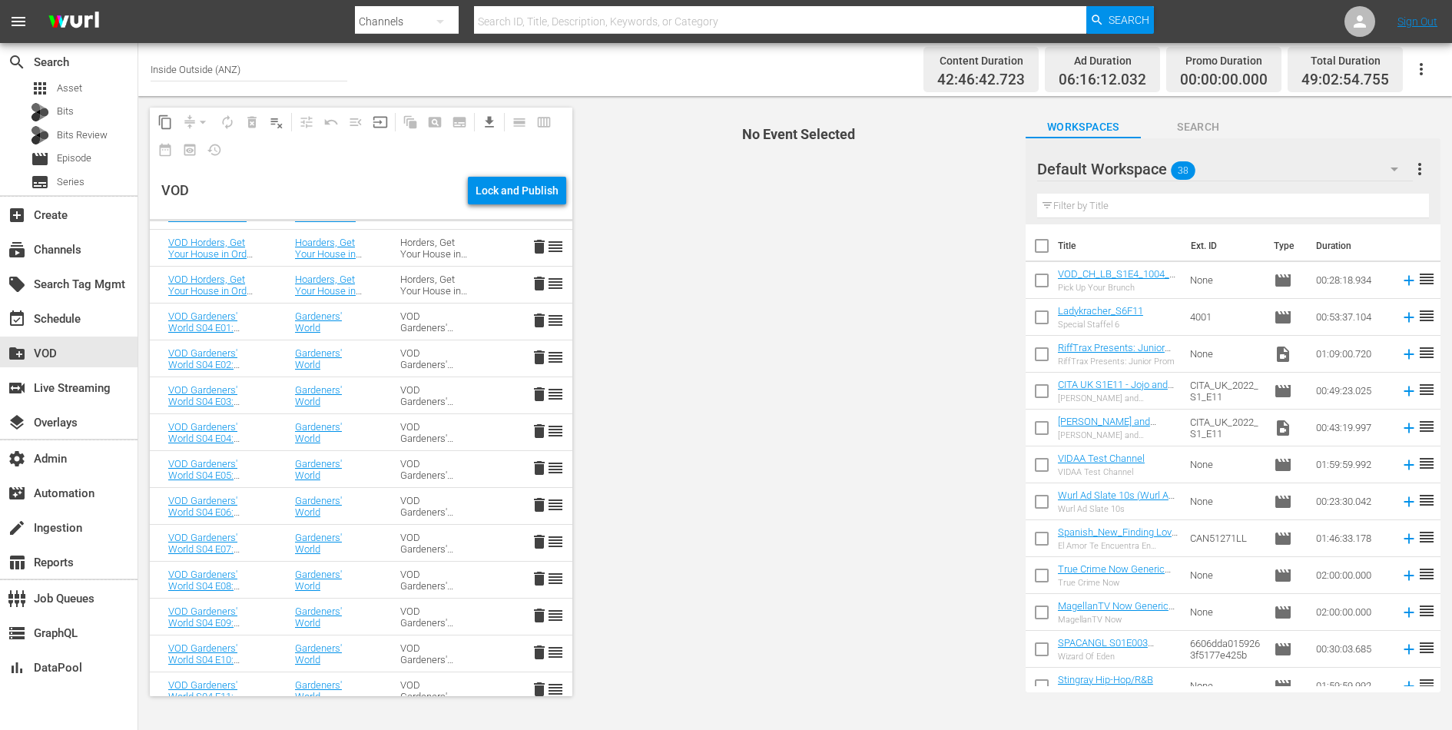
click at [367, 404] on td "Gardeners' World" at bounding box center [329, 395] width 105 height 37
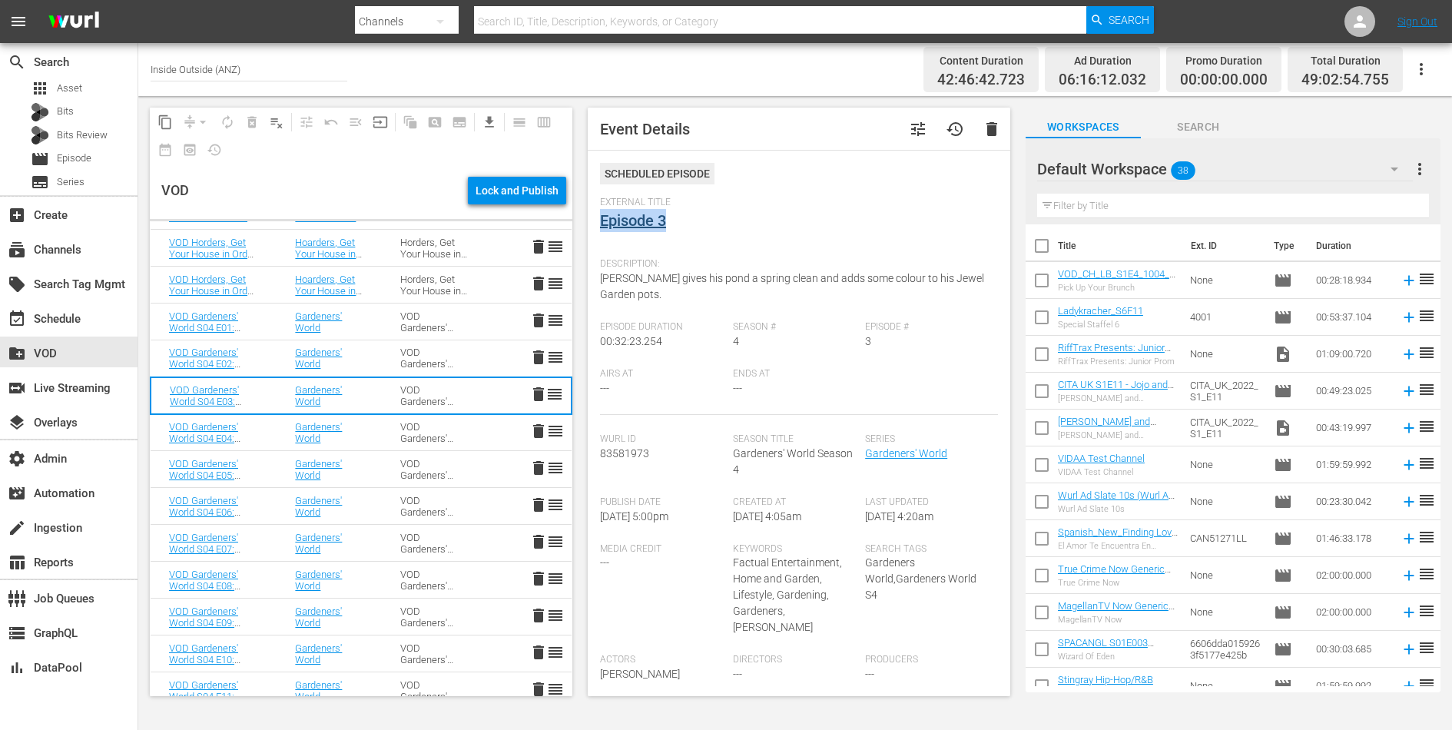
drag, startPoint x: 685, startPoint y: 219, endPoint x: 601, endPoint y: 219, distance: 83.8
click at [601, 219] on div "External Title Episode 3" at bounding box center [799, 224] width 398 height 54
click at [371, 439] on td "Gardeners' World" at bounding box center [329, 432] width 105 height 37
drag, startPoint x: 682, startPoint y: 226, endPoint x: 601, endPoint y: 224, distance: 81.5
click at [601, 224] on div "External Title Episode 4" at bounding box center [799, 224] width 398 height 54
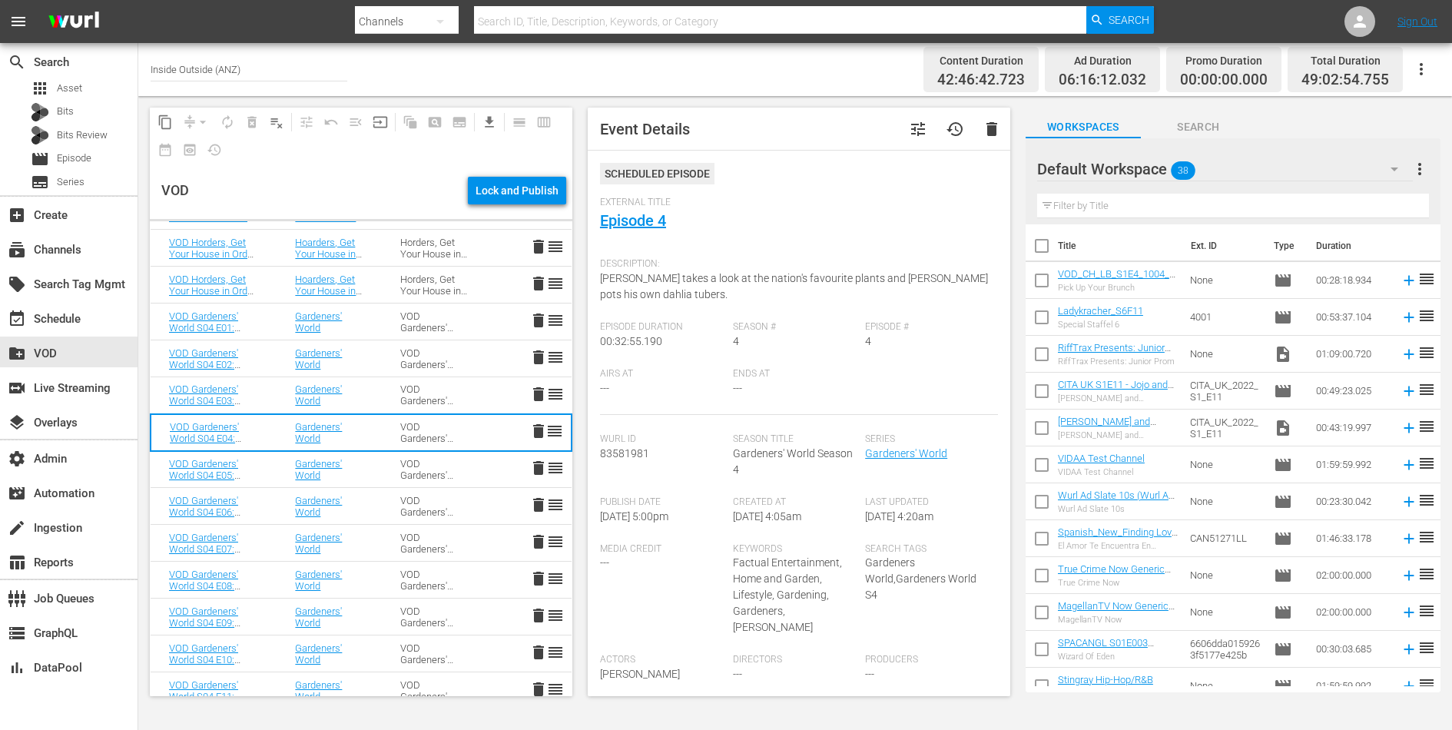
click at [654, 284] on div "Description: Carol Klein takes a look at the nation's favourite plants and Mont…" at bounding box center [799, 286] width 398 height 71
click at [383, 471] on td "VOD Gardeners' World S04" at bounding box center [434, 469] width 105 height 37
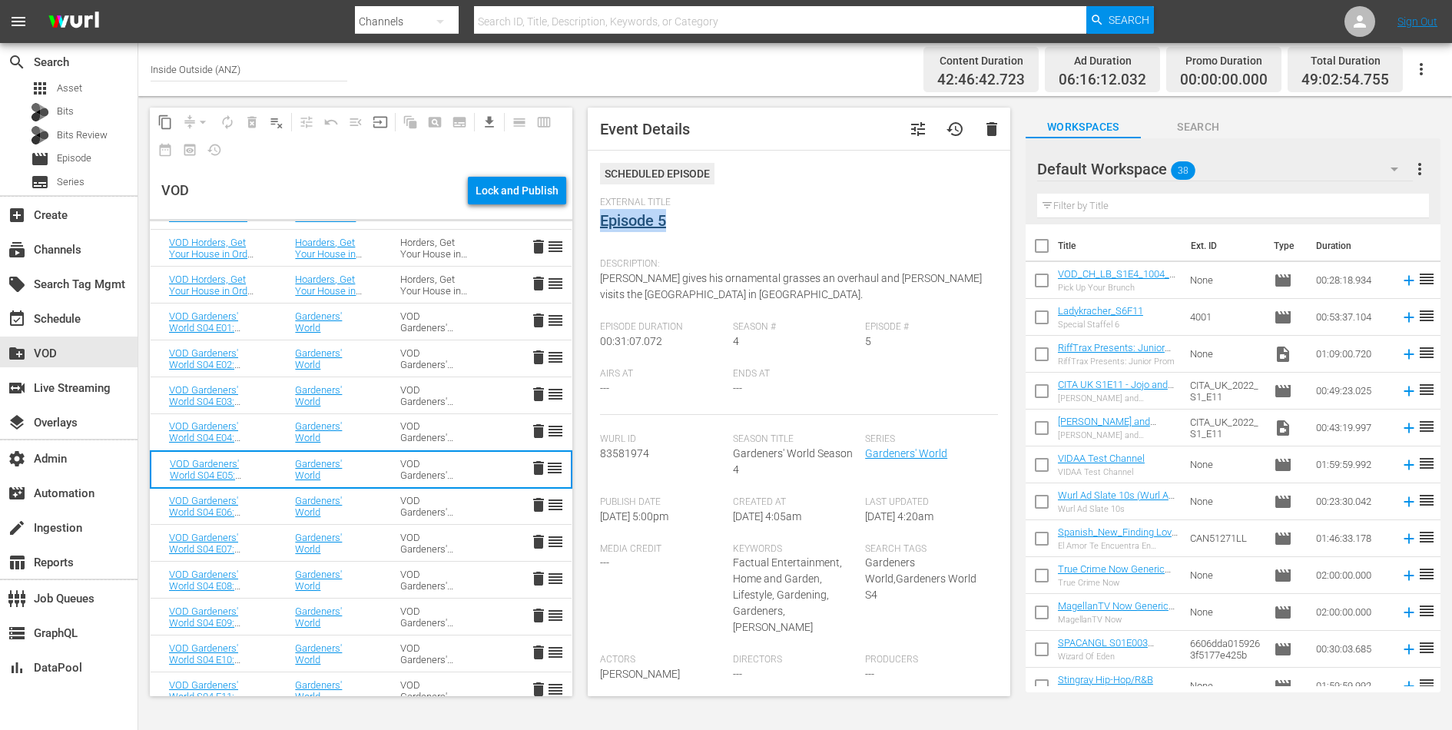
drag, startPoint x: 678, startPoint y: 224, endPoint x: 601, endPoint y: 222, distance: 76.9
click at [601, 222] on div "External Title Episode 5" at bounding box center [799, 224] width 398 height 54
click at [669, 269] on span "Description:" at bounding box center [795, 264] width 390 height 12
click at [669, 285] on div "Description: Monty gives his ornamental grasses an overhaul and Rachel visits t…" at bounding box center [799, 286] width 398 height 71
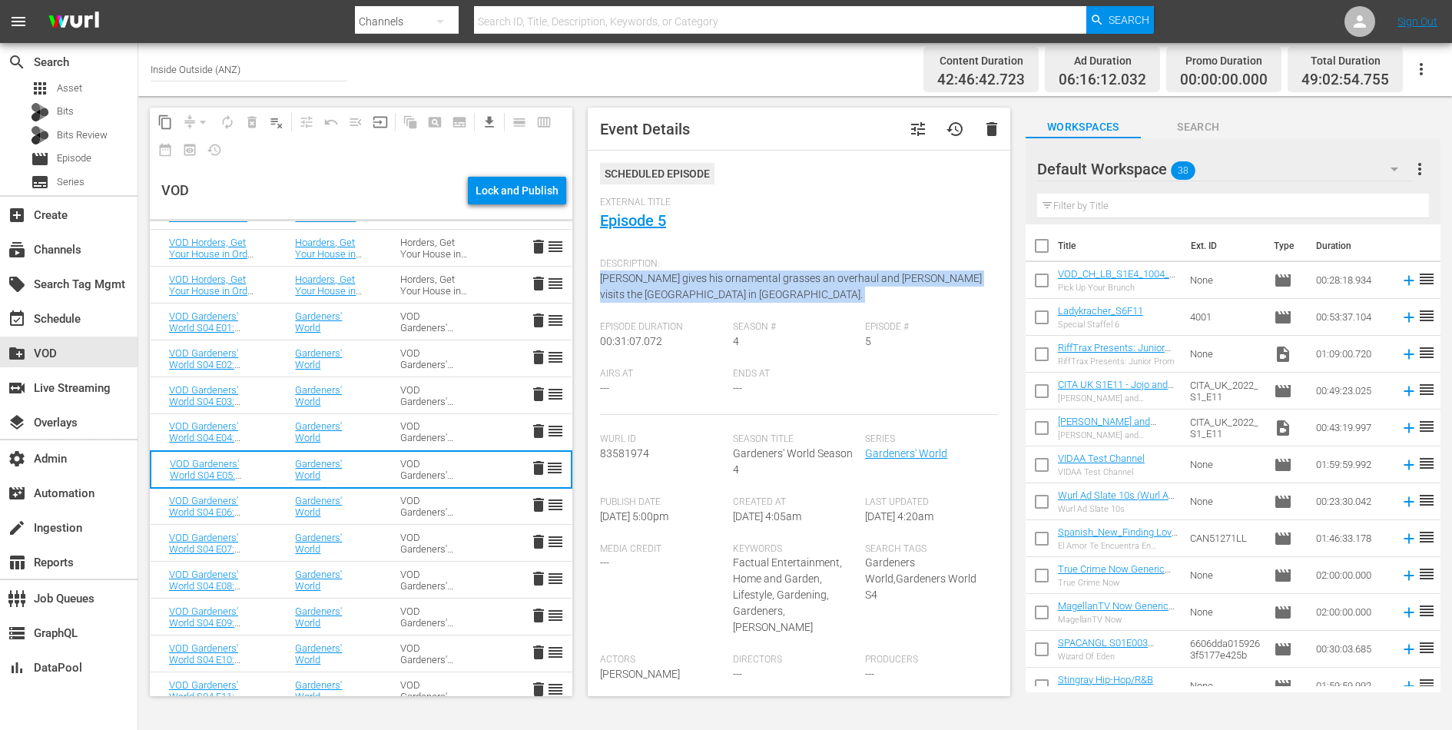
click at [669, 285] on div "Description: Monty gives his ornamental grasses an overhaul and Rachel visits t…" at bounding box center [799, 286] width 398 height 71
click at [410, 497] on div "VOD Gardeners' World S04" at bounding box center [434, 506] width 68 height 23
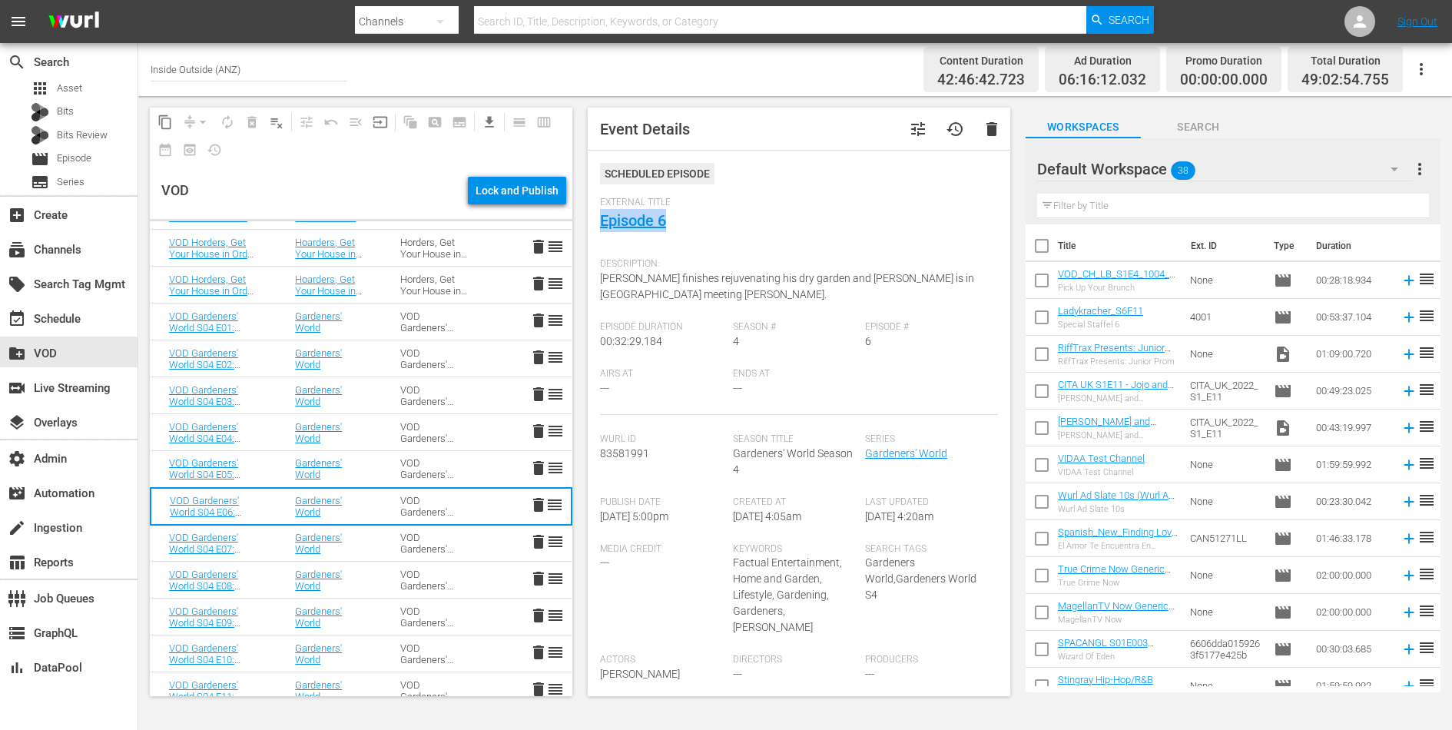
drag, startPoint x: 689, startPoint y: 219, endPoint x: 593, endPoint y: 219, distance: 96.1
click at [593, 219] on div "Event Details tune history delete Scheduled Episode External Title Episode 6 De…" at bounding box center [799, 402] width 423 height 589
click at [655, 284] on div "Description: Monty finishes rejuvenating his dry garden and Carol Klein is in D…" at bounding box center [799, 286] width 398 height 71
click at [655, 284] on span "Monty finishes rejuvenating his dry garden and Carol Klein is in Dorset meeting…" at bounding box center [787, 286] width 374 height 28
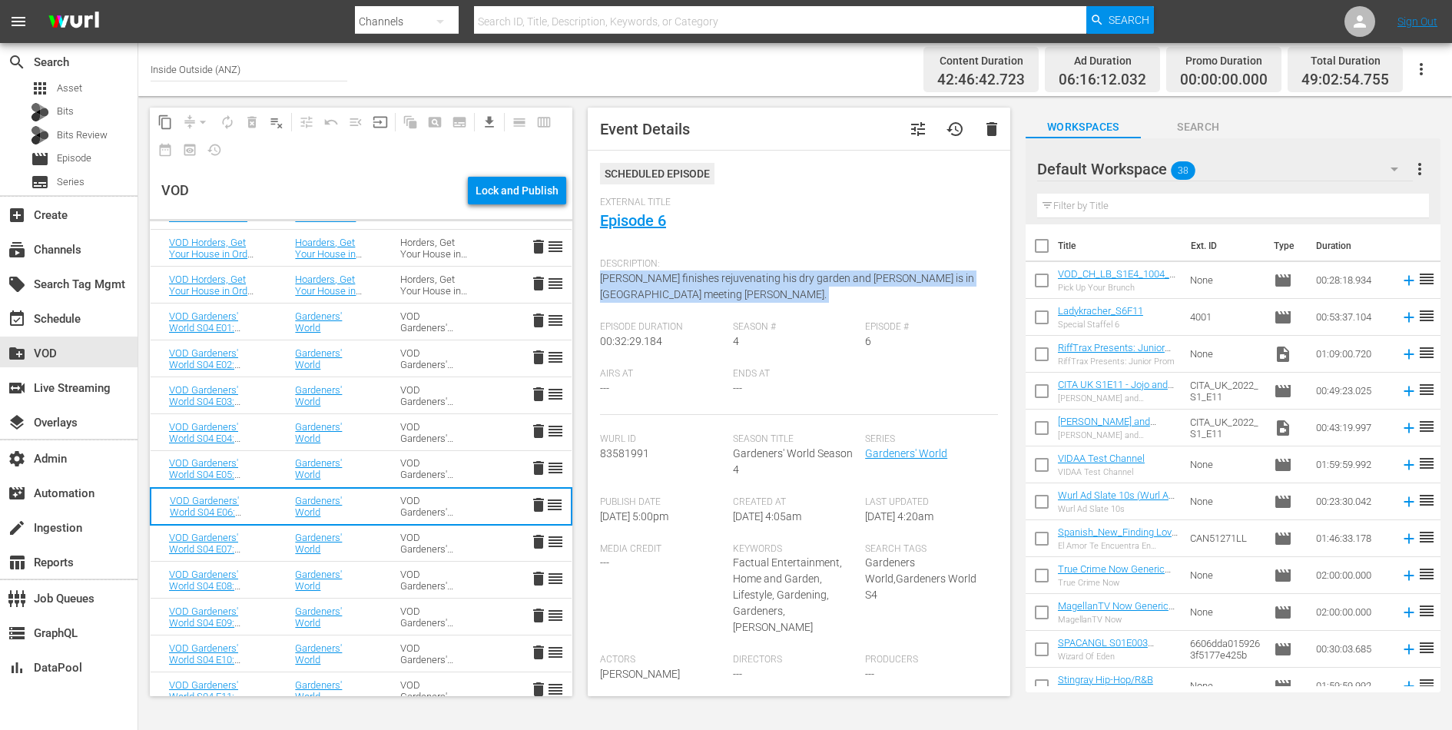
click at [655, 284] on span "Monty finishes rejuvenating his dry garden and Carol Klein is in Dorset meeting…" at bounding box center [787, 286] width 374 height 28
click at [375, 531] on td "Gardeners' World" at bounding box center [329, 543] width 105 height 37
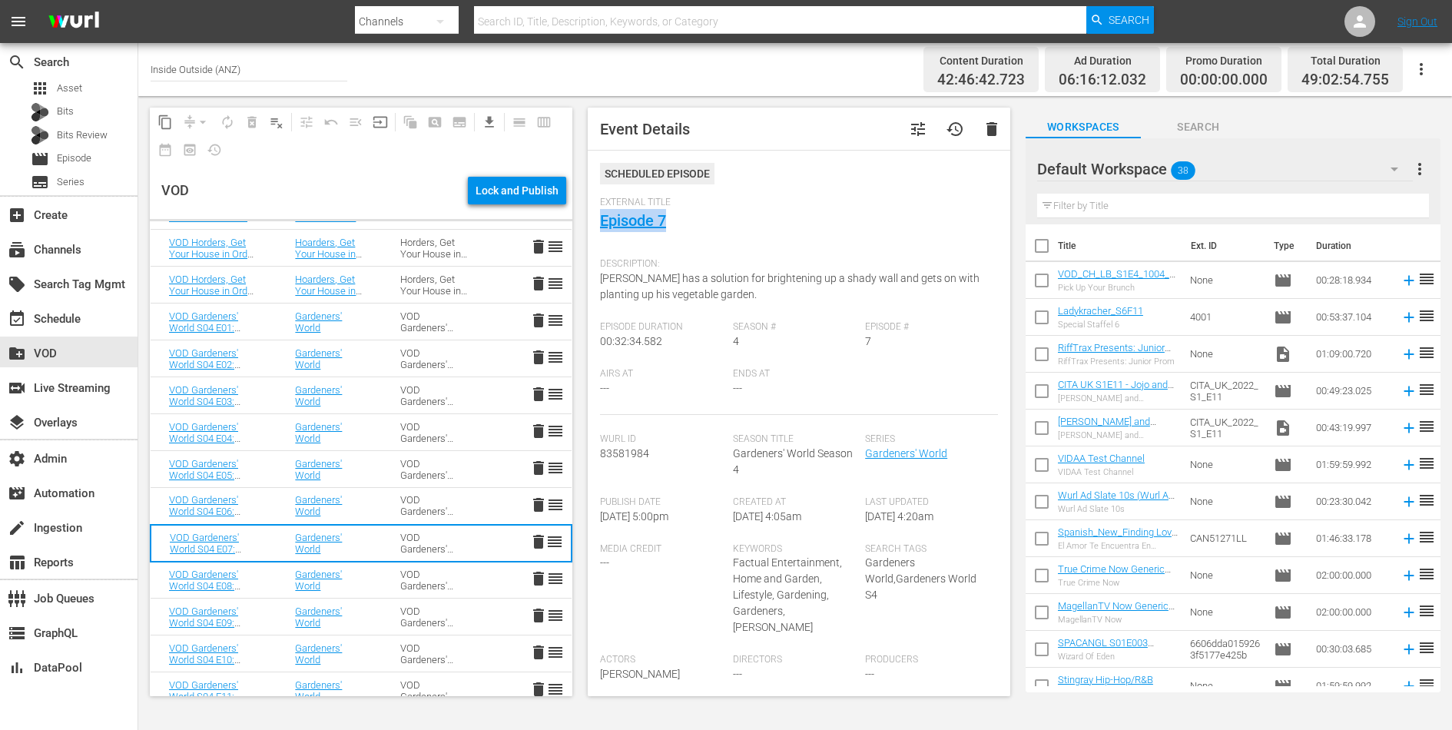
drag, startPoint x: 675, startPoint y: 221, endPoint x: 582, endPoint y: 221, distance: 93.0
click at [582, 221] on span "Event Details tune history delete Scheduled Episode External Title Episode 7 De…" at bounding box center [795, 402] width 438 height 612
click at [651, 277] on span "Monty Don has a solution for brightening up a shady wall and gets on with plant…" at bounding box center [790, 286] width 380 height 28
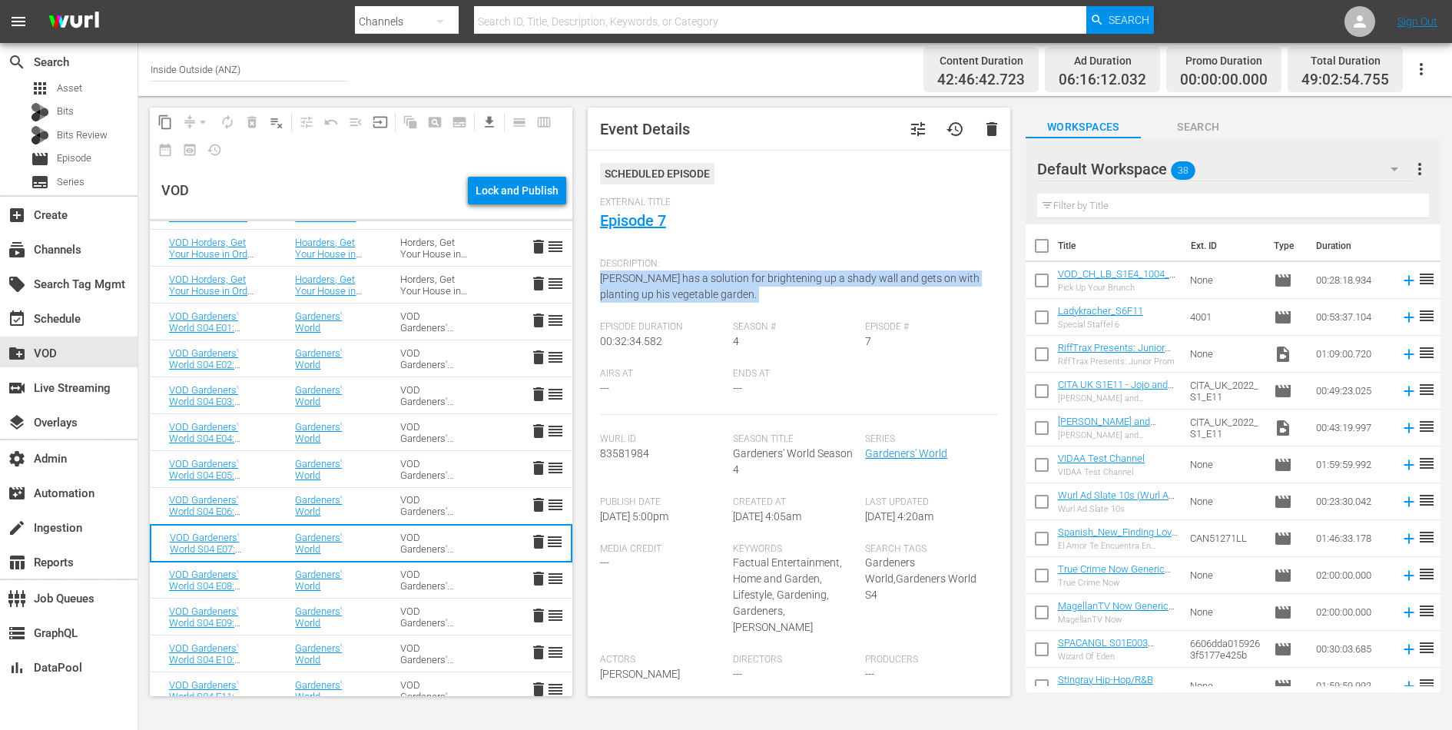
click at [651, 277] on span "Monty Don has a solution for brightening up a shady wall and gets on with plant…" at bounding box center [790, 286] width 380 height 28
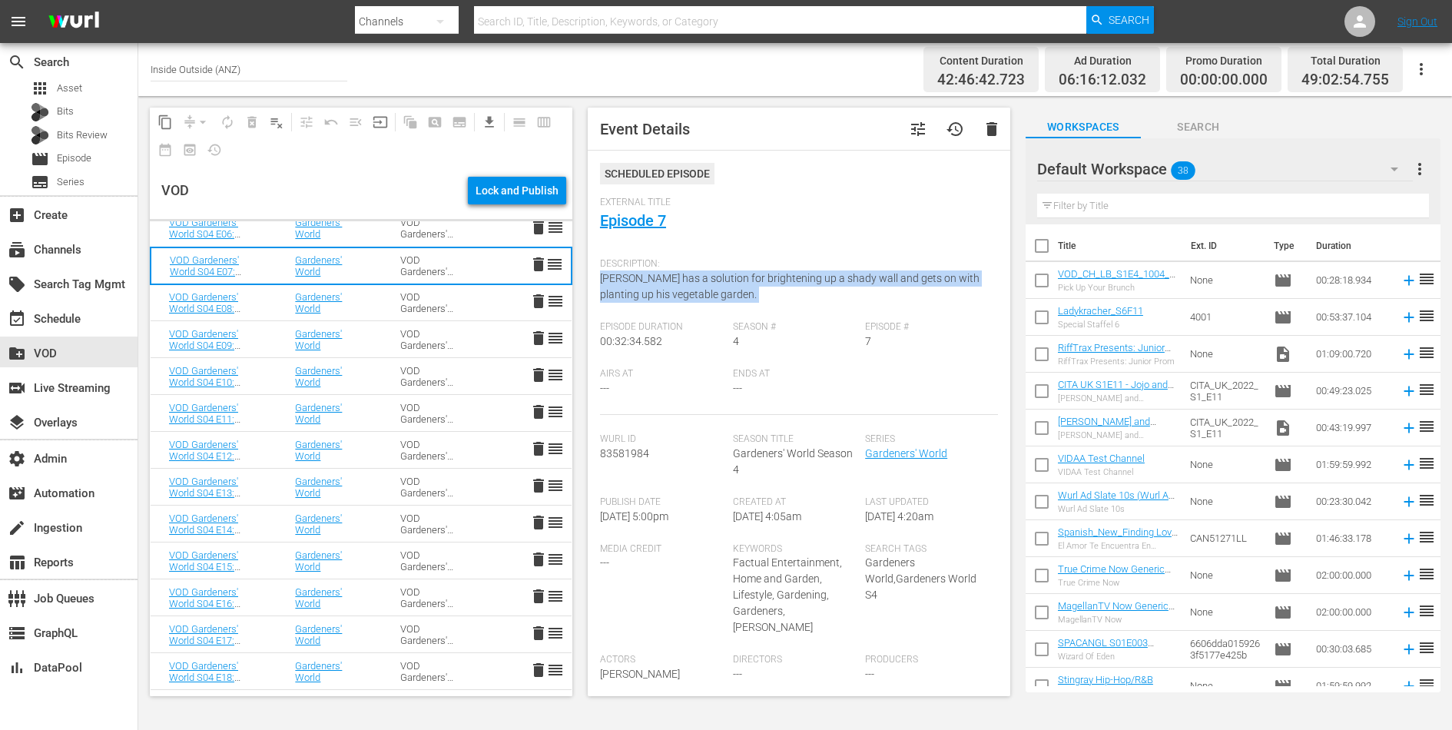
scroll to position [1657, 0]
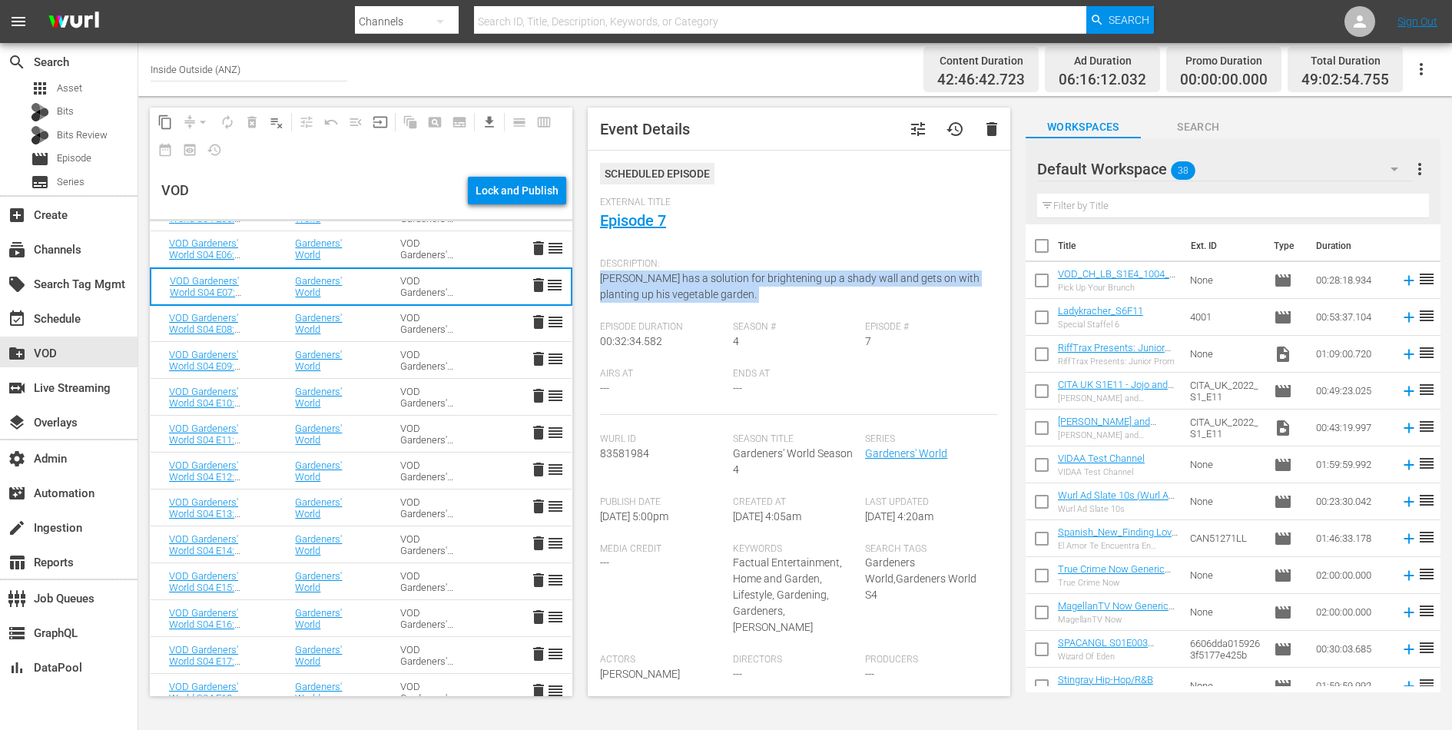
click at [388, 318] on td "VOD Gardeners' World S04" at bounding box center [434, 323] width 105 height 37
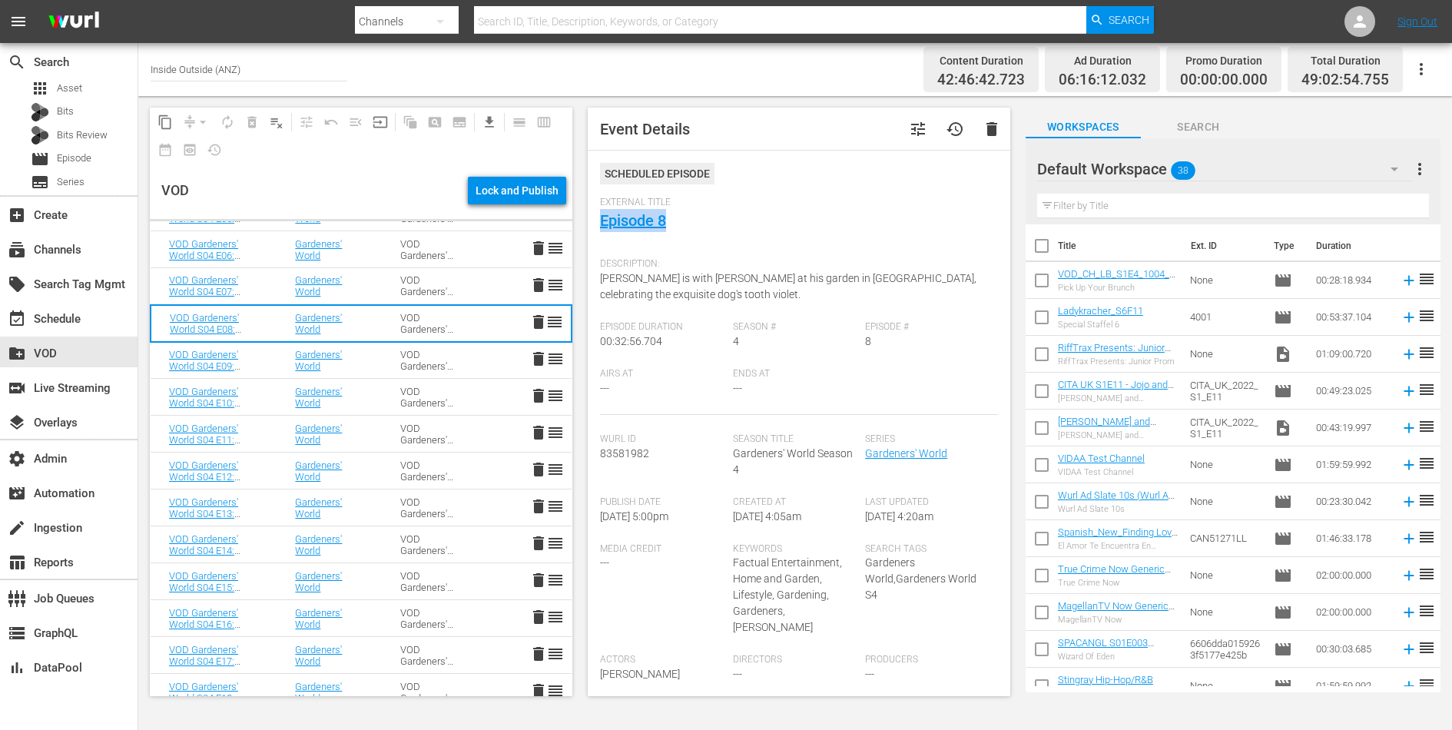
drag, startPoint x: 682, startPoint y: 225, endPoint x: 599, endPoint y: 219, distance: 84.0
click at [598, 219] on div "Event Details tune history delete Scheduled Episode External Title Episode 8 De…" at bounding box center [799, 402] width 423 height 589
click at [651, 284] on div "Description: Carol is with Keith Wiley at his garden in Devon, celebrating the …" at bounding box center [799, 286] width 398 height 71
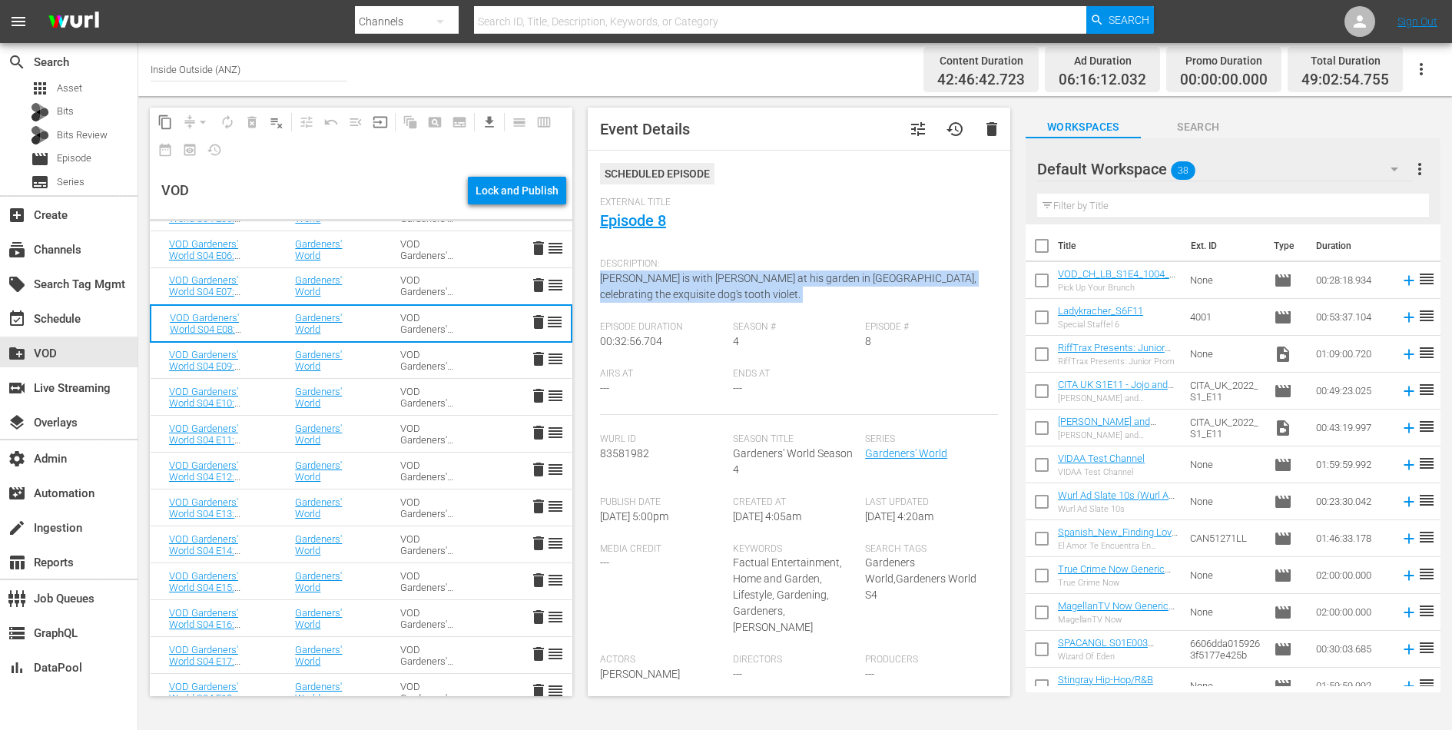
click at [651, 284] on div "Description: Carol is with Keith Wiley at his garden in Devon, celebrating the …" at bounding box center [799, 286] width 398 height 71
click at [387, 355] on td "VOD Gardeners' World S04" at bounding box center [434, 360] width 105 height 37
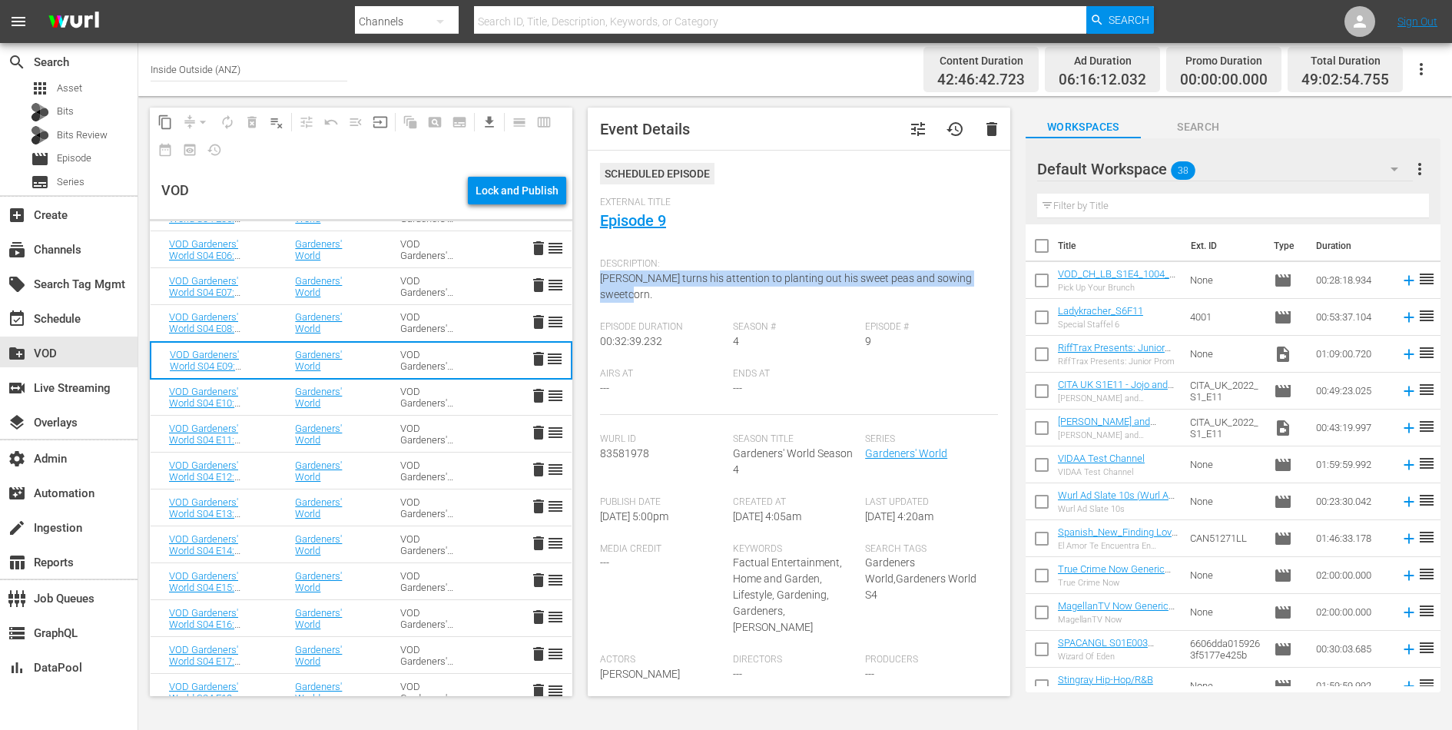
drag, startPoint x: 659, startPoint y: 288, endPoint x: 592, endPoint y: 279, distance: 67.5
click at [592, 279] on div "Event Details tune history delete Scheduled Episode External Title Episode 9 De…" at bounding box center [799, 402] width 423 height 589
drag, startPoint x: 676, startPoint y: 220, endPoint x: 599, endPoint y: 218, distance: 76.9
click at [599, 218] on div "Event Details tune history delete Scheduled Episode External Title Episode 9 De…" at bounding box center [799, 402] width 423 height 589
click at [393, 393] on td "VOD Gardeners' World S04" at bounding box center [434, 397] width 105 height 37
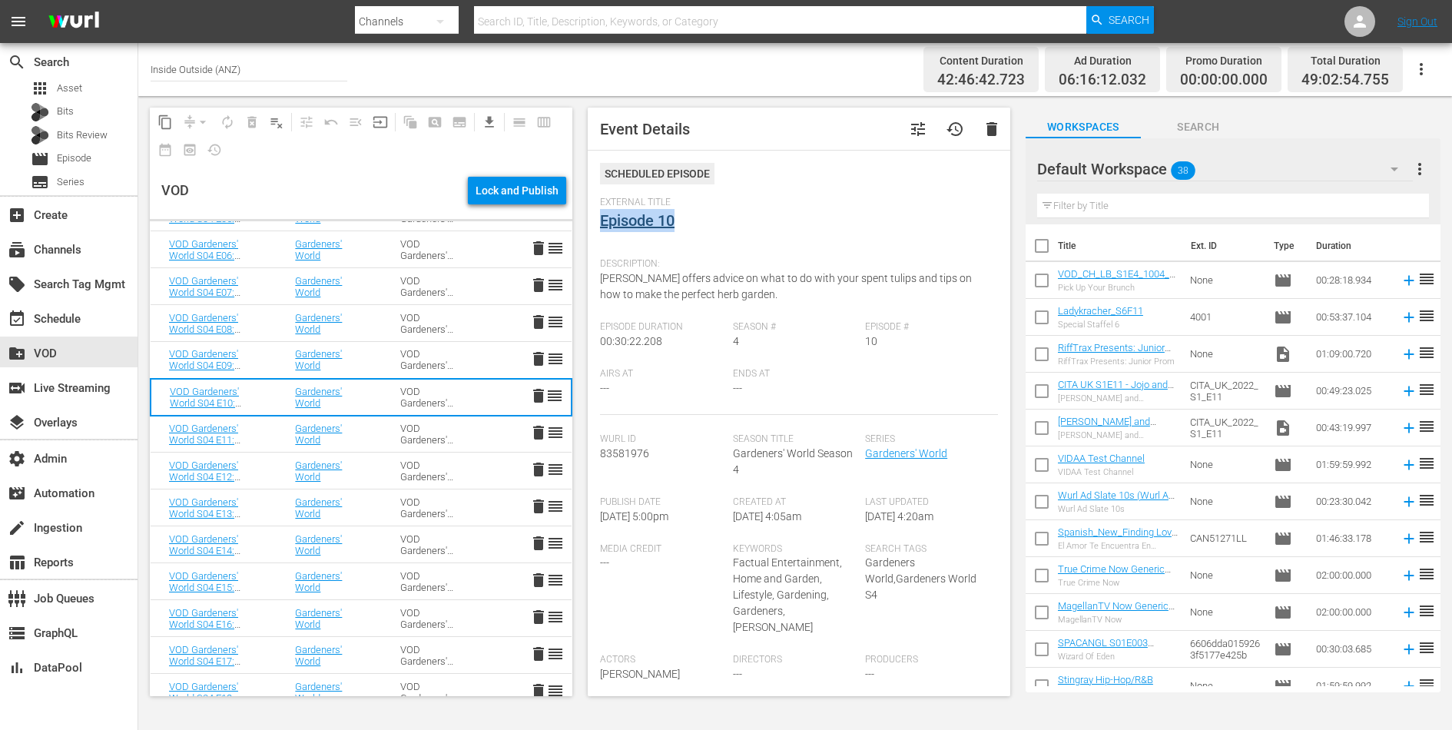
drag, startPoint x: 681, startPoint y: 217, endPoint x: 600, endPoint y: 215, distance: 80.7
click at [600, 215] on div "External Title Episode 10" at bounding box center [799, 224] width 398 height 54
click at [685, 287] on div "Description: Monty offers advice on what to do with your spent tulips and tips …" at bounding box center [799, 286] width 398 height 71
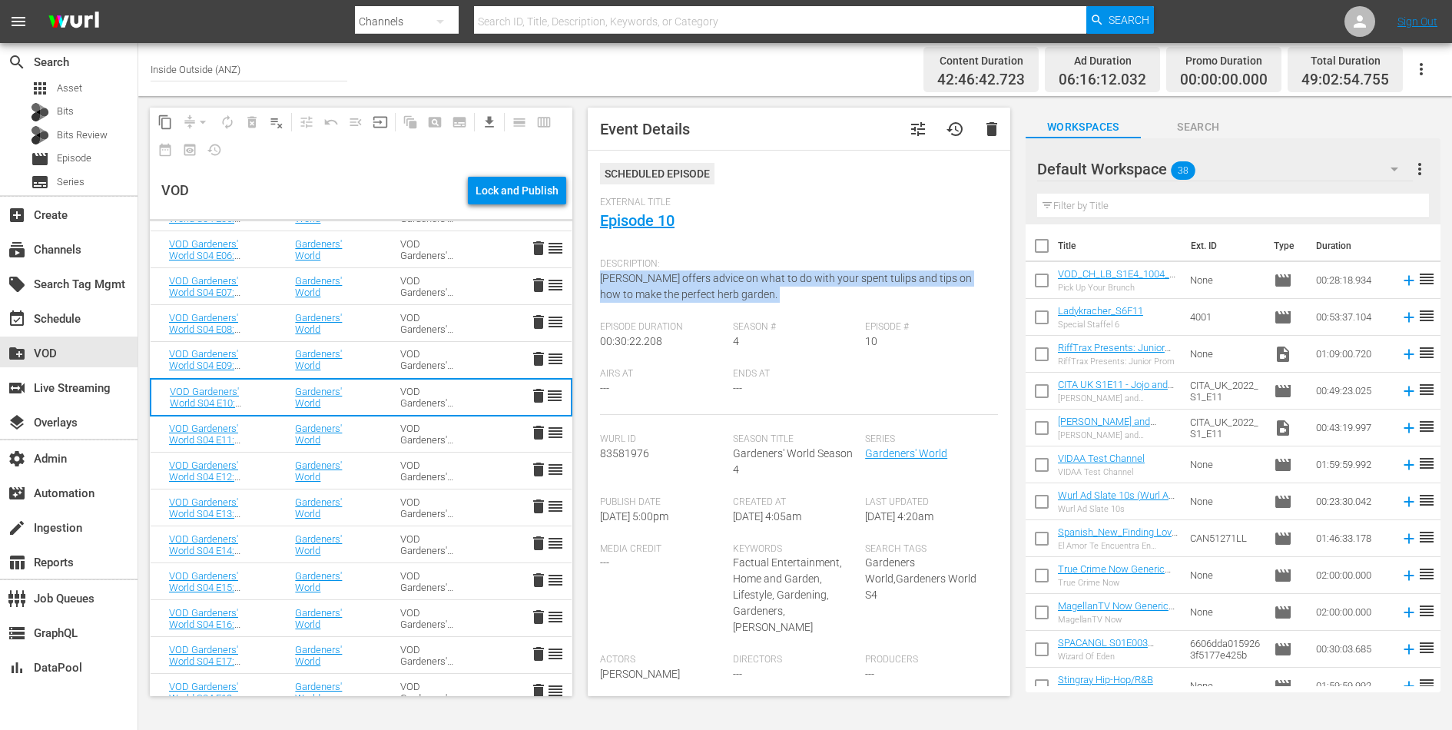
click at [685, 287] on div "Description: Monty offers advice on what to do with your spent tulips and tips …" at bounding box center [799, 286] width 398 height 71
click at [394, 429] on td "VOD Gardeners' World S04" at bounding box center [434, 434] width 105 height 37
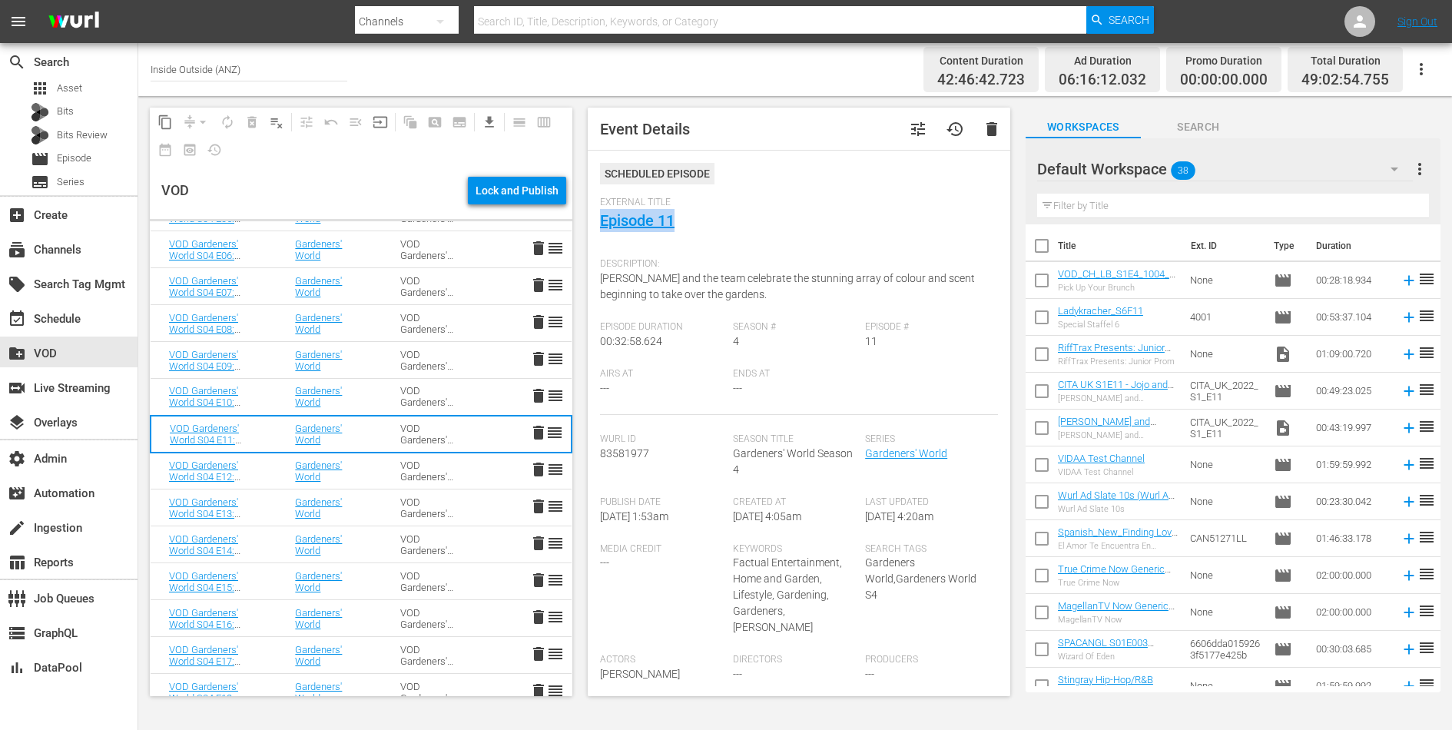
drag, startPoint x: 680, startPoint y: 217, endPoint x: 583, endPoint y: 214, distance: 96.9
click at [583, 214] on span "Event Details tune history delete Scheduled Episode External Title Episode 11 D…" at bounding box center [795, 402] width 438 height 612
click at [659, 274] on span "Monty and the team celebrate the stunning array of colour and scent beginning t…" at bounding box center [787, 286] width 375 height 28
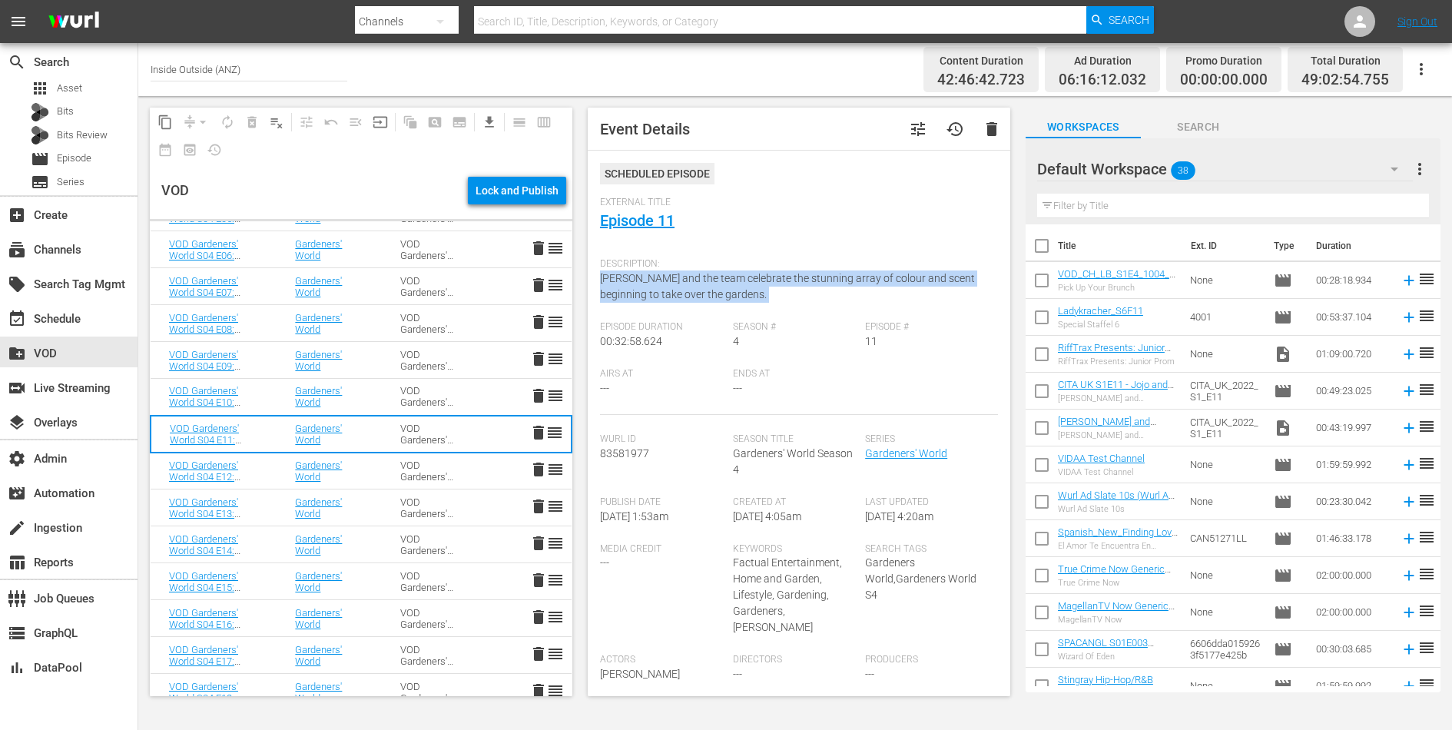
click at [659, 274] on span "Monty and the team celebrate the stunning array of colour and scent beginning t…" at bounding box center [787, 286] width 375 height 28
click at [388, 468] on td "VOD Gardeners' World S04" at bounding box center [434, 471] width 105 height 37
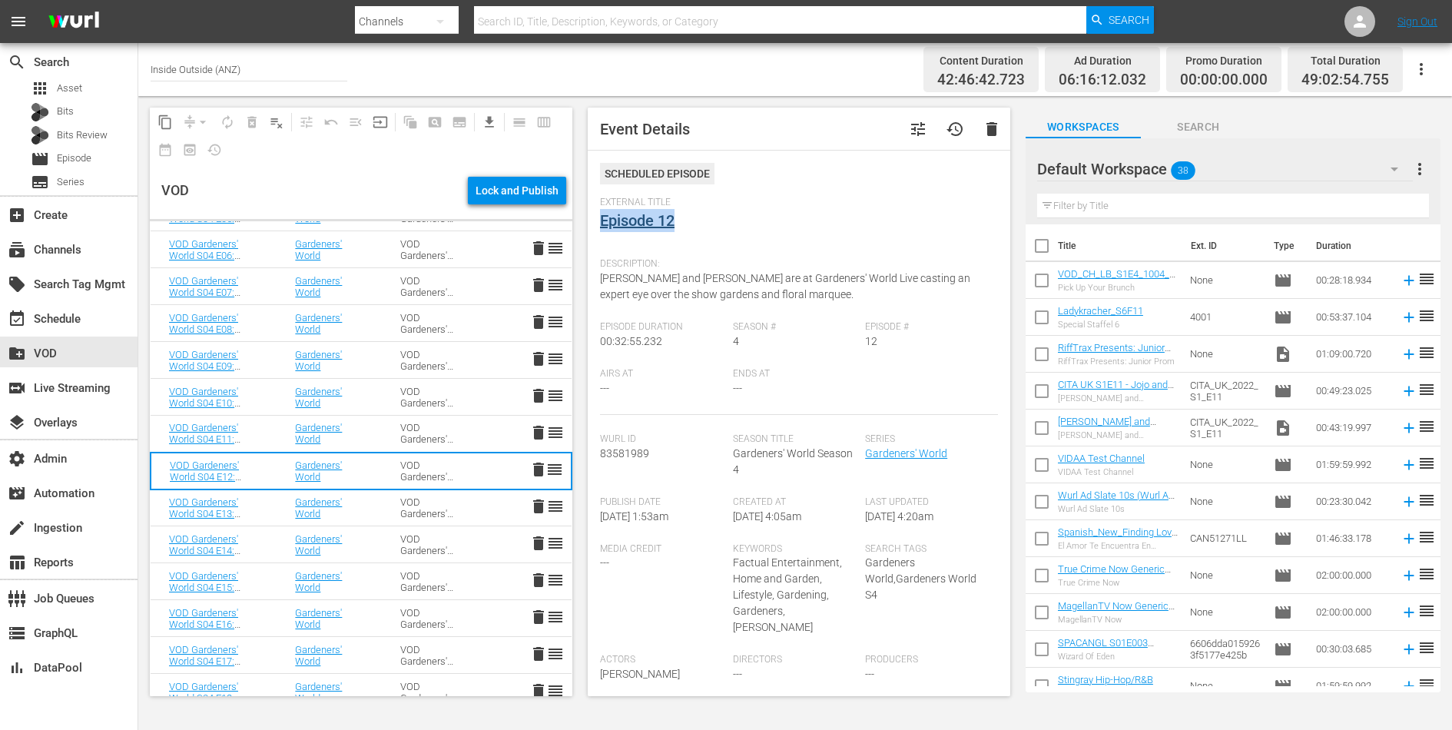
drag, startPoint x: 688, startPoint y: 224, endPoint x: 600, endPoint y: 224, distance: 87.6
click at [600, 224] on div "External Title Episode 12" at bounding box center [799, 224] width 398 height 54
click at [677, 271] on div "Description: Carol and Joe are at Gardeners' World Live casting an expert eye o…" at bounding box center [799, 286] width 398 height 71
click at [682, 280] on span "Carol and Joe are at Gardeners' World Live casting an expert eye over the show …" at bounding box center [785, 286] width 370 height 28
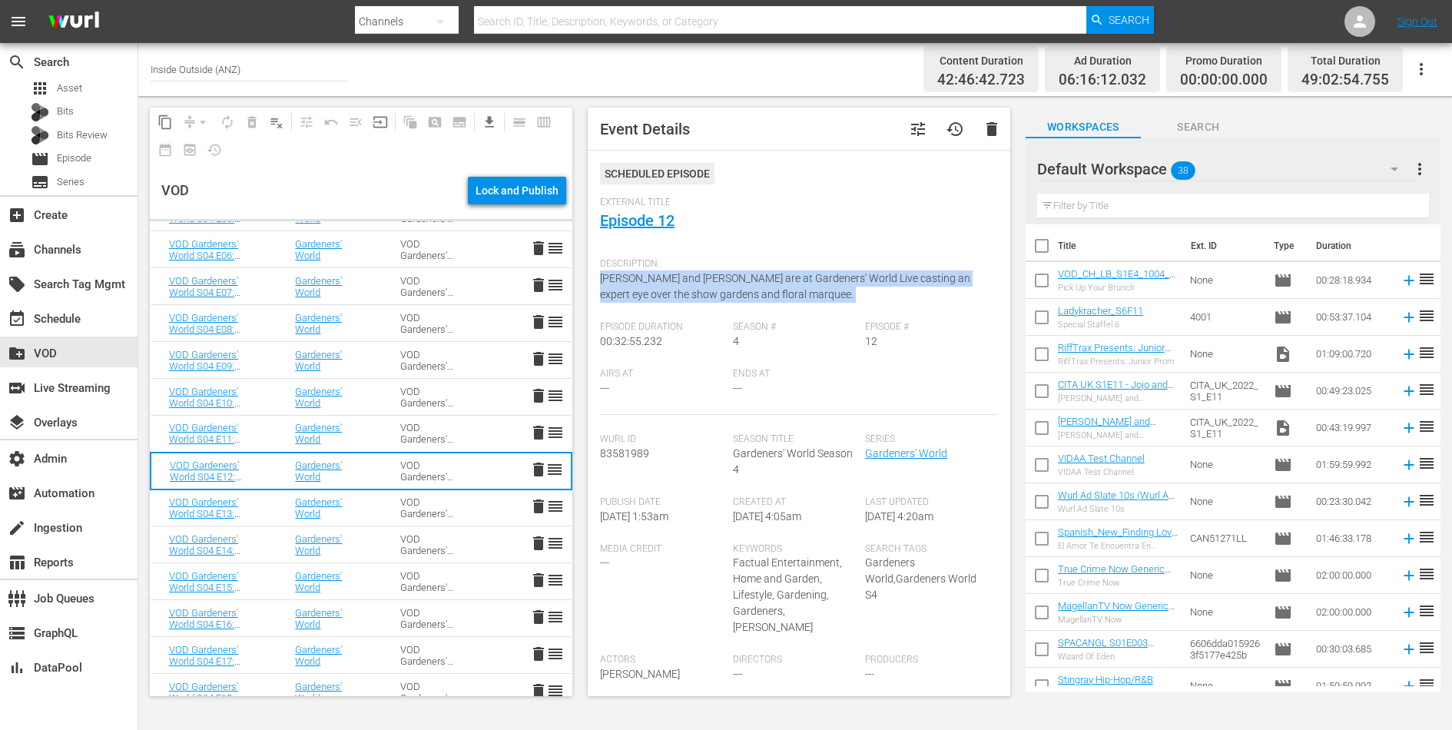
click at [682, 280] on span "Carol and Joe are at Gardeners' World Live casting an expert eye over the show …" at bounding box center [785, 286] width 370 height 28
click at [384, 497] on td "VOD Gardeners' World S04" at bounding box center [434, 508] width 105 height 37
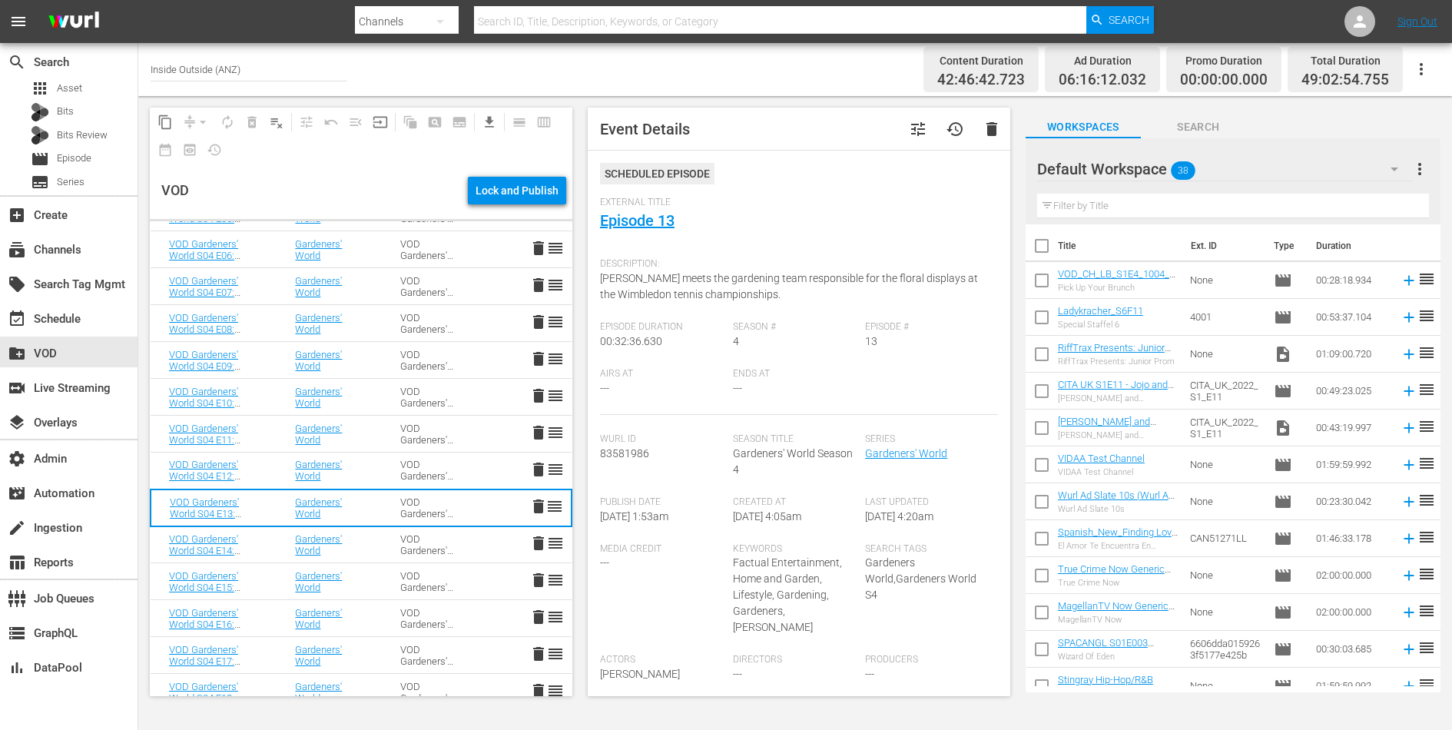
click at [666, 285] on div "Description: Joe meets the gardening team responsible for the floral displays a…" at bounding box center [799, 286] width 398 height 71
drag, startPoint x: 702, startPoint y: 224, endPoint x: 602, endPoint y: 220, distance: 100.0
click at [602, 220] on div "External Title Episode 13" at bounding box center [799, 224] width 398 height 54
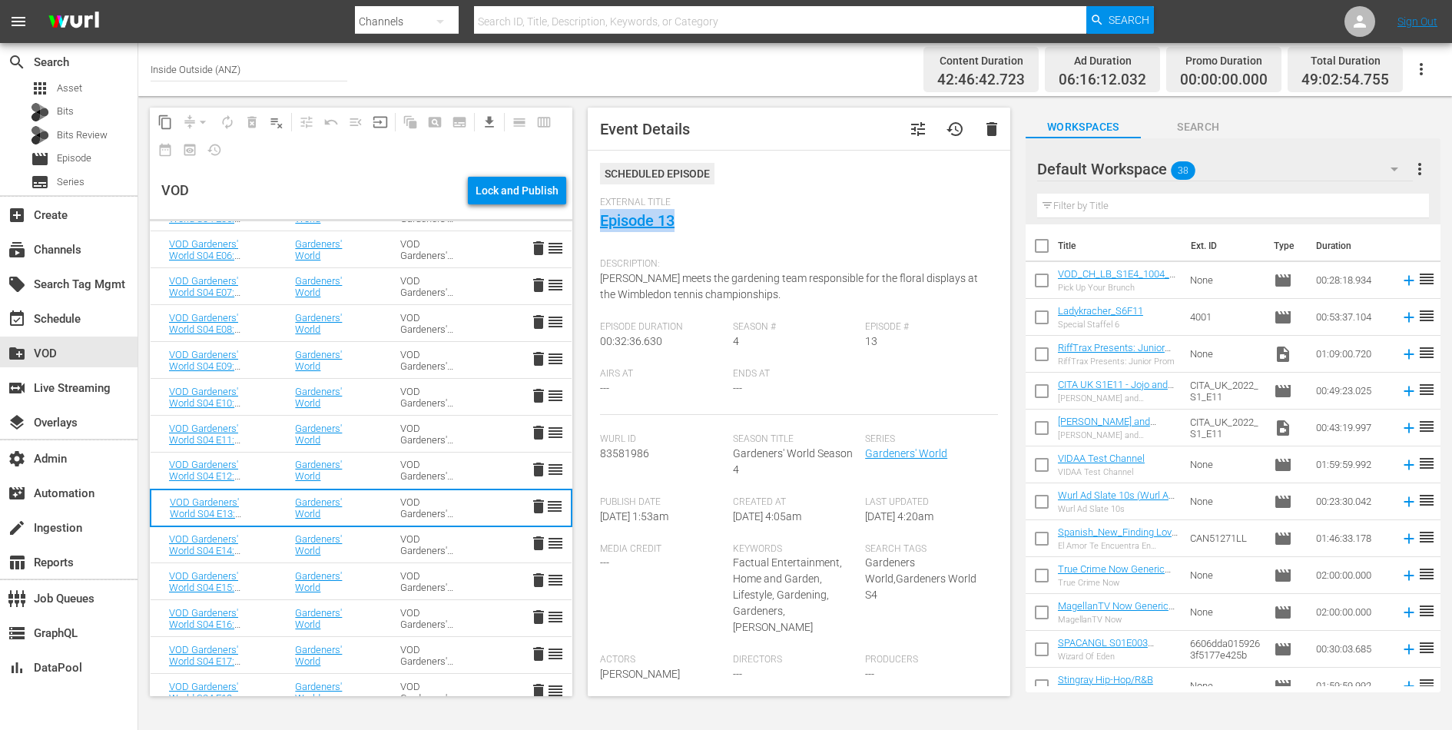
click at [437, 540] on div "VOD Gardeners' World S04" at bounding box center [434, 544] width 68 height 23
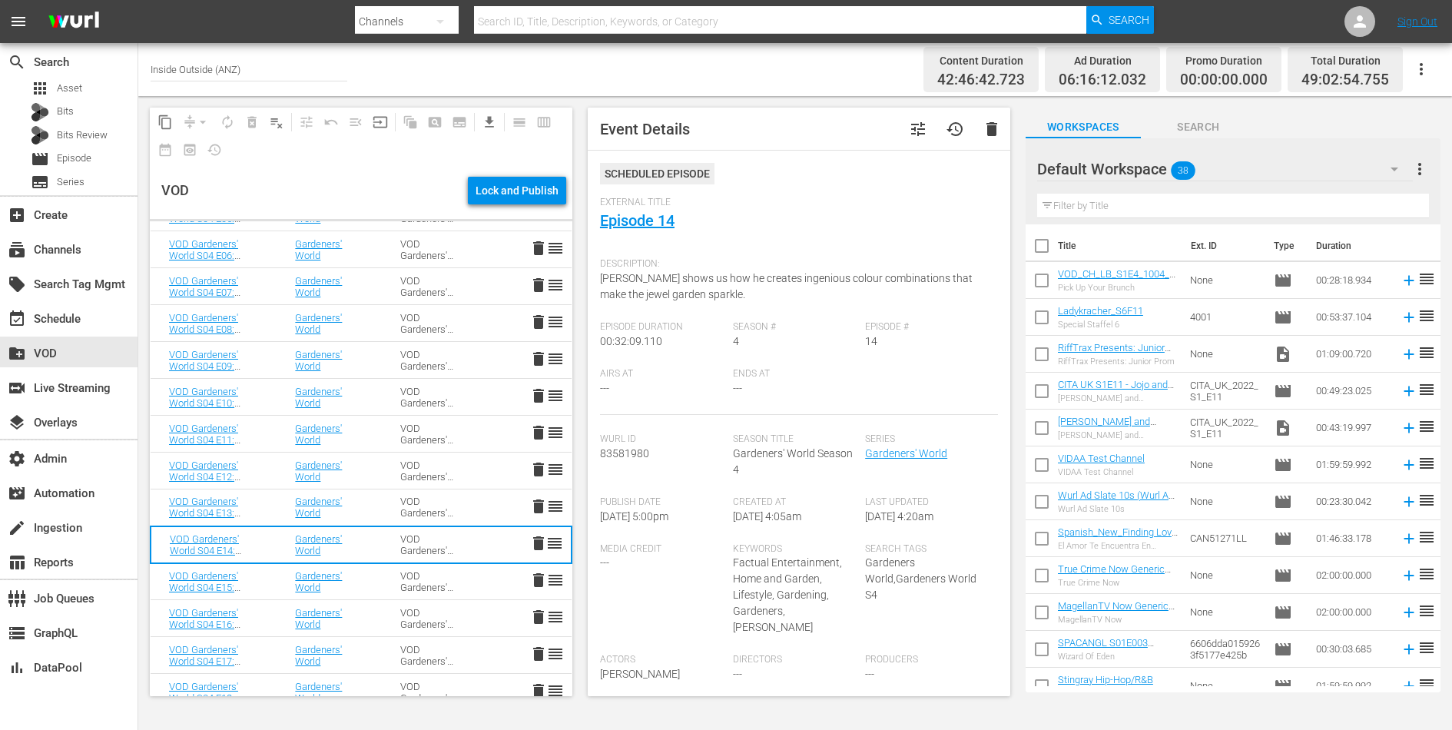
click at [648, 286] on div "Description: Monty shows us how he creates ingenious colour combinations that m…" at bounding box center [799, 286] width 398 height 71
drag, startPoint x: 681, startPoint y: 220, endPoint x: 601, endPoint y: 220, distance: 79.9
click at [601, 220] on div "External Title Episode 14" at bounding box center [799, 224] width 398 height 54
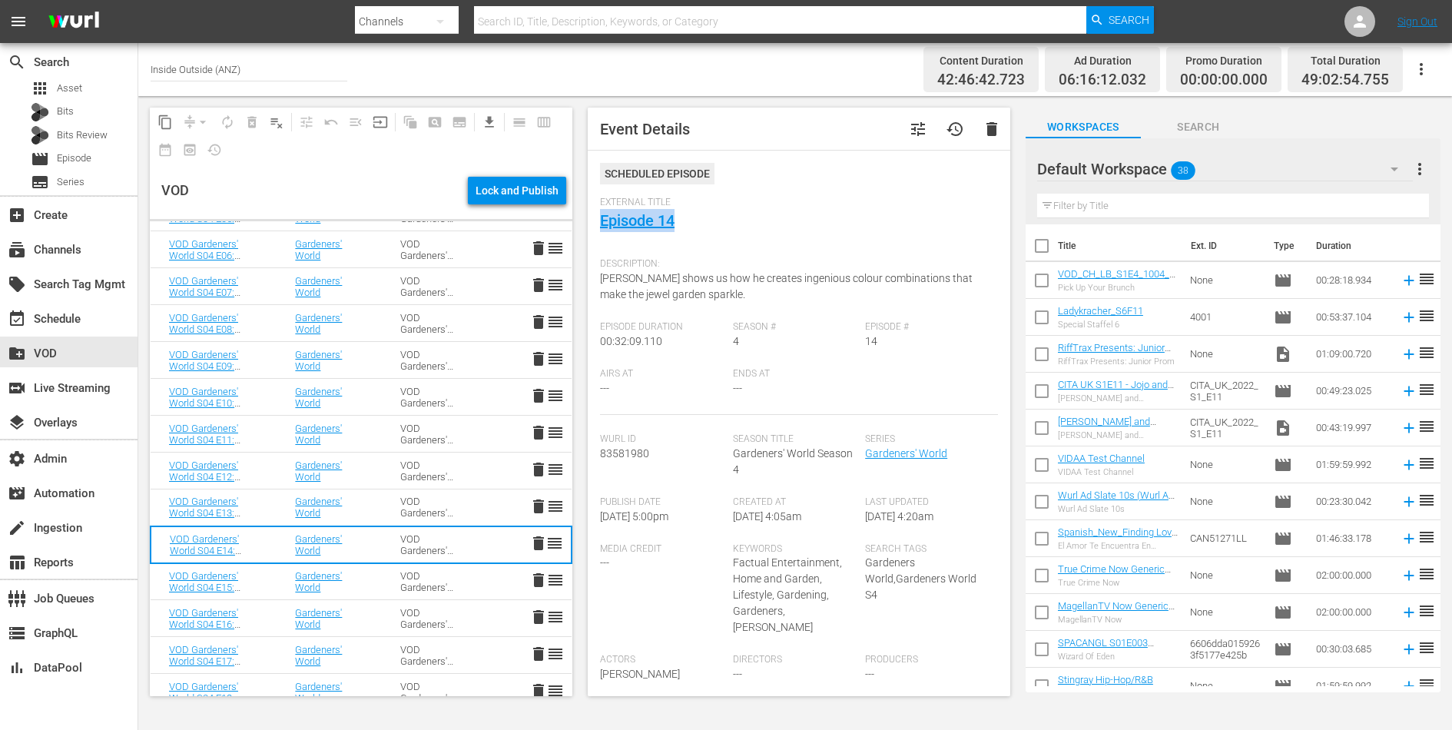
click at [401, 576] on div "VOD Gardeners' World S04" at bounding box center [434, 581] width 68 height 23
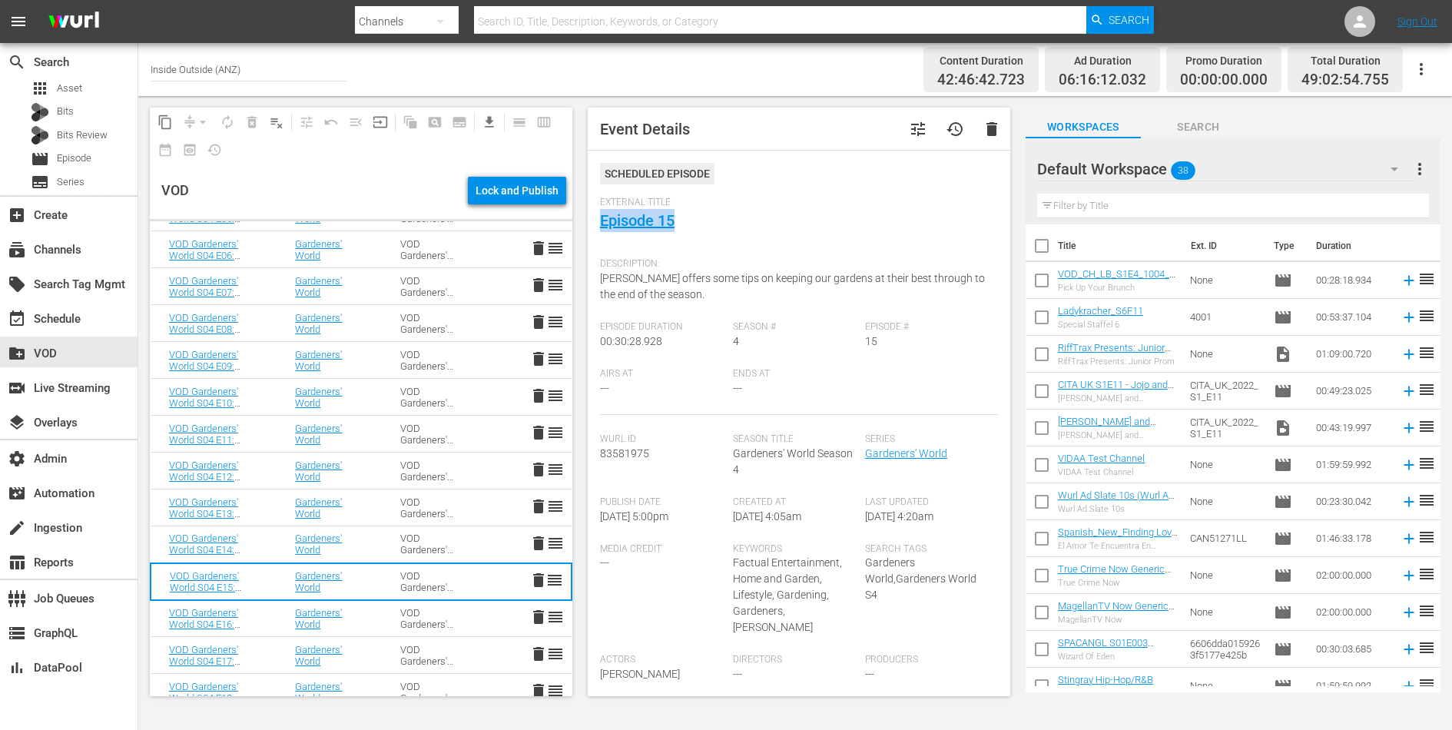
drag, startPoint x: 682, startPoint y: 222, endPoint x: 596, endPoint y: 221, distance: 85.3
click at [596, 221] on div "Event Details tune history delete Scheduled Episode External Title Episode 15 D…" at bounding box center [799, 402] width 423 height 589
click at [692, 281] on span "Monty offers some tips on keeping our gardens at their best through to the end …" at bounding box center [792, 286] width 385 height 28
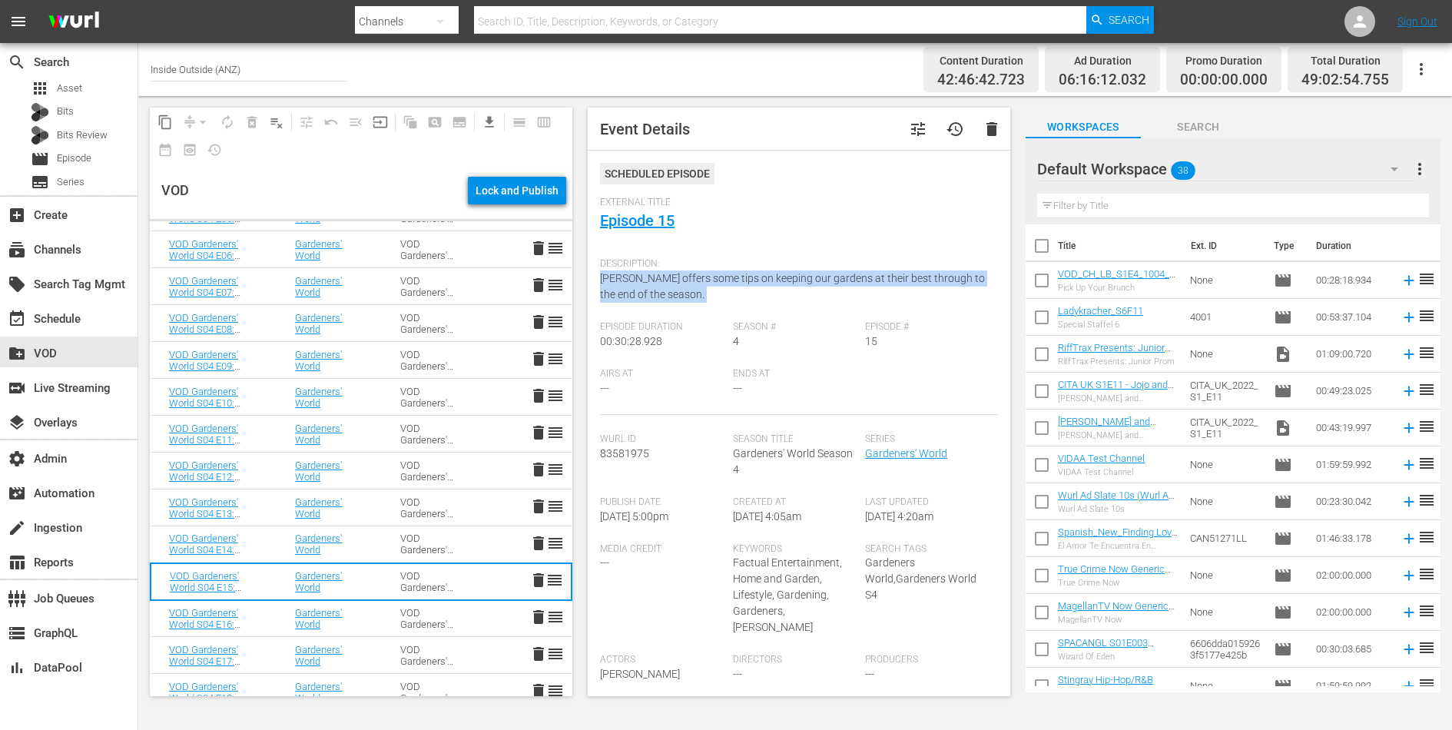
click at [692, 281] on span "Monty offers some tips on keeping our gardens at their best through to the end …" at bounding box center [792, 286] width 385 height 28
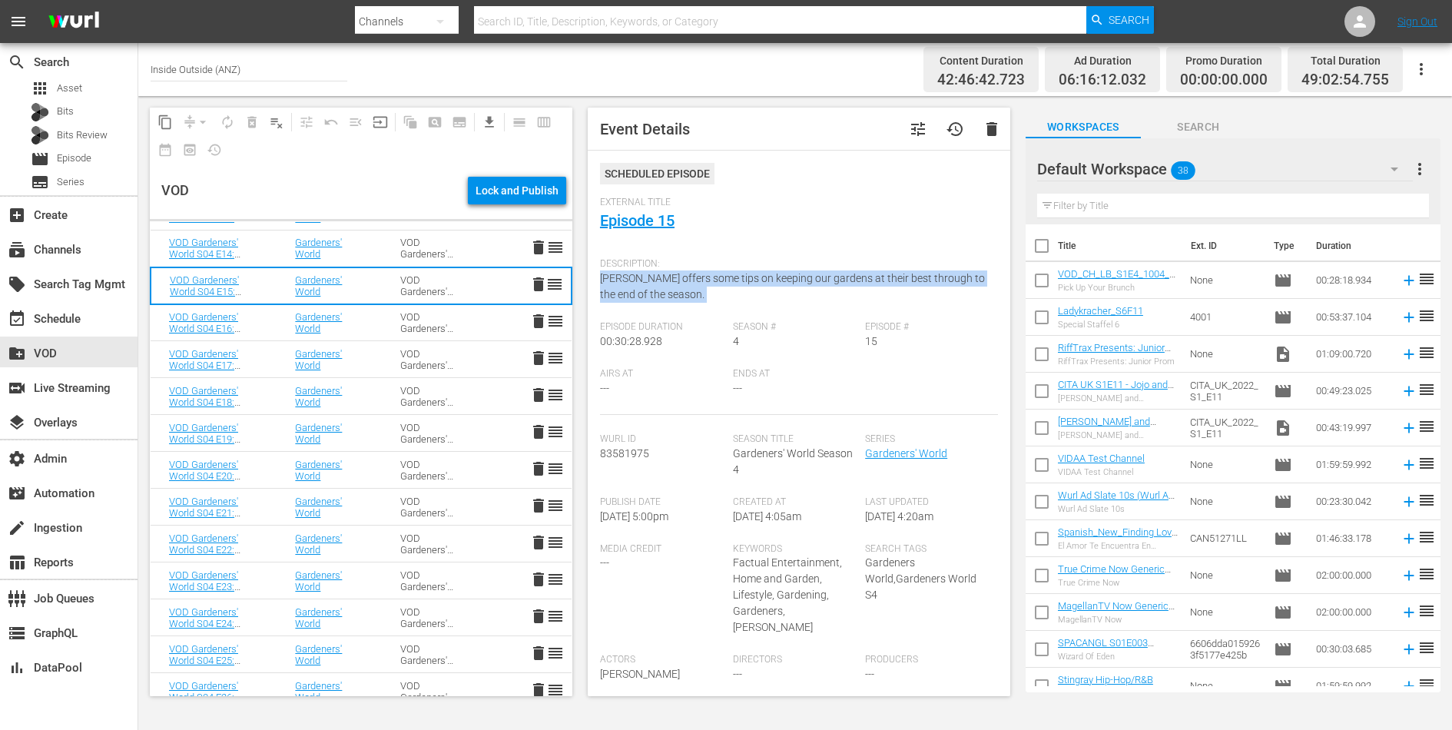
scroll to position [1957, 0]
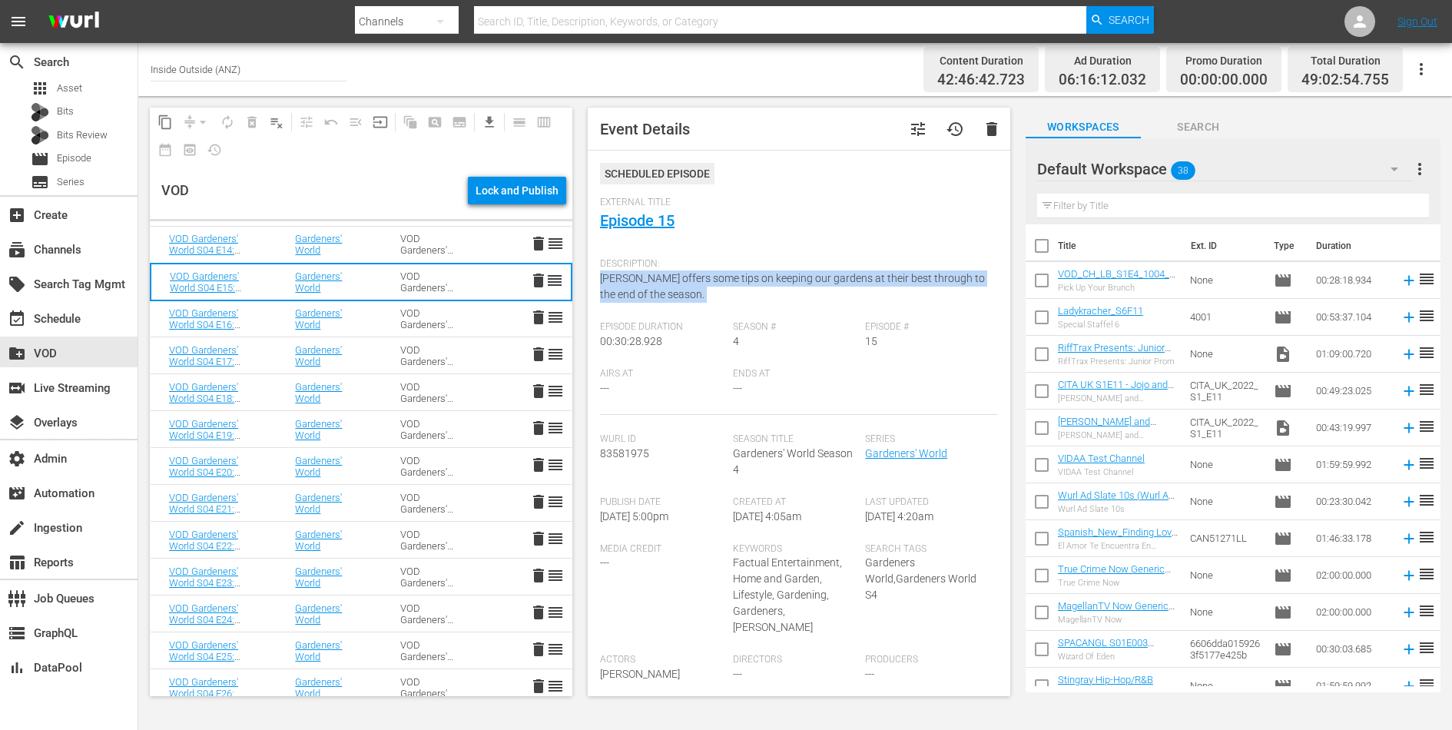
click at [393, 327] on td "VOD Gardeners' World S04" at bounding box center [434, 318] width 105 height 37
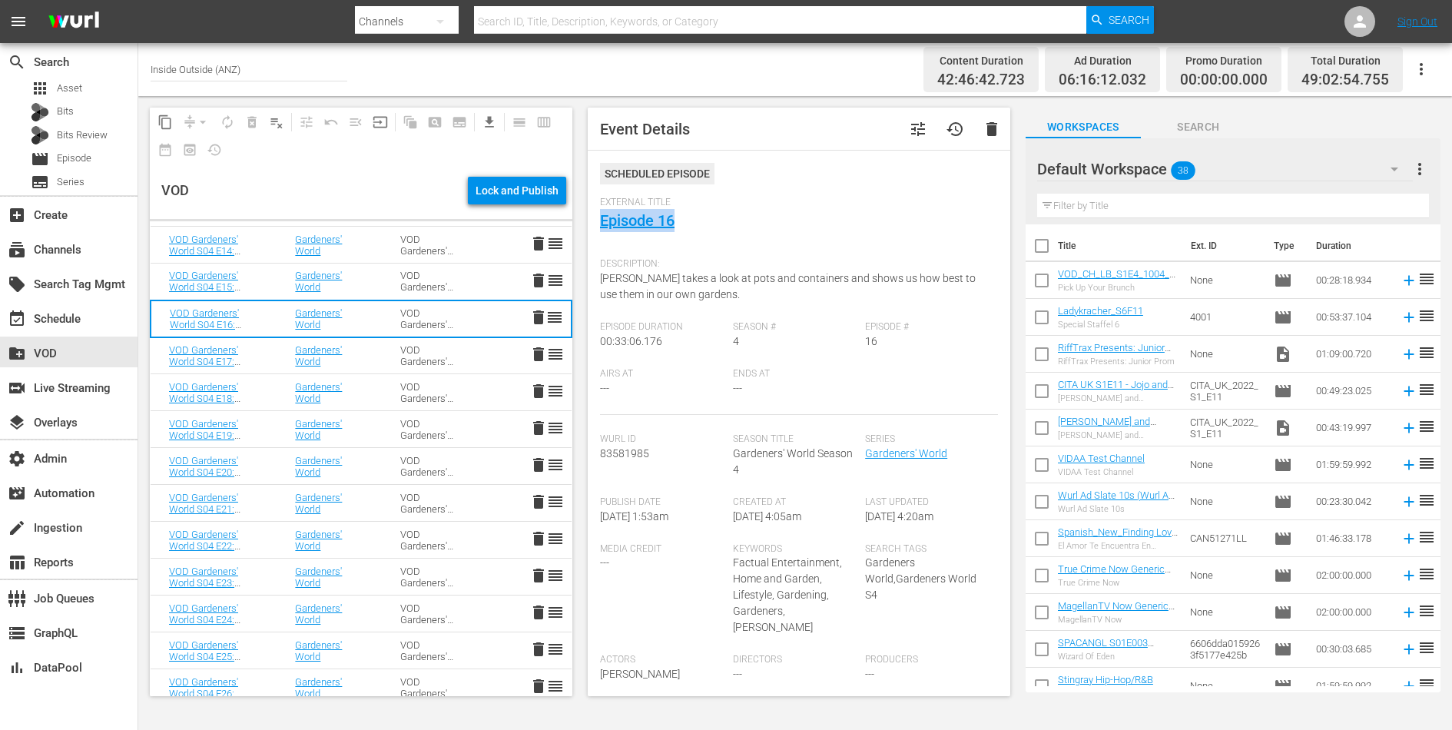
drag, startPoint x: 685, startPoint y: 224, endPoint x: 599, endPoint y: 219, distance: 86.2
click at [599, 219] on div "Event Details tune history delete Scheduled Episode External Title Episode 16 D…" at bounding box center [799, 402] width 423 height 589
click at [682, 280] on span "Monty Don takes a look at pots and containers and shows us how best to use them…" at bounding box center [788, 286] width 376 height 28
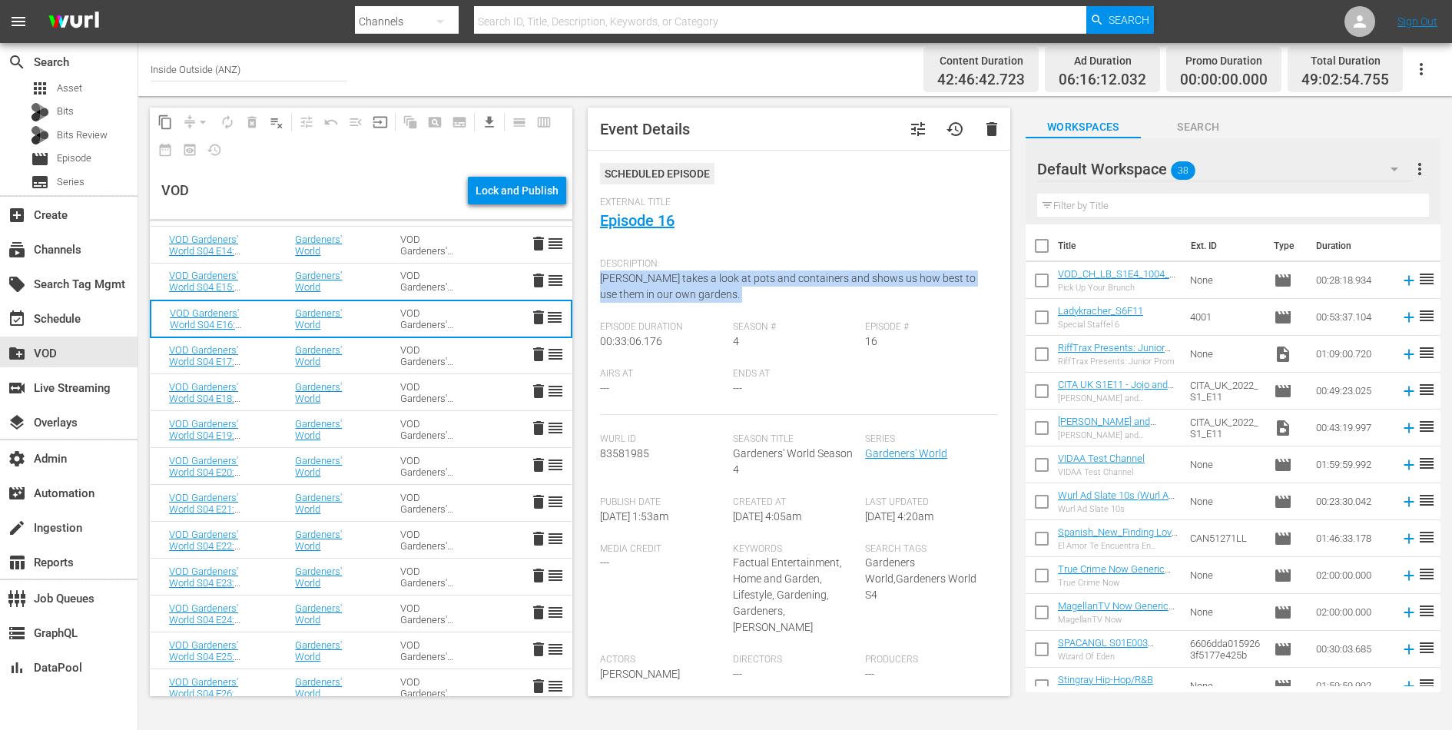
click at [682, 280] on span "Monty Don takes a look at pots and containers and shows us how best to use them…" at bounding box center [788, 286] width 376 height 28
click at [393, 357] on td "VOD Gardeners' World S04" at bounding box center [434, 355] width 105 height 37
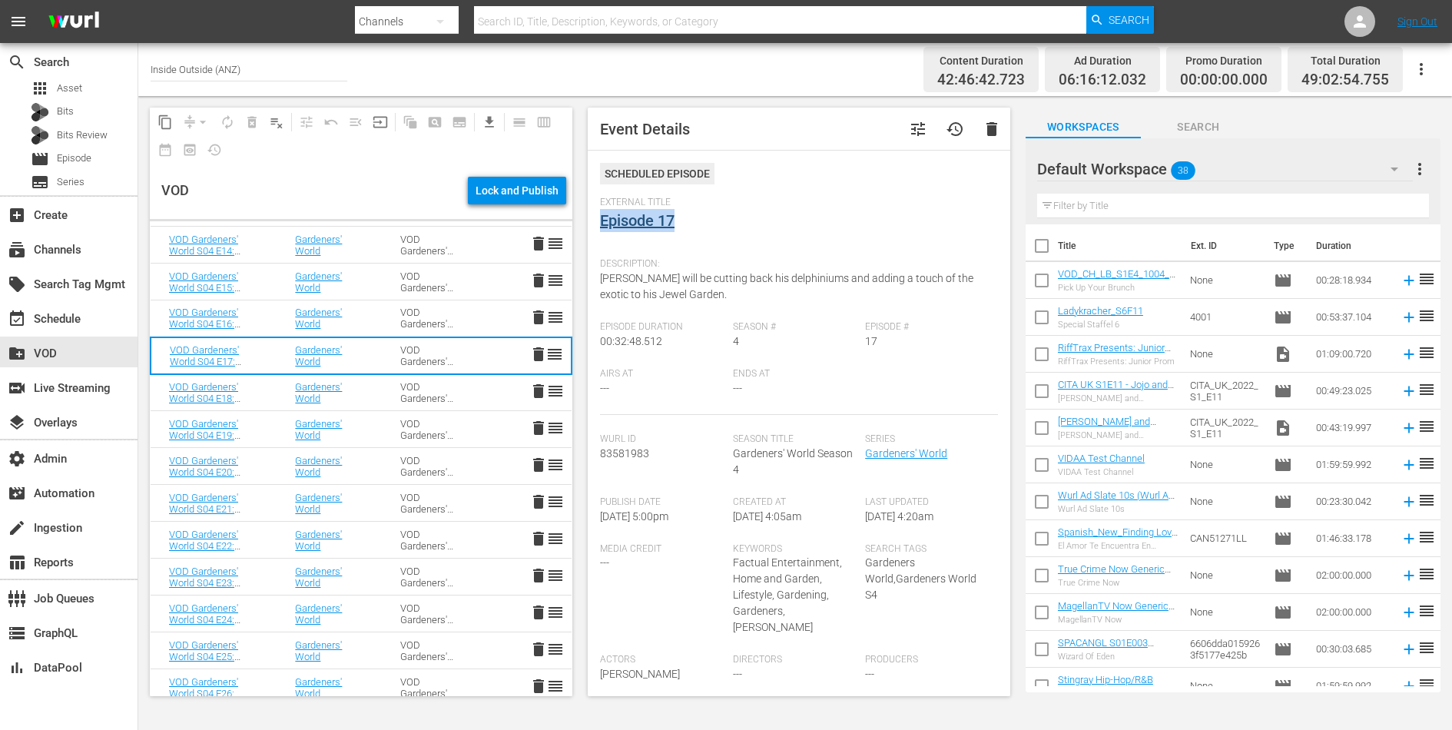
drag, startPoint x: 685, startPoint y: 215, endPoint x: 601, endPoint y: 217, distance: 84.5
click at [600, 217] on div "External Title Episode 17" at bounding box center [799, 224] width 398 height 54
click at [663, 289] on span "Monty Don will be cutting back his delphiniums and adding a touch of the exotic…" at bounding box center [786, 286] width 373 height 28
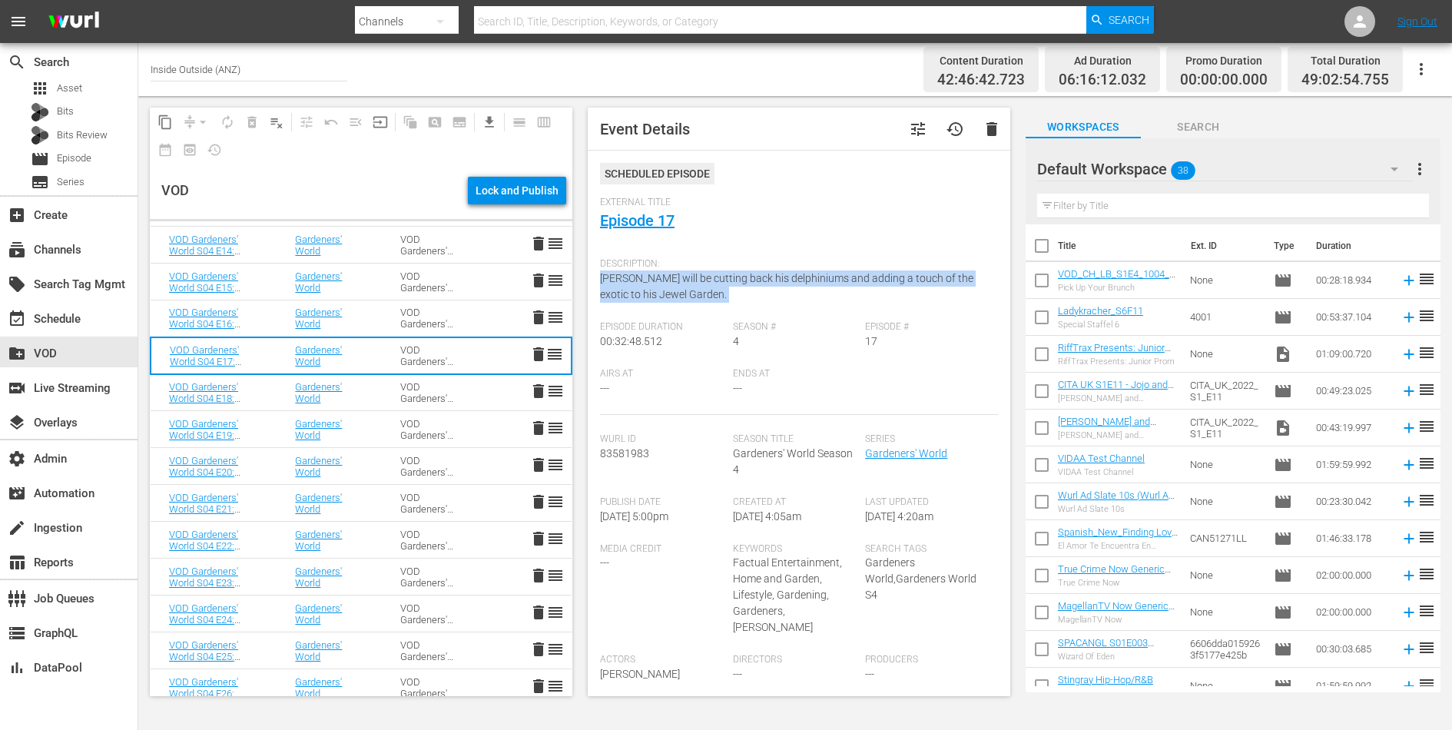
click at [663, 289] on span "Monty Don will be cutting back his delphiniums and adding a touch of the exotic…" at bounding box center [786, 286] width 373 height 28
click at [380, 397] on td "Gardeners' World" at bounding box center [329, 392] width 105 height 37
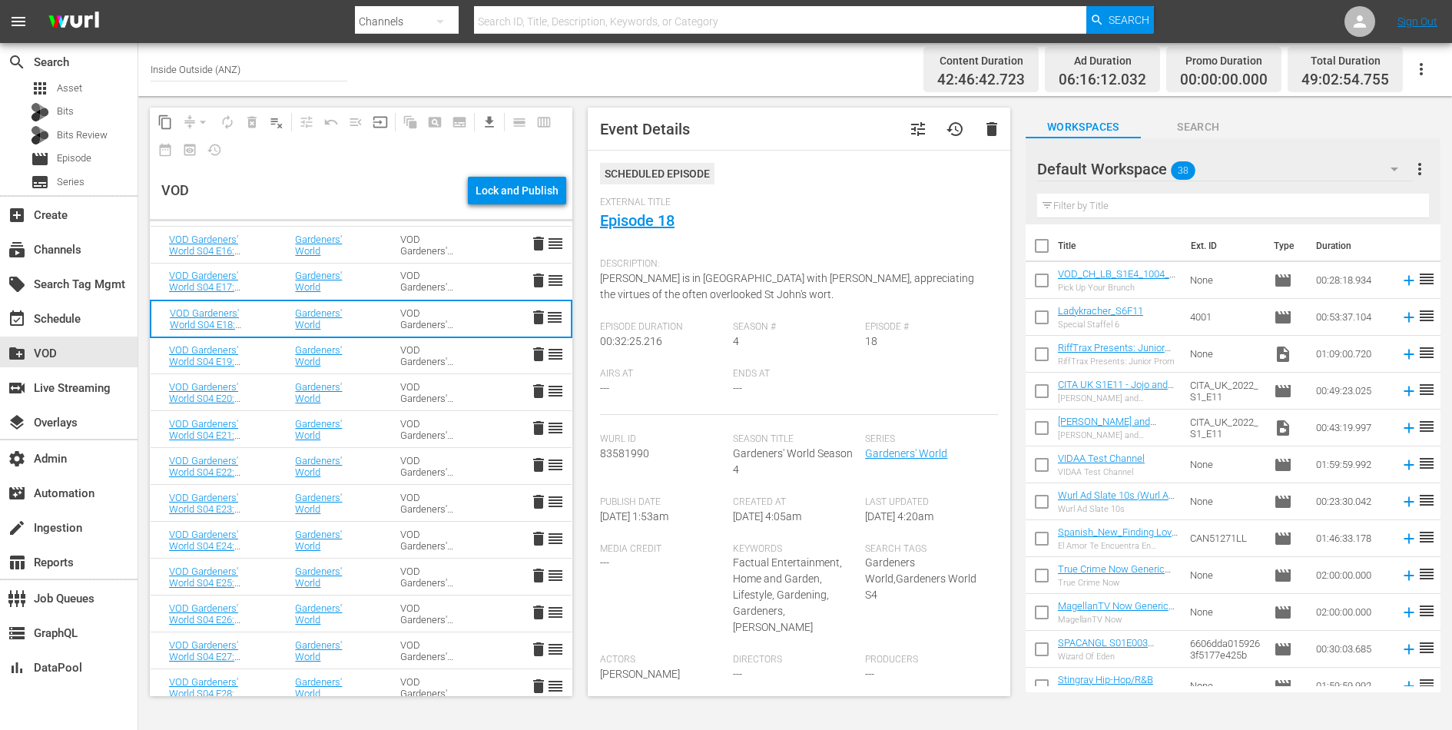
scroll to position [2066, 0]
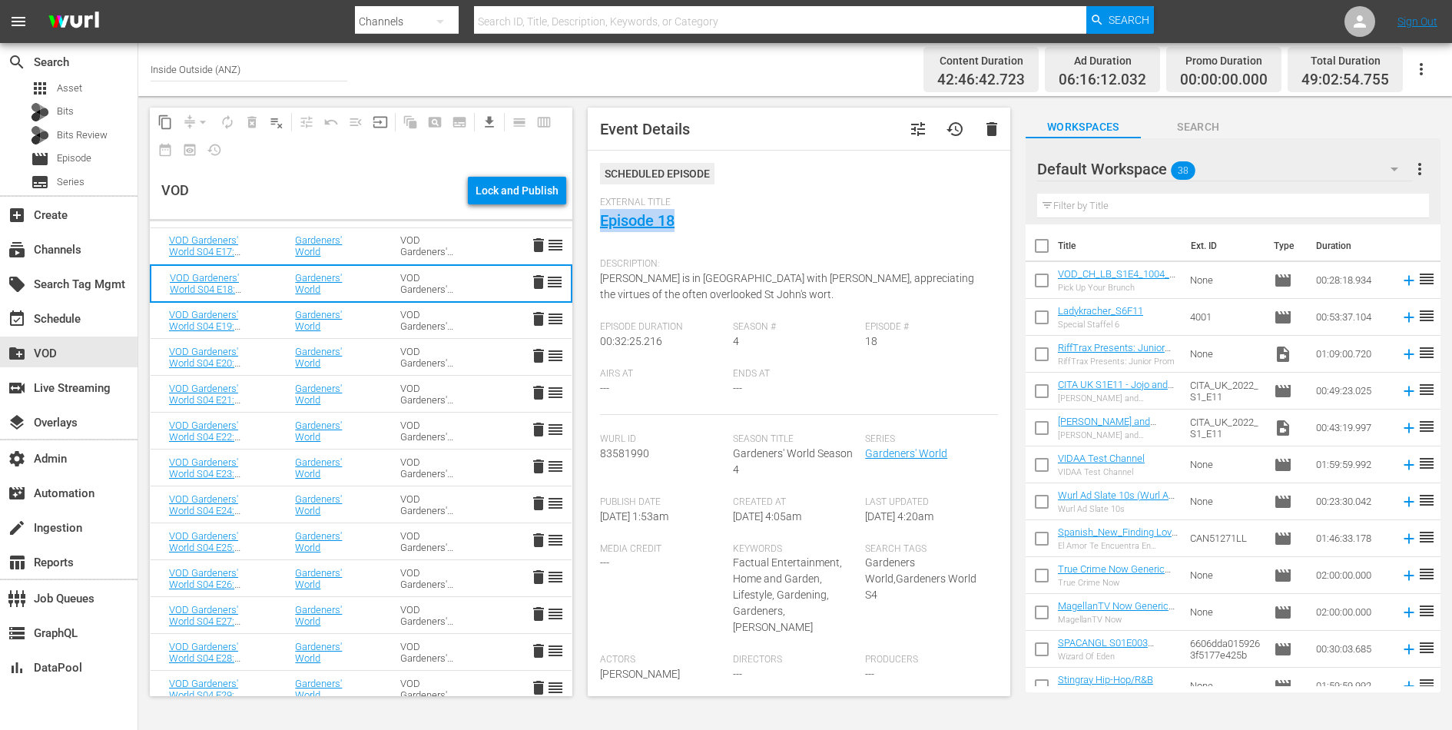
drag, startPoint x: 695, startPoint y: 221, endPoint x: 599, endPoint y: 221, distance: 96.1
click at [599, 221] on div "Event Details tune history delete Scheduled Episode External Title Episode 18 D…" at bounding box center [799, 402] width 423 height 589
click at [653, 274] on span "Carol is in Hampshire with Roy Lancaster, appreciating the virtues of the often…" at bounding box center [787, 286] width 374 height 28
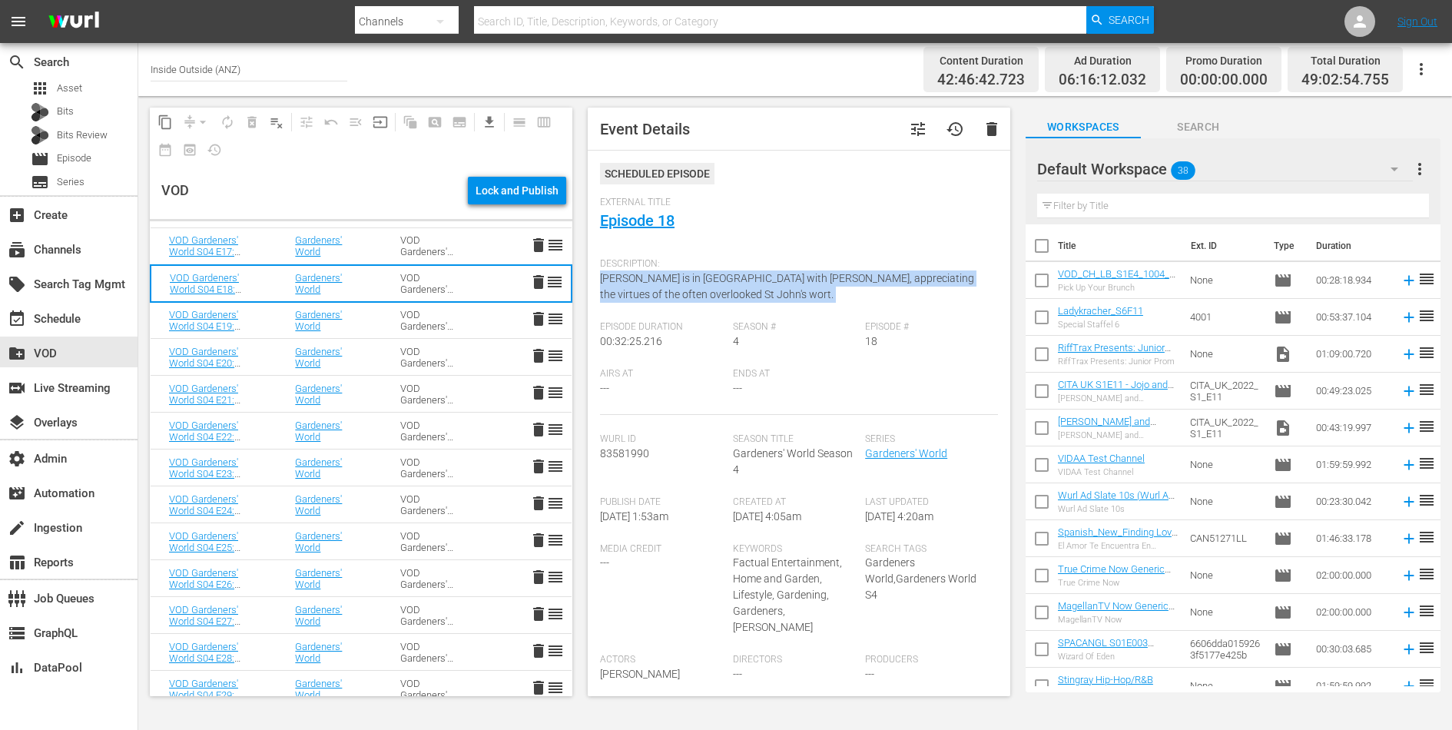
click at [653, 274] on span "Carol is in Hampshire with Roy Lancaster, appreciating the virtues of the often…" at bounding box center [787, 286] width 374 height 28
click at [373, 317] on td "Gardeners' World" at bounding box center [329, 320] width 105 height 37
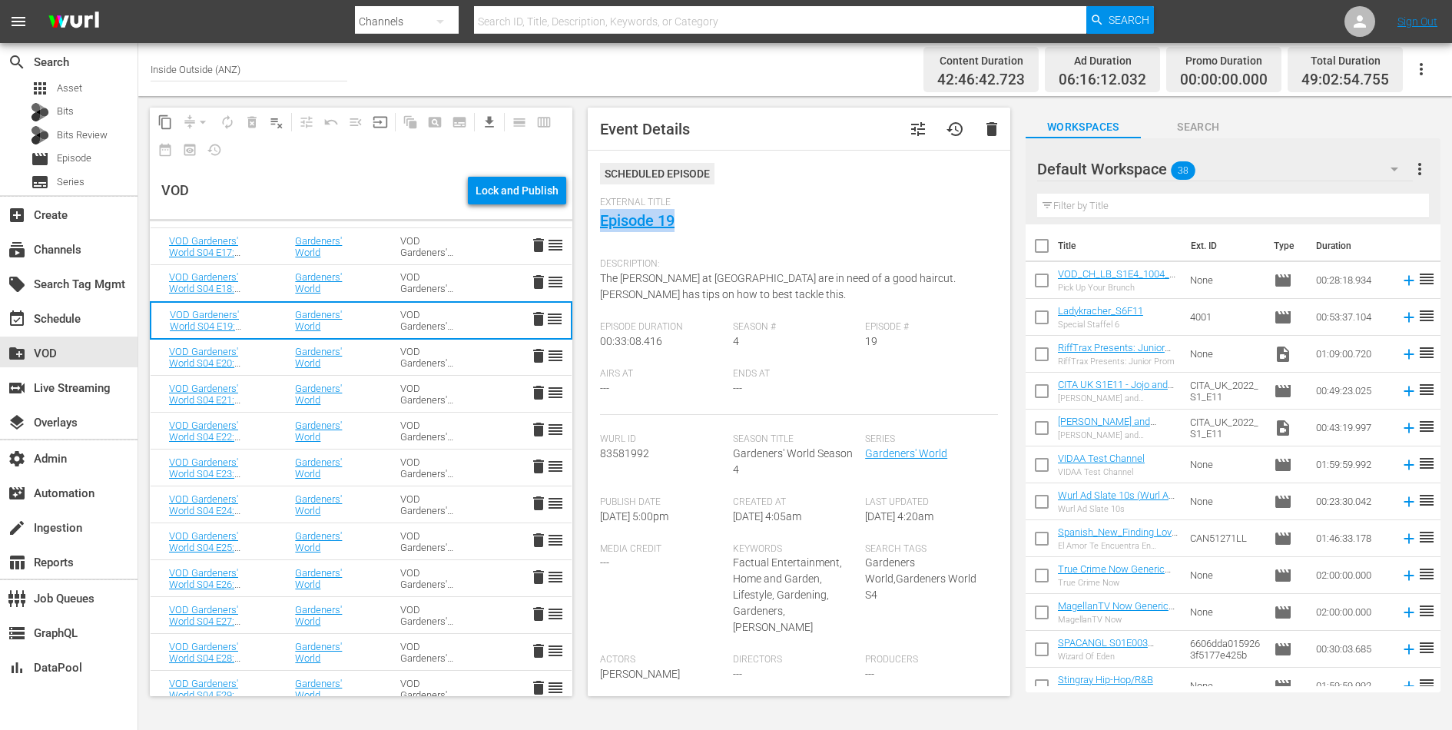
drag, startPoint x: 684, startPoint y: 227, endPoint x: 598, endPoint y: 224, distance: 86.2
click at [598, 224] on div "Event Details tune history delete Scheduled Episode External Title Episode 19 D…" at bounding box center [799, 402] width 423 height 589
click at [697, 277] on span "The hedges at Longmeadow are in need of a good haircut. Monty has tips on how t…" at bounding box center [778, 286] width 356 height 28
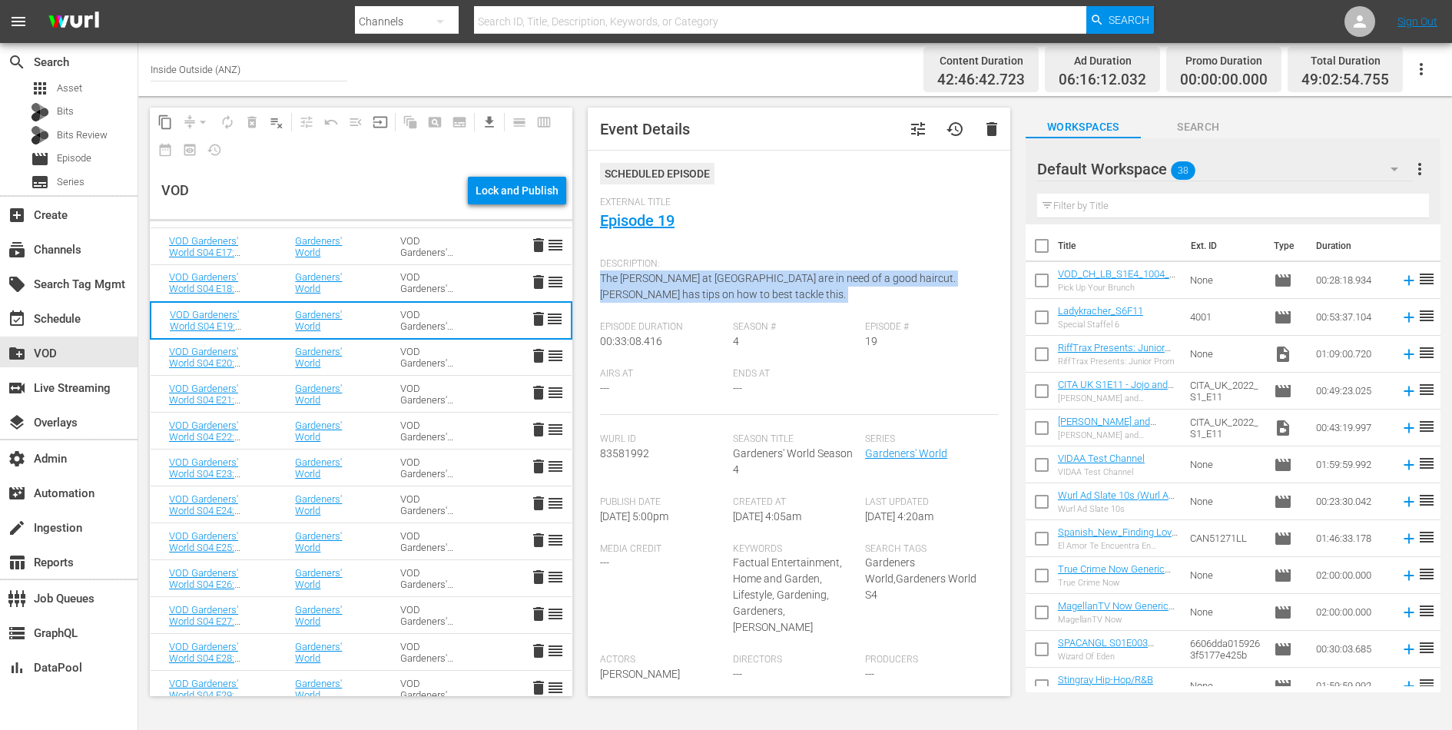
click at [697, 277] on span "The hedges at Longmeadow are in need of a good haircut. Monty has tips on how t…" at bounding box center [778, 286] width 356 height 28
click at [391, 352] on td "VOD Gardeners' World S04" at bounding box center [434, 357] width 105 height 37
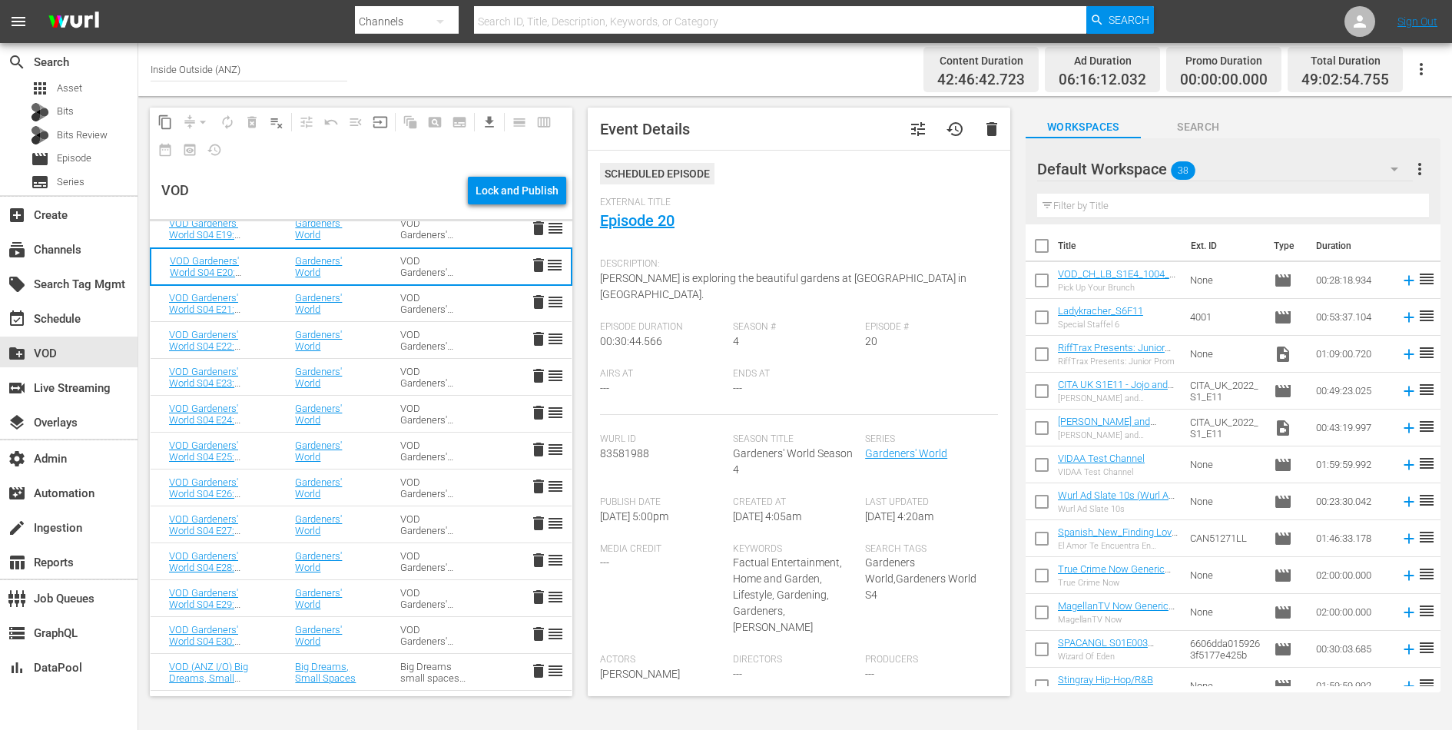
scroll to position [2154, 0]
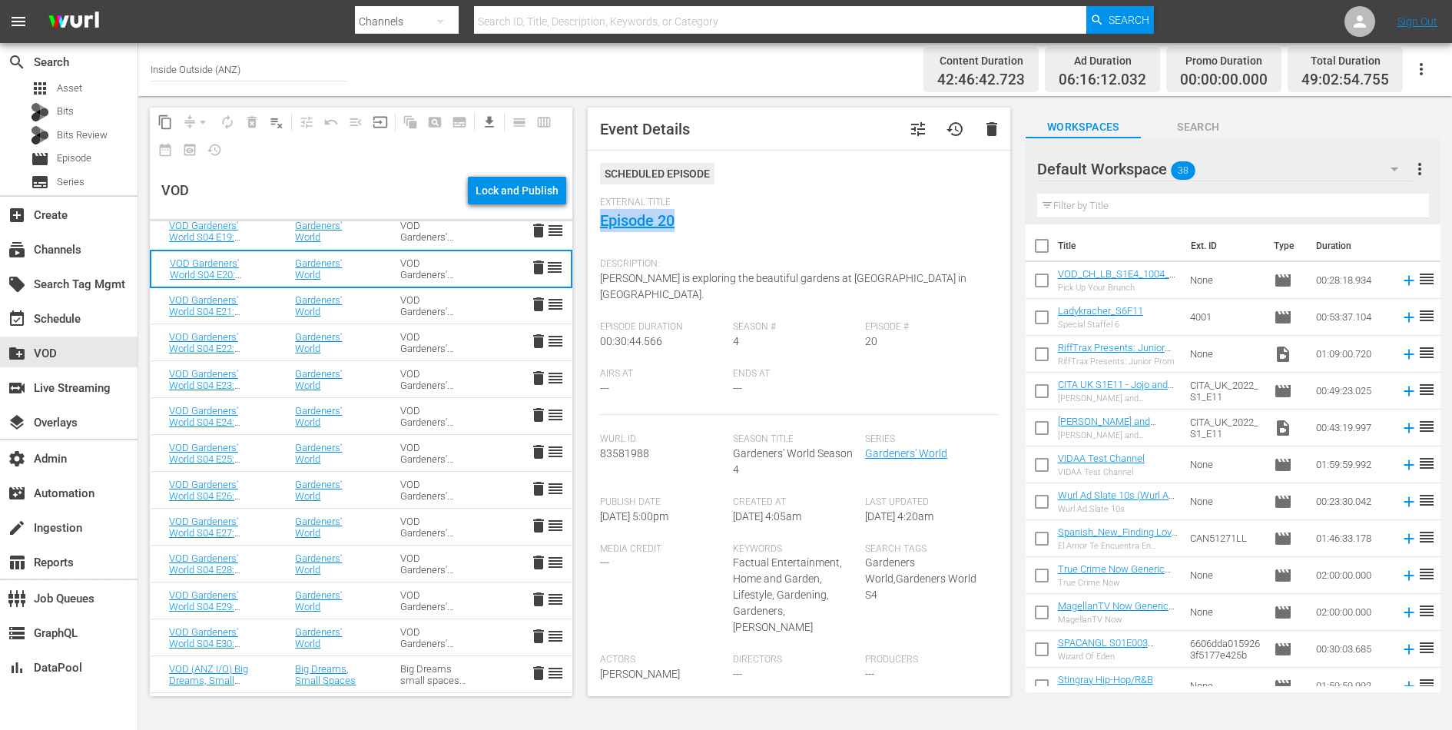
drag, startPoint x: 680, startPoint y: 222, endPoint x: 592, endPoint y: 222, distance: 88.4
click at [592, 222] on div "Event Details tune history delete Scheduled Episode External Title Episode 20 D…" at bounding box center [799, 402] width 423 height 589
click at [654, 282] on span "Monty is exploring the beautiful gardens at RHS Hyde Hall in Essex." at bounding box center [783, 286] width 367 height 28
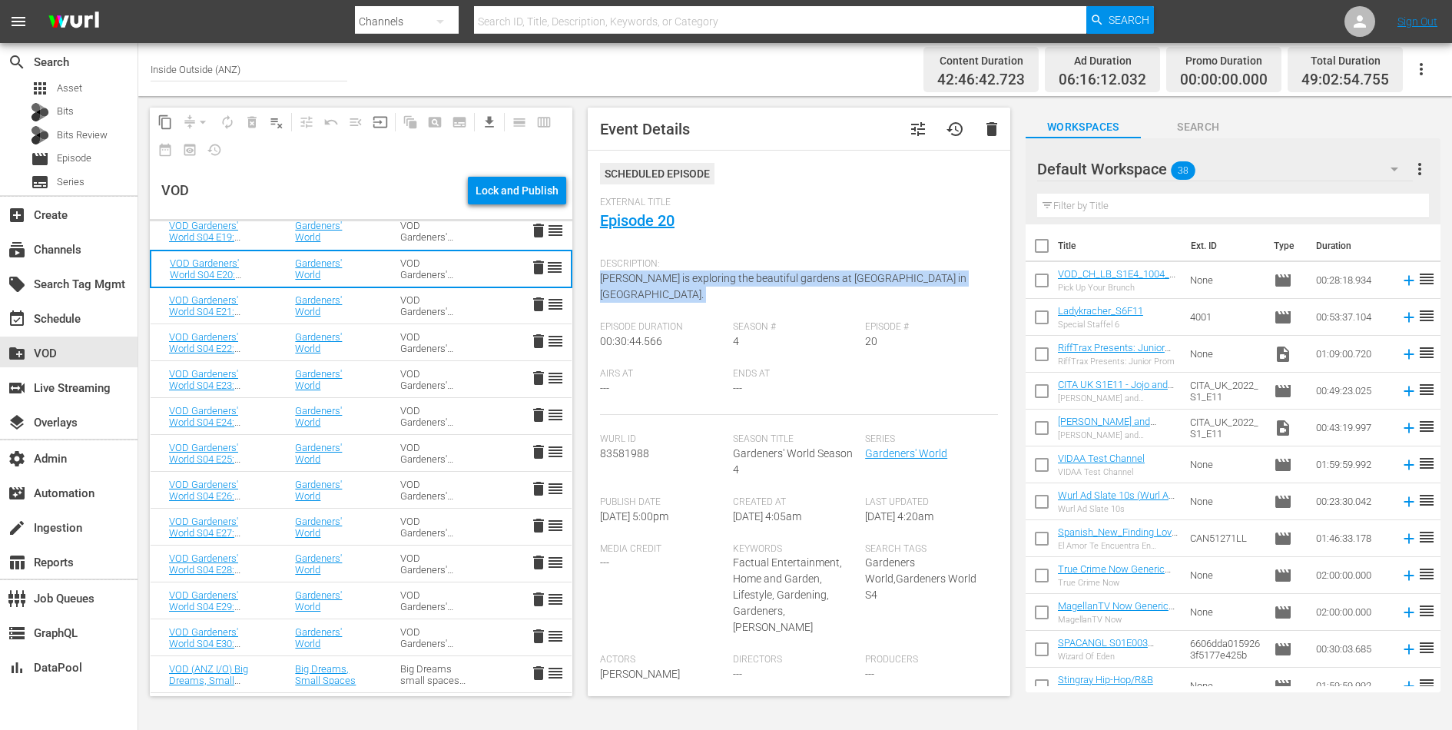
click at [654, 282] on span "Monty is exploring the beautiful gardens at RHS Hyde Hall in Essex." at bounding box center [783, 286] width 367 height 28
click at [407, 298] on div "VOD Gardeners' World S04" at bounding box center [434, 305] width 68 height 23
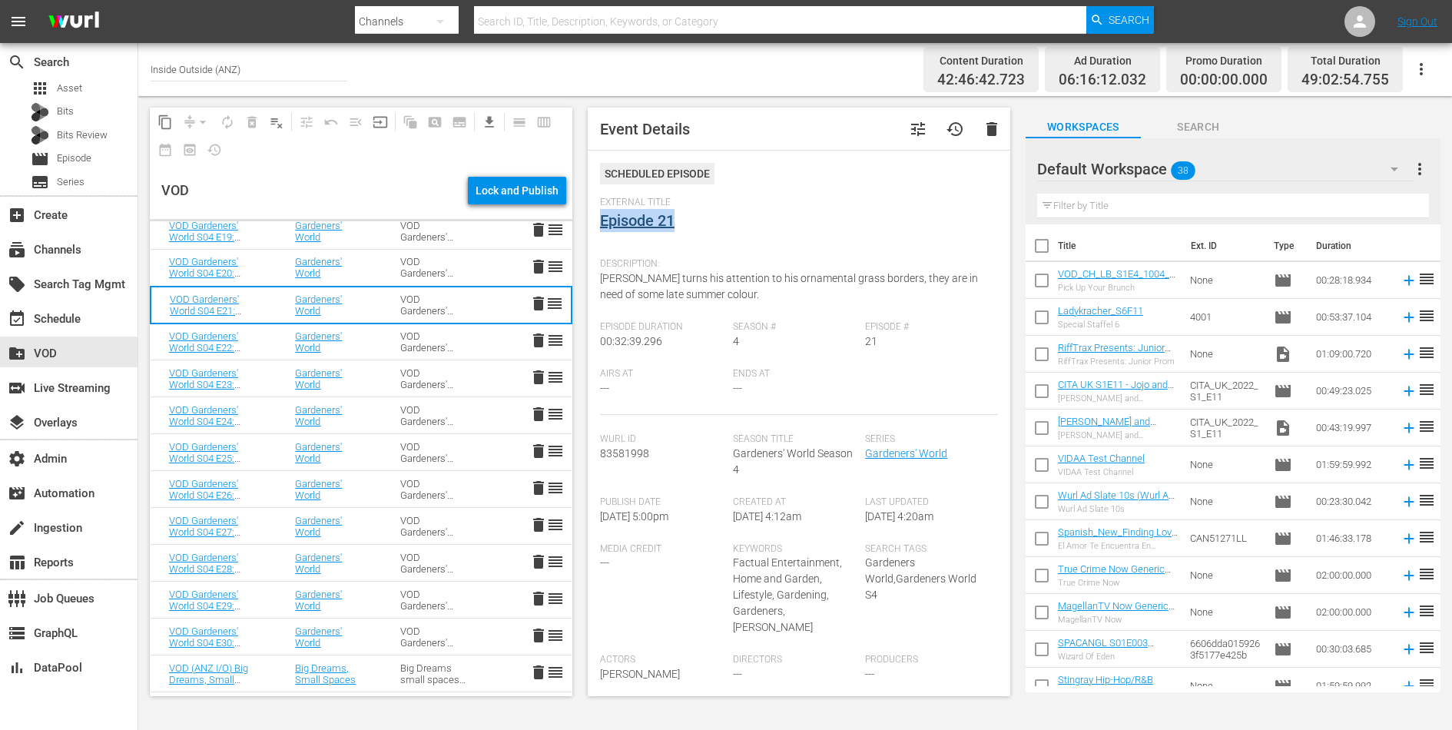
drag, startPoint x: 689, startPoint y: 224, endPoint x: 602, endPoint y: 218, distance: 87.1
click at [602, 218] on div "External Title Episode 21" at bounding box center [799, 224] width 398 height 54
click at [662, 276] on span "Monty turns his attention to his ornamental grass borders, they are in need of …" at bounding box center [789, 286] width 378 height 28
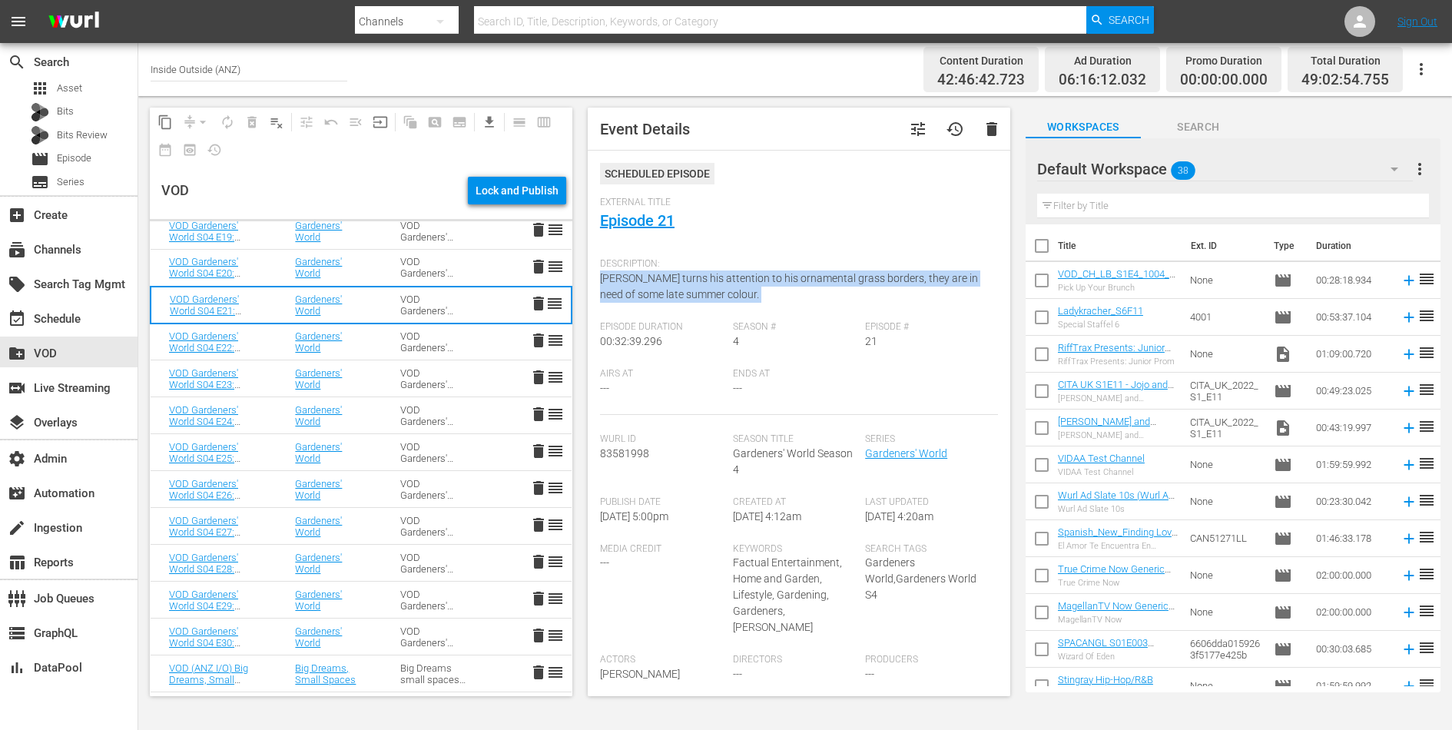
click at [662, 276] on span "Monty turns his attention to his ornamental grass borders, they are in need of …" at bounding box center [789, 286] width 378 height 28
click at [430, 339] on div "VOD Gardeners' World S04" at bounding box center [434, 341] width 68 height 23
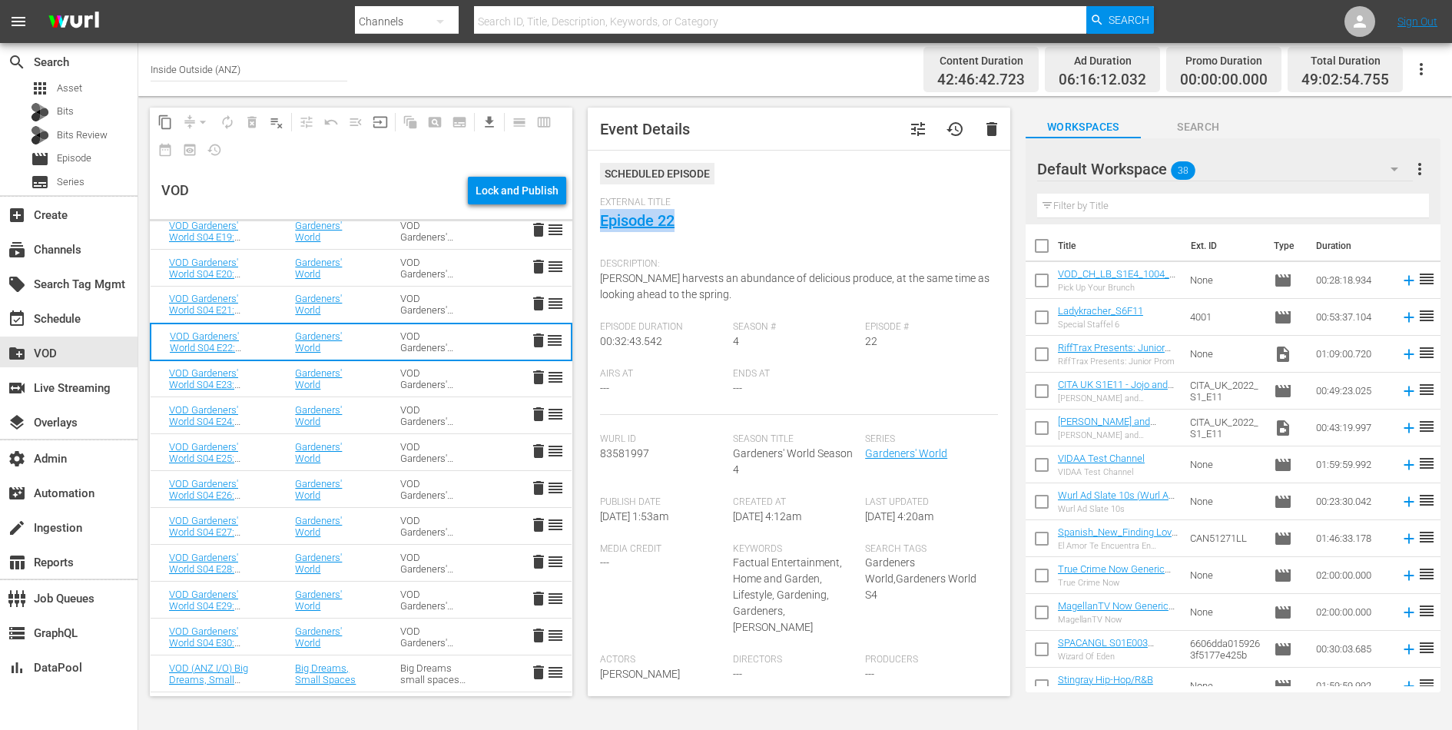
drag, startPoint x: 684, startPoint y: 220, endPoint x: 591, endPoint y: 219, distance: 93.0
click at [591, 219] on div "Event Details tune history delete Scheduled Episode External Title Episode 22 D…" at bounding box center [799, 402] width 423 height 589
click at [639, 276] on span "Monty Don harvests an abundance of delicious produce, at the same time as looki…" at bounding box center [795, 286] width 390 height 28
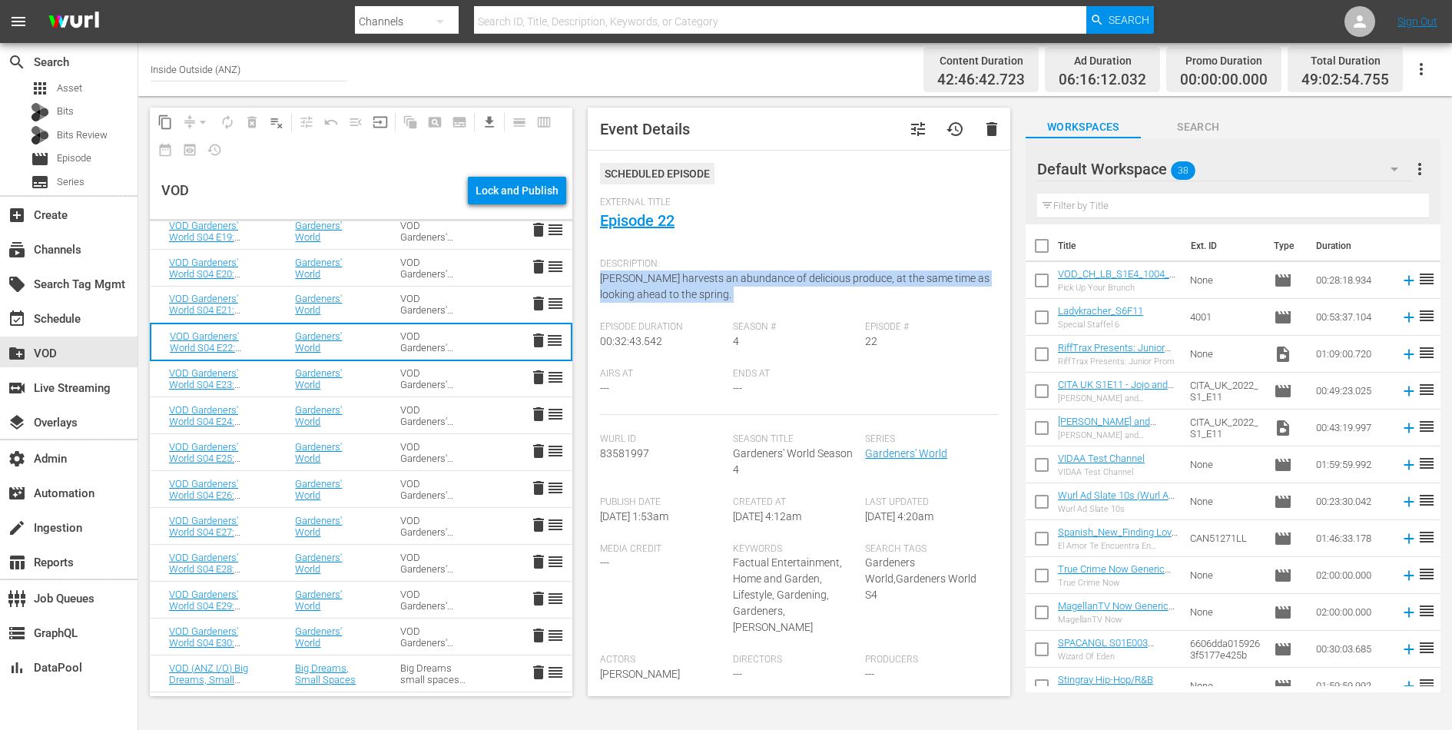
click at [639, 276] on span "Monty Don harvests an abundance of delicious produce, at the same time as looki…" at bounding box center [795, 286] width 390 height 28
click at [447, 370] on div "VOD Gardeners' World S04" at bounding box center [434, 378] width 68 height 23
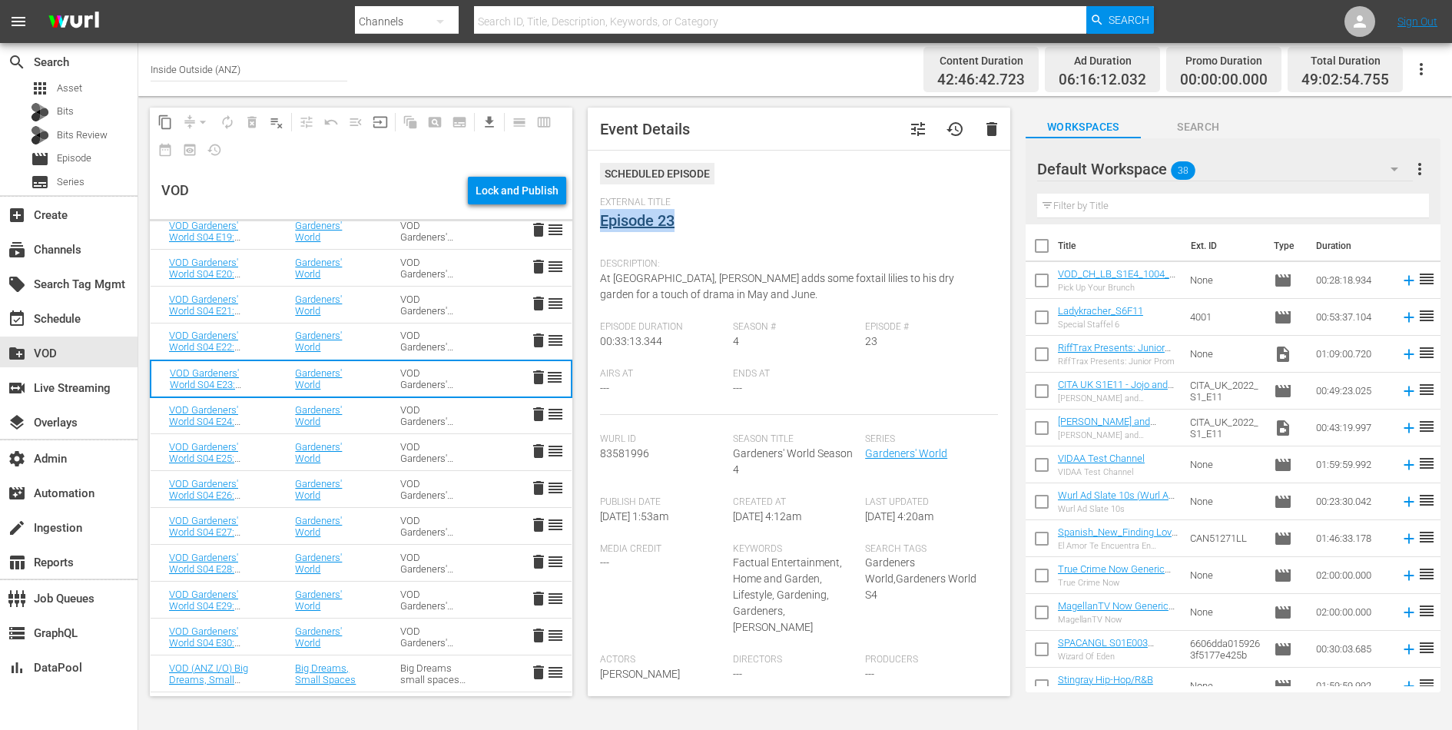
drag, startPoint x: 682, startPoint y: 223, endPoint x: 599, endPoint y: 222, distance: 82.2
click at [600, 222] on div "External Title Episode 23" at bounding box center [799, 224] width 398 height 54
click at [660, 279] on span "At Longmeadow, Monty Don adds some foxtail lilies to his dry garden for a touch…" at bounding box center [777, 286] width 354 height 28
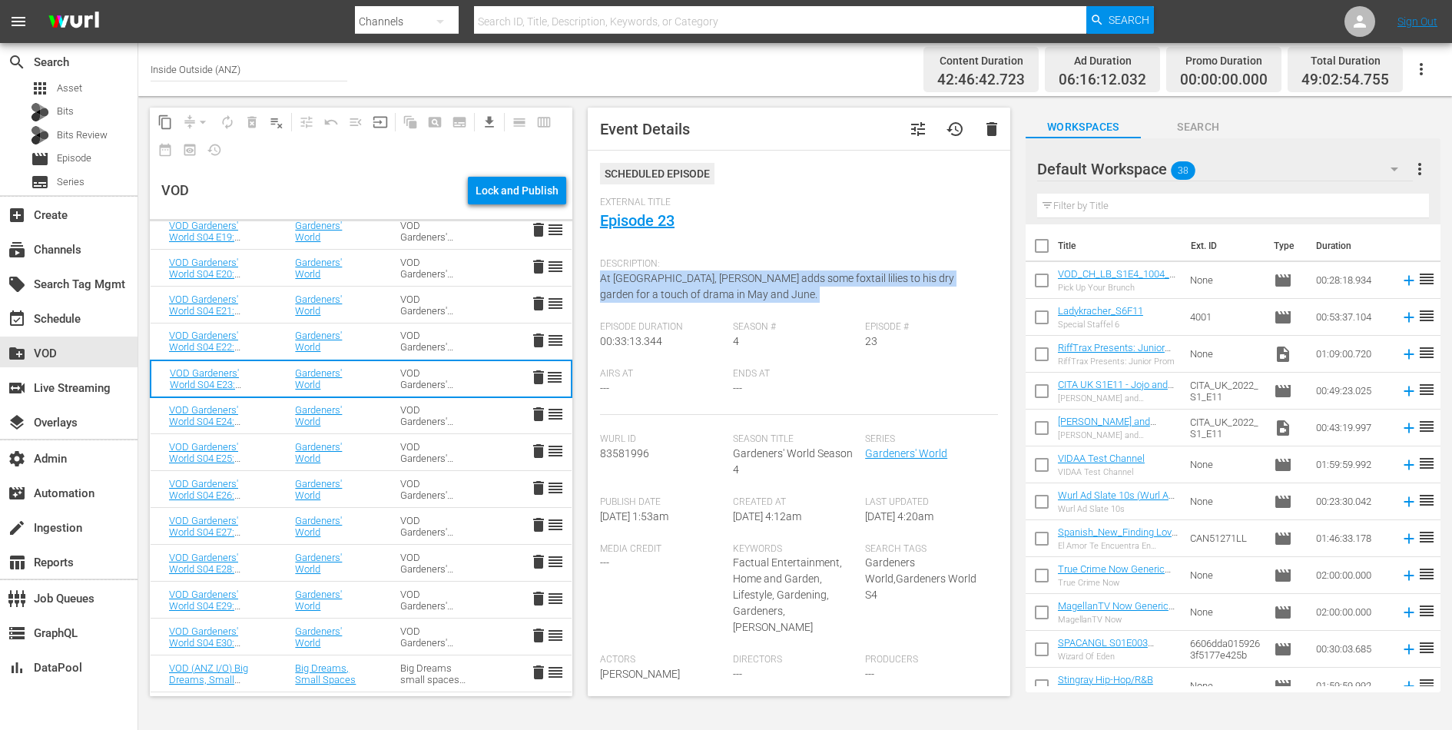
click at [660, 279] on span "At Longmeadow, Monty Don adds some foxtail lilies to his dry garden for a touch…" at bounding box center [777, 286] width 354 height 28
click at [405, 410] on div "VOD Gardeners' World S04" at bounding box center [434, 415] width 68 height 23
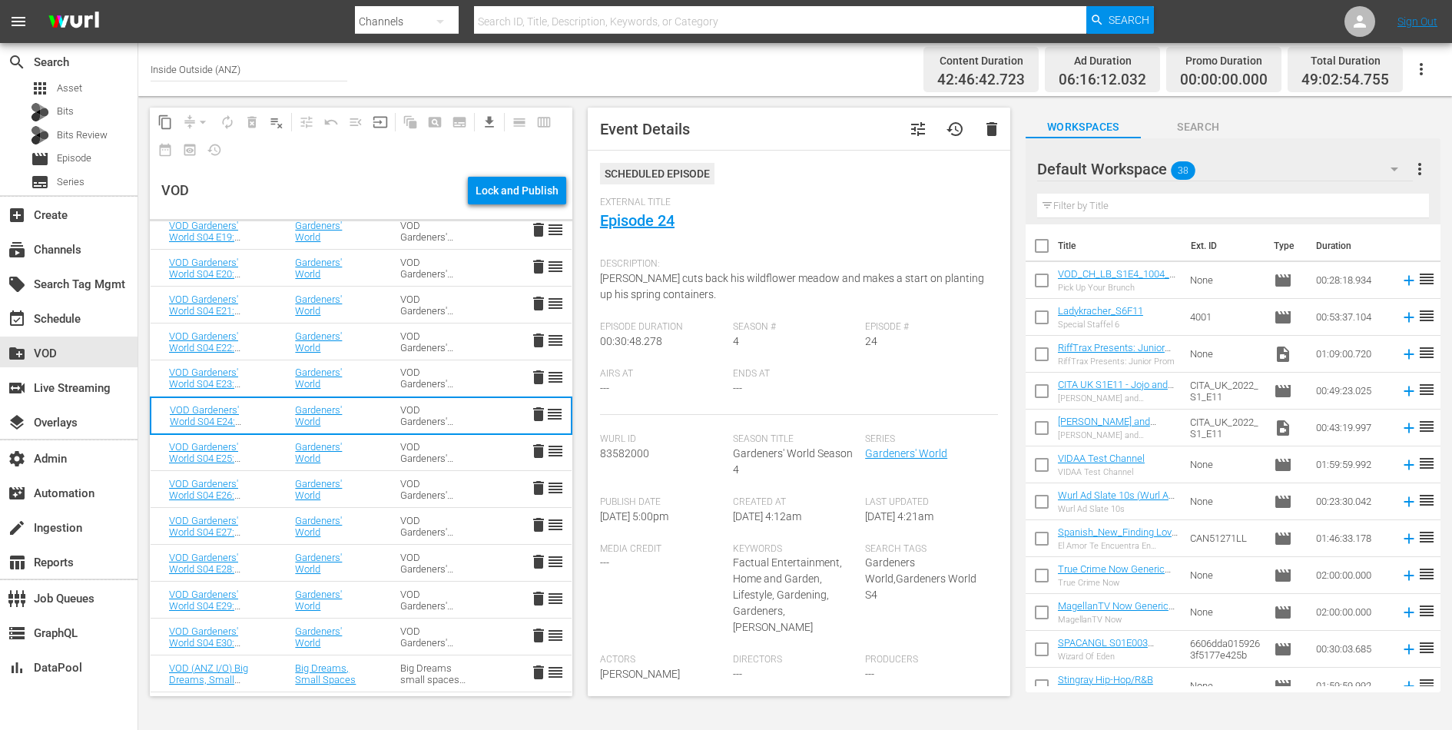
click at [679, 281] on span "Monty cuts back his wildflower meadow and makes a start on planting up his spri…" at bounding box center [792, 286] width 384 height 28
drag, startPoint x: 688, startPoint y: 222, endPoint x: 601, endPoint y: 221, distance: 86.8
click at [601, 221] on div "External Title Episode 24" at bounding box center [799, 224] width 398 height 54
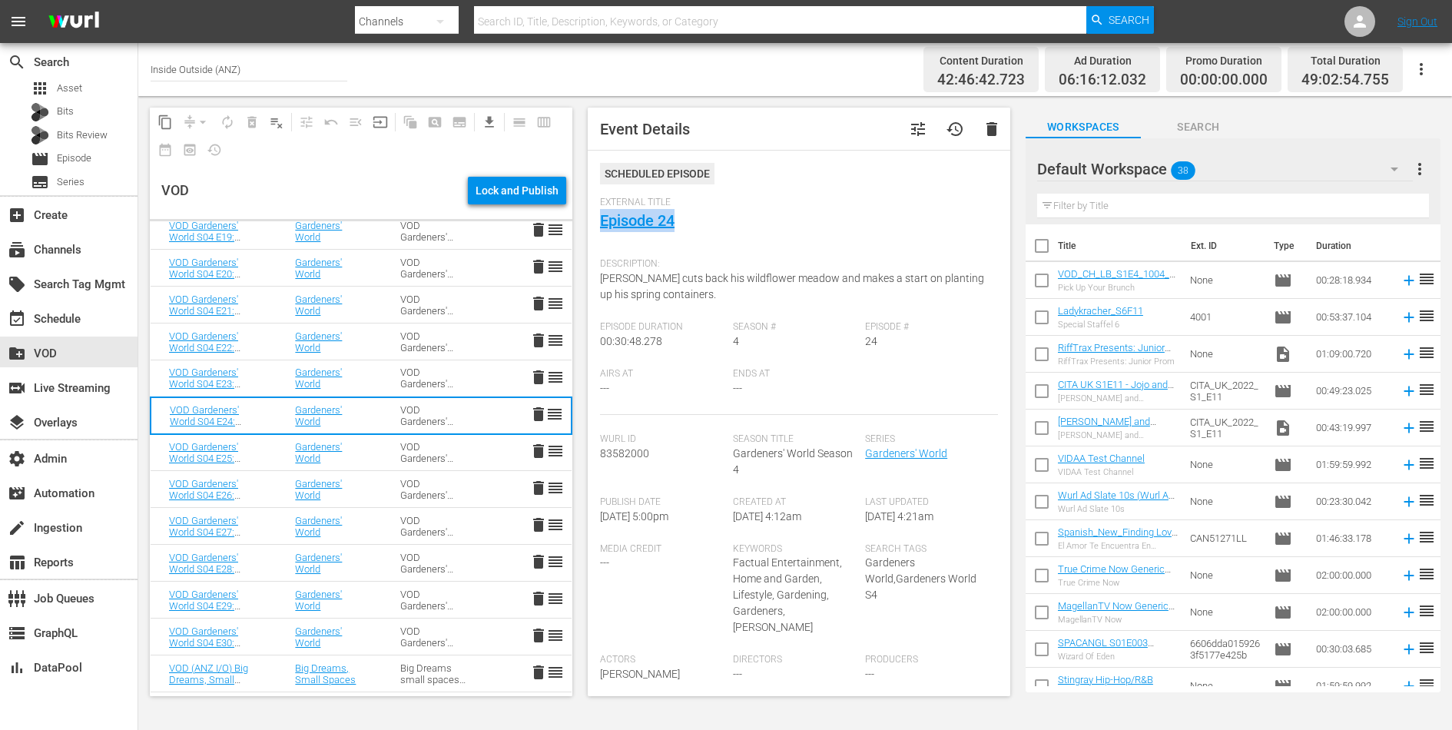
click at [409, 454] on div "VOD Gardeners' World S04" at bounding box center [434, 452] width 68 height 23
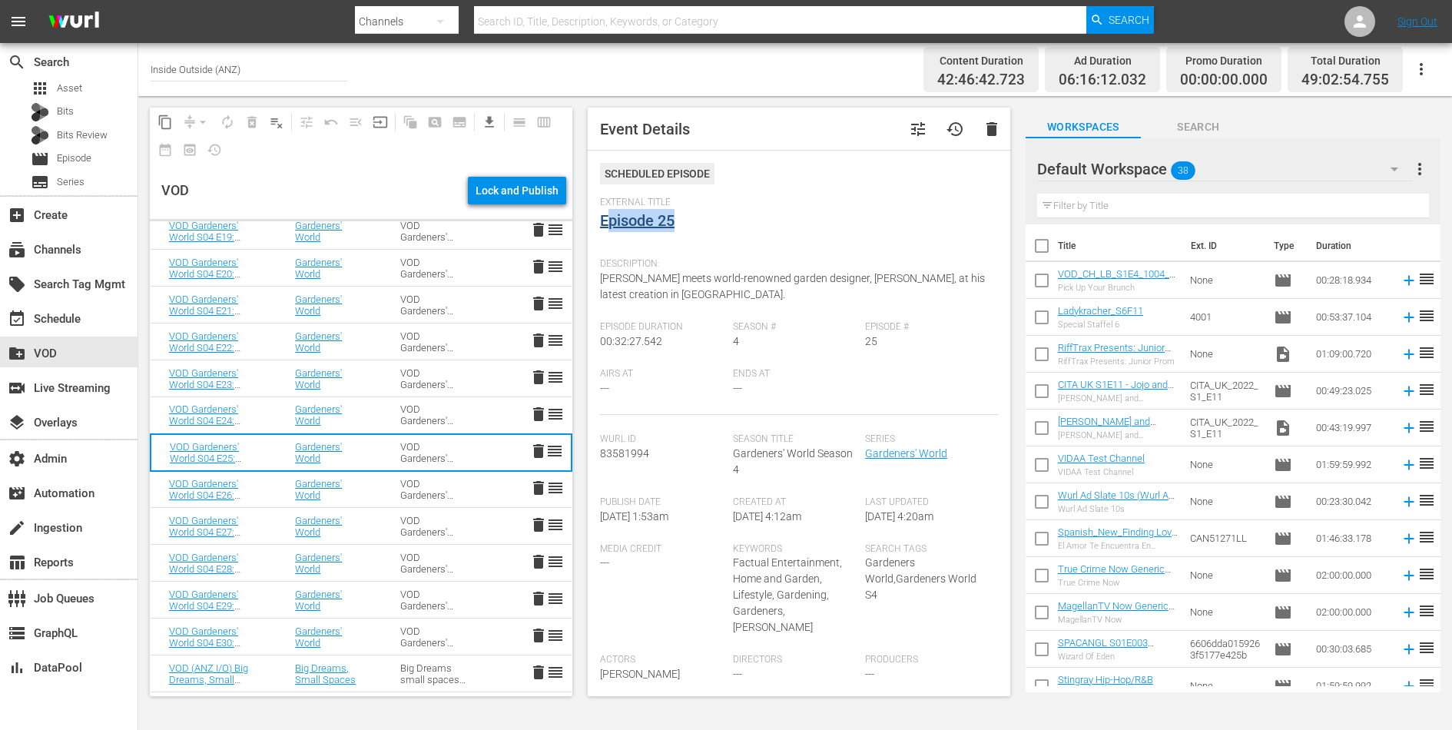
drag, startPoint x: 686, startPoint y: 227, endPoint x: 605, endPoint y: 220, distance: 81.8
click at [605, 220] on div "External Title Episode 25" at bounding box center [799, 224] width 398 height 54
click at [695, 228] on div "External Title Episode 25" at bounding box center [799, 224] width 398 height 54
drag, startPoint x: 695, startPoint y: 221, endPoint x: 603, endPoint y: 221, distance: 91.4
click at [603, 221] on div "External Title Episode 25" at bounding box center [799, 224] width 398 height 54
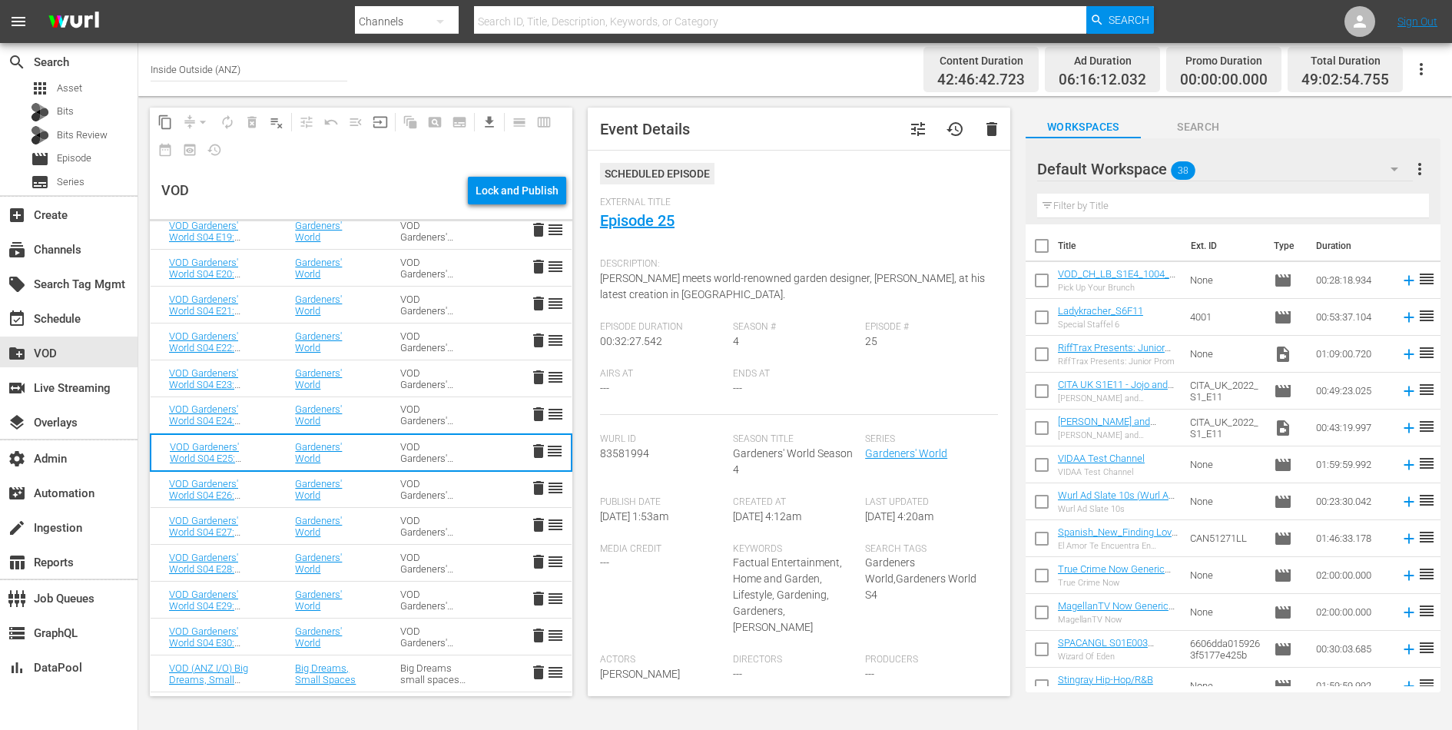
click at [663, 272] on span "Monty Don meets world-renowned garden designer, Piet Oudolf, at his latest crea…" at bounding box center [792, 286] width 385 height 28
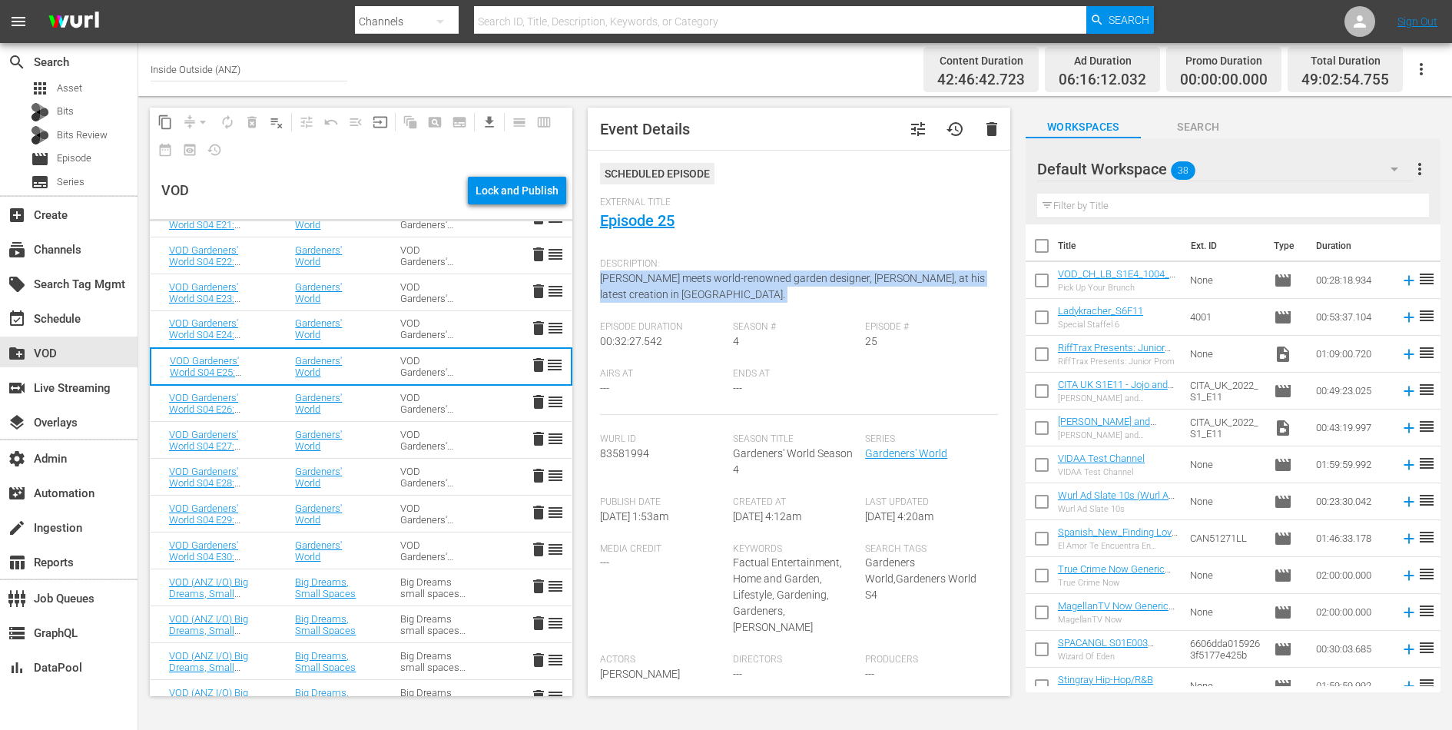
scroll to position [2259, 0]
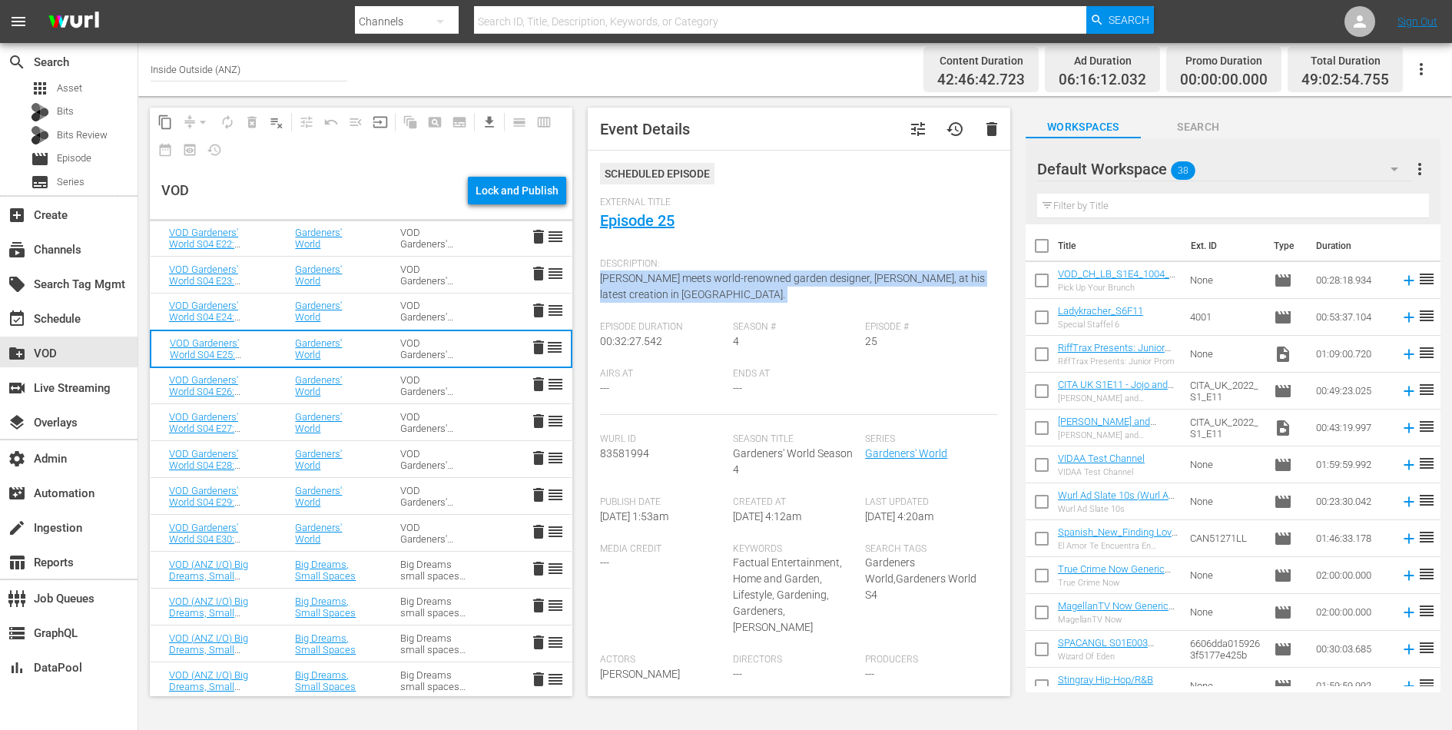
click at [398, 381] on td "VOD Gardeners' World S04" at bounding box center [434, 385] width 105 height 37
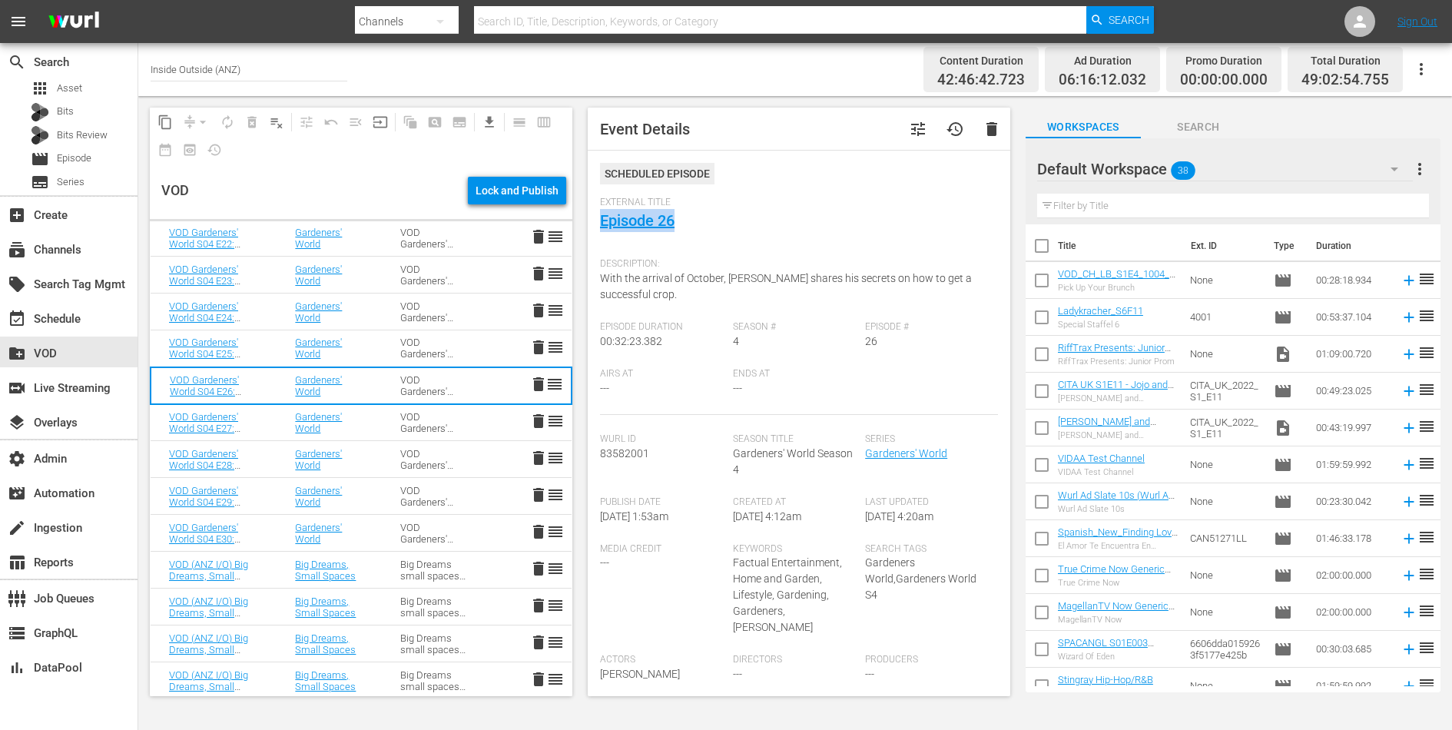
drag, startPoint x: 686, startPoint y: 220, endPoint x: 592, endPoint y: 221, distance: 94.5
click at [592, 221] on div "Event Details tune history delete Scheduled Episode External Title Episode 26 D…" at bounding box center [799, 402] width 423 height 589
click at [449, 416] on div "VOD Gardeners' World S04" at bounding box center [434, 422] width 68 height 23
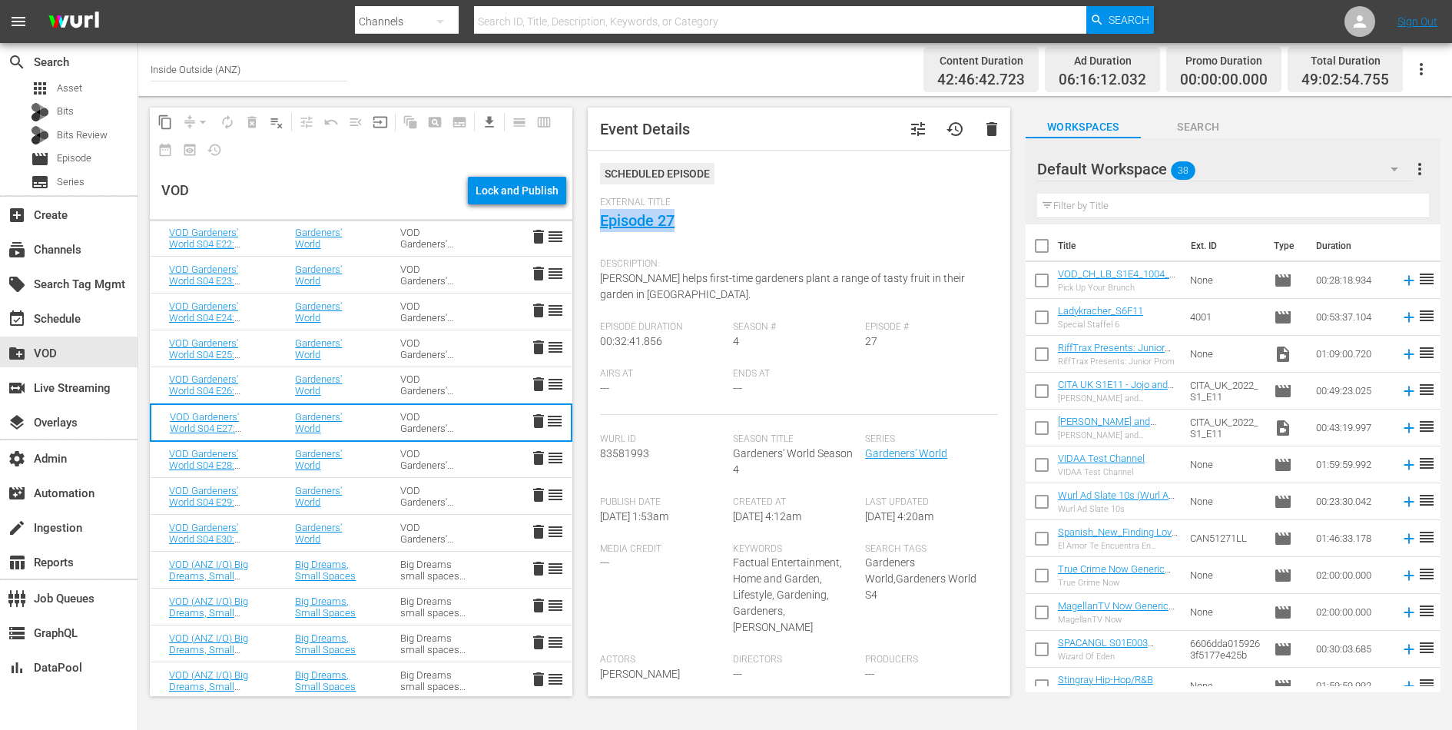
drag, startPoint x: 695, startPoint y: 214, endPoint x: 599, endPoint y: 216, distance: 96.9
click at [599, 216] on div "Event Details tune history delete Scheduled Episode External Title Episode 27 D…" at bounding box center [799, 402] width 423 height 589
click at [453, 388] on div "VOD Gardeners' World S04" at bounding box center [434, 384] width 68 height 23
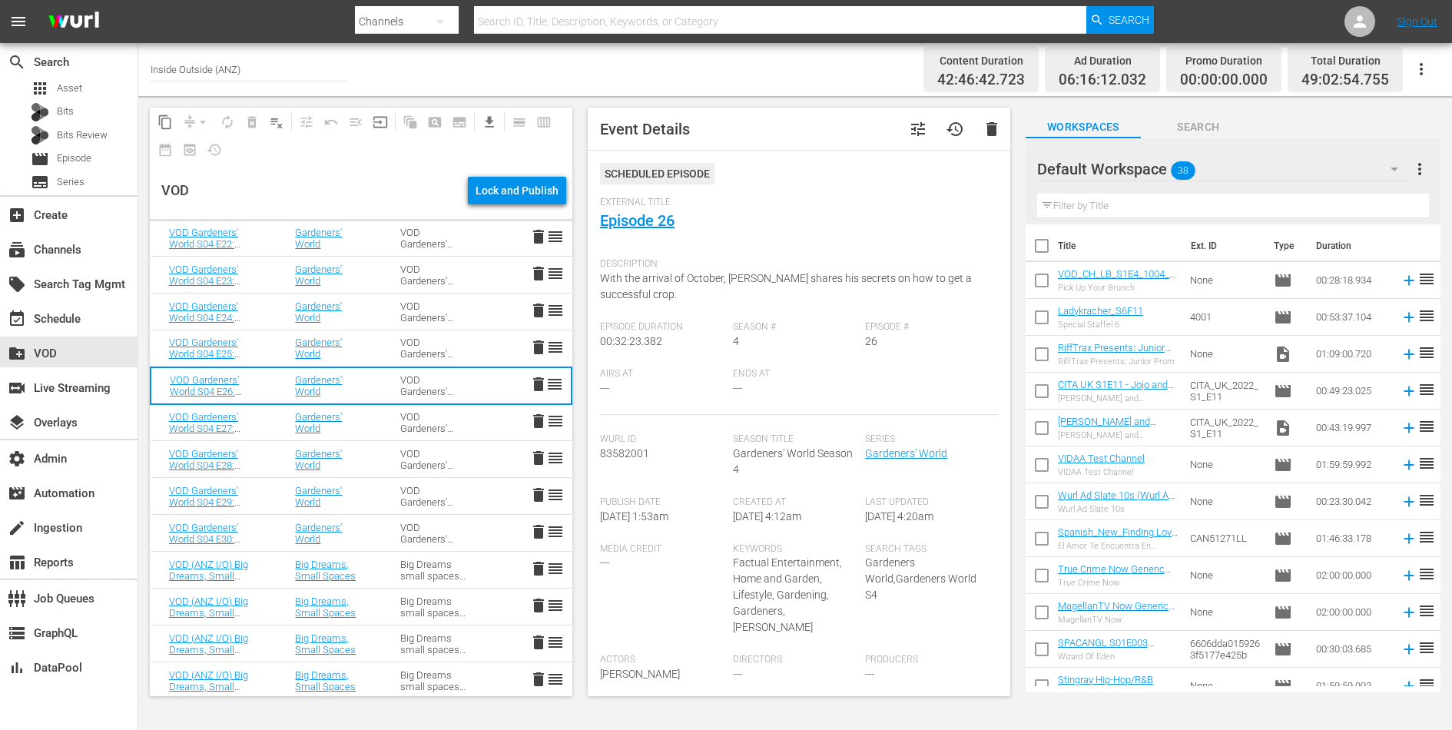
click at [644, 286] on div "Description: With the arrival of October, Monty Don shares his secrets on how t…" at bounding box center [799, 286] width 398 height 71
click at [475, 419] on td "VOD Gardeners' World S04" at bounding box center [434, 422] width 105 height 37
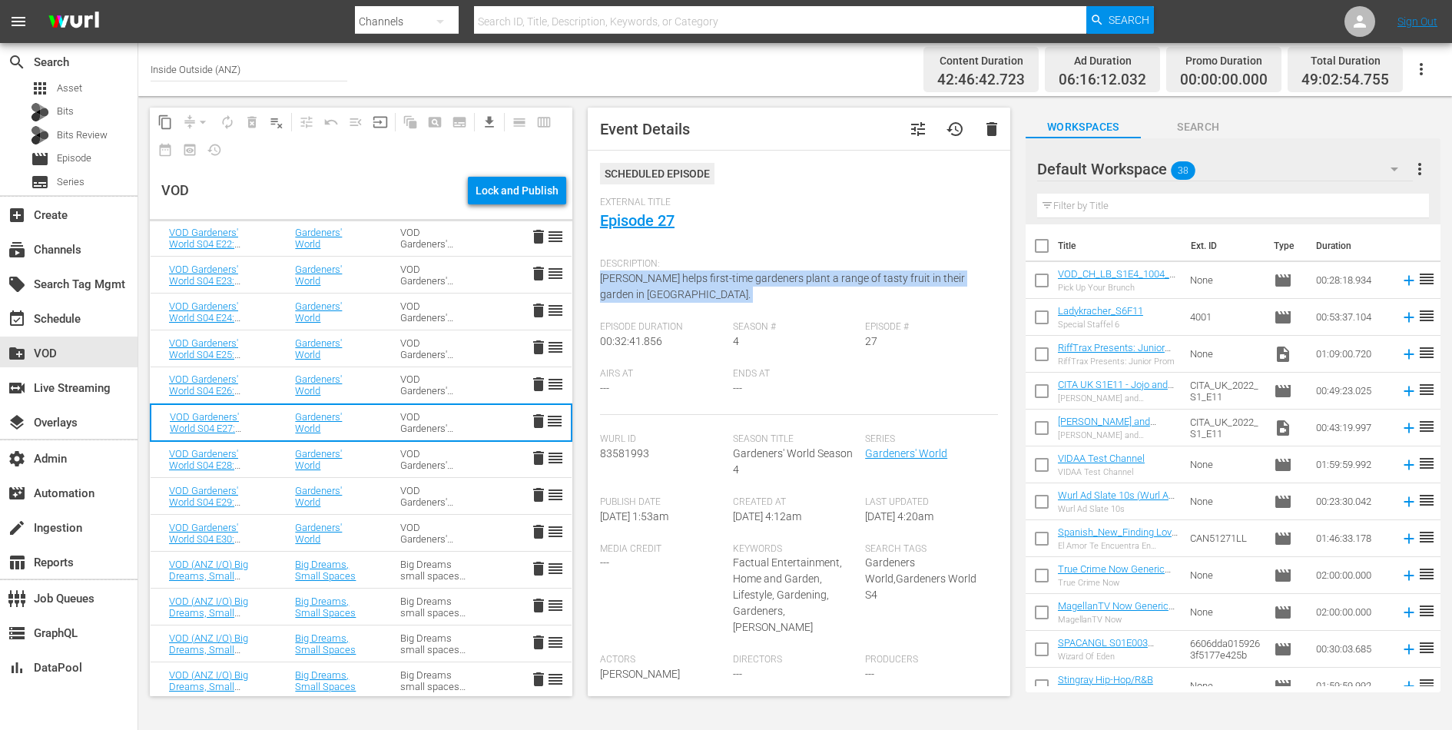
click at [386, 468] on td "VOD Gardeners' World S04" at bounding box center [434, 459] width 105 height 37
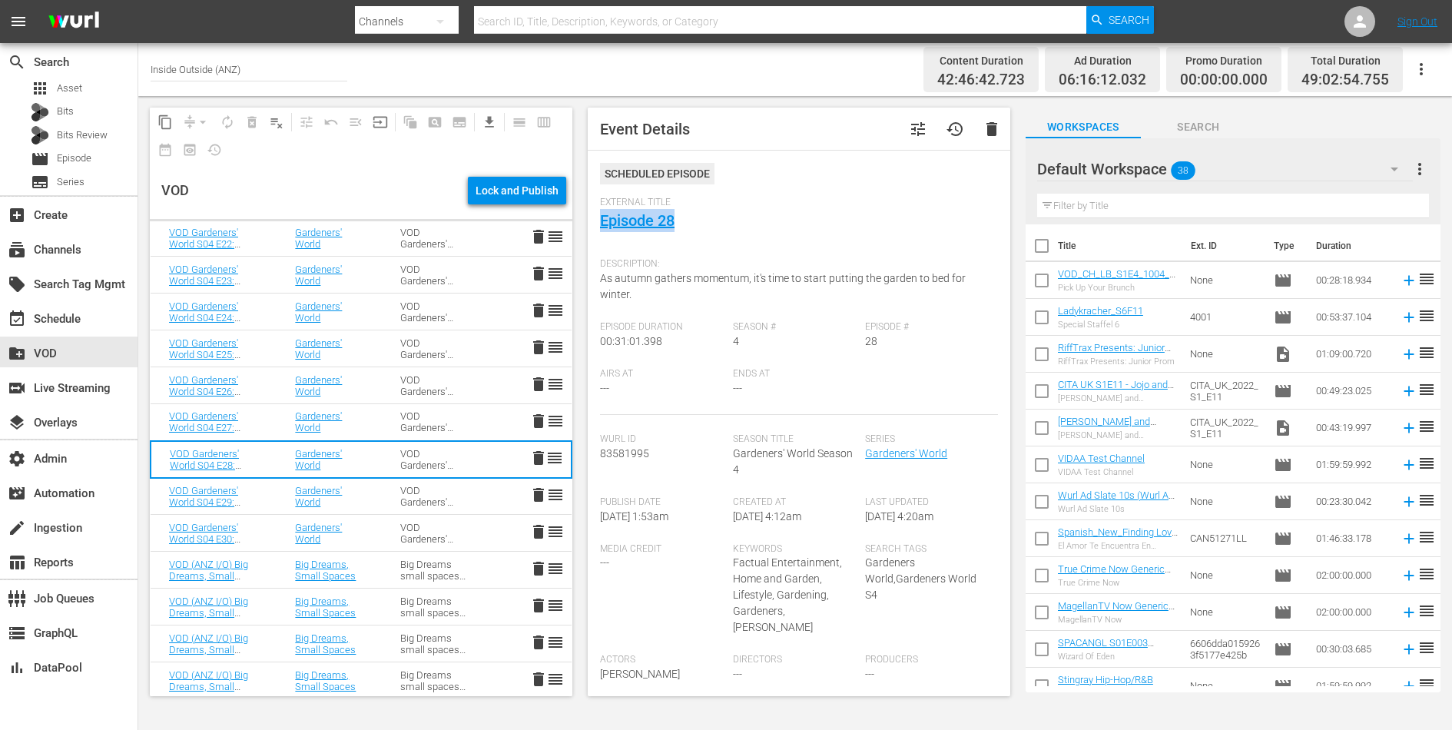
drag, startPoint x: 685, startPoint y: 222, endPoint x: 596, endPoint y: 222, distance: 88.4
click at [596, 222] on div "Event Details tune history delete Scheduled Episode External Title Episode 28 D…" at bounding box center [799, 402] width 423 height 589
click at [638, 275] on span "As autumn gathers momentum, it's time to start putting the garden to bed for wi…" at bounding box center [783, 286] width 366 height 28
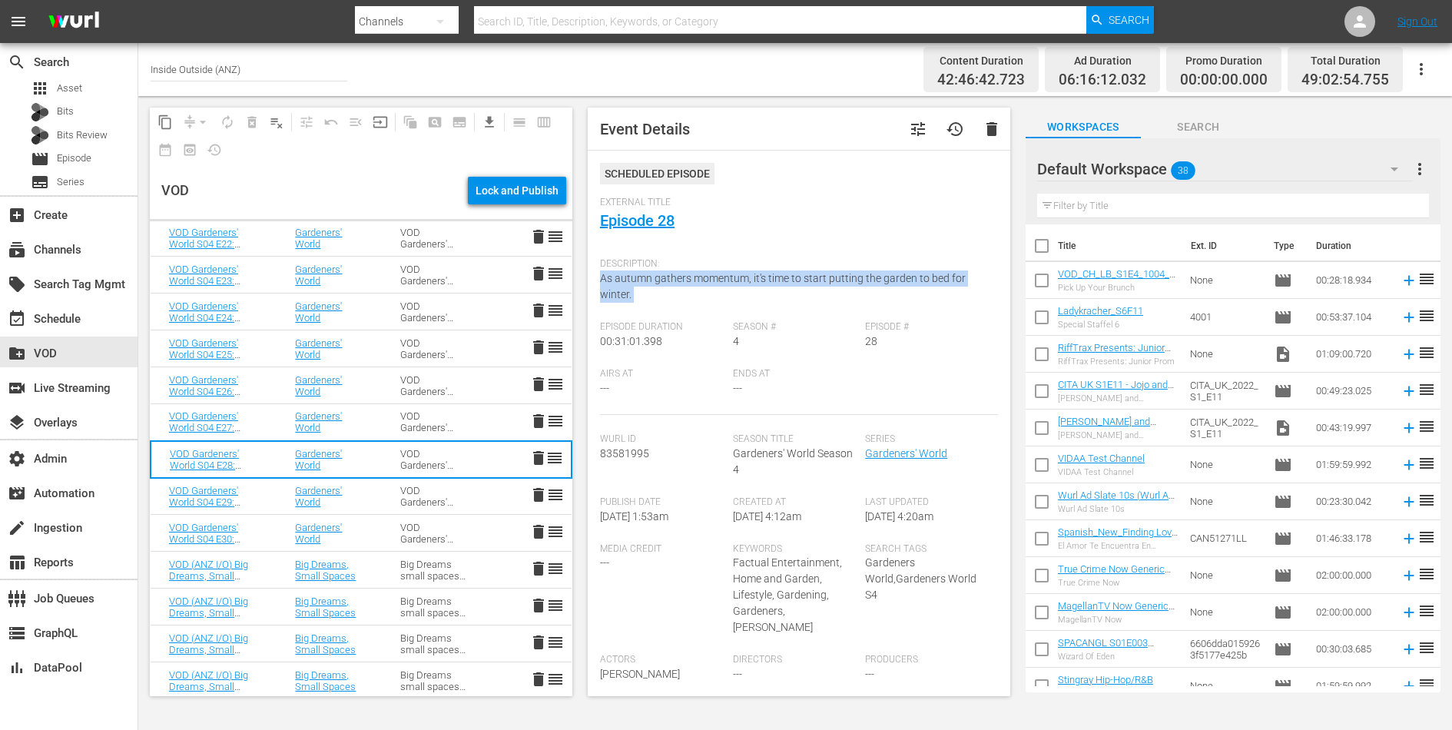
click at [413, 490] on div "VOD Gardeners' World S04" at bounding box center [434, 496] width 68 height 23
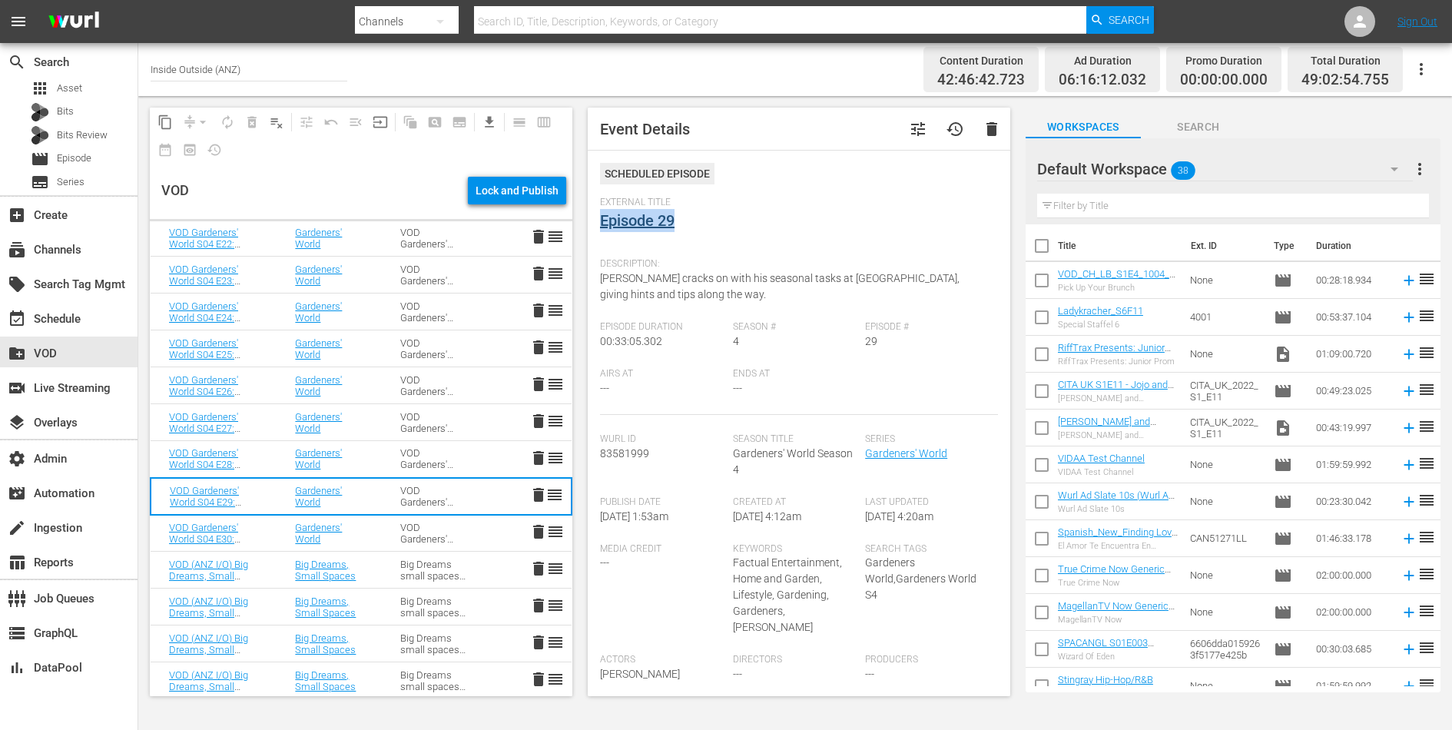
drag, startPoint x: 687, startPoint y: 217, endPoint x: 599, endPoint y: 217, distance: 87.6
click at [600, 217] on div "External Title Episode 29" at bounding box center [799, 224] width 398 height 54
click at [676, 283] on span "Monty Don cracks on with his seasonal tasks at Longmeadow, giving hints and tip…" at bounding box center [780, 286] width 360 height 28
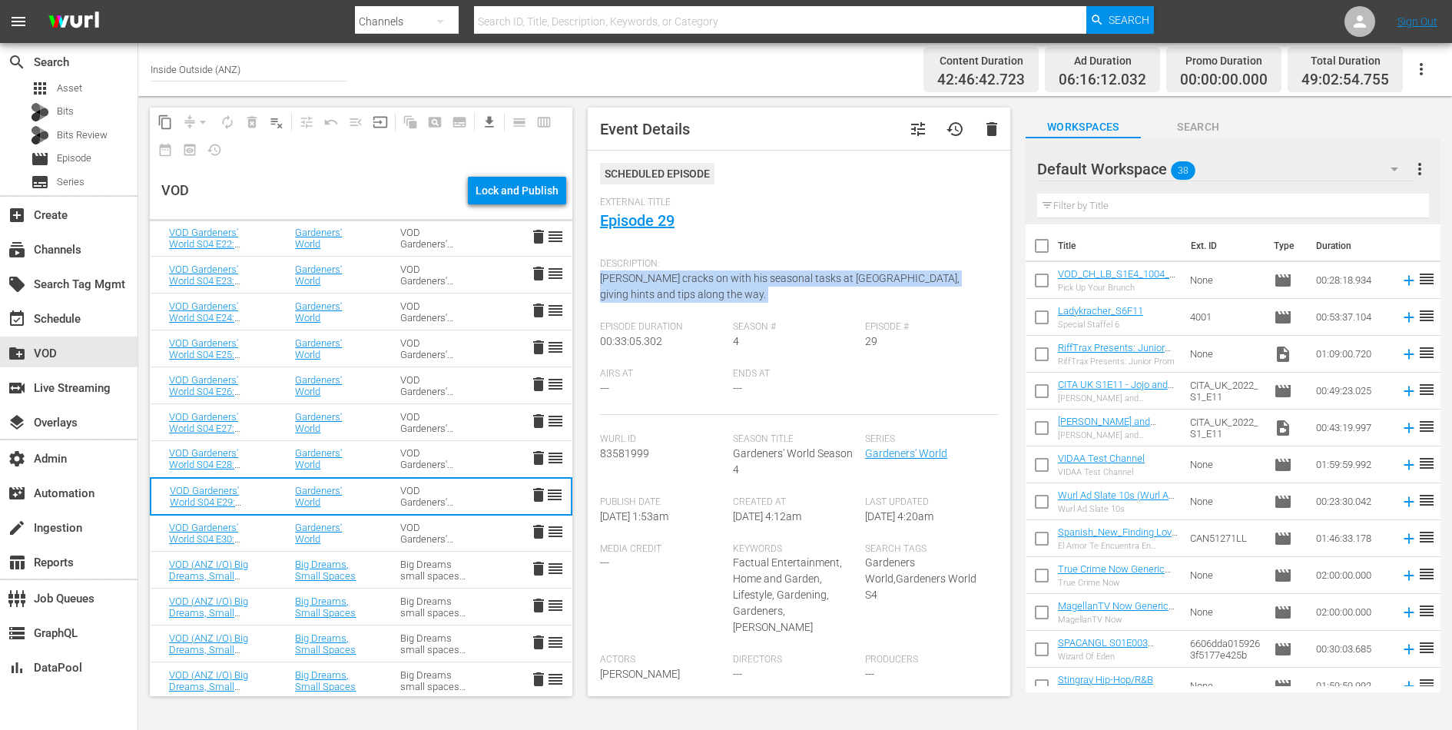
click at [676, 283] on span "Monty Don cracks on with his seasonal tasks at Longmeadow, giving hints and tip…" at bounding box center [780, 286] width 360 height 28
click at [380, 532] on td "Gardeners' World" at bounding box center [329, 533] width 105 height 37
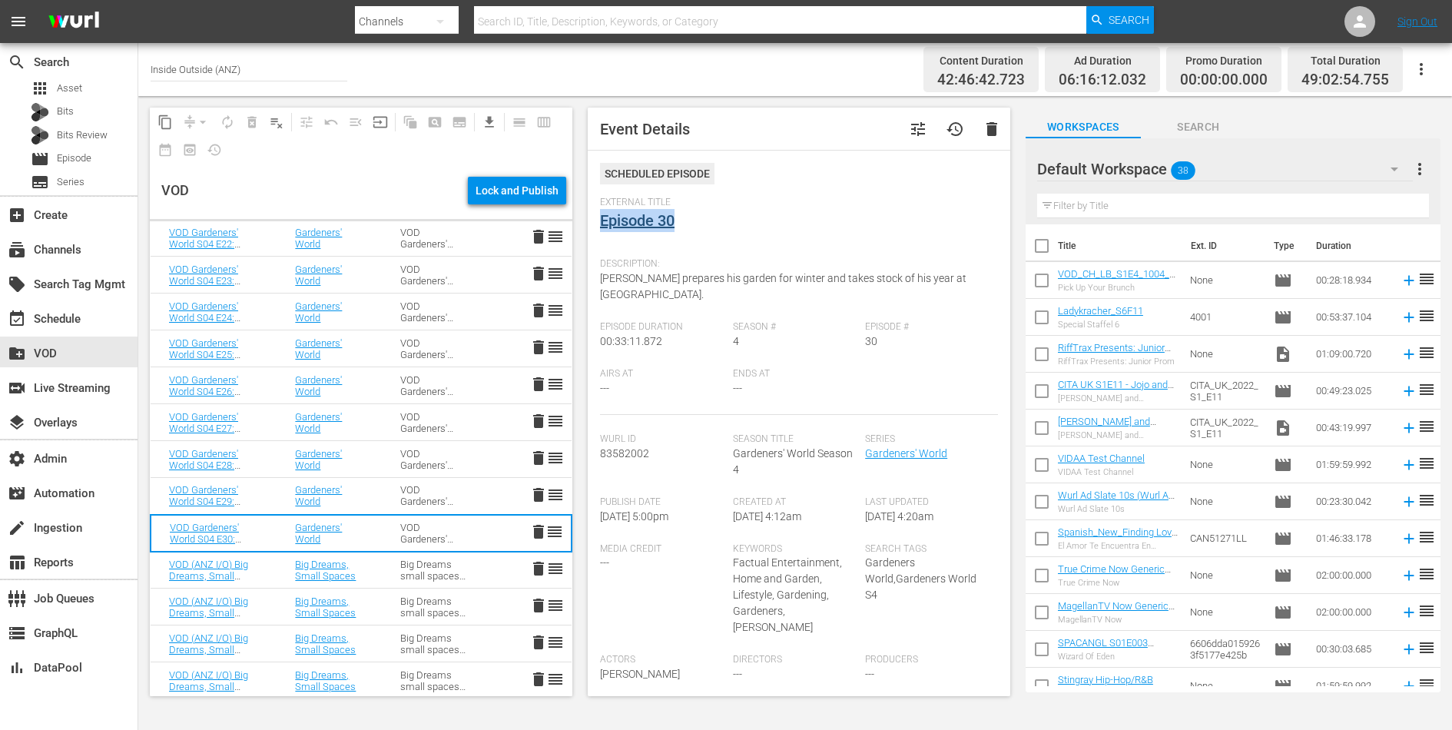
drag, startPoint x: 683, startPoint y: 223, endPoint x: 602, endPoint y: 221, distance: 81.5
click at [602, 221] on div "External Title Episode 30" at bounding box center [799, 224] width 398 height 54
click at [686, 277] on span "Monty Don prepares his garden for winter and takes stock of his year at Longmea…" at bounding box center [783, 286] width 367 height 28
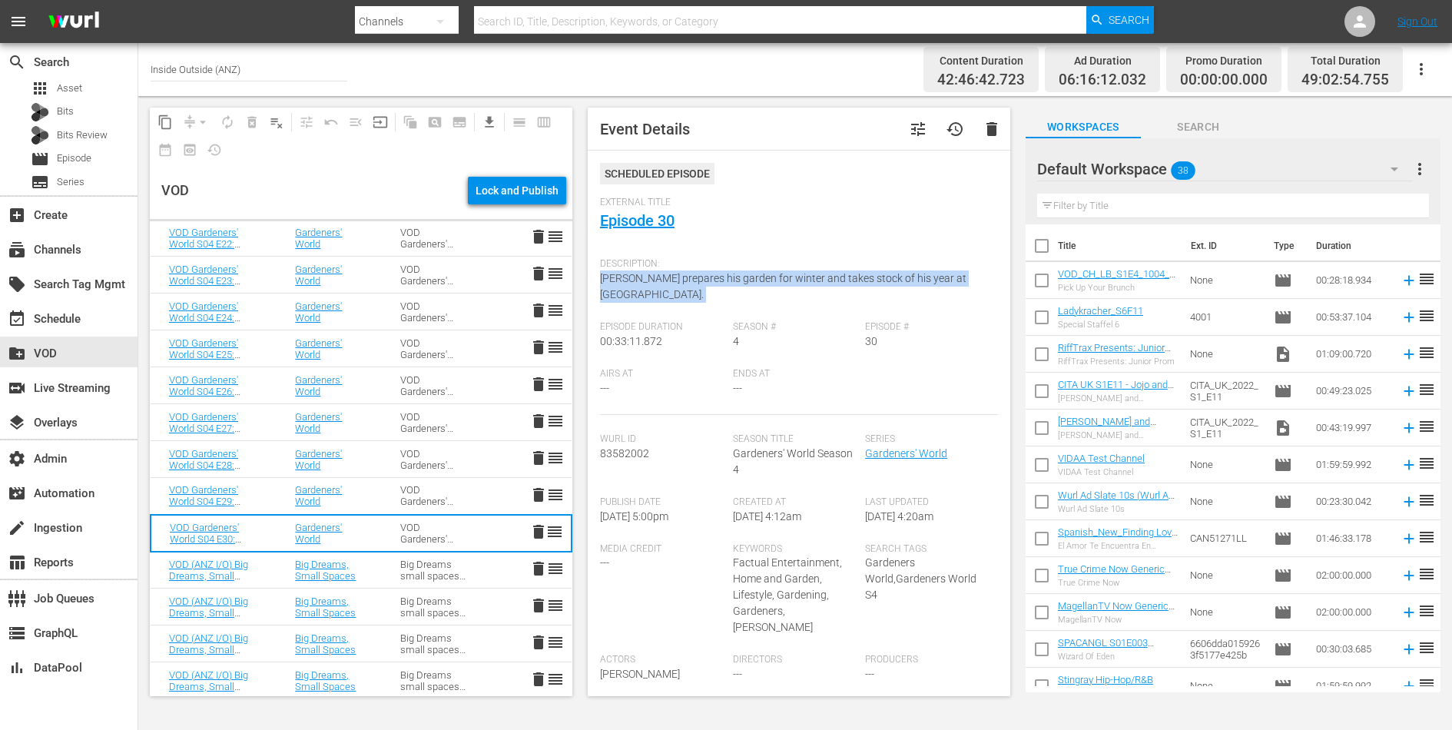
click at [686, 277] on span "Monty Don prepares his garden for winter and takes stock of his year at Longmea…" at bounding box center [783, 286] width 367 height 28
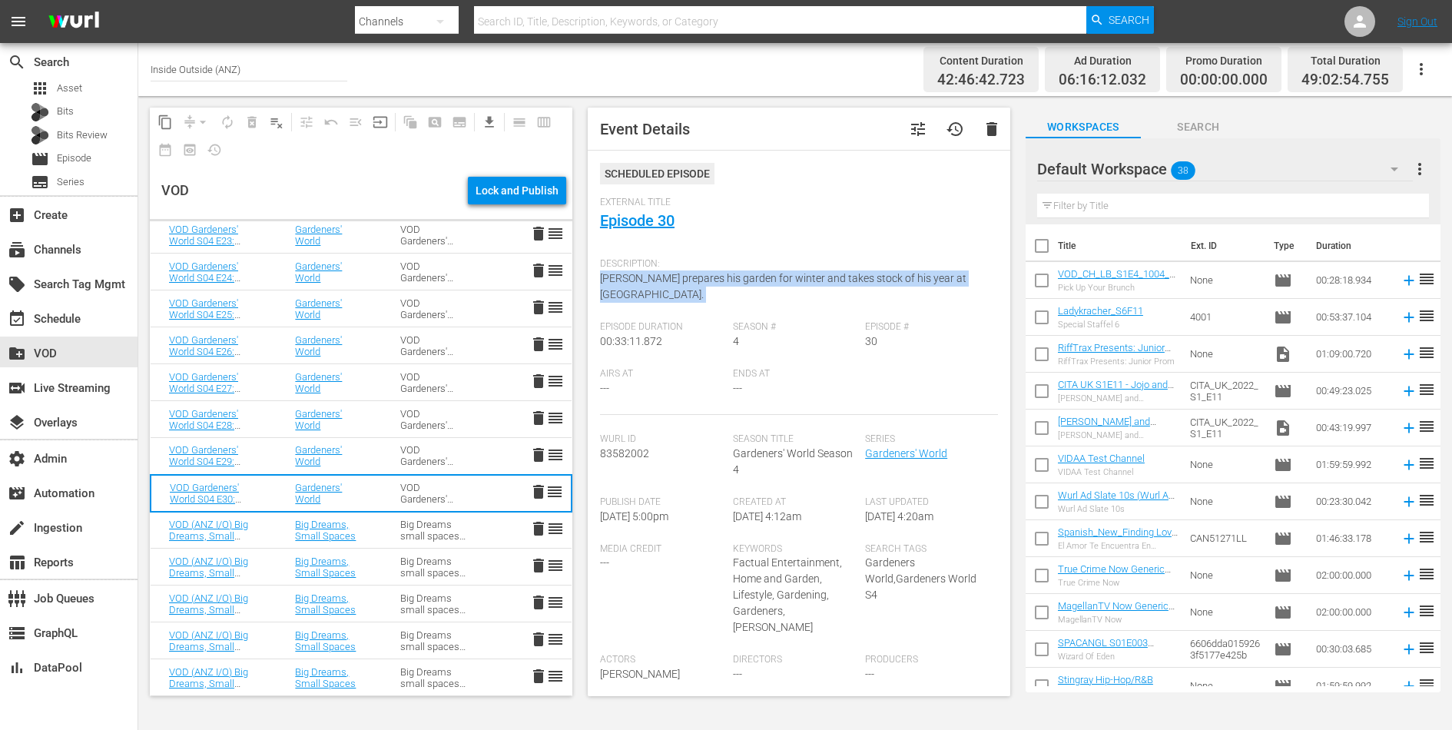
scroll to position [2335, 0]
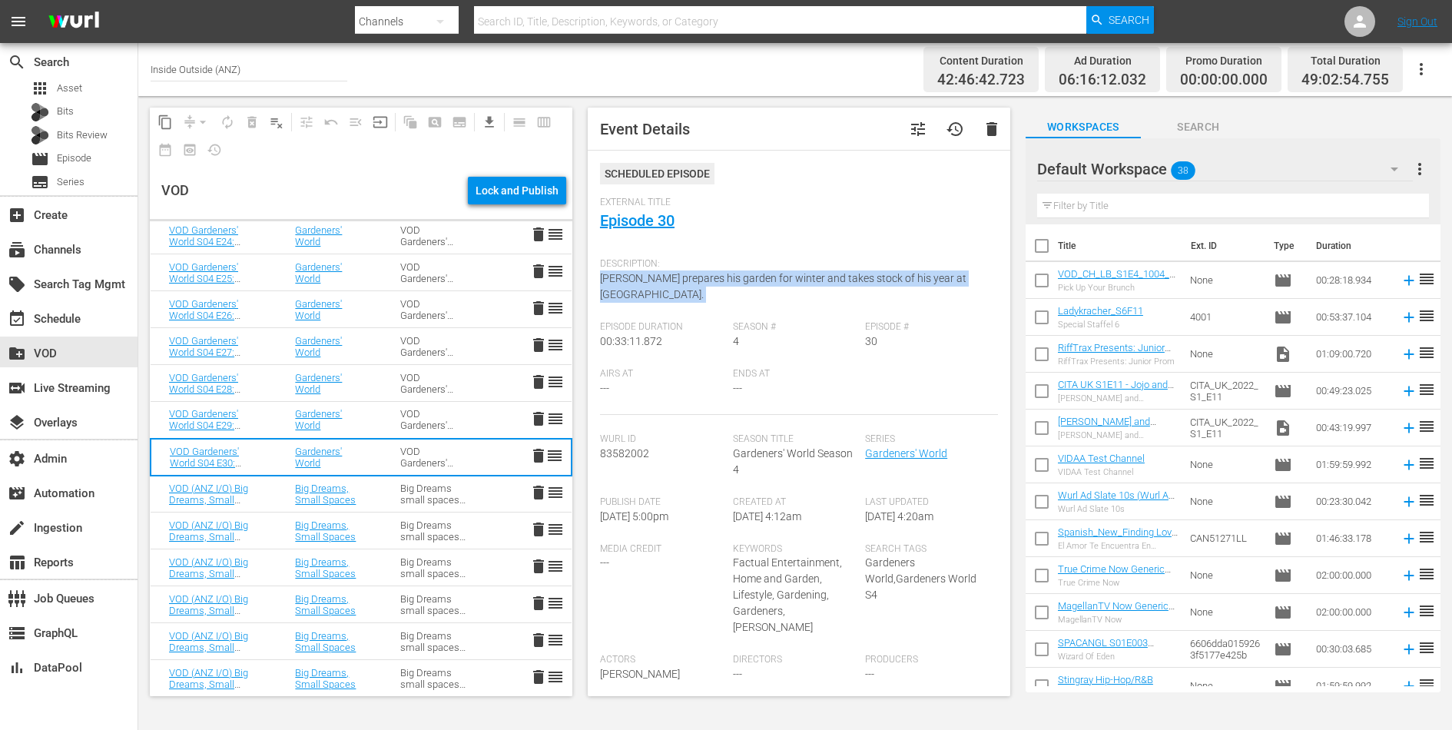
click at [404, 498] on div "Big Dreams small spaces S2 I/O" at bounding box center [434, 494] width 68 height 23
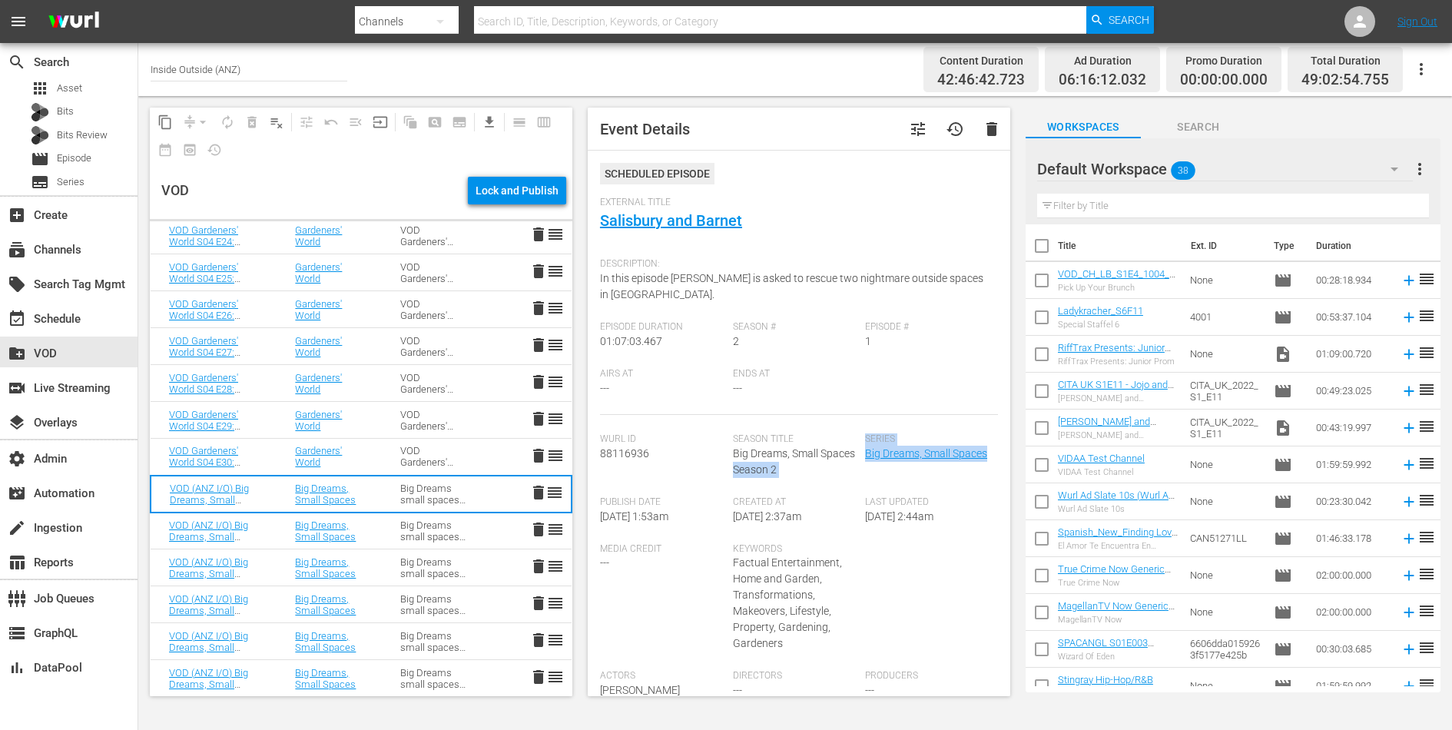
drag, startPoint x: 989, startPoint y: 453, endPoint x: 865, endPoint y: 450, distance: 124.5
click at [865, 450] on div "Wurl Id 88116936 Season Title Big Dreams, Small Spaces Season 2 Series Big Drea…" at bounding box center [799, 464] width 398 height 63
click at [865, 450] on div "Season Title Big Dreams, Small Spaces Season 2" at bounding box center [799, 464] width 133 height 63
drag, startPoint x: 991, startPoint y: 454, endPoint x: 868, endPoint y: 454, distance: 122.2
click at [868, 454] on div "Series Big Dreams, Small Spaces" at bounding box center [931, 464] width 133 height 63
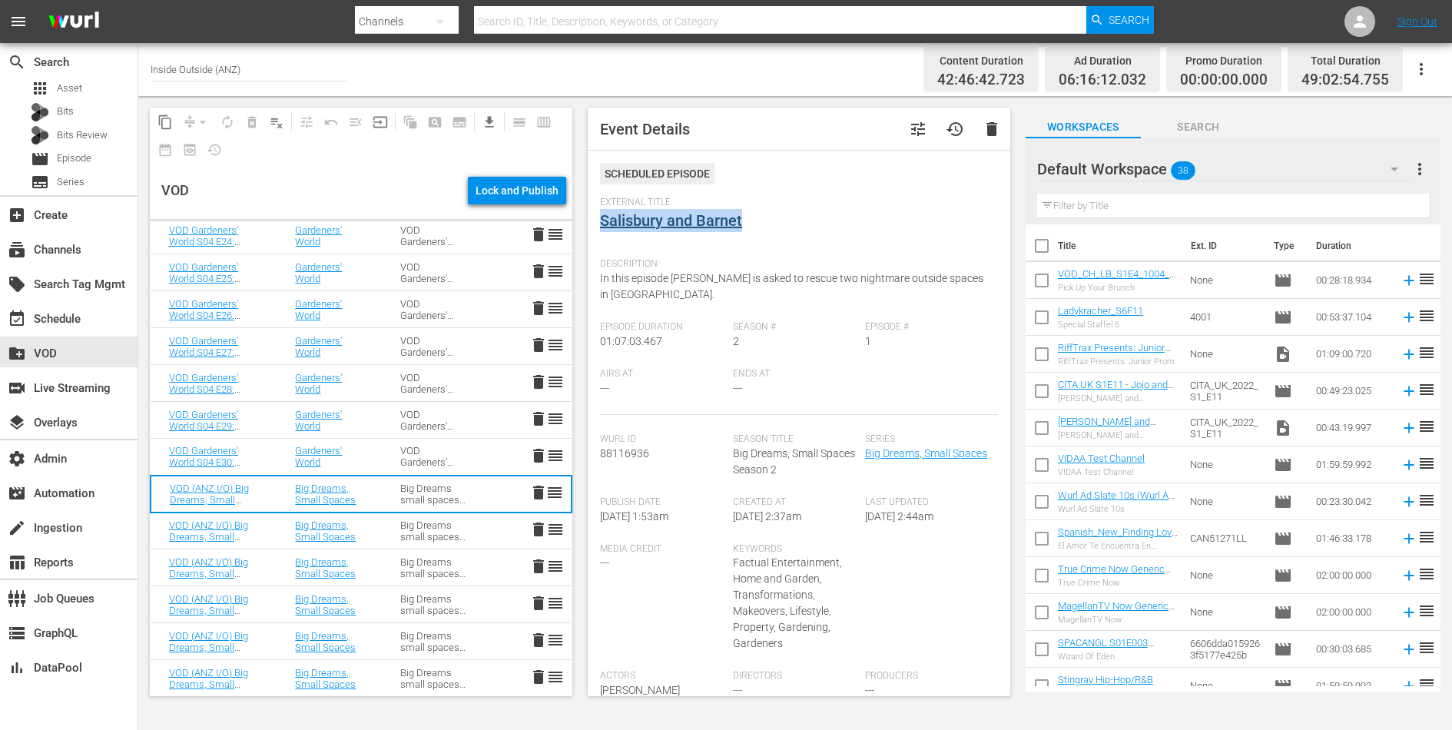
drag, startPoint x: 755, startPoint y: 213, endPoint x: 602, endPoint y: 223, distance: 153.3
click at [602, 223] on div "External Title Salisbury and Barnet" at bounding box center [799, 224] width 398 height 54
click at [630, 286] on div "Description: In this episode Monty is asked to rescue two nightmare outside spa…" at bounding box center [799, 286] width 398 height 71
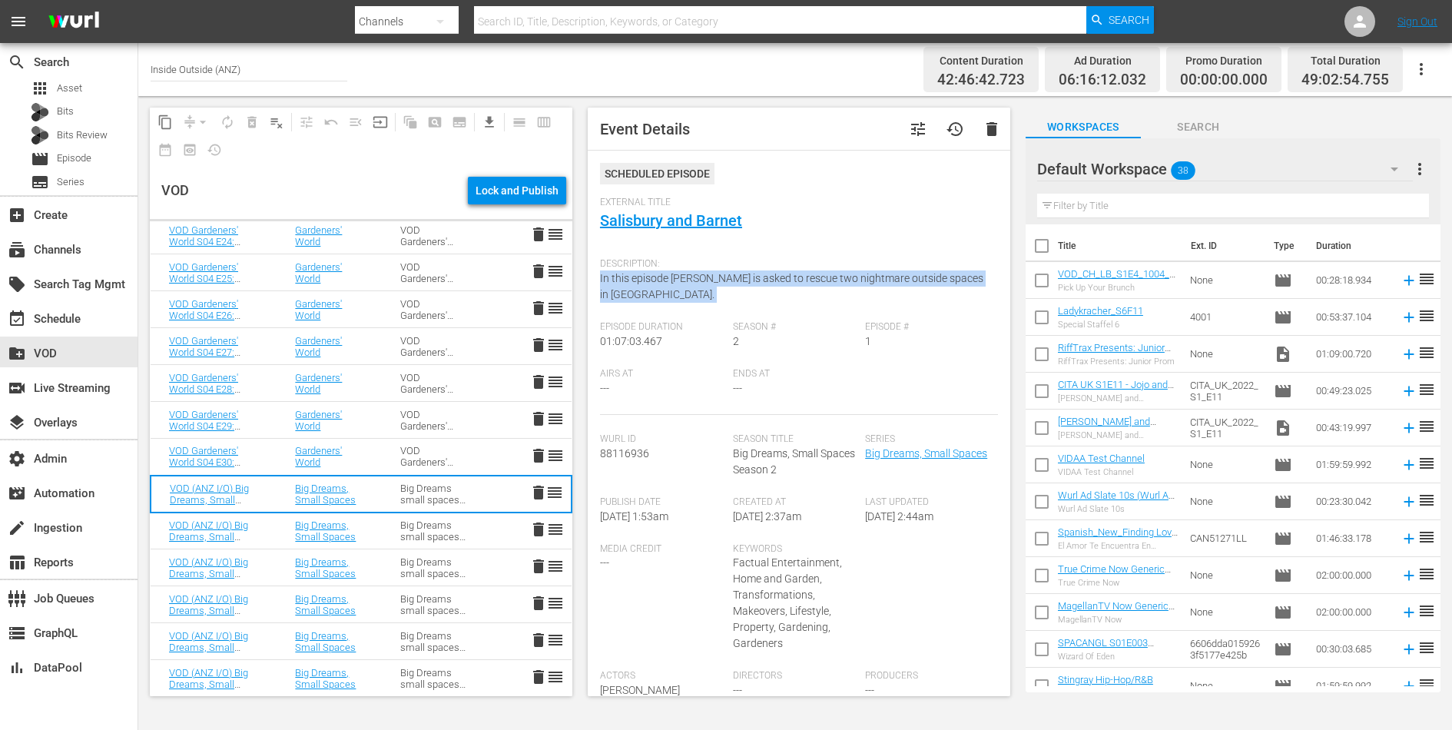
click at [630, 286] on div "Description: In this episode Monty is asked to rescue two nightmare outside spa…" at bounding box center [799, 286] width 398 height 71
click at [380, 535] on td "Big Dreams, Small Spaces" at bounding box center [329, 531] width 105 height 37
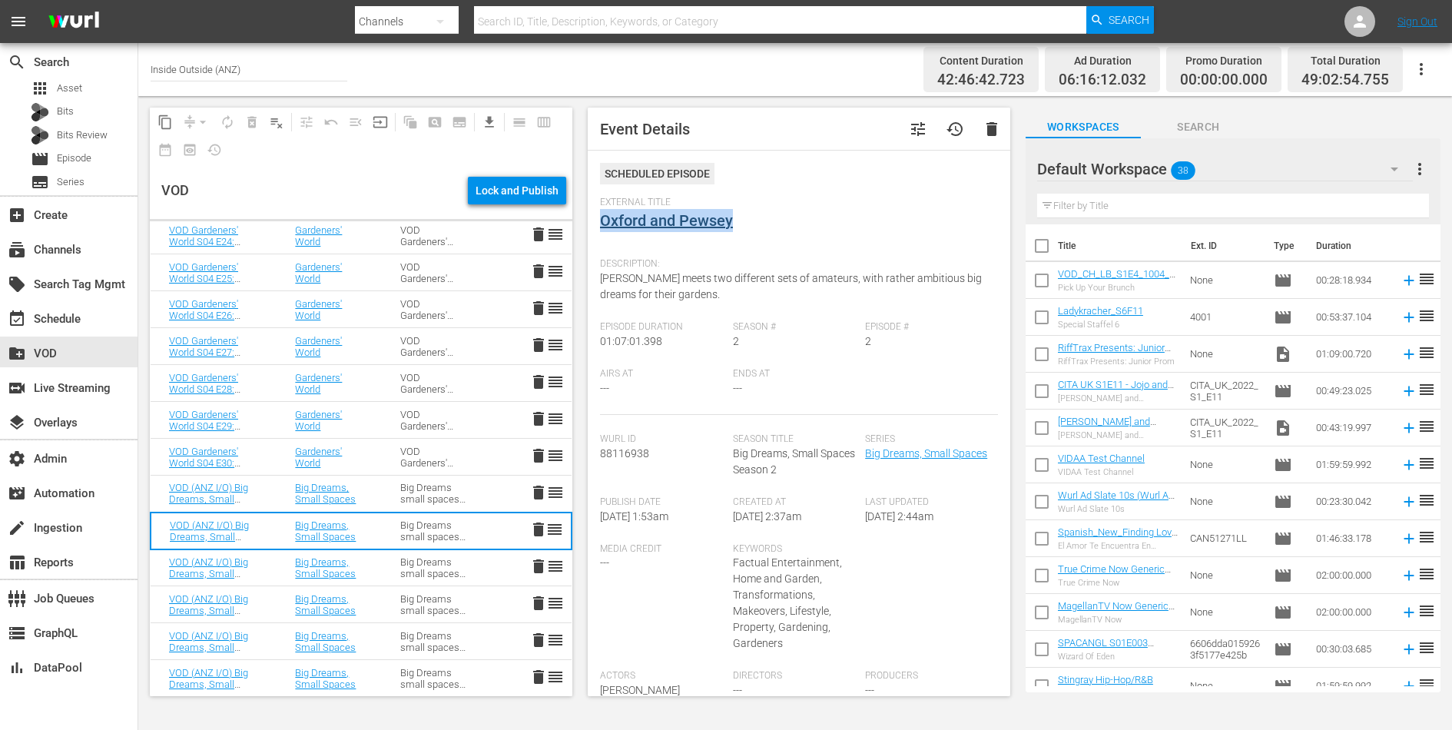
drag, startPoint x: 745, startPoint y: 221, endPoint x: 602, endPoint y: 221, distance: 142.9
click at [602, 221] on div "External Title Oxford and Pewsey" at bounding box center [799, 224] width 398 height 54
click at [646, 282] on span "Monty Don meets two different sets of amateurs, with rather ambitious big dream…" at bounding box center [791, 286] width 382 height 28
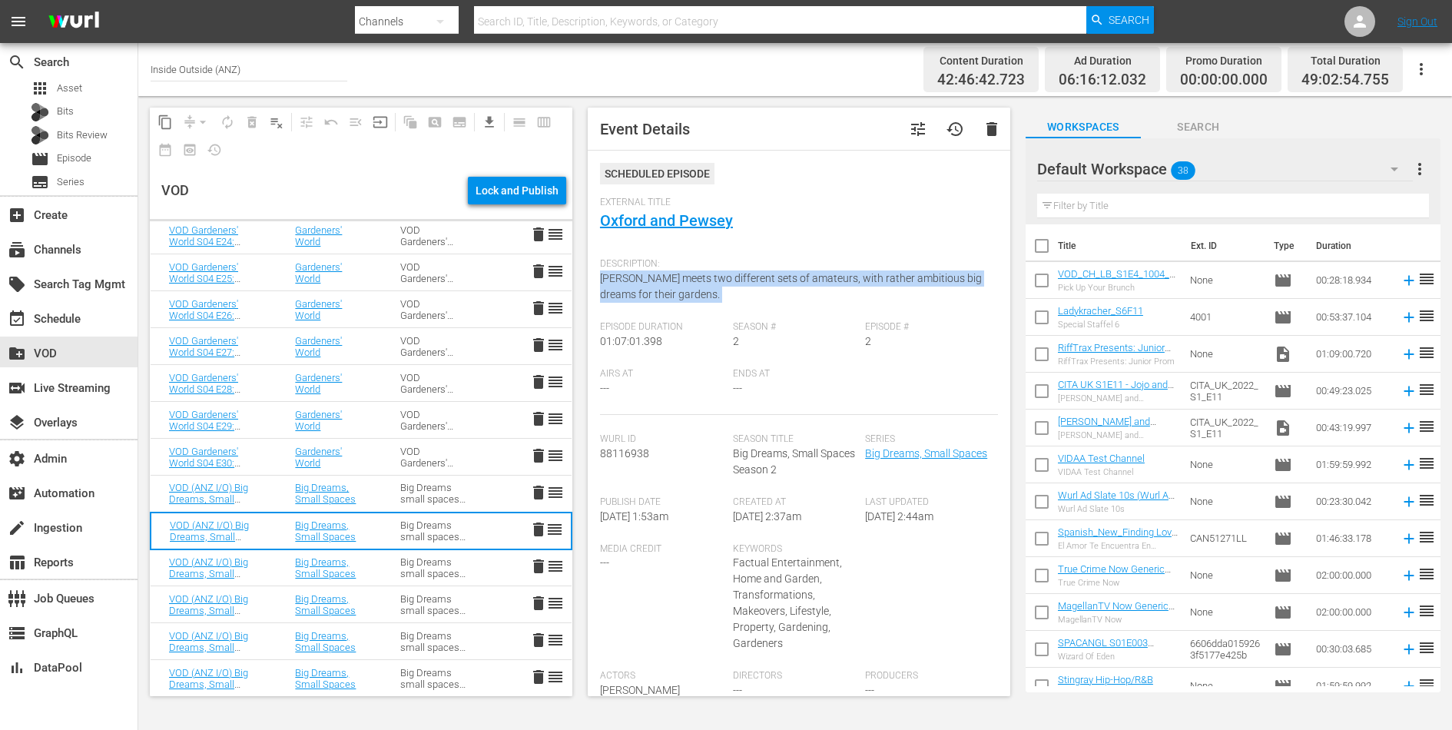
click at [646, 282] on span "Monty Don meets two different sets of amateurs, with rather ambitious big dream…" at bounding box center [791, 286] width 382 height 28
click at [405, 566] on div "Big Dreams small spaces S2 I/O" at bounding box center [434, 567] width 68 height 23
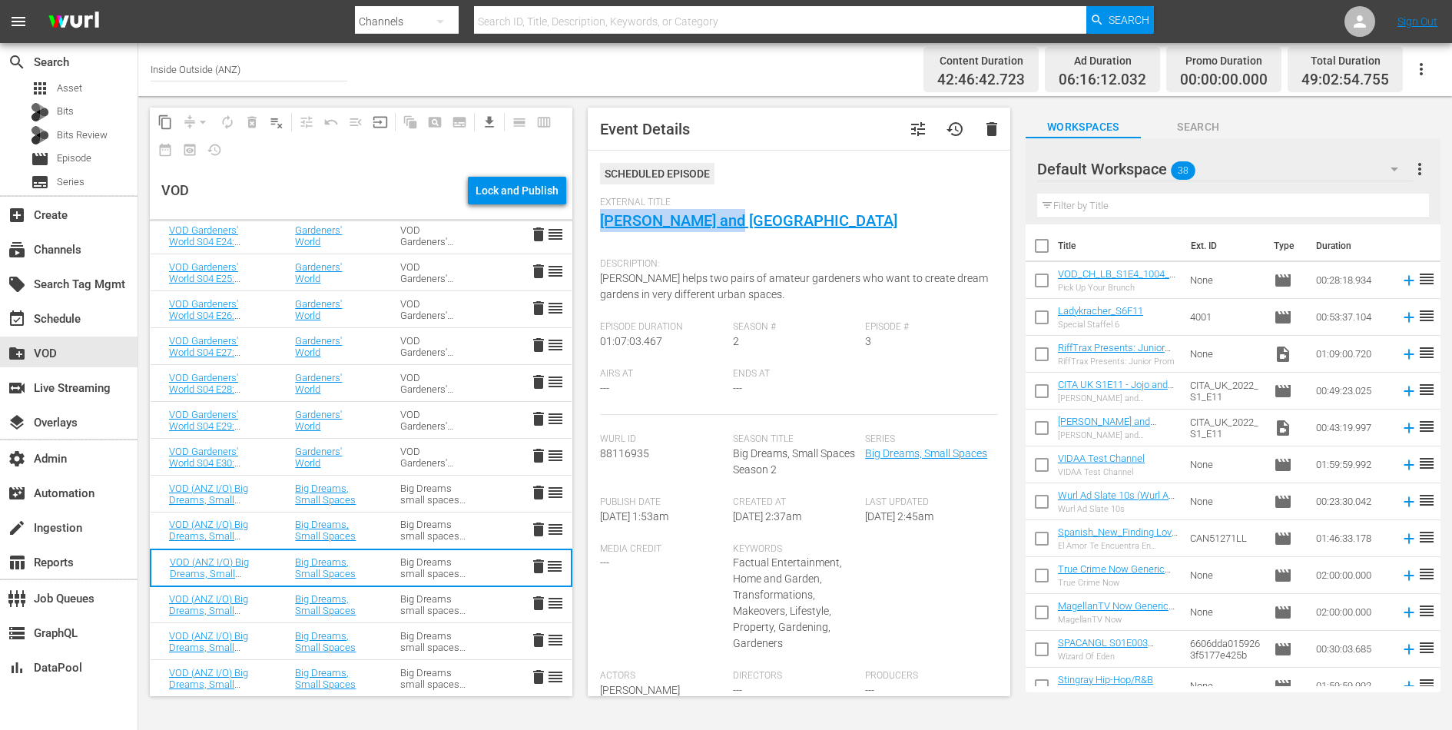
drag, startPoint x: 736, startPoint y: 217, endPoint x: 599, endPoint y: 217, distance: 137.6
click at [599, 217] on div "Event Details tune history delete Scheduled Episode External Title Bromley and …" at bounding box center [799, 402] width 423 height 589
click at [669, 288] on span "Monty helps two pairs of amateur gardeners who want to create dream gardens in …" at bounding box center [794, 286] width 388 height 28
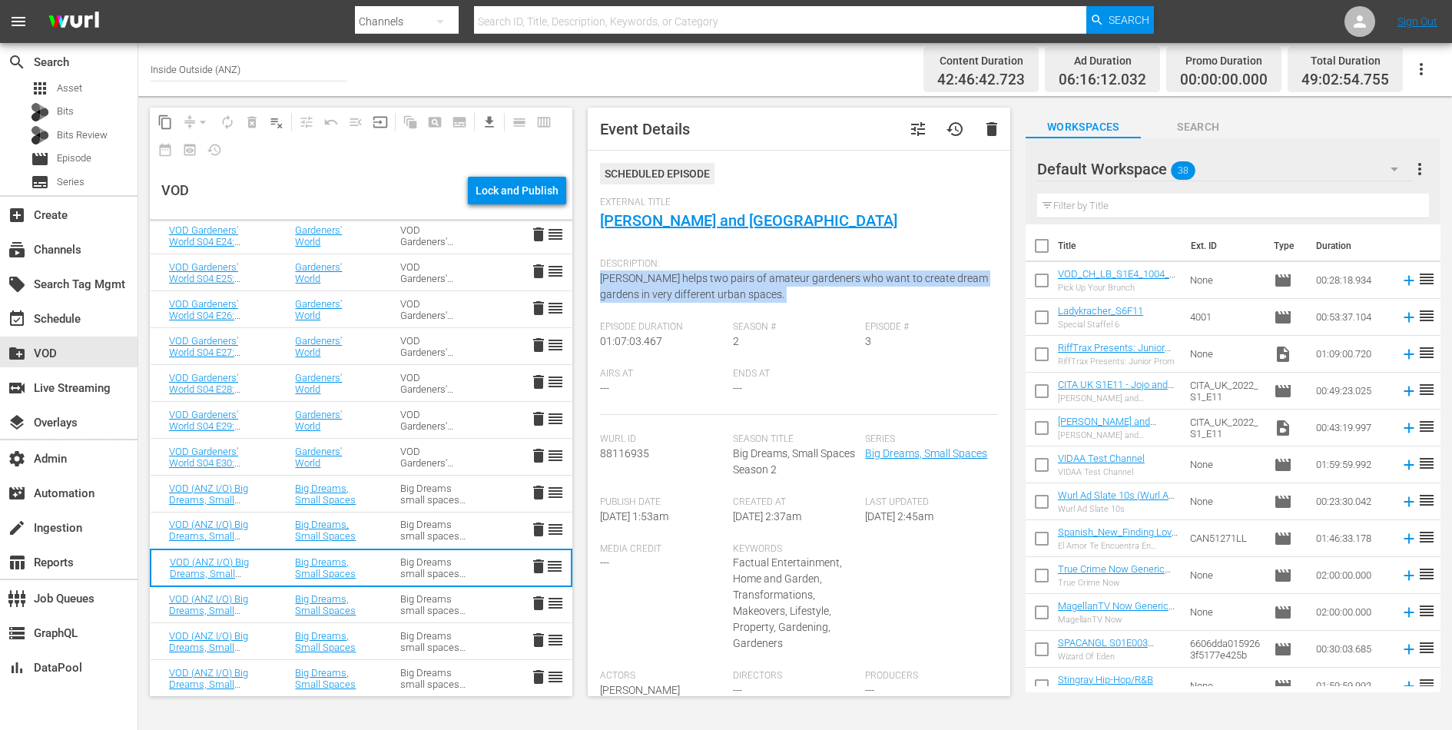
click at [669, 288] on span "Monty helps two pairs of amateur gardeners who want to create dream gardens in …" at bounding box center [794, 286] width 388 height 28
click at [387, 608] on td "Big Dreams small spaces S2 I/O" at bounding box center [434, 604] width 105 height 37
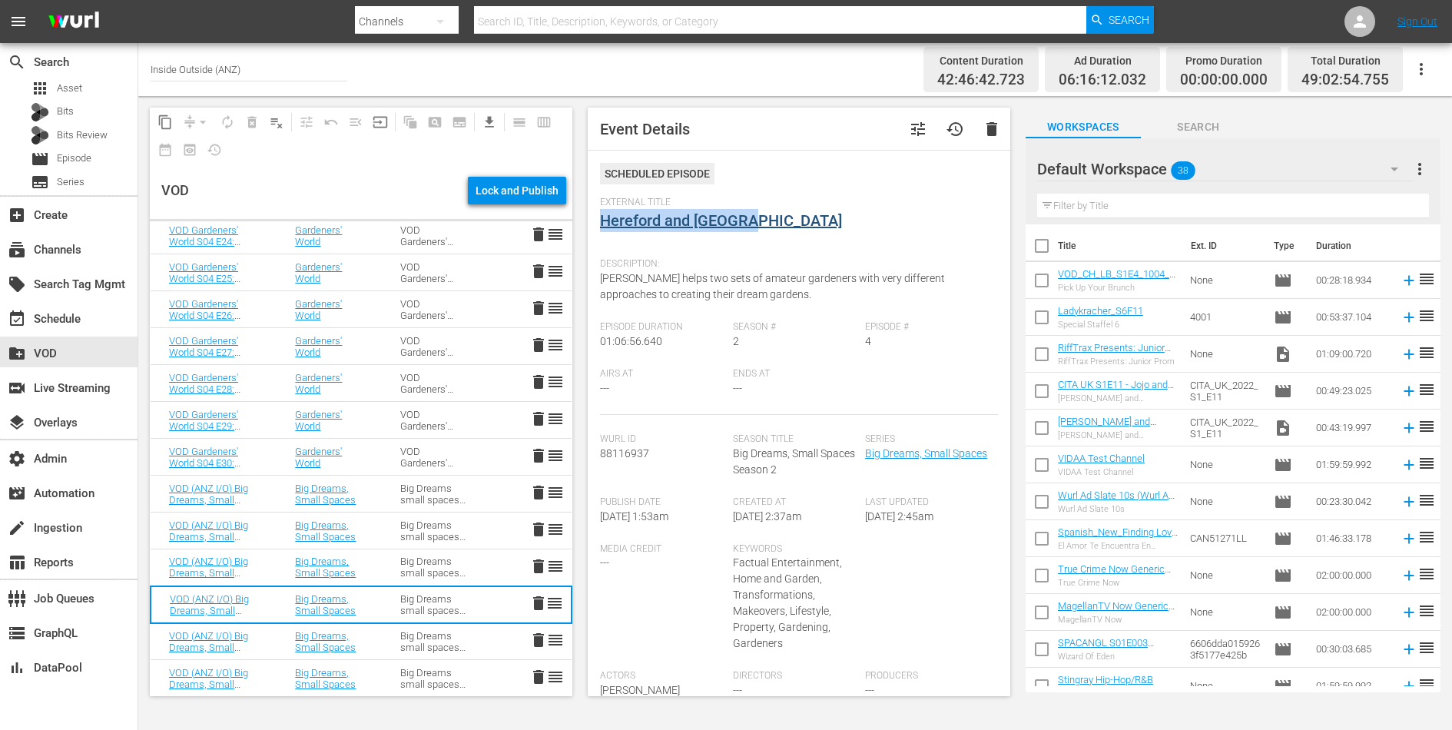
drag, startPoint x: 762, startPoint y: 224, endPoint x: 605, endPoint y: 220, distance: 156.8
click at [605, 220] on div "External Title Hereford and Clapham" at bounding box center [799, 224] width 398 height 54
click at [791, 277] on span "Monty Don helps two sets of amateur gardeners with very different approaches to…" at bounding box center [772, 286] width 345 height 28
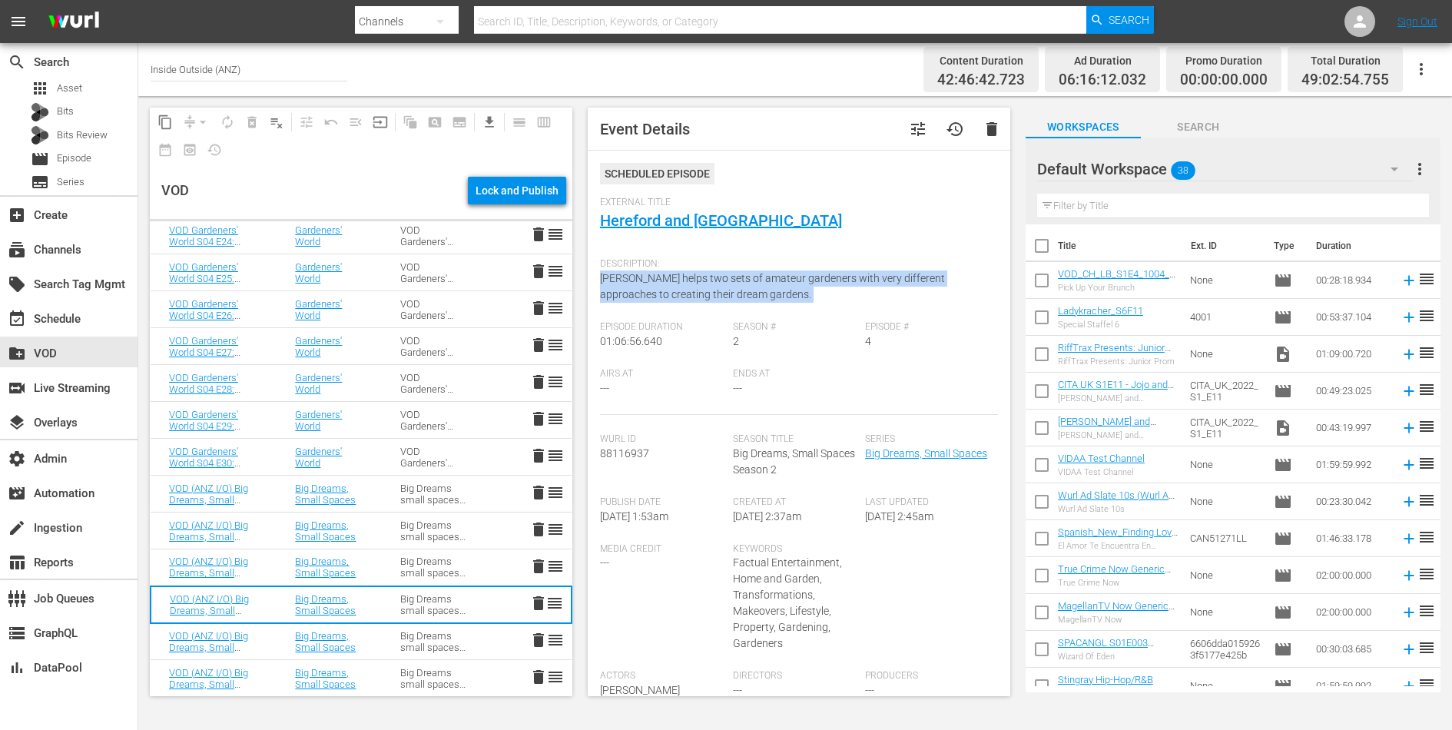
click at [791, 277] on span "Monty Don helps two sets of amateur gardeners with very different approaches to…" at bounding box center [772, 286] width 345 height 28
click at [397, 642] on td "Big Dreams small spaces S2 I/O" at bounding box center [434, 641] width 105 height 37
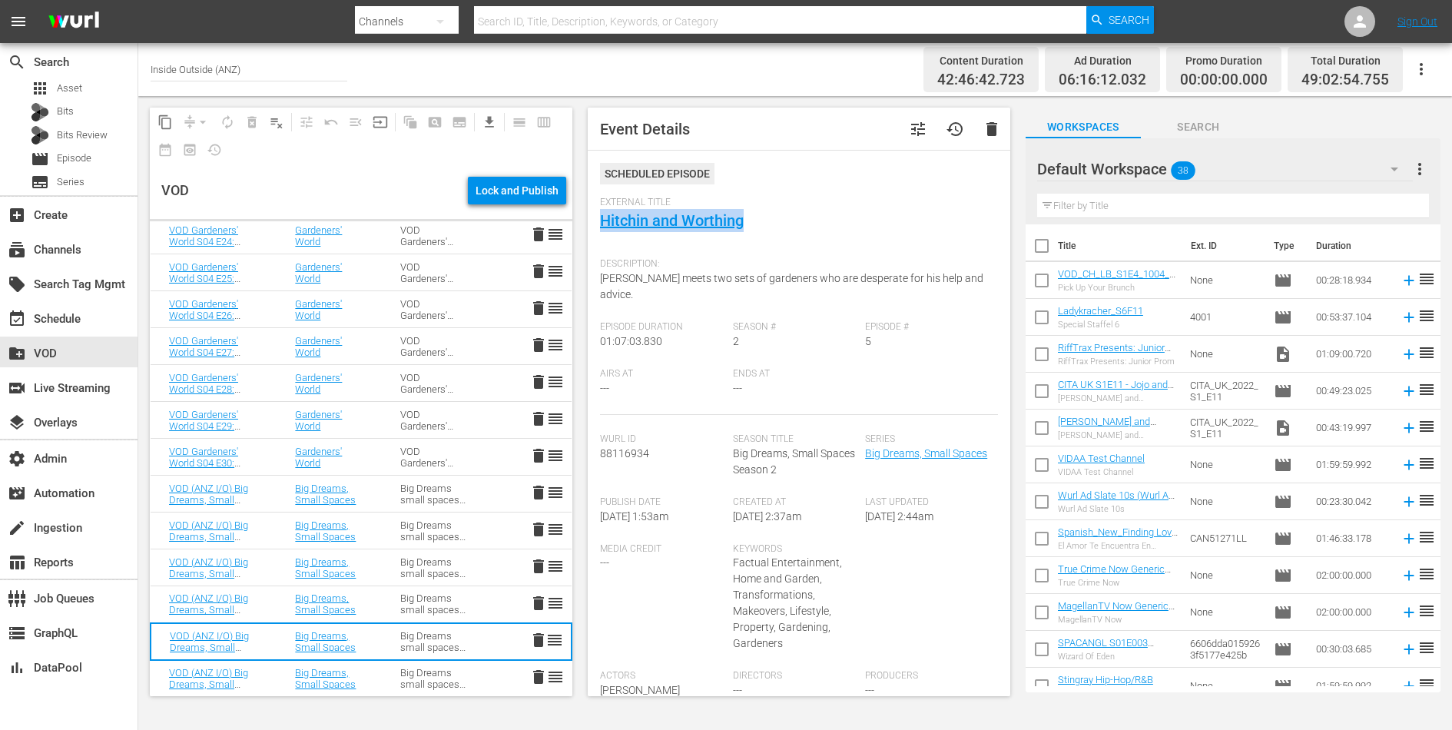
drag, startPoint x: 752, startPoint y: 224, endPoint x: 599, endPoint y: 219, distance: 153.8
click at [599, 219] on div "Event Details tune history delete Scheduled Episode External Title Hitchin and …" at bounding box center [799, 402] width 423 height 589
click at [623, 280] on span "Monty Don meets two sets of gardeners who are desperate for his help and advice." at bounding box center [791, 286] width 383 height 28
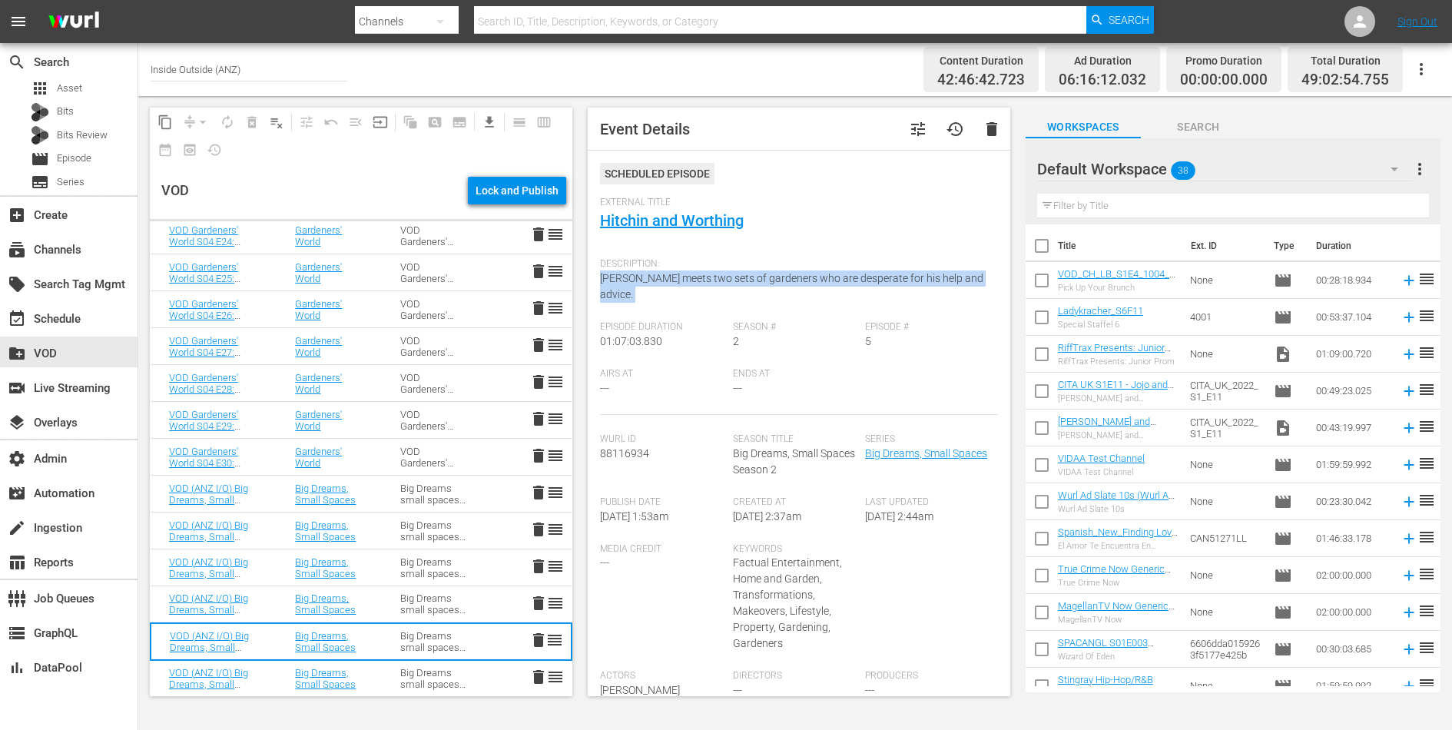
click at [623, 280] on span "Monty Don meets two sets of gardeners who are desperate for his help and advice." at bounding box center [791, 286] width 383 height 28
click at [411, 675] on div "Big Dreams small spaces S2 I/O" at bounding box center [434, 678] width 68 height 23
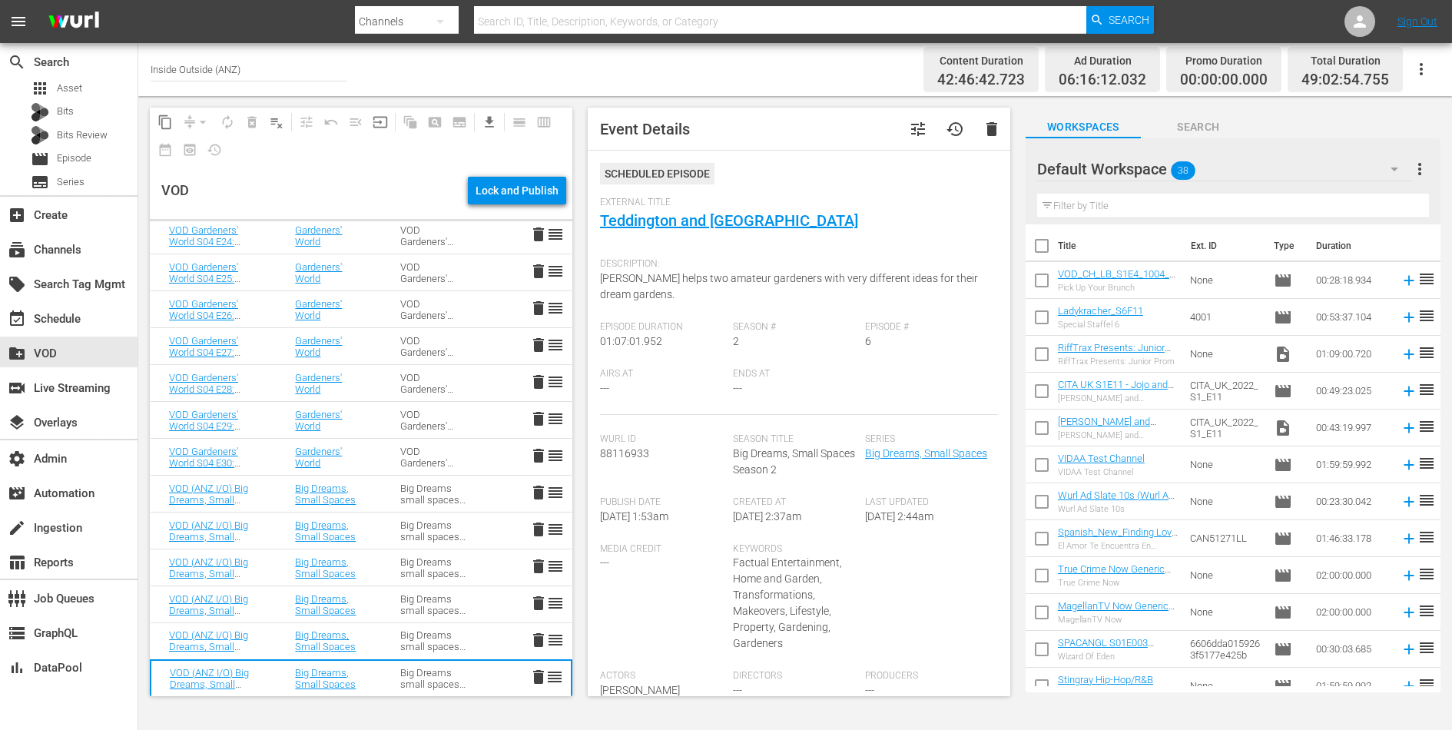
click at [652, 274] on span "Monty Don helps two amateur gardeners with very different ideas for their dream…" at bounding box center [789, 286] width 378 height 28
drag, startPoint x: 786, startPoint y: 225, endPoint x: 601, endPoint y: 224, distance: 185.2
click at [601, 224] on div "External Title Teddington and Billericay" at bounding box center [799, 224] width 398 height 54
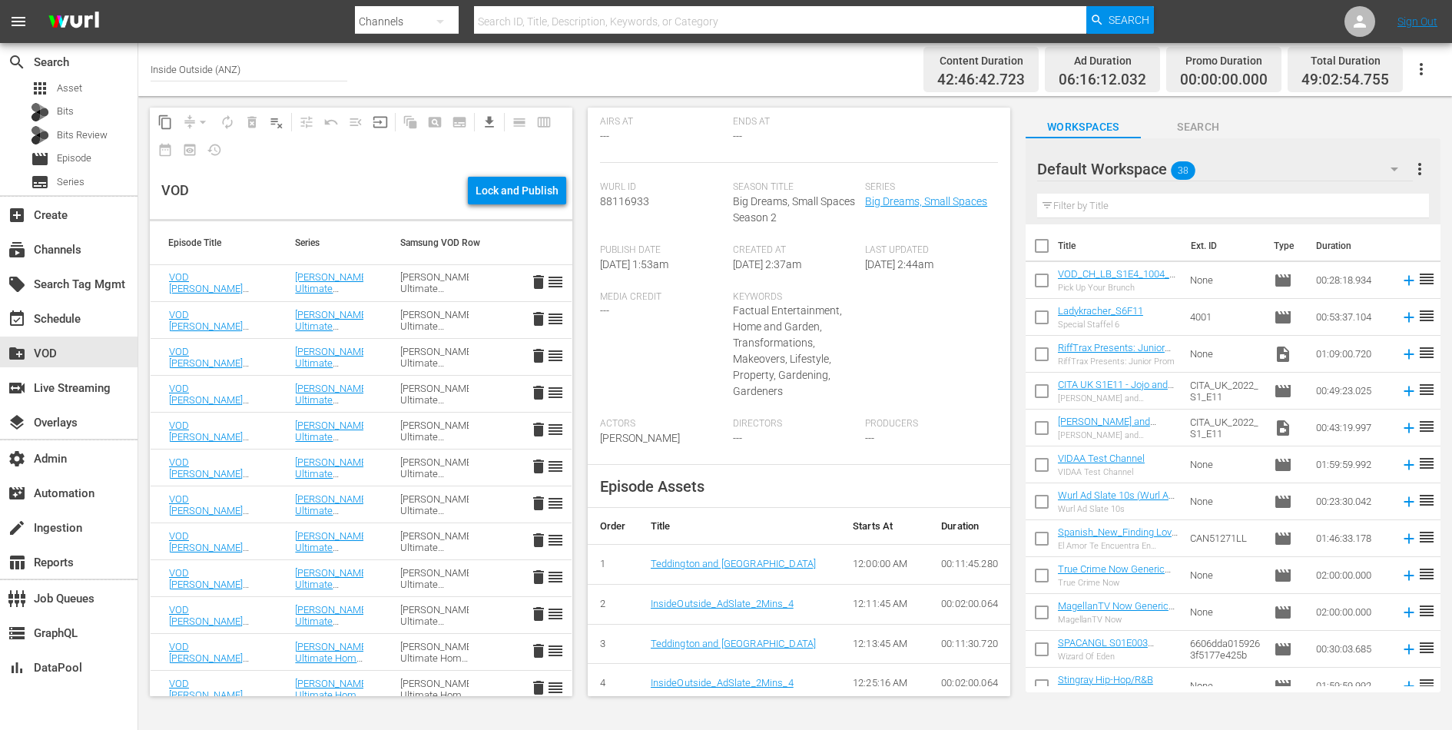
scroll to position [0, 0]
